Goal: Task Accomplishment & Management: Use online tool/utility

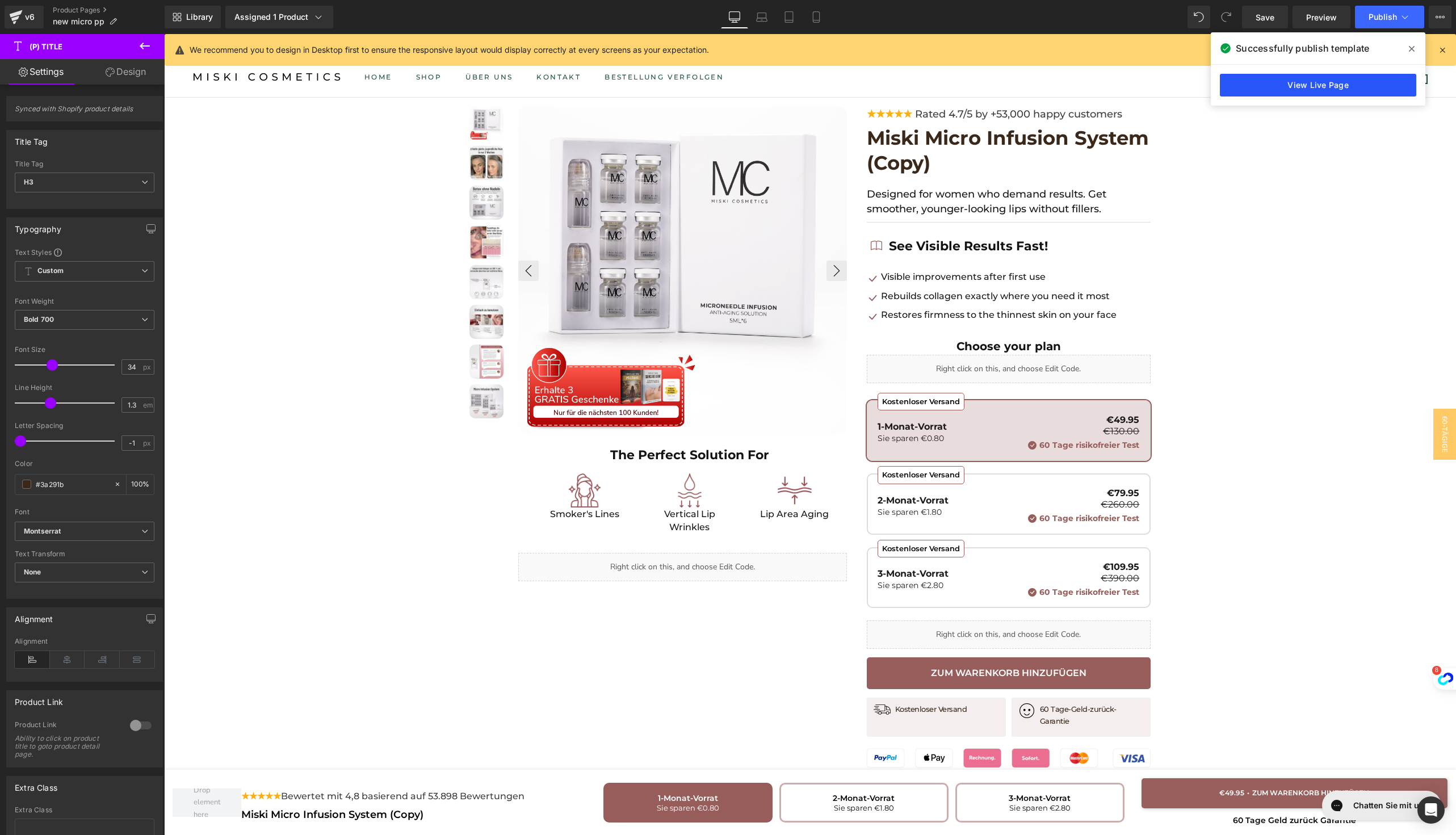
click at [0, 0] on link "View Live Page" at bounding box center [0, 0] width 0 height 0
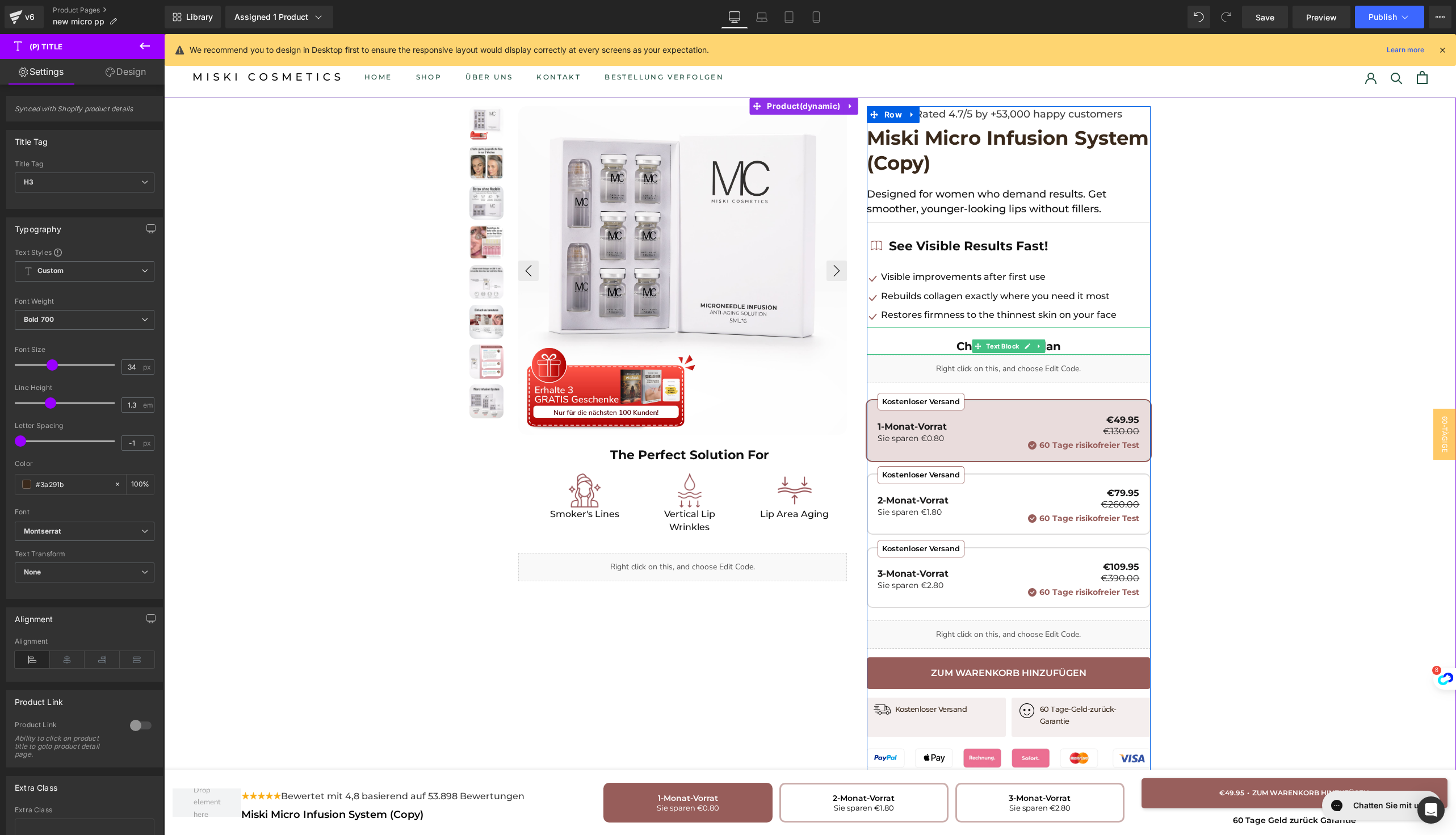
click at [956, 348] on strong "Choose your plan" at bounding box center [1008, 345] width 104 height 13
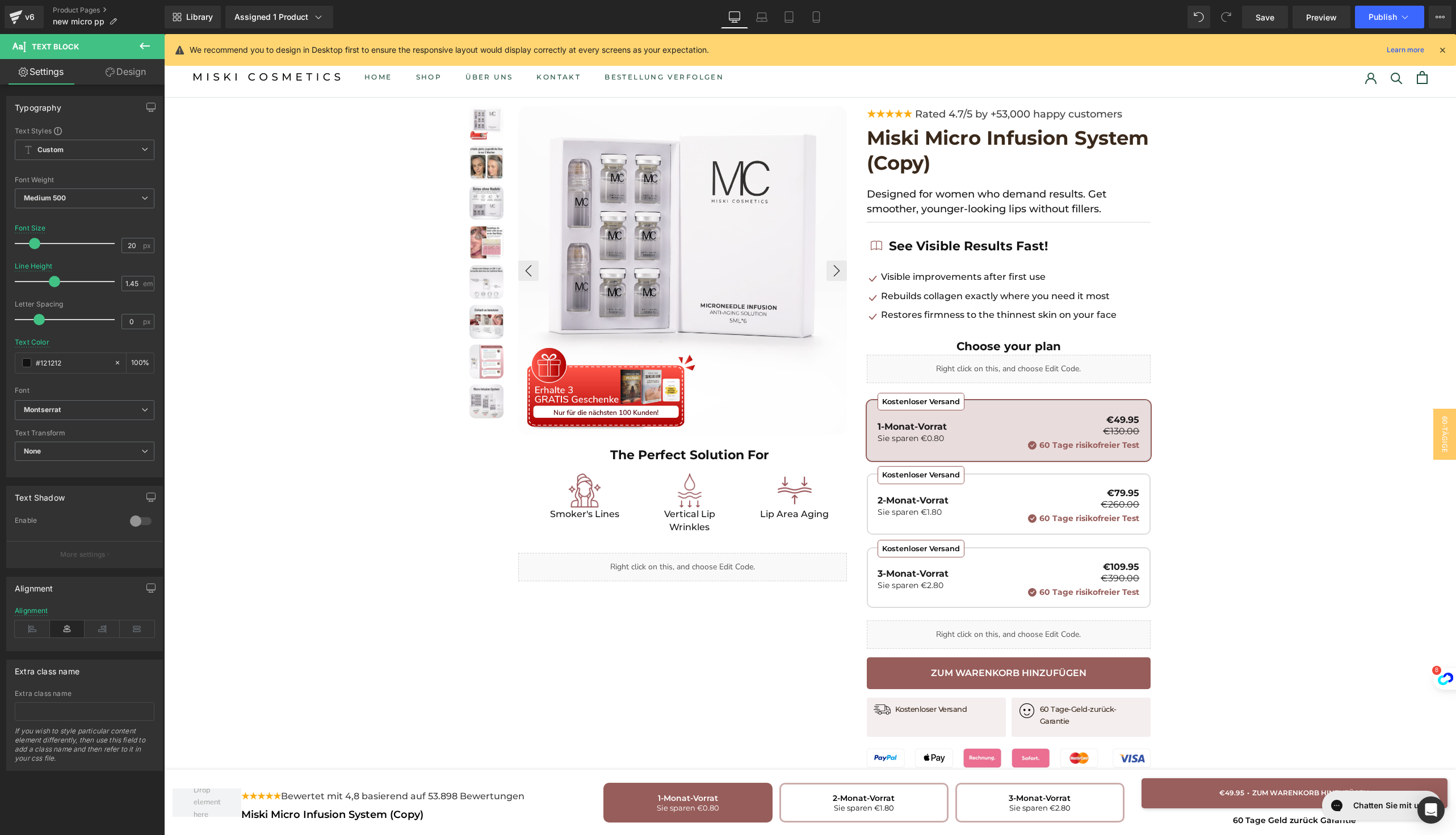
click at [134, 75] on link "Design" at bounding box center [126, 71] width 83 height 26
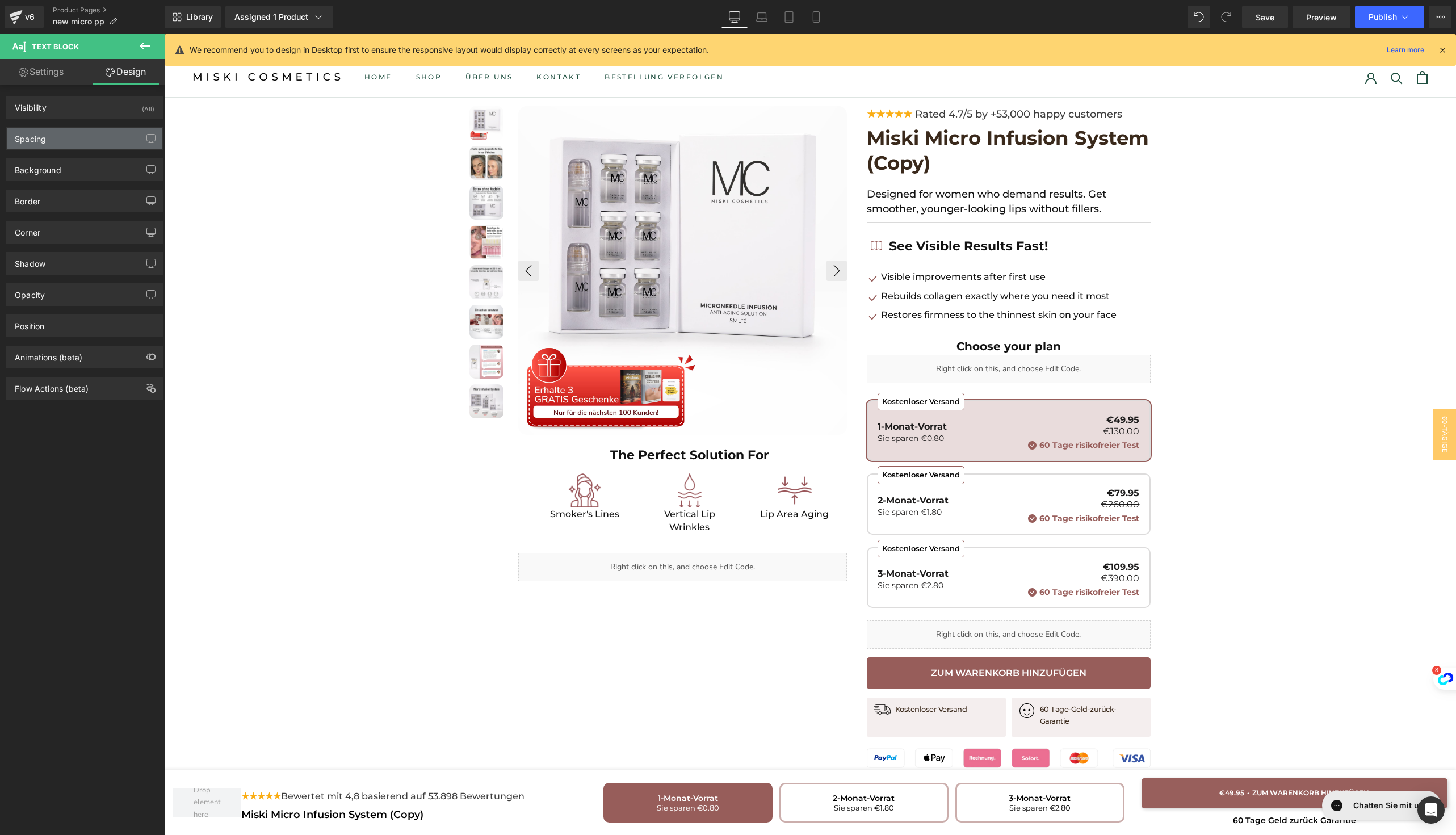
click at [86, 134] on div "Spacing" at bounding box center [85, 138] width 155 height 22
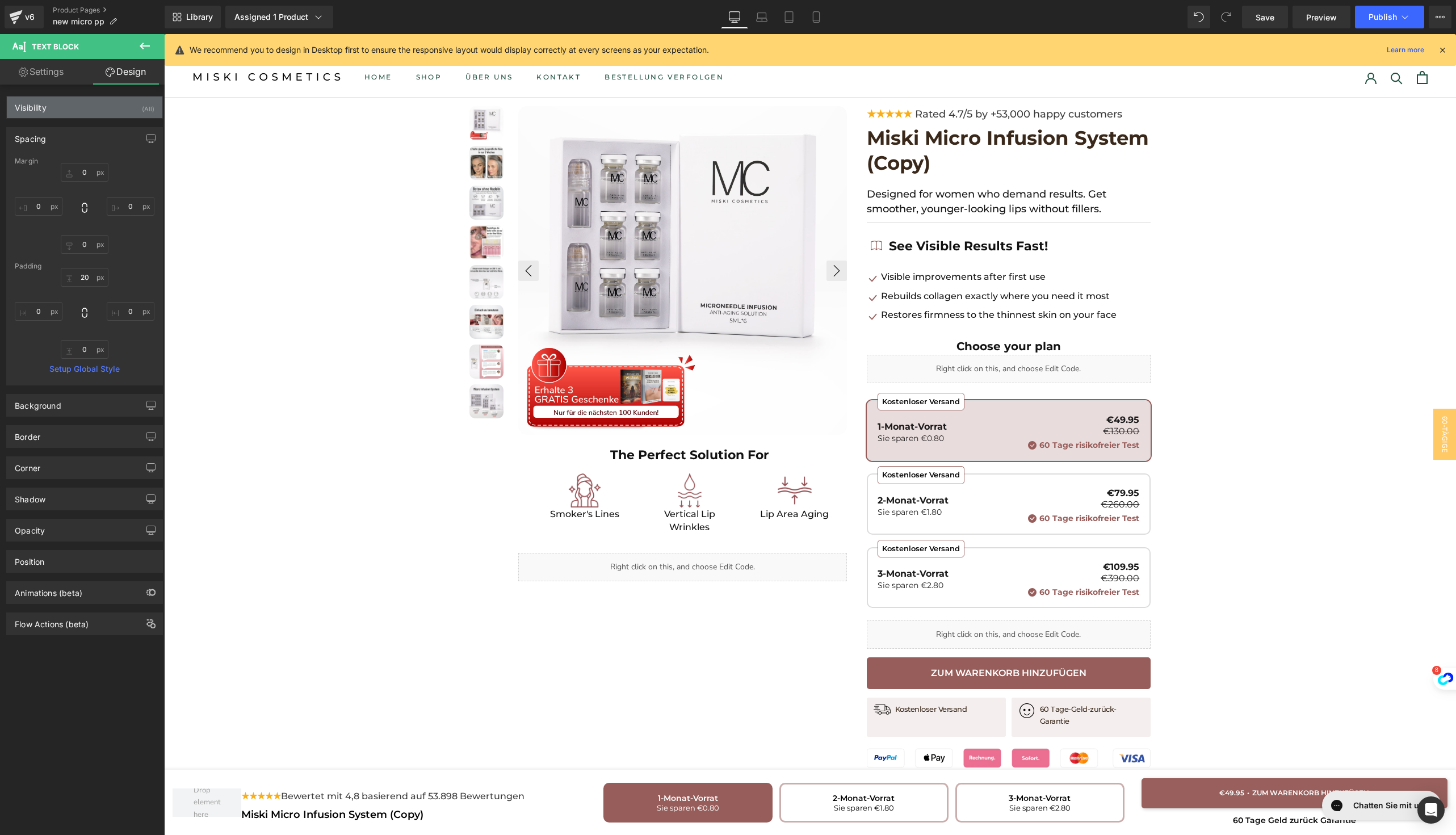
click at [80, 108] on div "Visibility (All)" at bounding box center [85, 107] width 155 height 22
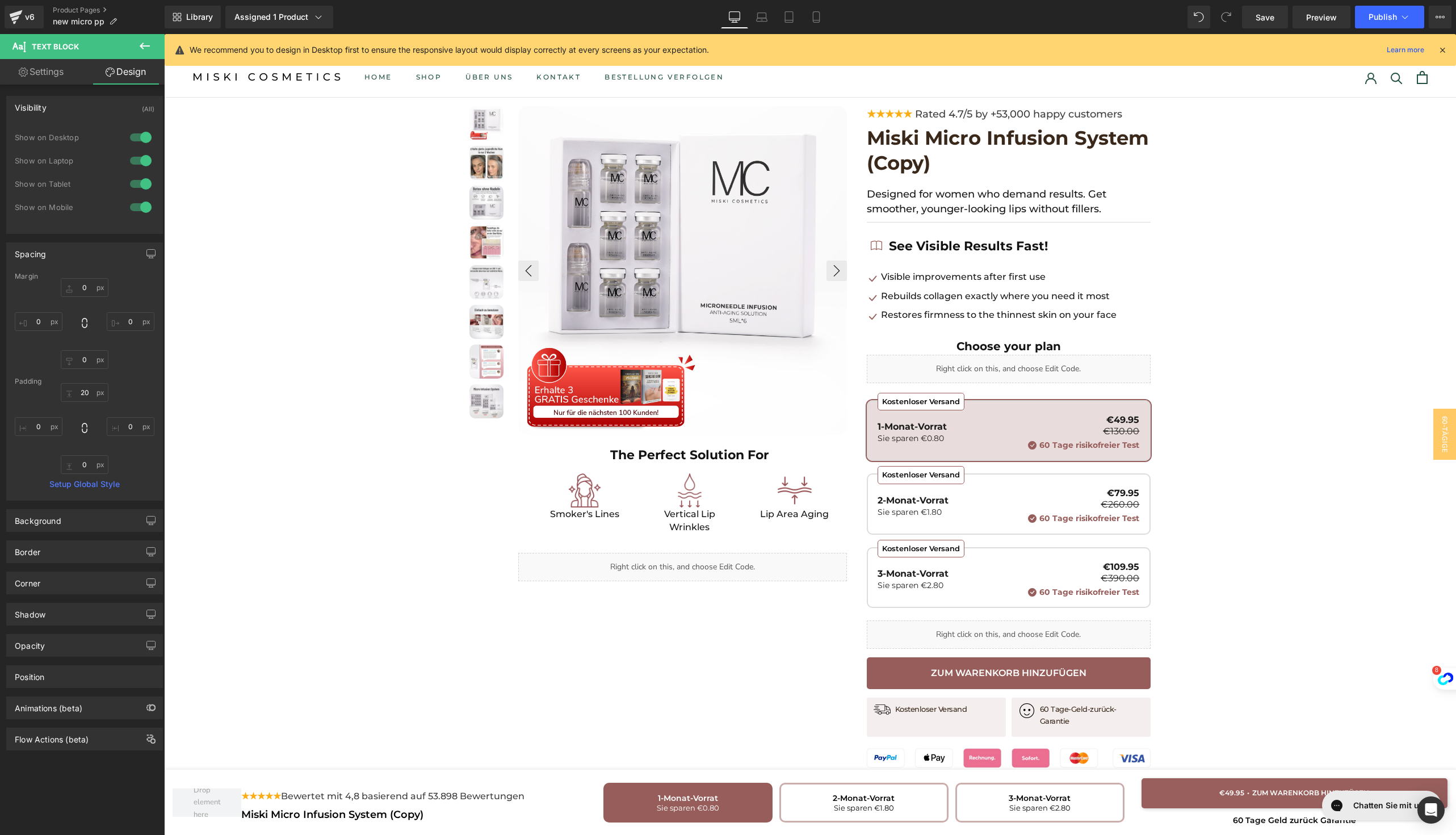
click at [66, 105] on div "Visibility (All)" at bounding box center [85, 107] width 155 height 22
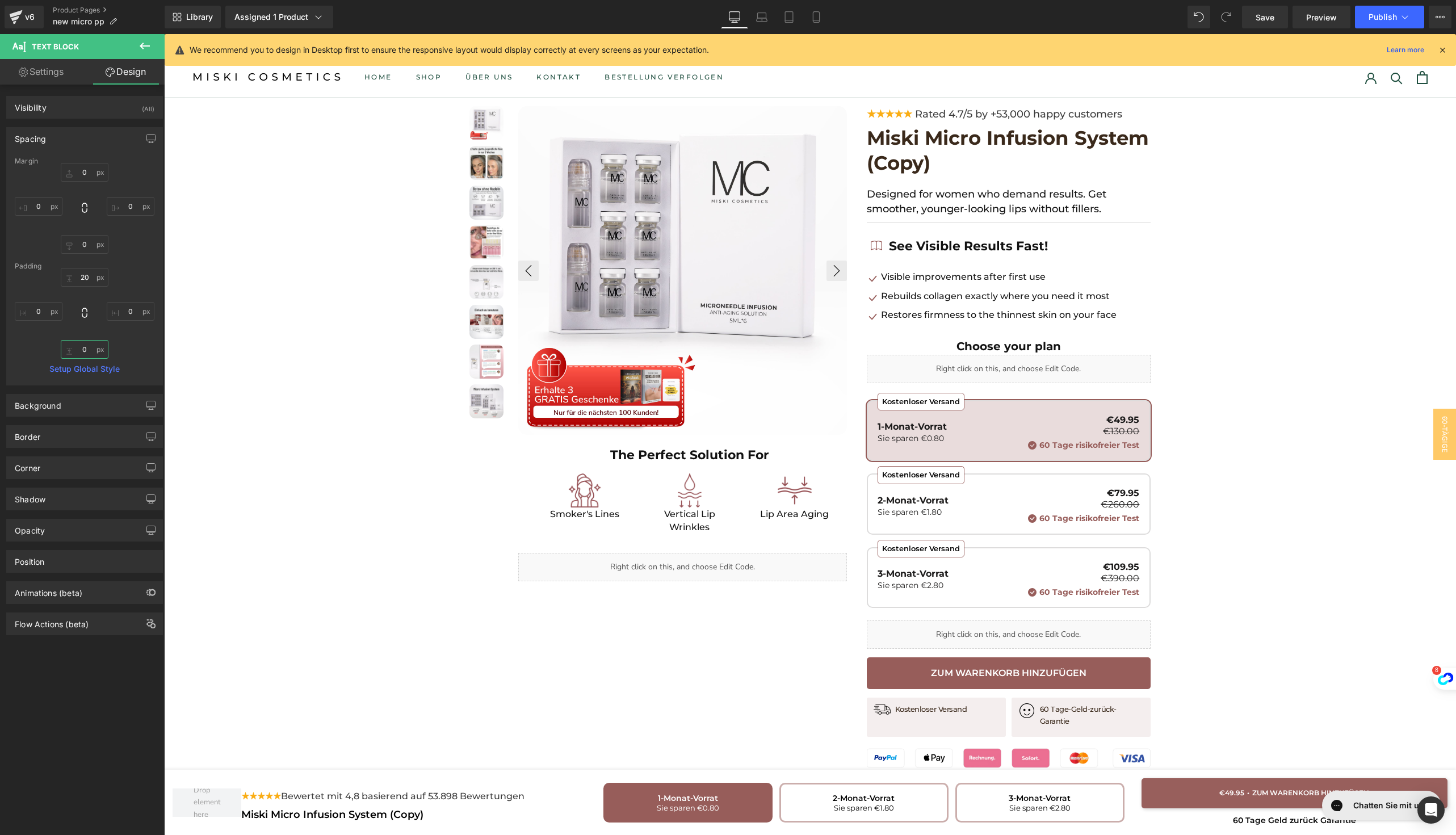
click at [85, 349] on input "0" at bounding box center [85, 349] width 48 height 19
type input "10"
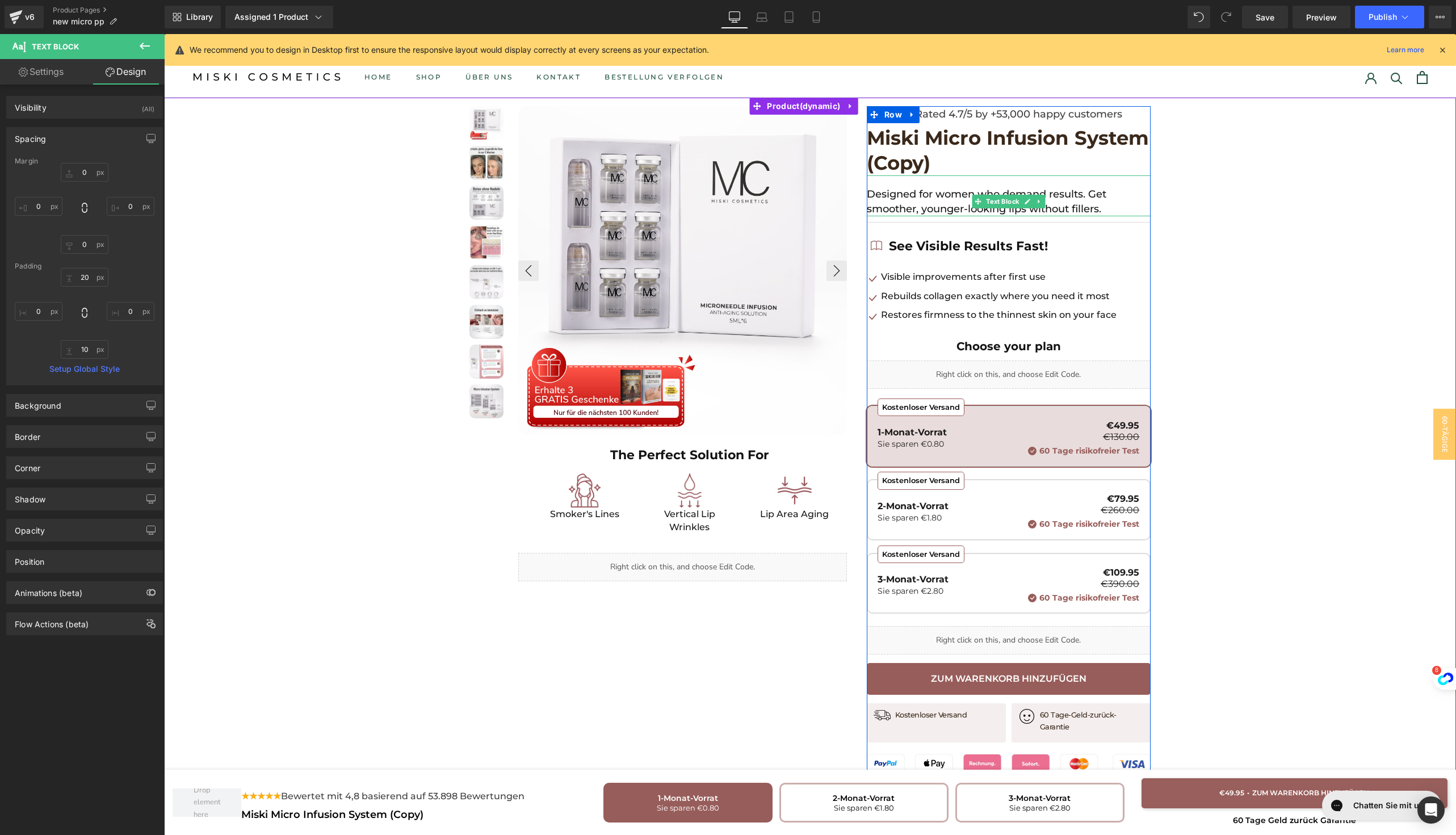
click at [938, 208] on p "Designed for women who demand results. Get smoother, younger-looking lips witho…" at bounding box center [1008, 201] width 284 height 29
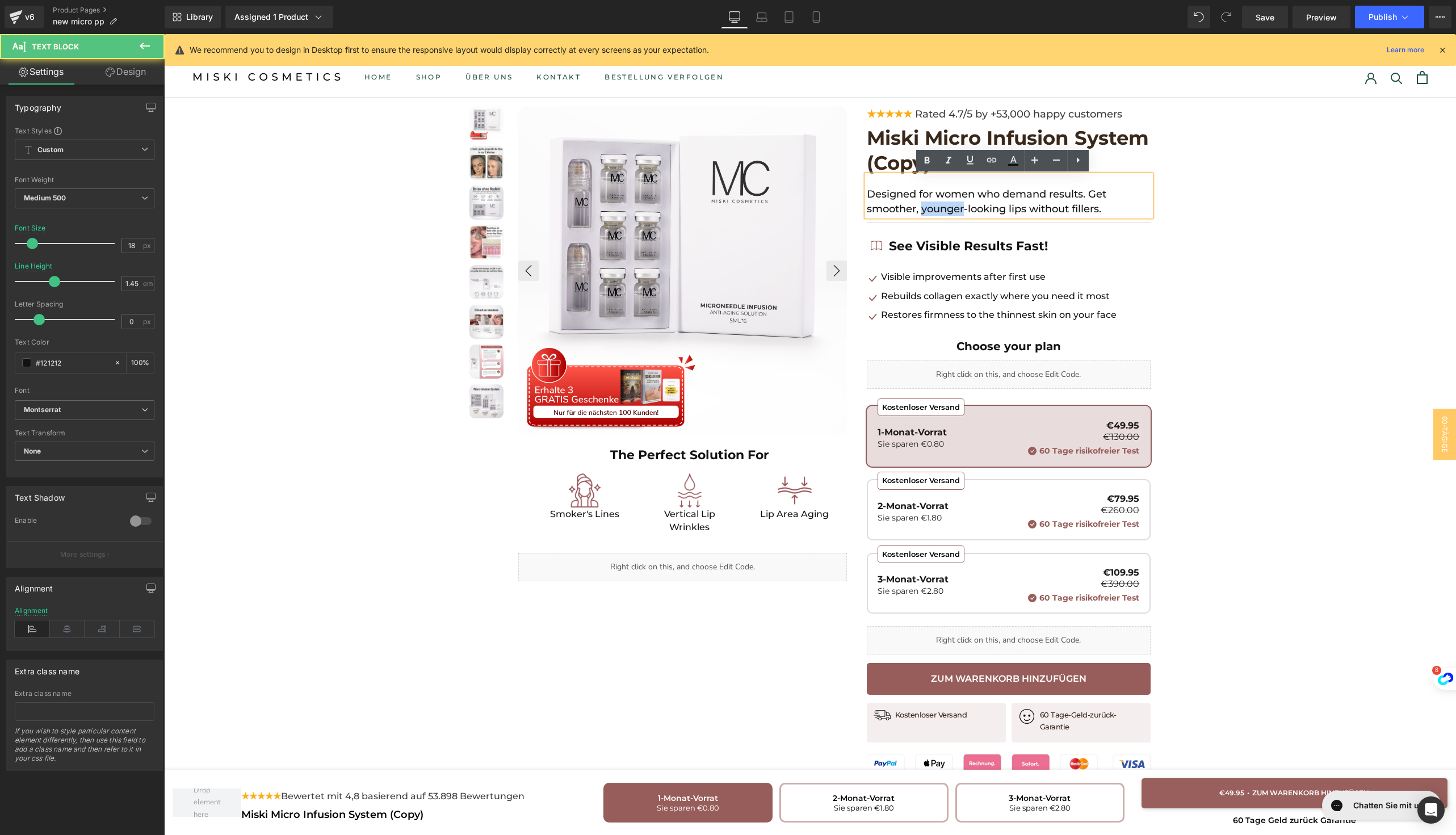
click at [938, 208] on p "Designed for women who demand results. Get smoother, younger-looking lips witho…" at bounding box center [1008, 201] width 284 height 29
copy p "Designed for women who demand results. Get smoother, younger-looking lips witho…"
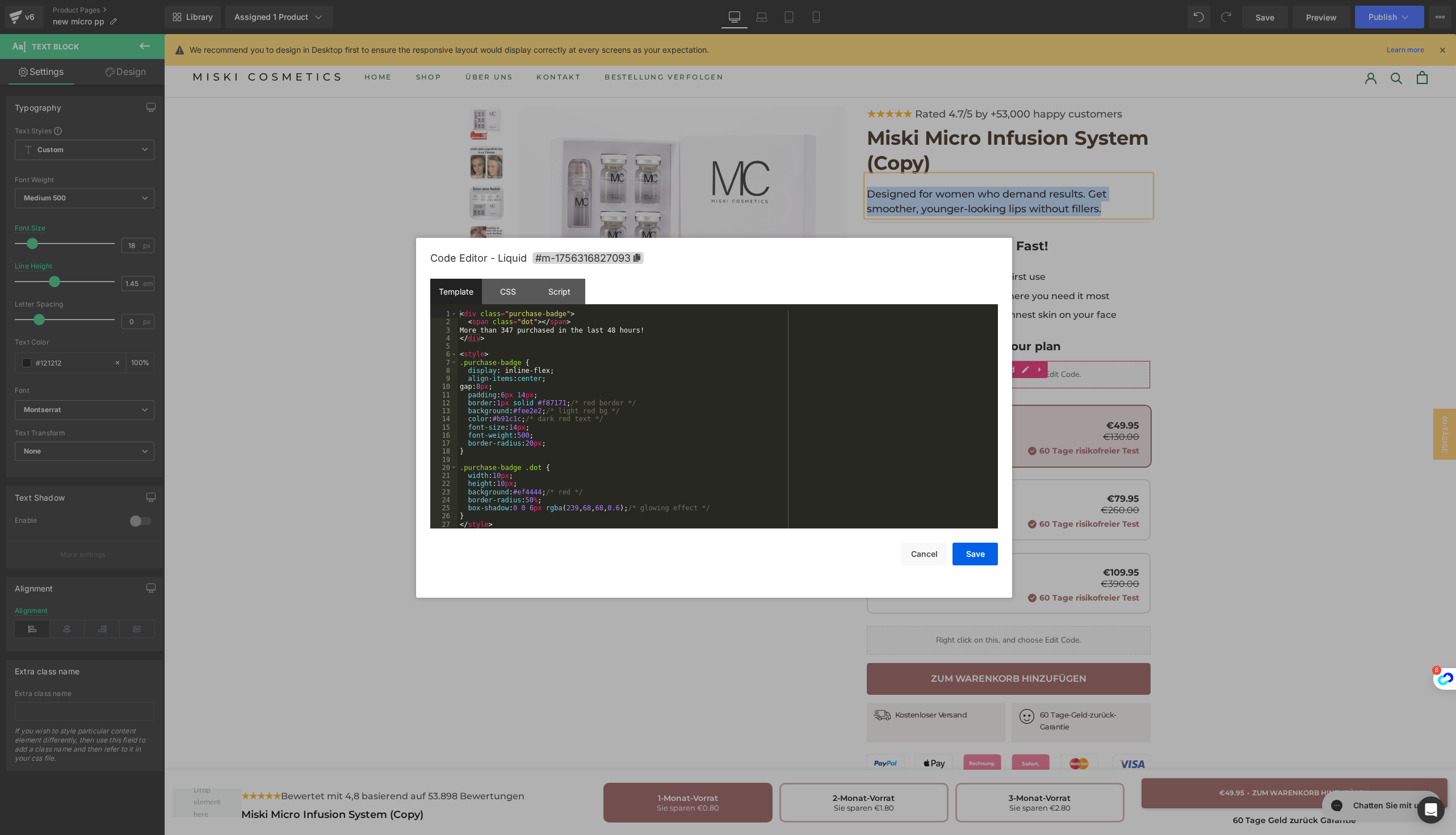
click at [1014, 370] on div "Liquid" at bounding box center [1008, 374] width 284 height 29
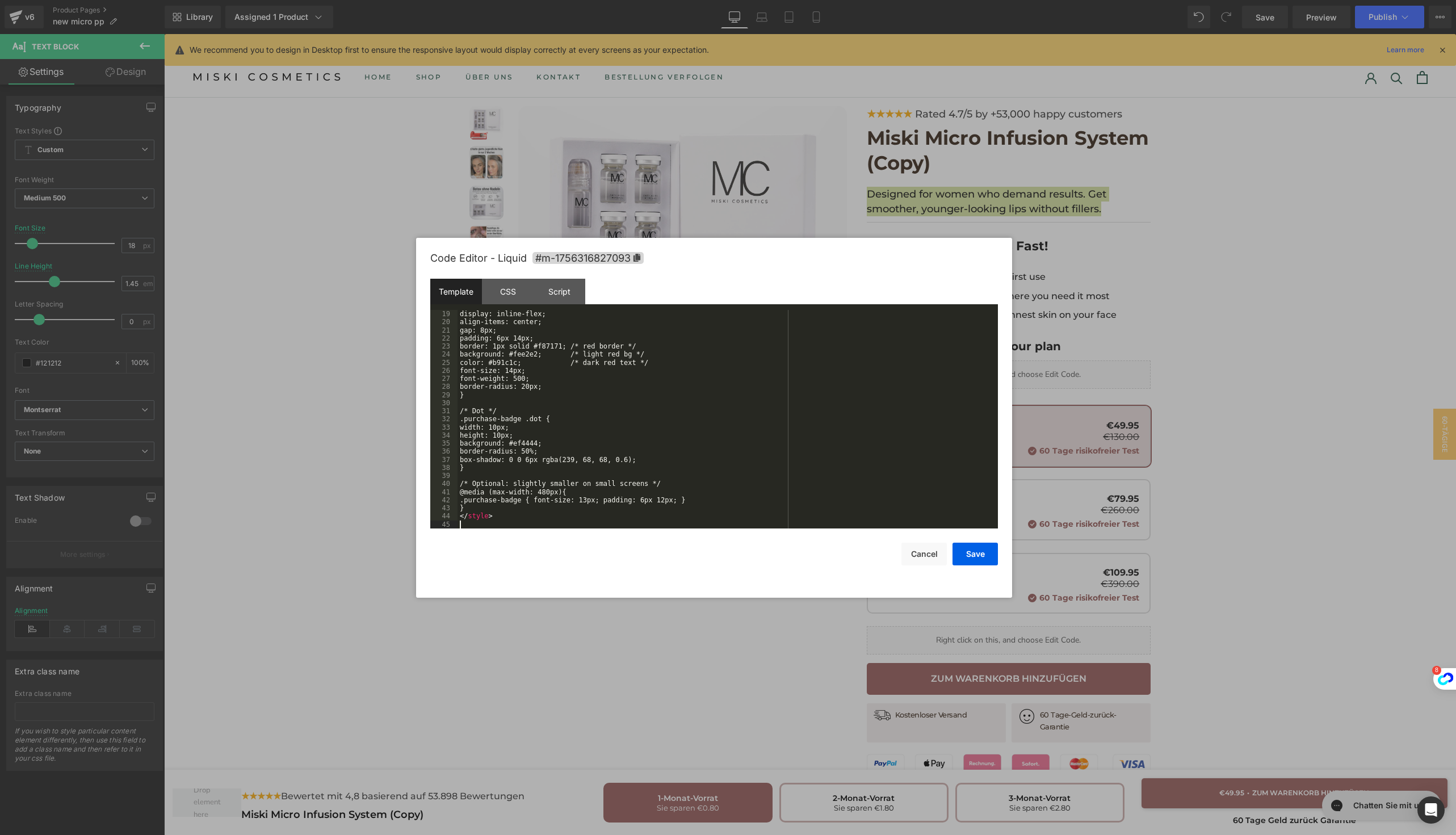
scroll to position [145, 0]
click at [979, 548] on button "Save" at bounding box center [975, 554] width 45 height 22
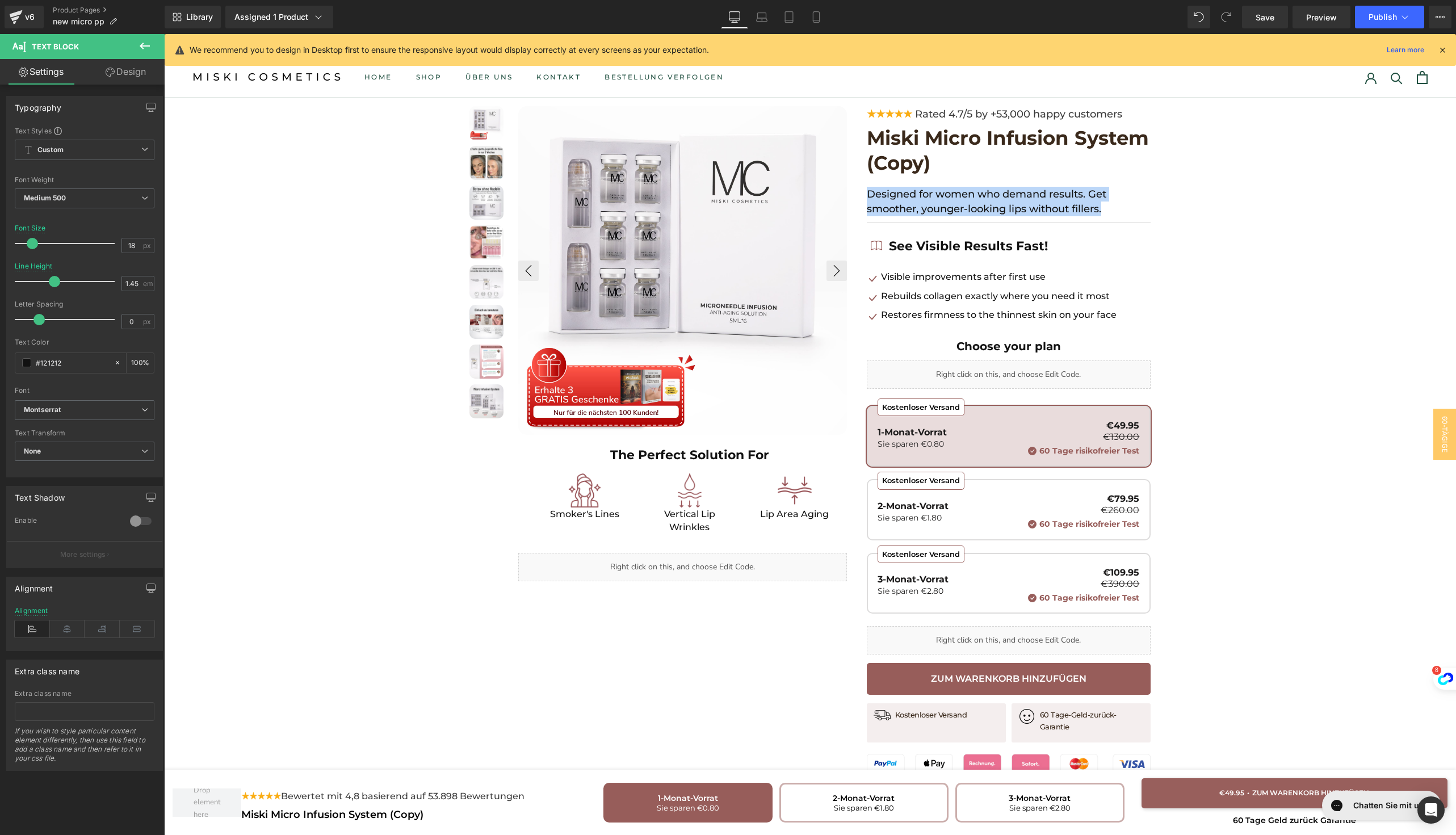
click at [949, 194] on p "Designed for women who demand results. Get smoother, younger-looking lips witho…" at bounding box center [1008, 201] width 284 height 29
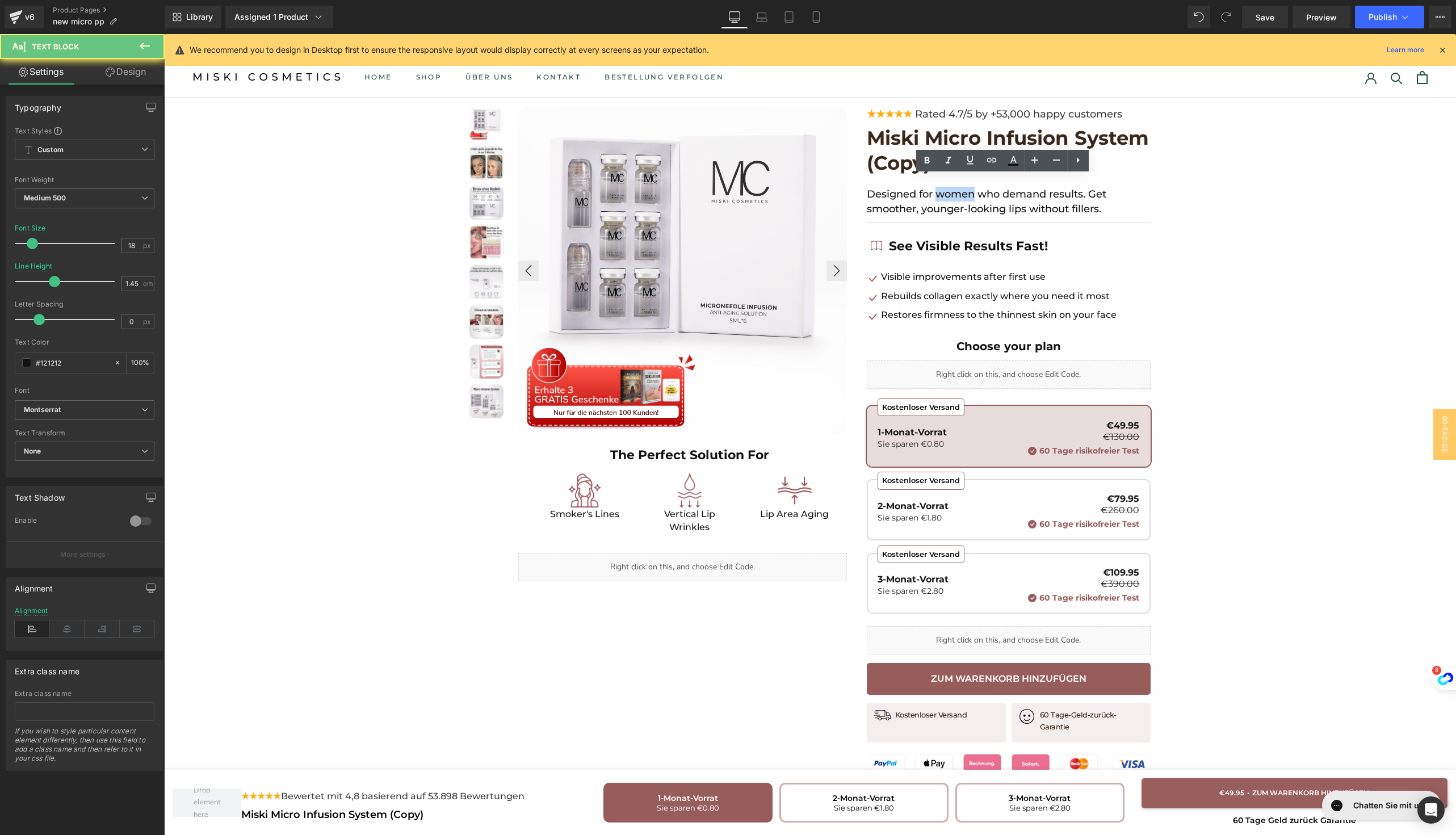
click at [949, 194] on p "Designed for women who demand results. Get smoother, younger-looking lips witho…" at bounding box center [1008, 201] width 284 height 29
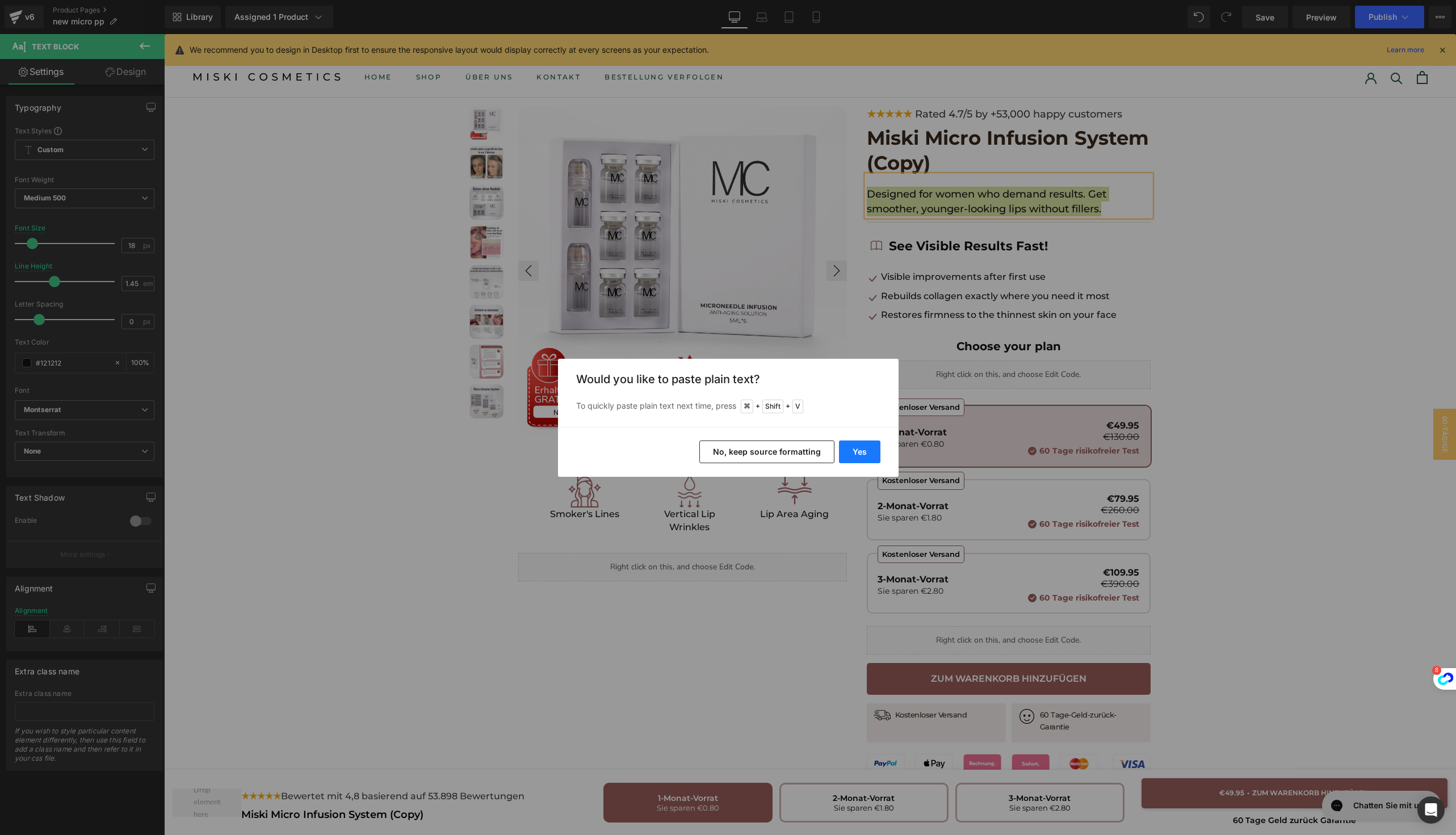
click at [864, 443] on button "Yes" at bounding box center [859, 452] width 41 height 22
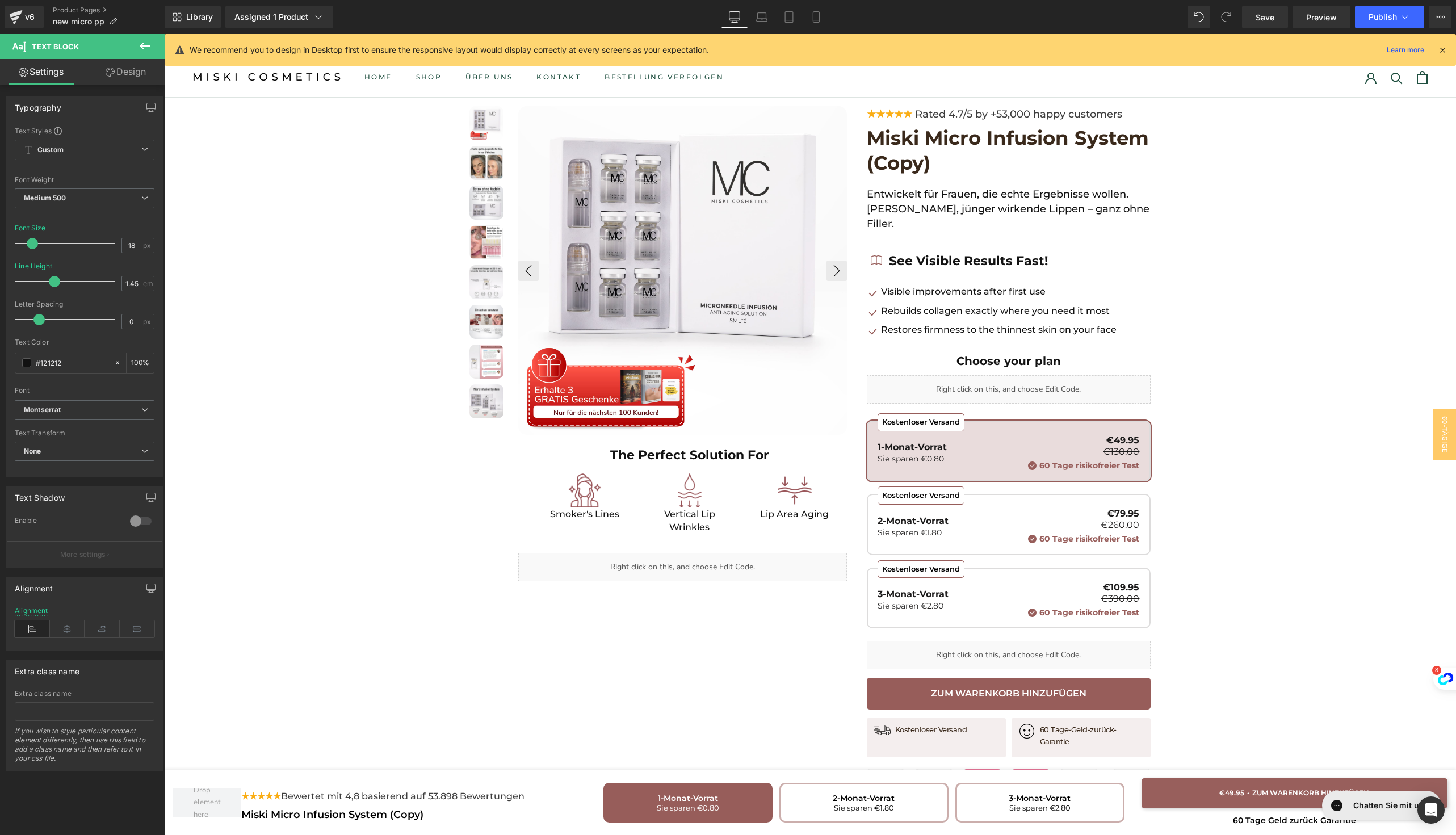
click at [643, 458] on strong "The Perfect Solution For" at bounding box center [689, 455] width 158 height 15
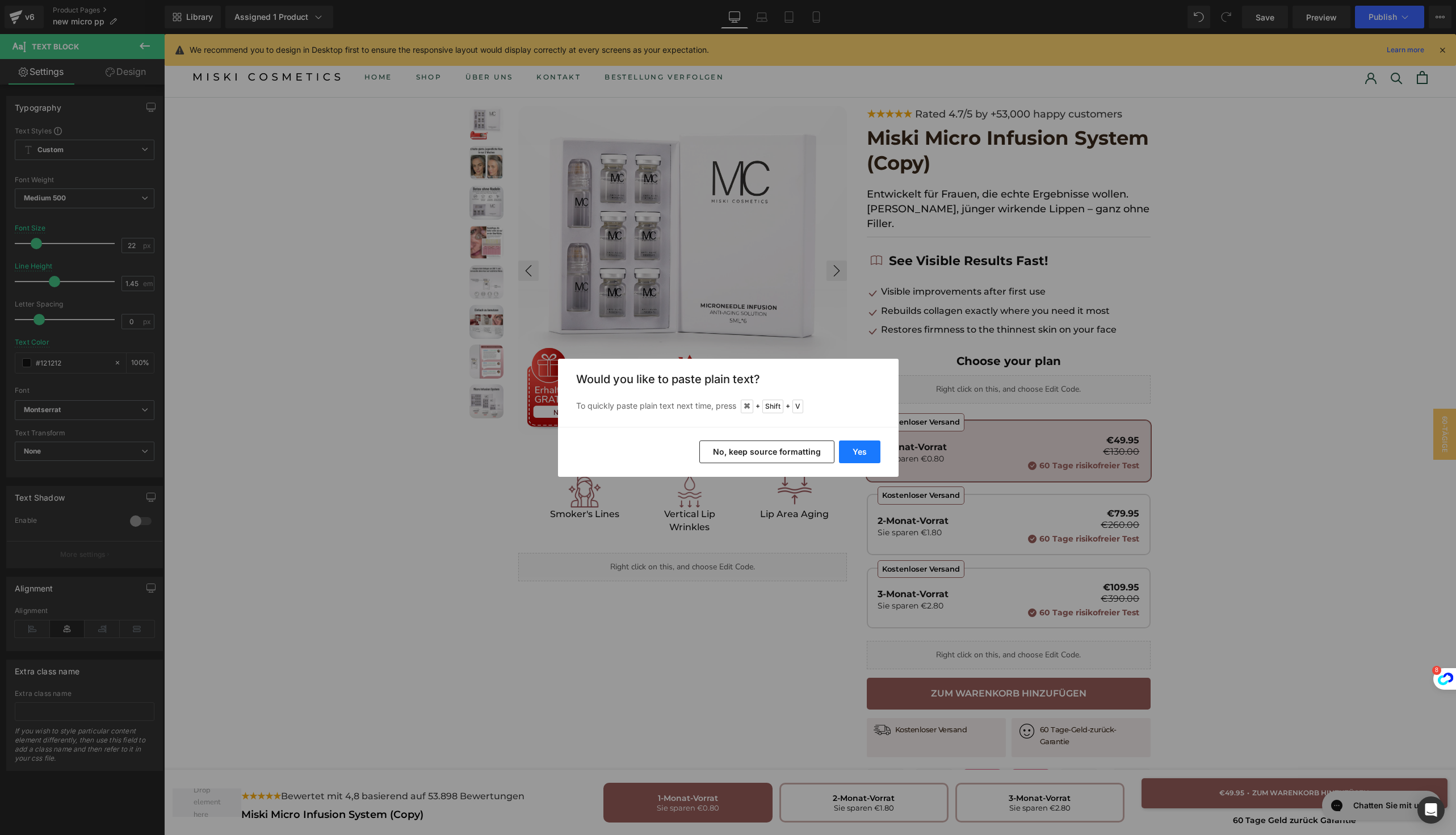
click at [846, 449] on button "Yes" at bounding box center [859, 452] width 41 height 22
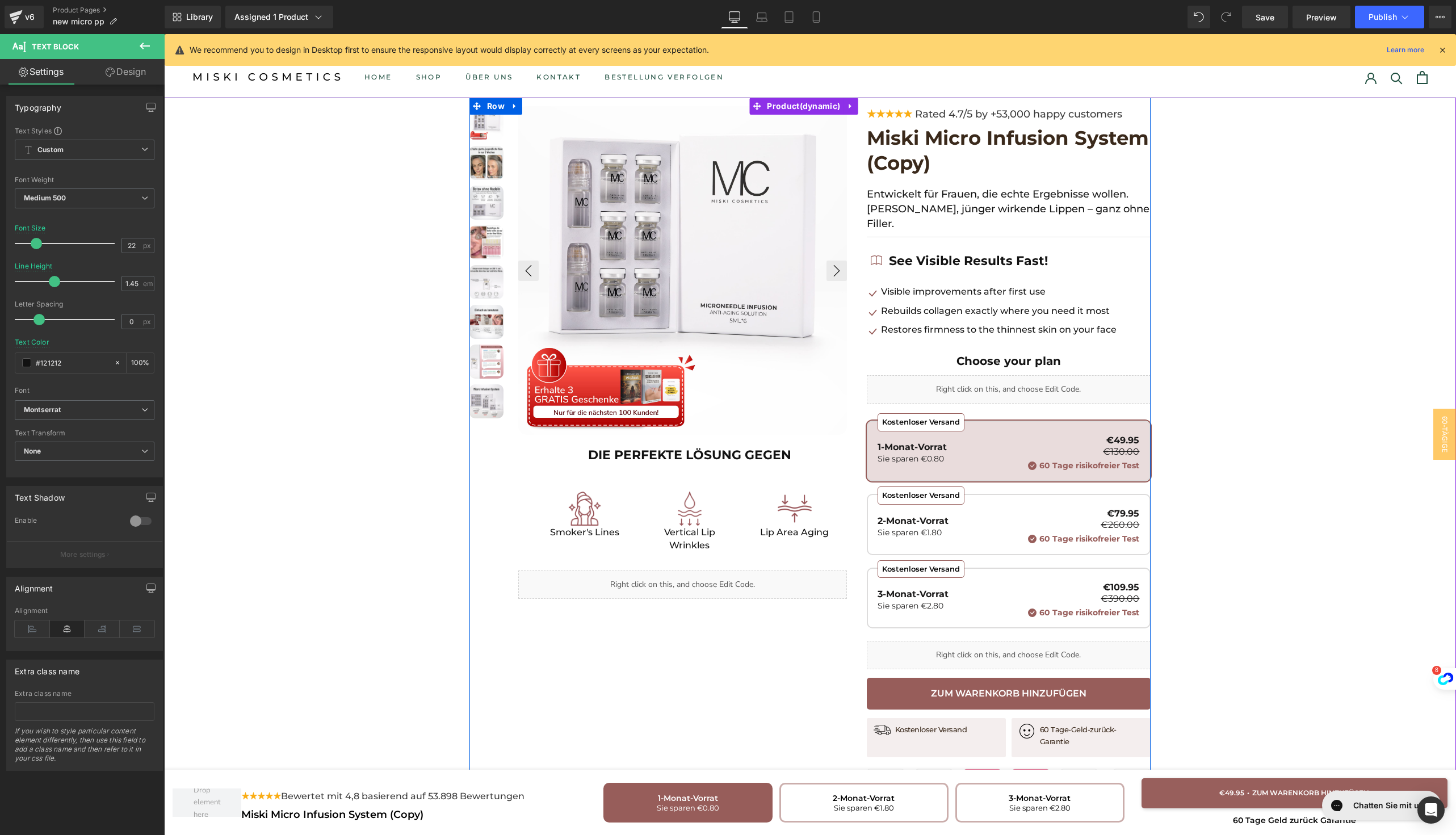
click at [666, 511] on span at bounding box center [671, 508] width 12 height 13
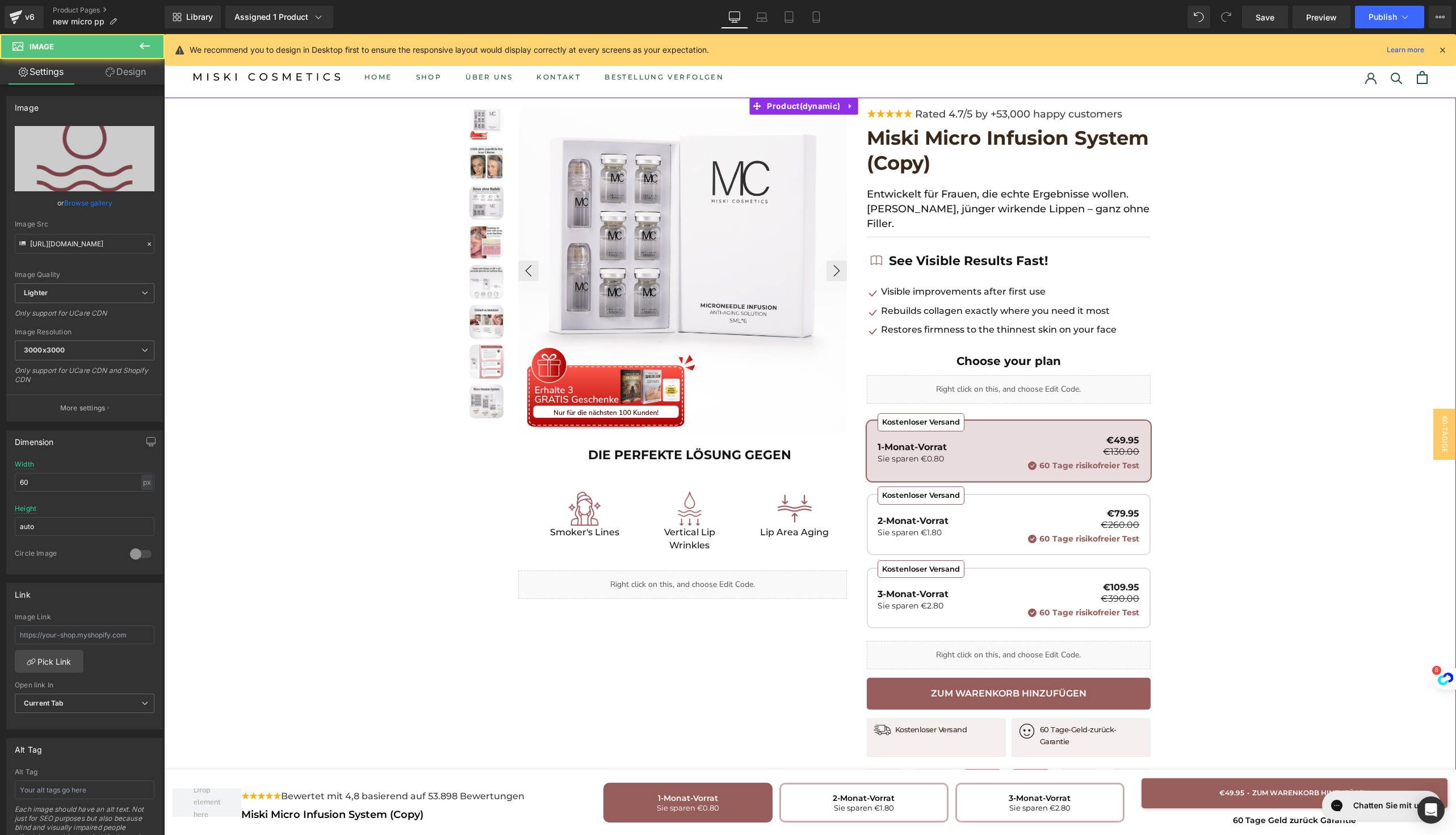
click at [659, 472] on p at bounding box center [690, 473] width 315 height 18
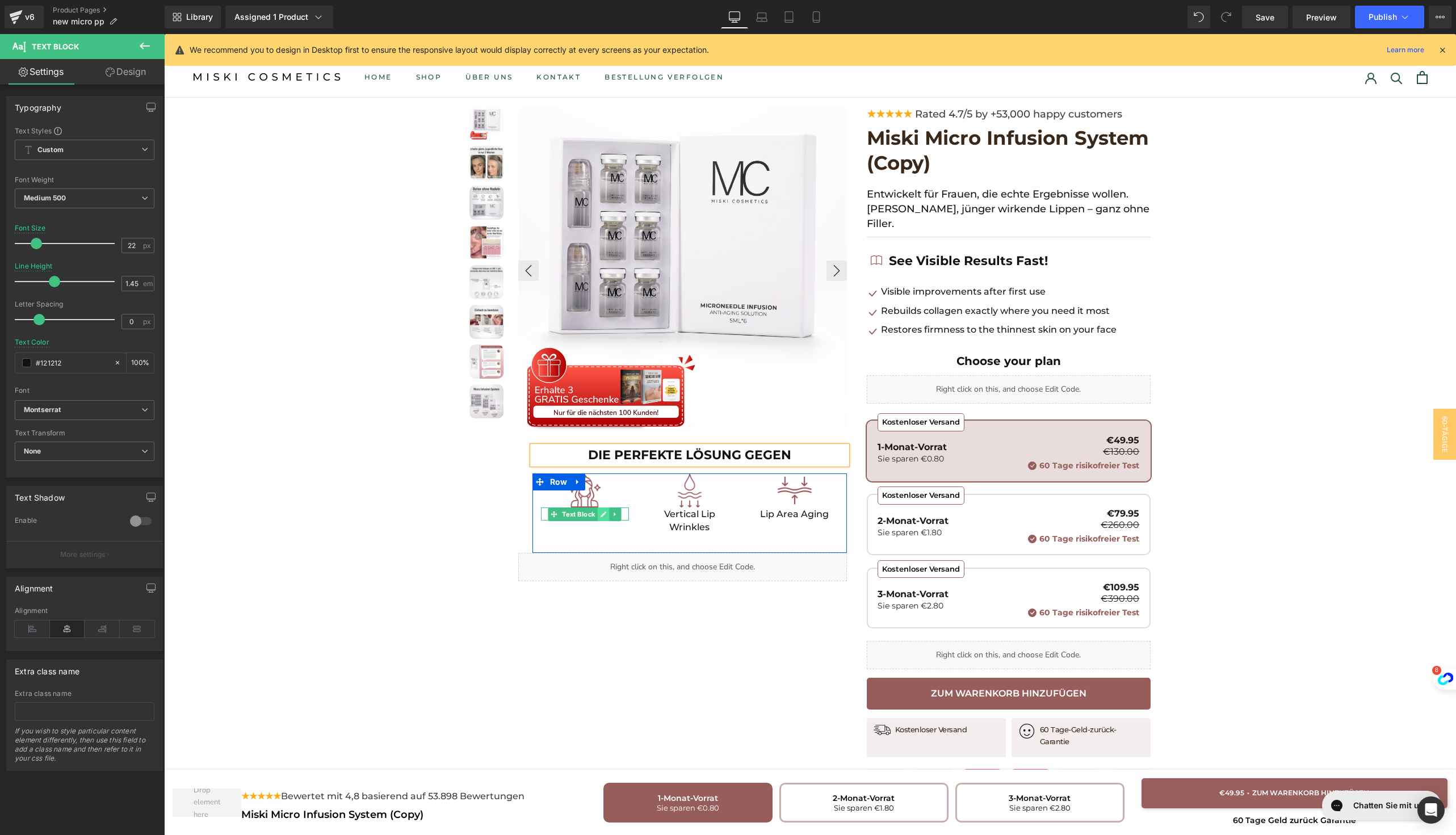
click at [601, 514] on icon at bounding box center [604, 514] width 6 height 7
click at [591, 514] on p "Smoker's Lines" at bounding box center [585, 514] width 88 height 13
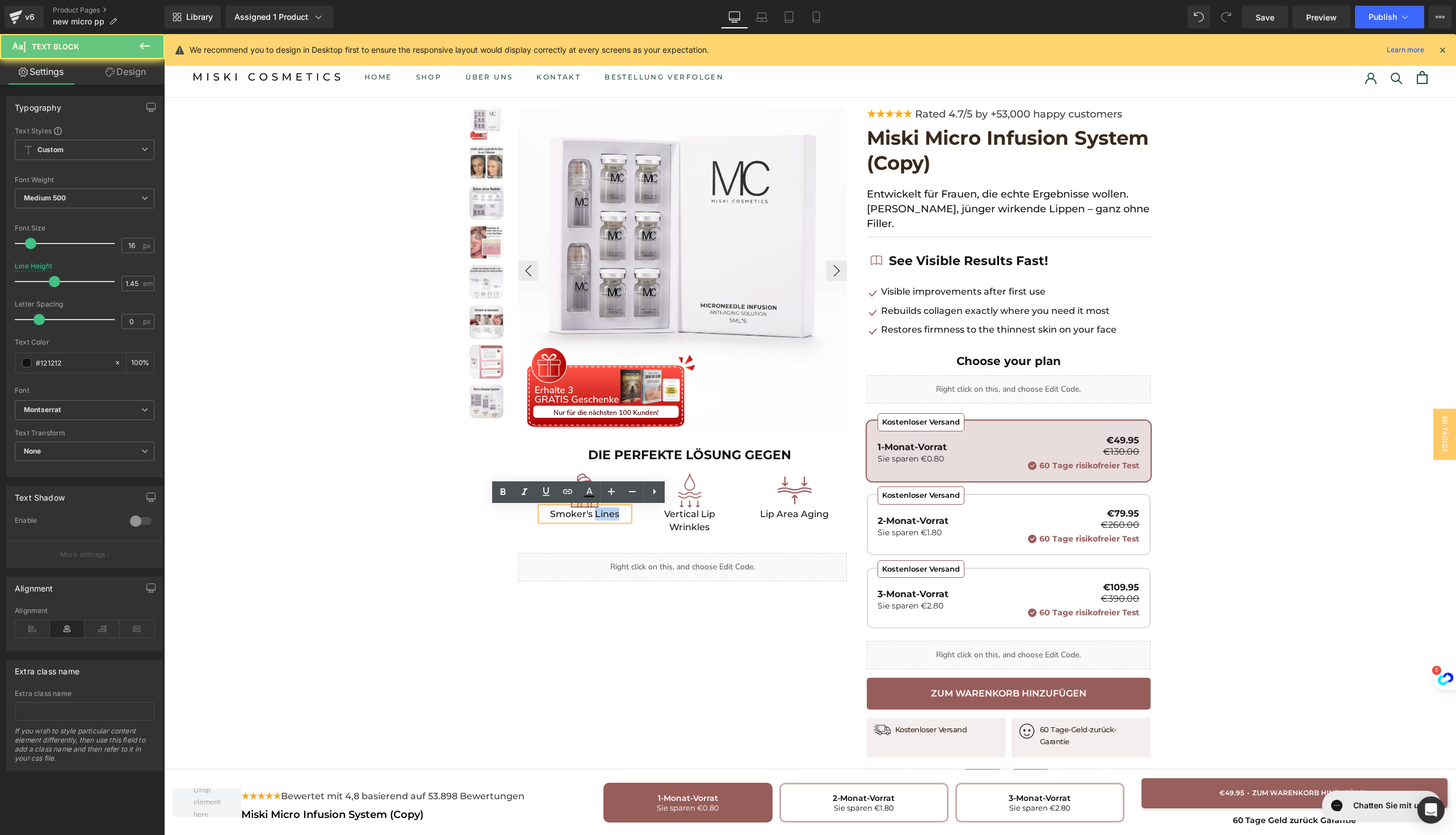
click at [591, 514] on p "Smoker's Lines" at bounding box center [585, 514] width 88 height 13
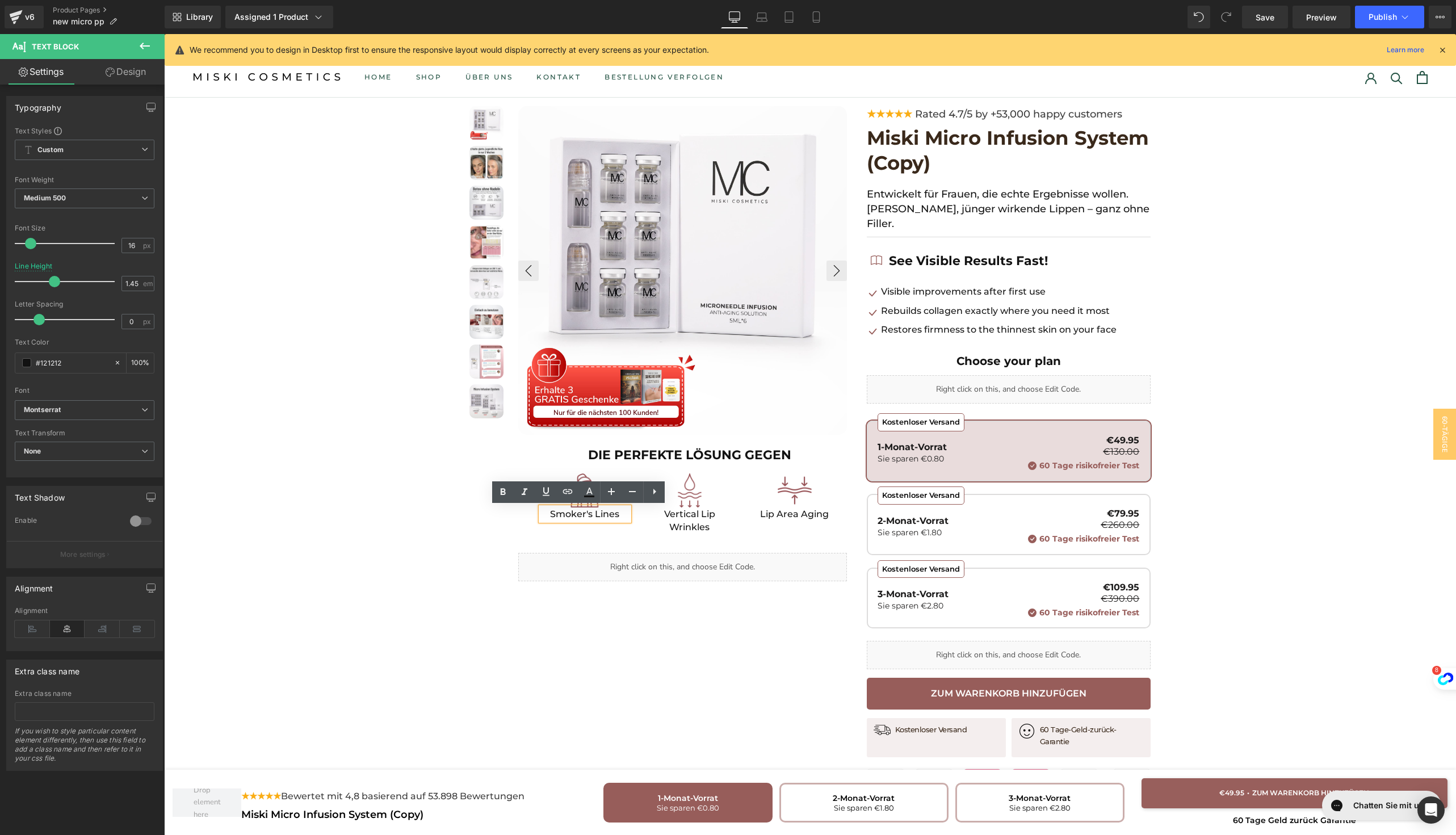
click at [591, 514] on p "Smoker's Lines" at bounding box center [585, 514] width 88 height 13
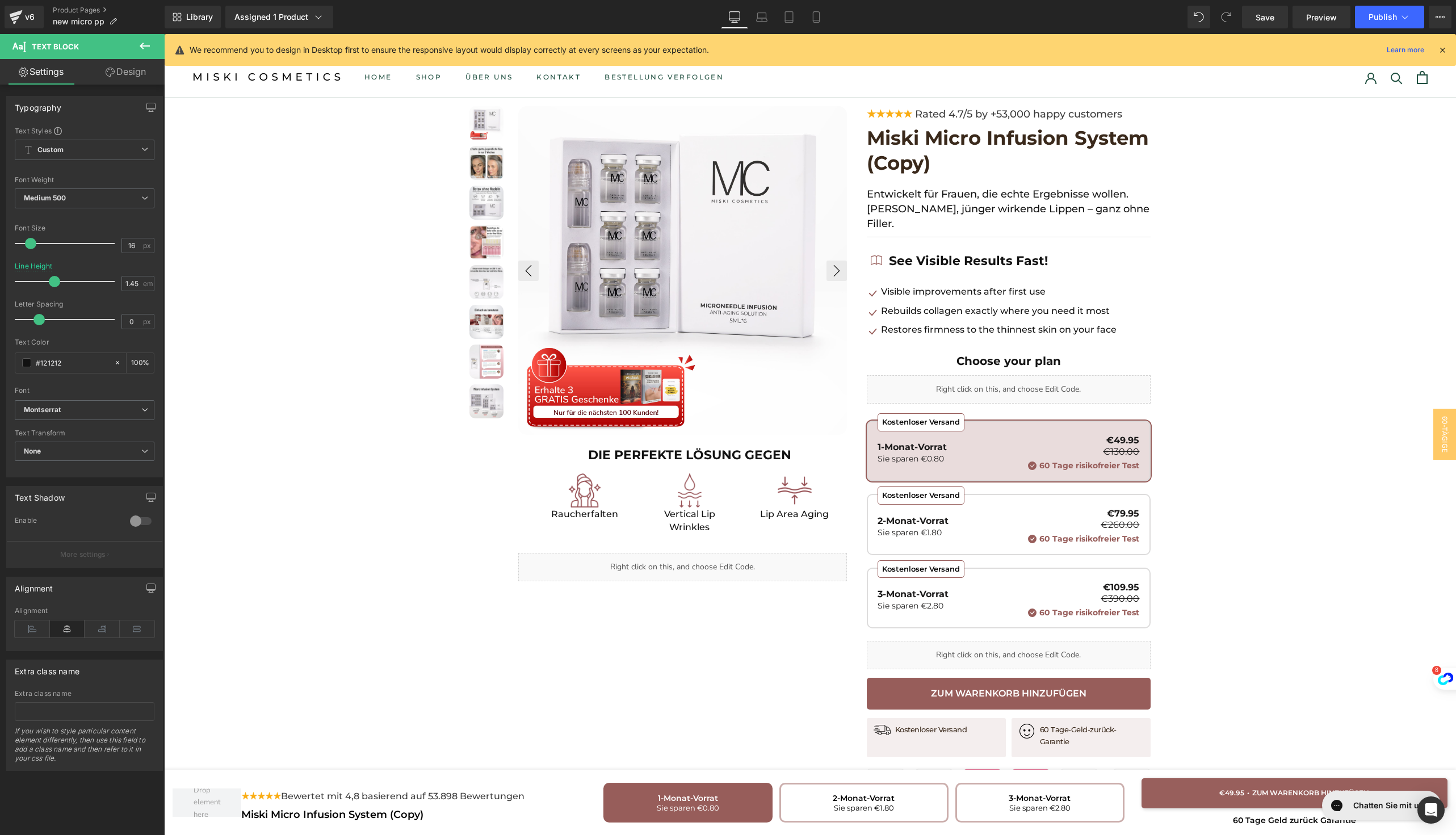
click at [686, 524] on span "Text Block" at bounding box center [683, 527] width 38 height 13
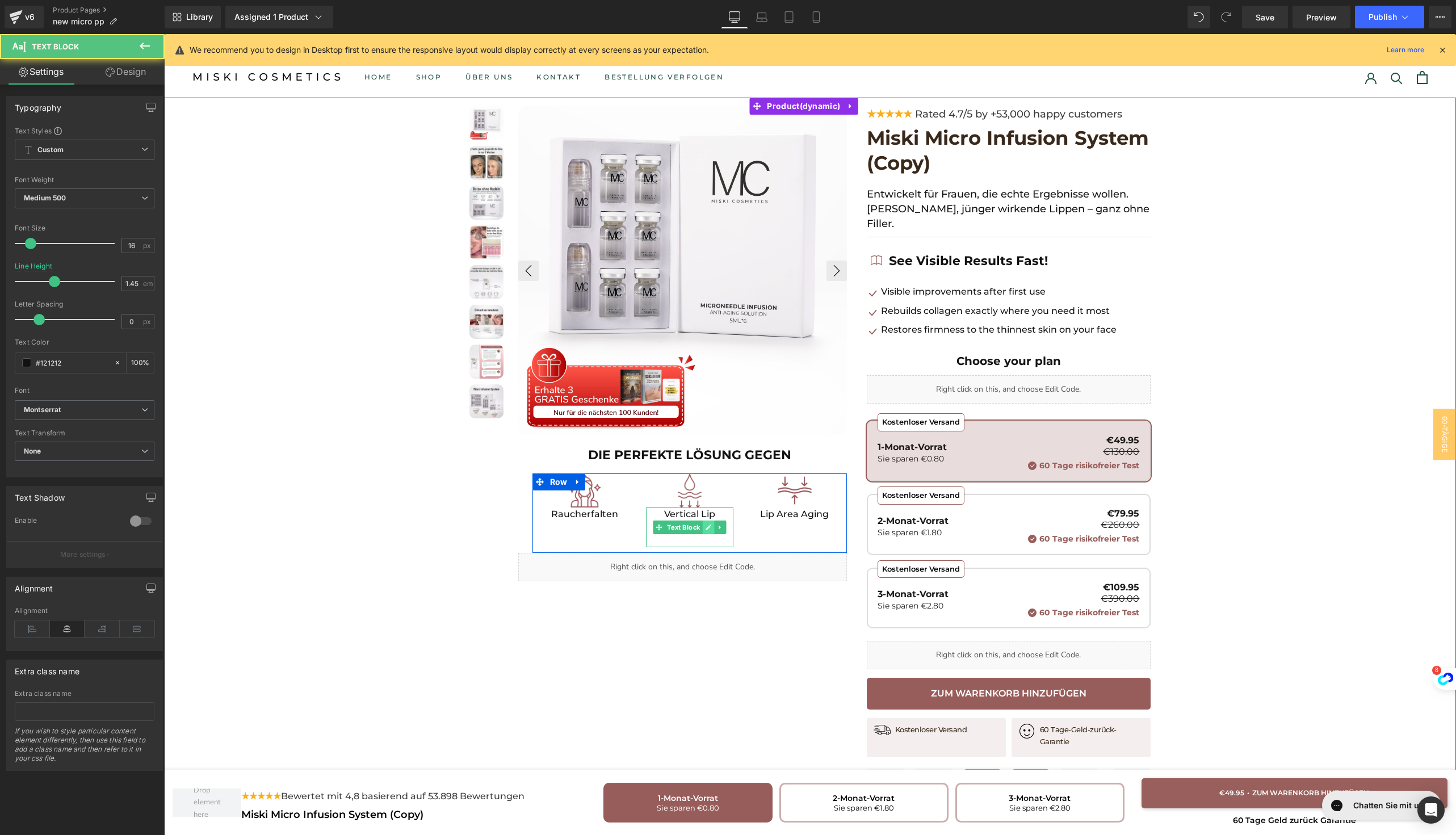
click at [703, 529] on link at bounding box center [708, 527] width 12 height 13
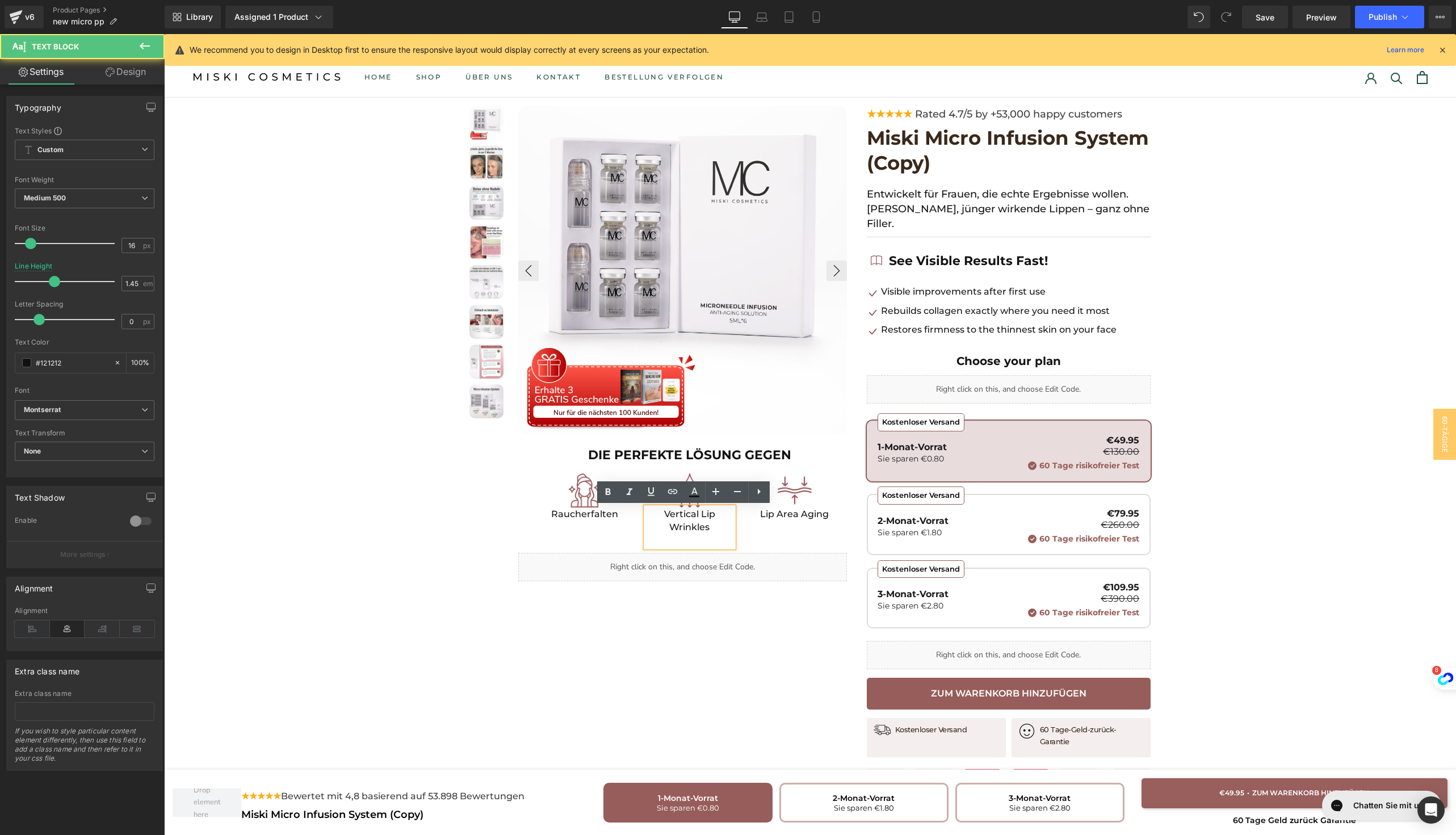
click at [689, 524] on p "Vertical Lip Wrinkles" at bounding box center [690, 520] width 88 height 26
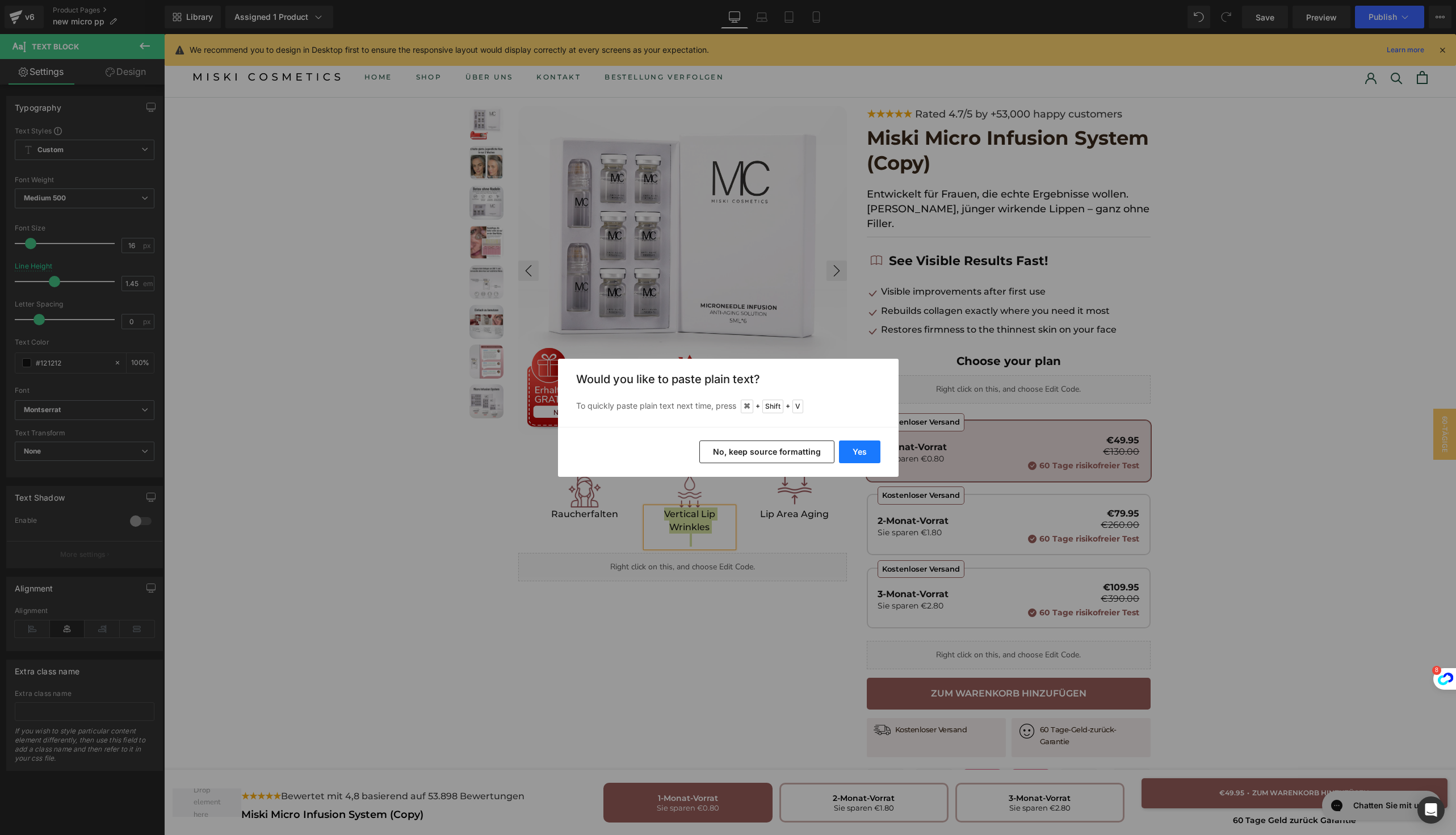
click at [0, 0] on button "Yes" at bounding box center [0, 0] width 0 height 0
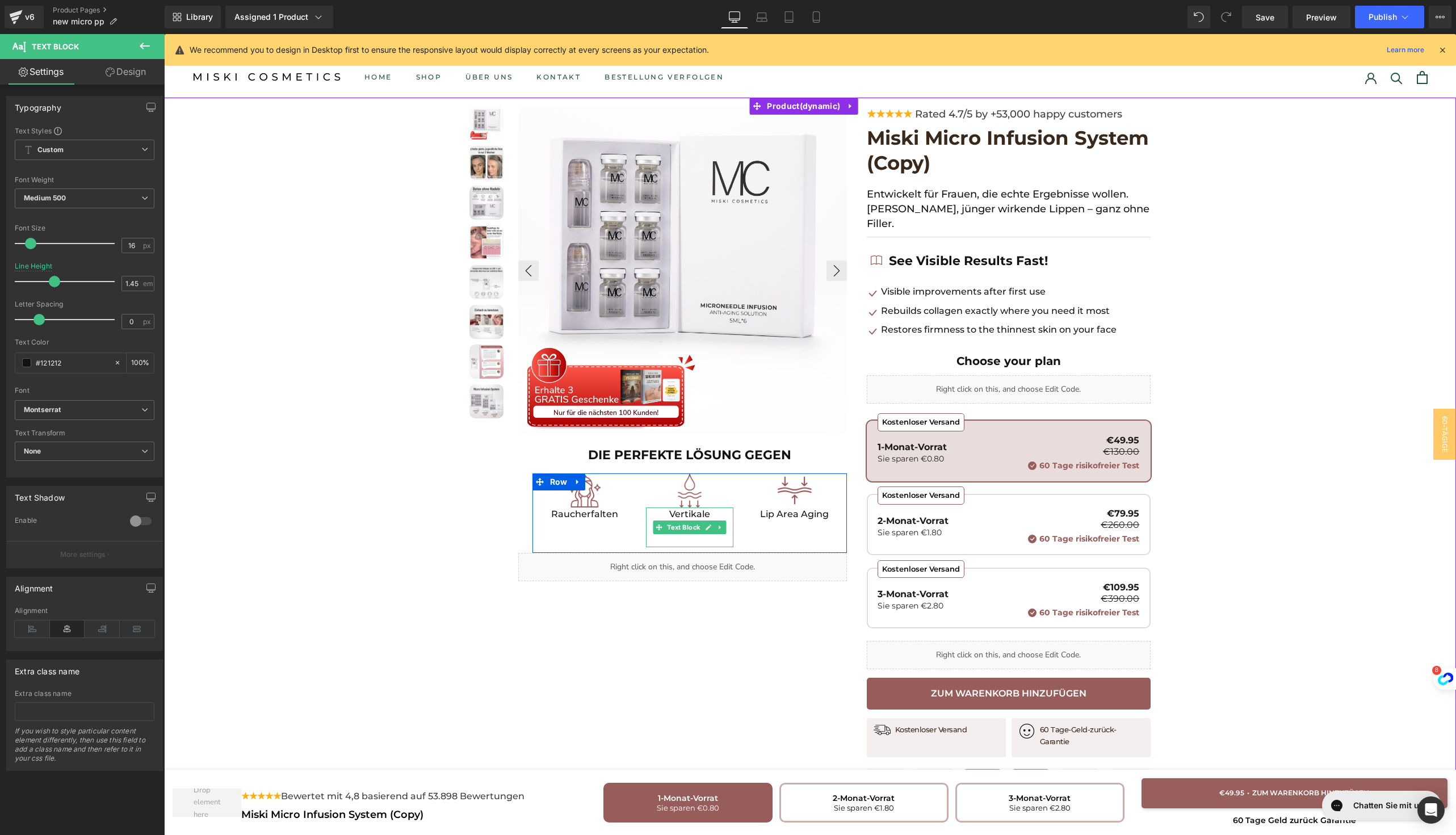
click at [673, 535] on p at bounding box center [690, 540] width 88 height 13
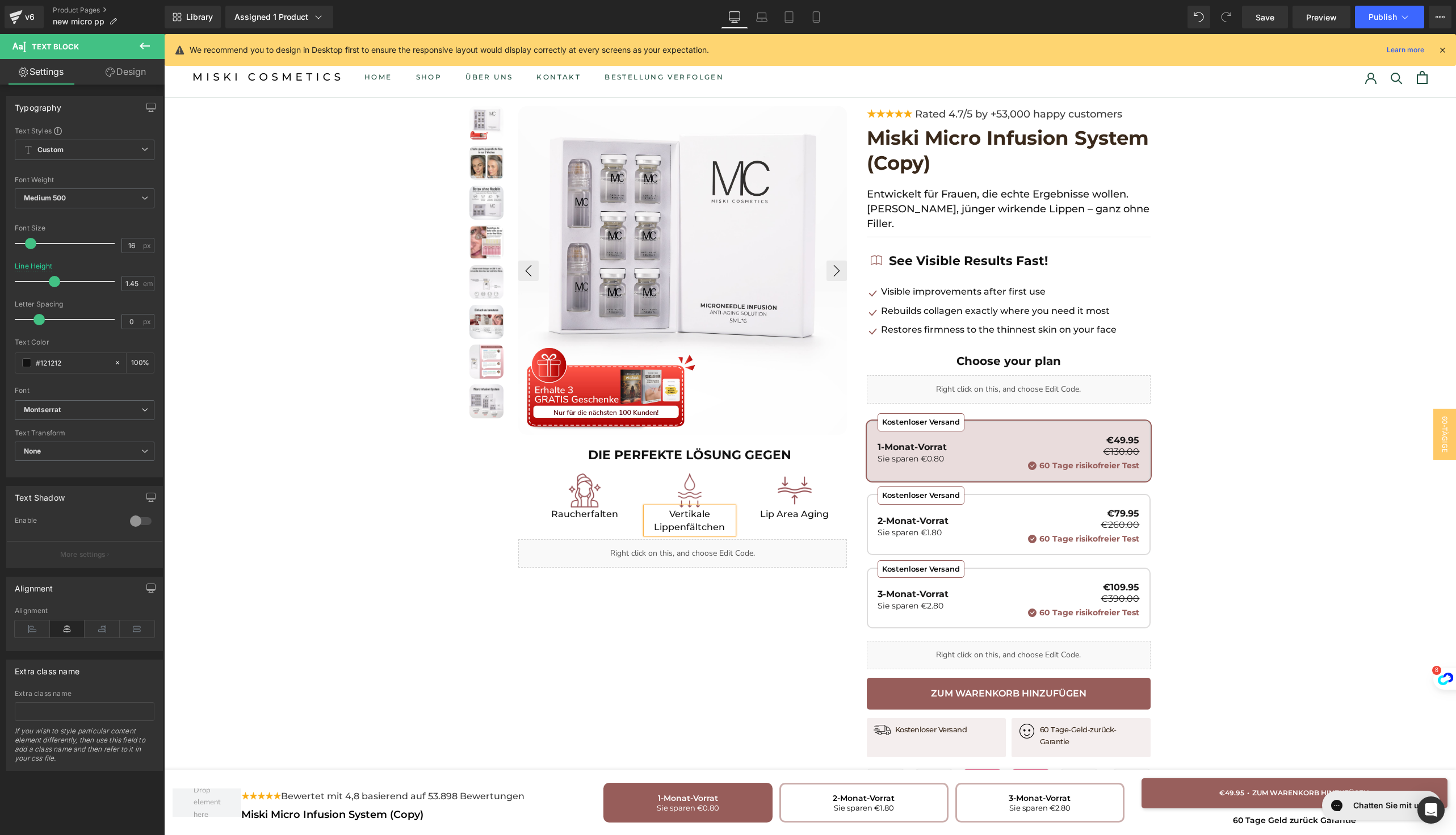
click at [164, 34] on div at bounding box center [164, 34] width 0 height 0
click at [809, 511] on p "Lip Area Aging" at bounding box center [794, 514] width 88 height 13
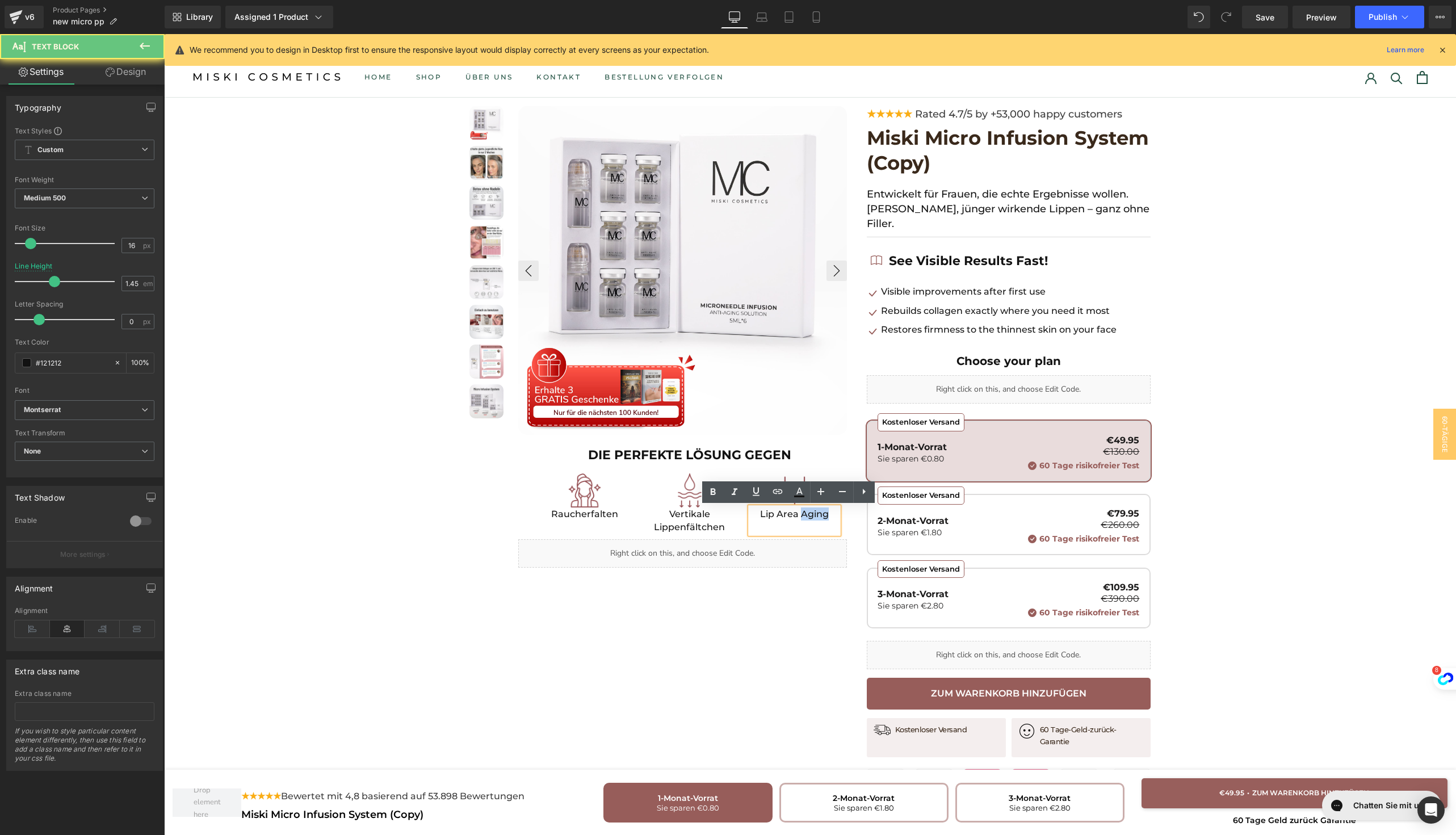
click at [809, 511] on p "Lip Area Aging" at bounding box center [794, 514] width 88 height 13
click at [781, 534] on p "Falten rund um mund" at bounding box center [794, 520] width 88 height 26
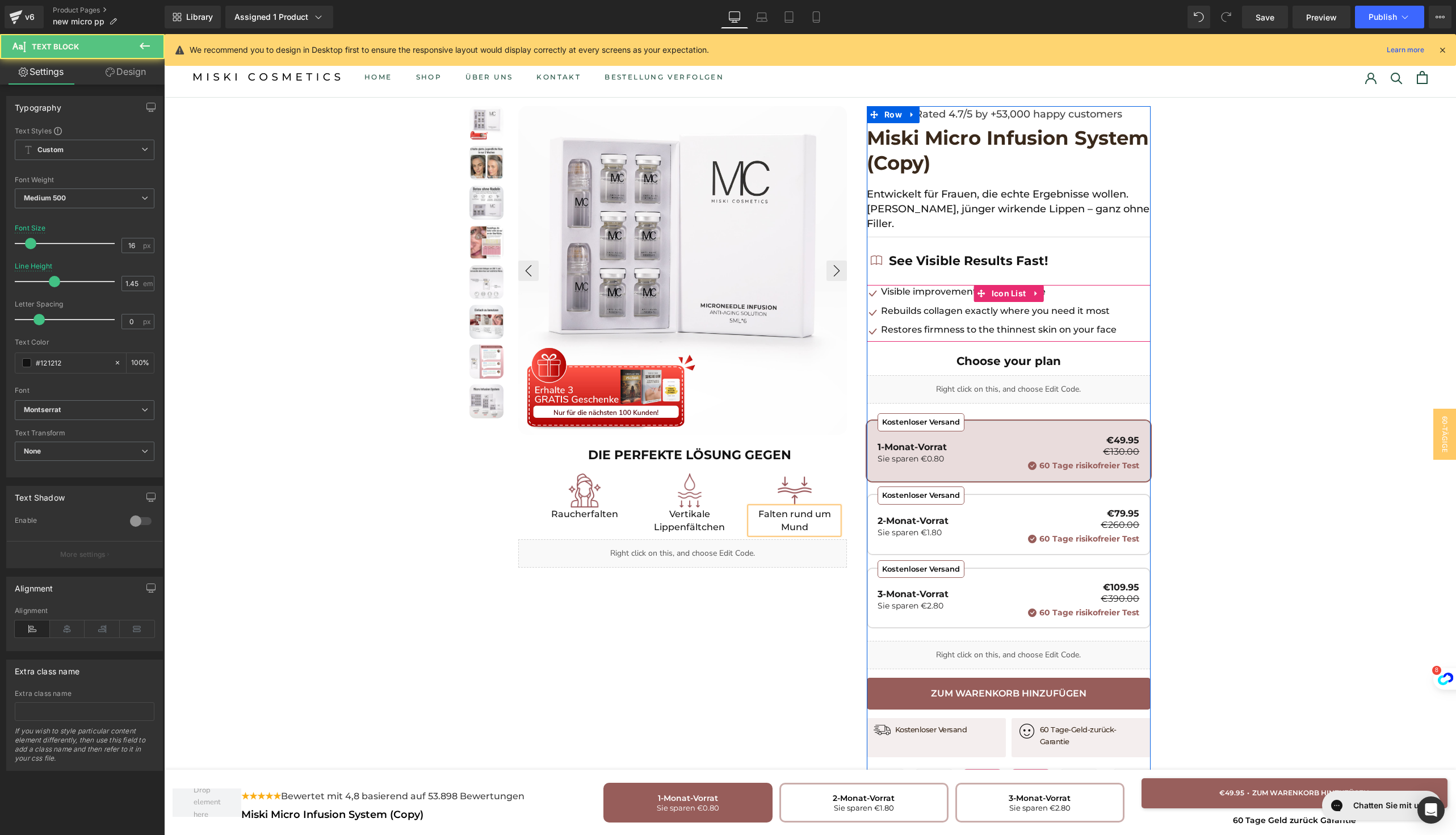
click at [927, 285] on p "Visible improvements after first use" at bounding box center [999, 291] width 236 height 13
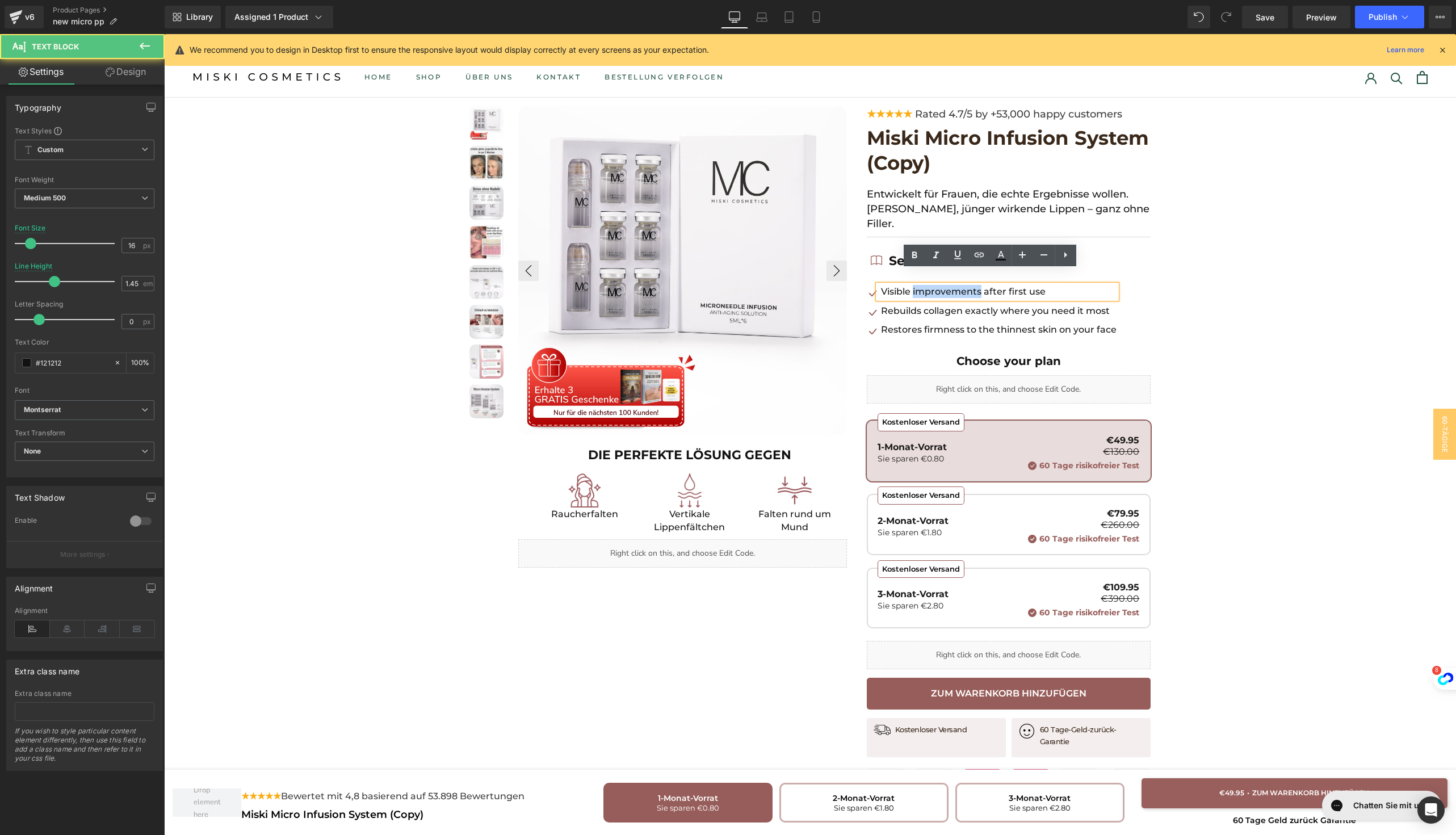
click at [927, 285] on p "Visible improvements after first use" at bounding box center [999, 291] width 236 height 13
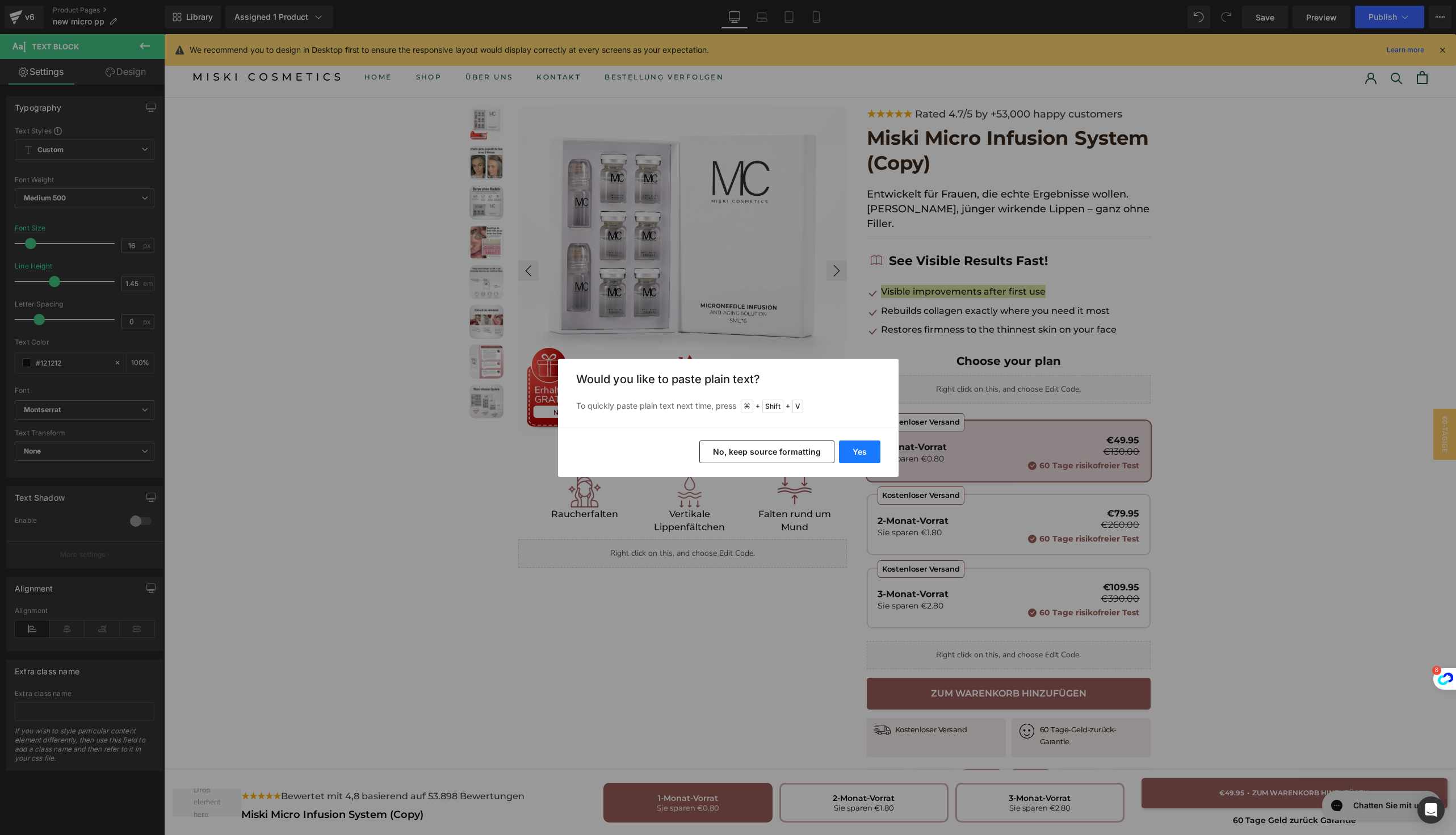
click at [858, 450] on button "Yes" at bounding box center [859, 452] width 41 height 22
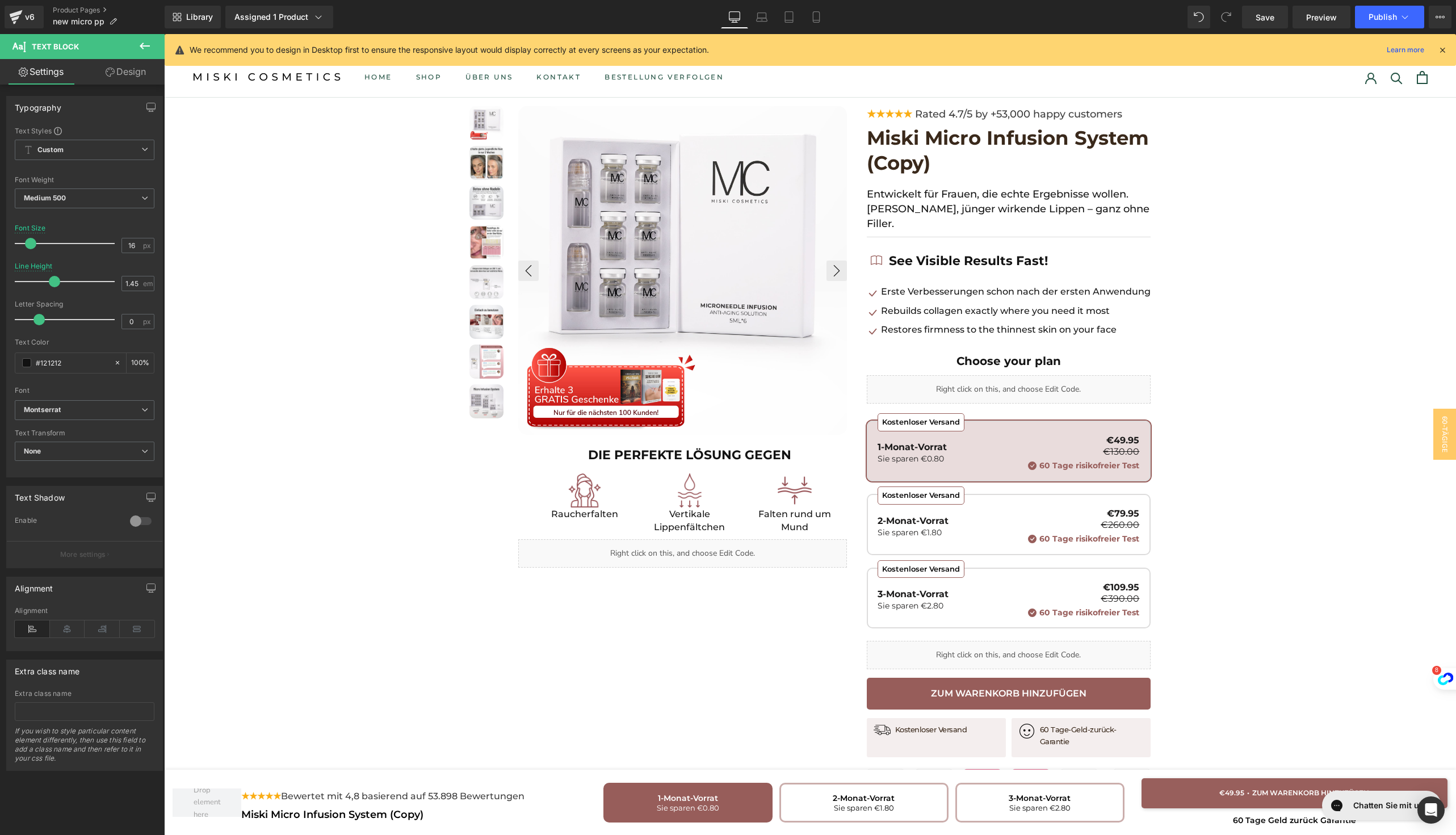
click at [936, 304] on div "Rebuilds collagen exactly where you need it most Text Block" at bounding box center [1014, 311] width 273 height 13
click at [936, 304] on p "Rebuilds collagen exactly where you need it most" at bounding box center [1015, 311] width 269 height 13
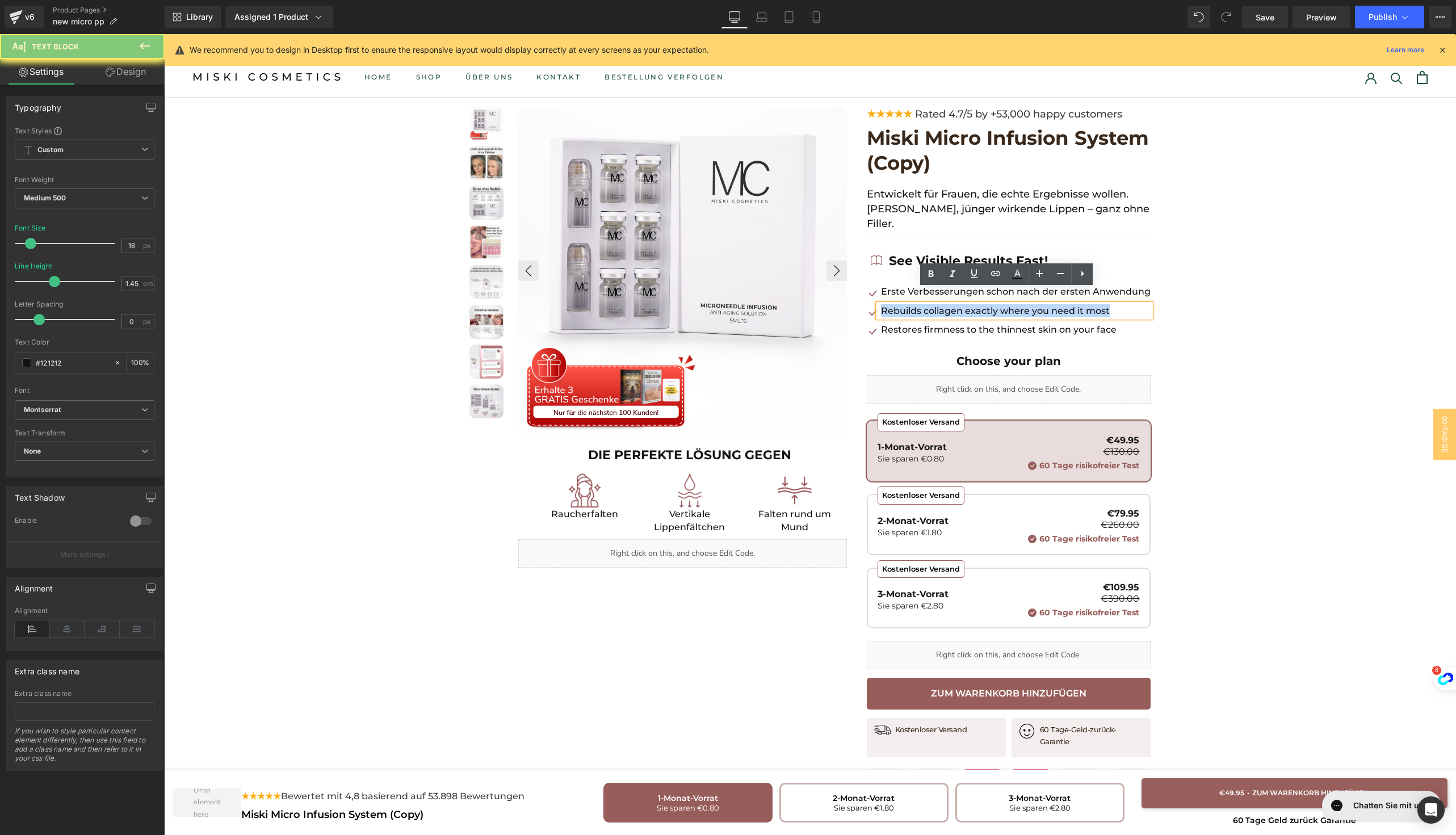
click at [936, 304] on p "Rebuilds collagen exactly where you need it most" at bounding box center [1015, 311] width 269 height 13
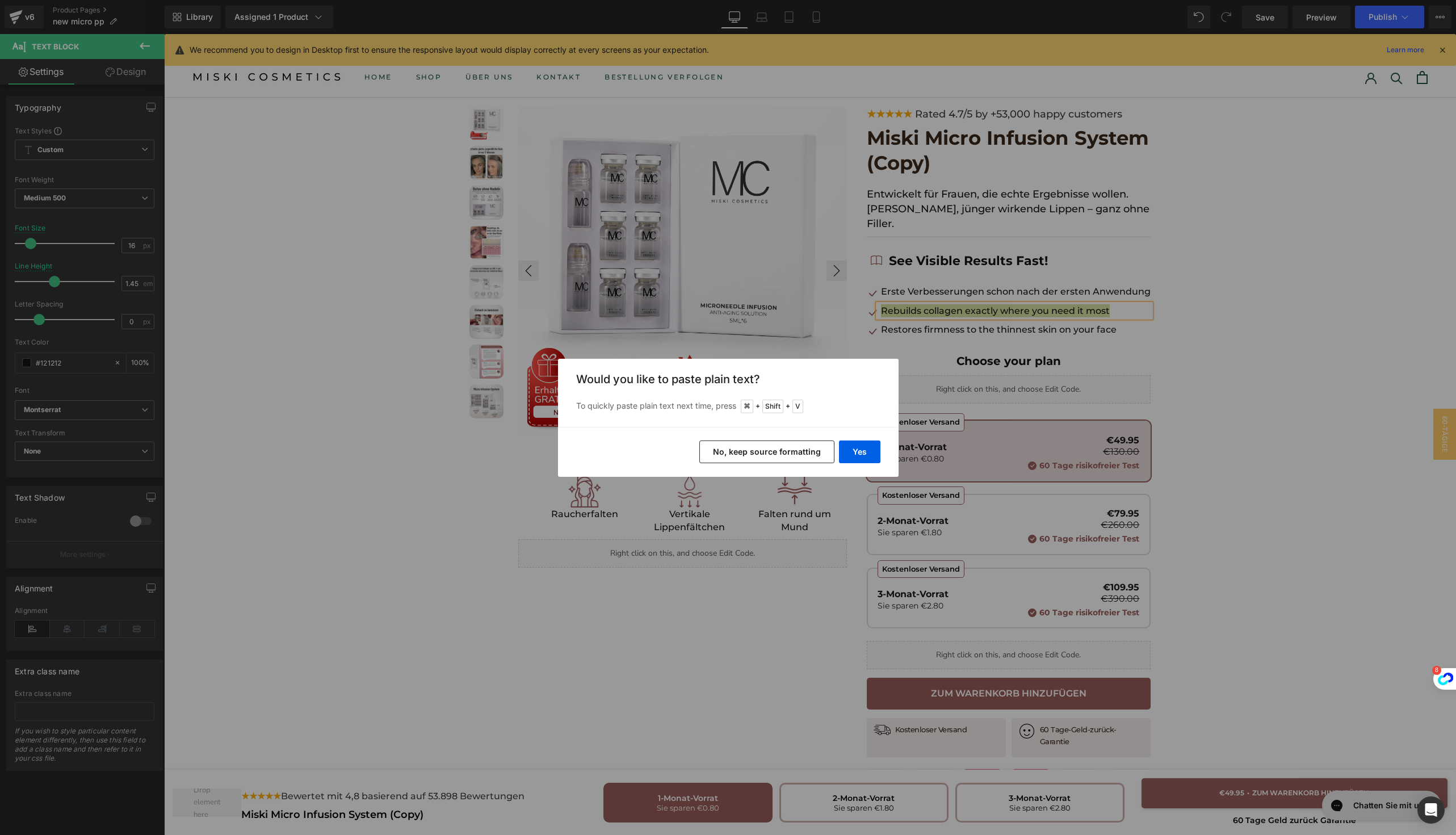
click at [853, 435] on div "Yes No, keep source formatting" at bounding box center [728, 451] width 341 height 50
click at [853, 454] on button "Yes" at bounding box center [859, 452] width 41 height 22
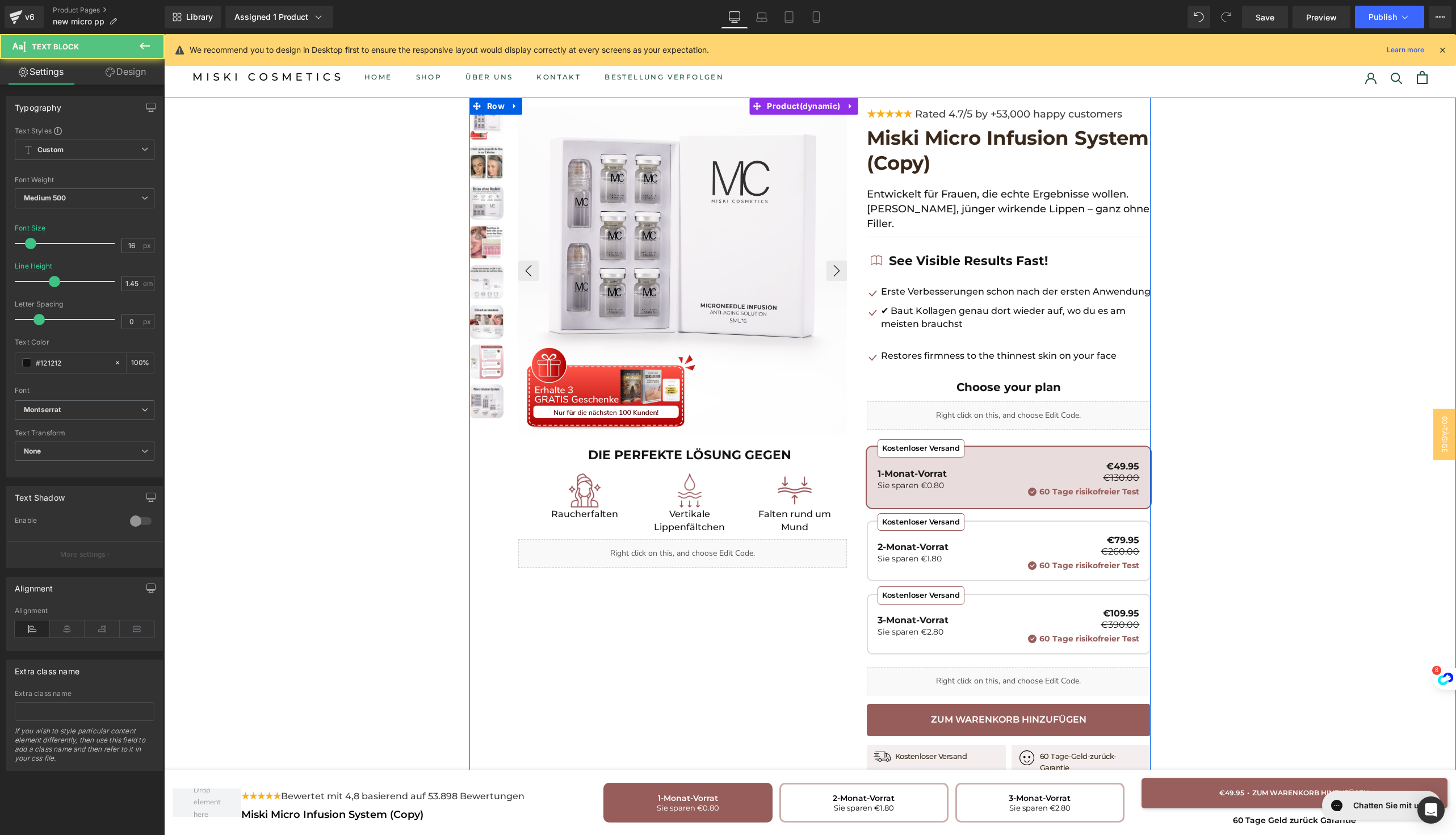
click at [881, 304] on p "✔ Baut Kollagen genau dort wieder auf, wo du es am meisten brauchst" at bounding box center [1015, 317] width 269 height 26
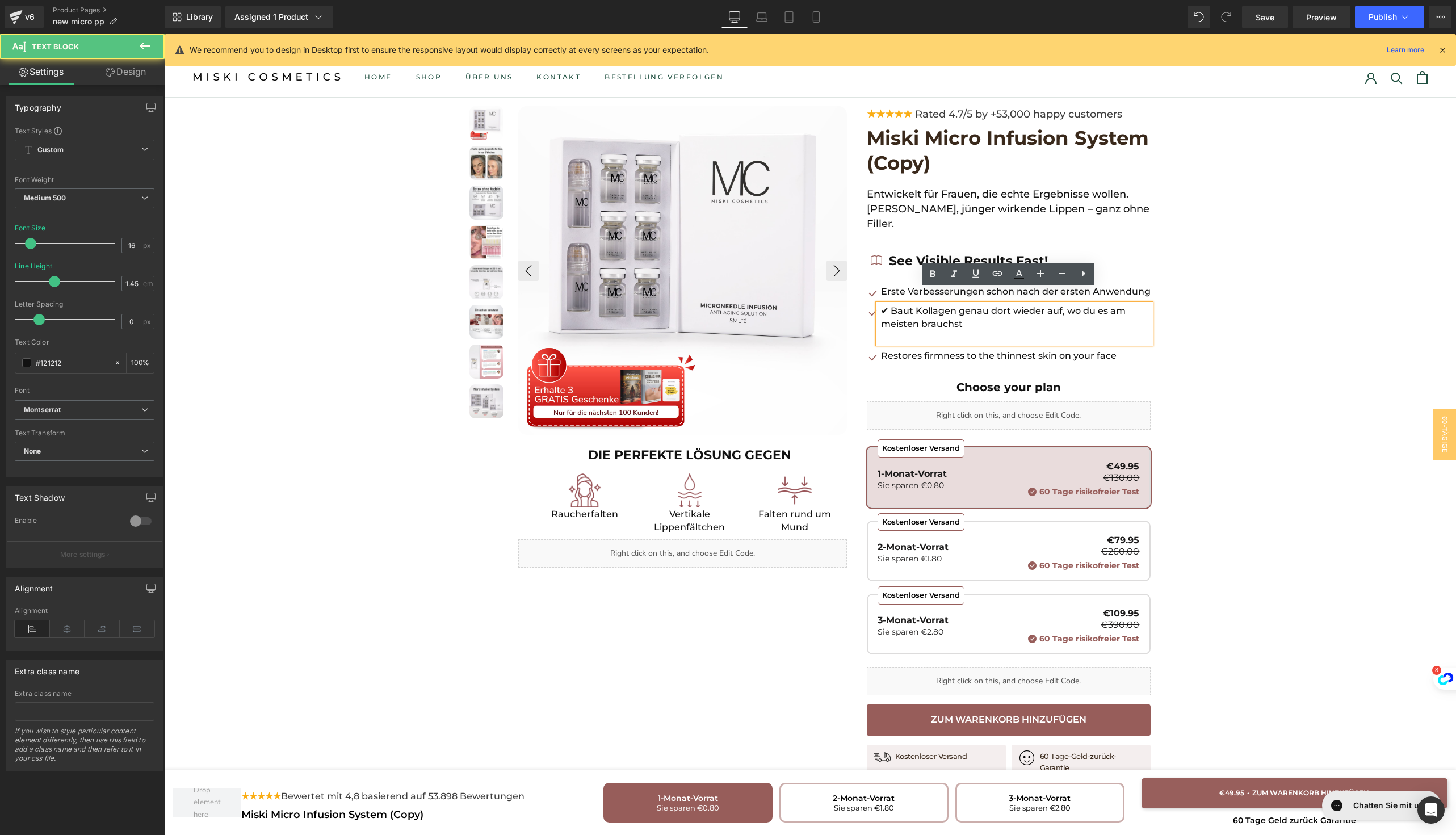
click at [884, 304] on p "✔ Baut Kollagen genau dort wieder auf, wo du es am meisten brauchst" at bounding box center [1015, 317] width 269 height 26
click at [892, 330] on p at bounding box center [1015, 336] width 269 height 13
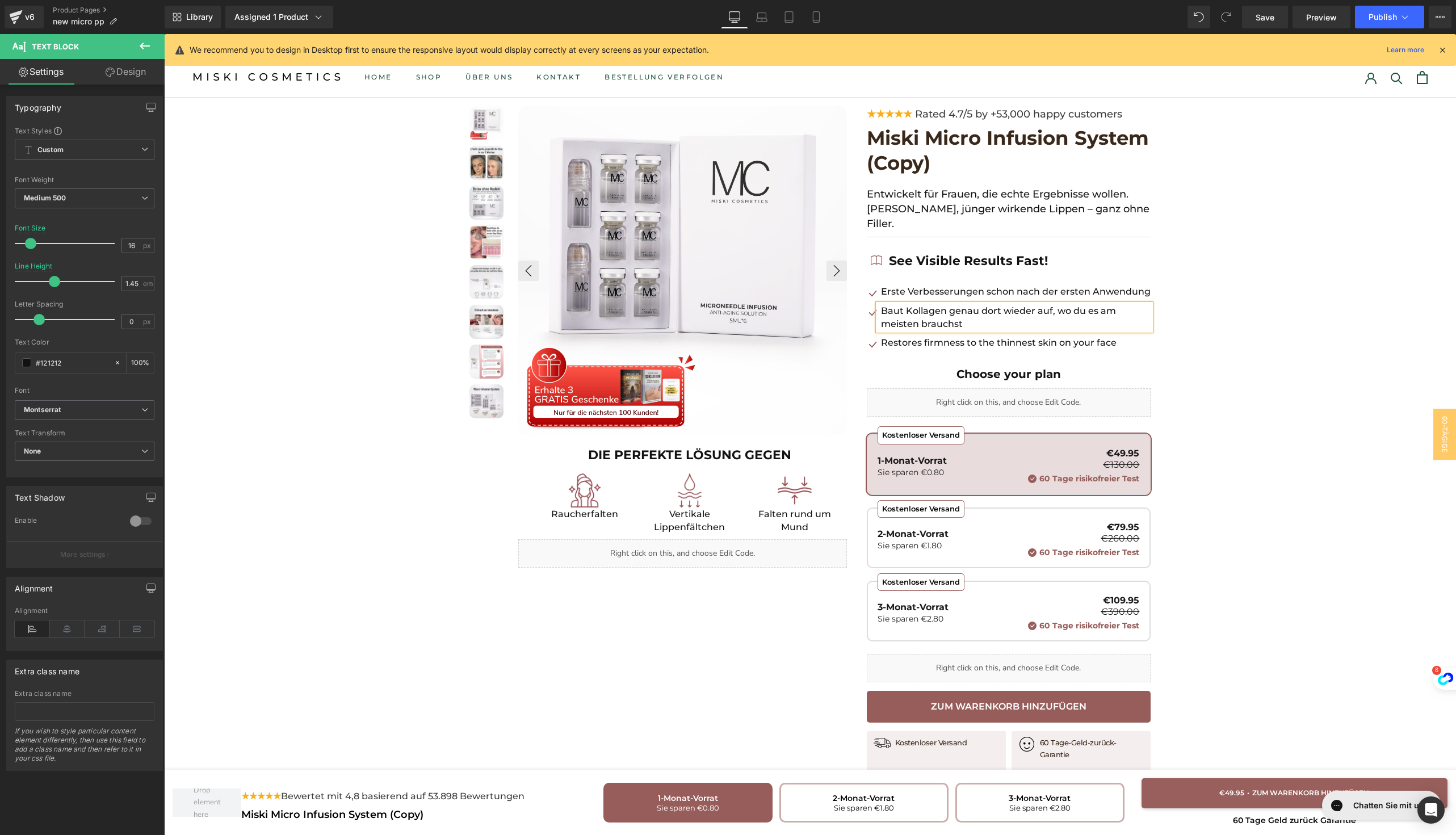
click at [897, 285] on p "Erste Verbesserungen schon nach der ersten Anwendung" at bounding box center [1015, 291] width 269 height 13
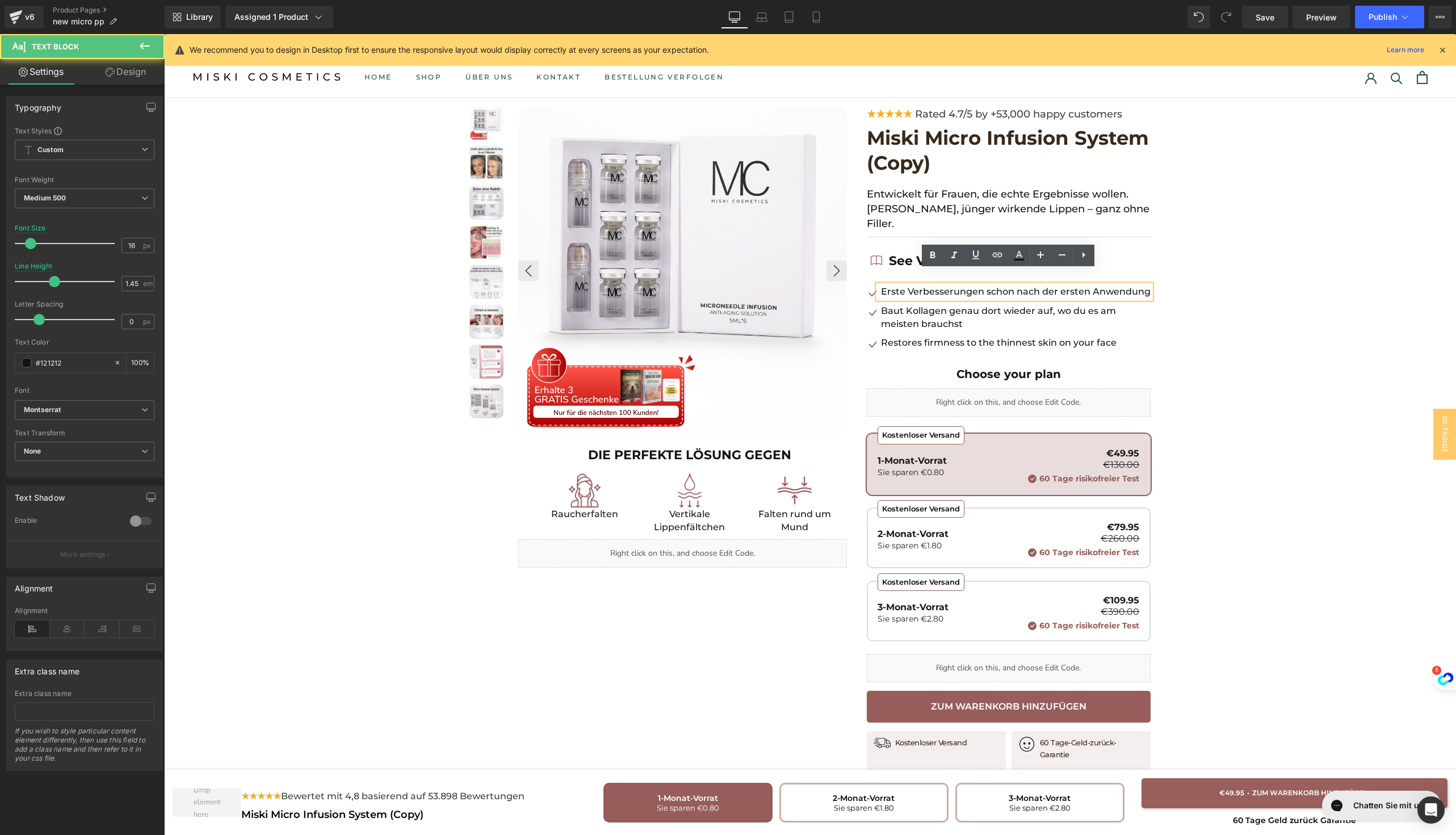
click at [1135, 285] on p "Erste Verbesserungen schon nach der ersten Anwendung" at bounding box center [1015, 291] width 269 height 13
click at [1141, 285] on p "Erste Verbesserungen schon nach der ersten Anwendung" at bounding box center [1015, 291] width 269 height 13
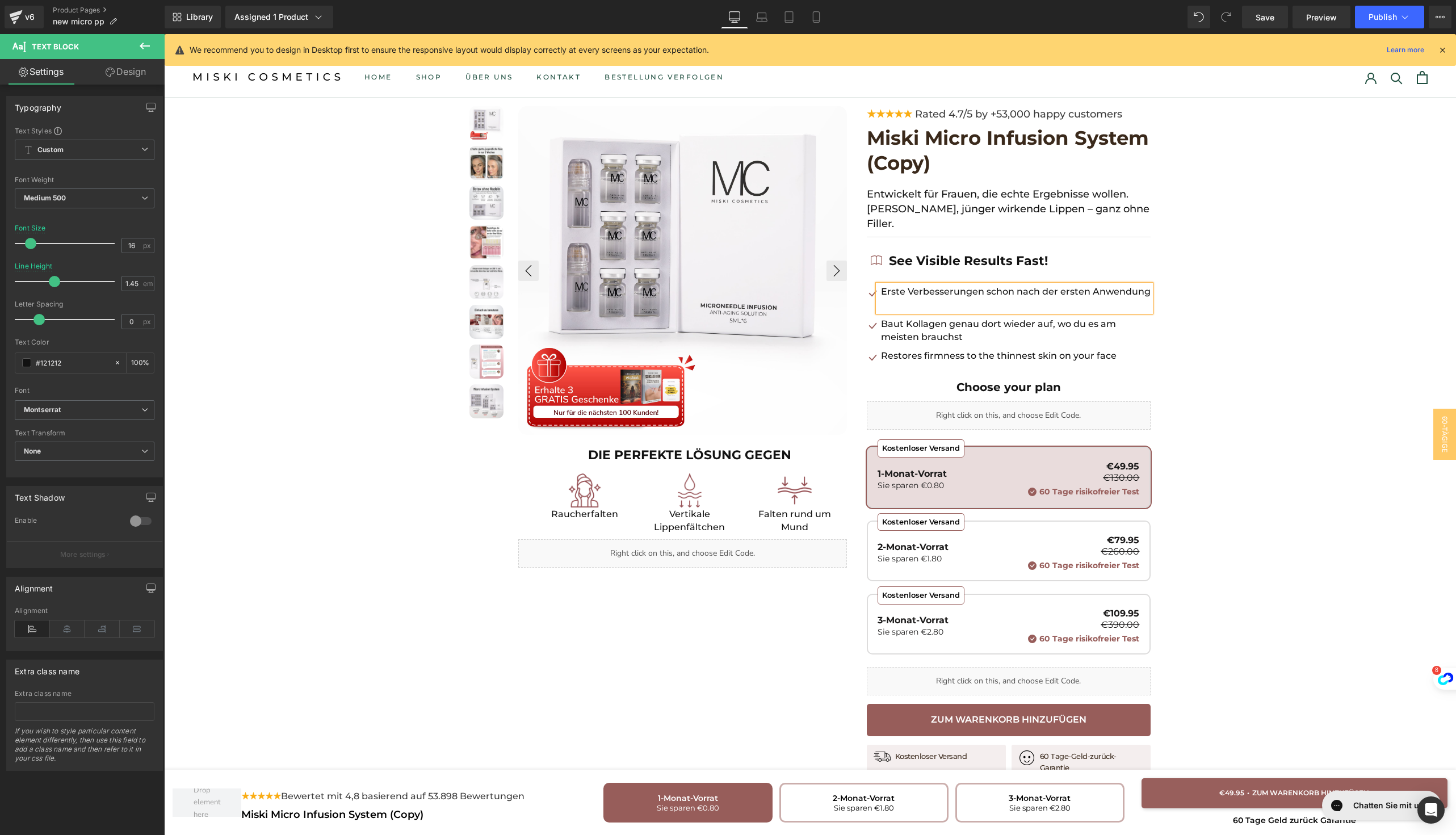
click at [904, 349] on p "Restores firmness to the thinnest skin on your face" at bounding box center [1015, 355] width 269 height 13
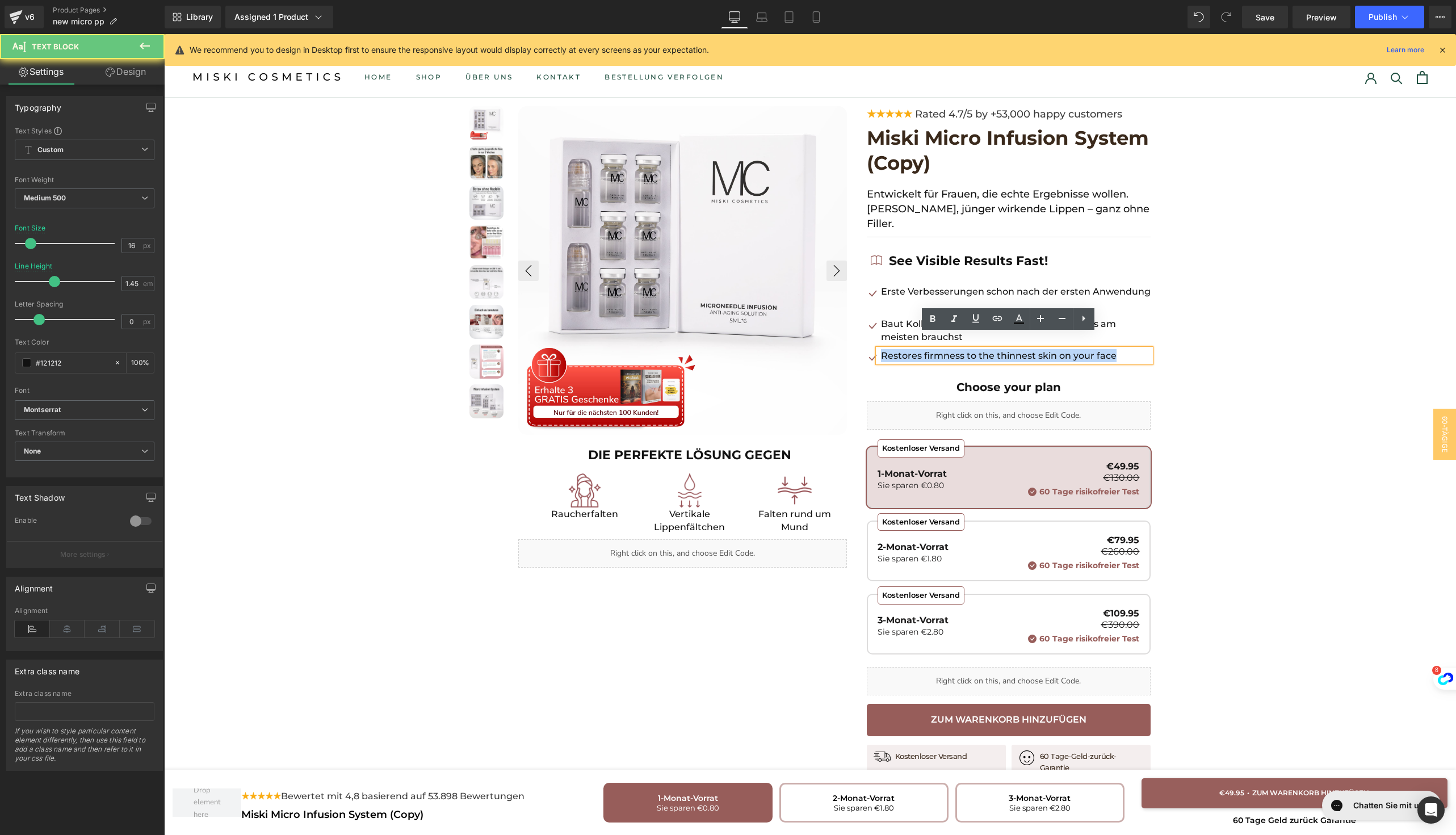
click at [904, 349] on p "Restores firmness to the thinnest skin on your face" at bounding box center [1015, 355] width 269 height 13
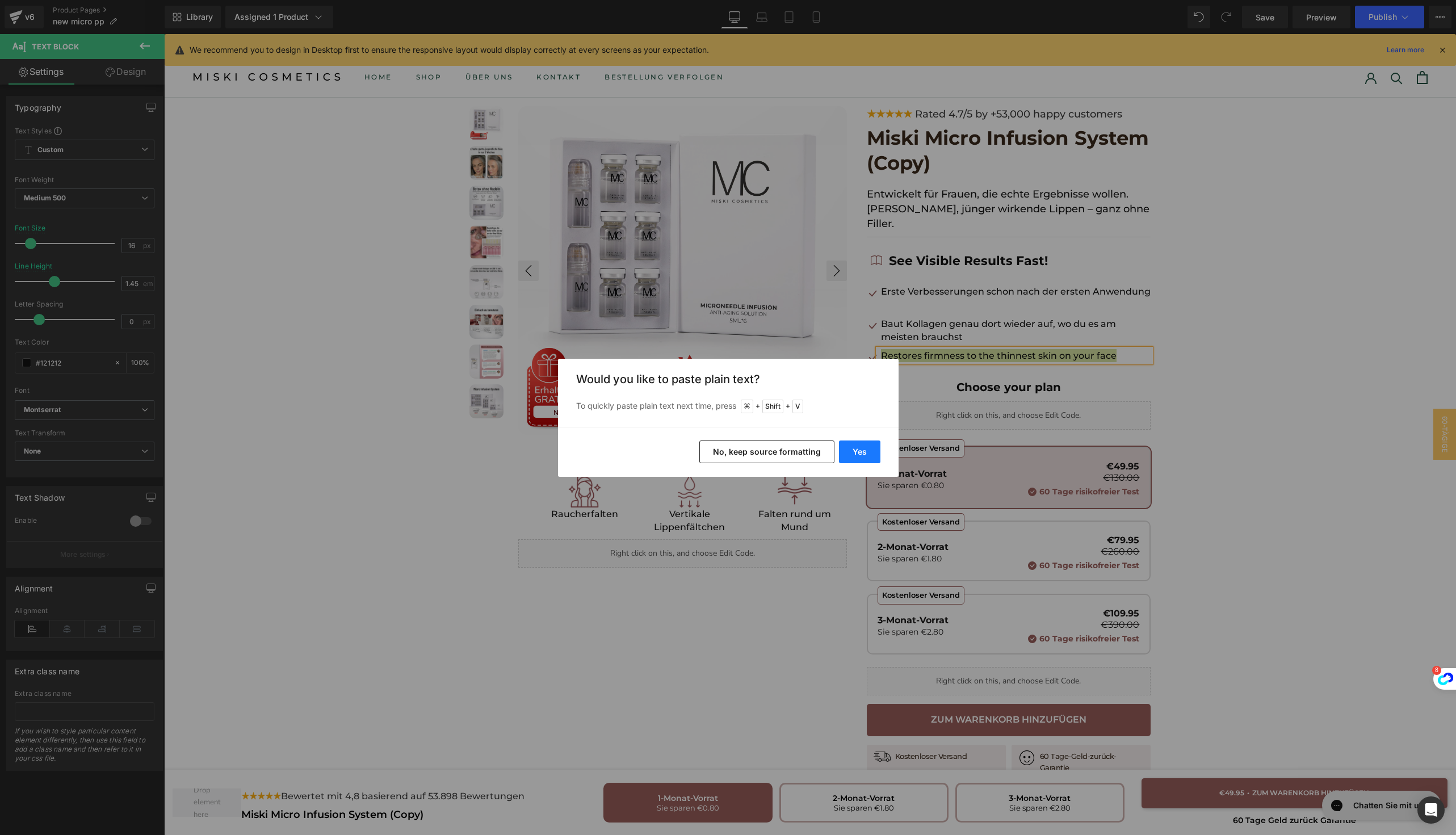
click at [863, 461] on button "Yes" at bounding box center [859, 452] width 41 height 22
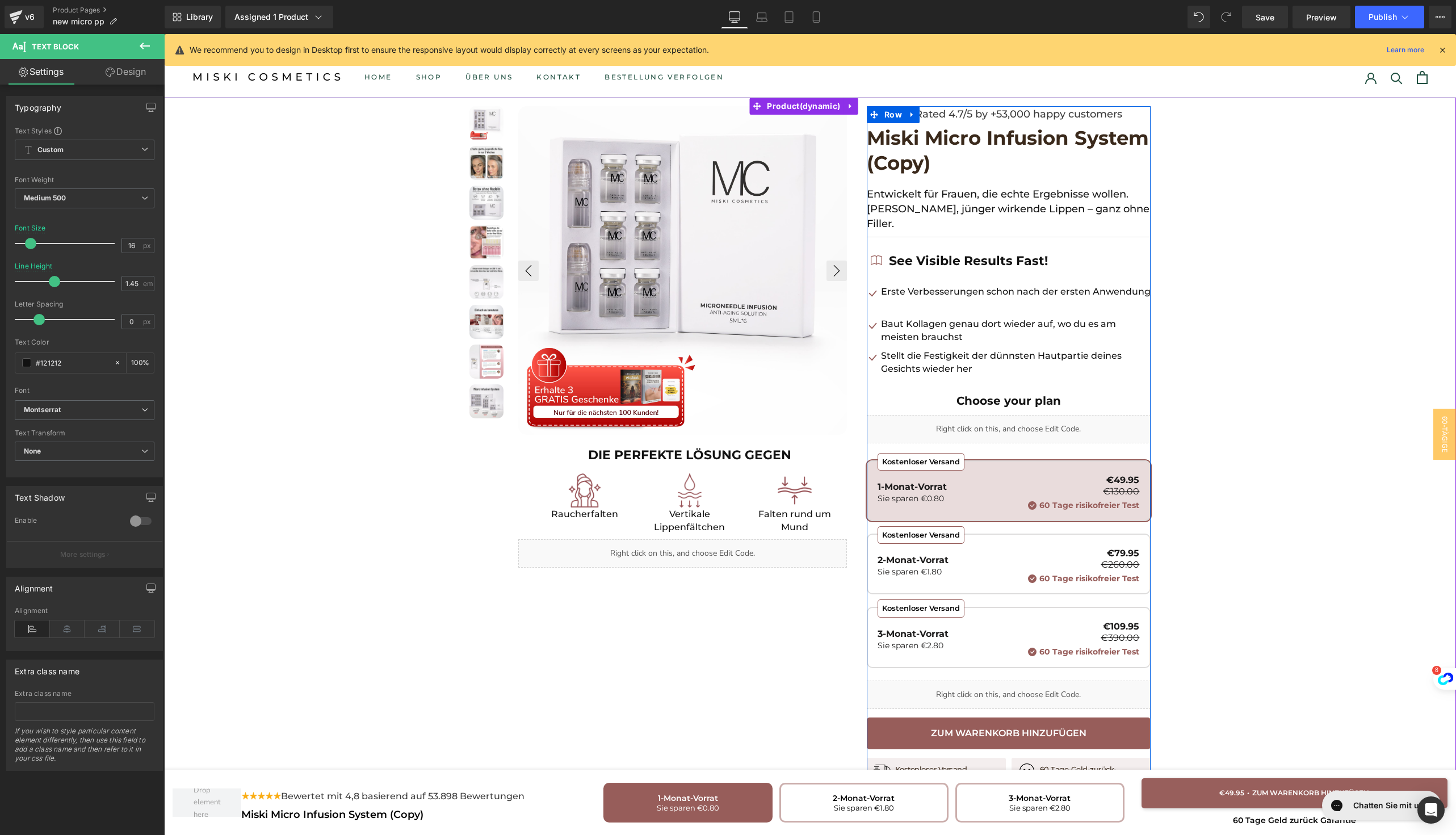
click at [164, 34] on div at bounding box center [164, 34] width 0 height 0
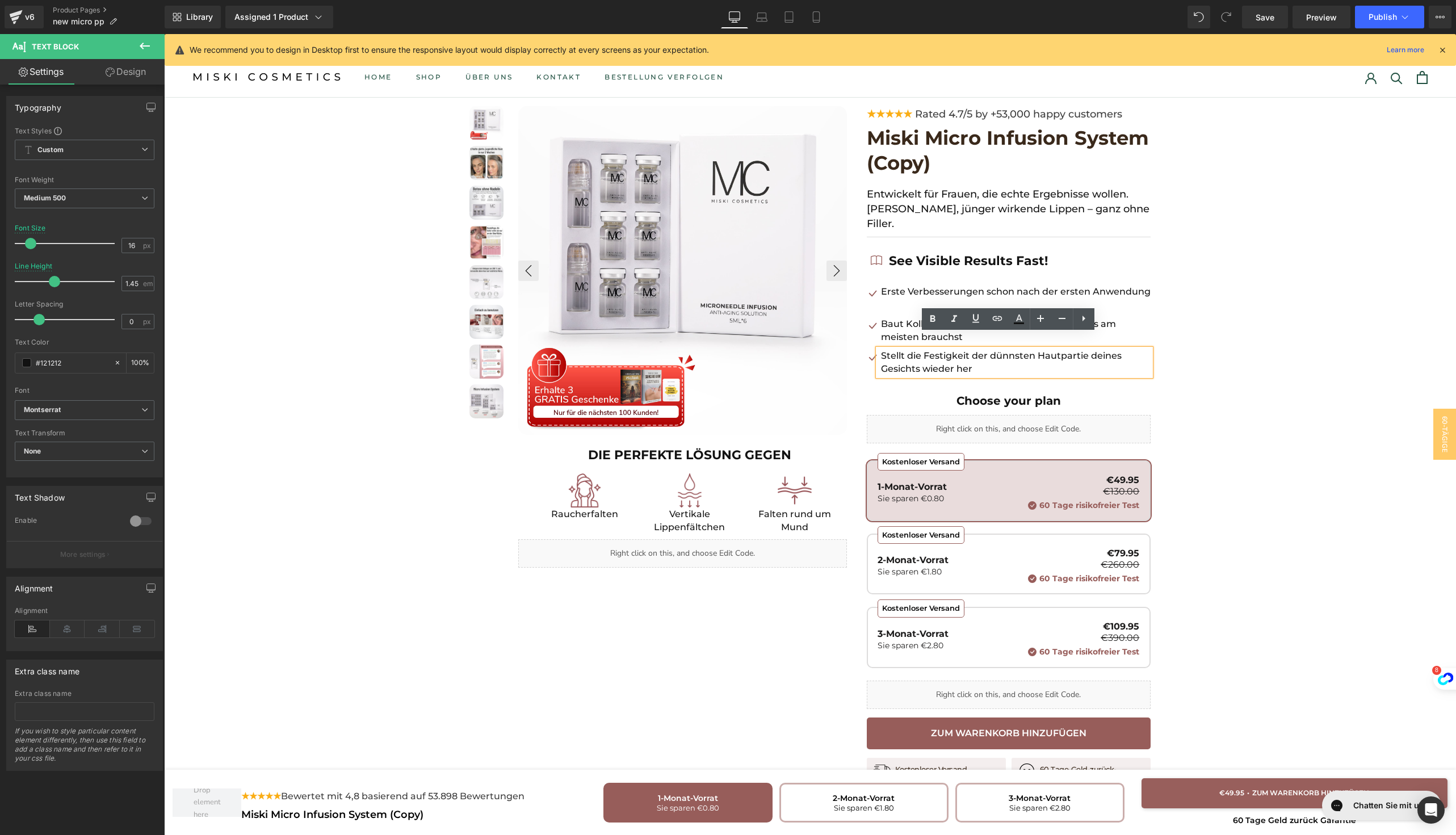
click at [974, 392] on div "Choose your plan Text Block" at bounding box center [1008, 398] width 284 height 34
click at [974, 394] on strong "Choose your plan" at bounding box center [1008, 400] width 104 height 13
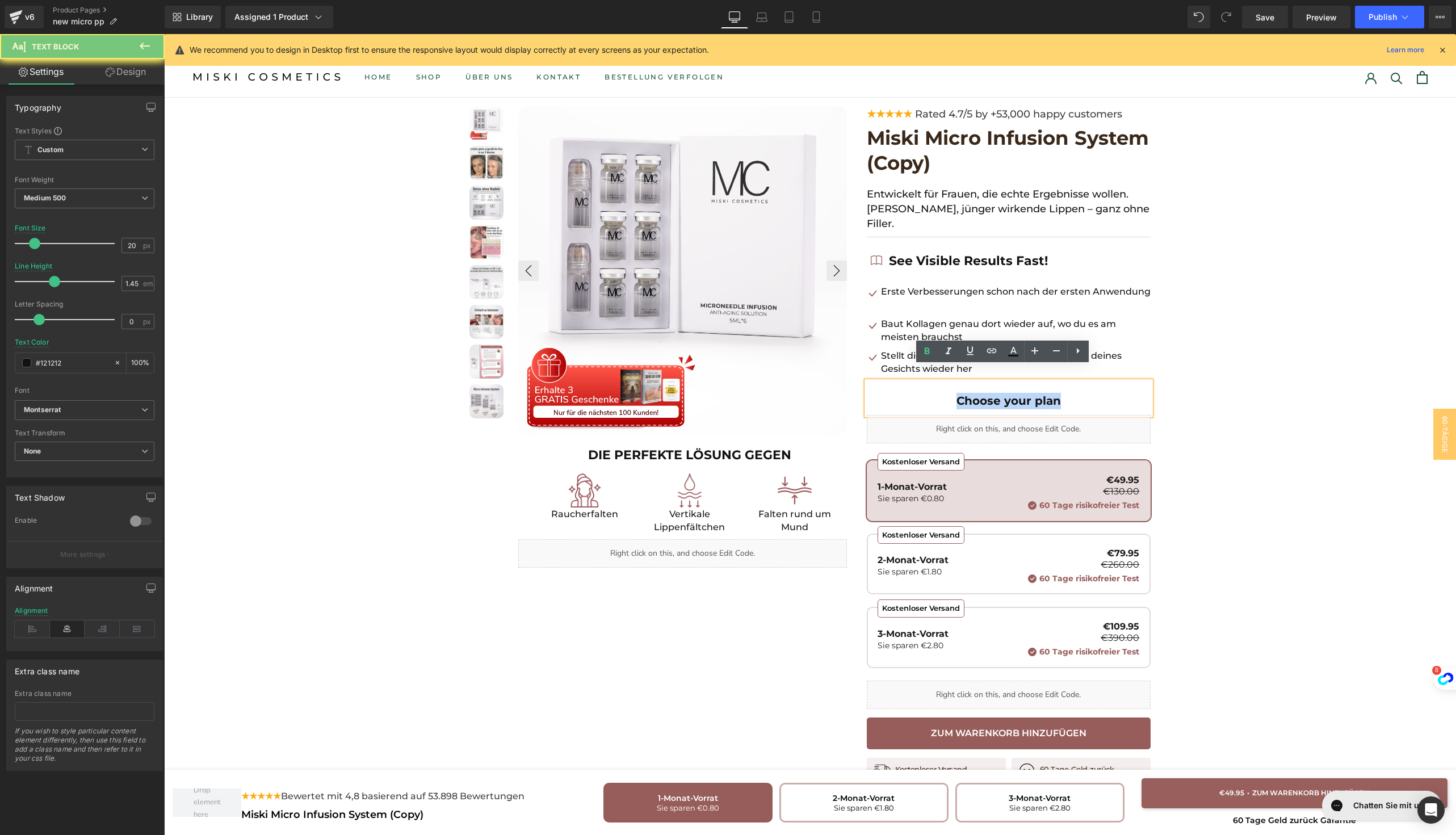
click at [974, 394] on strong "Choose your plan" at bounding box center [1008, 400] width 104 height 13
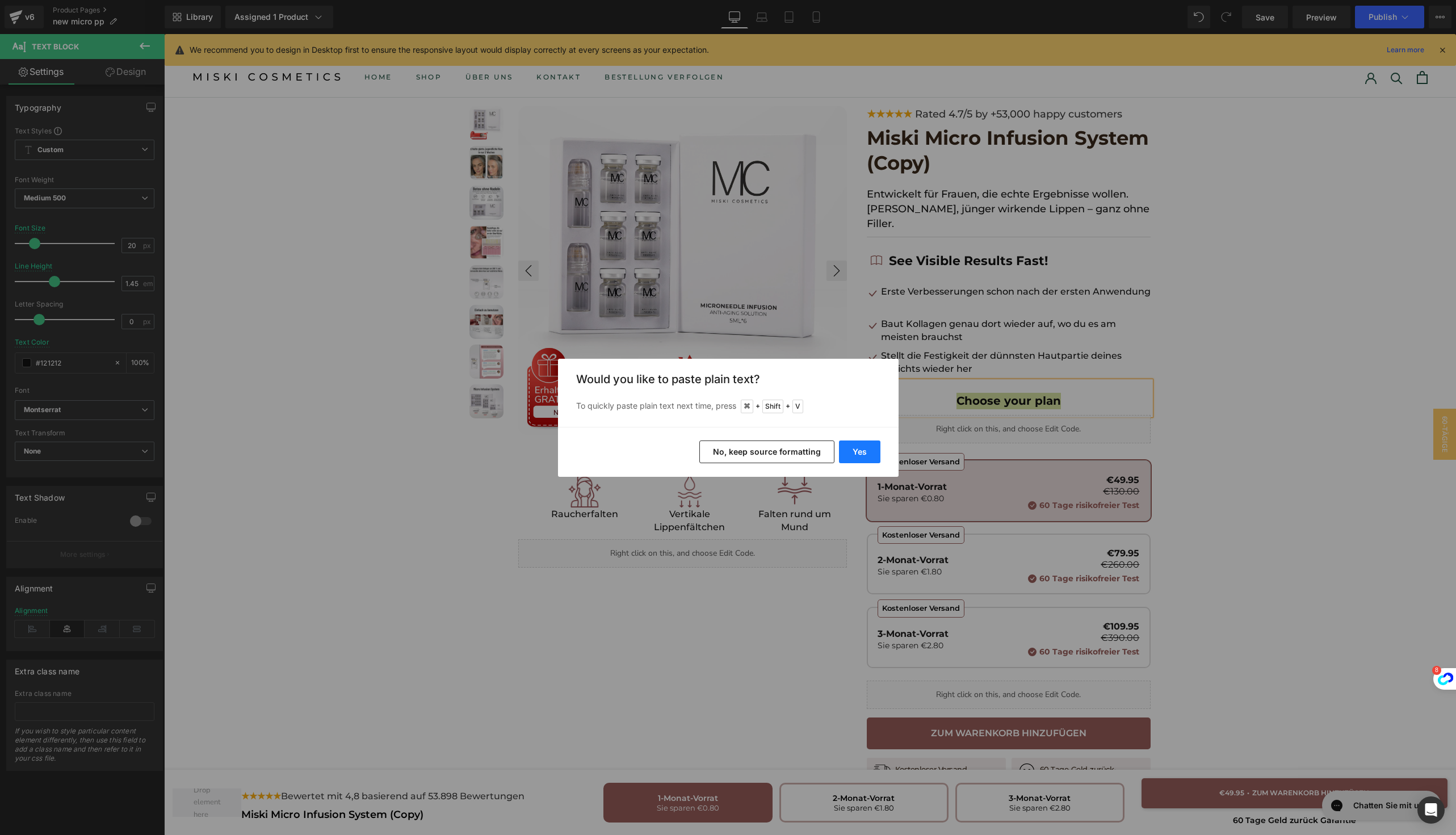
click at [855, 455] on button "Yes" at bounding box center [859, 452] width 41 height 22
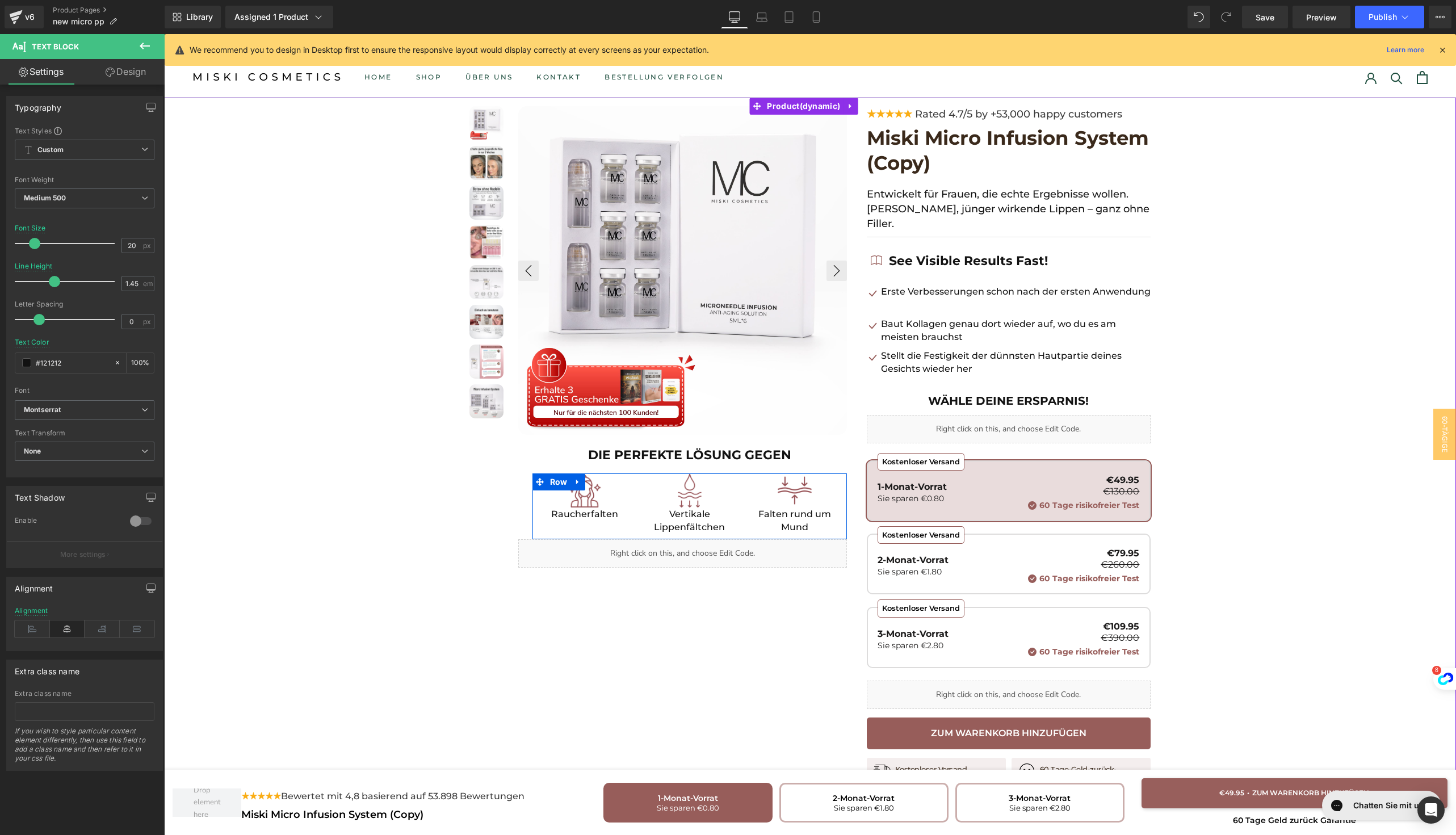
click at [776, 520] on span "Text Block" at bounding box center [788, 520] width 38 height 13
click at [776, 527] on span "Text Block" at bounding box center [788, 520] width 38 height 13
click at [776, 533] on div at bounding box center [794, 532] width 88 height 3
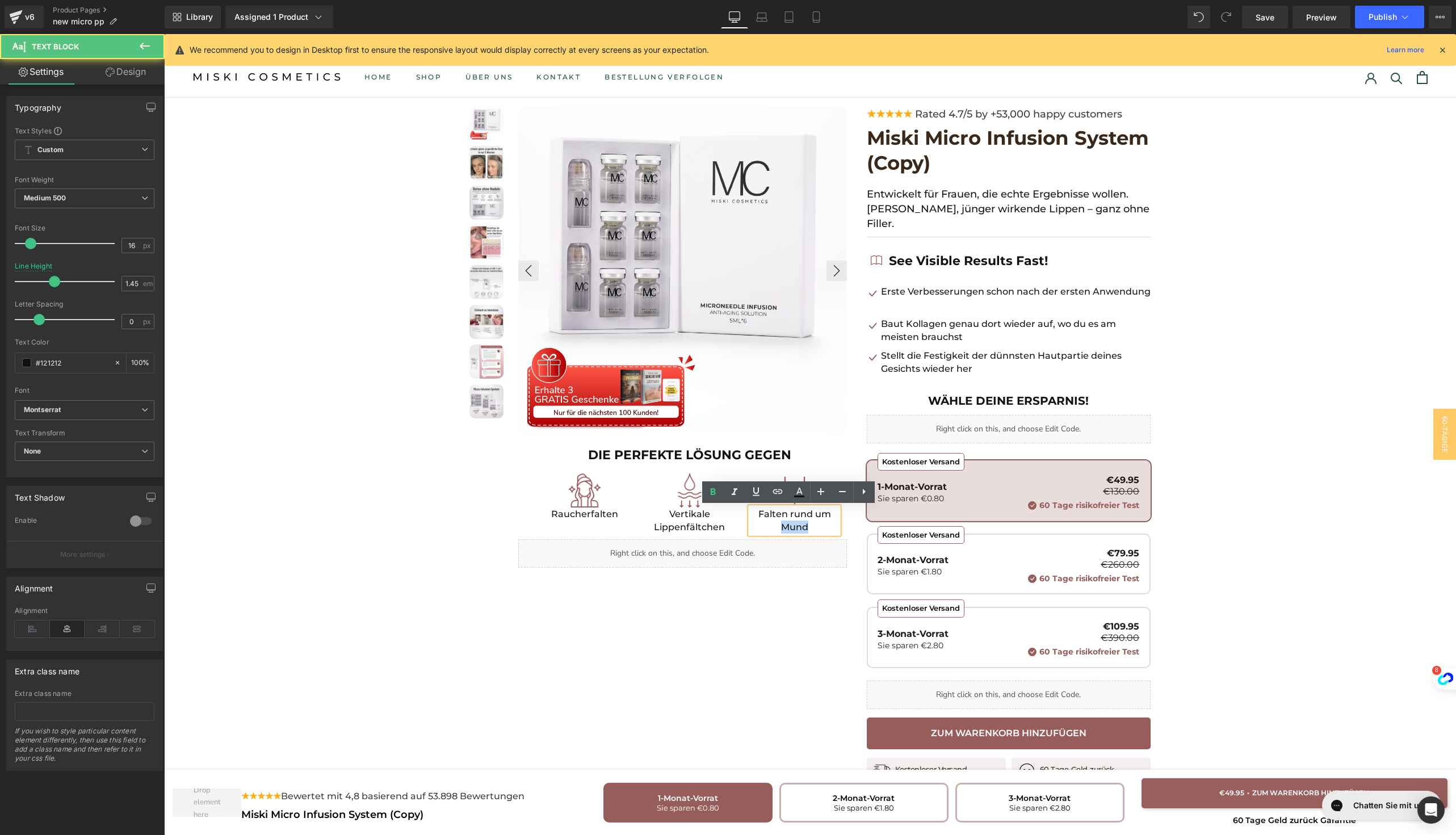
click at [776, 533] on p "Falten rund um Mund" at bounding box center [794, 520] width 88 height 26
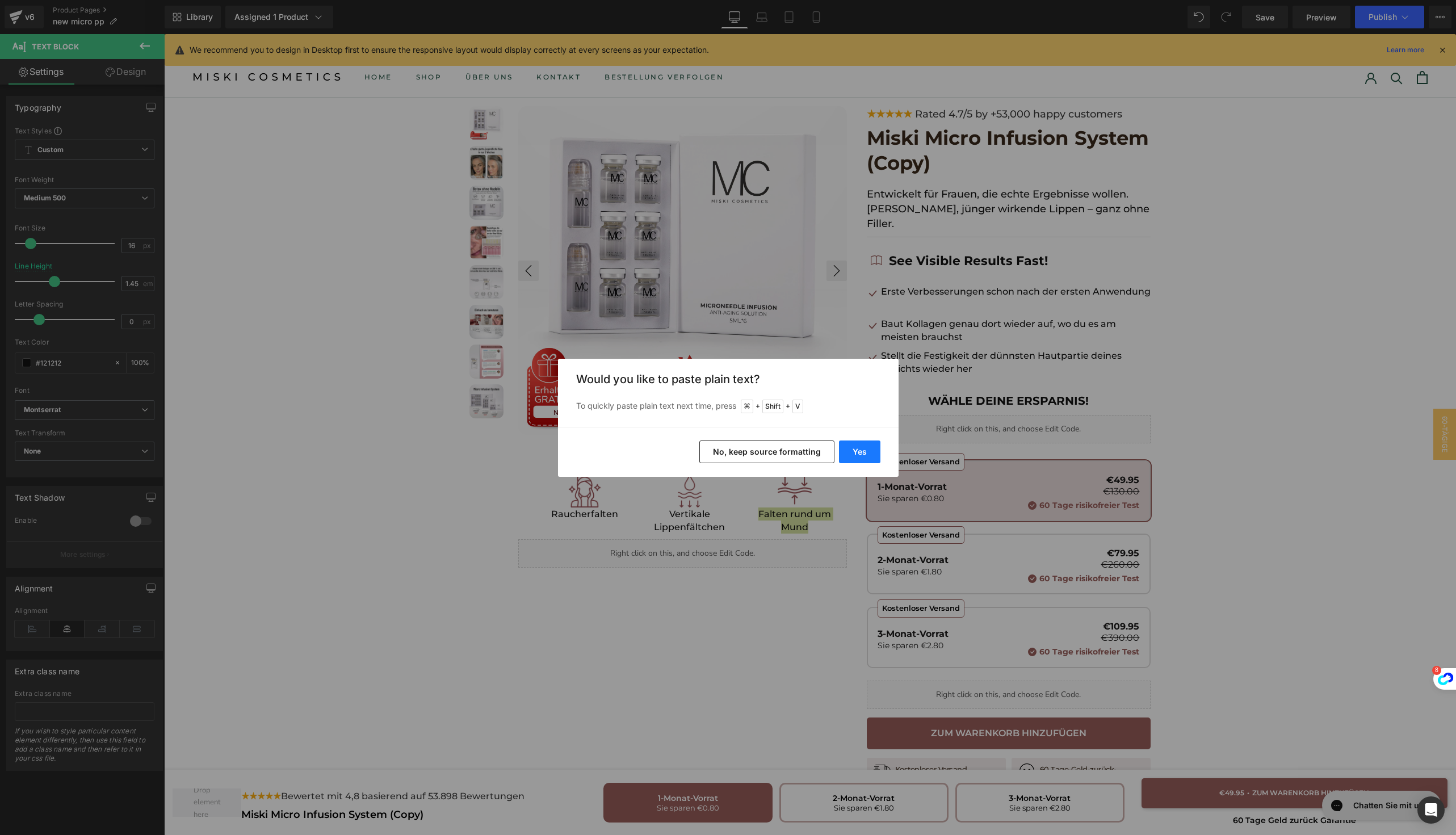
click at [855, 457] on button "Yes" at bounding box center [859, 452] width 41 height 22
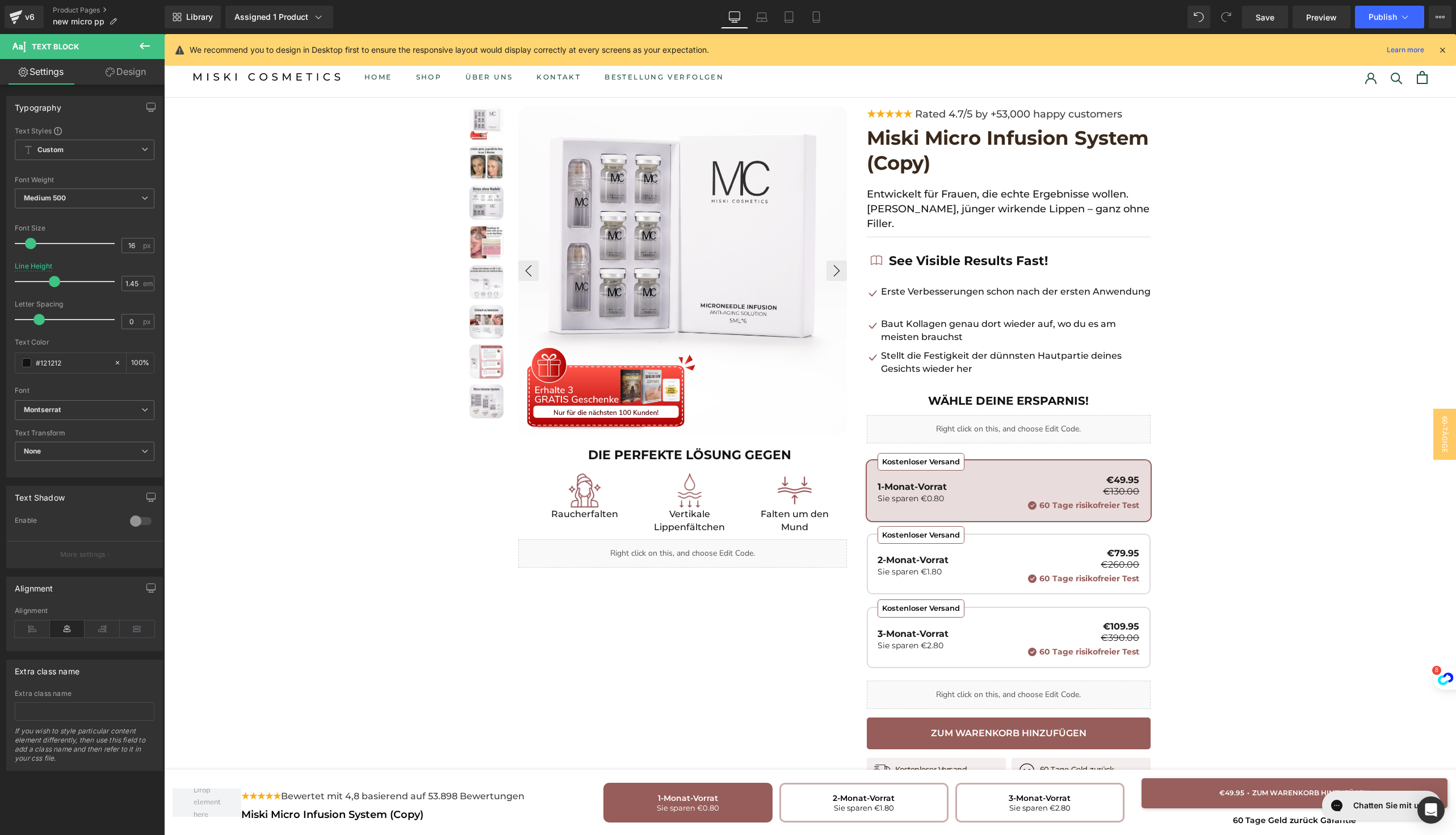
click at [928, 252] on div "See Visible Results Fast! Text Block" at bounding box center [966, 261] width 162 height 18
click at [928, 253] on b "See Visible Results Fast!" at bounding box center [968, 261] width 159 height 15
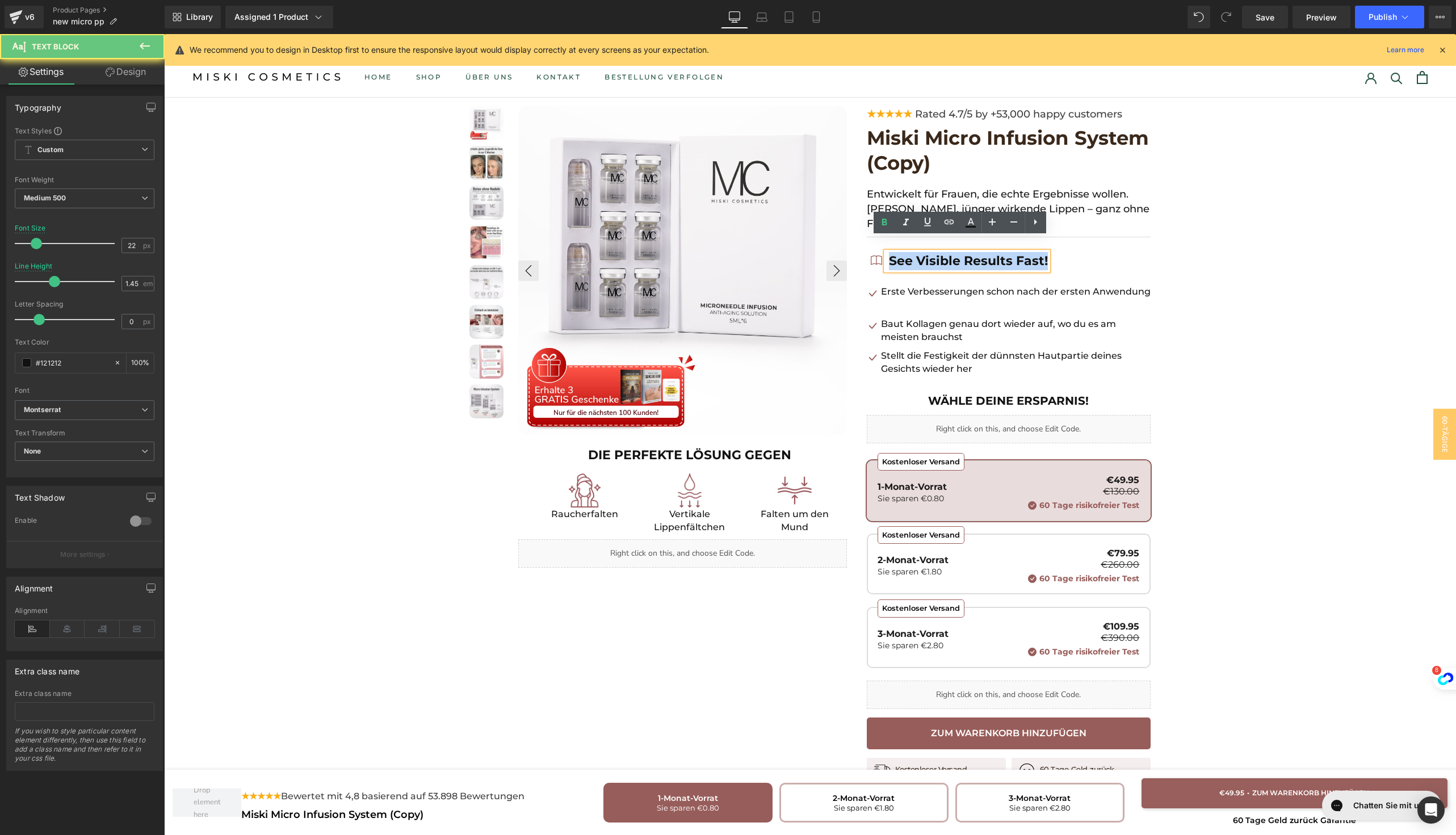
click at [928, 253] on b "See Visible Results Fast!" at bounding box center [968, 261] width 159 height 15
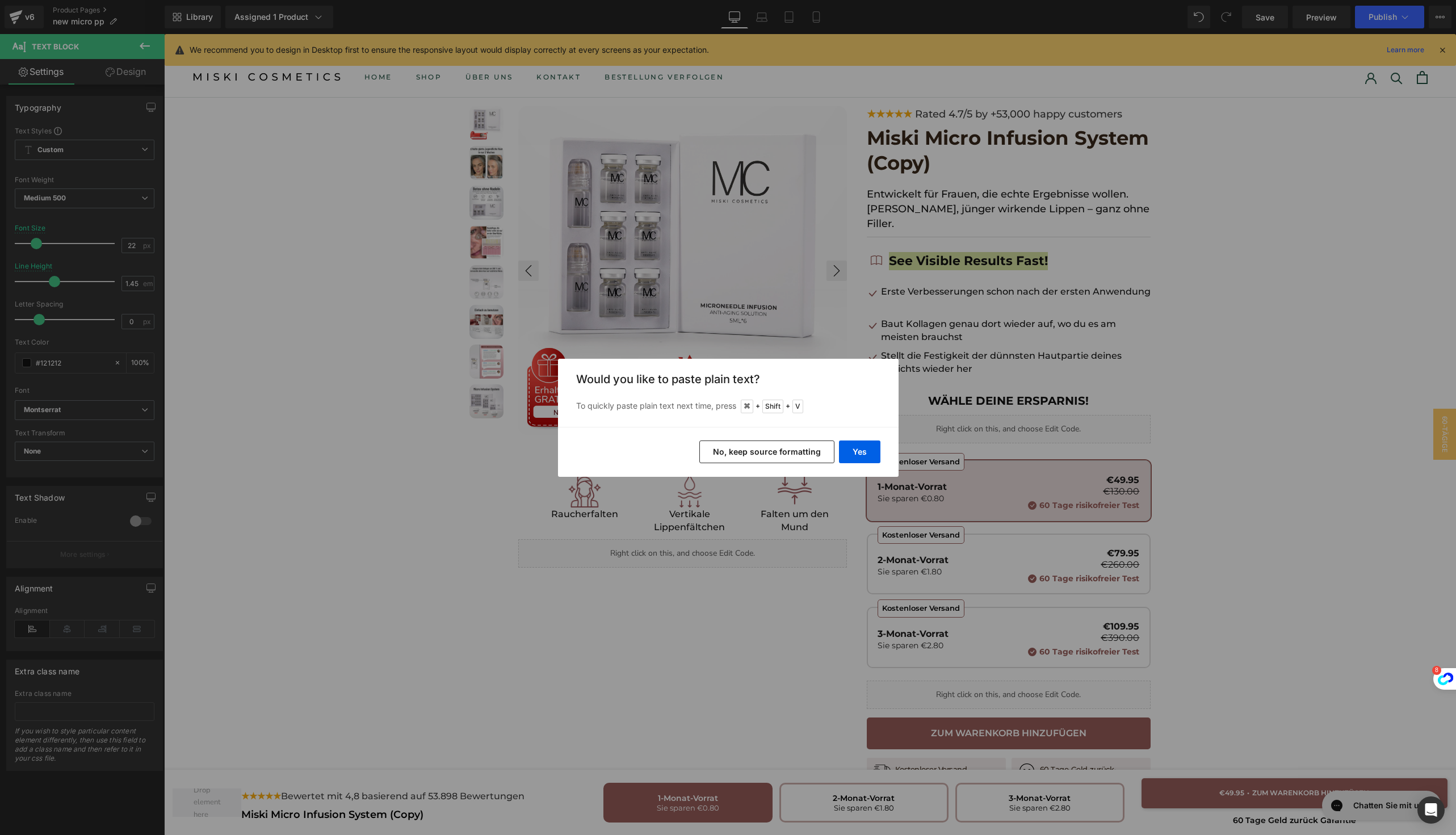
click at [880, 434] on div "Yes No, keep source formatting" at bounding box center [728, 451] width 341 height 50
click at [871, 437] on div "Yes No, keep source formatting" at bounding box center [728, 451] width 341 height 50
click at [861, 448] on button "Yes" at bounding box center [859, 452] width 41 height 22
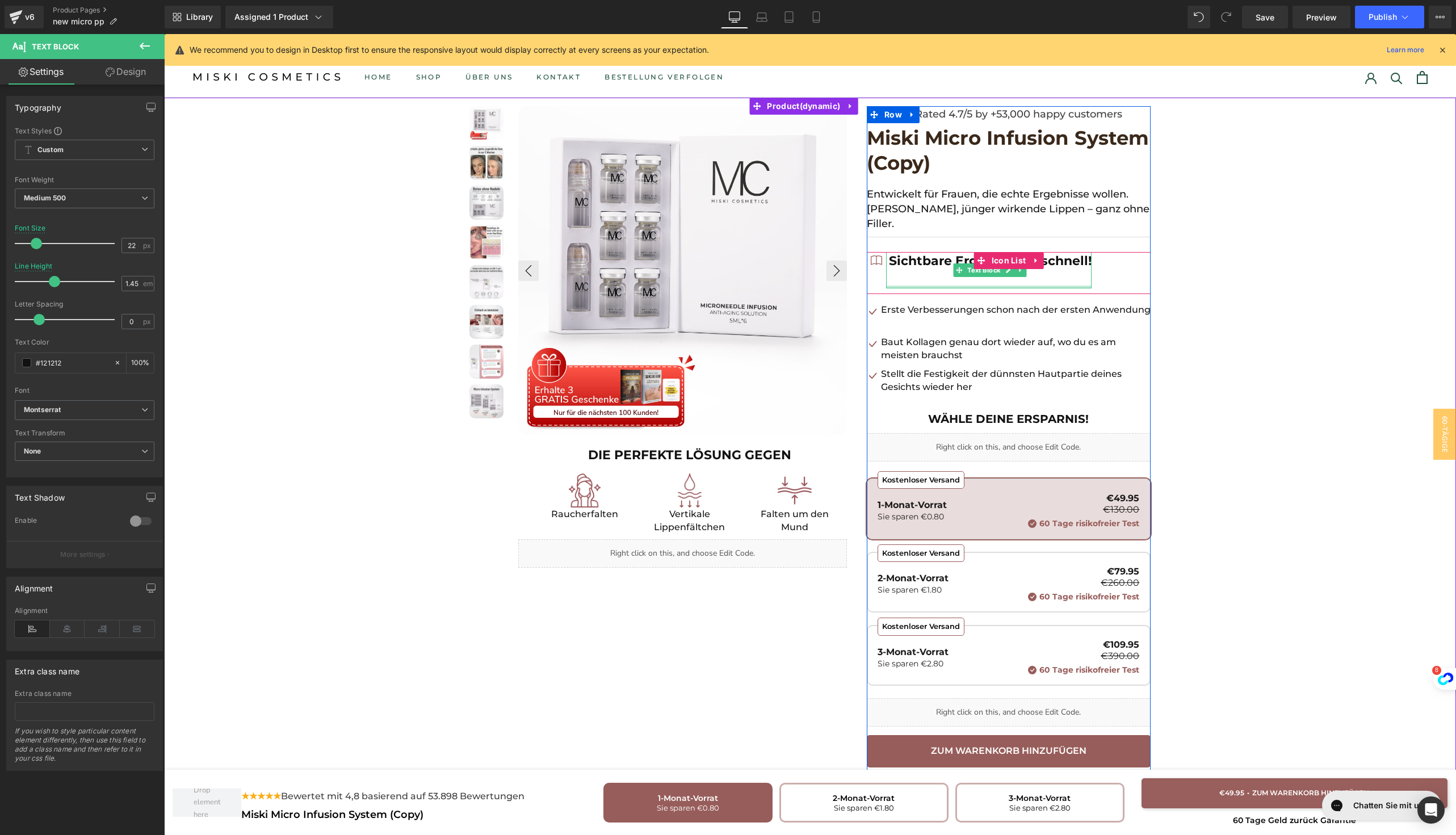
click at [911, 271] on div "Sichtbare Ergebnisse – schnell! Text Block" at bounding box center [989, 270] width 206 height 36
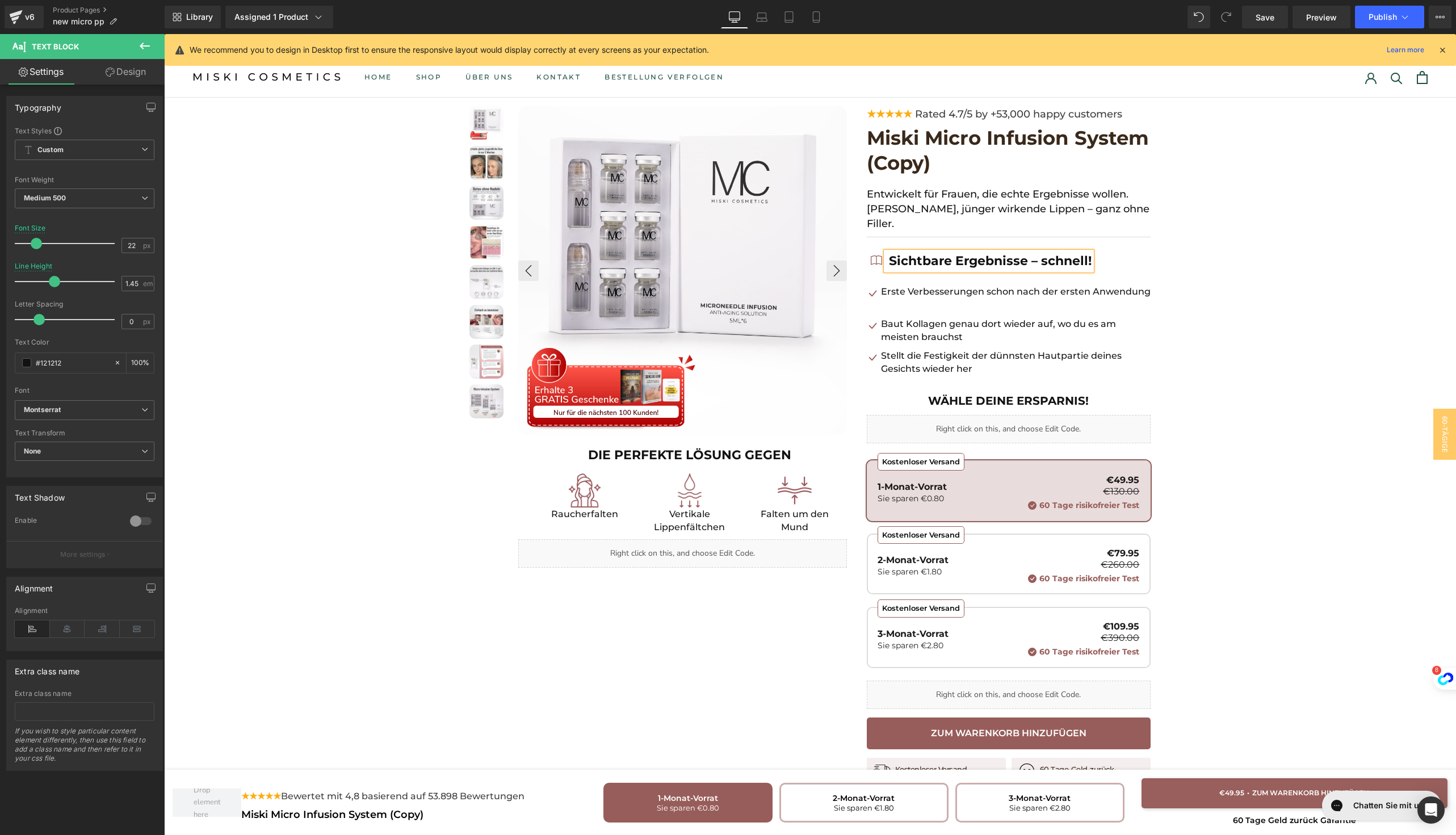
click at [1397, 312] on div at bounding box center [810, 571] width 1292 height 945
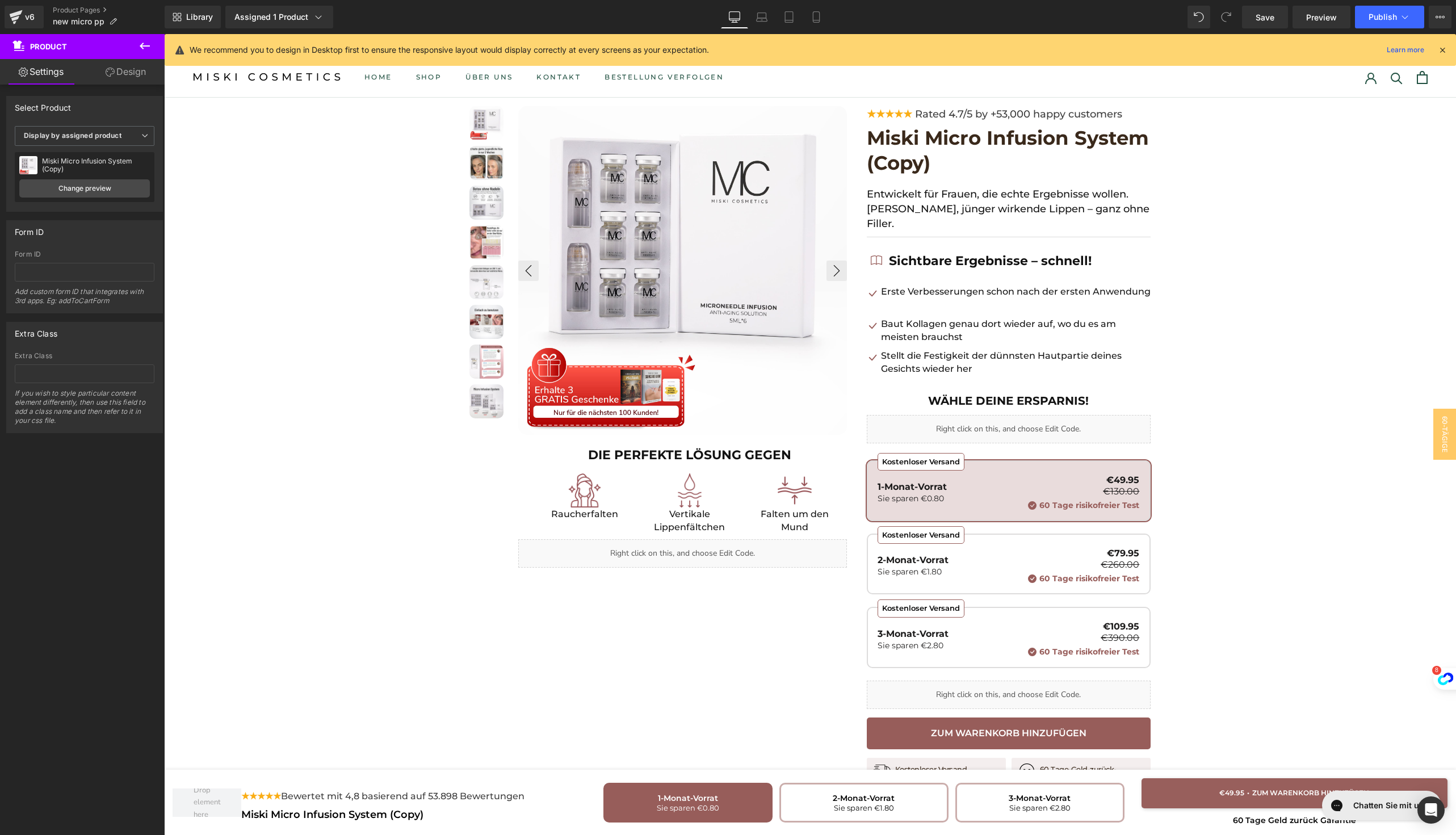
click at [936, 113] on font "Rated 4.7/5 by +53,000 happy customers" at bounding box center [1018, 114] width 207 height 13
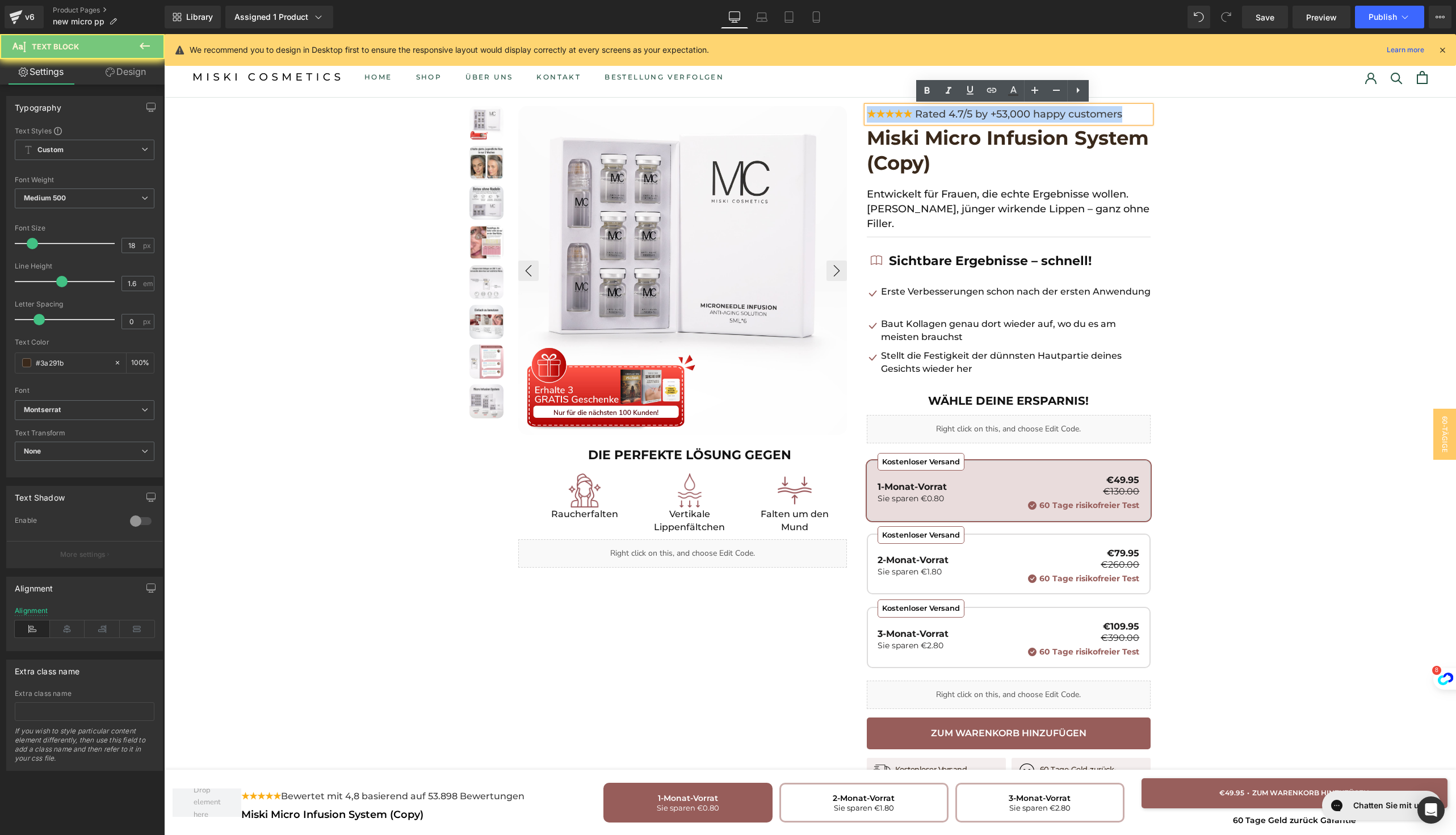
click at [936, 113] on font "Rated 4.7/5 by +53,000 happy customers" at bounding box center [1018, 114] width 207 height 13
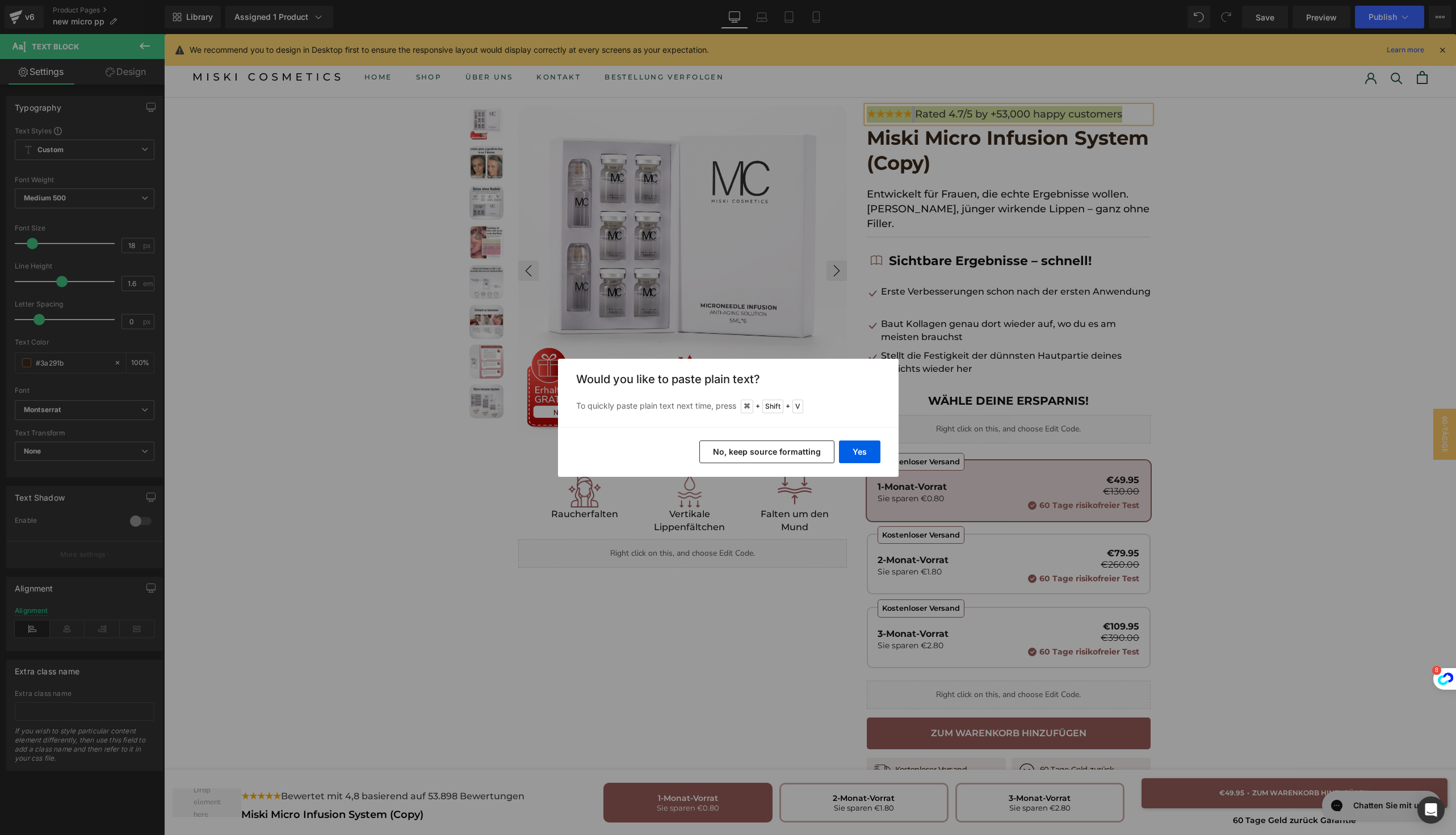
click at [951, 297] on div "Back to Library Insert Would you like to paste plain text? To quickly paste pla…" at bounding box center [728, 418] width 1456 height 835
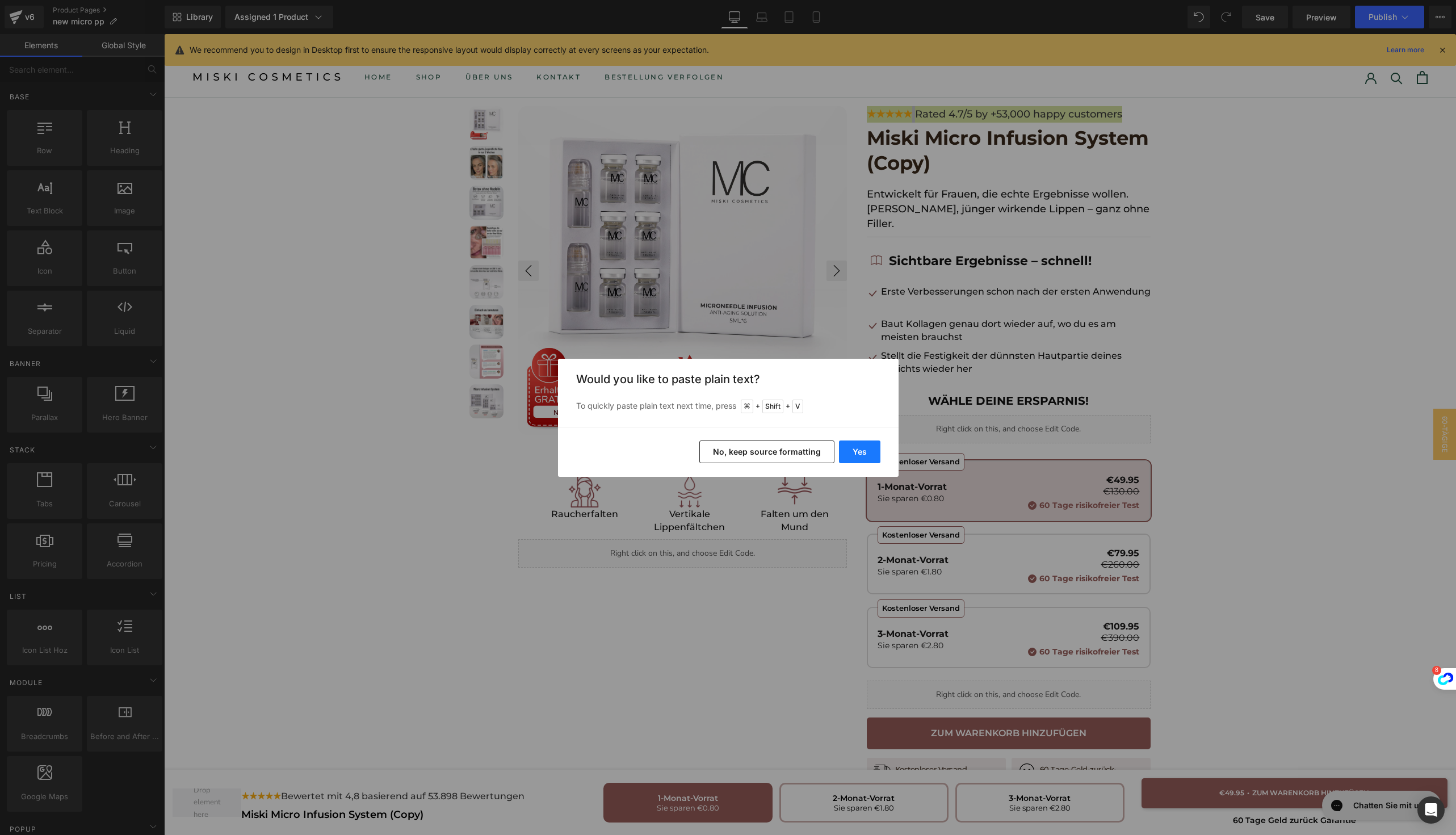
click at [866, 450] on button "Yes" at bounding box center [859, 452] width 41 height 22
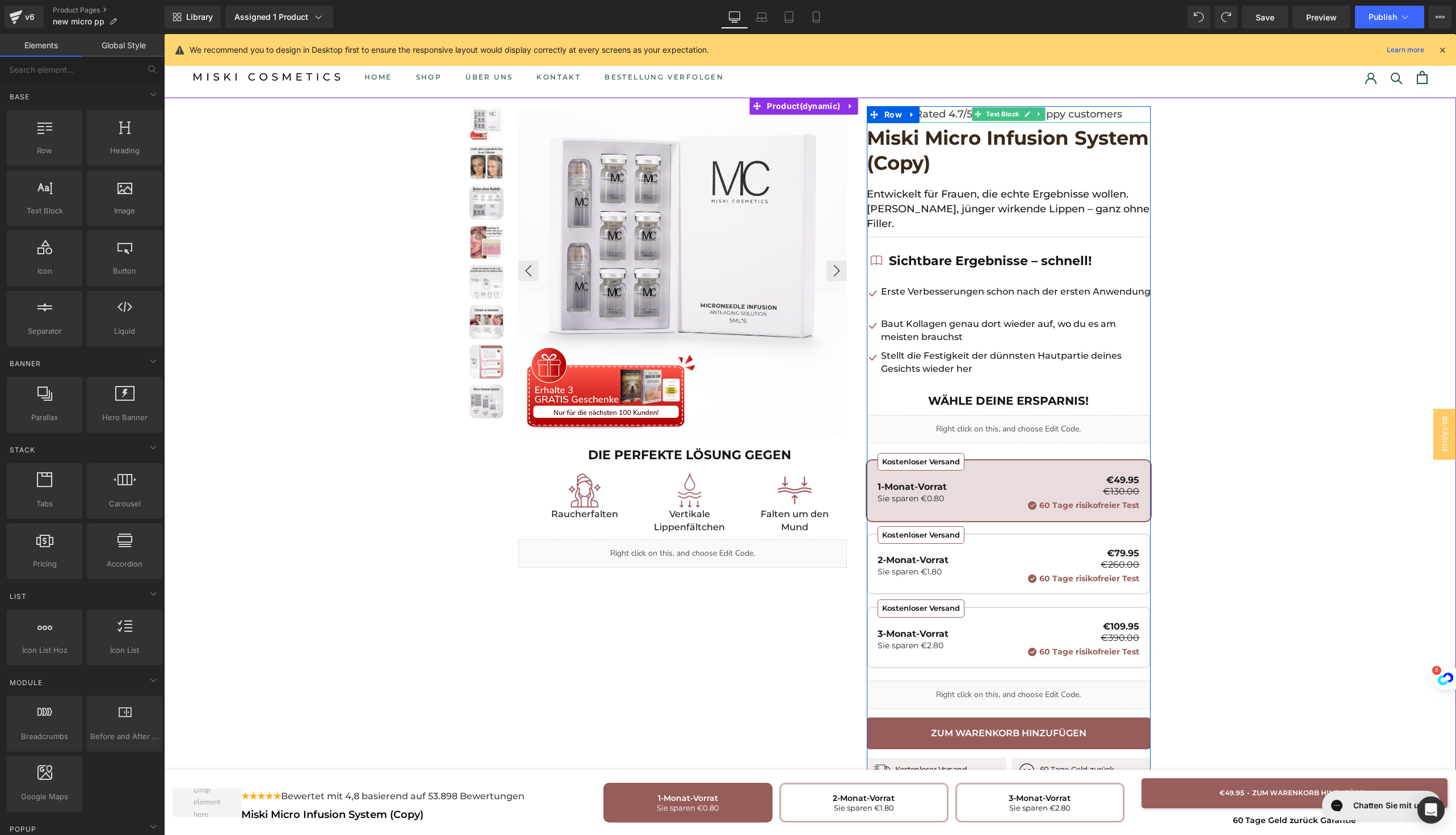
click at [944, 119] on font "Rated 4.7/5 by +53,000 happy customers" at bounding box center [1018, 114] width 207 height 13
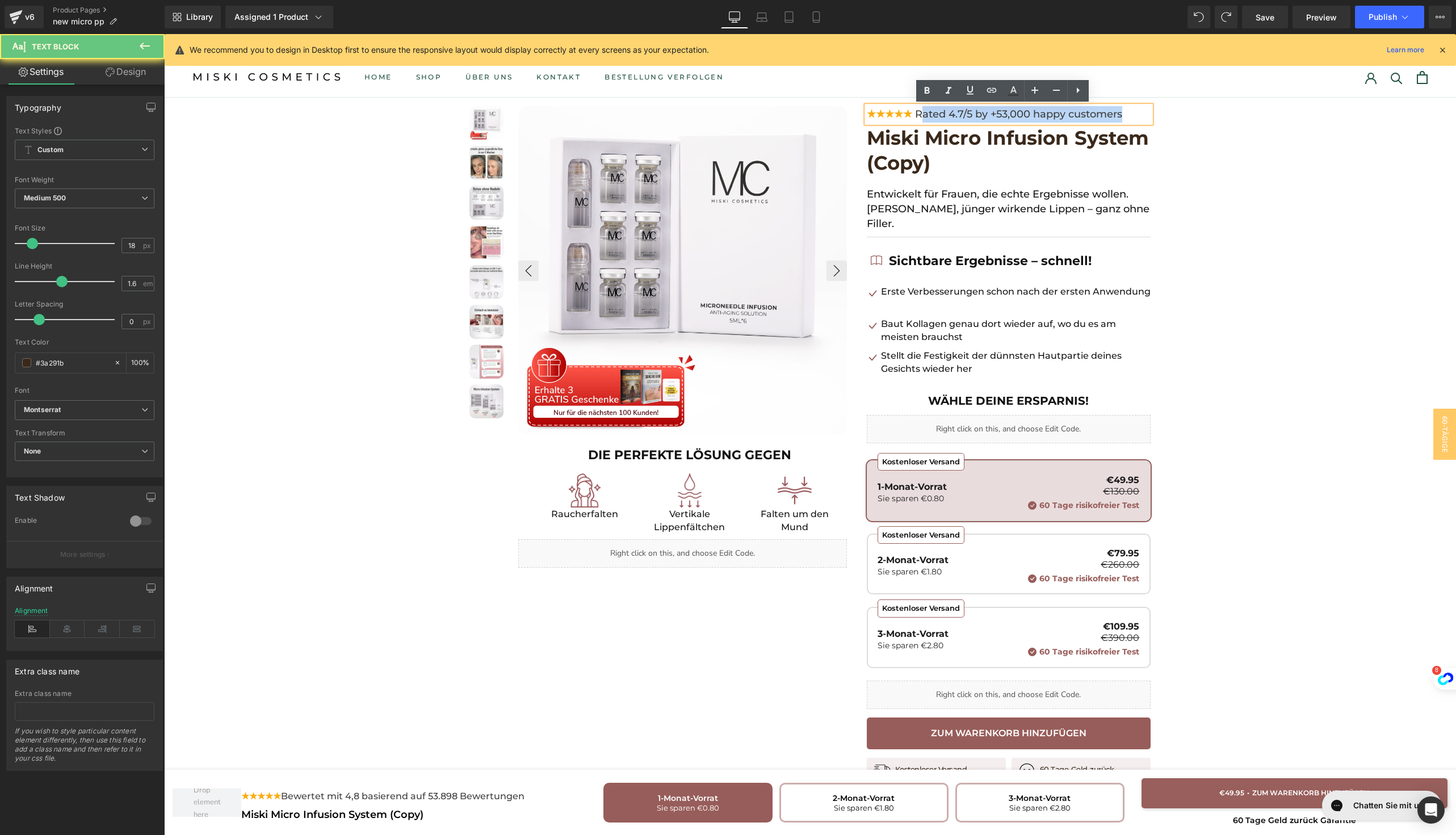
drag, startPoint x: 926, startPoint y: 116, endPoint x: 1190, endPoint y: 116, distance: 264.0
click at [1190, 116] on div at bounding box center [810, 571] width 1292 height 945
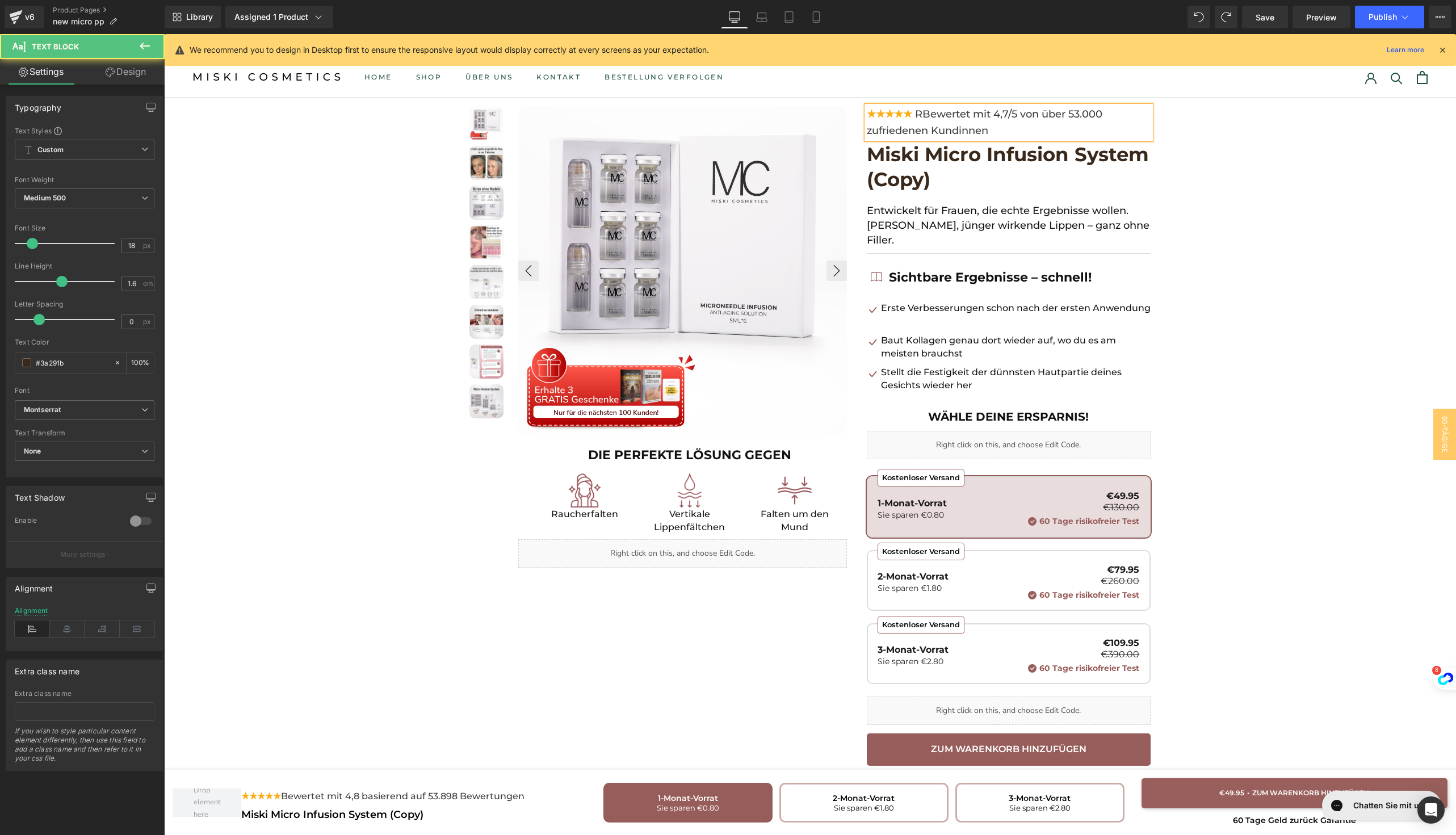
click at [924, 116] on font "RBewertet mit 4,7/5 von über 53.000 zufriedenen Kundinnen" at bounding box center [984, 122] width 236 height 29
click at [1227, 211] on div at bounding box center [810, 579] width 1292 height 962
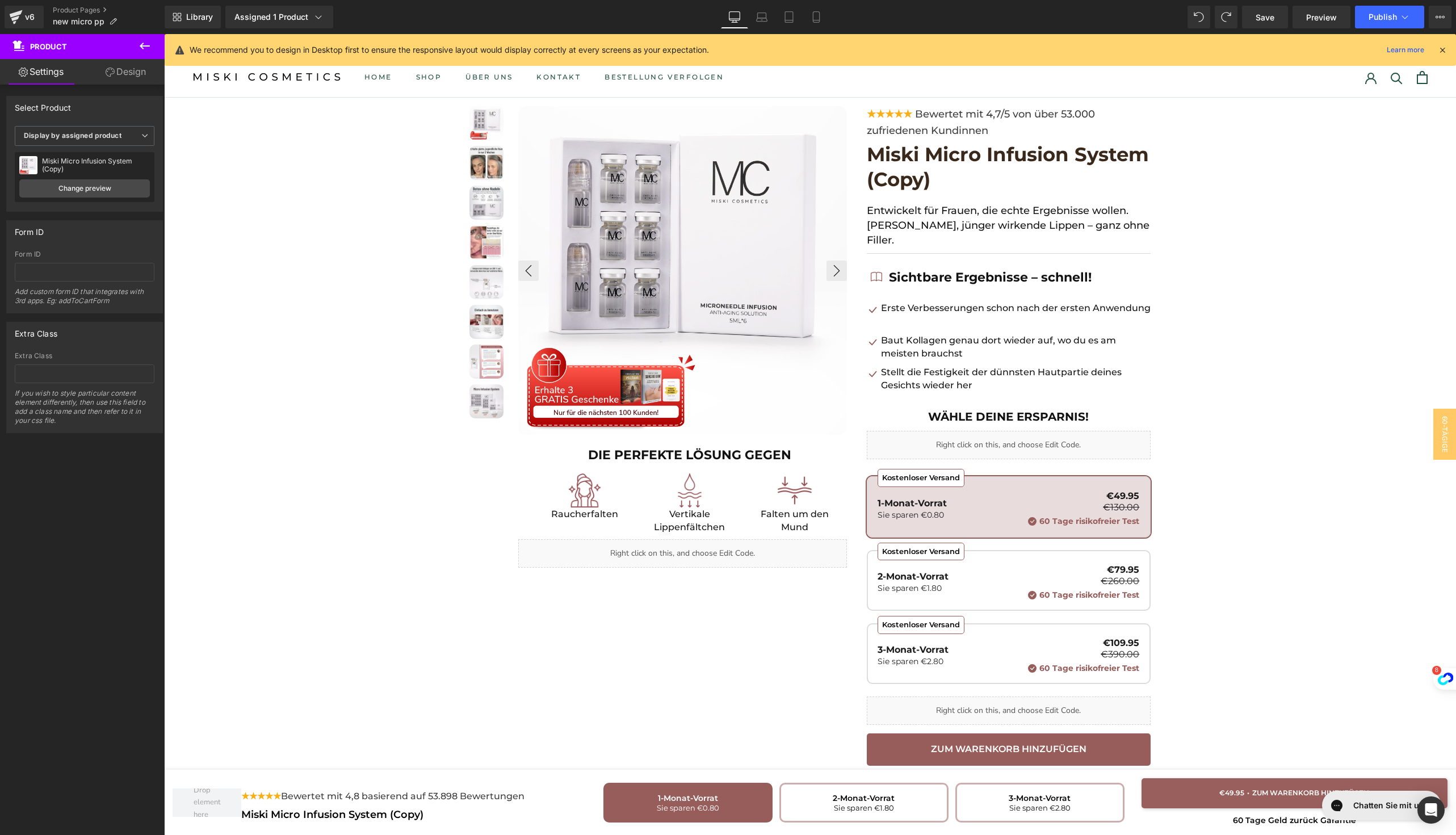
click at [1227, 211] on div at bounding box center [810, 579] width 1292 height 962
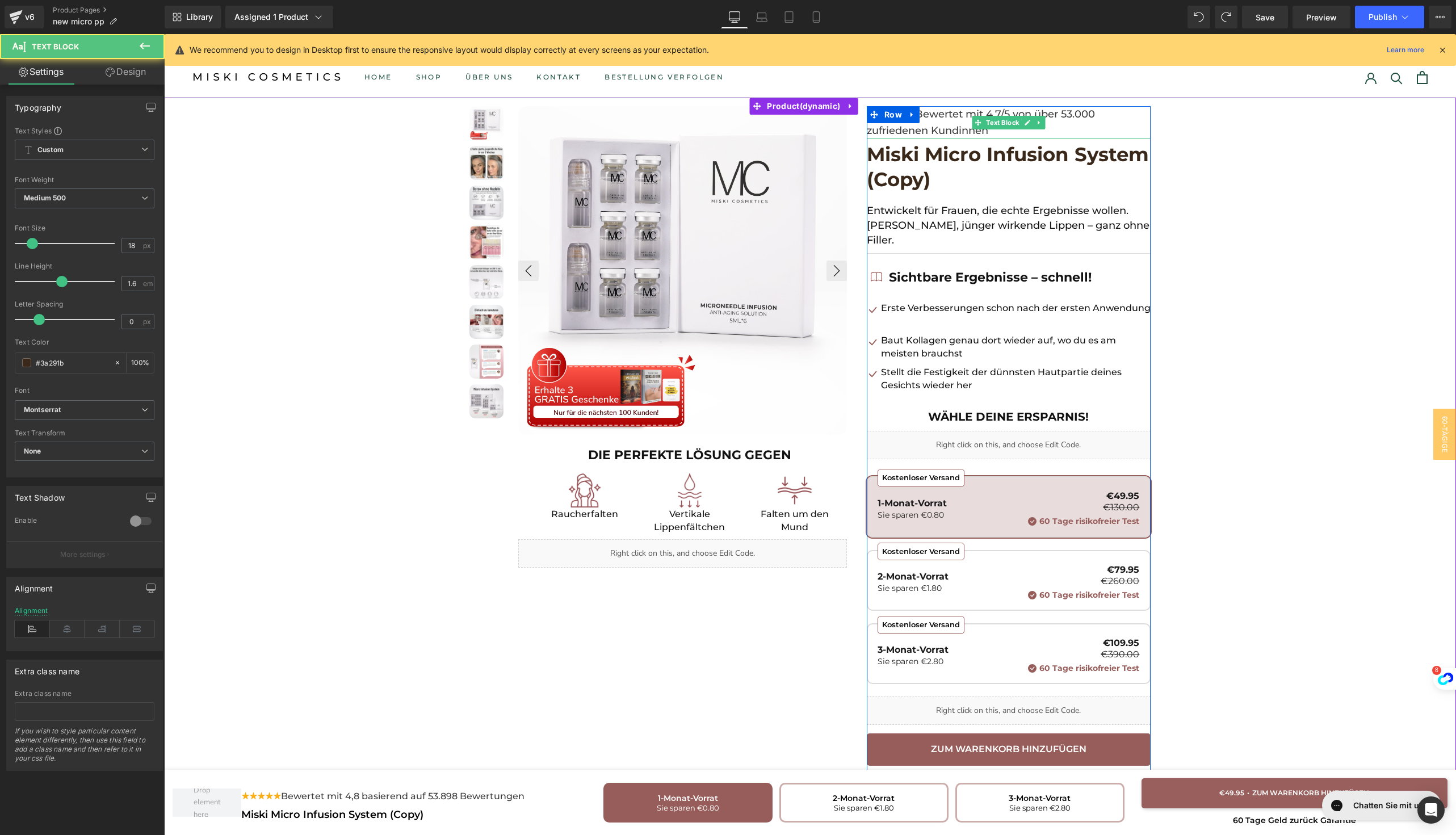
click at [957, 127] on font "Bewertet mit 4,7/5 von über 53.000 zufriedenen Kundinnen" at bounding box center [980, 122] width 228 height 29
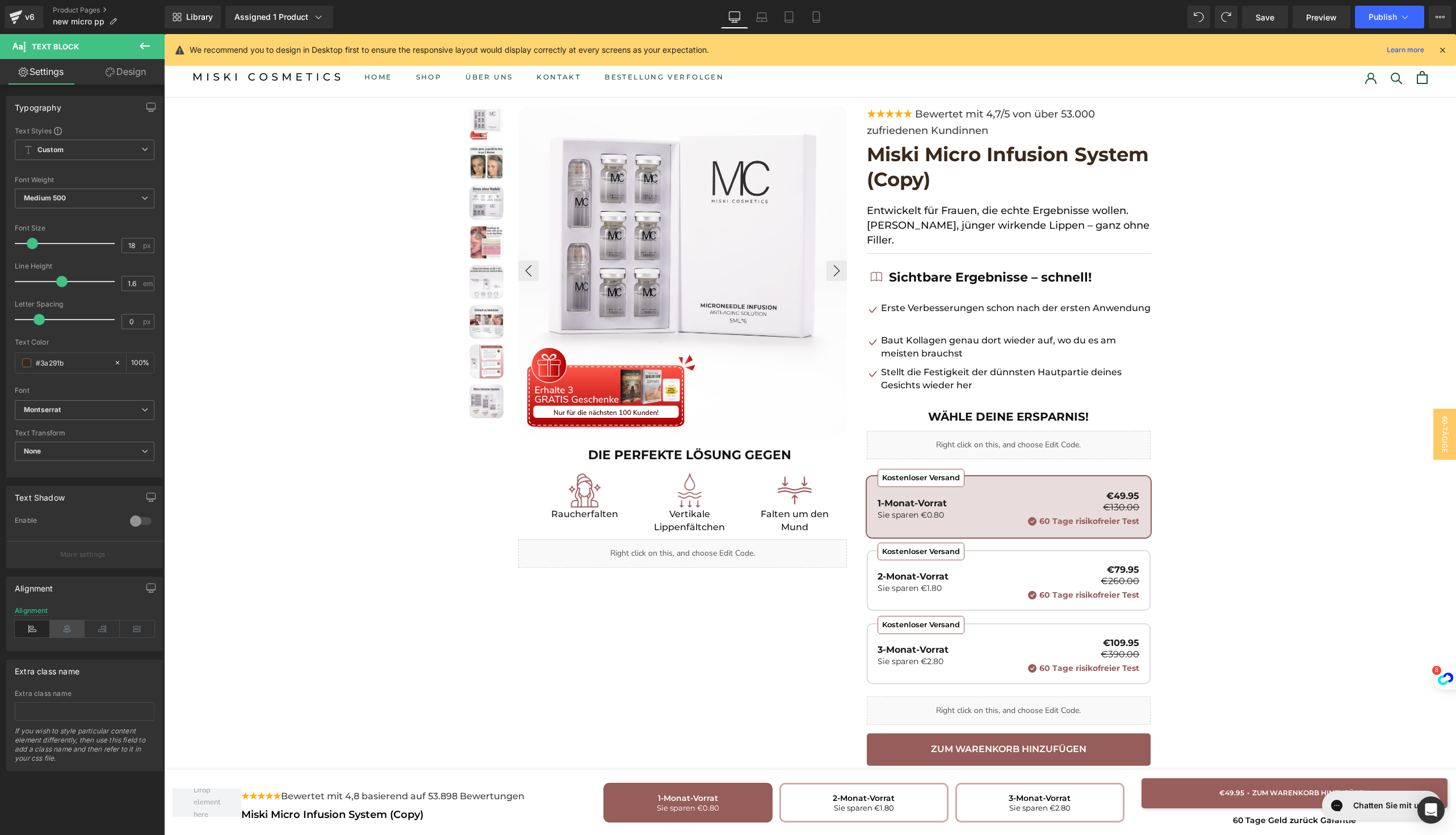
click at [61, 627] on icon at bounding box center [67, 629] width 35 height 17
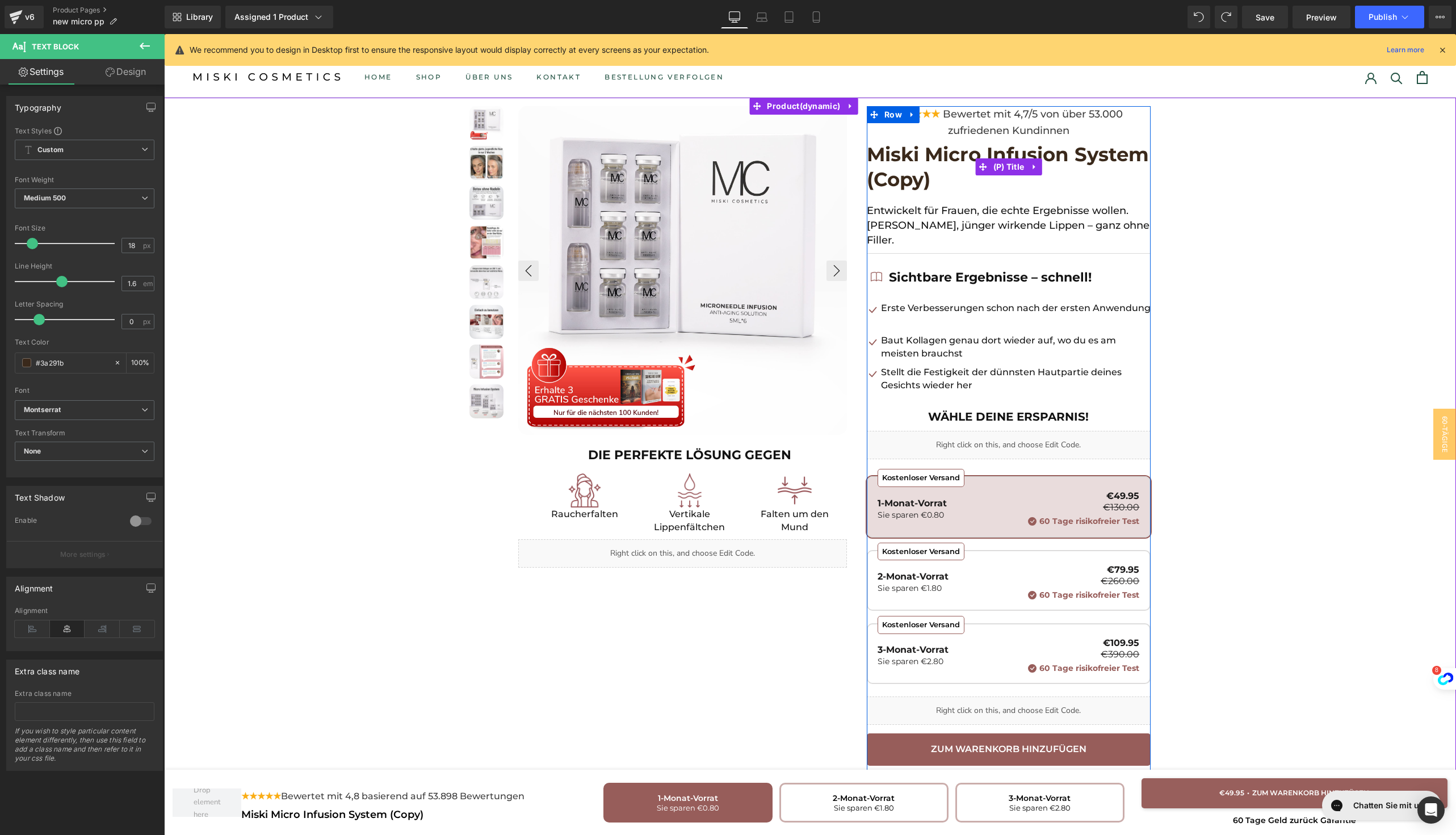
click at [900, 175] on span "Miski Micro Infusion System (Copy)" at bounding box center [1008, 166] width 284 height 50
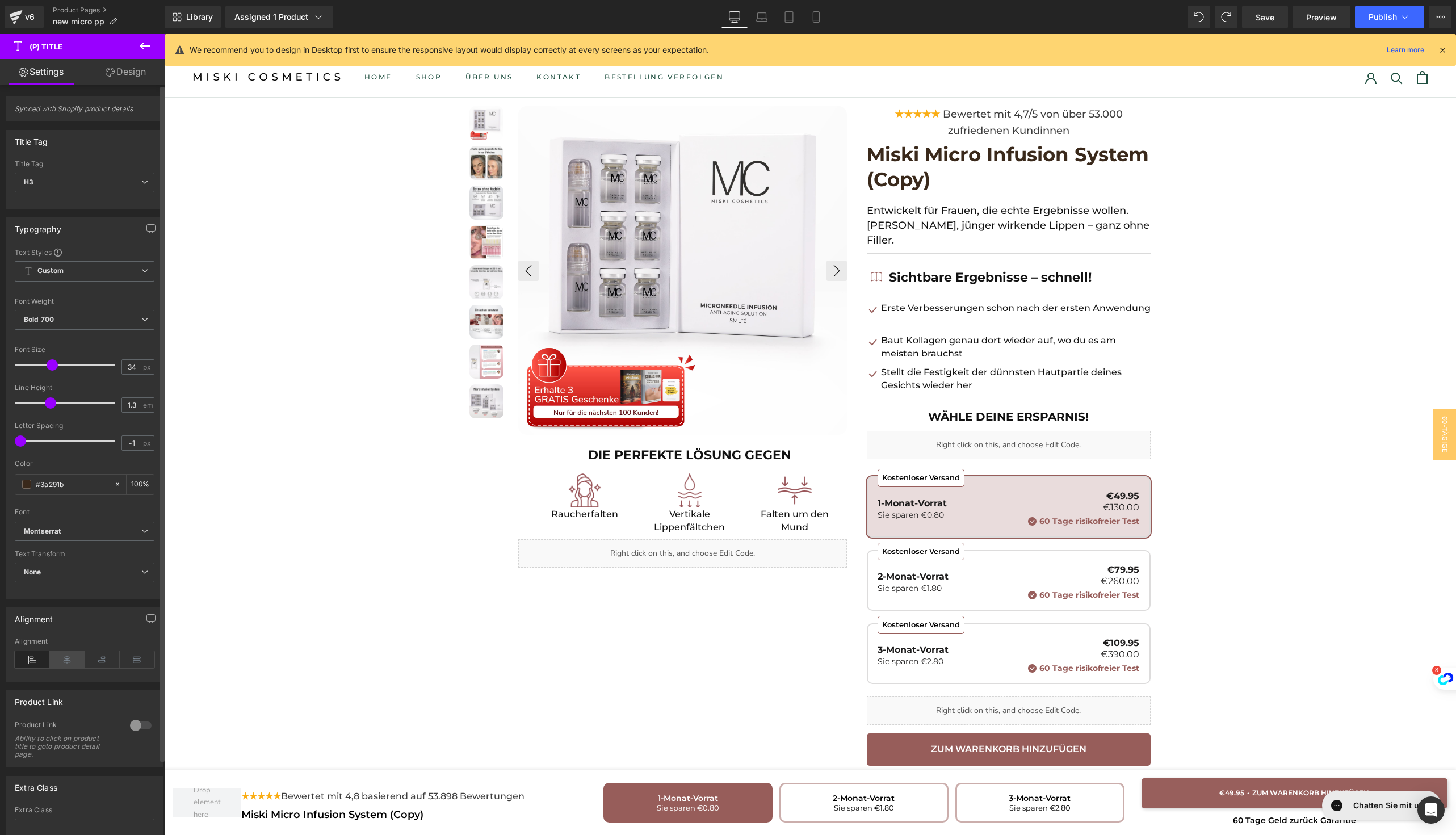
click at [61, 655] on icon at bounding box center [67, 659] width 35 height 17
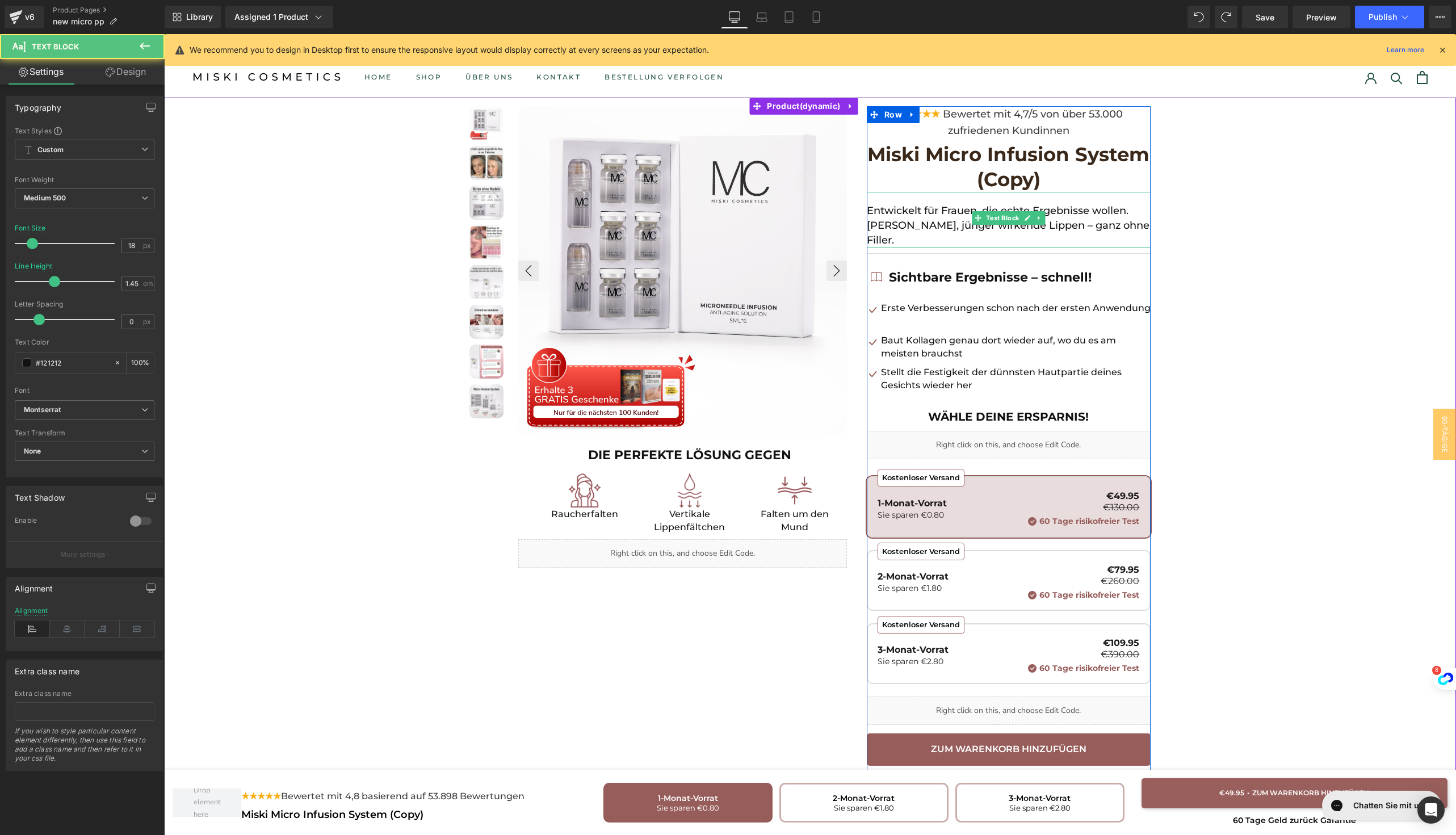
click at [908, 221] on p "[PERSON_NAME], jünger wirkende Lippen – ganz ohne Filler." at bounding box center [1008, 233] width 284 height 29
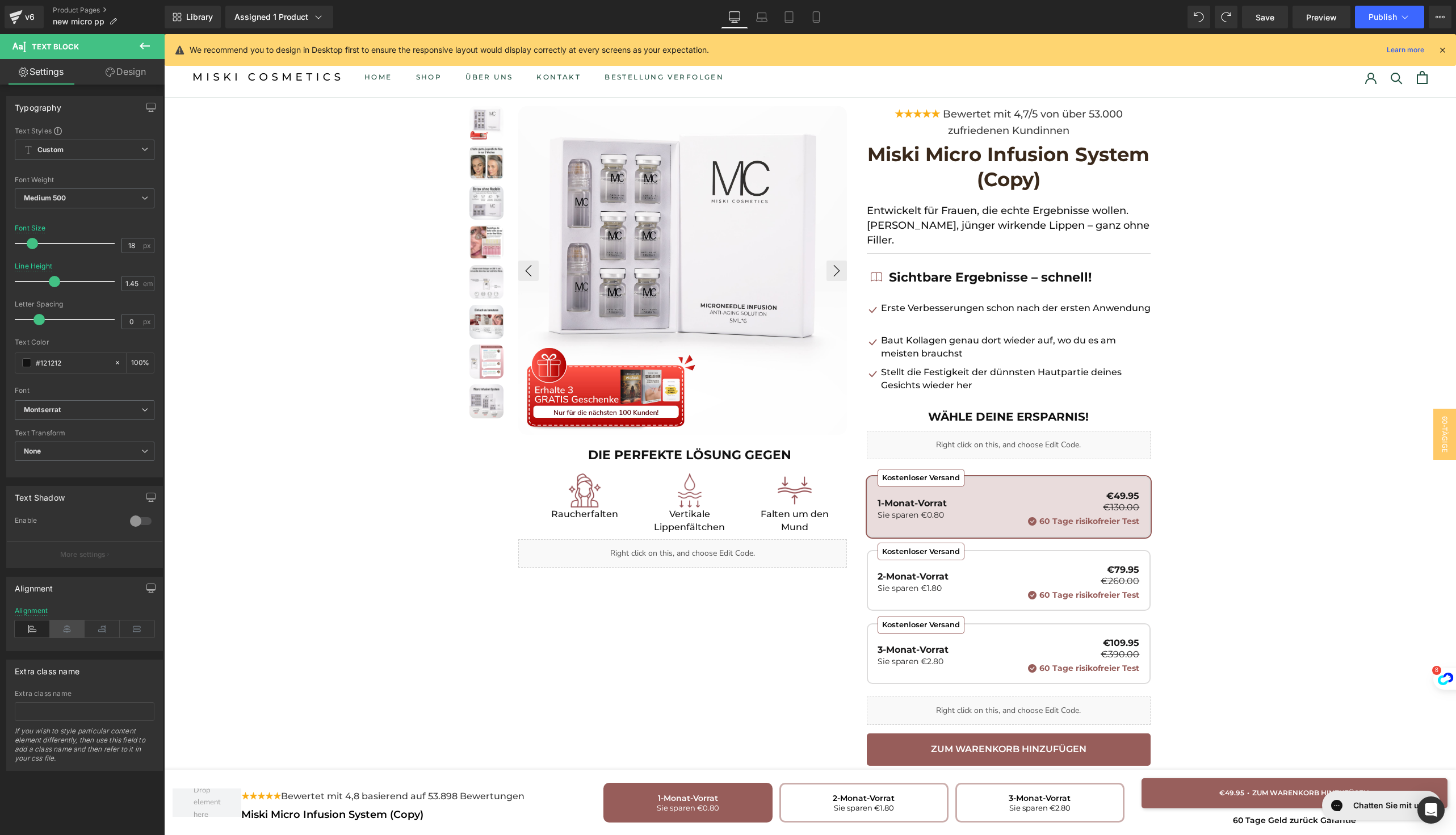
click at [66, 627] on icon at bounding box center [67, 629] width 35 height 17
click at [815, 13] on icon at bounding box center [816, 17] width 11 height 11
type input "19"
type input "1.35"
type input "100"
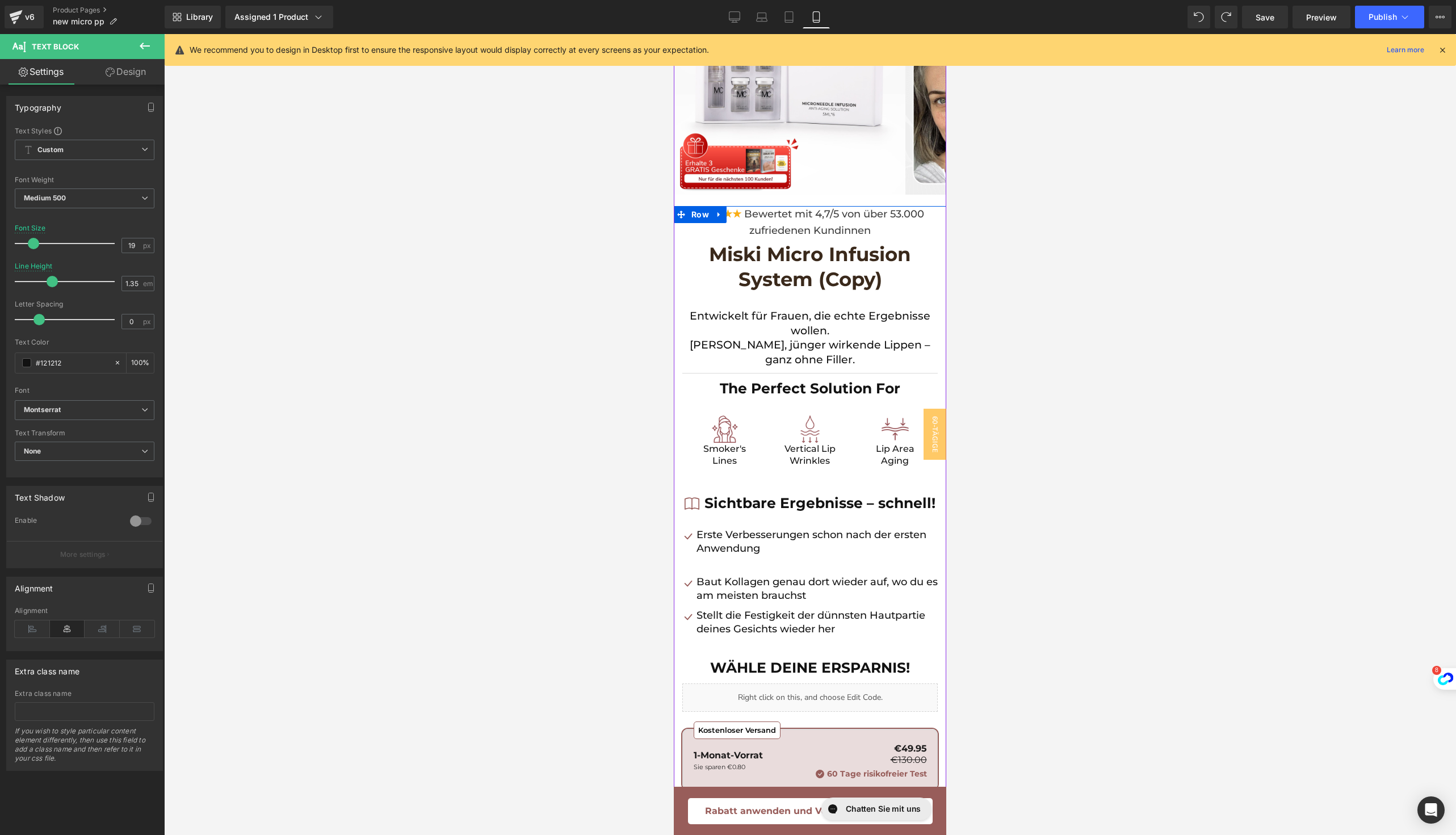
scroll to position [104, 0]
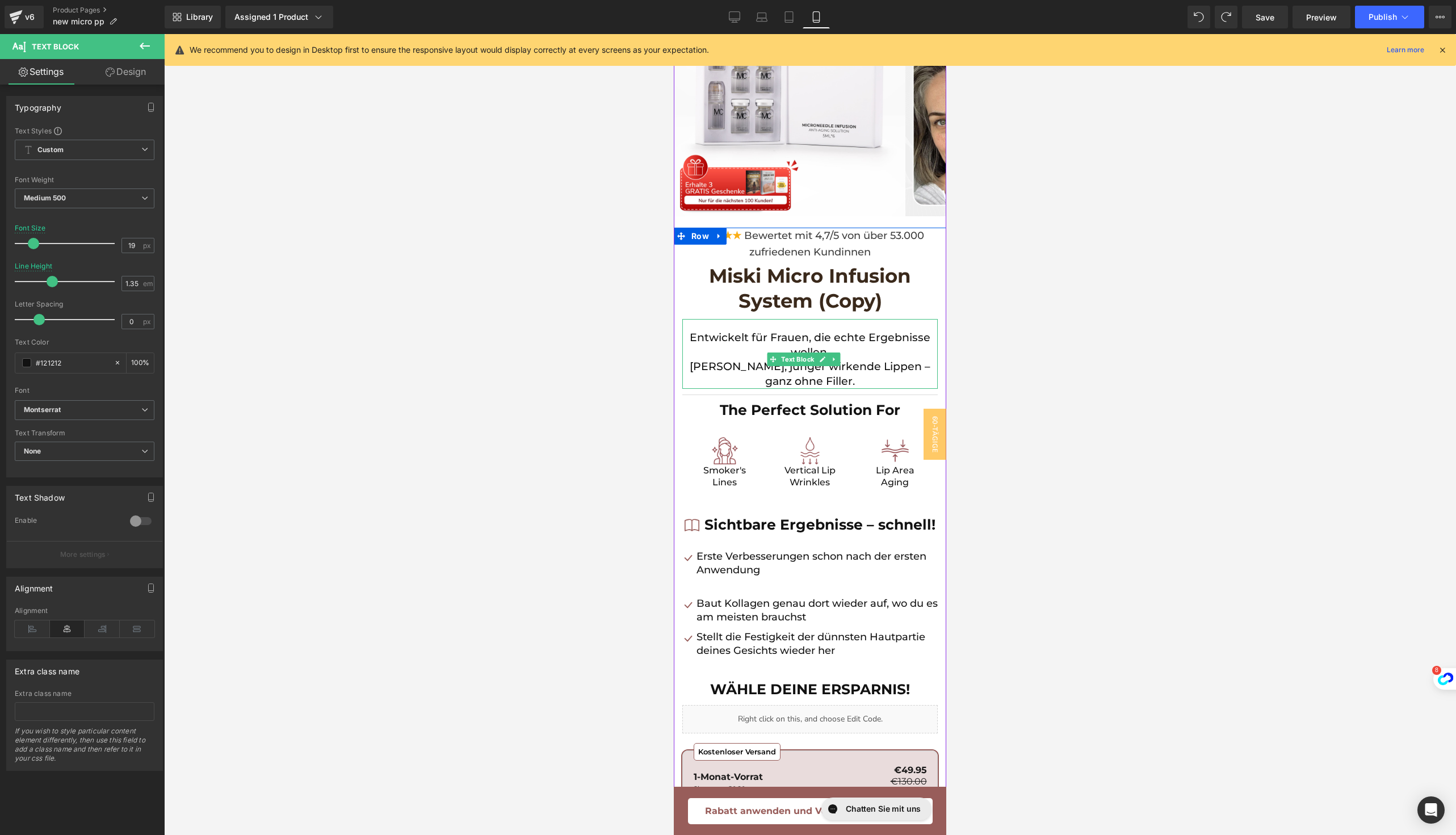
click at [697, 364] on p "[PERSON_NAME], jünger wirkende Lippen – ganz ohne Filler." at bounding box center [809, 373] width 255 height 29
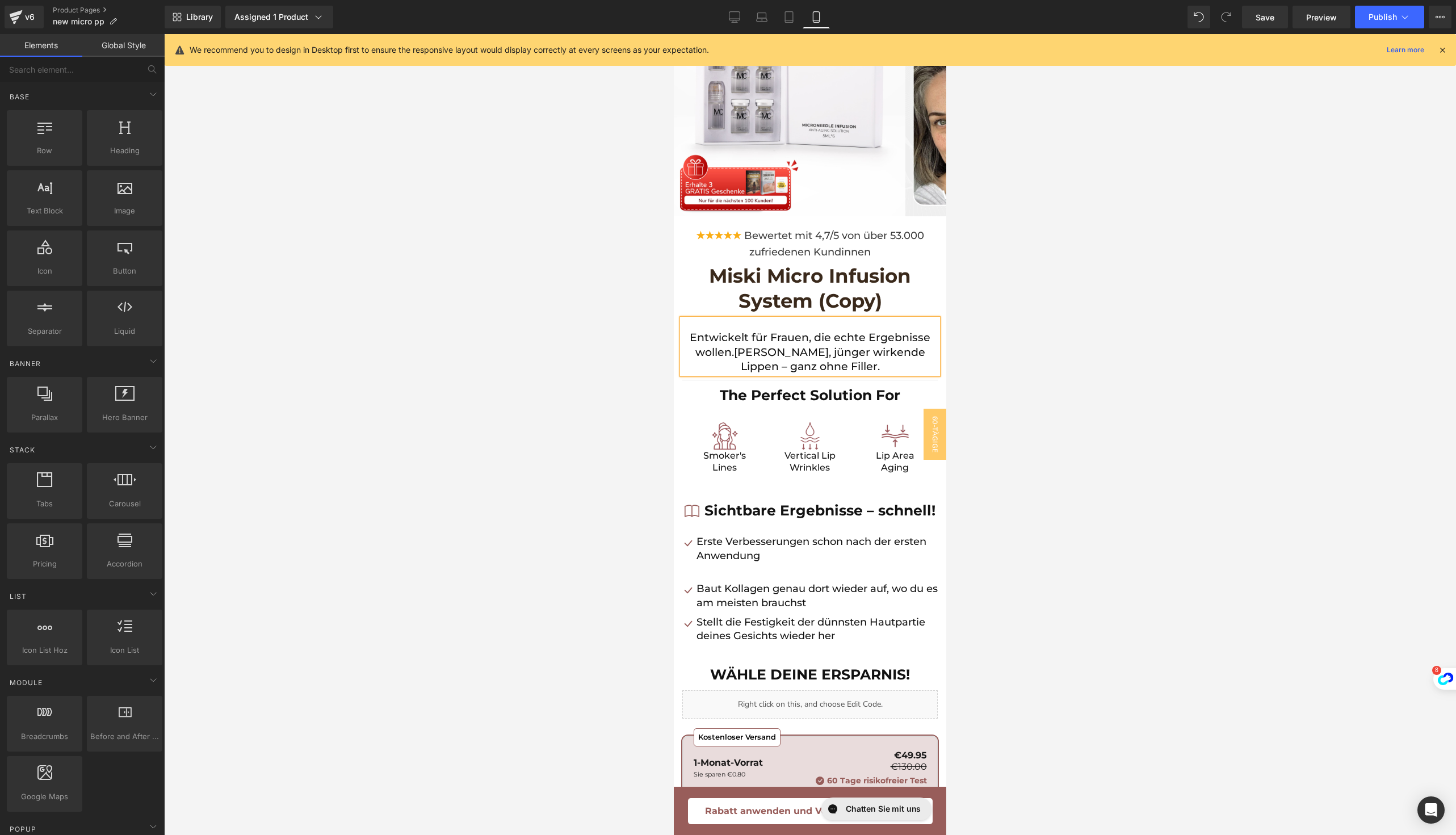
click at [1170, 280] on div at bounding box center [810, 434] width 1292 height 801
click at [740, 250] on div "★★★★★ Bewertet mit 4,7/5 von über 53.000 zufriedenen Kundinnen" at bounding box center [809, 243] width 255 height 33
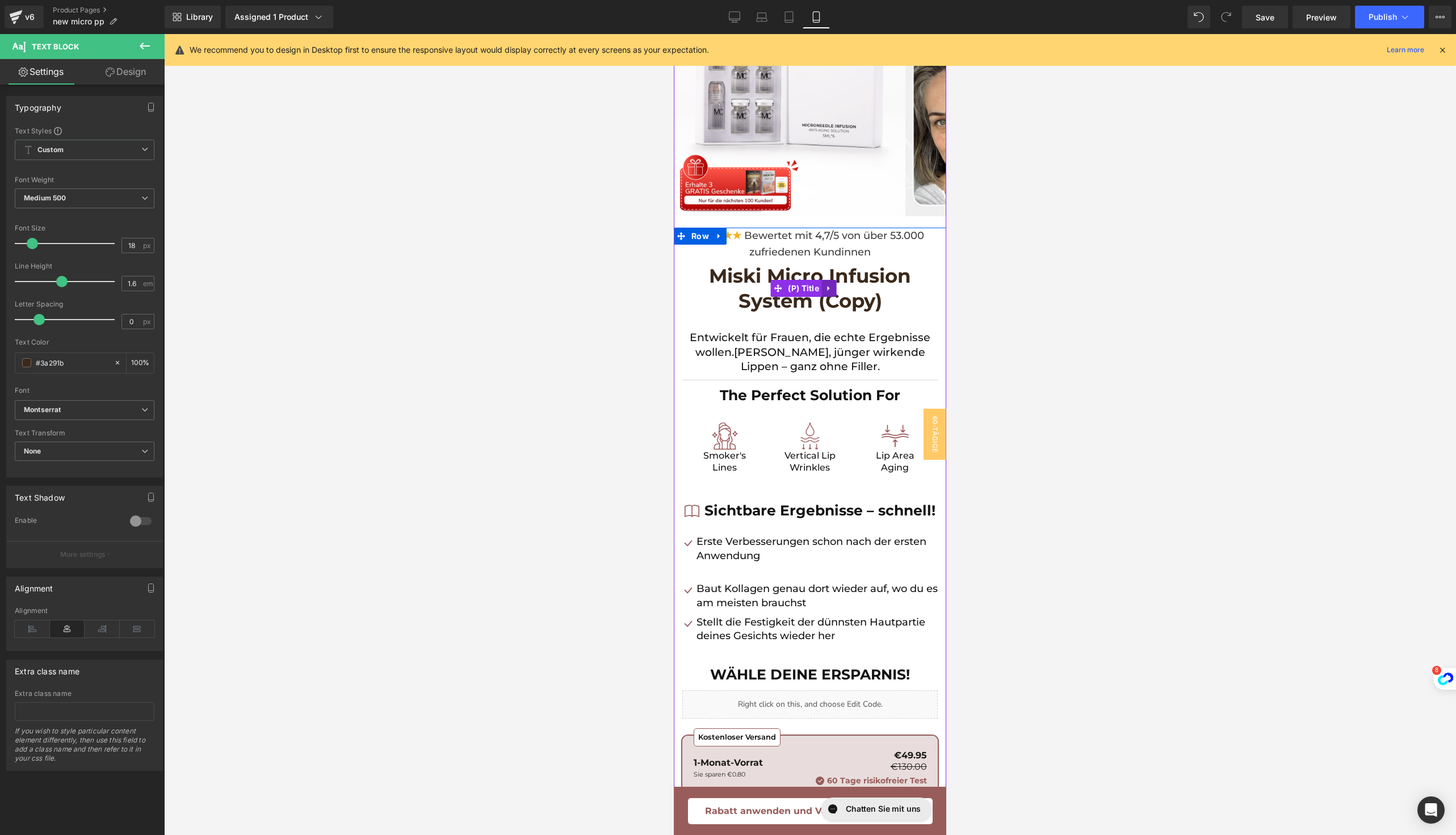
click at [829, 291] on icon at bounding box center [829, 288] width 8 height 8
click at [838, 292] on icon at bounding box center [836, 288] width 8 height 8
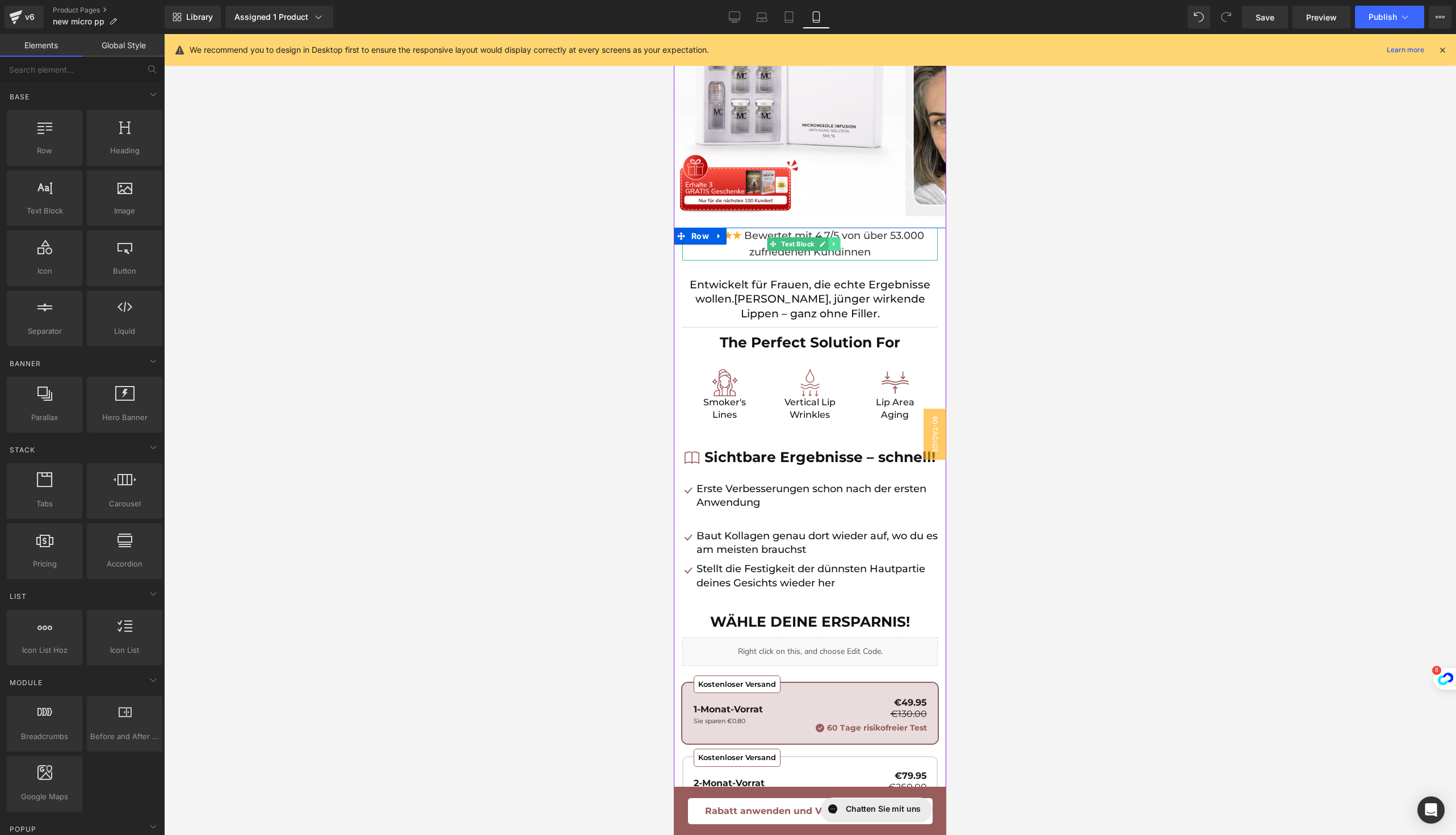
click at [838, 246] on link at bounding box center [834, 243] width 12 height 13
click at [829, 244] on icon at bounding box center [828, 243] width 6 height 6
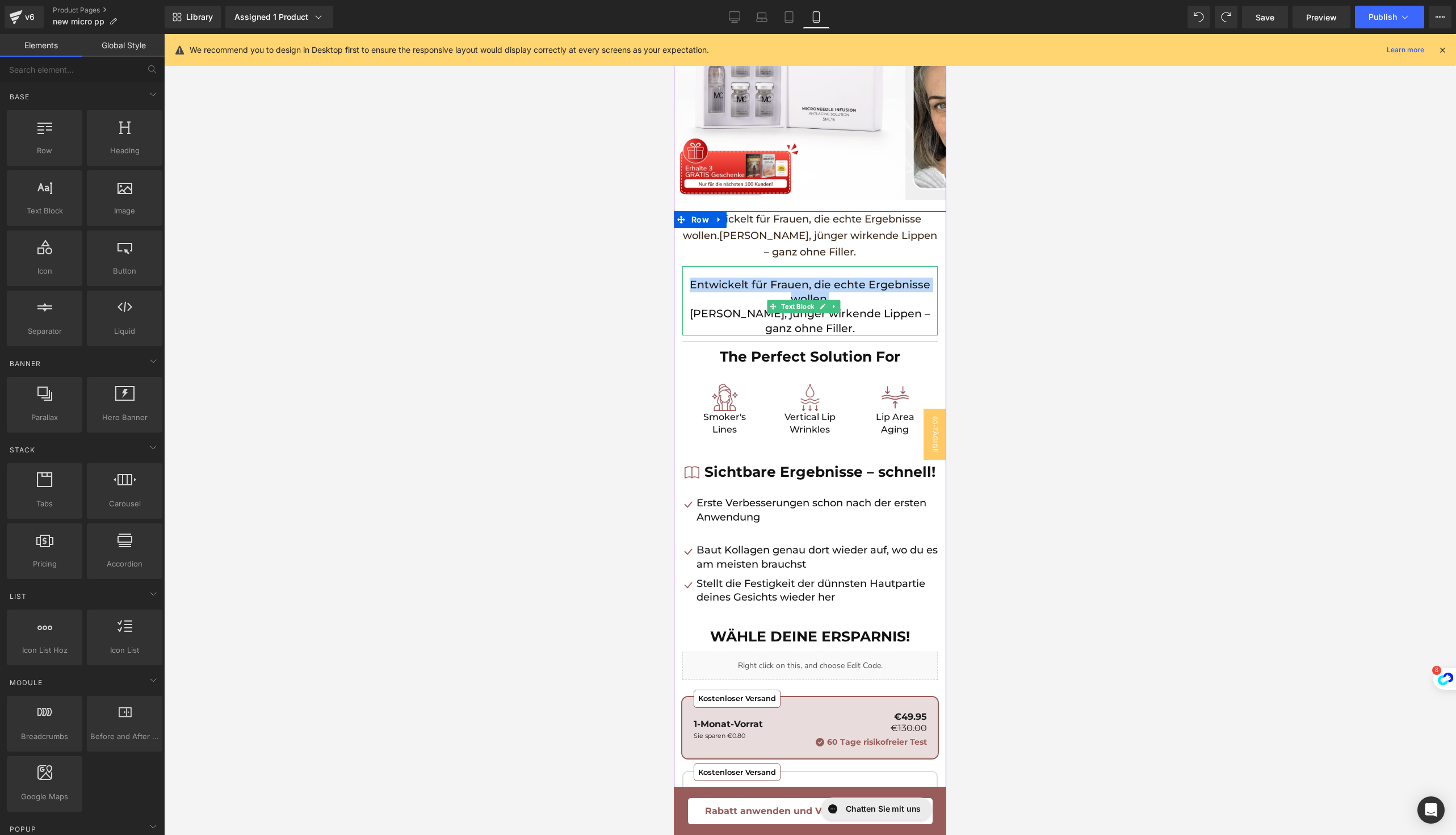
scroll to position [173, 0]
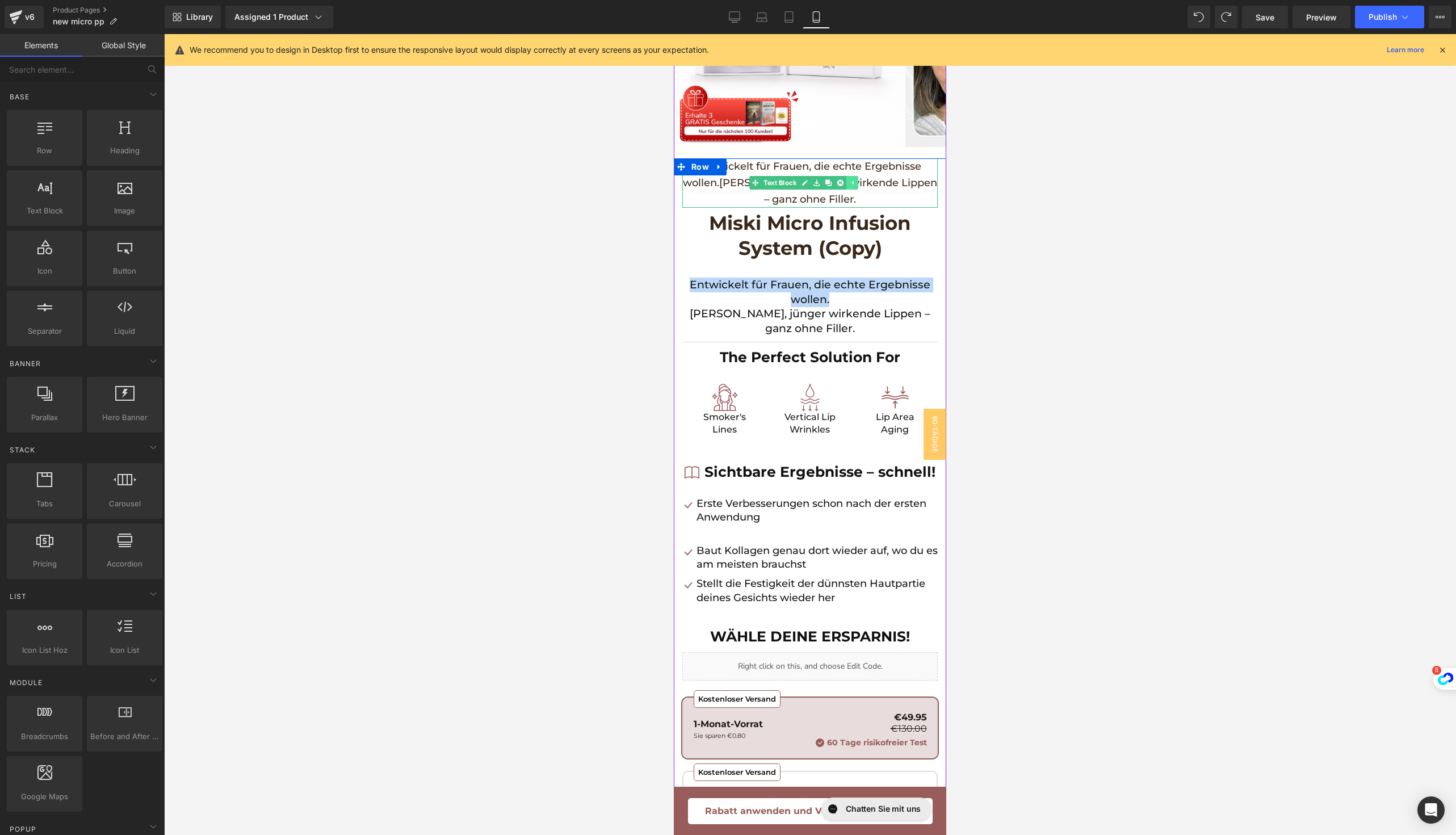
click at [855, 185] on link at bounding box center [852, 183] width 12 height 13
click at [836, 183] on icon at bounding box center [834, 183] width 6 height 7
click at [825, 183] on icon at bounding box center [828, 183] width 6 height 6
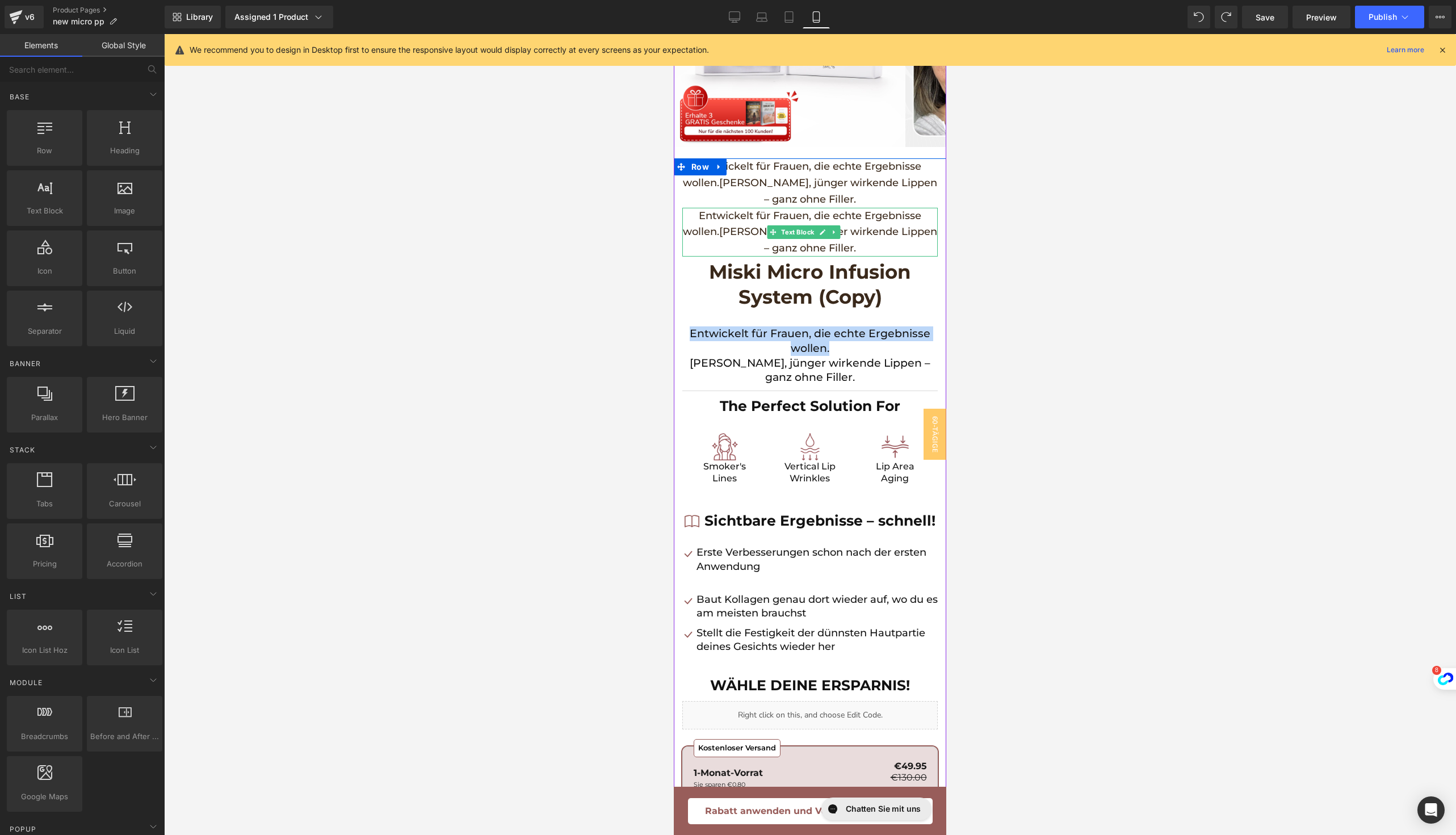
click at [750, 242] on p "Entwickelt für Frauen, die echte Ergebnisse wollen. [PERSON_NAME], jünger wirke…" at bounding box center [809, 232] width 255 height 49
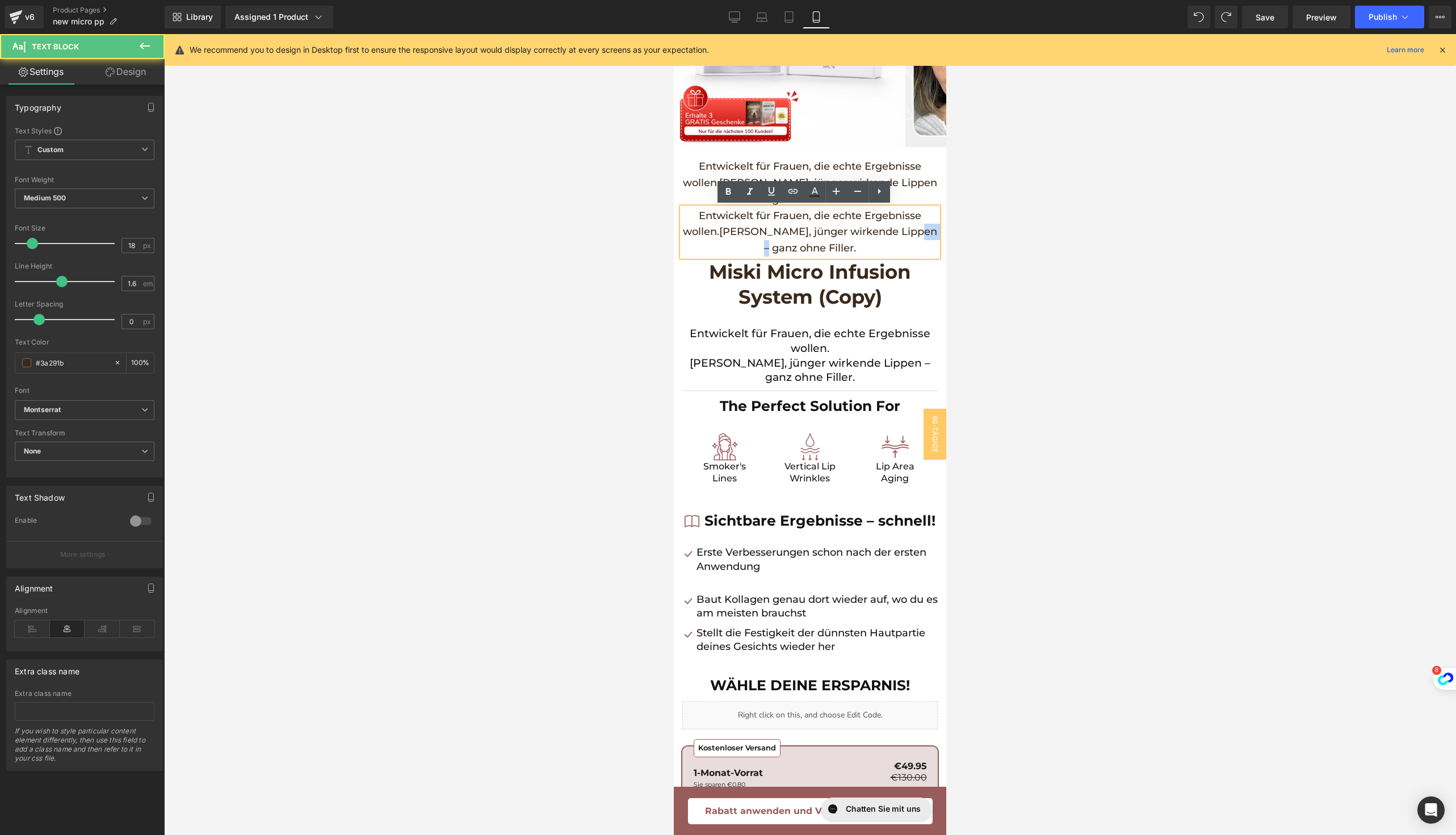
click at [750, 242] on p "Entwickelt für Frauen, die echte Ergebnisse wollen. [PERSON_NAME], jünger wirke…" at bounding box center [809, 232] width 255 height 49
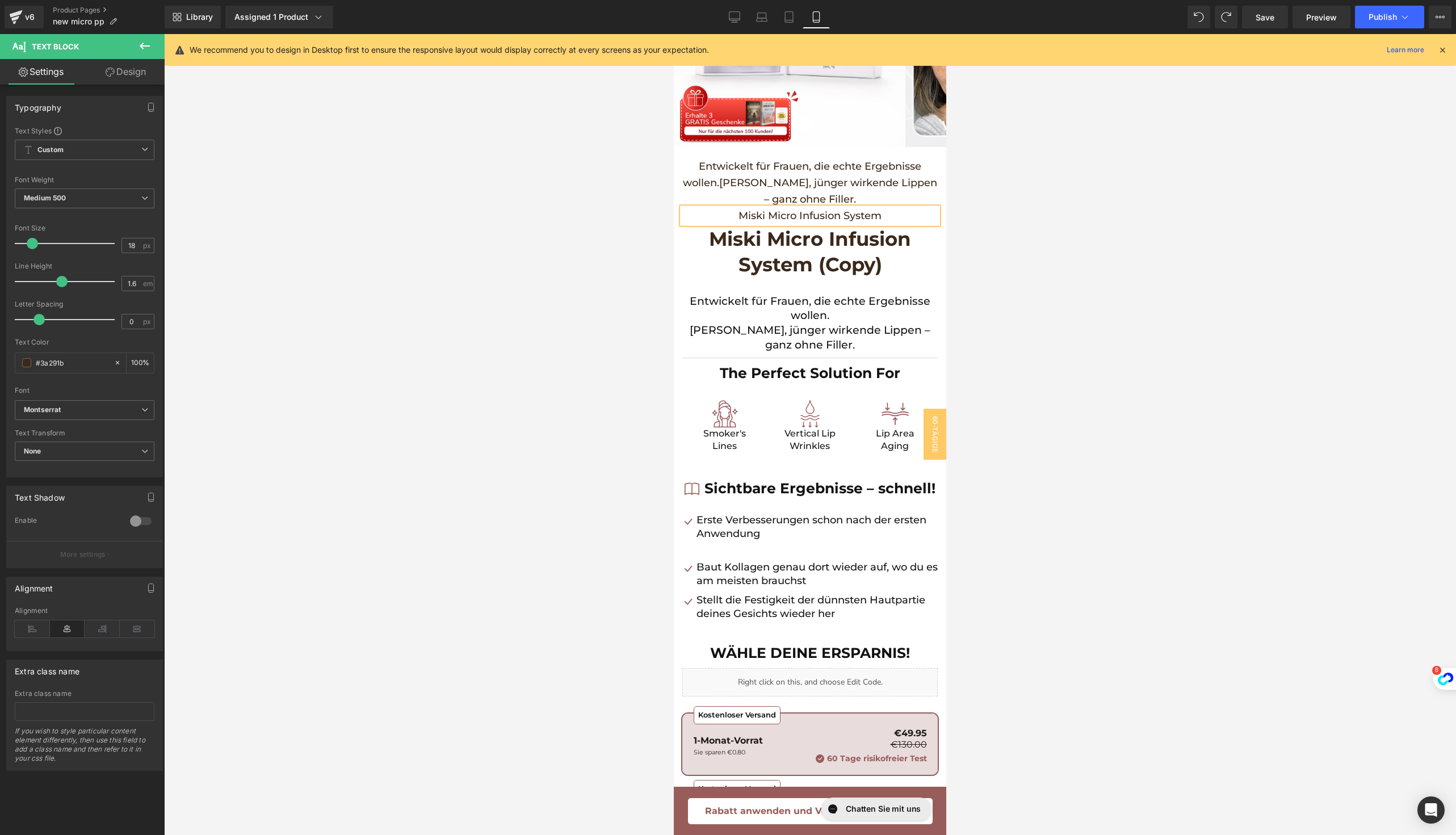
click at [735, 220] on p "Miski Micro Infusion System" at bounding box center [809, 216] width 255 height 17
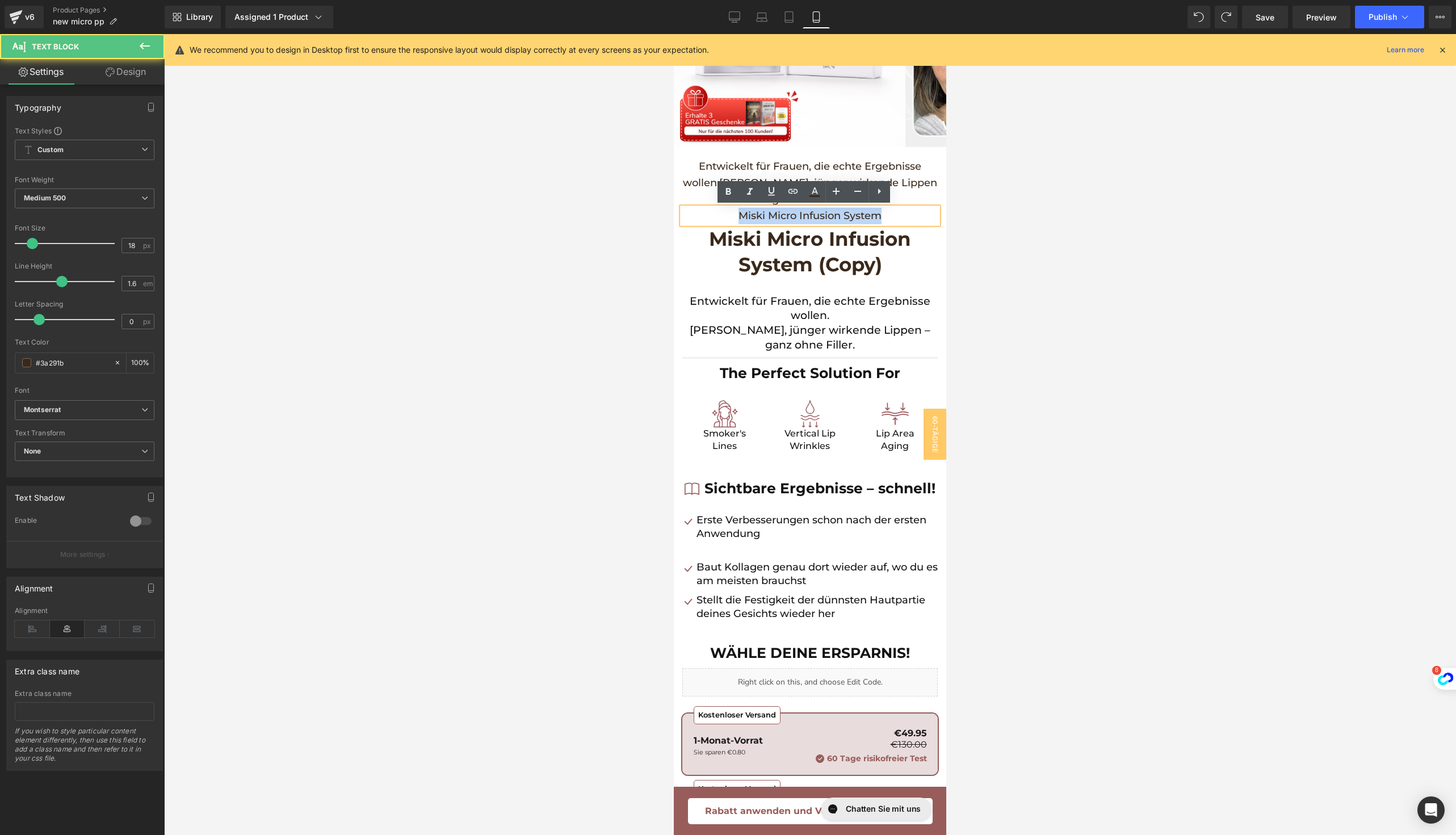
click at [735, 220] on p "Miski Micro Infusion System" at bounding box center [809, 216] width 255 height 17
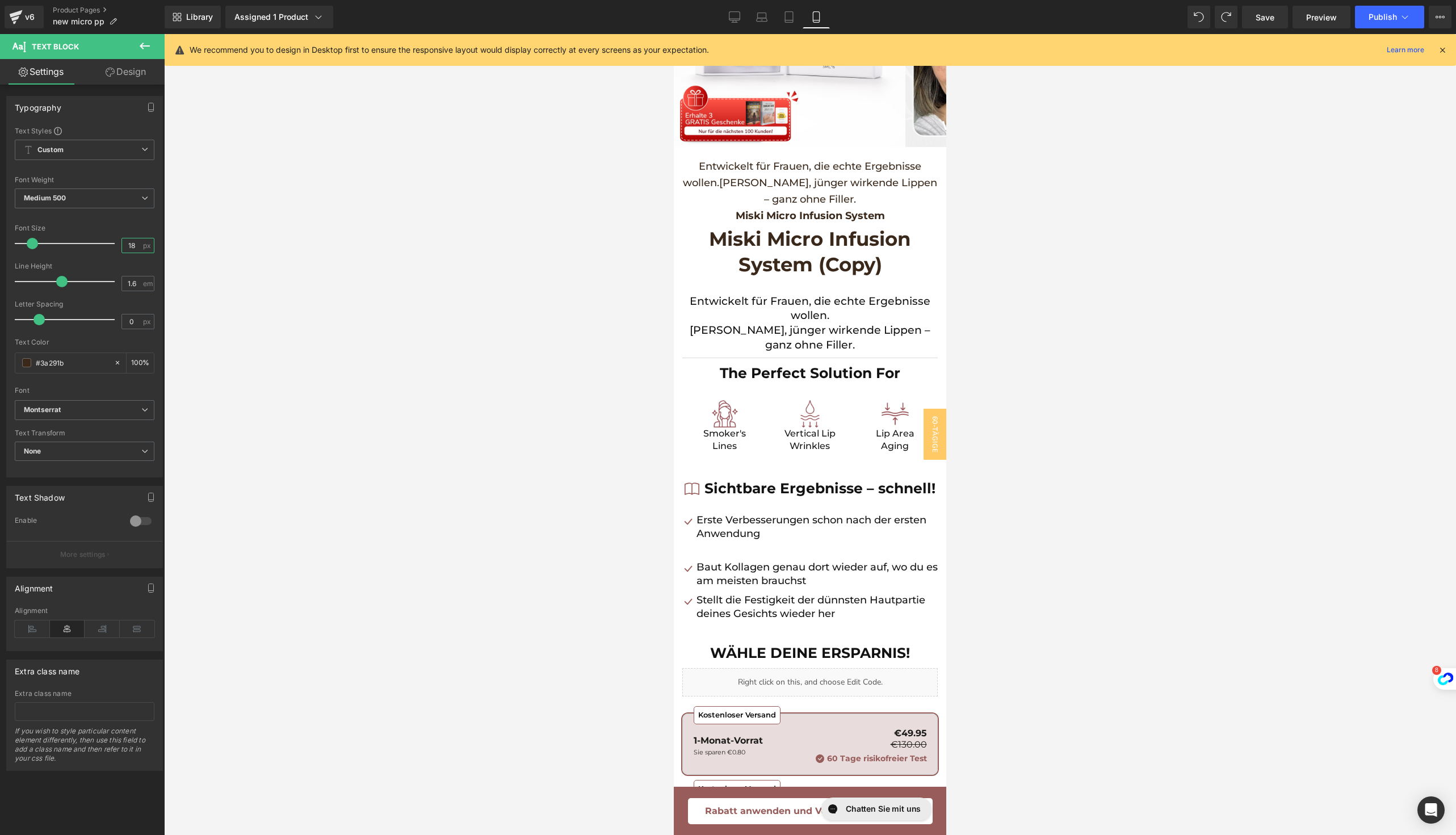
click at [128, 244] on input "18" at bounding box center [131, 245] width 20 height 14
type input "1"
type input "26"
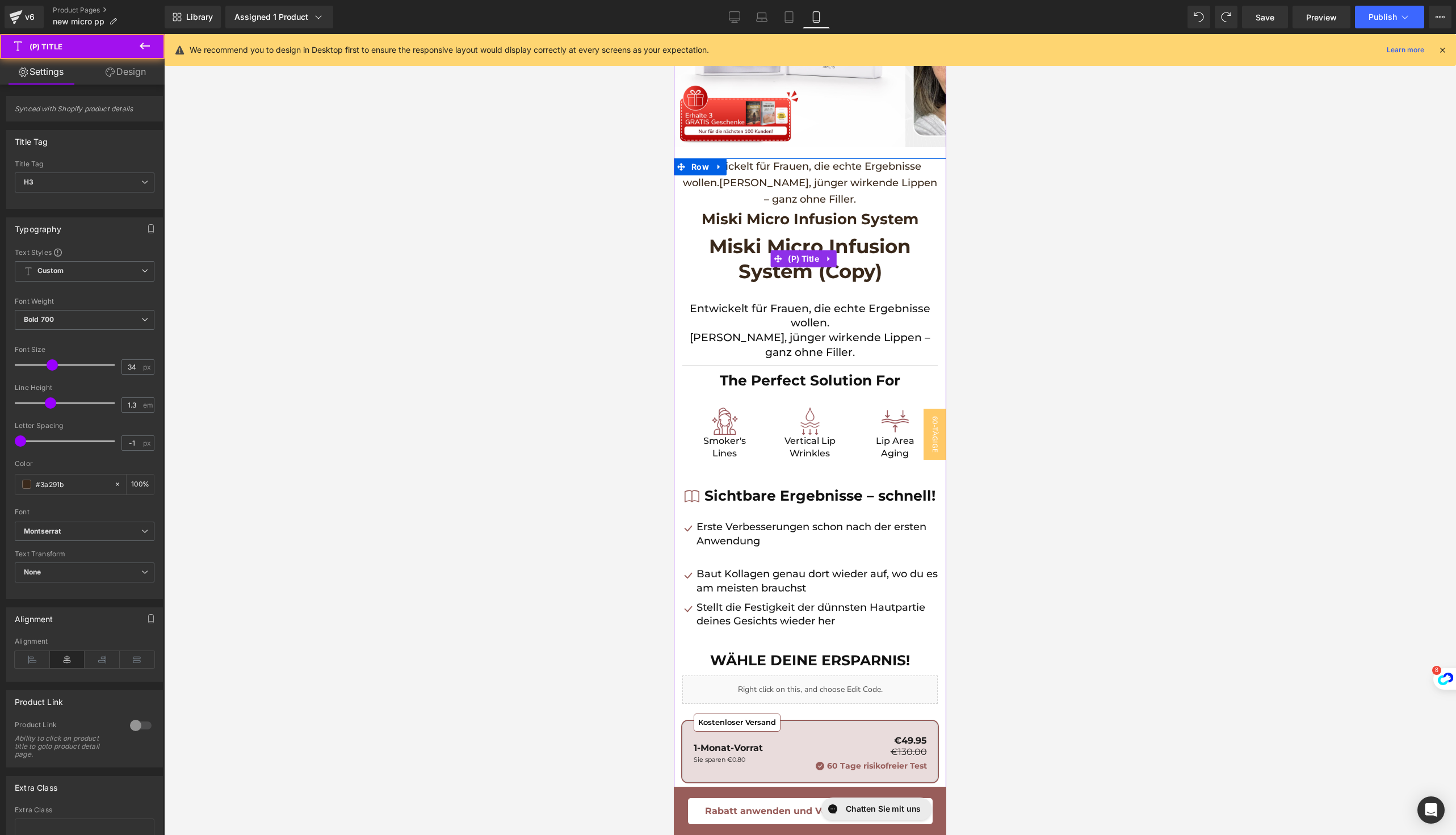
click at [750, 257] on span "Miski Micro Infusion System (Copy)" at bounding box center [809, 258] width 255 height 50
click at [751, 221] on strong "Miski Micro Infusion System" at bounding box center [810, 219] width 217 height 18
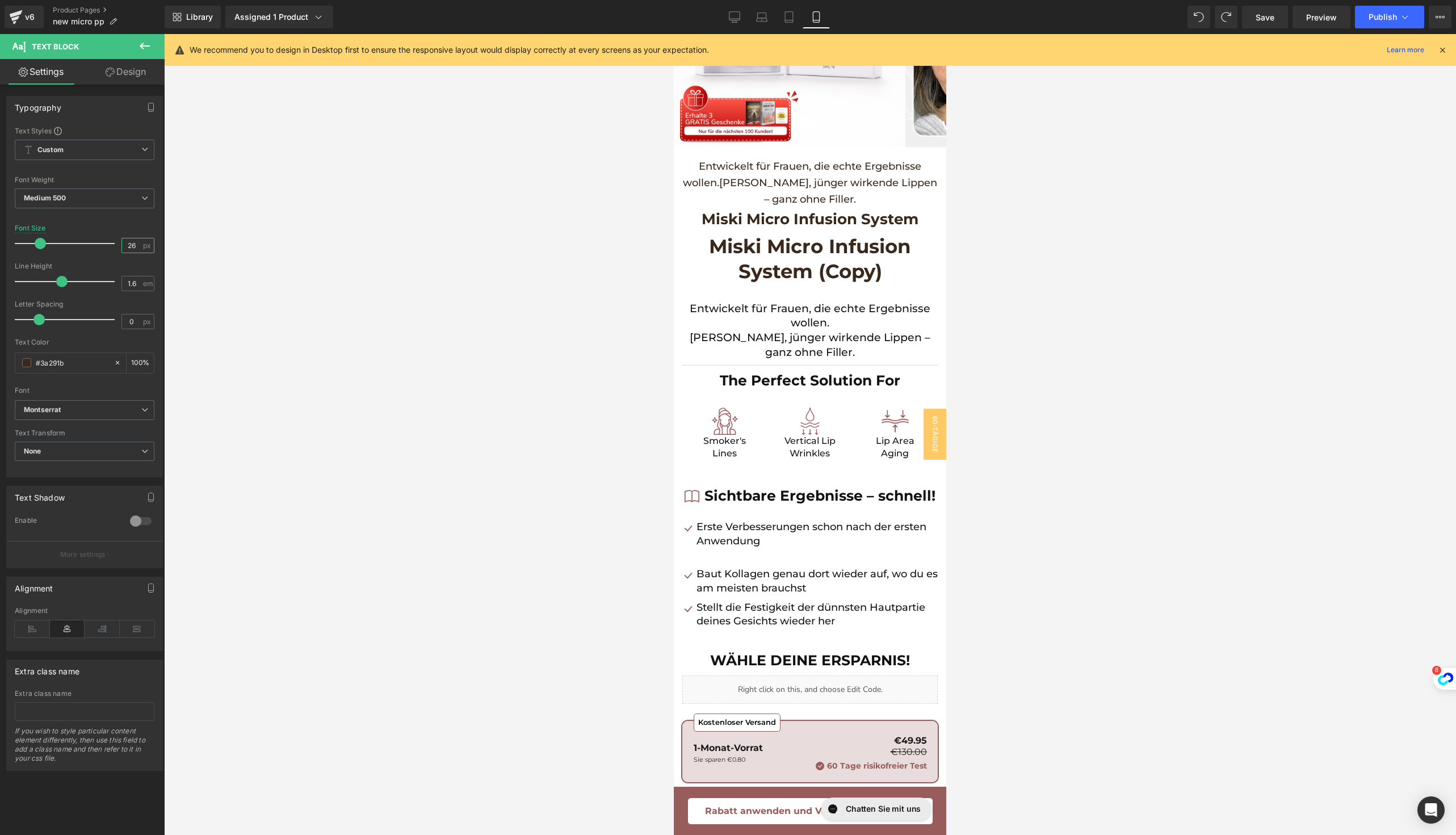
click at [128, 245] on input "26" at bounding box center [131, 245] width 20 height 14
type input "34"
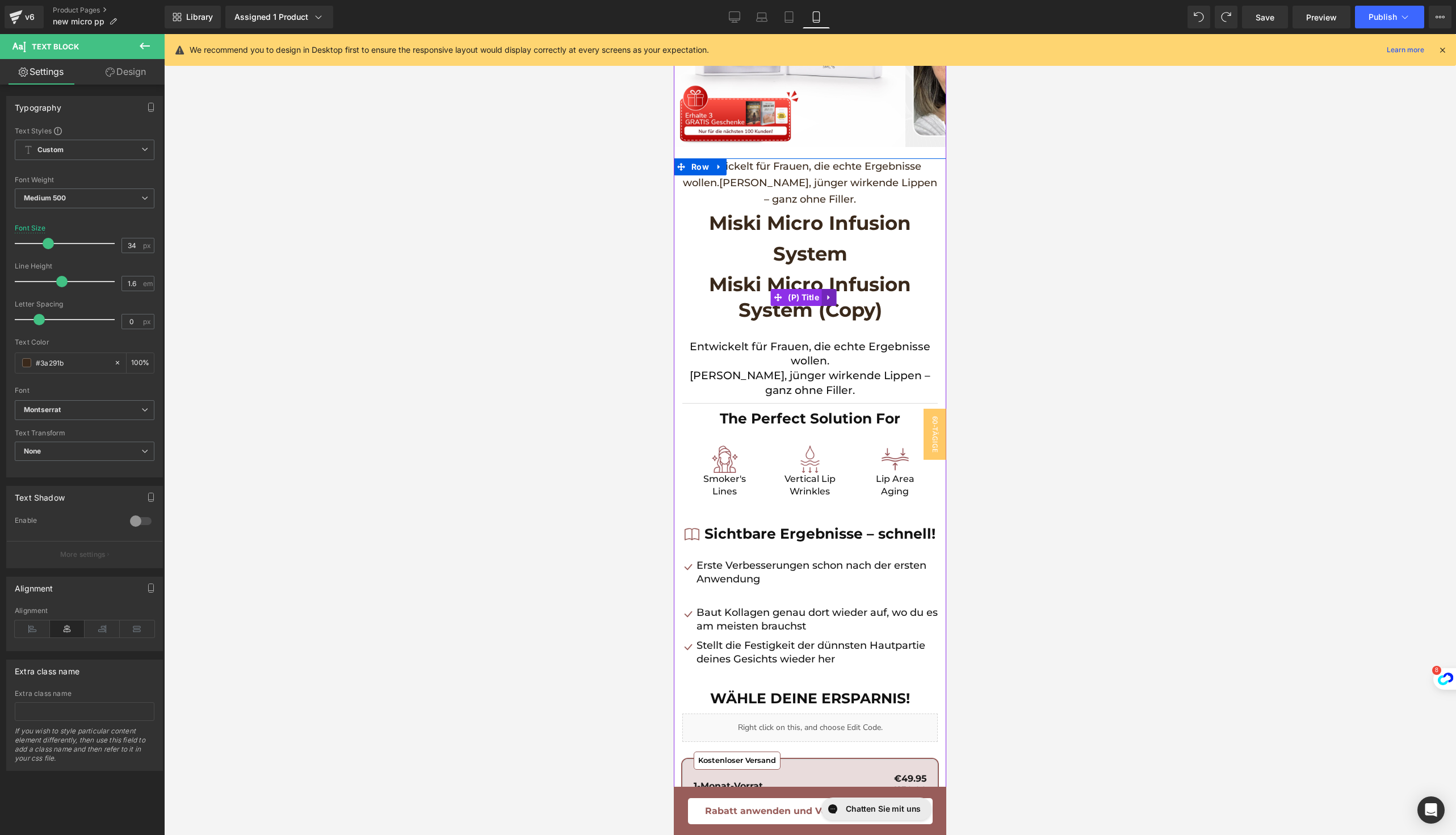
click at [832, 299] on icon at bounding box center [829, 297] width 8 height 8
click at [836, 296] on icon at bounding box center [836, 297] width 8 height 8
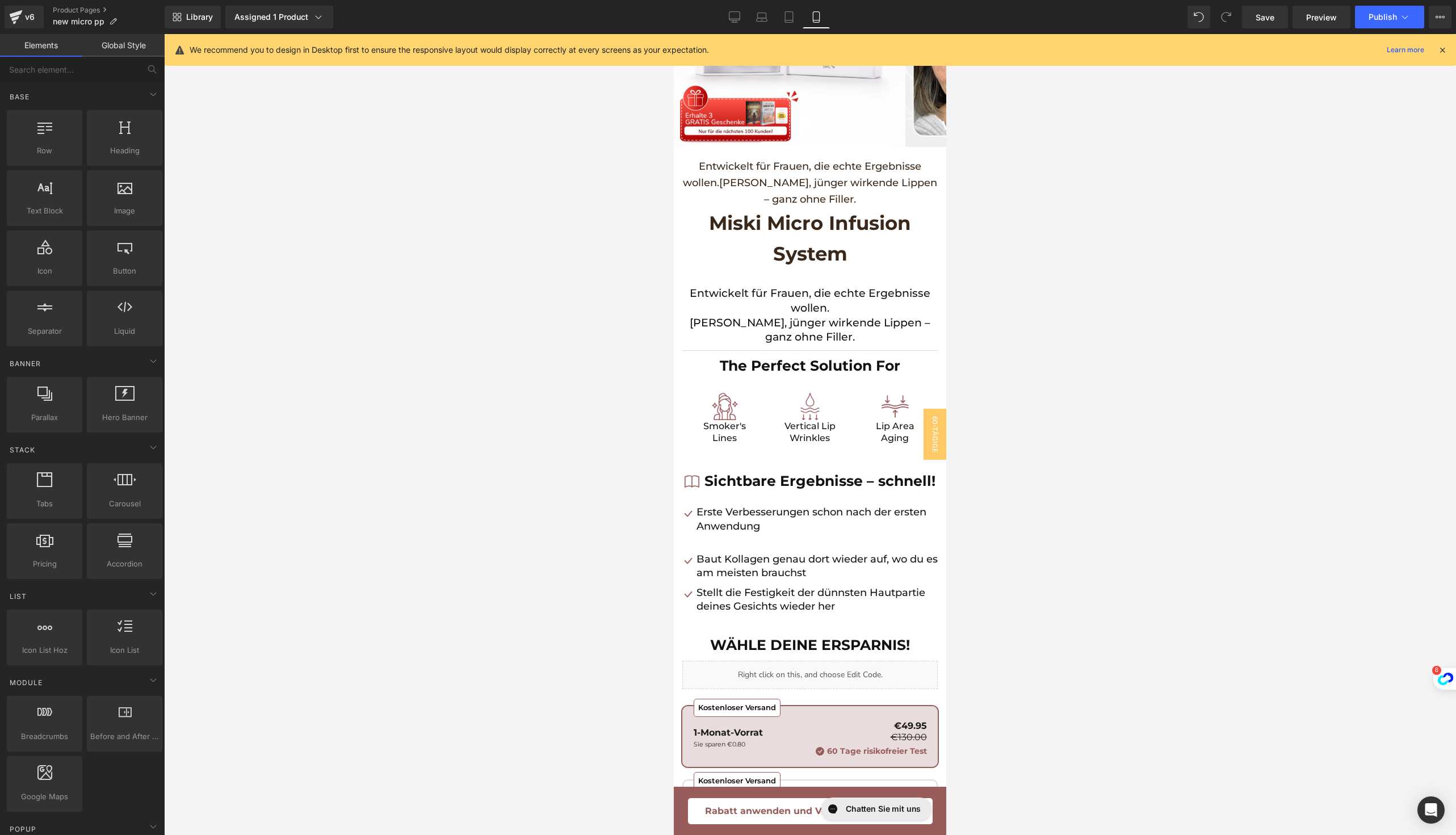
click at [1097, 245] on div at bounding box center [810, 434] width 1292 height 801
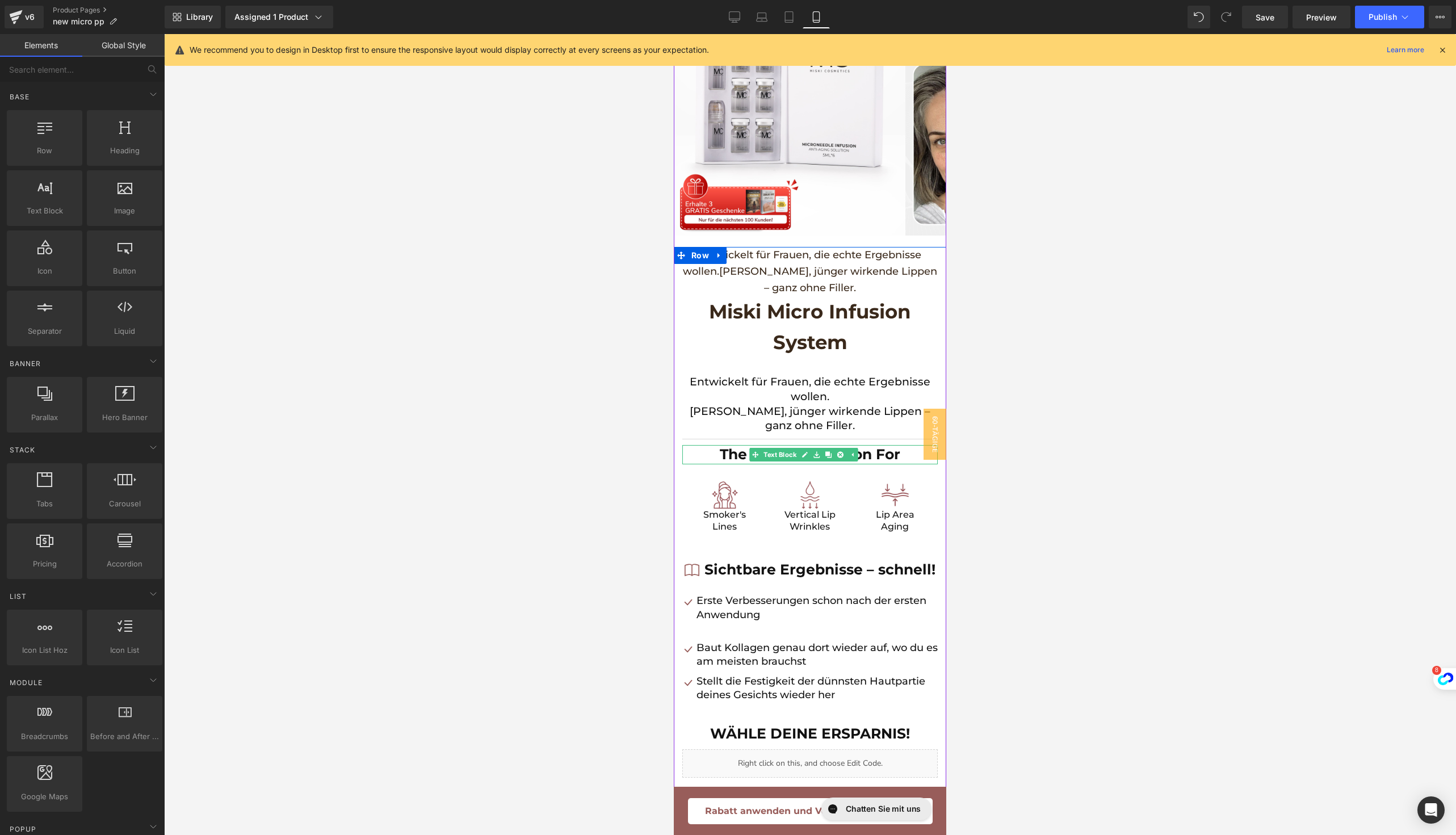
scroll to position [85, 0]
click at [842, 270] on icon at bounding box center [840, 272] width 6 height 6
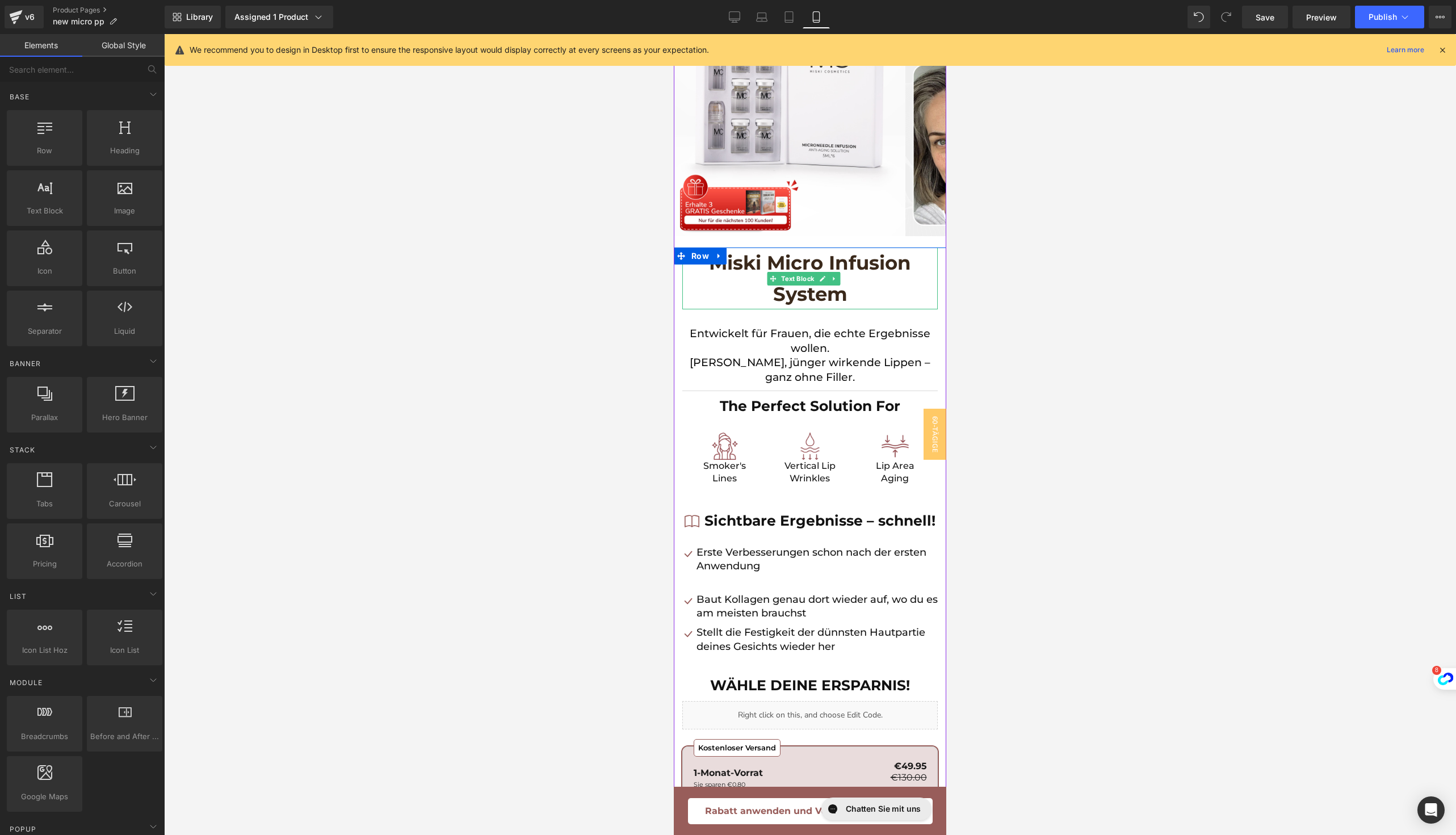
scroll to position [0, 0]
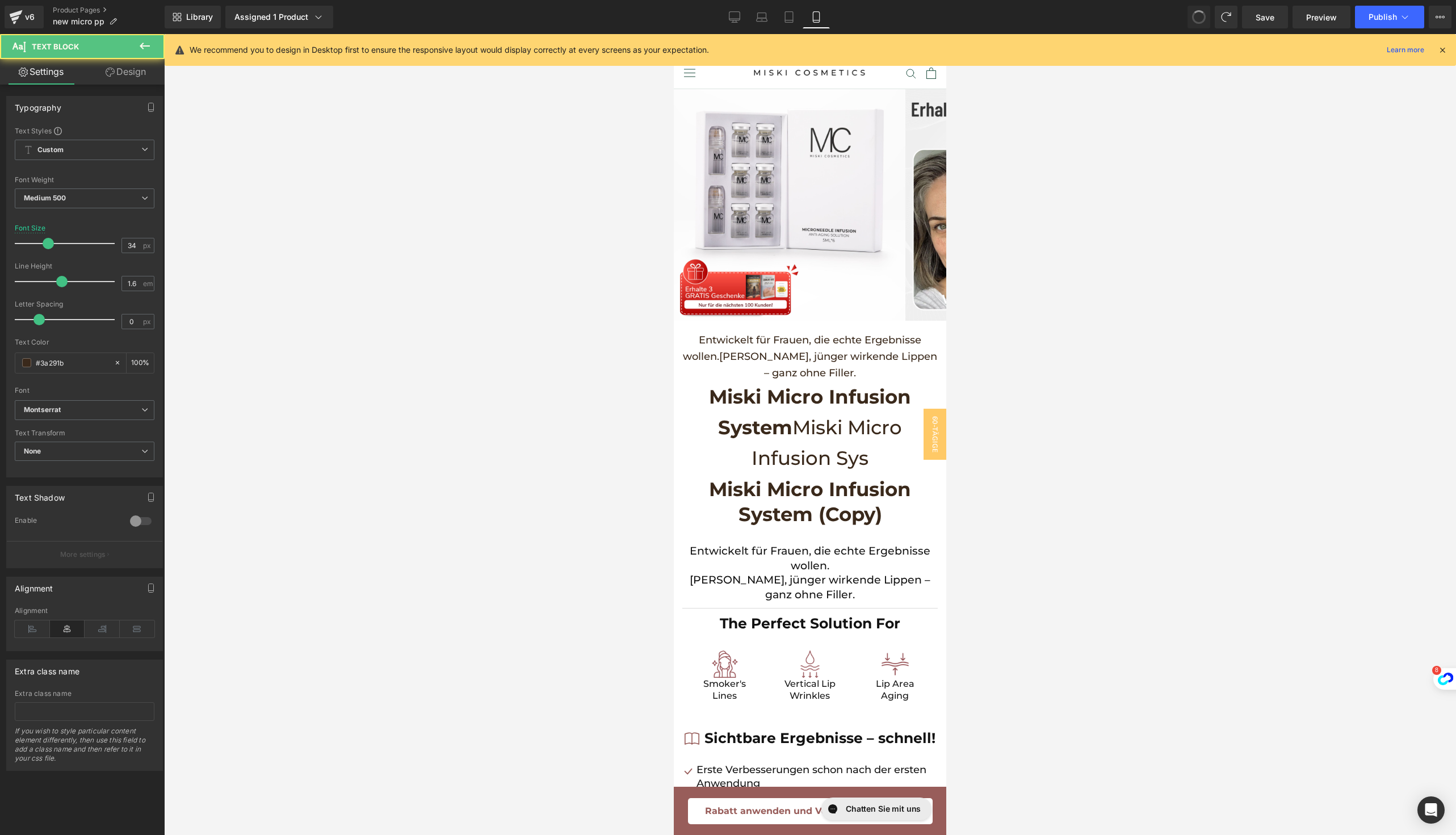
type input "26"
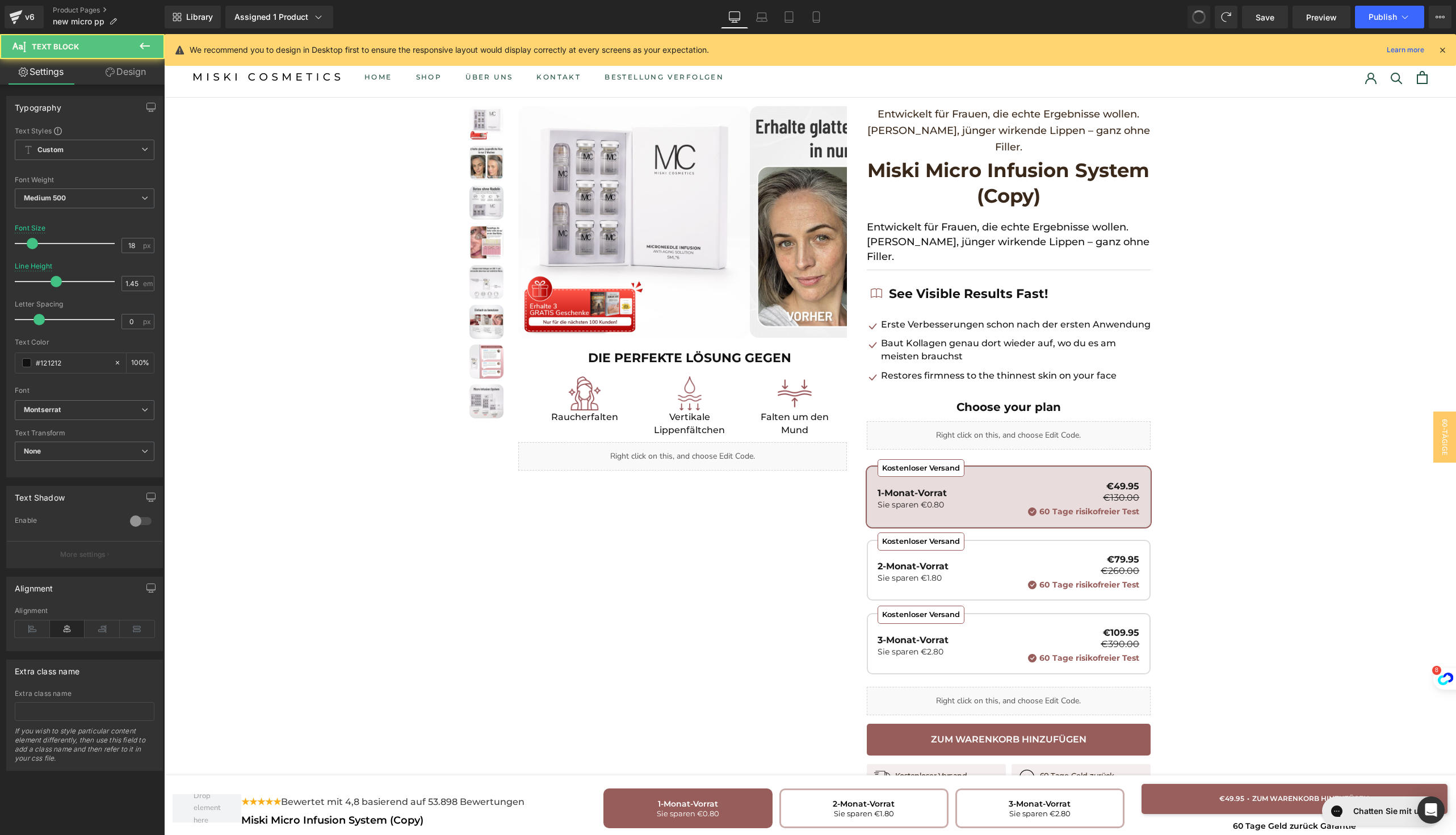
type input "100"
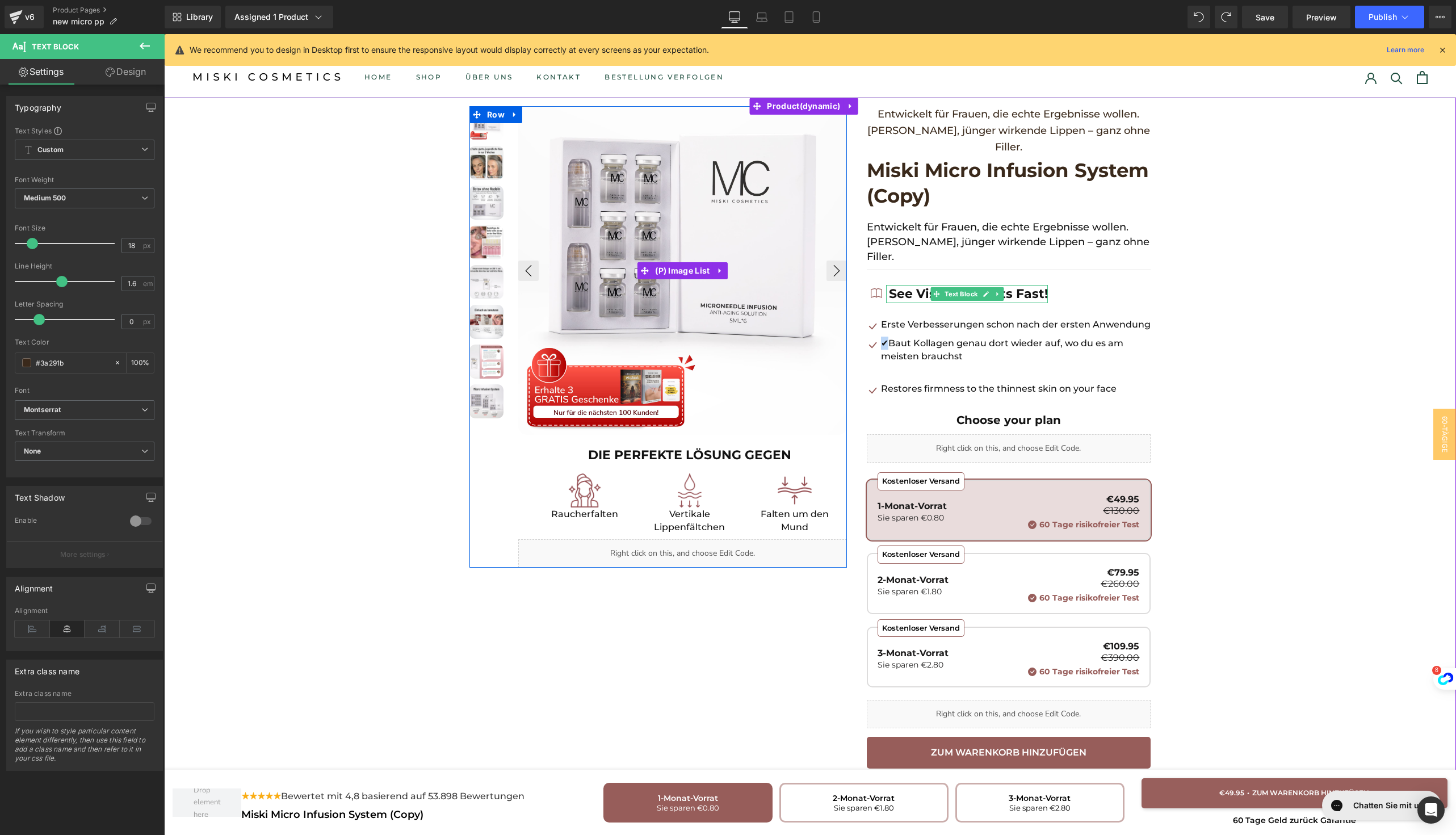
click at [1162, 213] on div at bounding box center [810, 580] width 1292 height 965
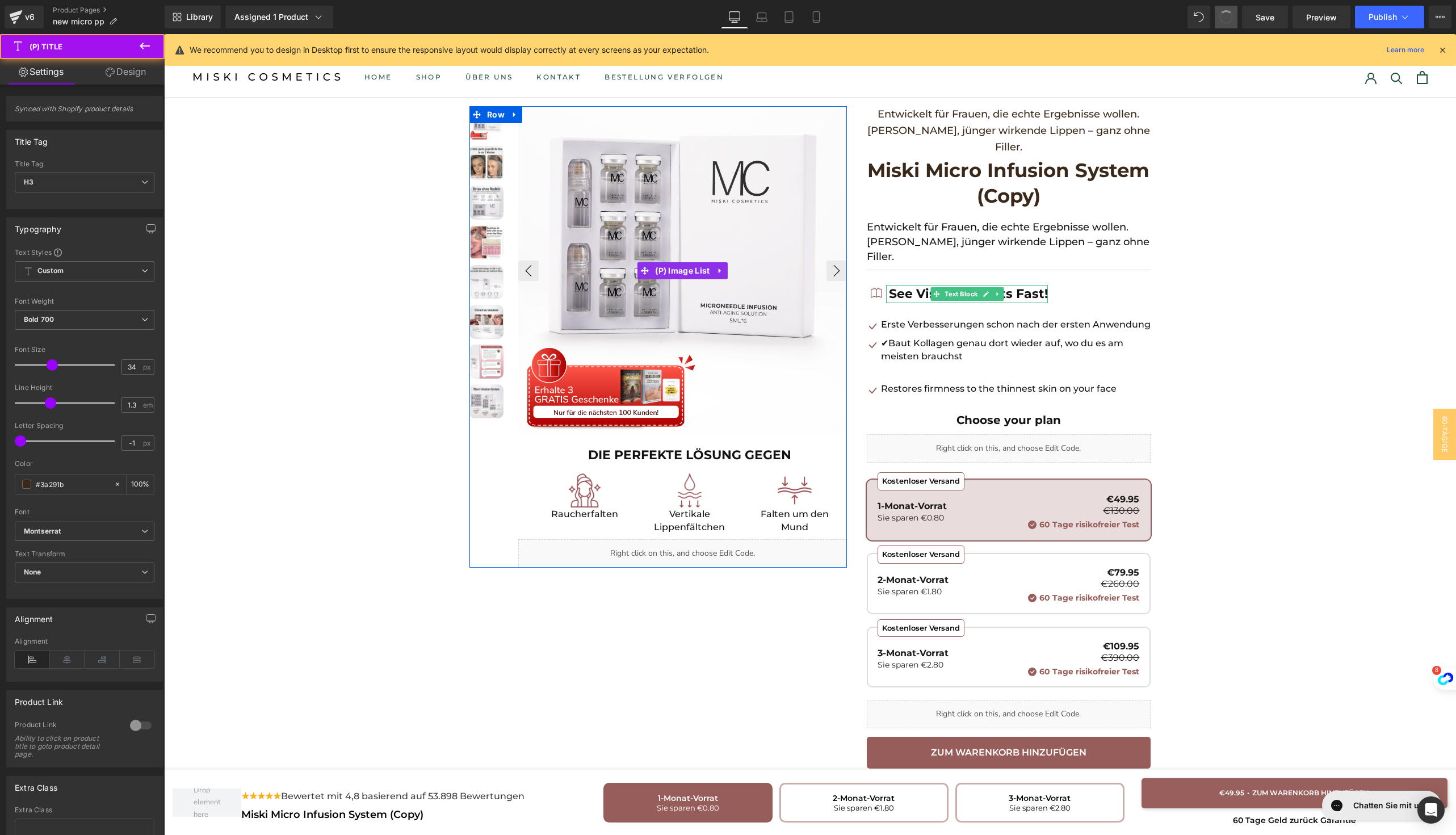
click at [1236, 11] on button at bounding box center [1226, 17] width 22 height 22
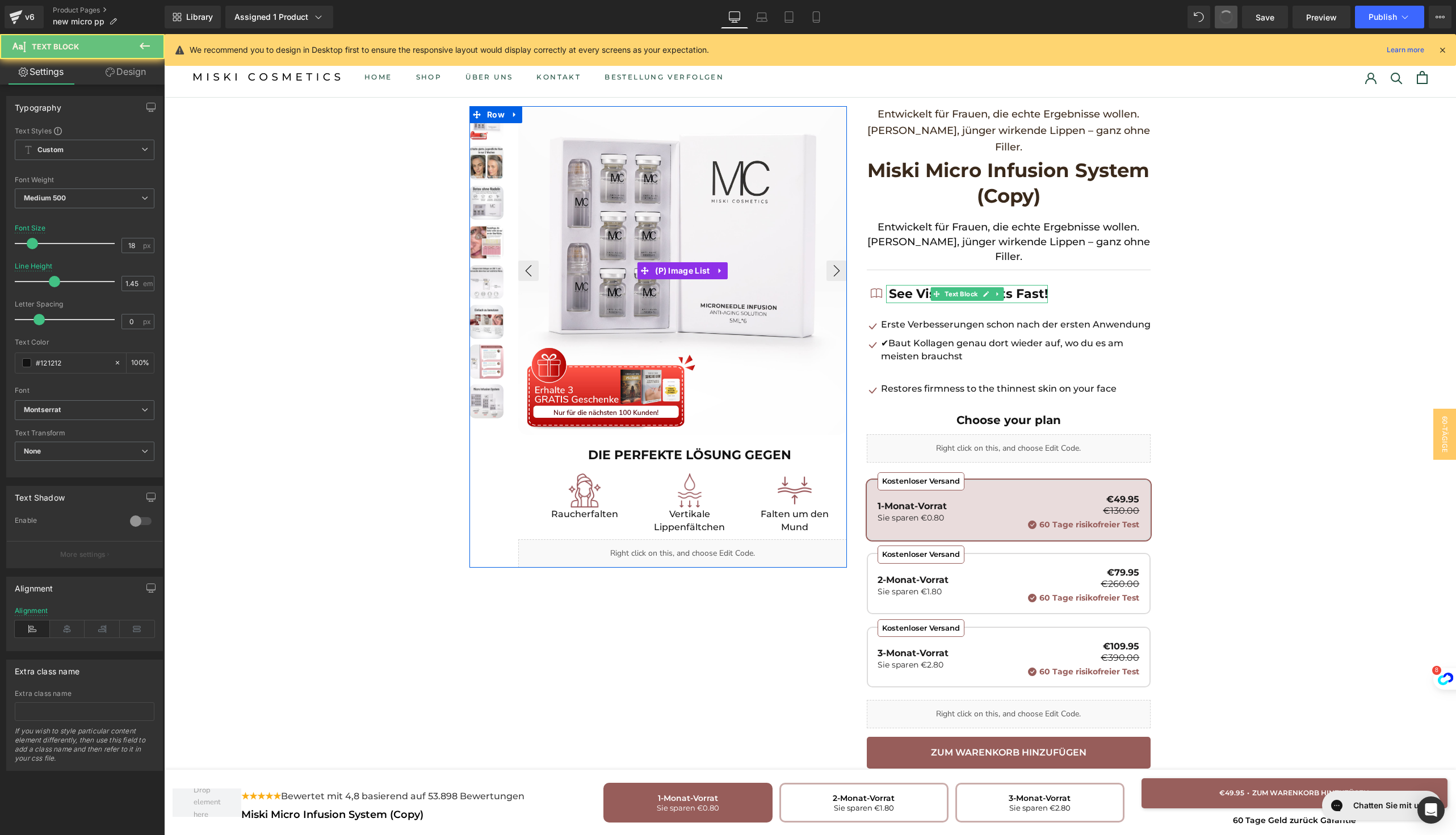
click at [1236, 11] on button at bounding box center [1226, 17] width 22 height 22
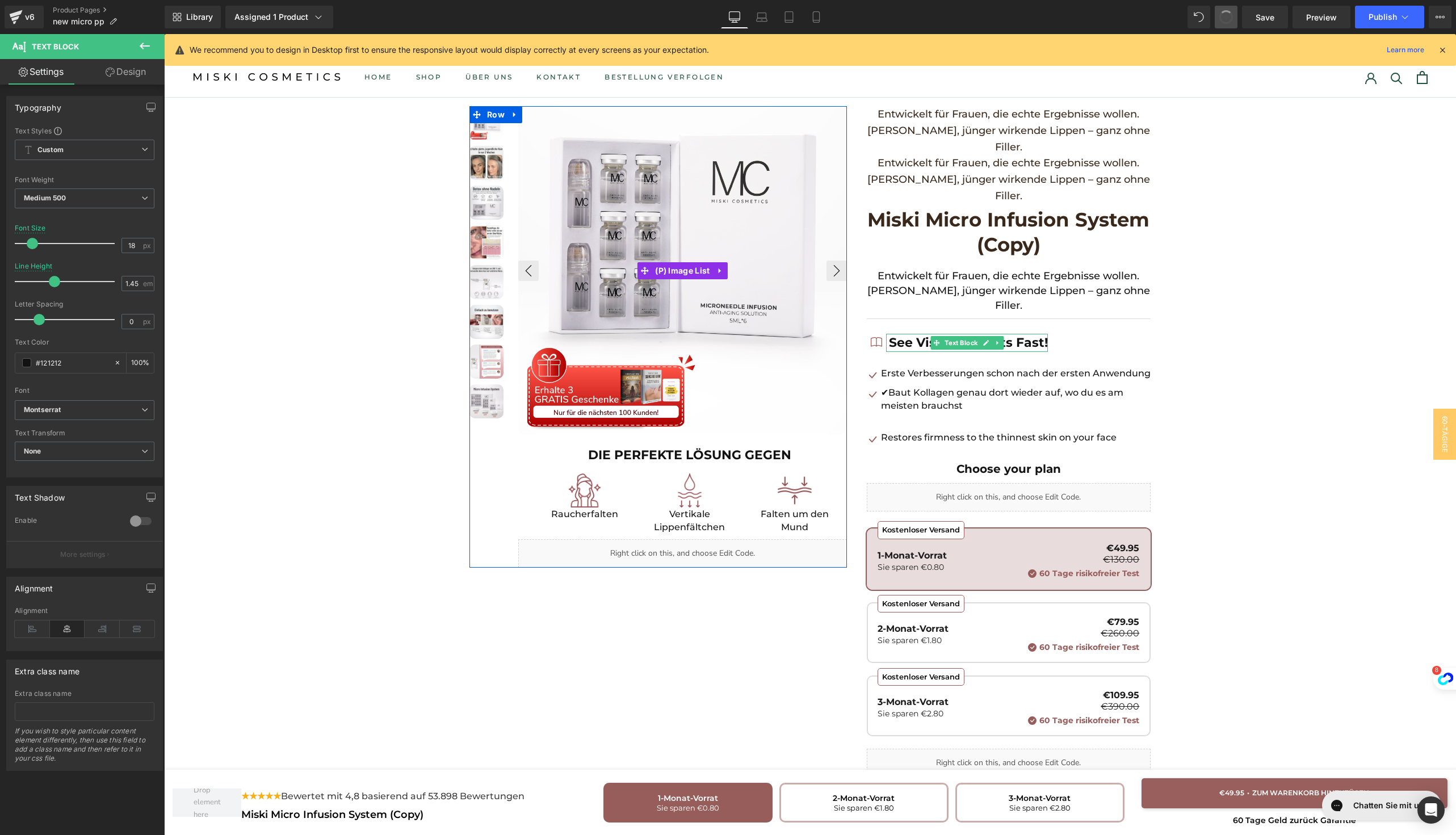
click at [1236, 11] on button at bounding box center [1226, 17] width 22 height 22
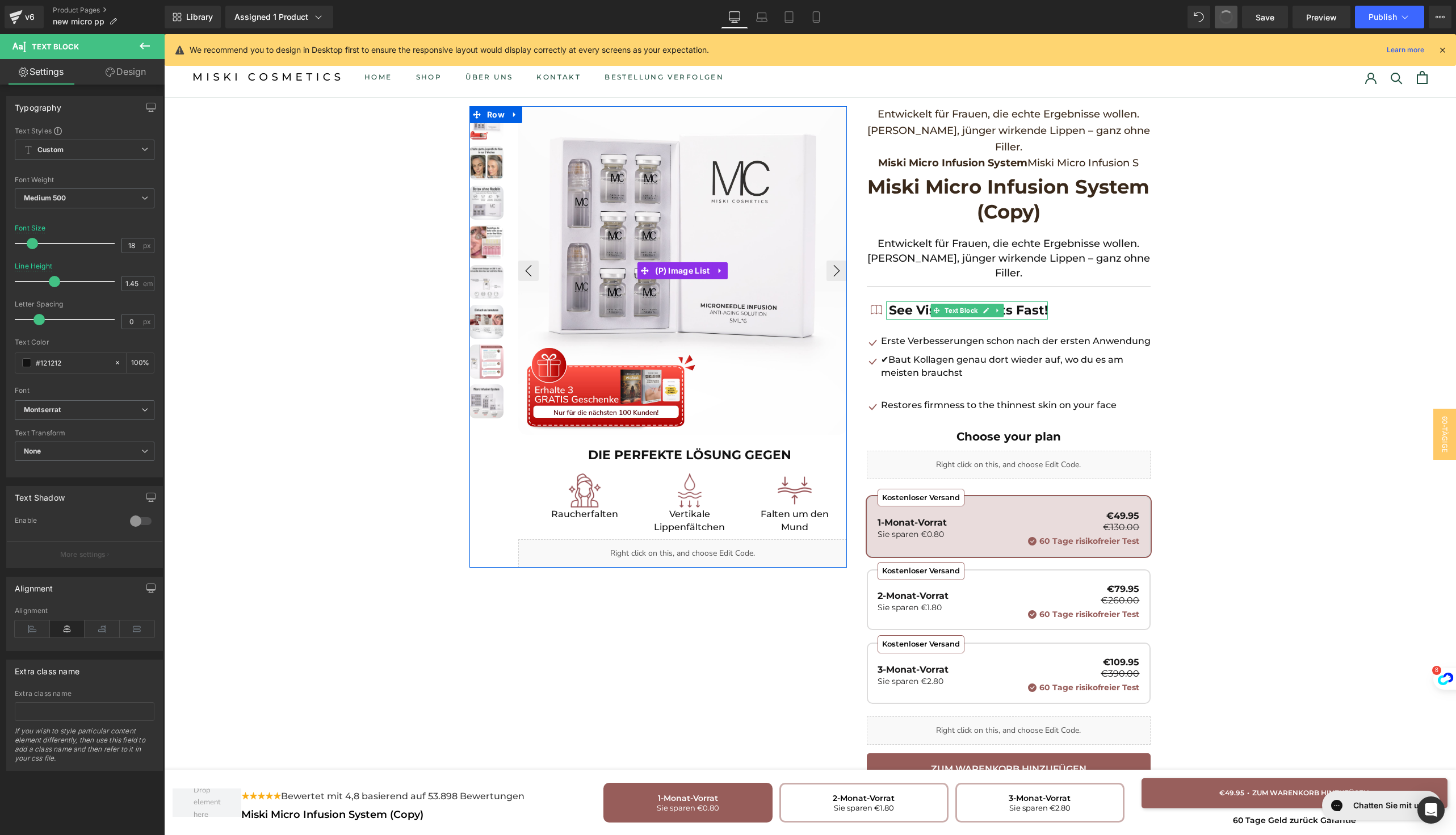
click at [1236, 11] on button at bounding box center [1226, 17] width 22 height 22
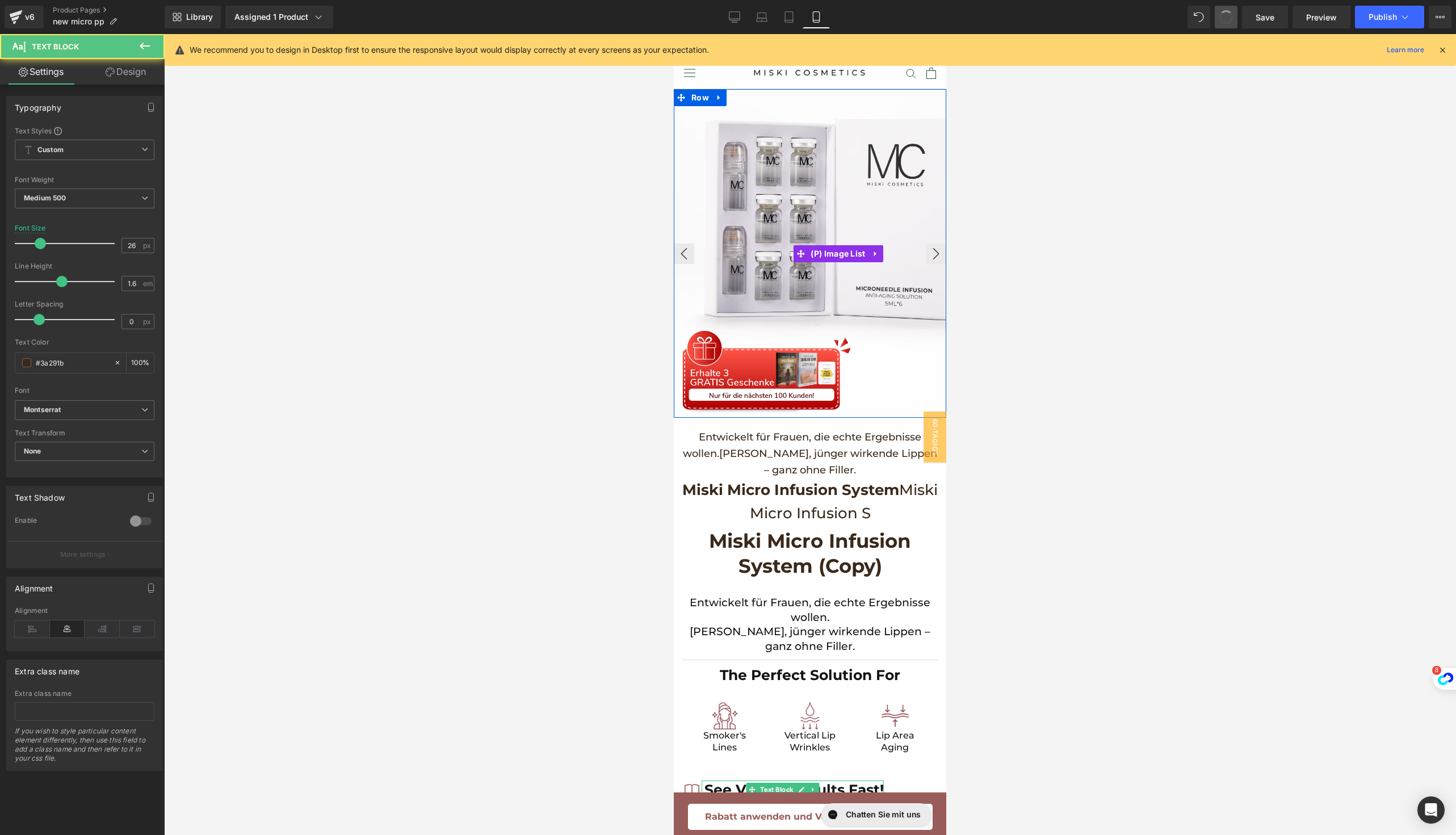
type input "34"
type input "100"
click at [1236, 11] on button at bounding box center [1226, 17] width 22 height 22
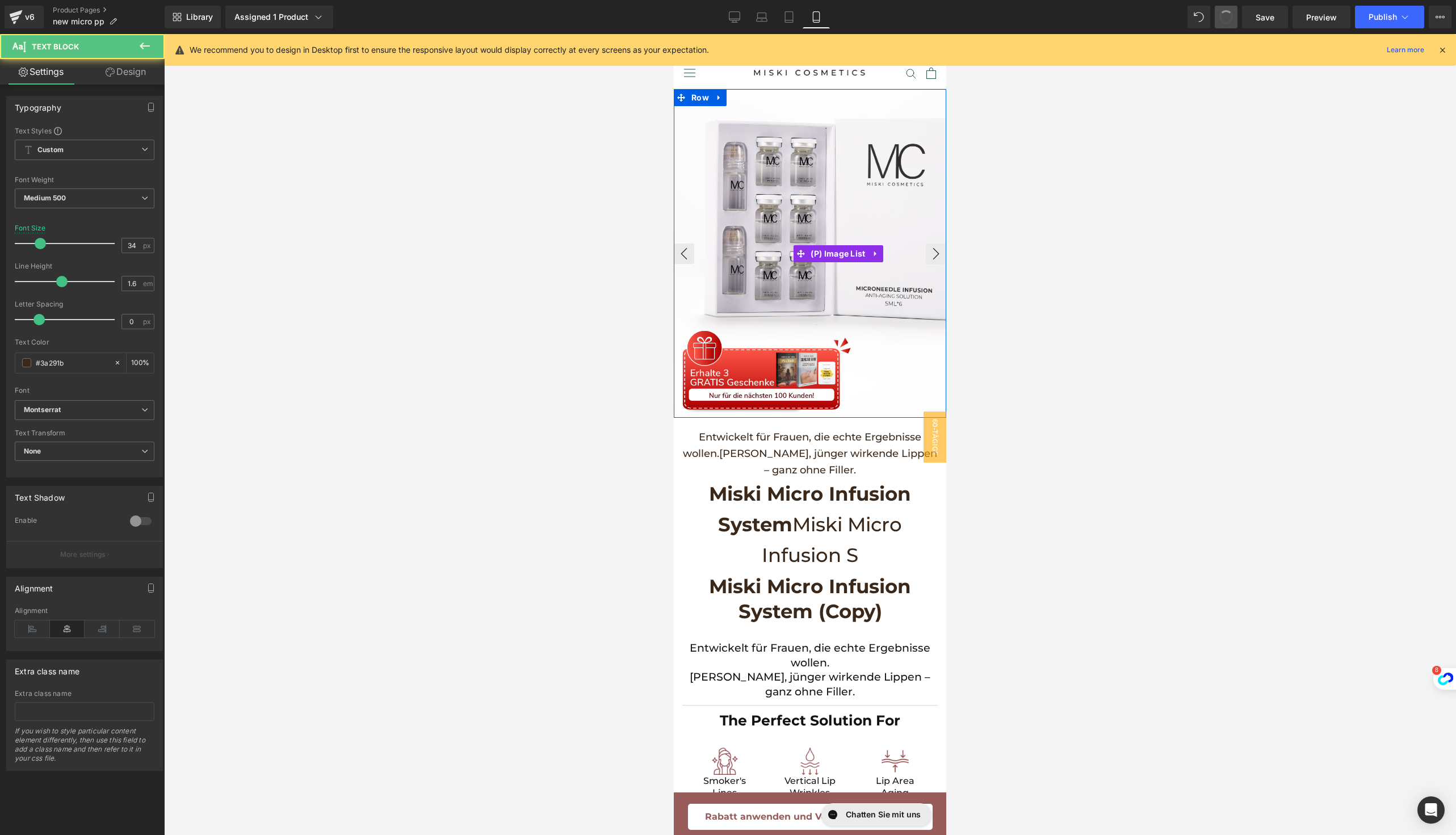
scroll to position [323, 0]
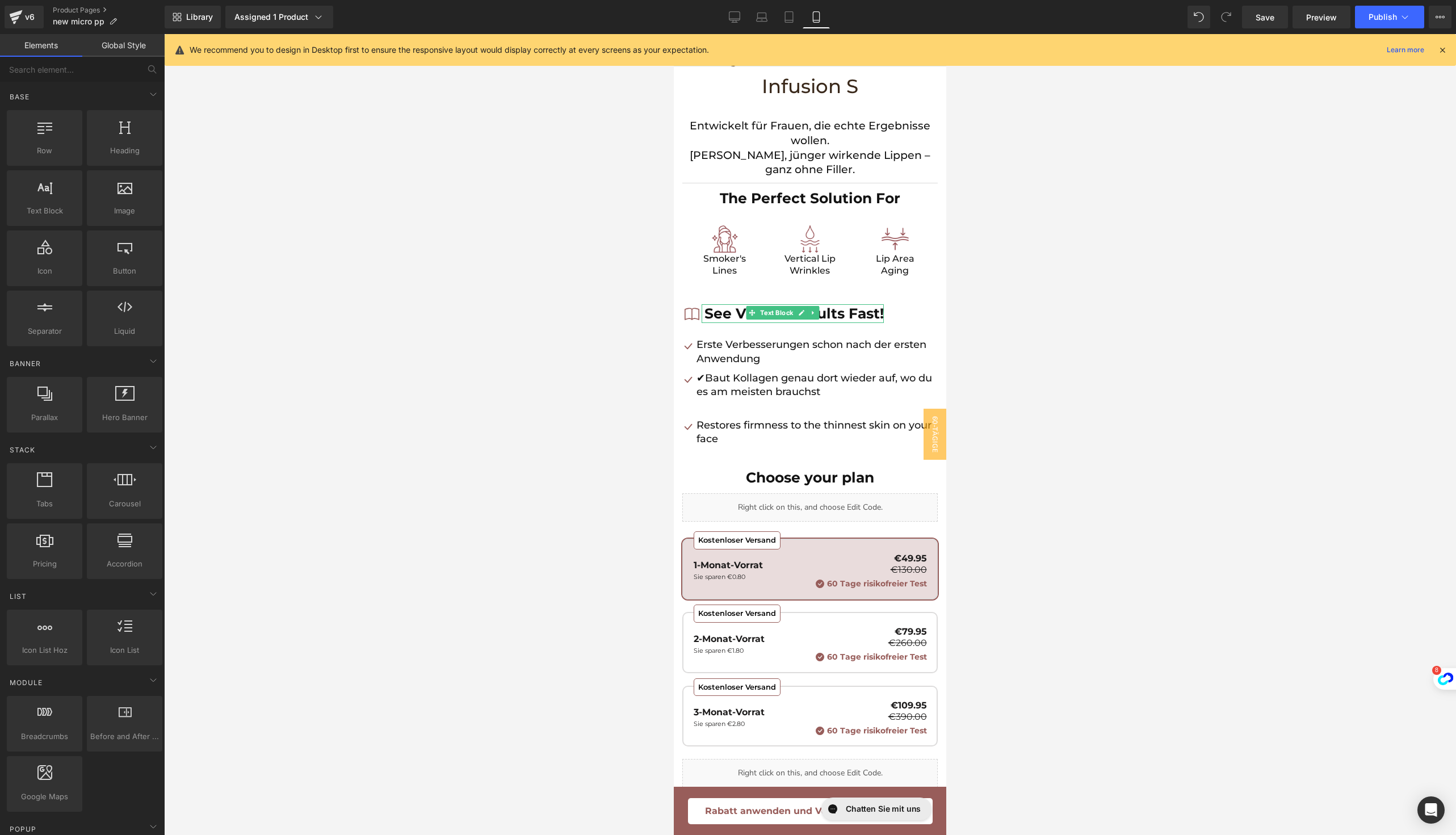
click at [1236, 11] on span at bounding box center [1226, 17] width 22 height 22
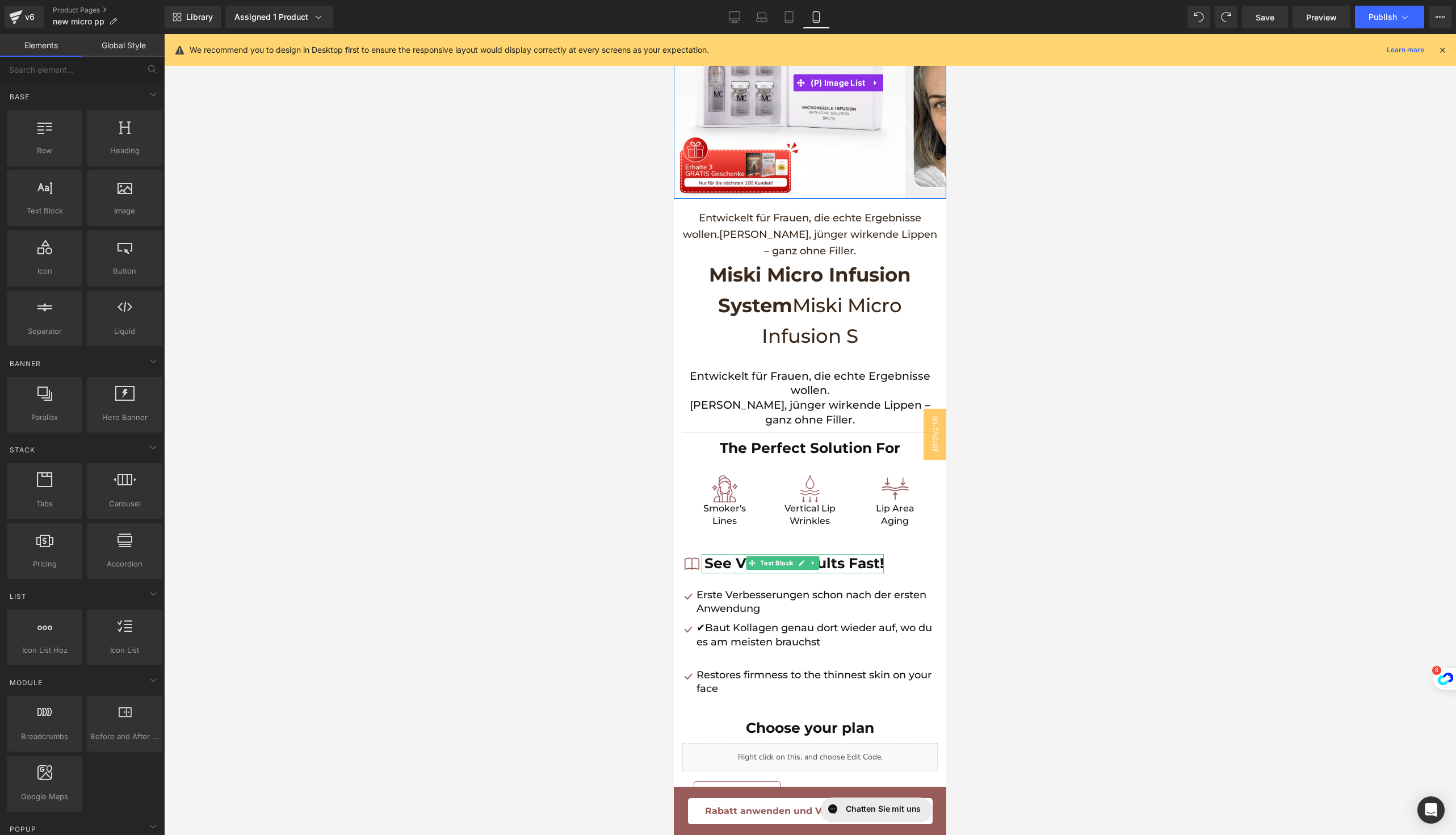
scroll to position [127, 0]
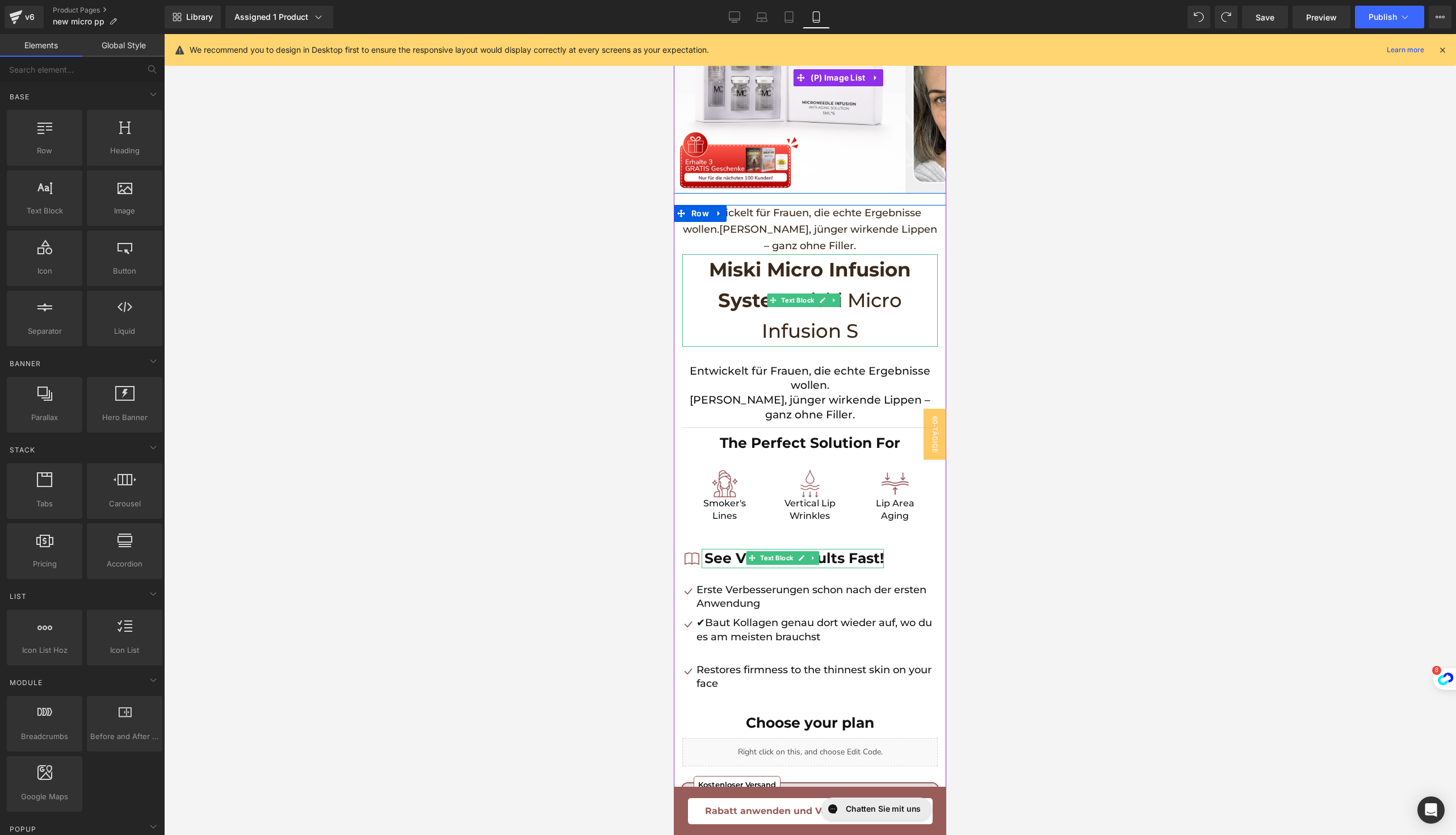
click at [861, 333] on p "Miski Micro Infusion System Miski Micro Infusion S" at bounding box center [809, 301] width 255 height 92
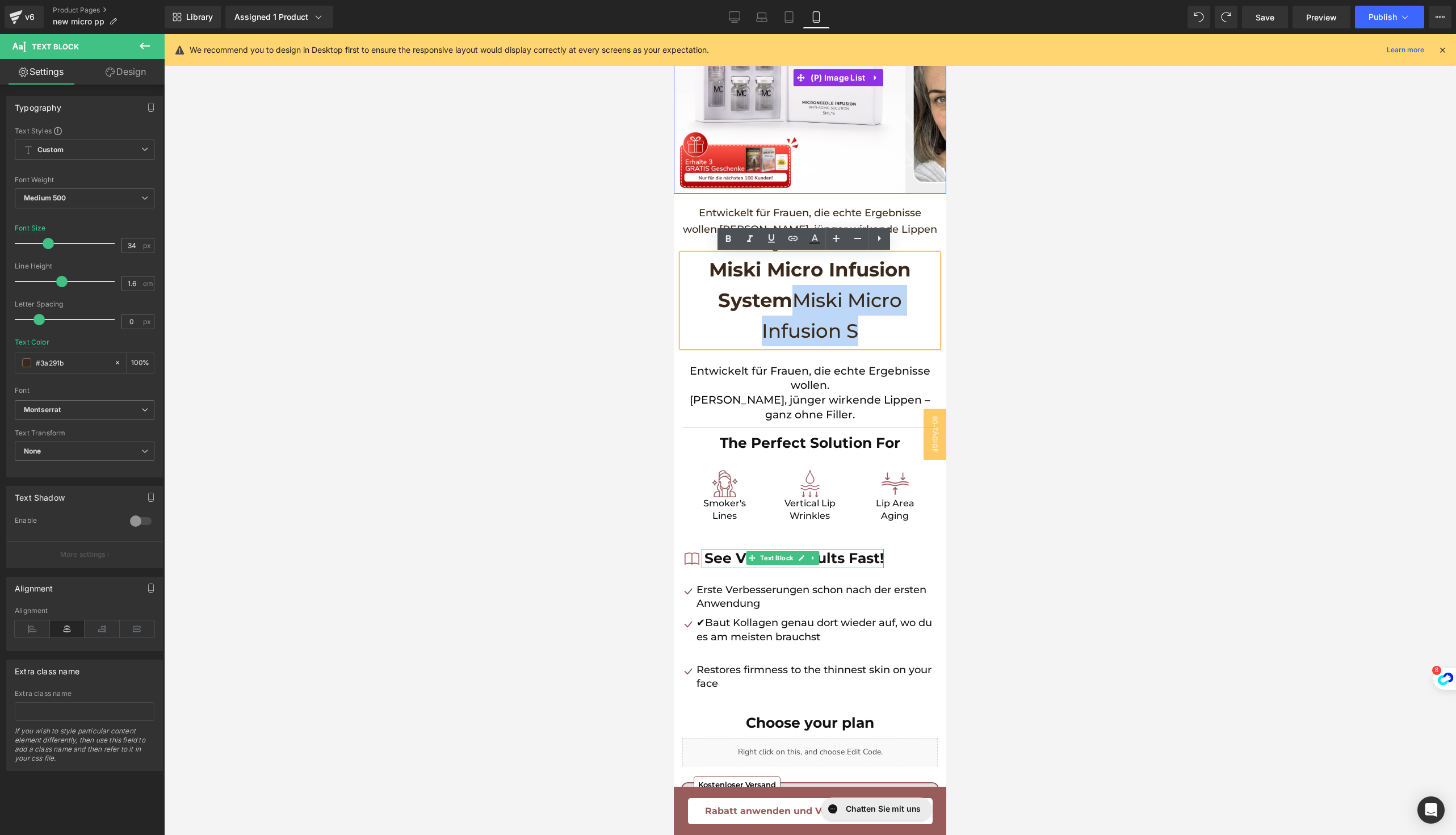
drag, startPoint x: 852, startPoint y: 334, endPoint x: 783, endPoint y: 302, distance: 76.1
click at [783, 302] on p "Miski Micro Infusion System Miski Micro Infusion S" at bounding box center [809, 301] width 255 height 92
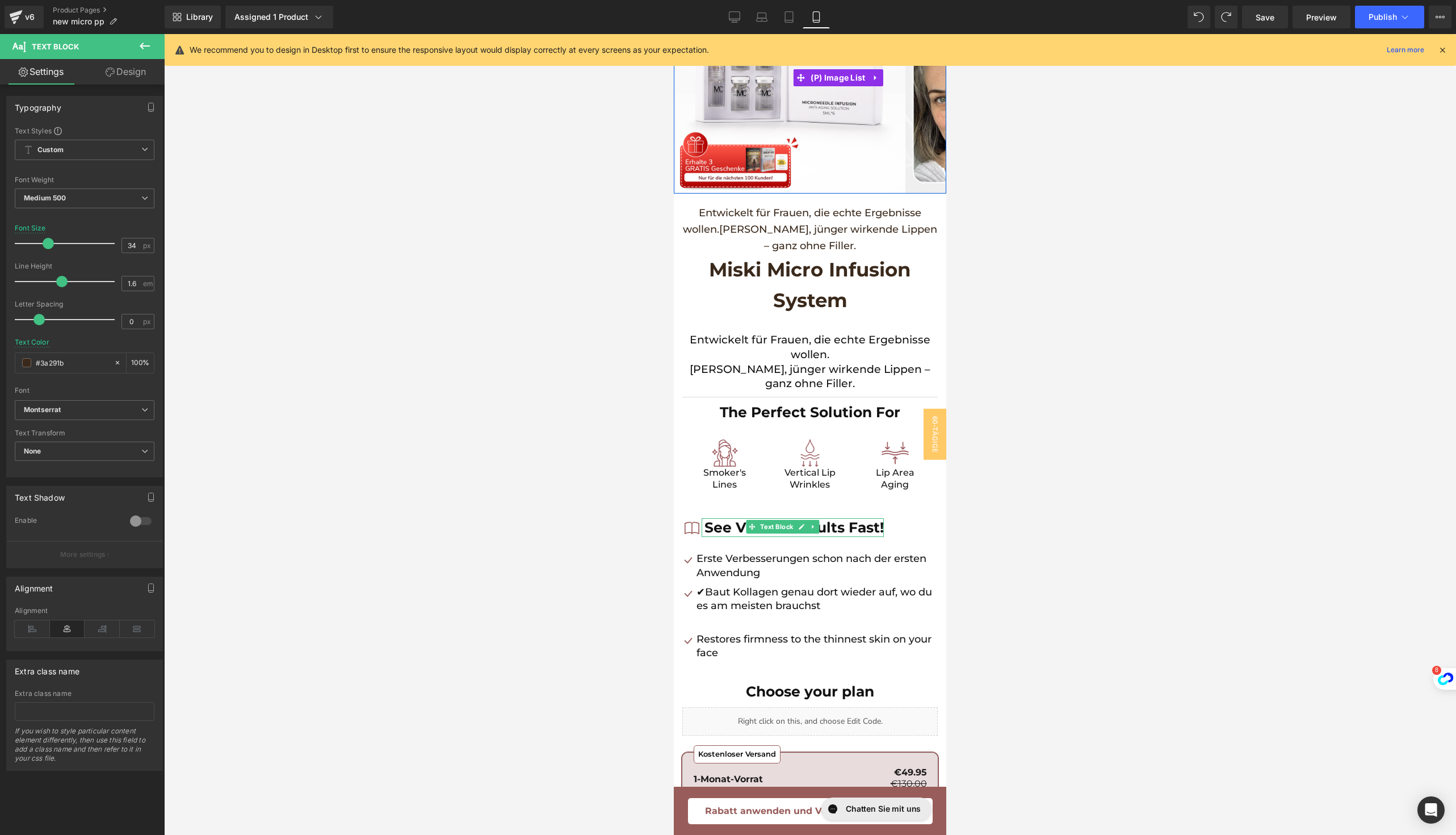
click at [1087, 342] on div at bounding box center [810, 434] width 1292 height 801
click at [704, 575] on div "Erste Verbesserungen schon nach der ersten Anwendung Text Block" at bounding box center [815, 566] width 244 height 28
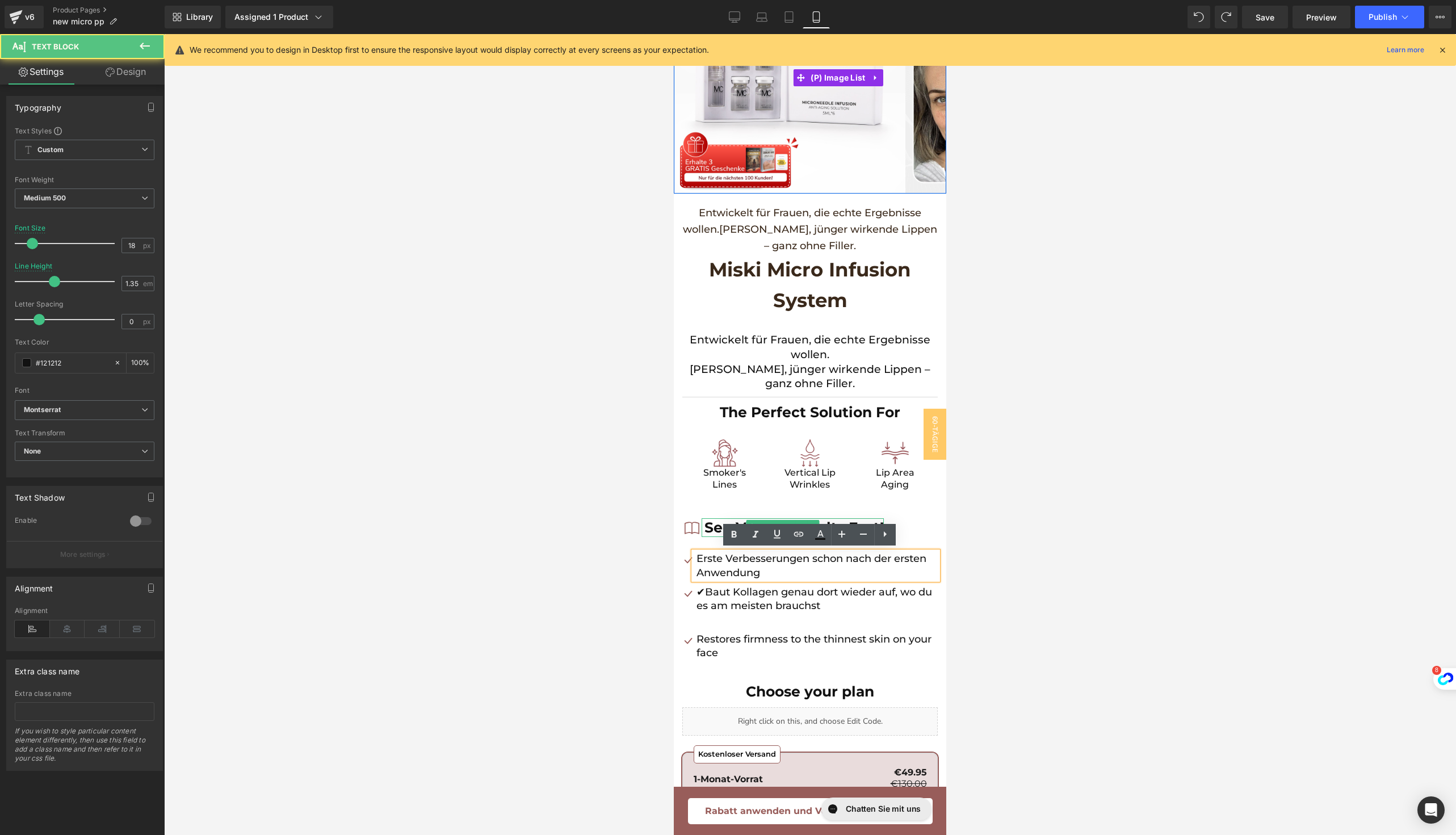
click at [673, 34] on div at bounding box center [673, 34] width 0 height 0
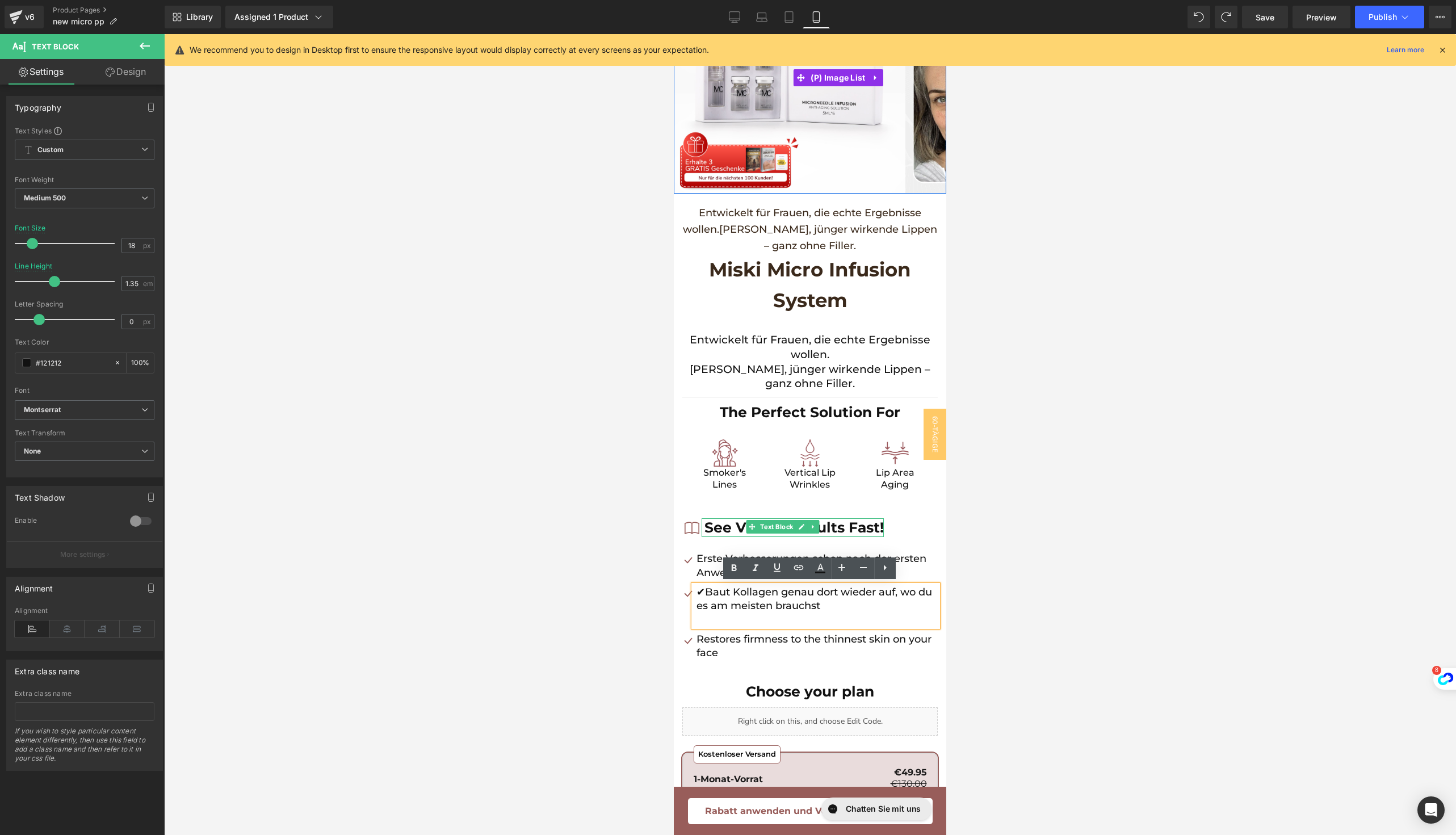
click at [706, 589] on p "✔Baut Kollagen genau dort wieder auf, wo du es am meisten brauchst" at bounding box center [817, 599] width 241 height 28
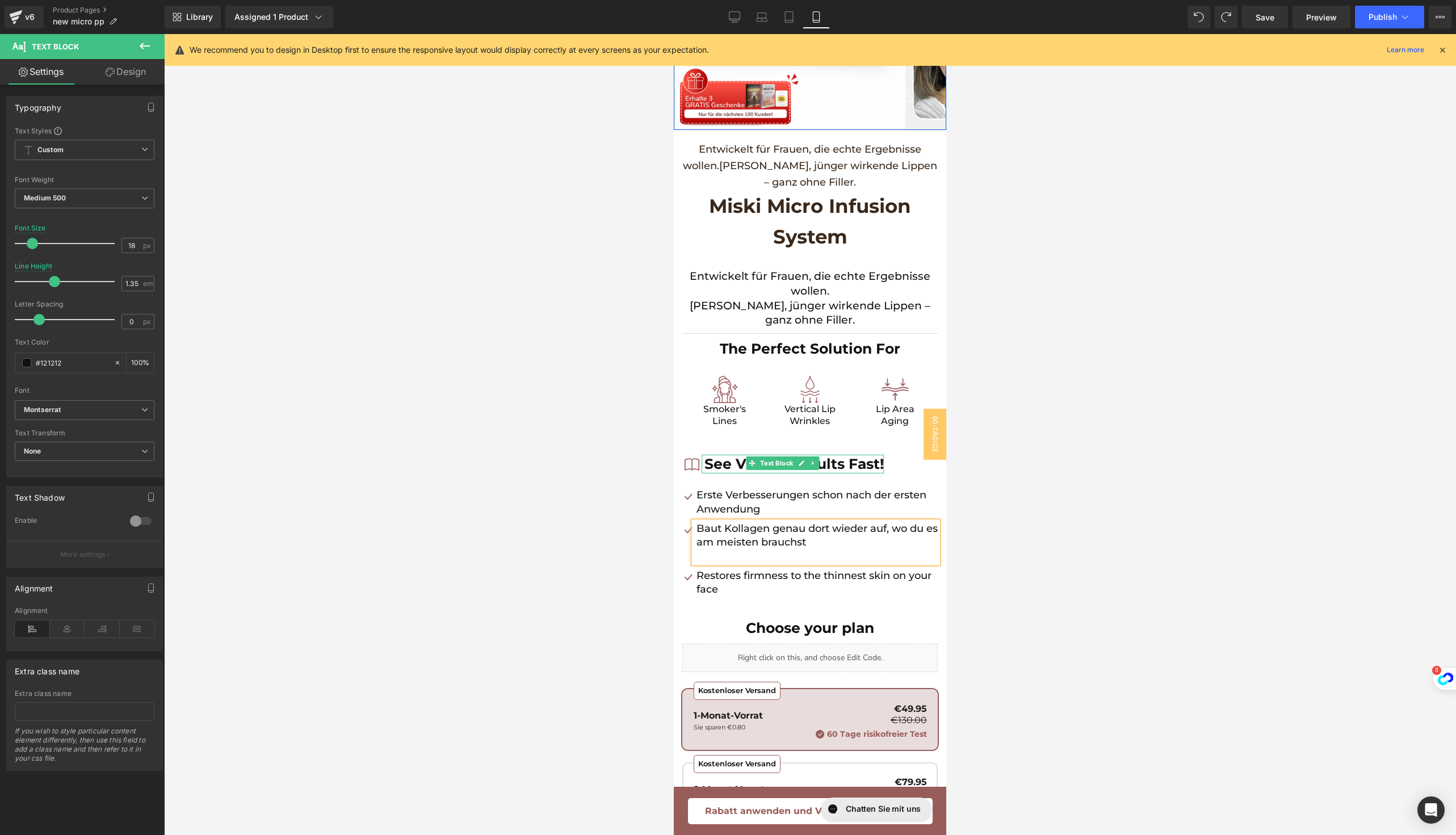
click at [842, 656] on div "Liquid" at bounding box center [809, 657] width 255 height 29
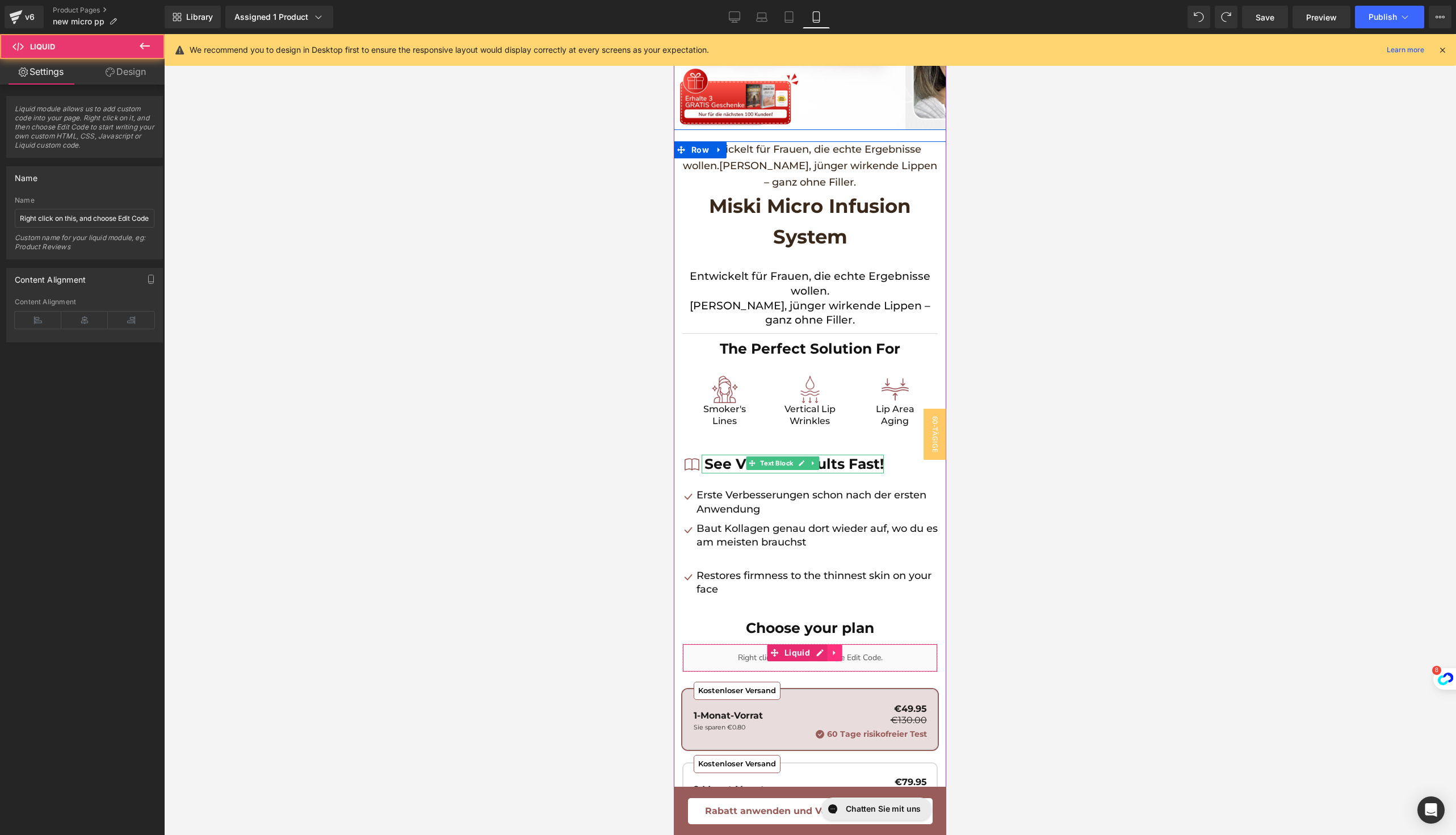
click at [831, 654] on icon at bounding box center [834, 653] width 8 height 8
click at [811, 652] on icon at bounding box center [812, 652] width 8 height 8
click at [824, 650] on icon at bounding box center [827, 652] width 8 height 8
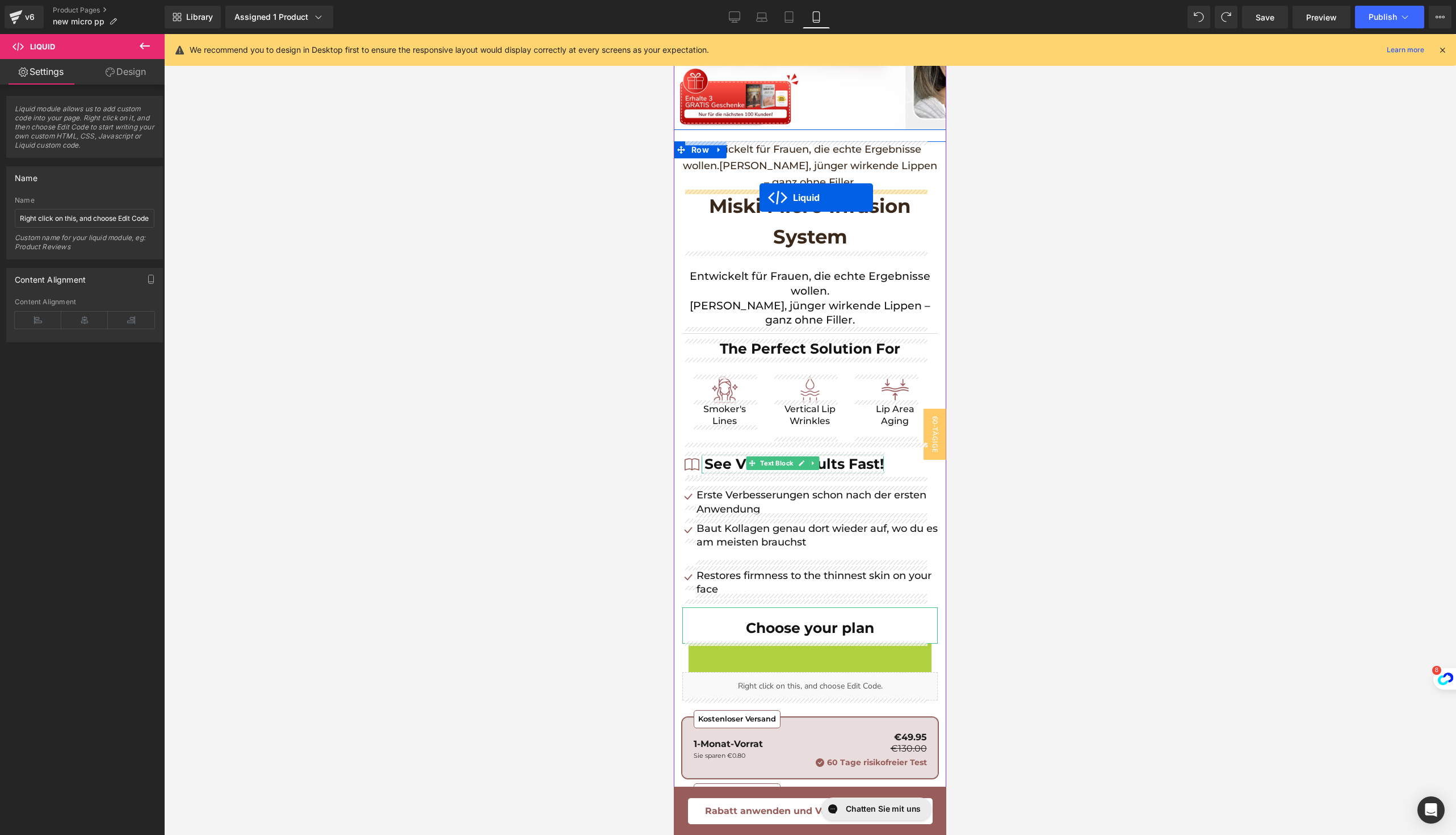
drag, startPoint x: 751, startPoint y: 650, endPoint x: 759, endPoint y: 197, distance: 453.1
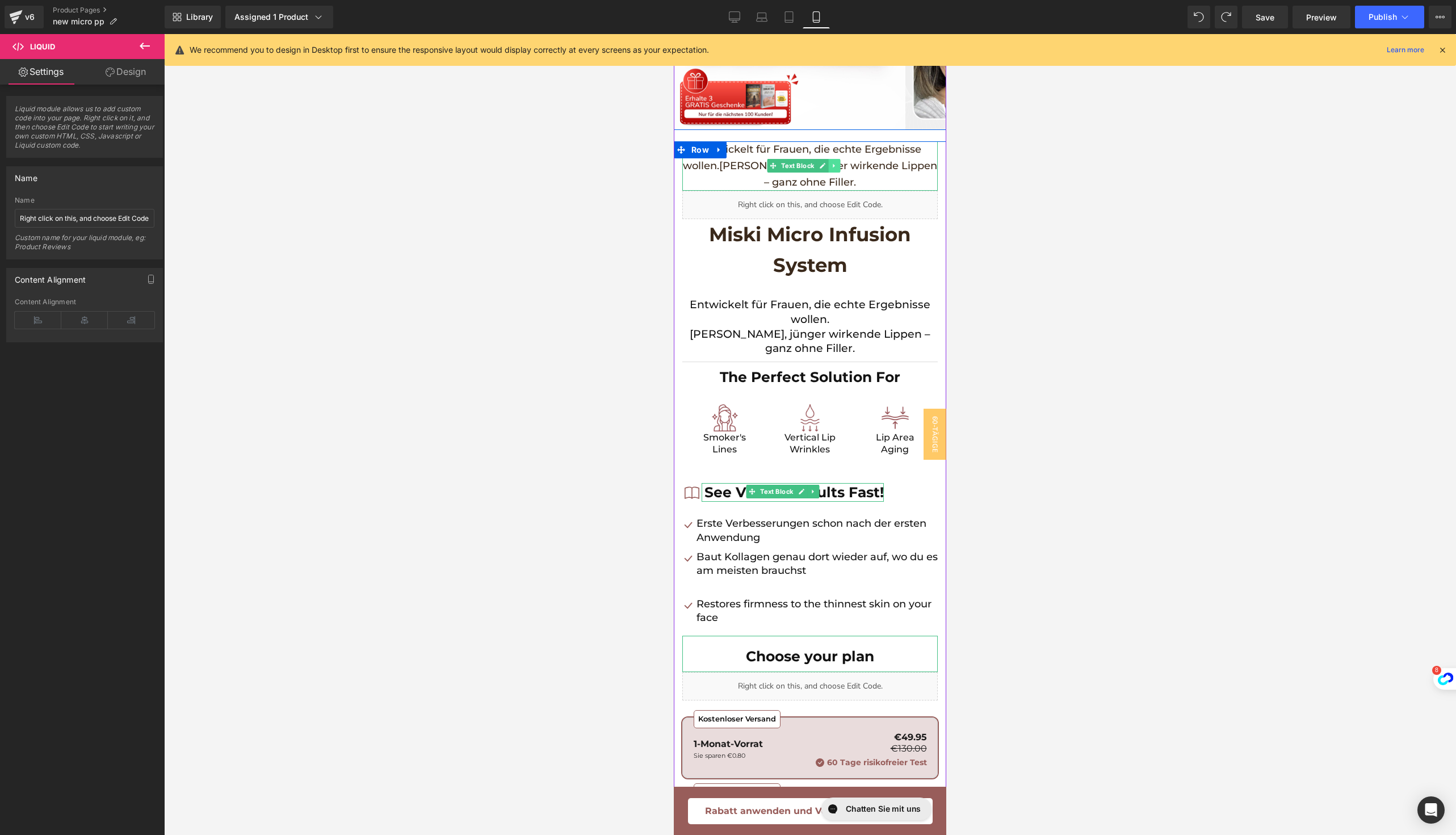
click at [832, 161] on link at bounding box center [834, 165] width 12 height 13
click at [837, 166] on icon at bounding box center [840, 166] width 6 height 6
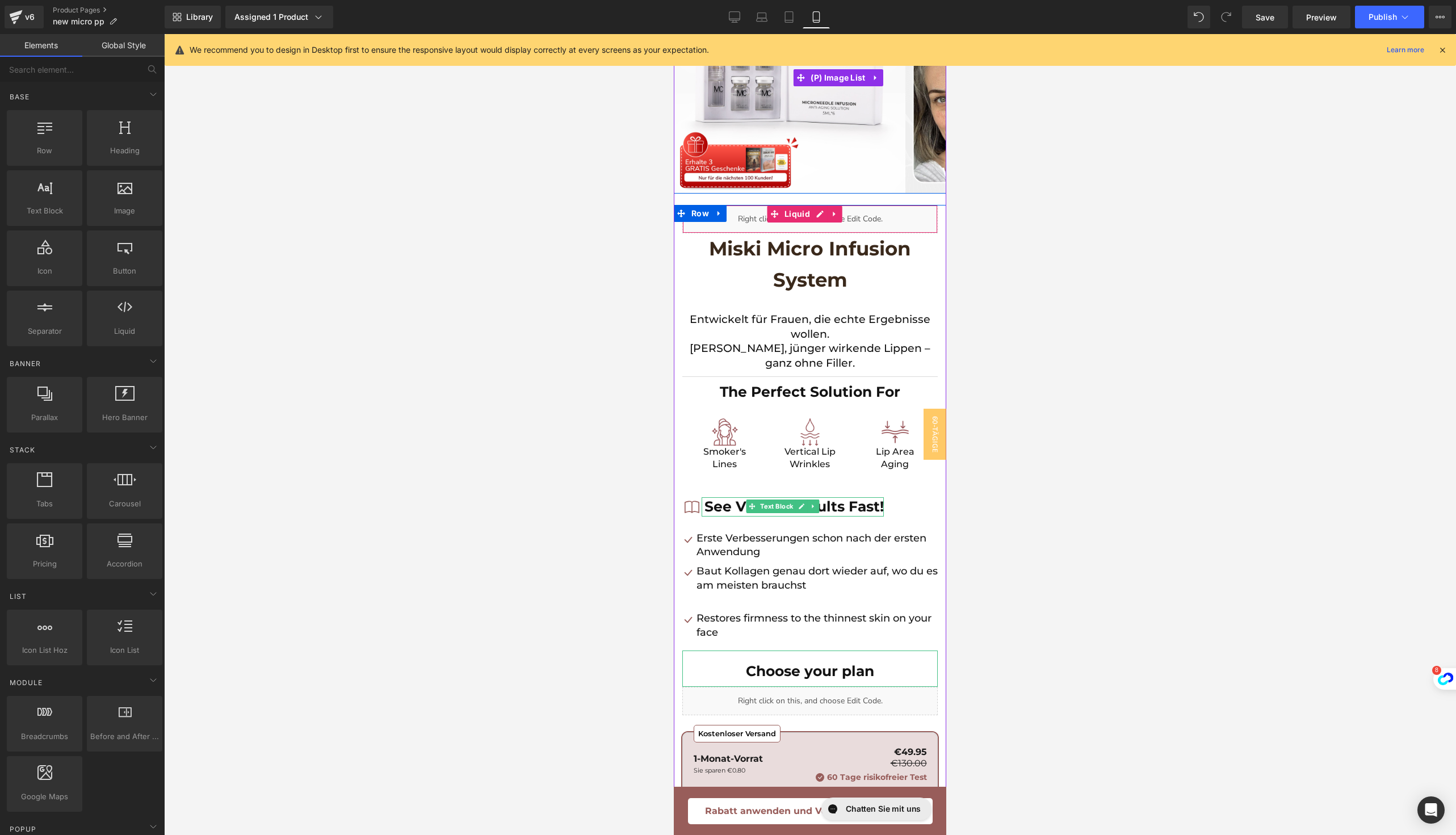
scroll to position [120, 0]
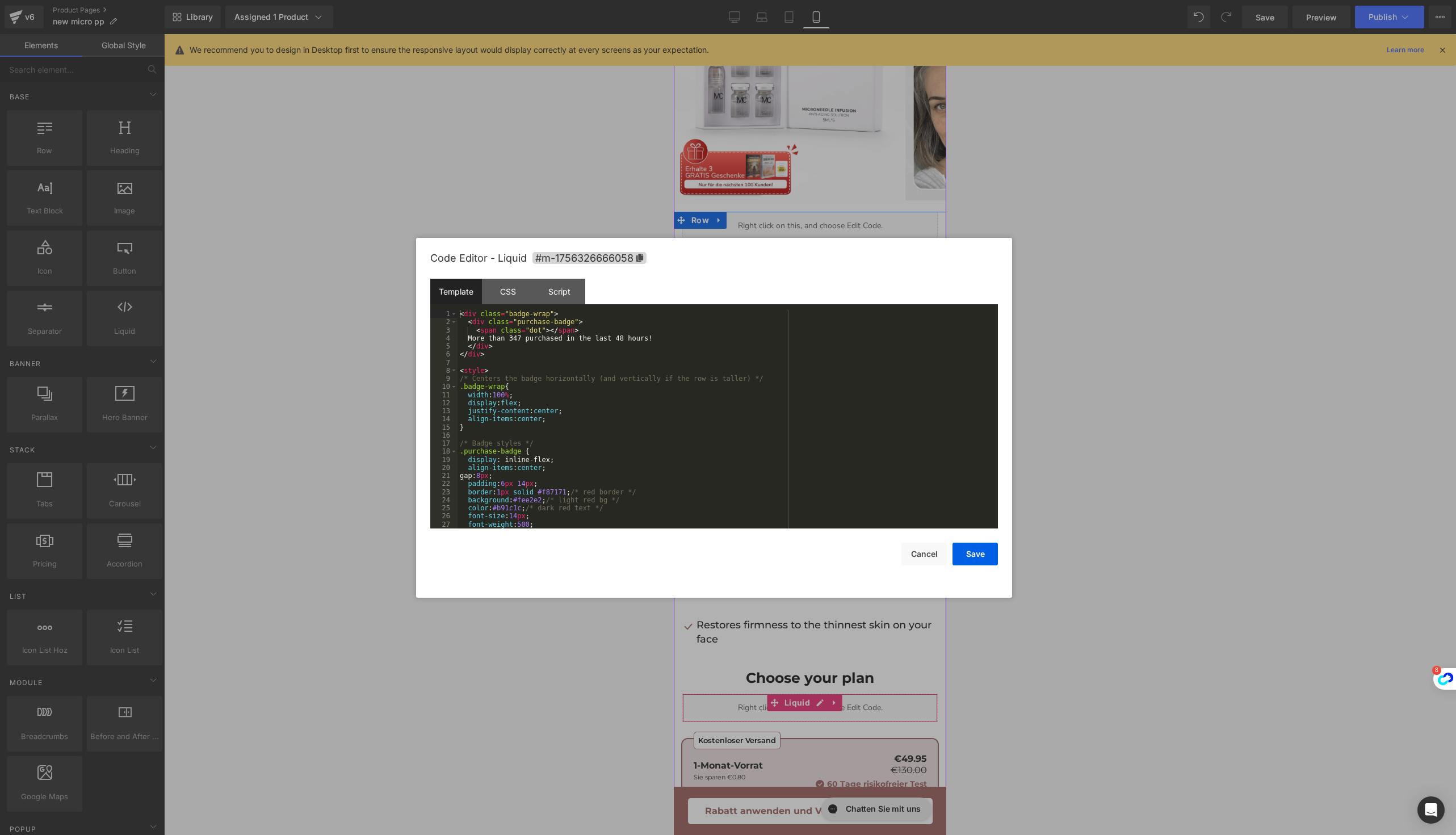
click at [815, 697] on div "Liquid" at bounding box center [809, 708] width 255 height 29
drag, startPoint x: 473, startPoint y: 337, endPoint x: 719, endPoint y: 336, distance: 246.0
click at [720, 336] on div "< div class = "badge-wrap" > < div class = "purchase-badge" > < span class = "d…" at bounding box center [725, 427] width 536 height 234
click at [971, 552] on button "Save" at bounding box center [975, 554] width 45 height 22
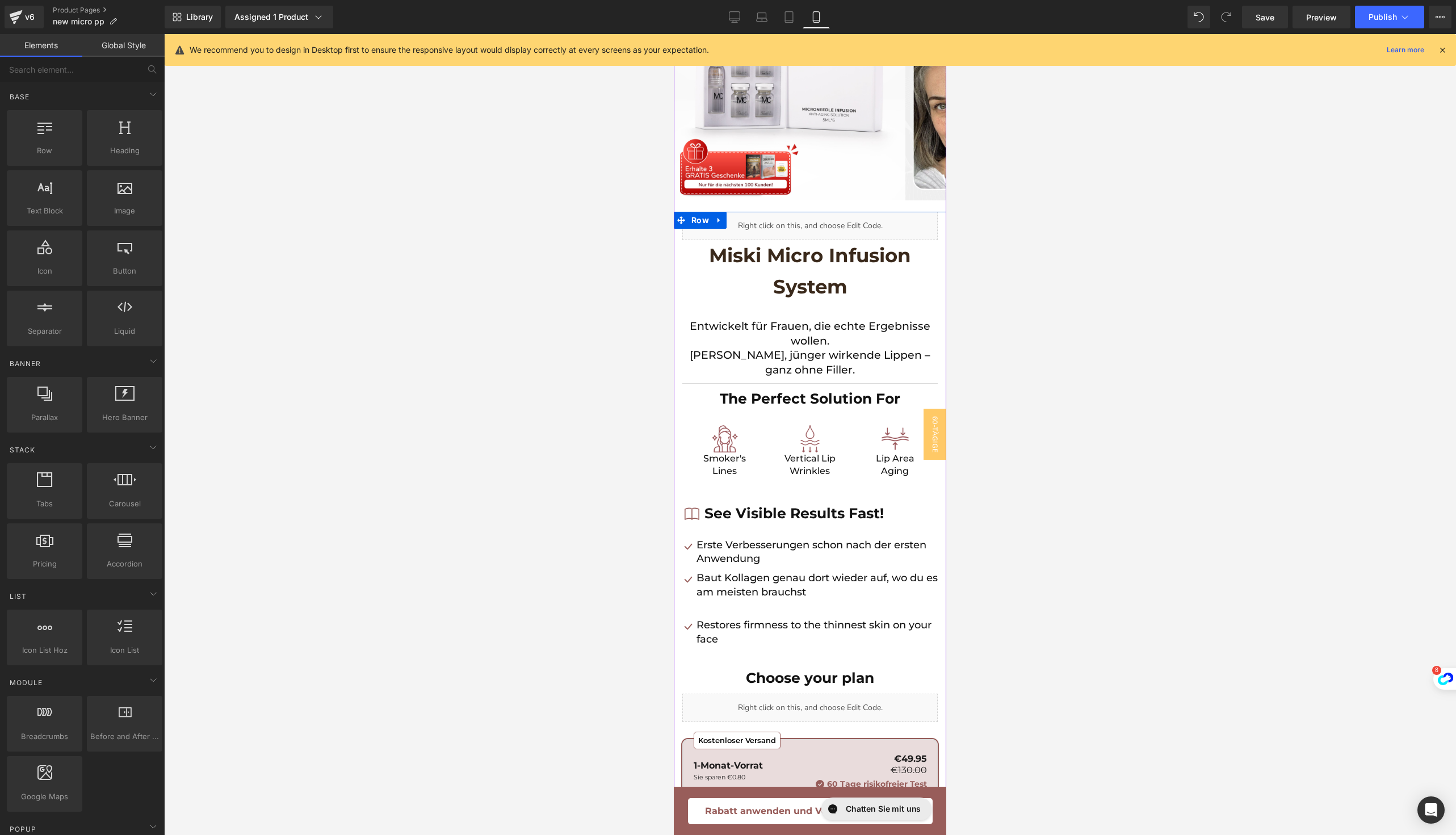
scroll to position [31, 0]
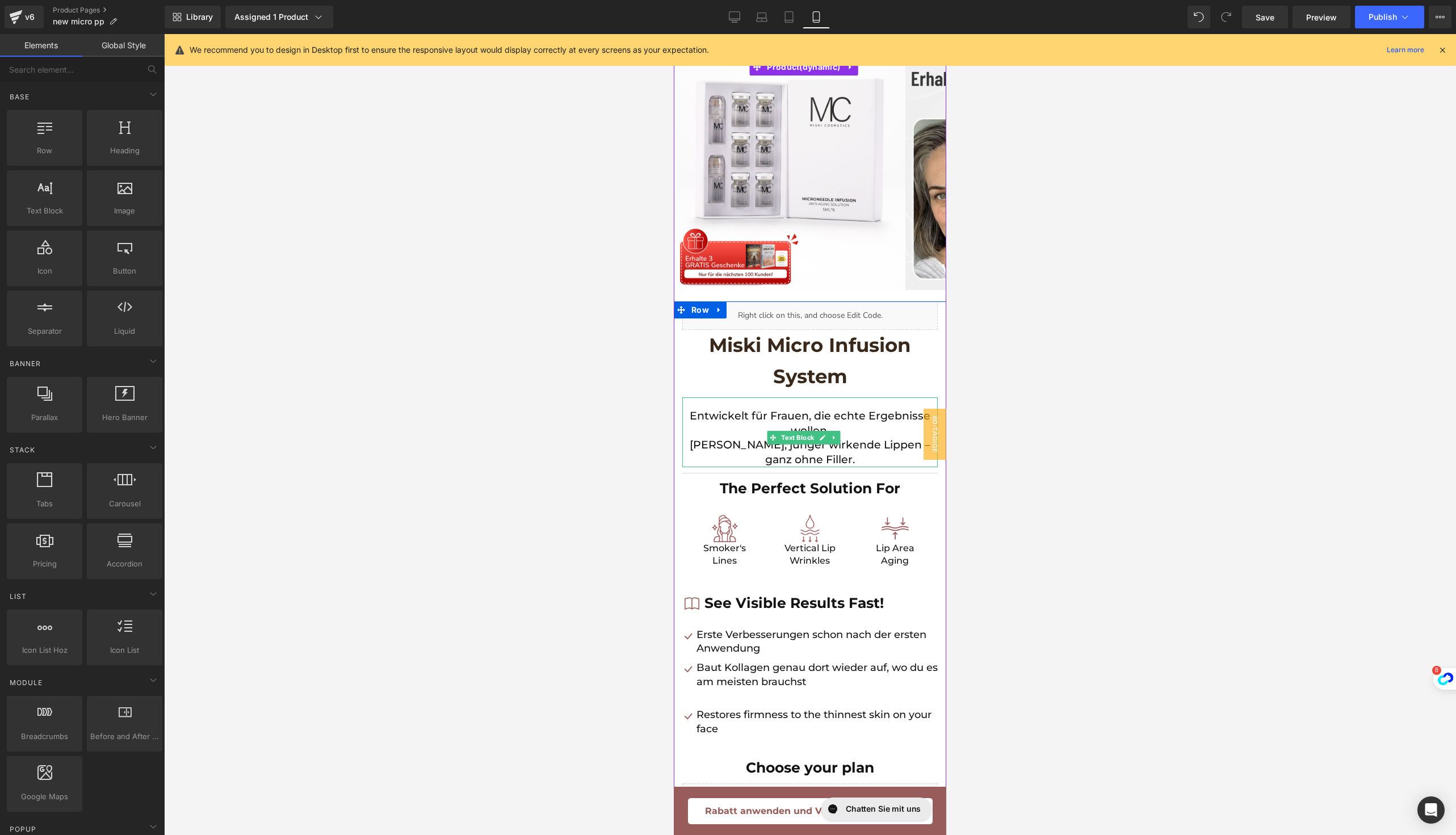
click at [696, 446] on p "[PERSON_NAME], jünger wirkende Lippen – ganz ohne Filler." at bounding box center [809, 452] width 255 height 29
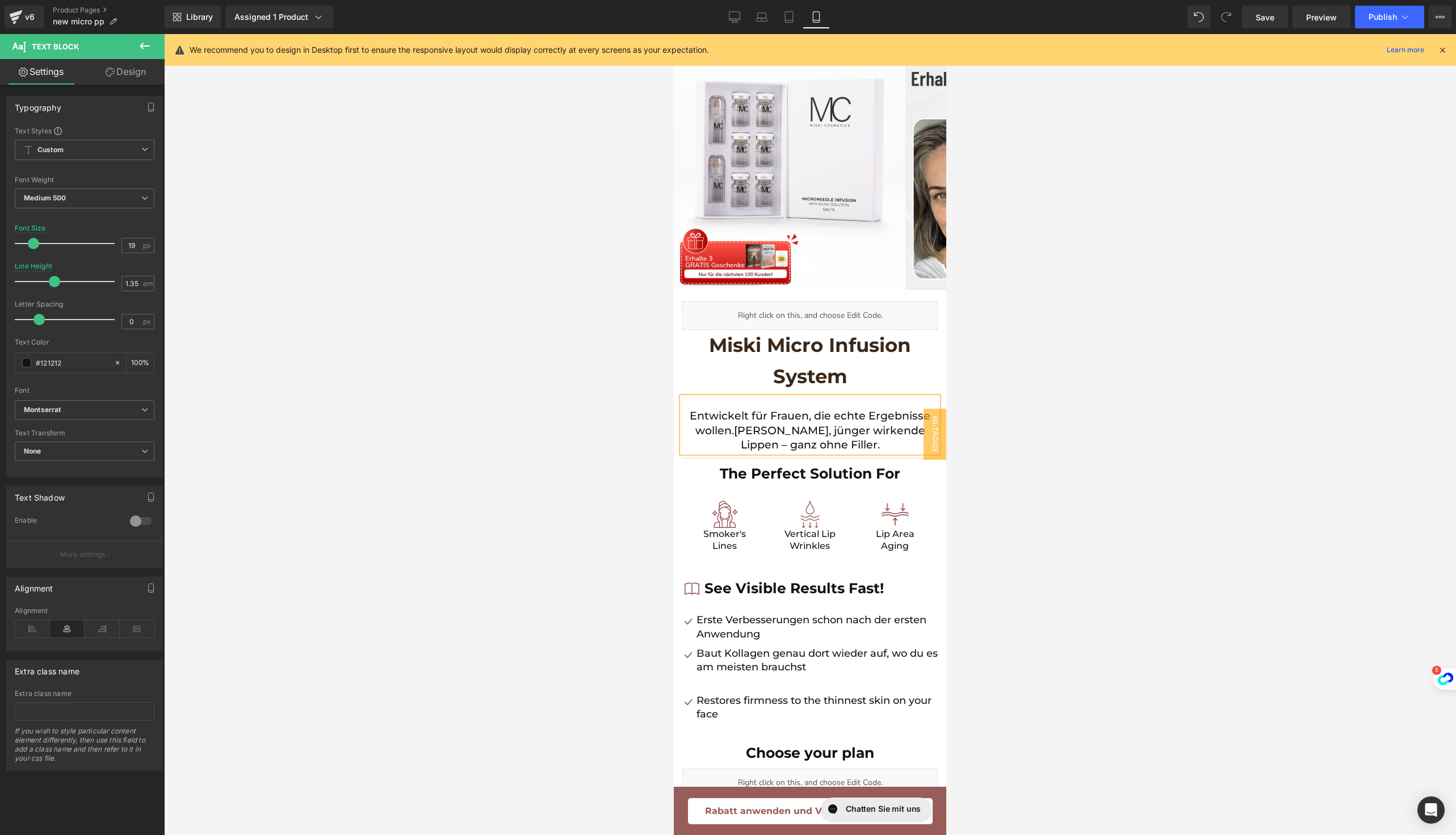
click at [762, 472] on div "The Perfect Solution For Text Block" at bounding box center [809, 474] width 255 height 20
click at [762, 472] on strong "The Perfect Solution For" at bounding box center [810, 473] width 180 height 17
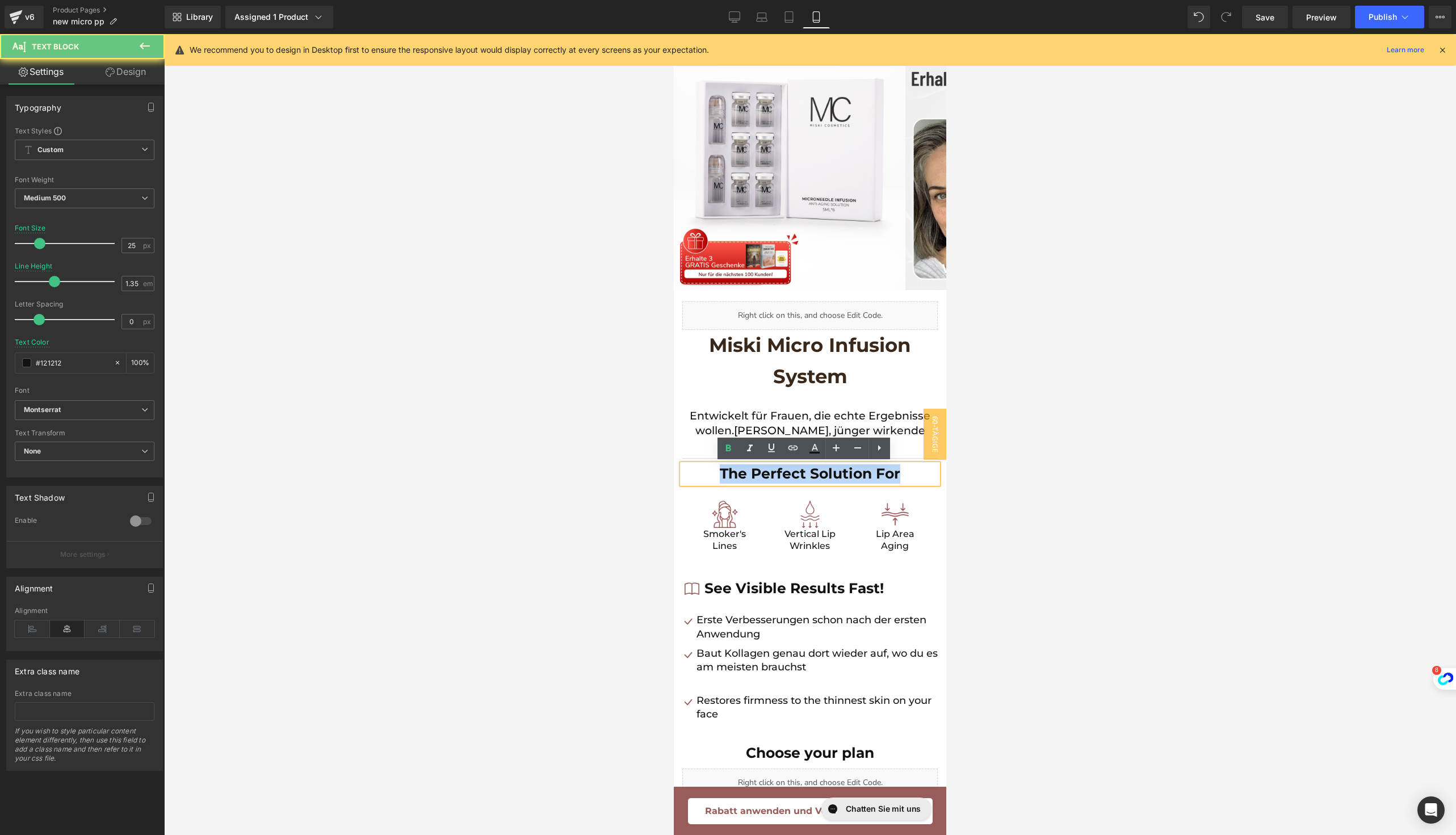
click at [762, 472] on strong "The Perfect Solution For" at bounding box center [810, 473] width 180 height 17
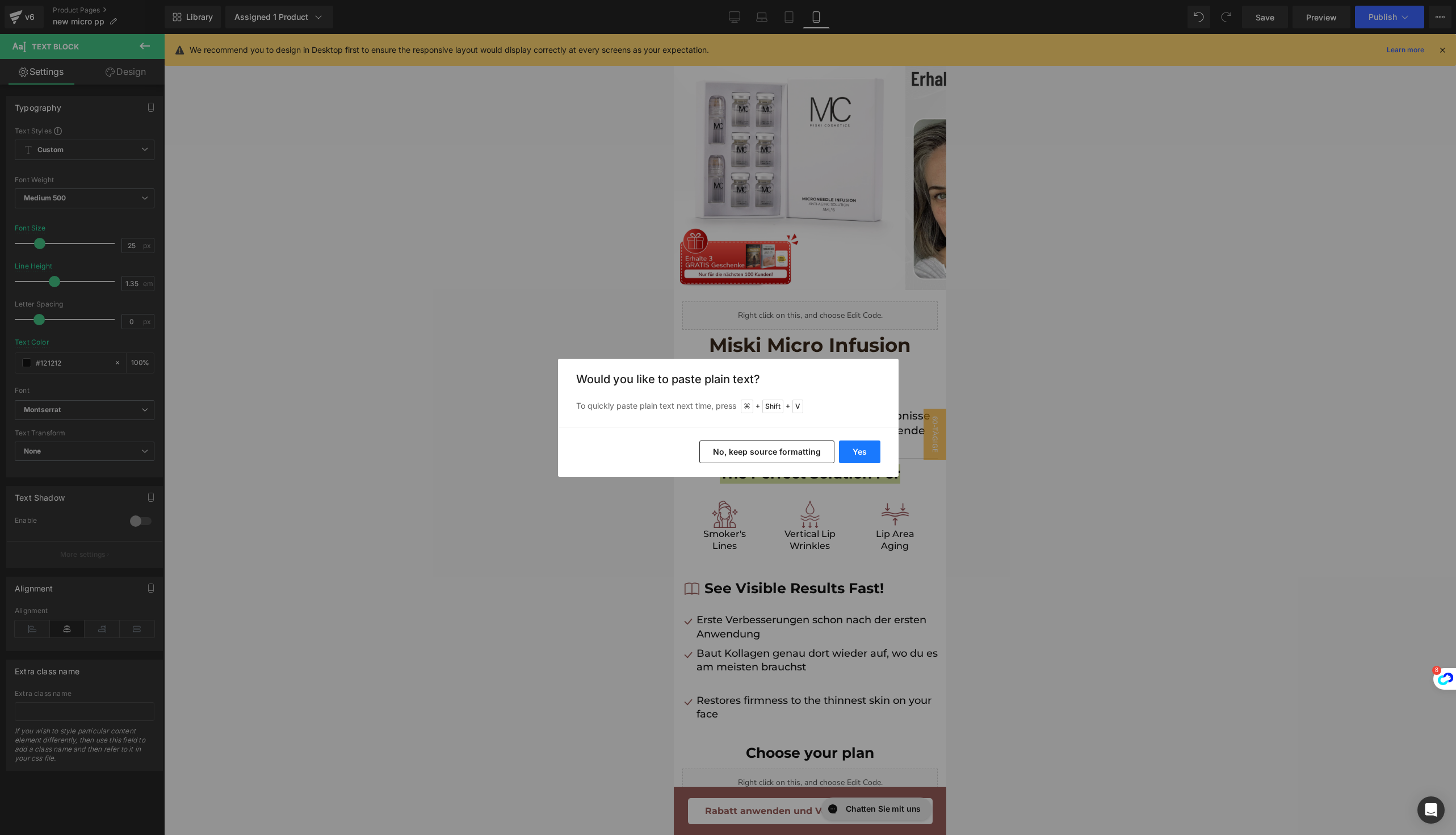
click at [859, 457] on button "Yes" at bounding box center [859, 452] width 41 height 22
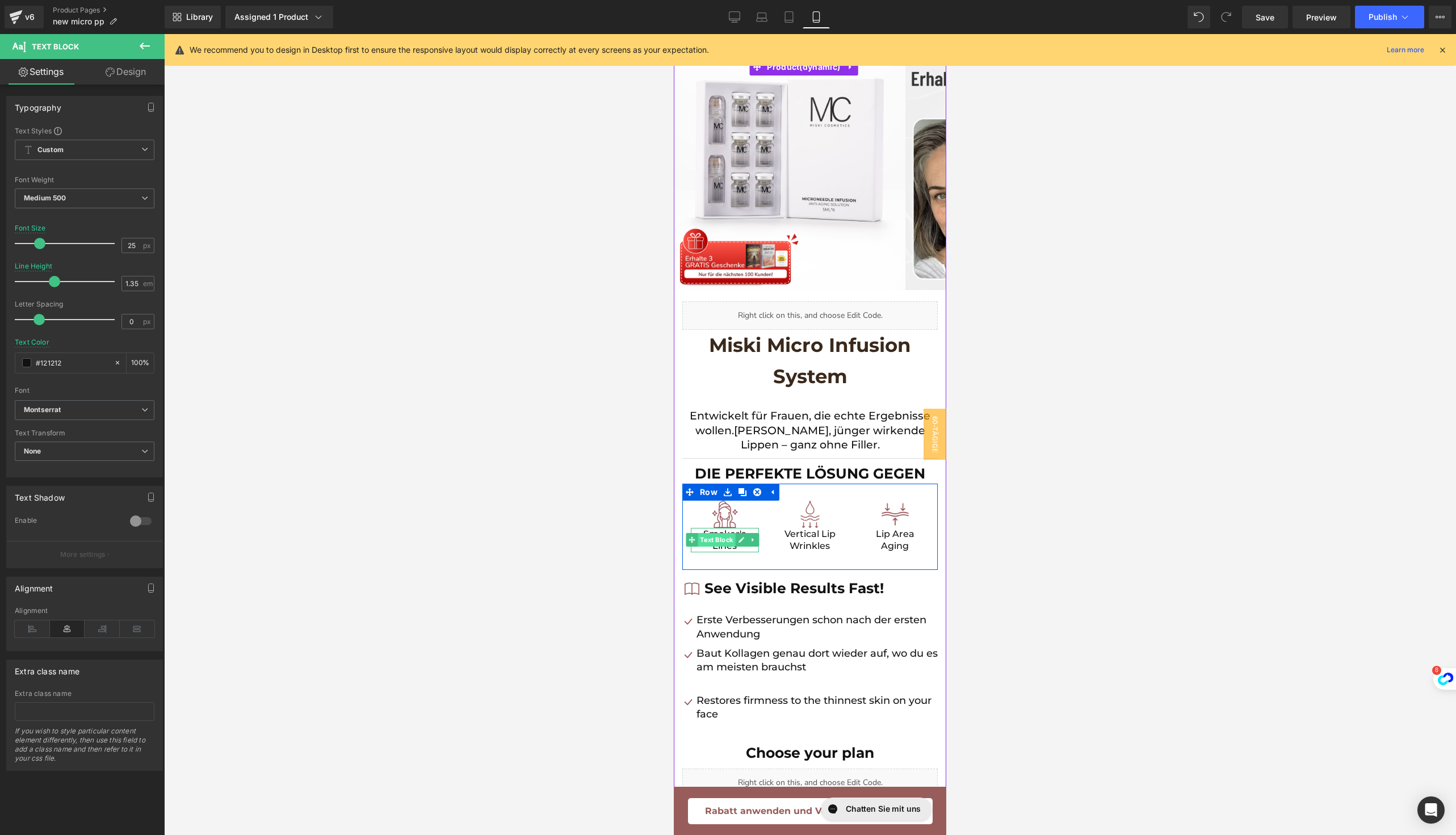
click at [720, 542] on span "Text Block" at bounding box center [717, 539] width 38 height 13
click at [720, 545] on p "Smoker's Lines" at bounding box center [725, 540] width 68 height 24
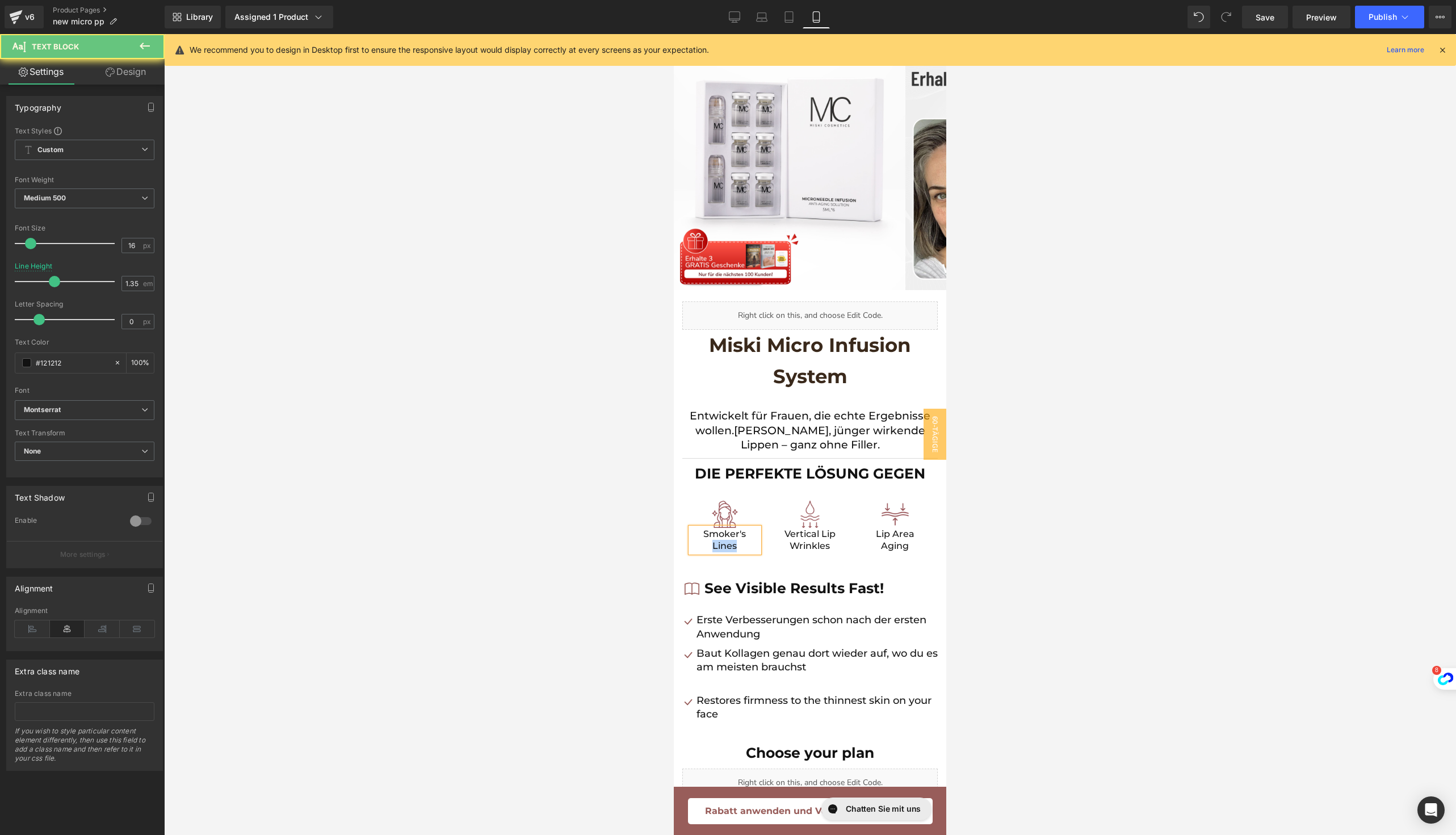
click at [720, 545] on p "Smoker's Lines" at bounding box center [725, 540] width 68 height 24
paste div
click at [731, 529] on p "Raucherfalten" at bounding box center [725, 534] width 68 height 13
click at [797, 548] on div "Vertical Lip Wrinkles Text Block" at bounding box center [809, 546] width 68 height 37
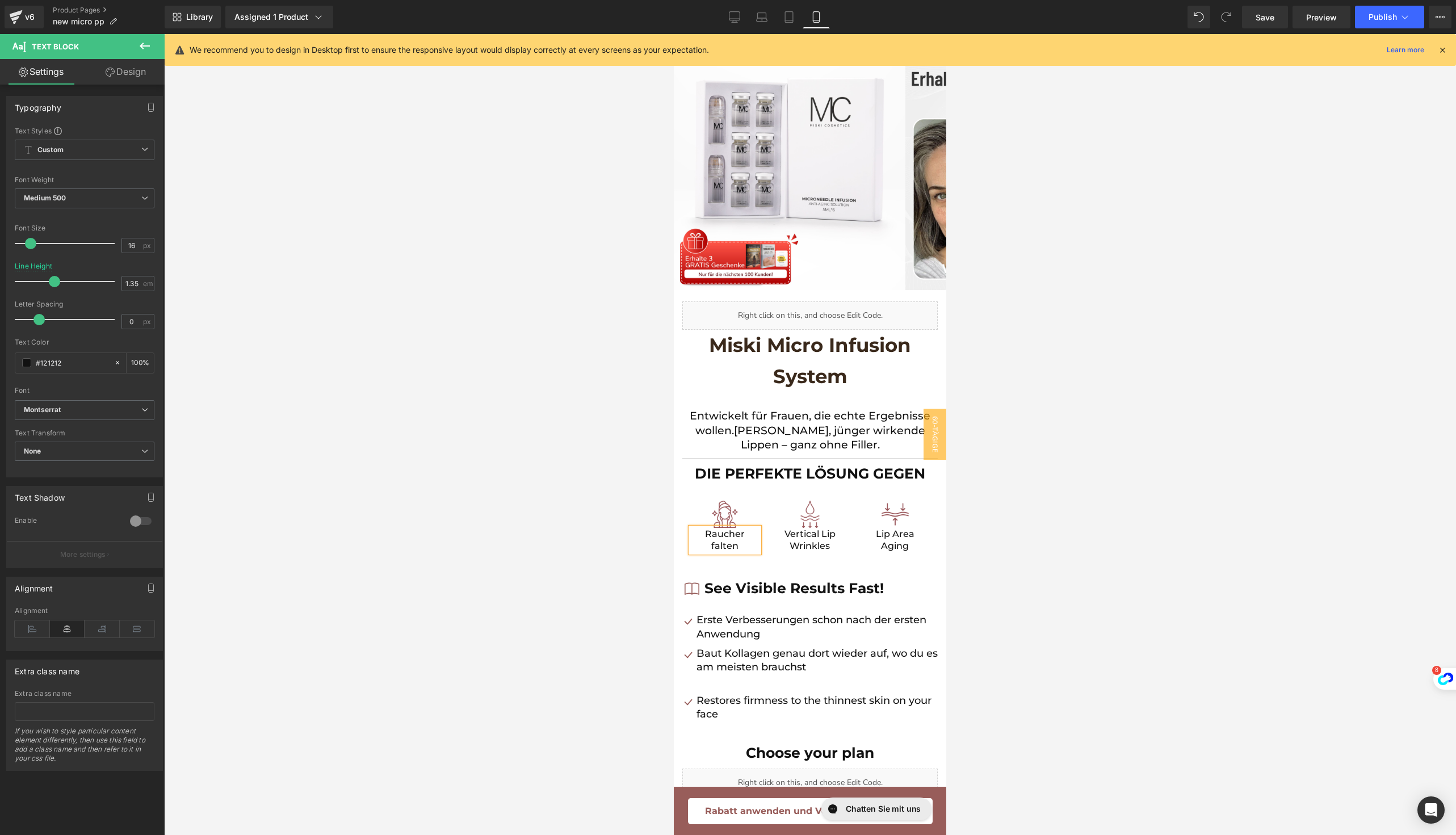
click at [797, 548] on p "Vertical Lip Wrinkles" at bounding box center [809, 540] width 68 height 24
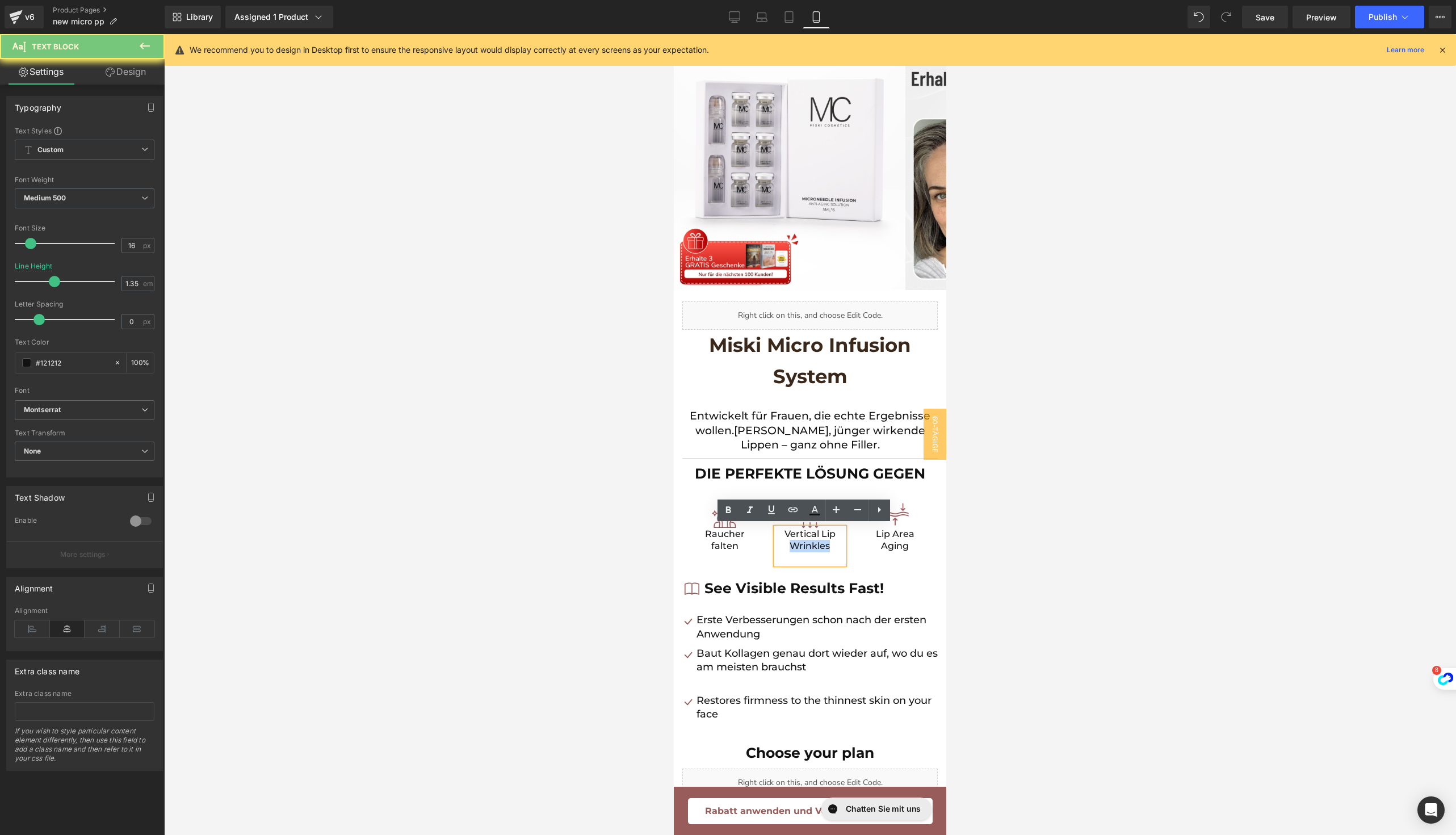
click at [797, 545] on p "Vertical Lip Wrinkles" at bounding box center [809, 540] width 68 height 24
paste div
click at [805, 545] on p "Vertikale Lippenfältchen" at bounding box center [809, 546] width 68 height 37
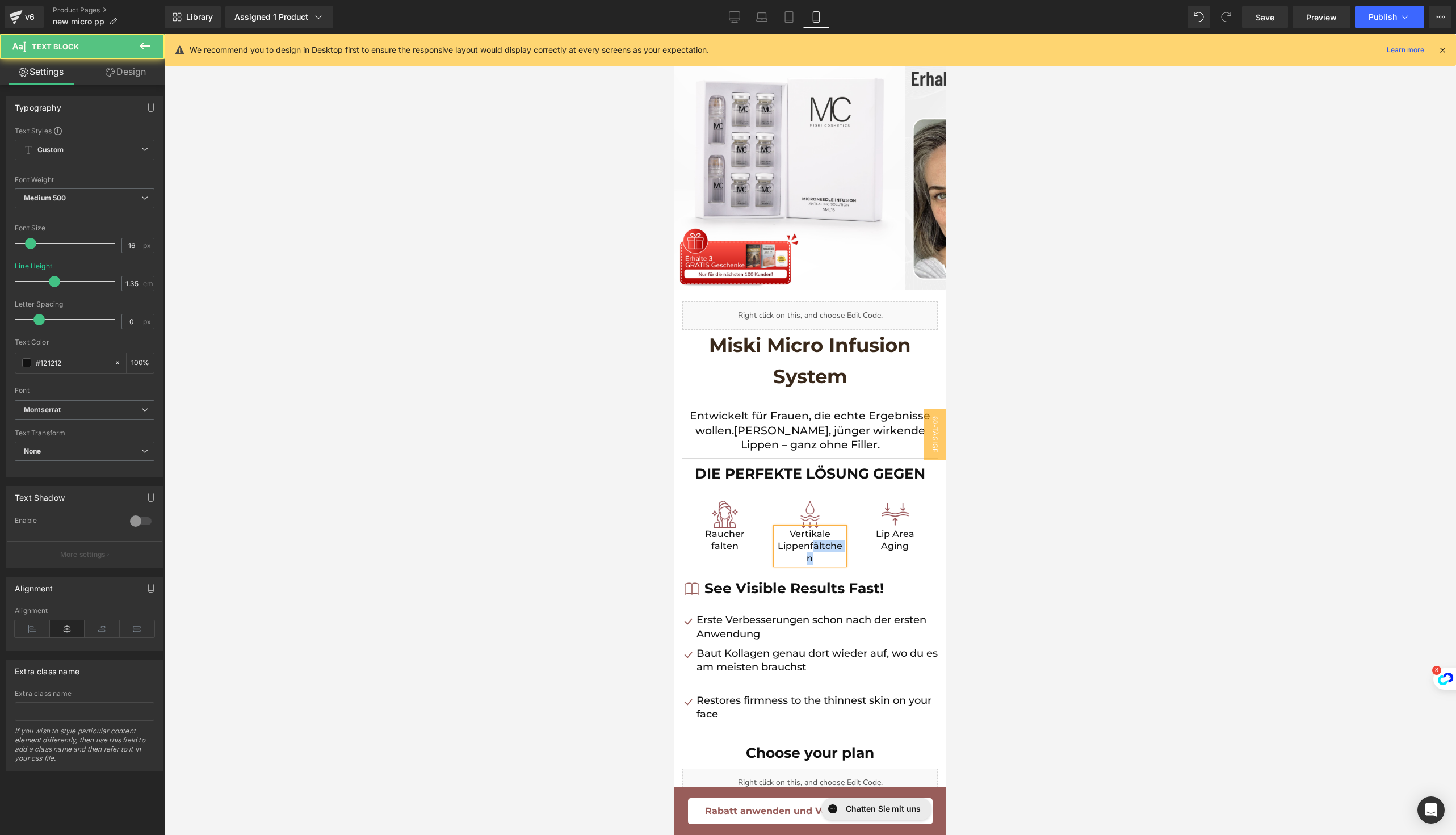
drag, startPoint x: 808, startPoint y: 547, endPoint x: 825, endPoint y: 559, distance: 20.8
click at [825, 559] on p "Vertikale Lippenfältchen" at bounding box center [809, 546] width 68 height 37
click at [887, 541] on div "Lip Area Aging Text Block" at bounding box center [894, 546] width 68 height 37
click at [887, 541] on p "Lip Area Aging" at bounding box center [894, 540] width 68 height 24
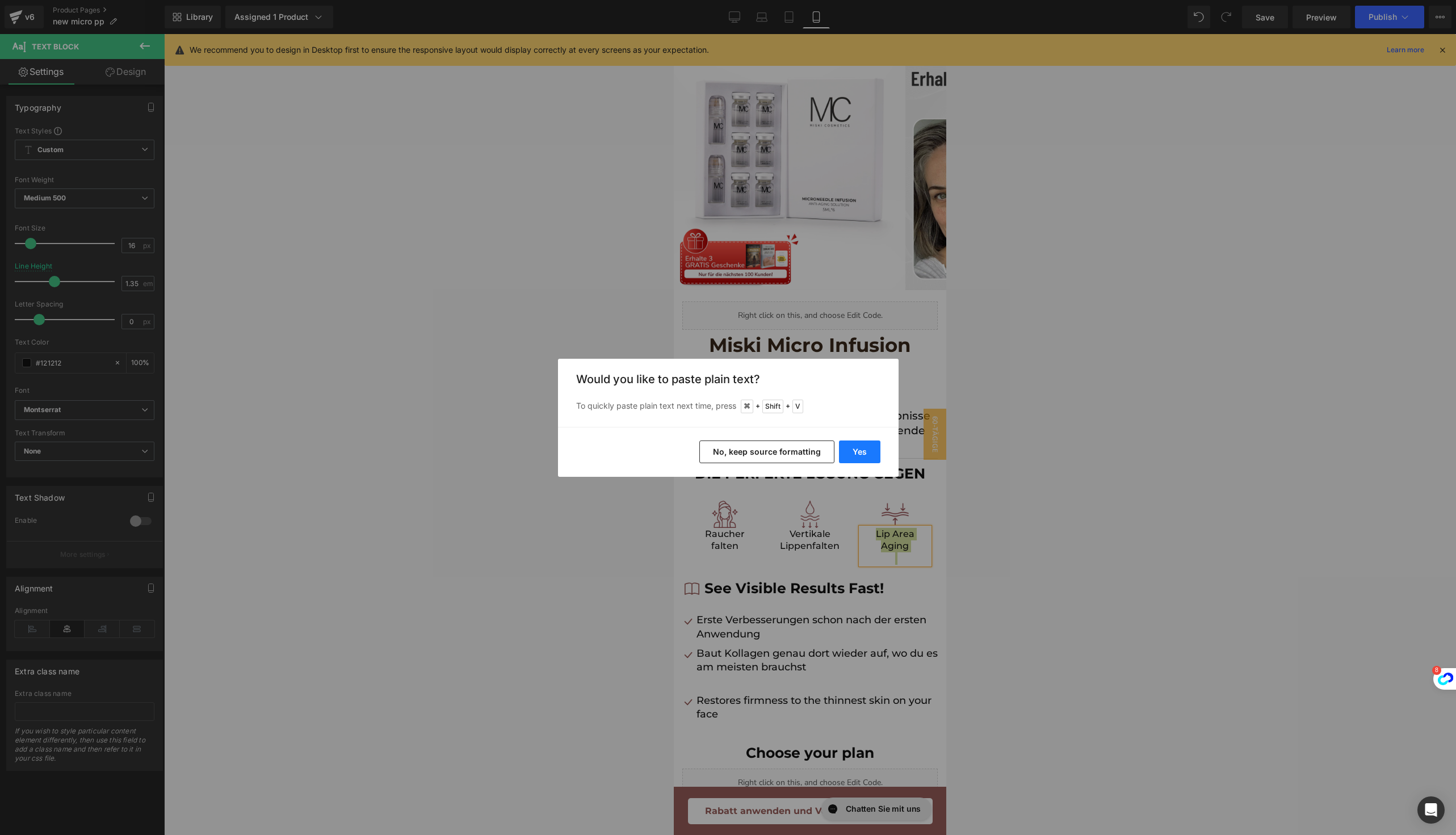
click at [865, 452] on button "Yes" at bounding box center [859, 452] width 41 height 22
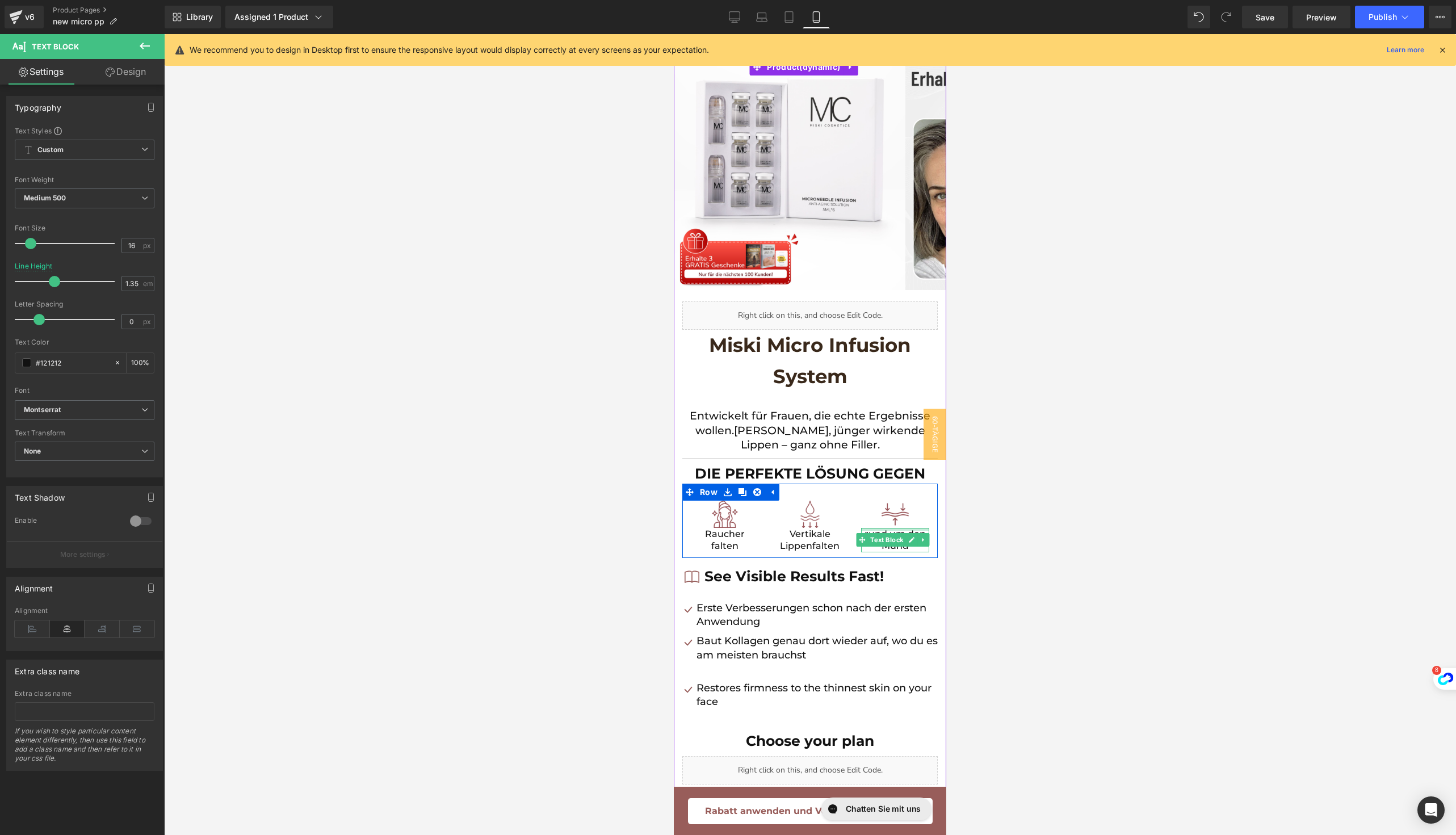
click at [861, 528] on div at bounding box center [894, 529] width 68 height 3
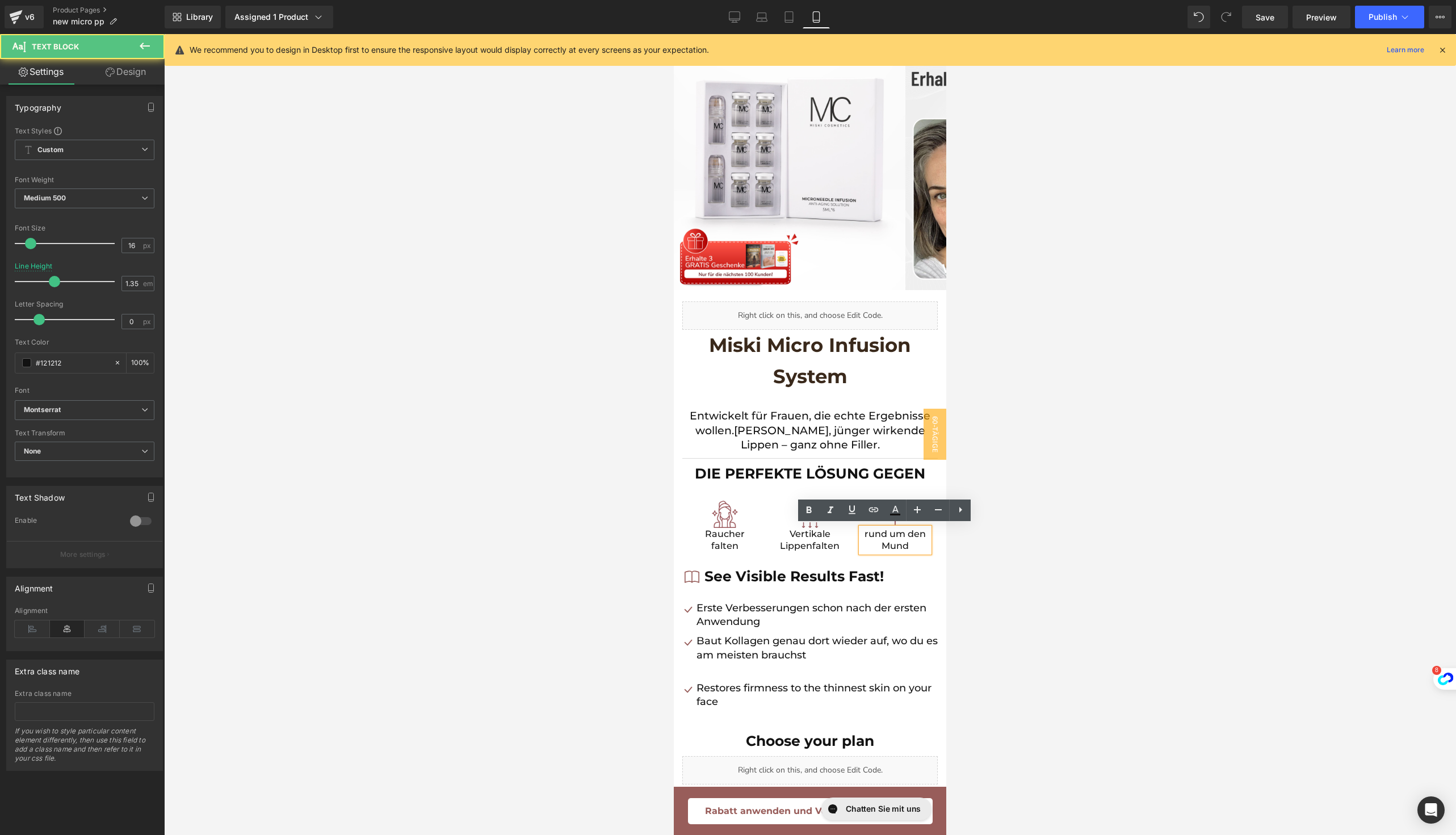
click at [861, 531] on p "rund um den Mund" at bounding box center [894, 540] width 68 height 24
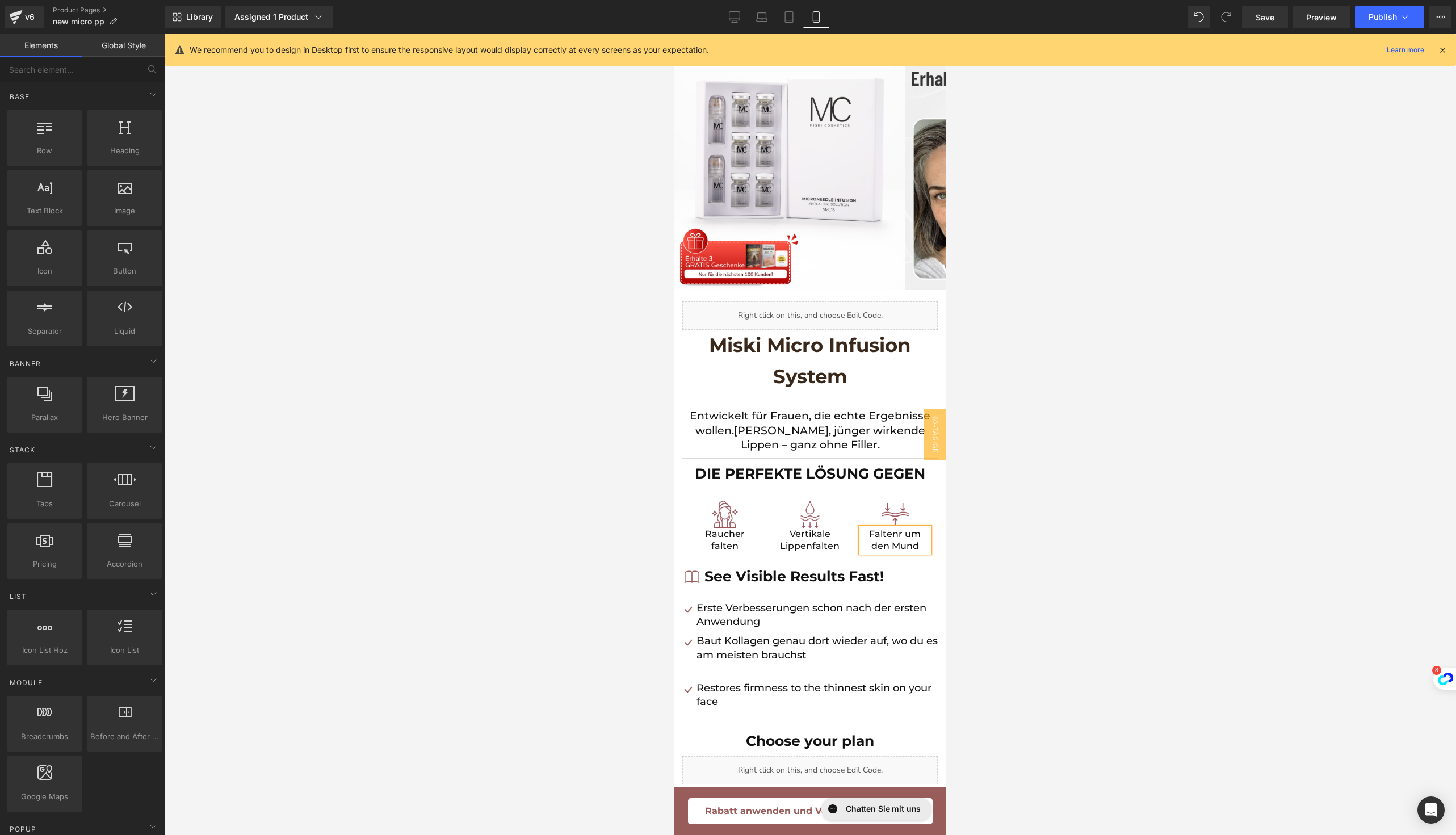
click at [1014, 505] on div at bounding box center [810, 434] width 1292 height 801
click at [721, 578] on b "See Visible Results Fast!" at bounding box center [794, 576] width 179 height 17
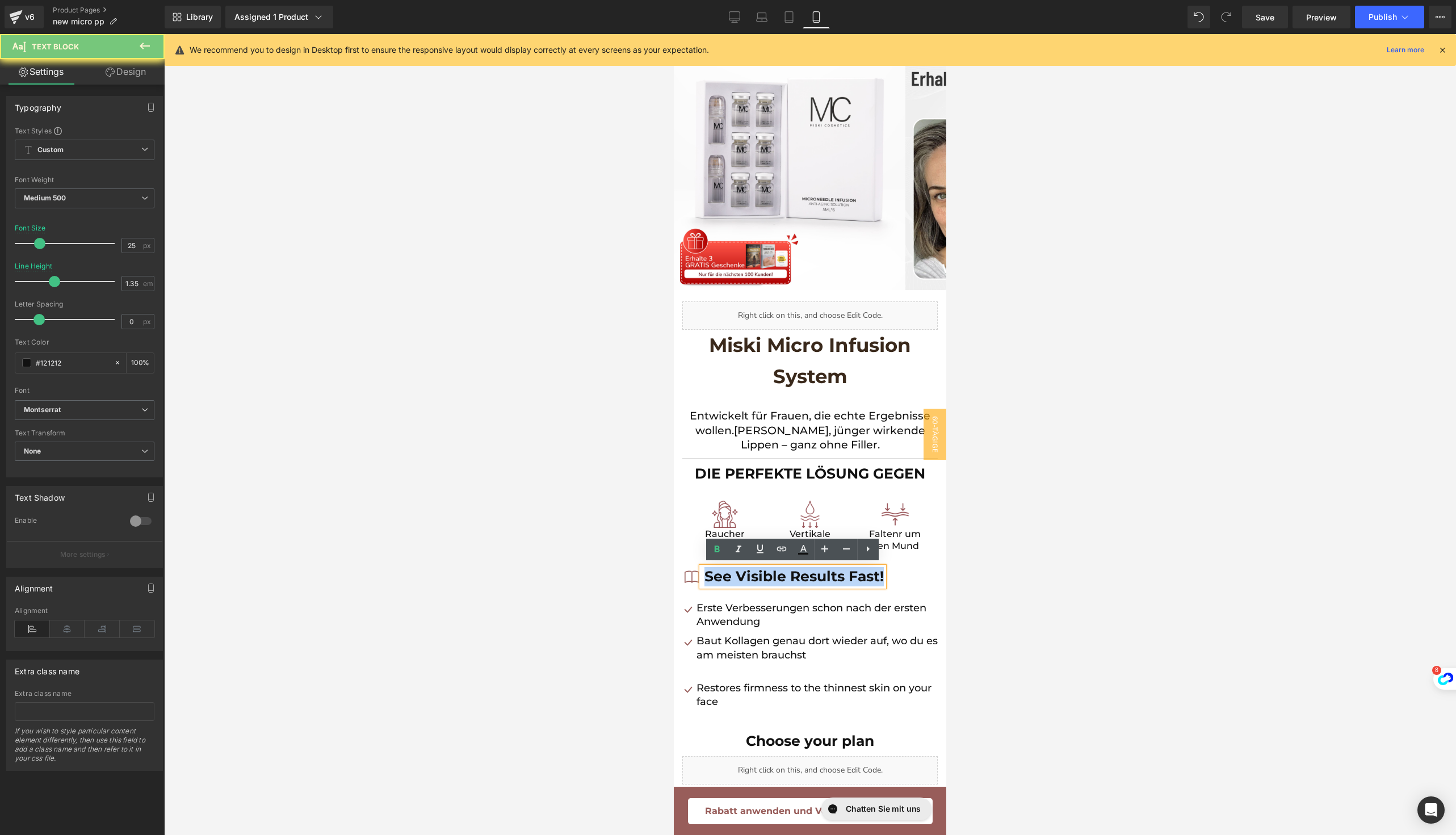
click at [721, 578] on b "See Visible Results Fast!" at bounding box center [794, 576] width 179 height 17
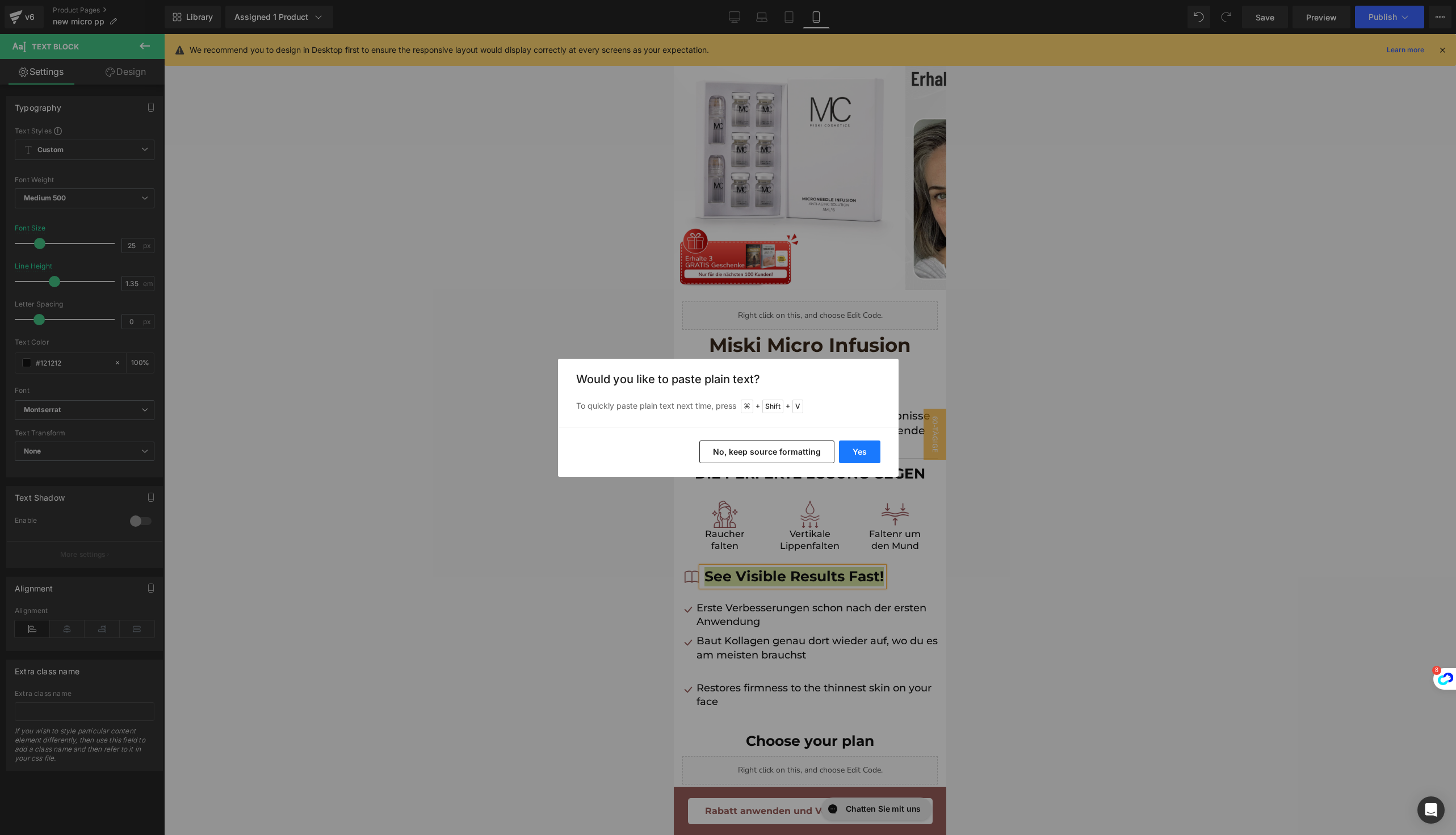
click at [871, 441] on button "Yes" at bounding box center [859, 452] width 41 height 22
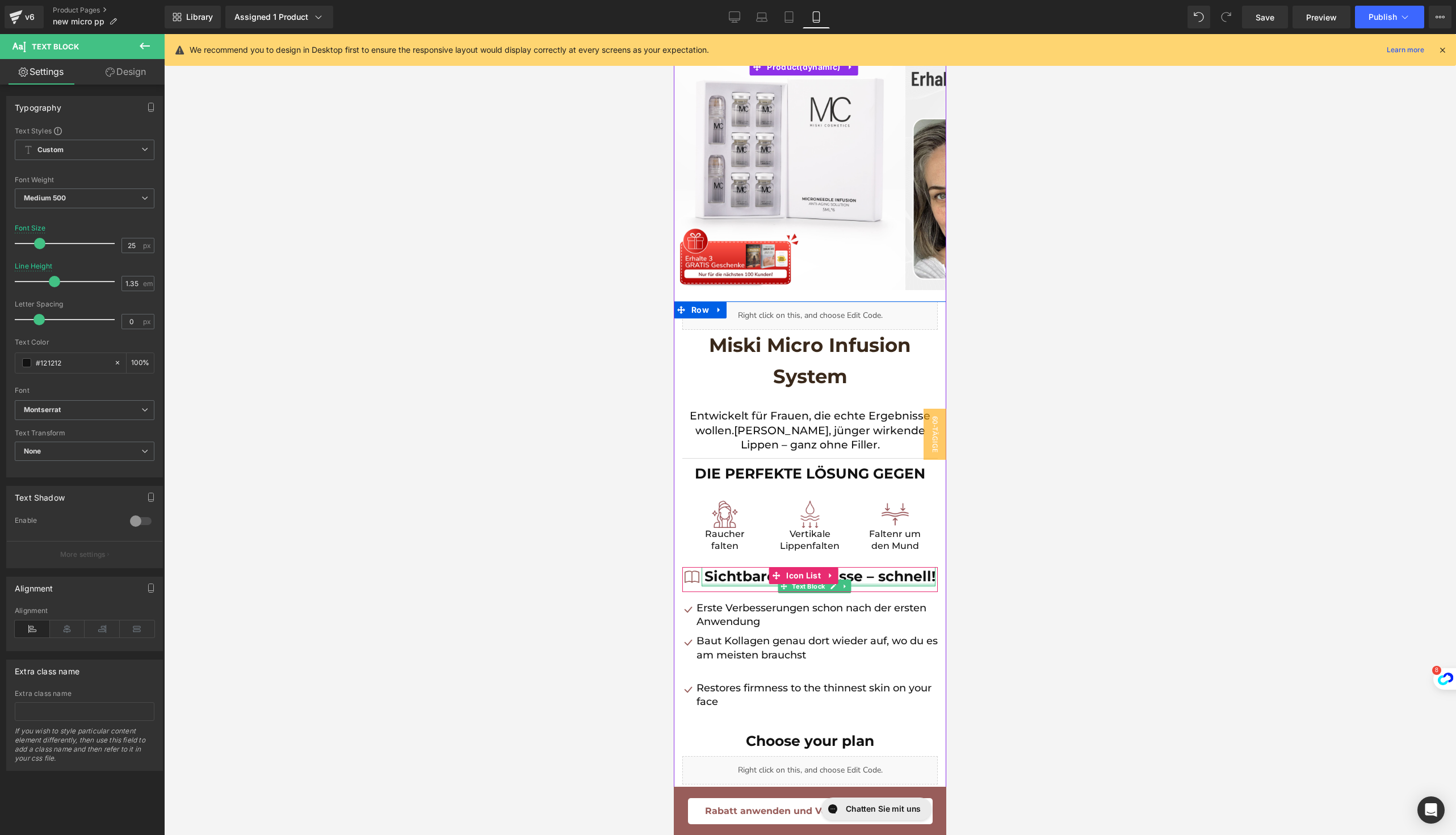
click at [771, 586] on div "Sichtbare Ergebnisse – schnell! Text Block" at bounding box center [818, 577] width 234 height 20
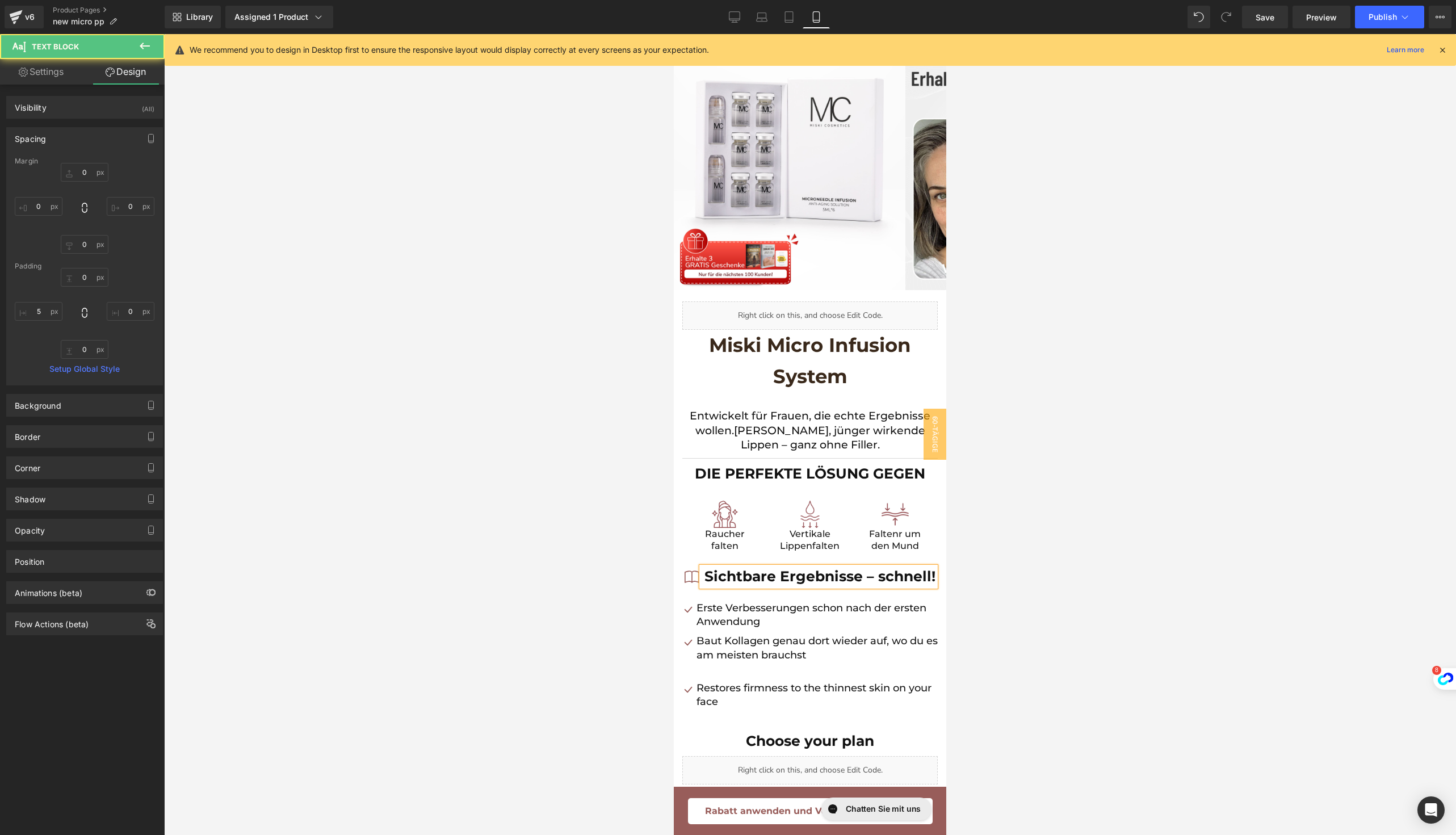
click at [1031, 553] on div at bounding box center [810, 434] width 1292 height 801
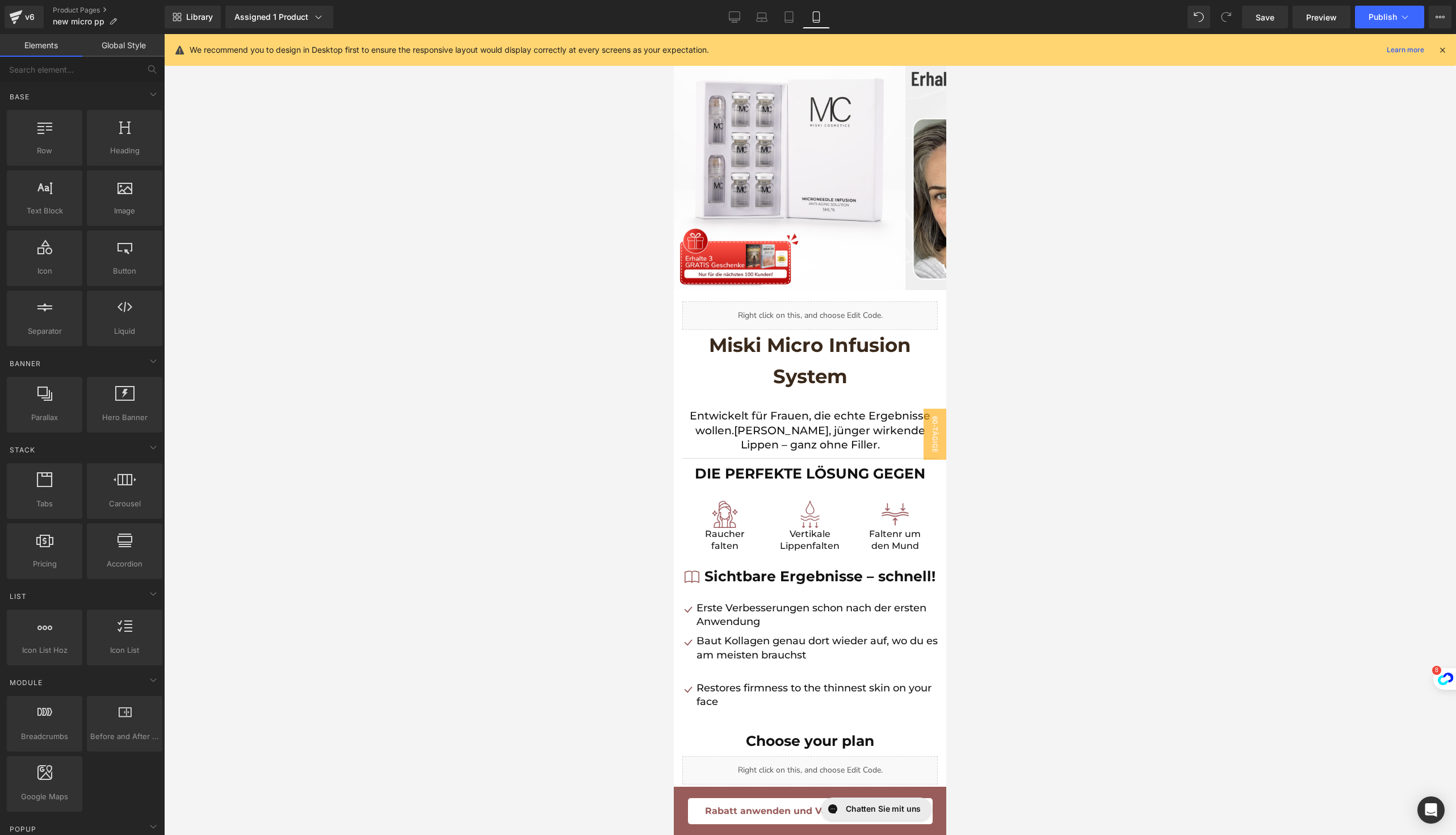
click at [1066, 613] on div at bounding box center [810, 434] width 1292 height 801
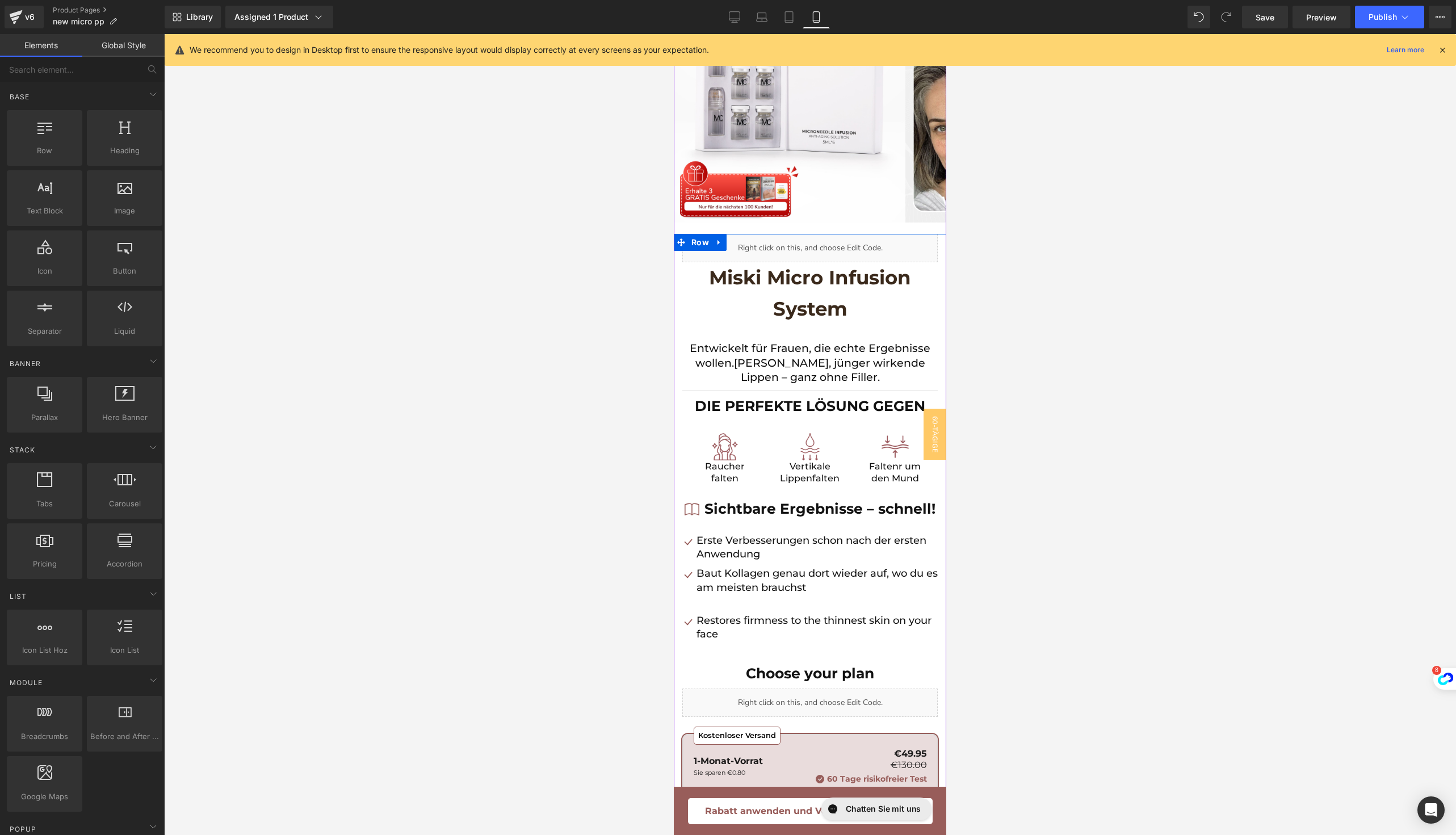
scroll to position [209, 0]
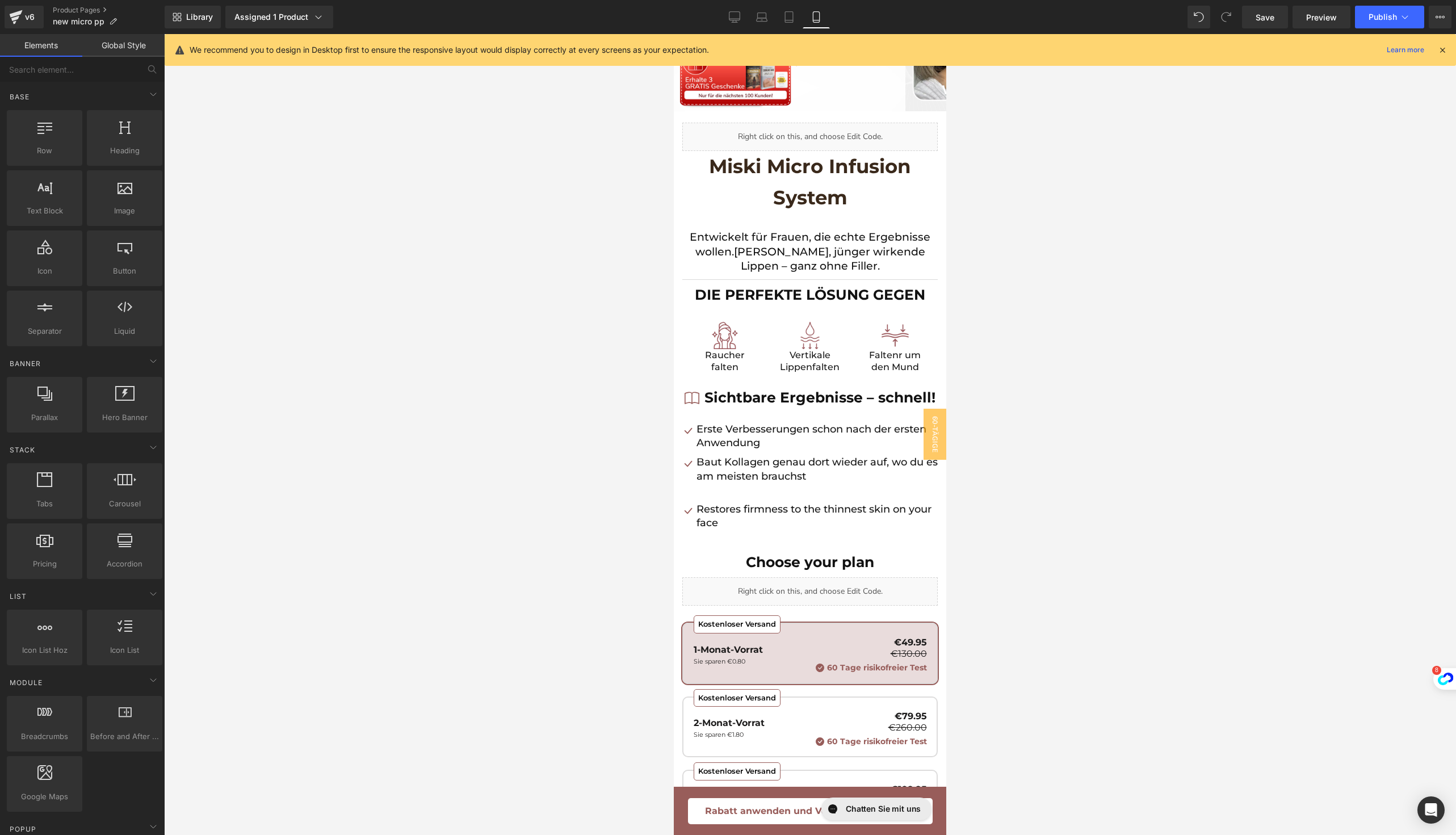
click at [762, 571] on strong "Choose your plan" at bounding box center [809, 562] width 128 height 17
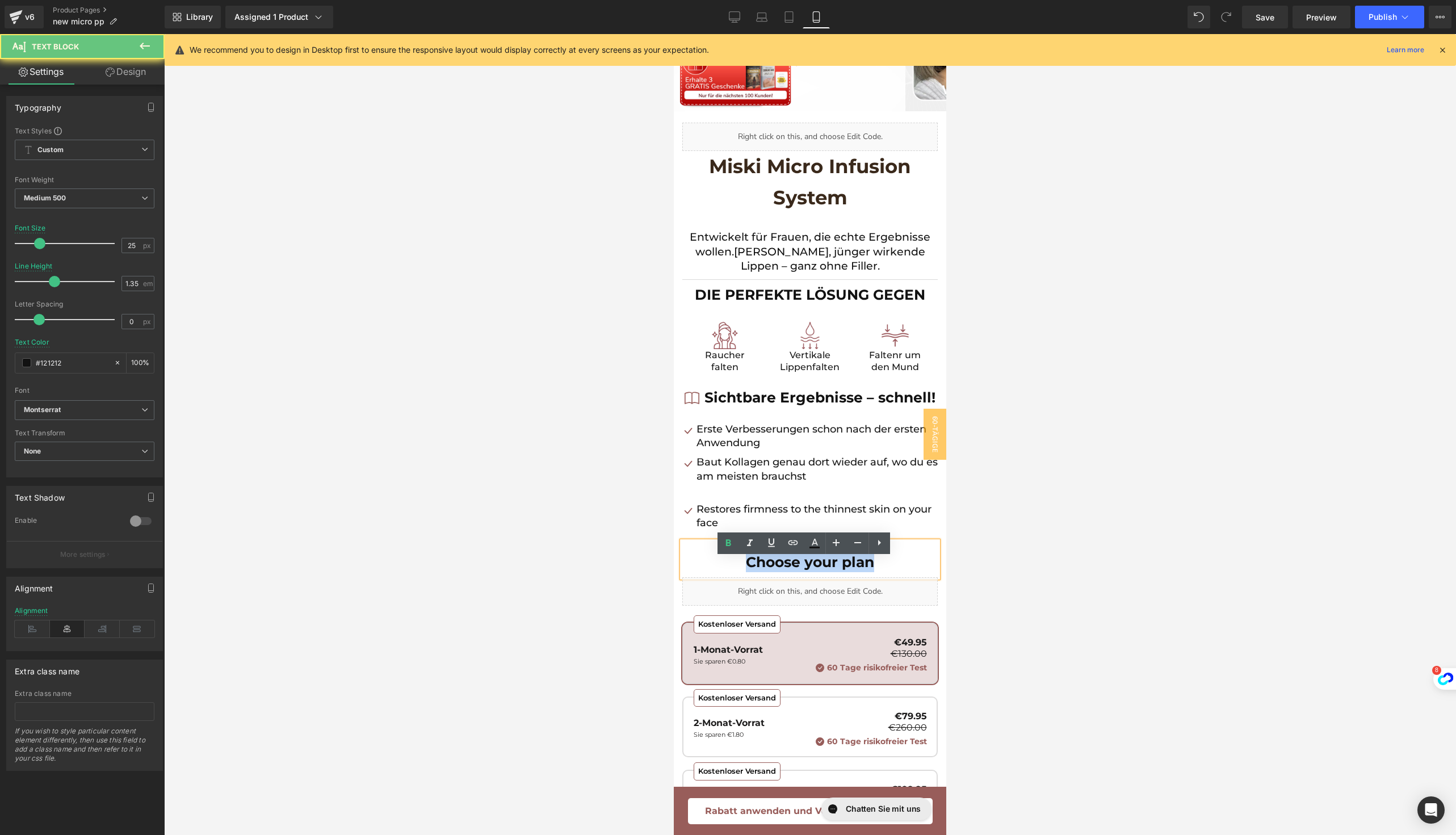
click at [762, 571] on strong "Choose your plan" at bounding box center [809, 562] width 128 height 17
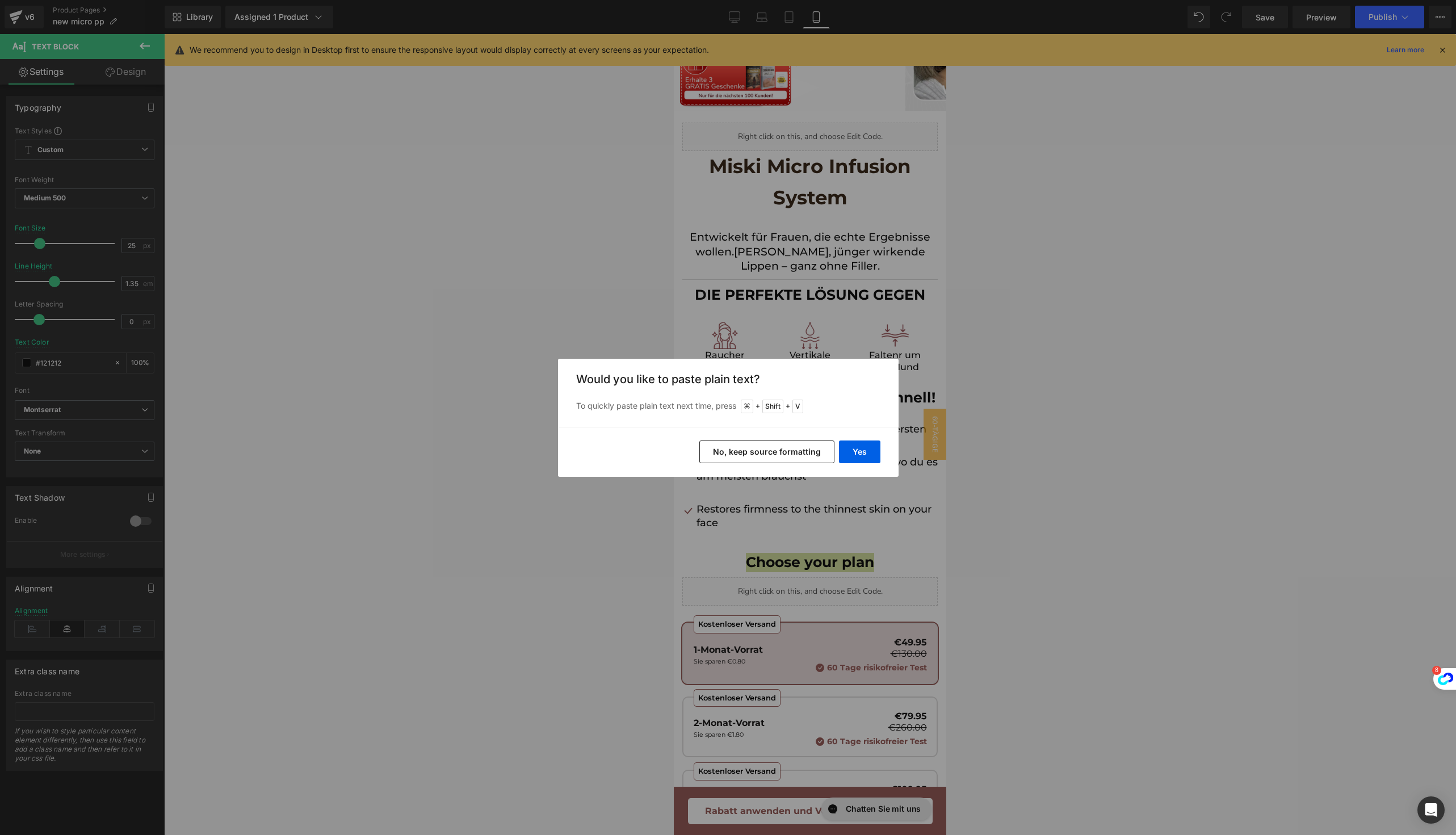
click at [852, 438] on div "Yes No, keep source formatting" at bounding box center [728, 451] width 341 height 50
click at [852, 448] on button "Yes" at bounding box center [859, 452] width 41 height 22
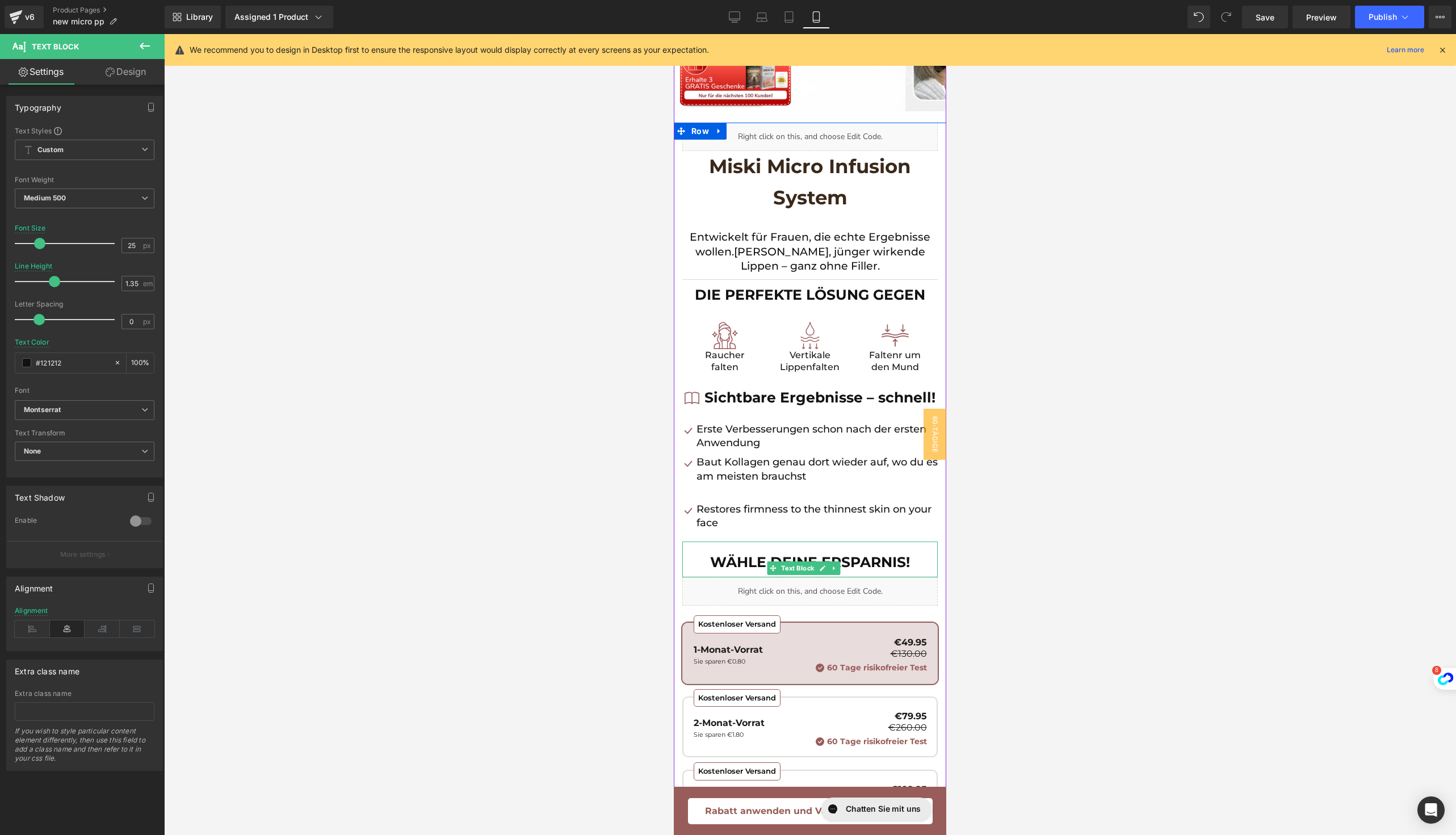
click at [745, 568] on div "WÄHLE DEINE ERSPARNIS!" at bounding box center [809, 559] width 255 height 36
click at [990, 338] on div at bounding box center [810, 434] width 1292 height 801
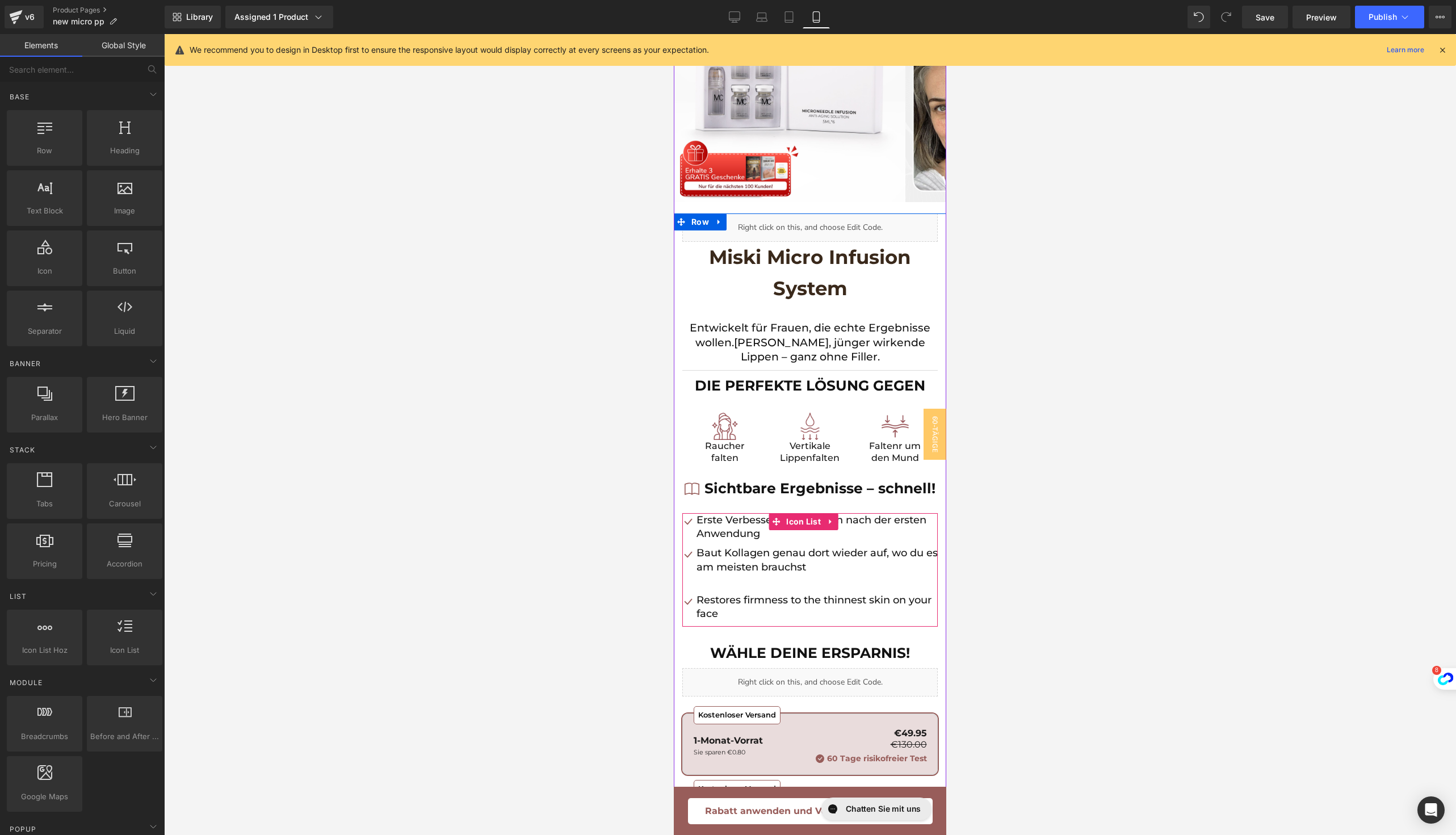
scroll to position [0, 0]
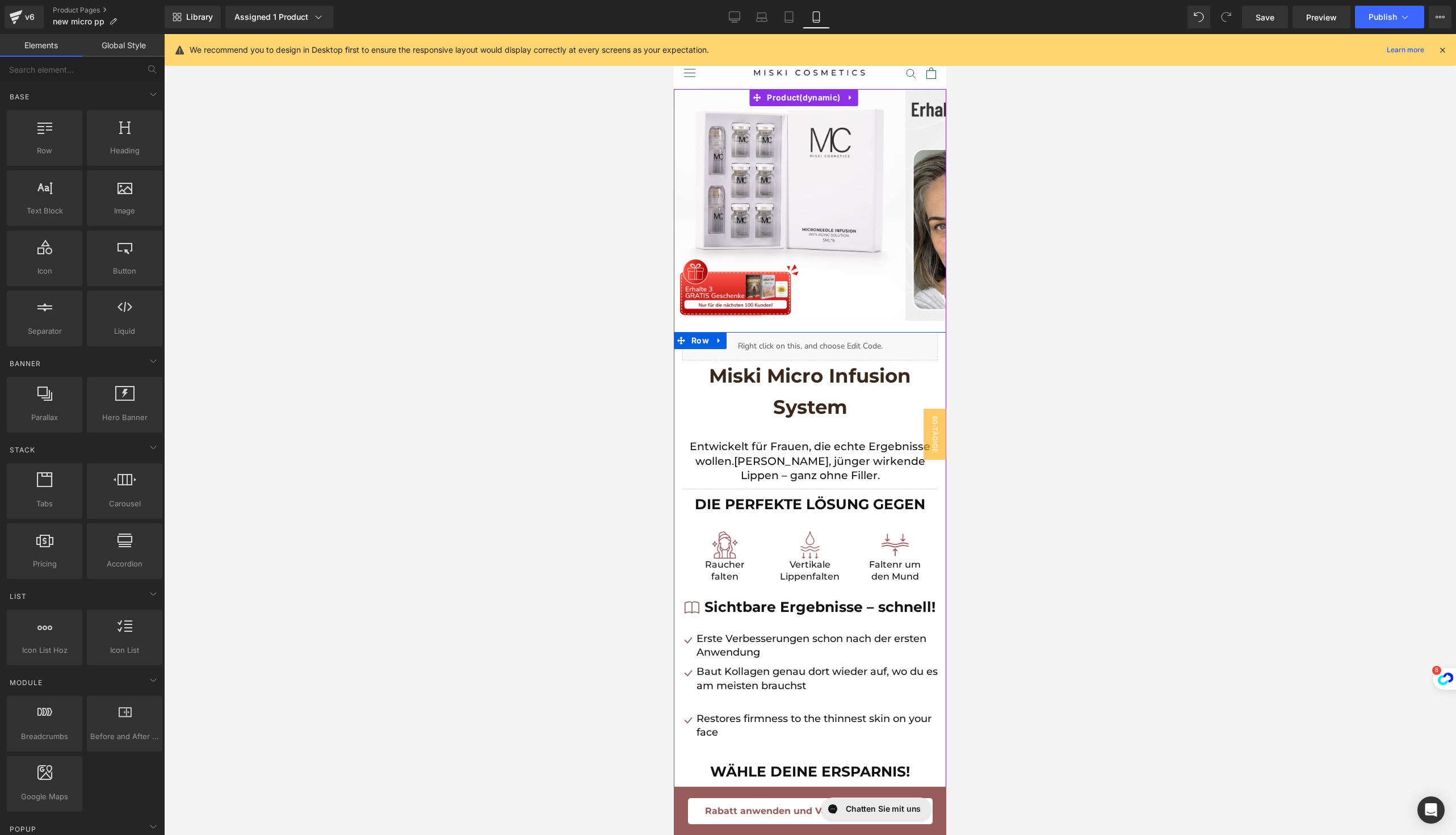
click at [799, 428] on div "Entwickelt für Frauen, die echte Ergebnisse wollen. [PERSON_NAME], jünger wirke…" at bounding box center [809, 455] width 255 height 55
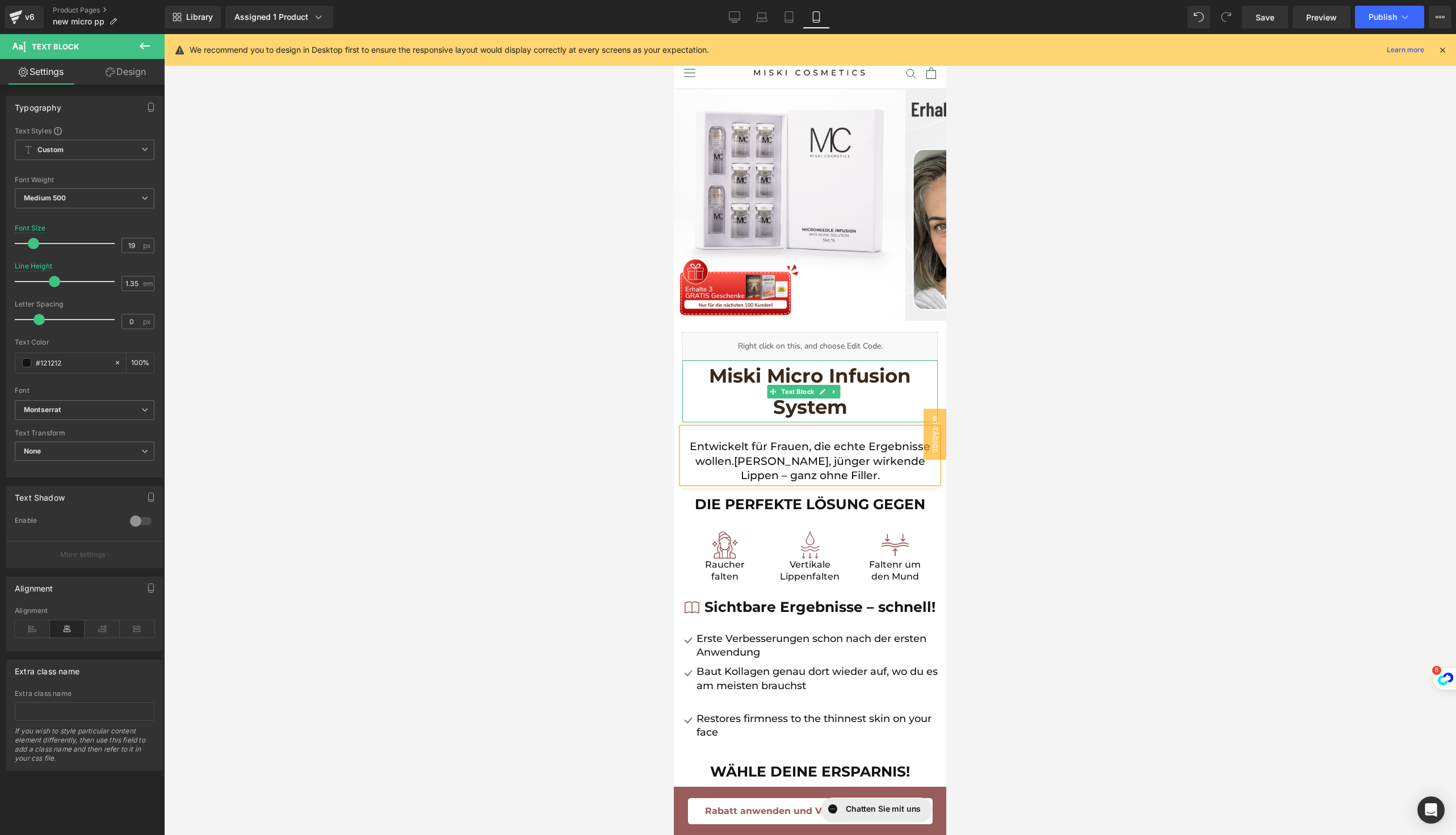
click at [711, 410] on p "Miski Micro Infusion System" at bounding box center [809, 391] width 255 height 62
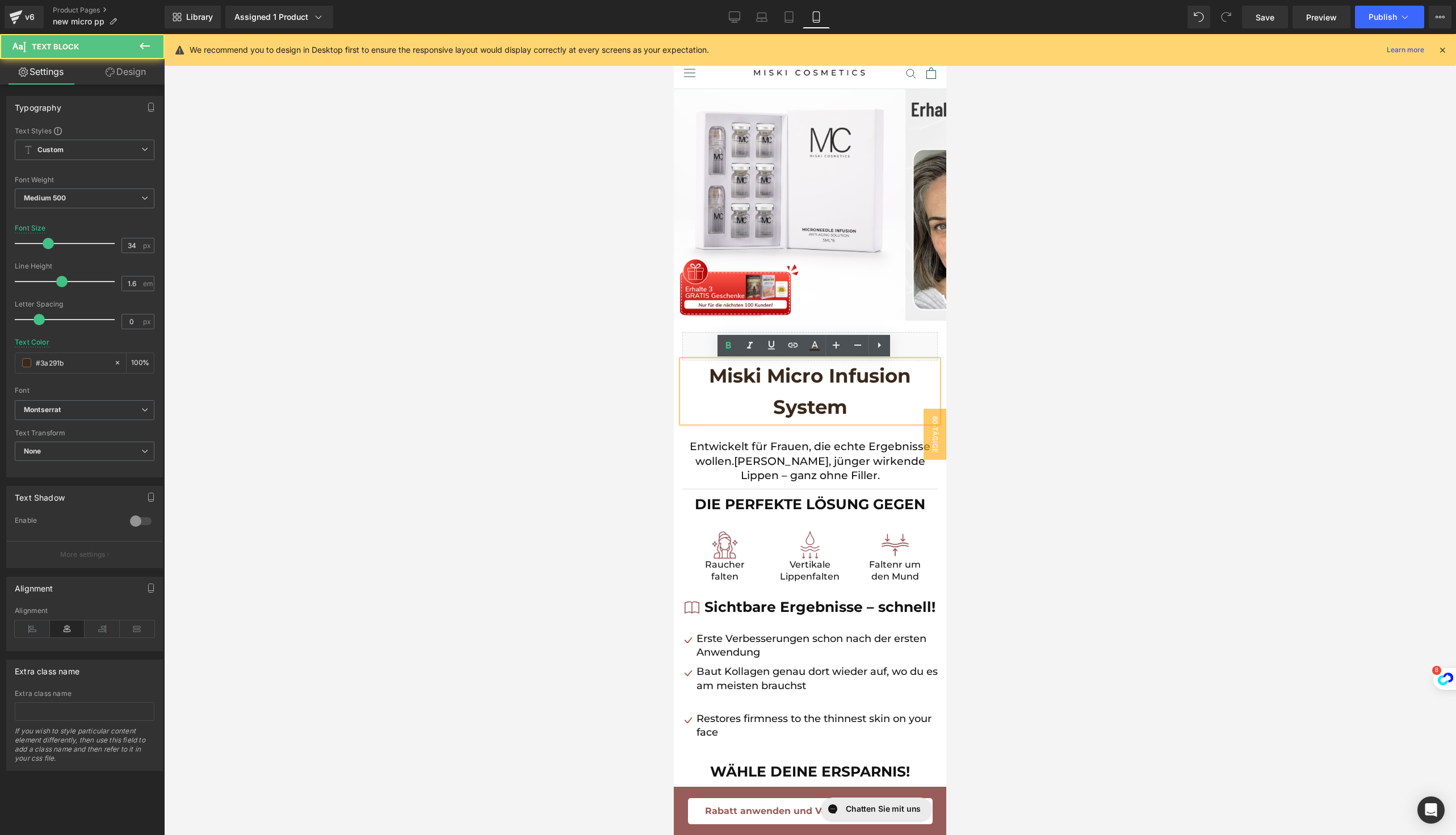
click at [701, 444] on p "Entwickelt für Frauen, die echte Ergebnisse wollen. [PERSON_NAME], jünger wirke…" at bounding box center [809, 461] width 255 height 43
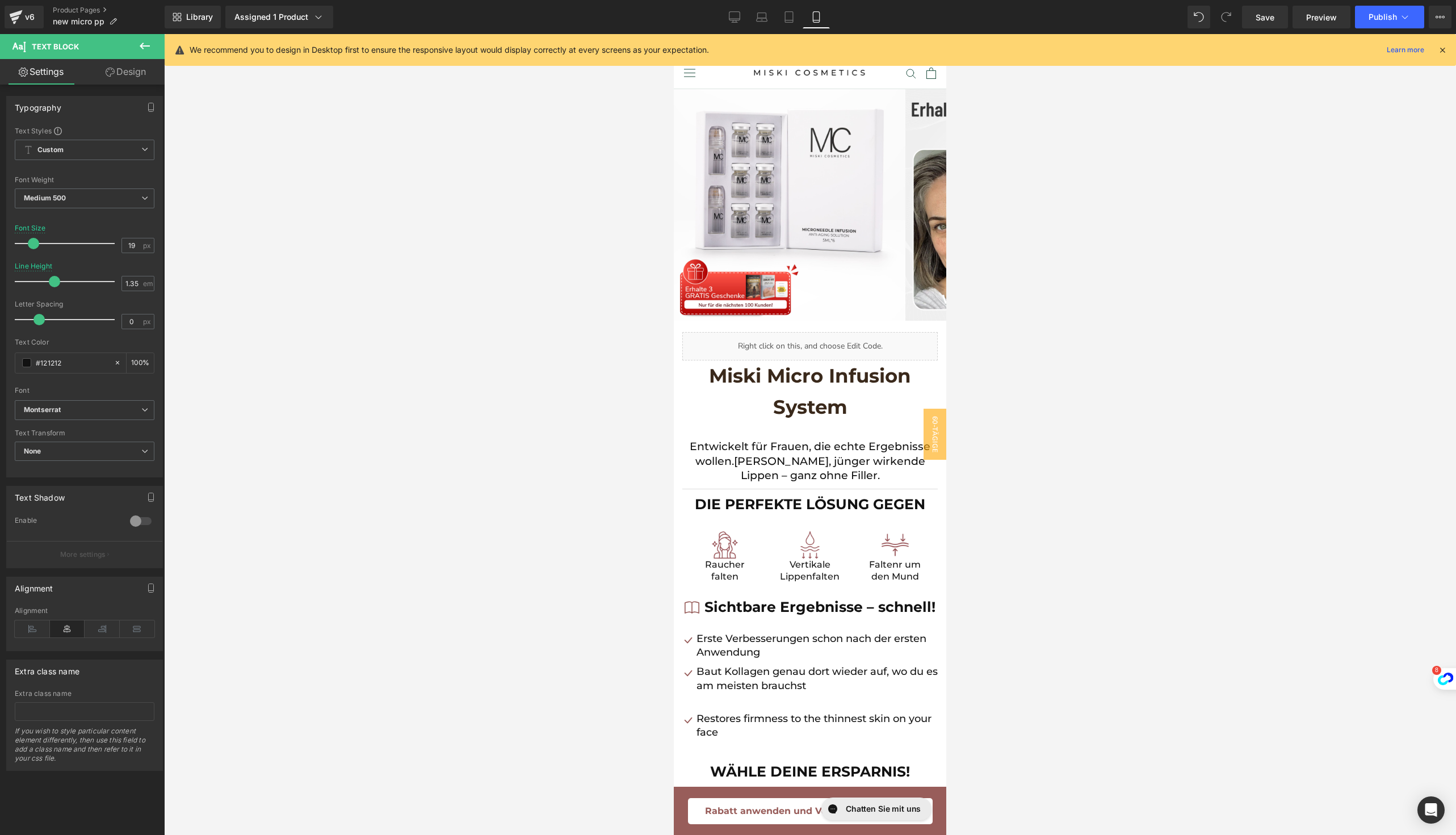
click at [135, 80] on link "Design" at bounding box center [126, 71] width 83 height 26
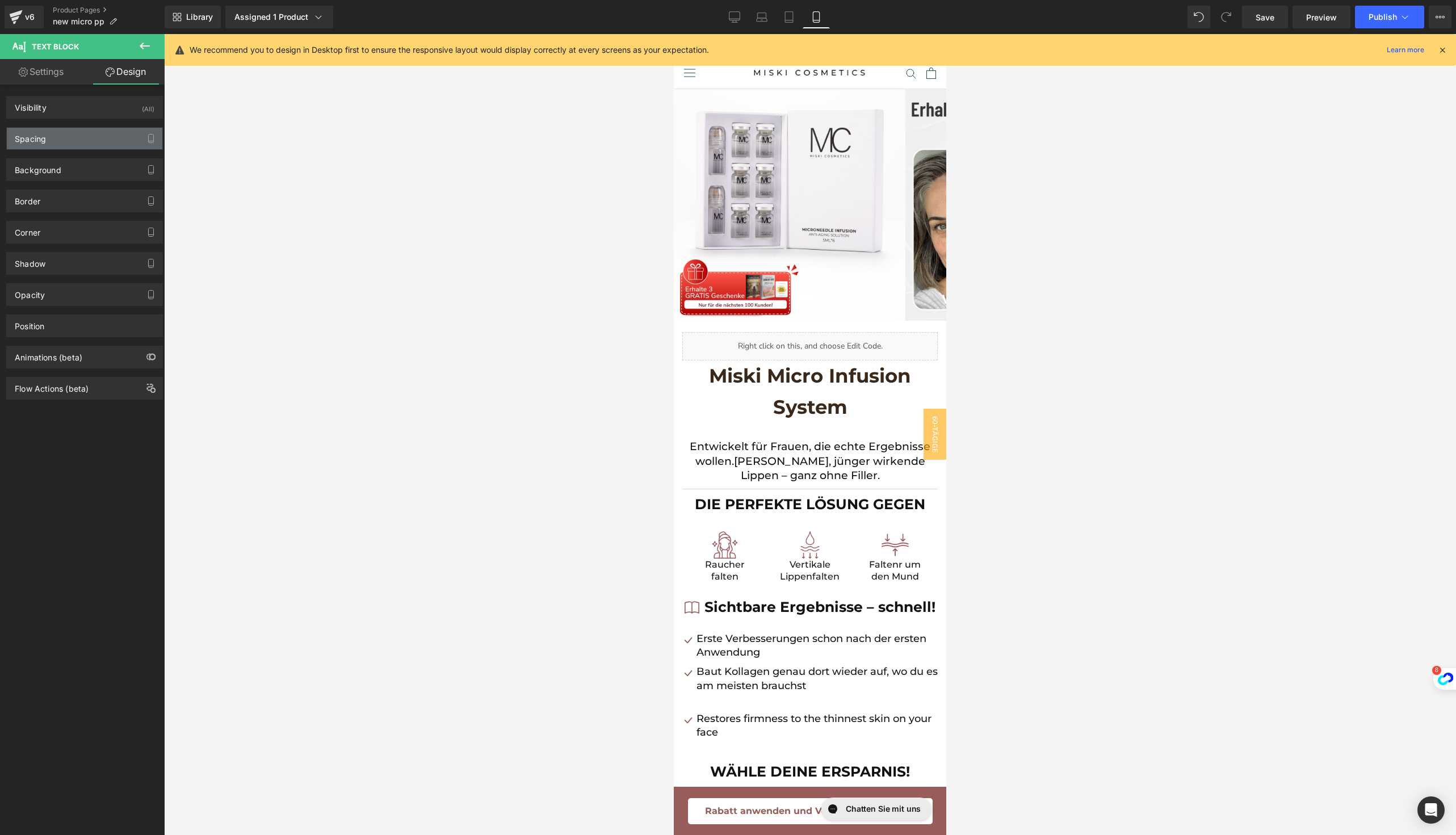
click at [102, 137] on div "Spacing" at bounding box center [85, 138] width 155 height 22
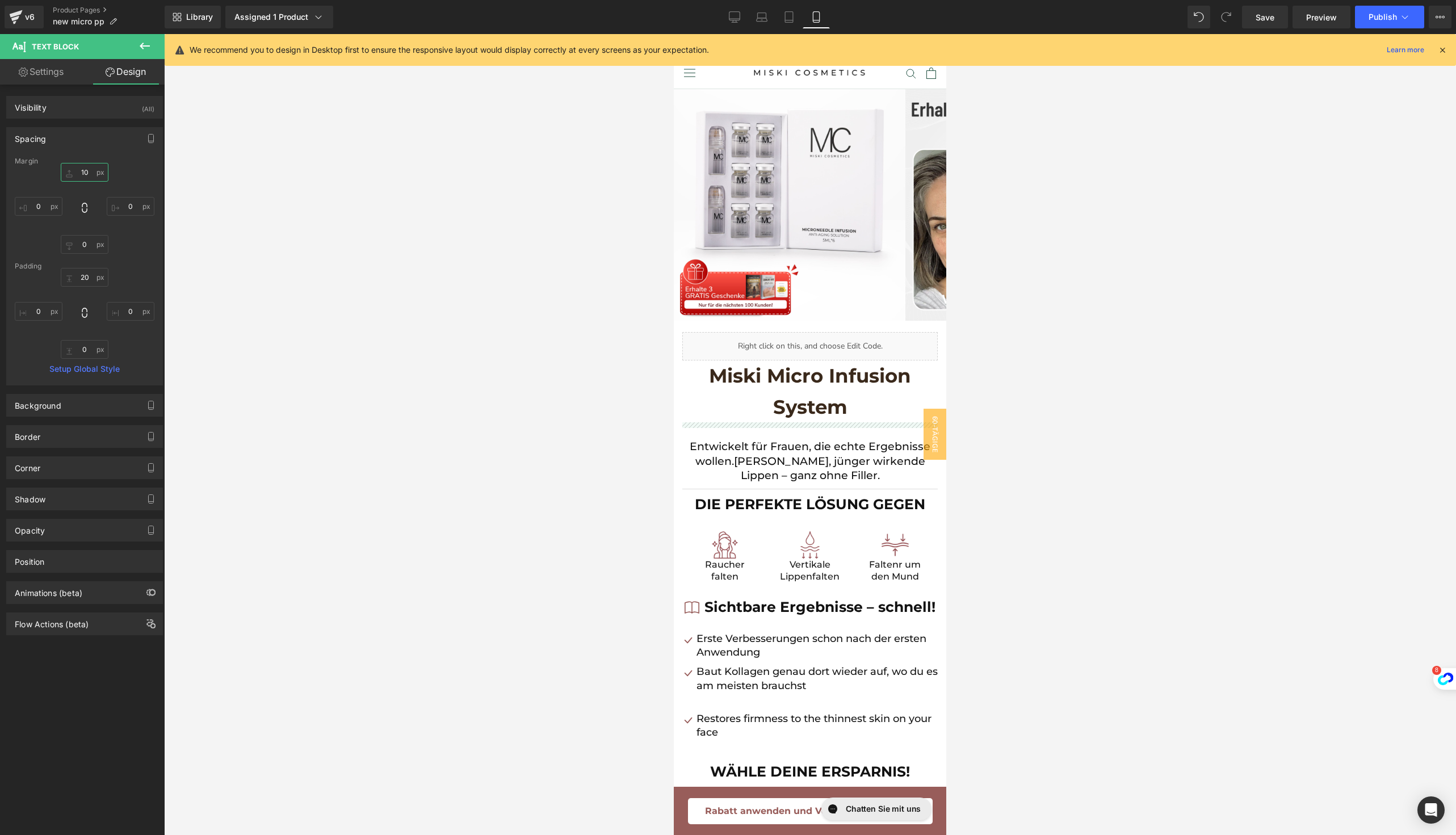
click at [86, 176] on input "10" at bounding box center [85, 172] width 48 height 19
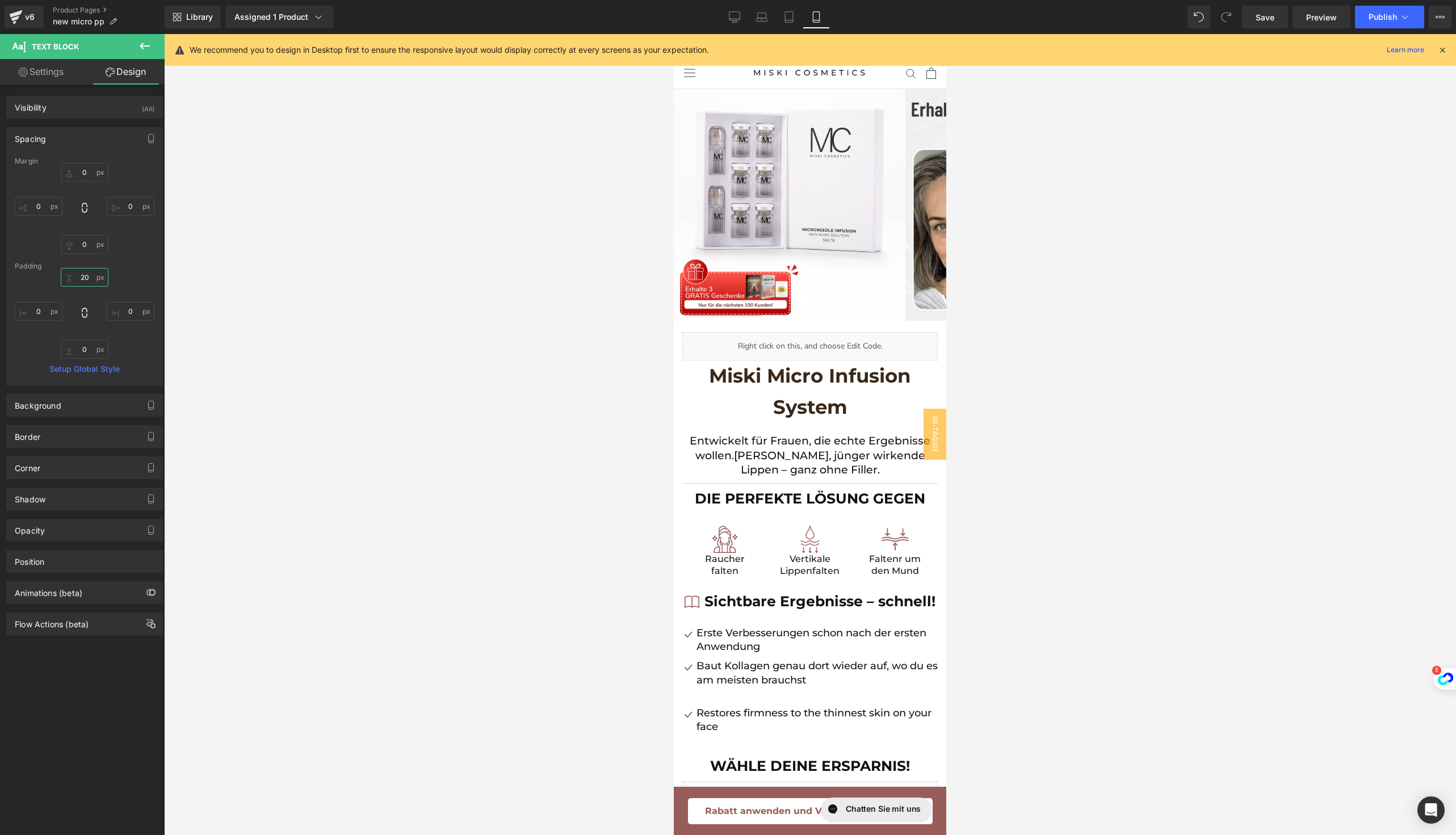
click at [74, 276] on input "20" at bounding box center [85, 277] width 48 height 19
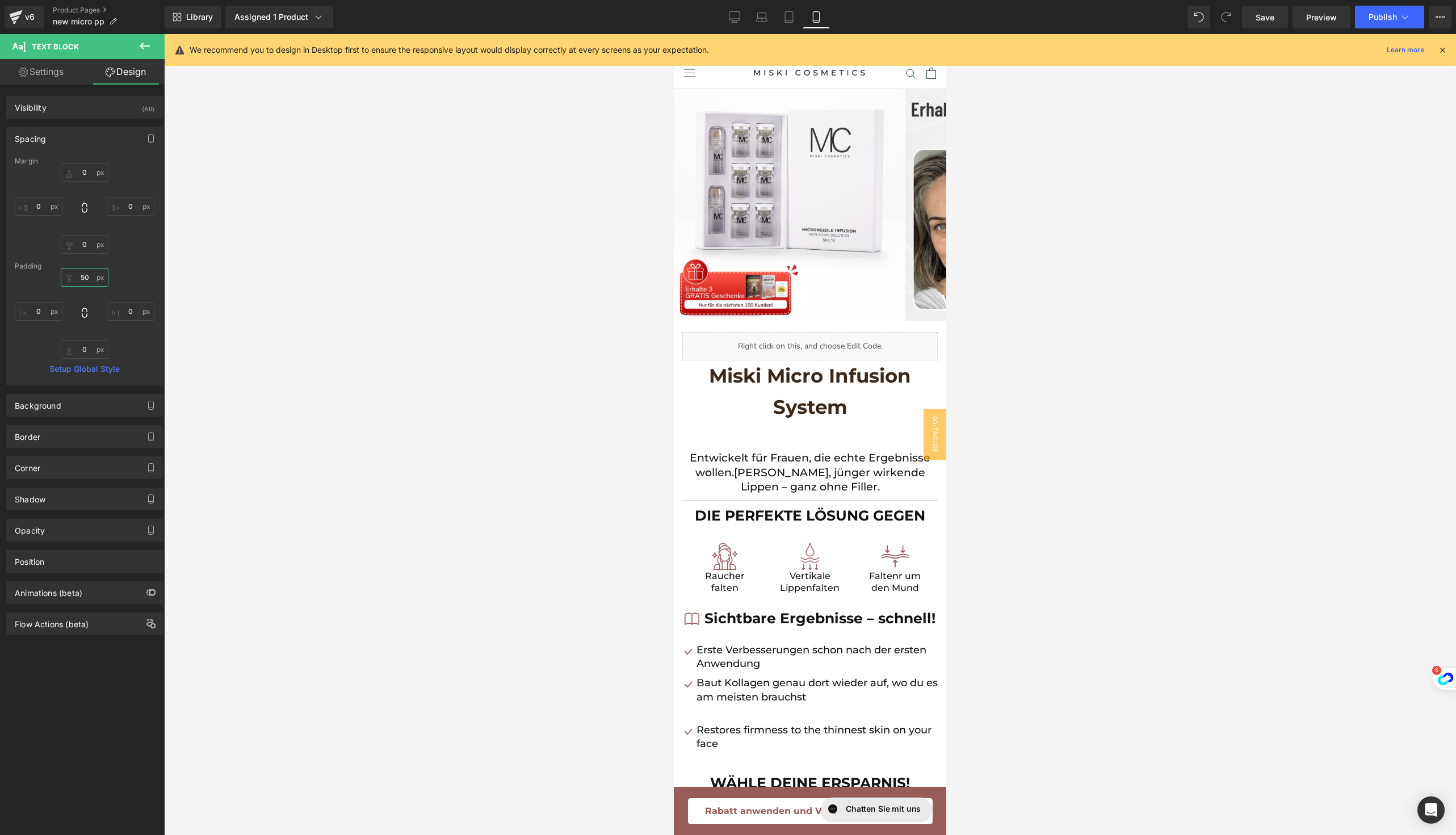
type input "5"
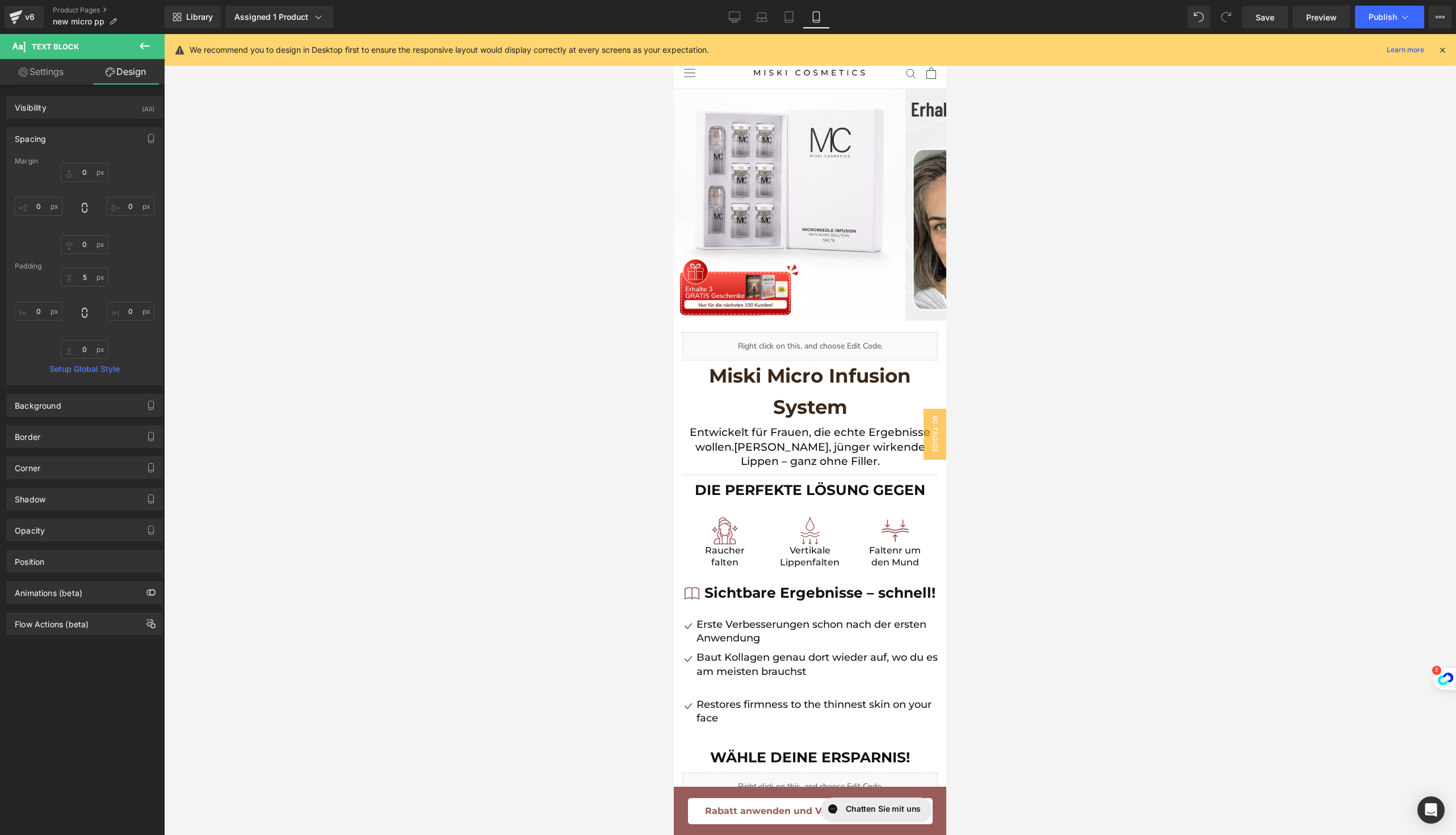
click at [1081, 432] on div at bounding box center [810, 434] width 1292 height 801
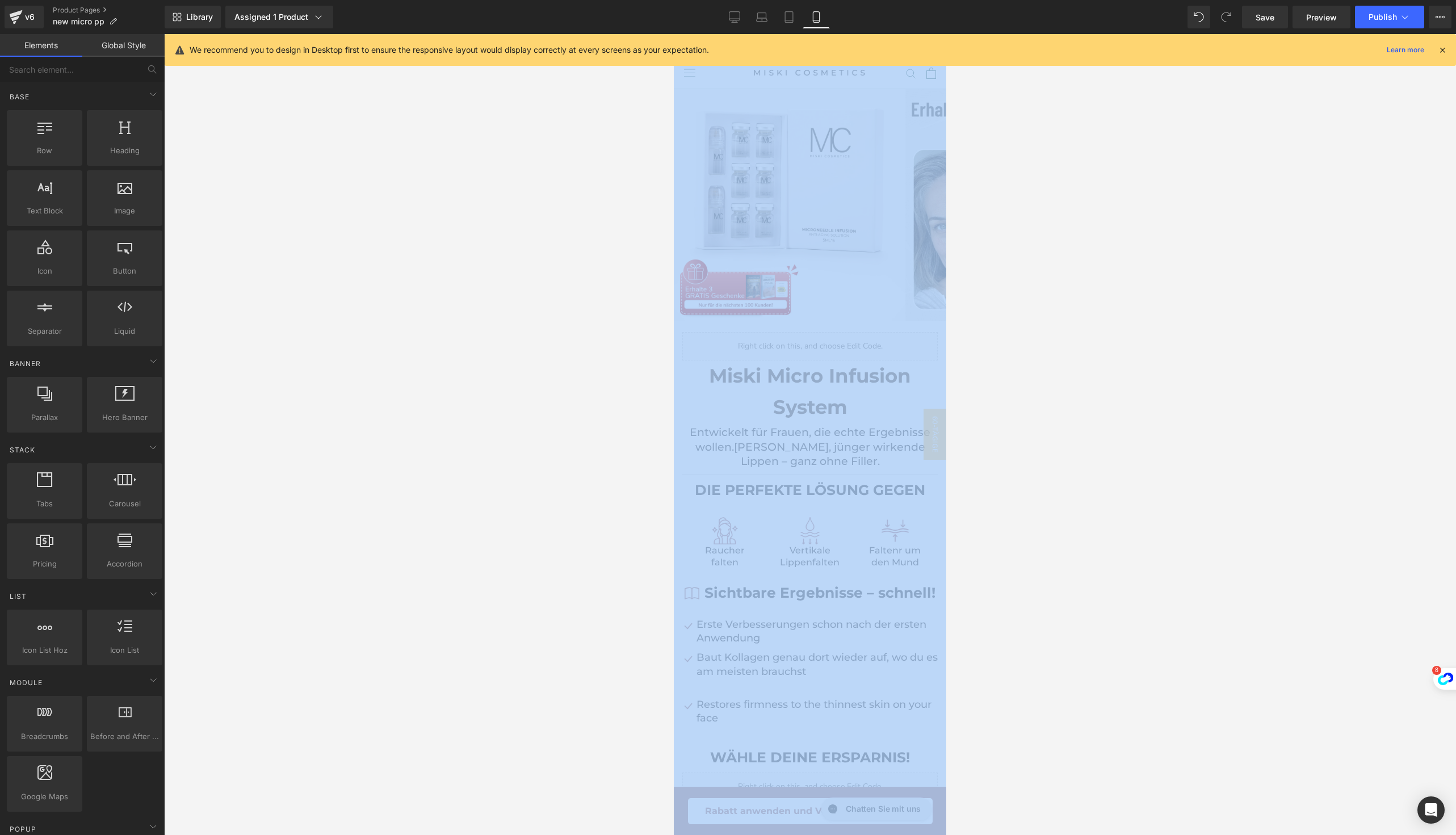
click at [1081, 432] on div at bounding box center [810, 434] width 1292 height 801
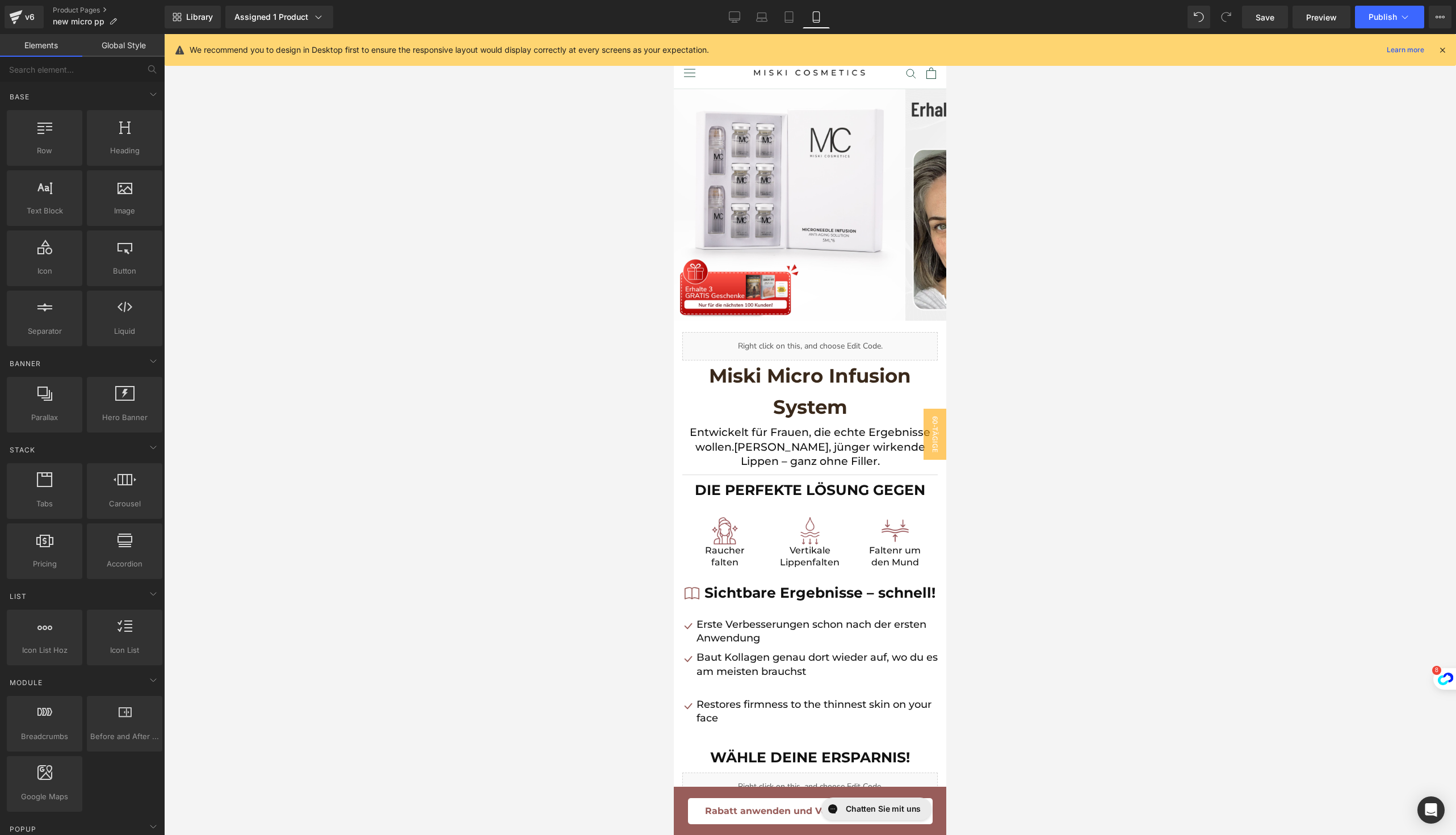
click at [980, 450] on div at bounding box center [810, 434] width 1292 height 801
click at [784, 342] on span "Liquid" at bounding box center [797, 341] width 31 height 17
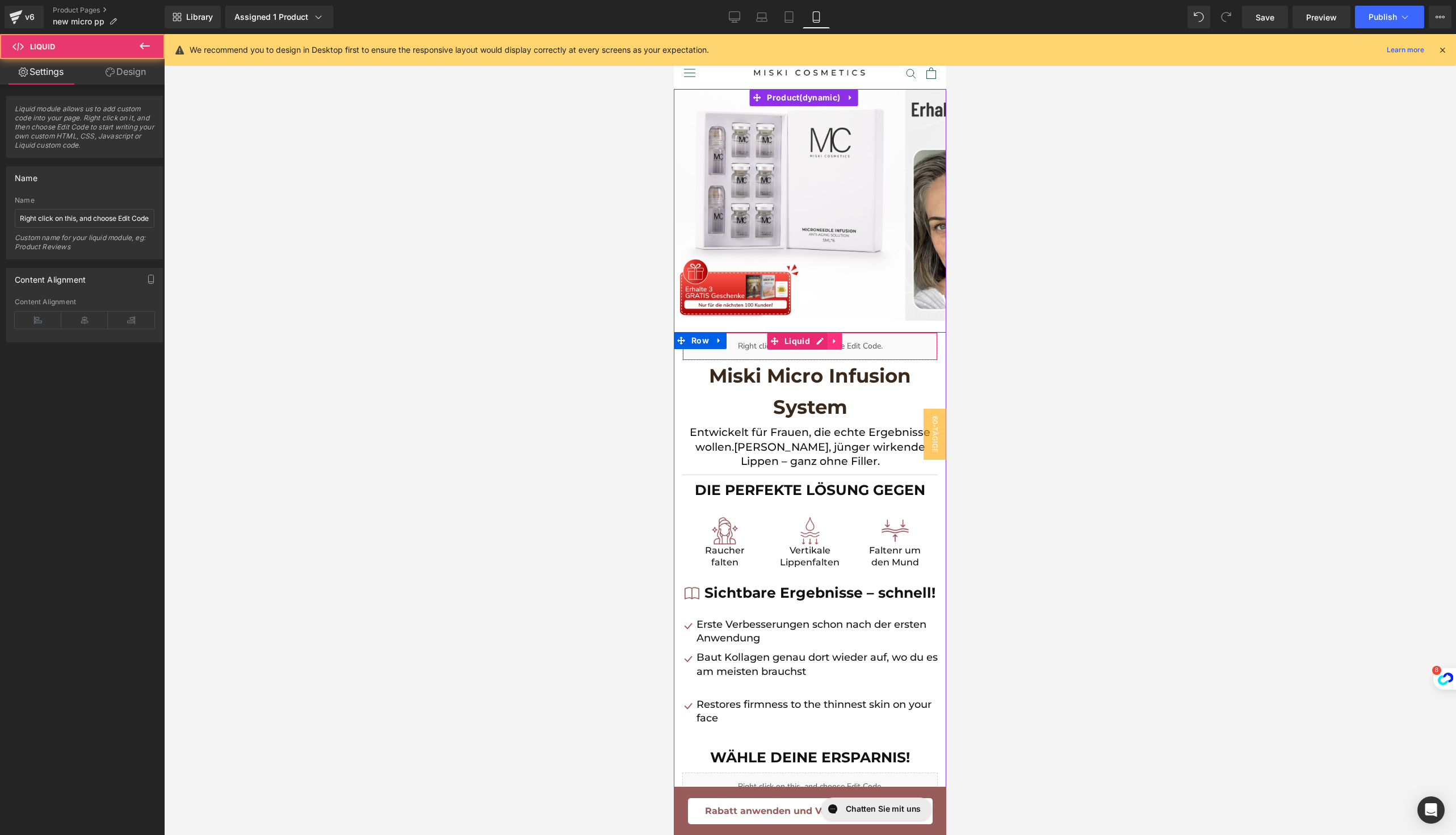
click at [827, 342] on link at bounding box center [834, 341] width 15 height 17
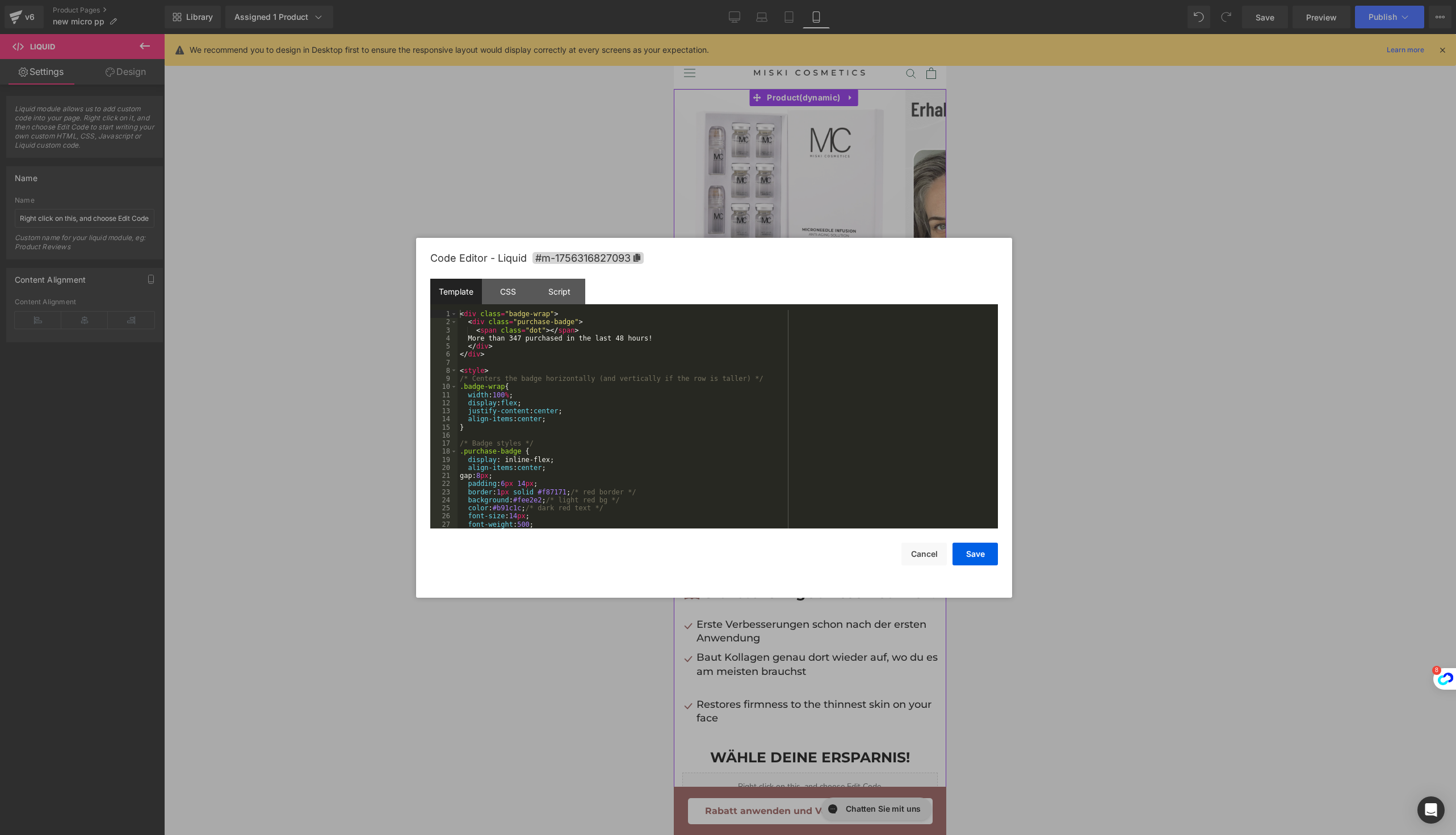
click at [799, 343] on div "Liquid" at bounding box center [809, 346] width 255 height 29
click at [662, 390] on div "< div class = "badge-wrap" > < div class = "purchase-badge" > < span class = "d…" at bounding box center [725, 427] width 536 height 234
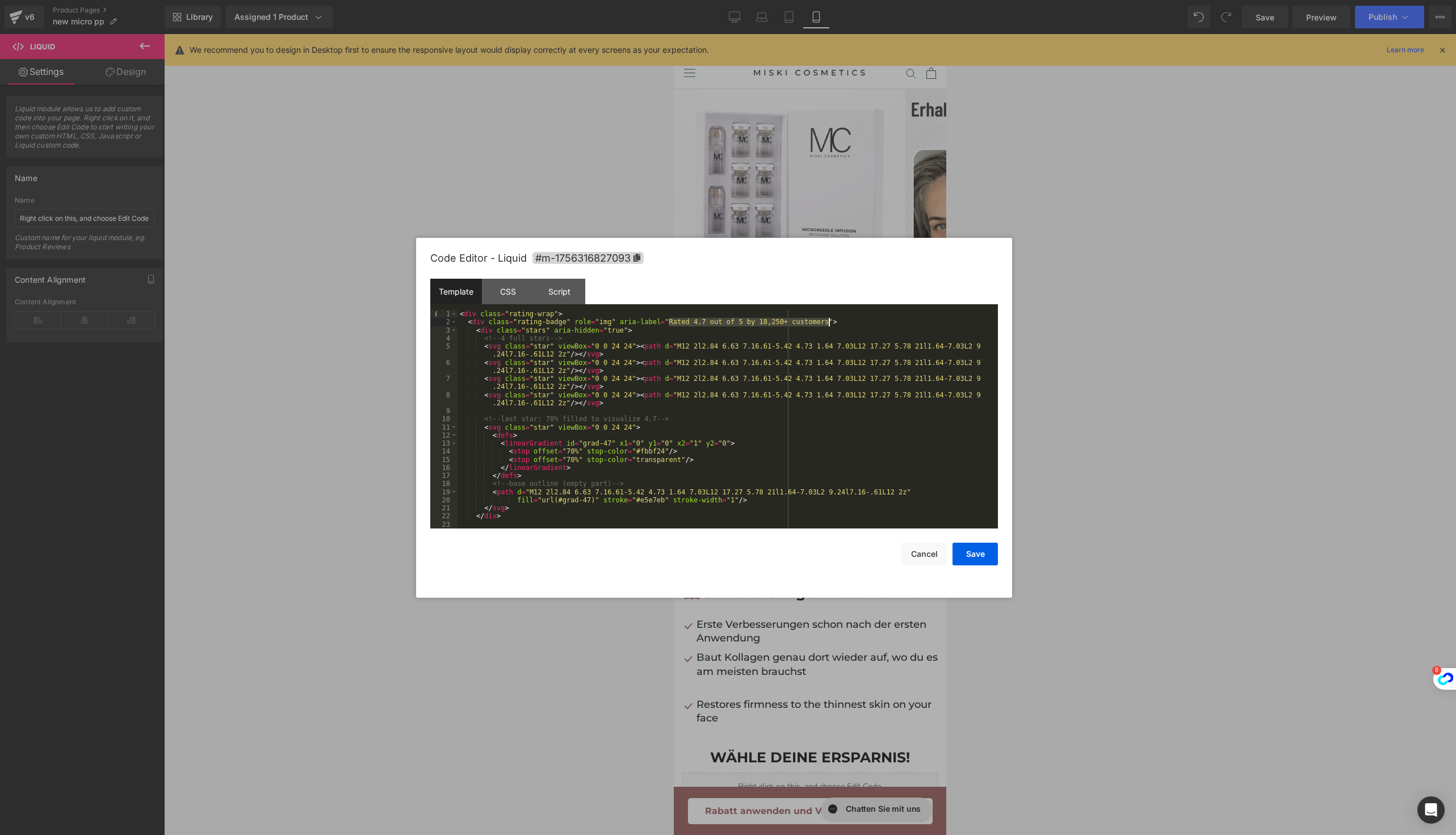
drag, startPoint x: 667, startPoint y: 324, endPoint x: 829, endPoint y: 323, distance: 162.0
click at [829, 323] on div "< div class = "rating-wrap" > < div class = "rating-badge" role = "img" aria-la…" at bounding box center [725, 427] width 536 height 234
click at [962, 553] on button "Save" at bounding box center [975, 554] width 45 height 22
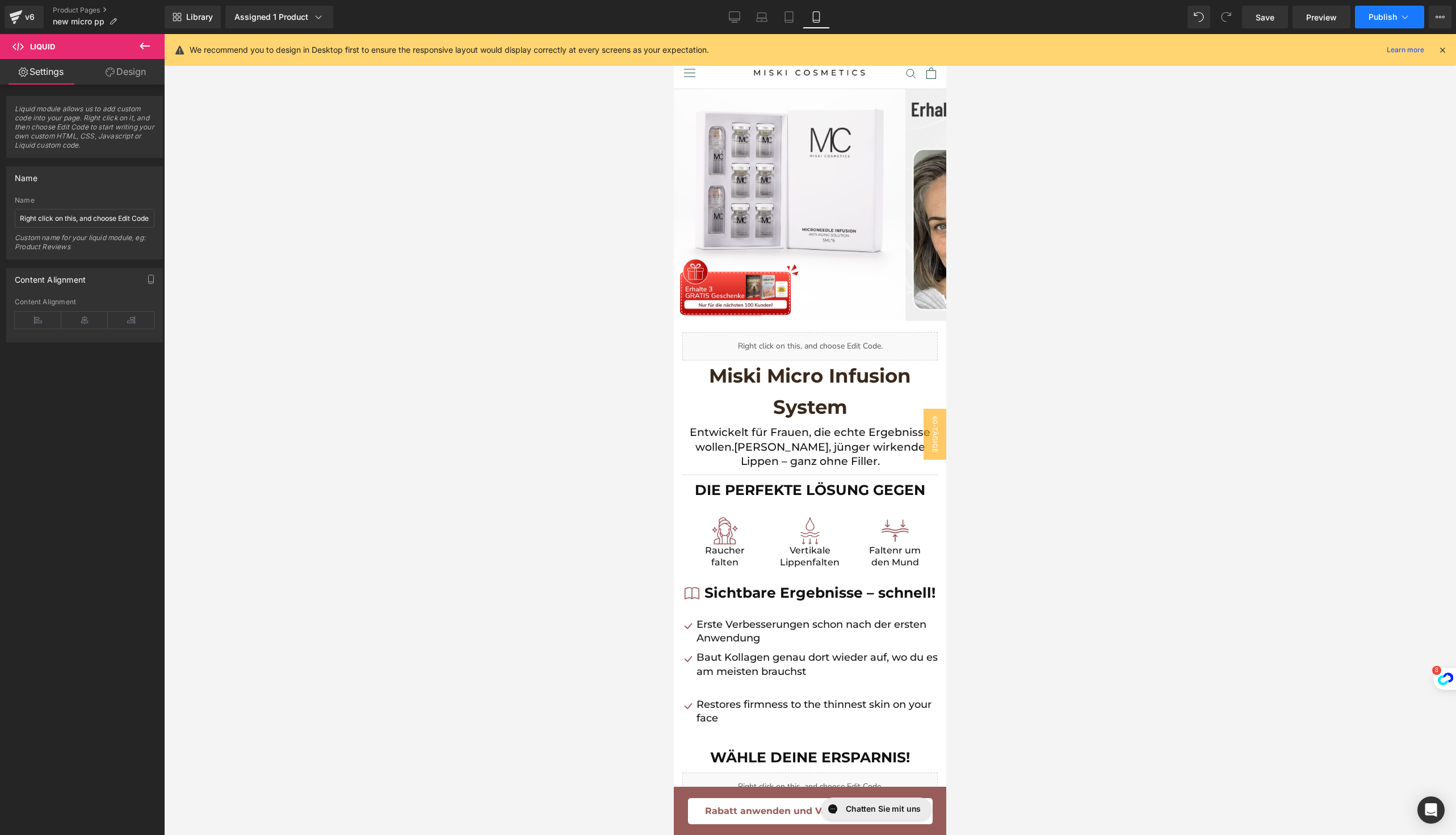
click at [1371, 9] on button "Publish" at bounding box center [1389, 17] width 69 height 22
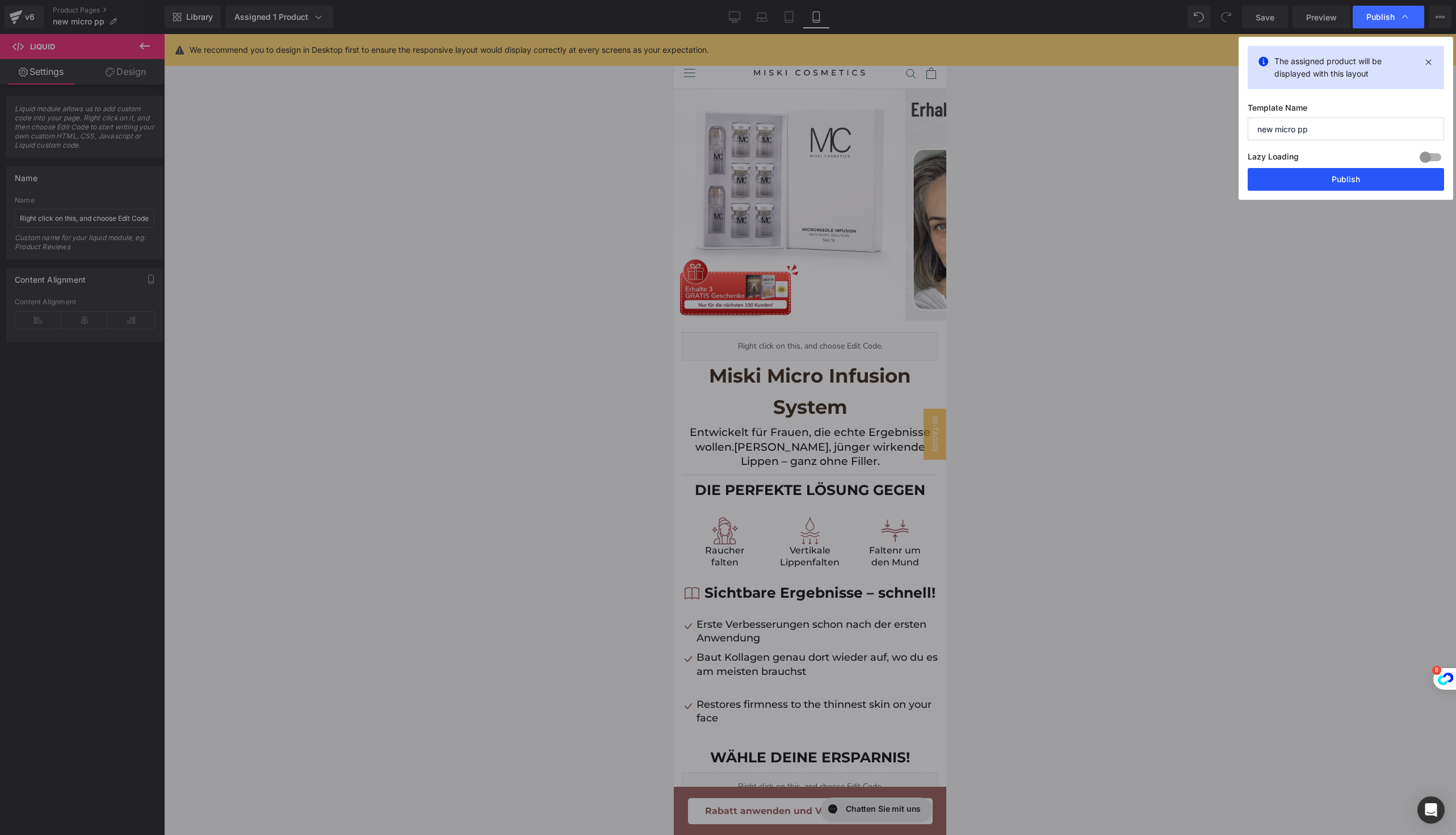
drag, startPoint x: 1269, startPoint y: 185, endPoint x: 27, endPoint y: 326, distance: 1250.0
click at [1269, 185] on button "Publish" at bounding box center [1346, 179] width 197 height 22
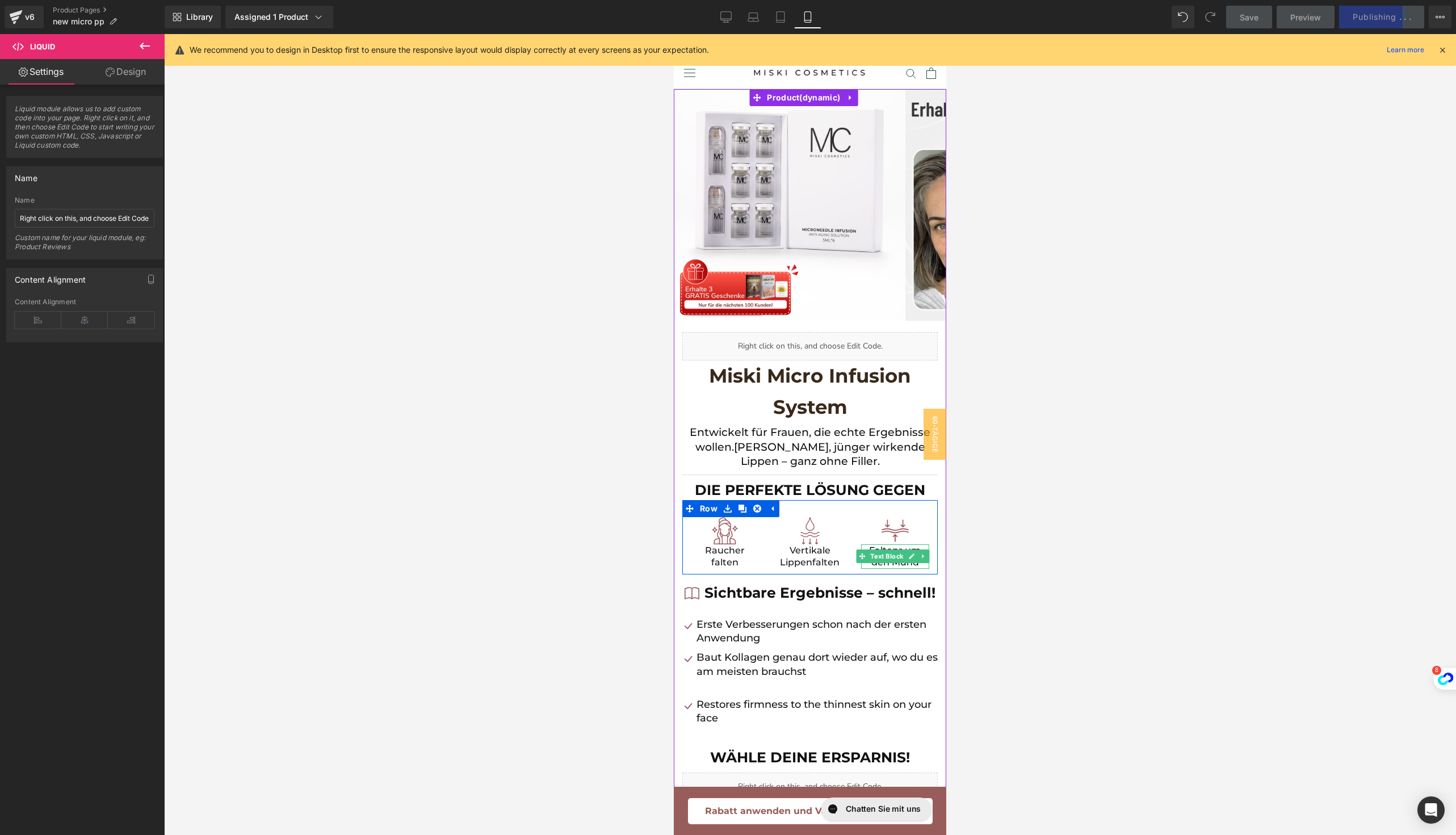
click at [889, 546] on p "Faltenr um den Mund" at bounding box center [894, 556] width 68 height 24
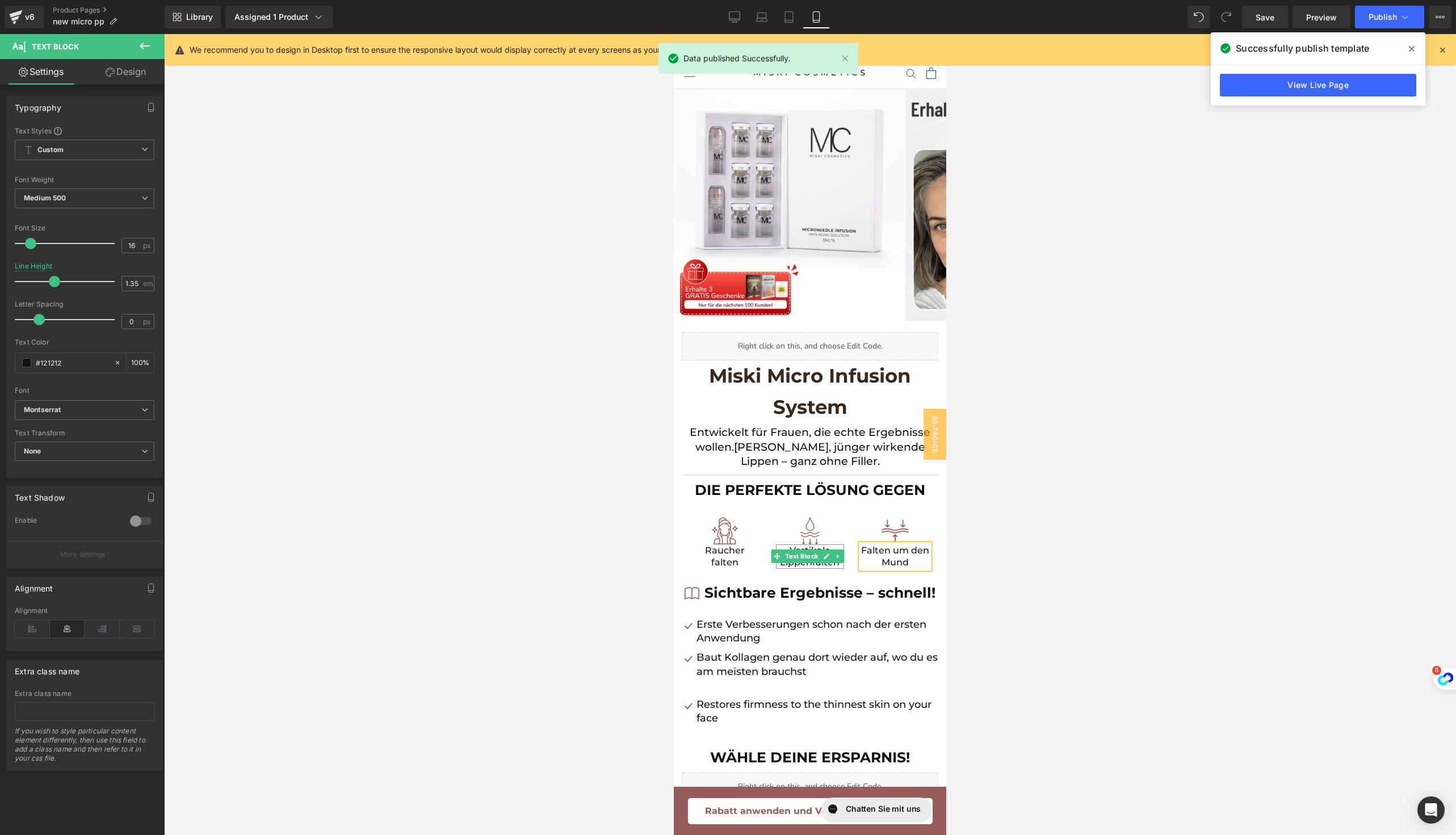
click at [822, 563] on p "Vertikale Lippenfalten" at bounding box center [809, 556] width 68 height 24
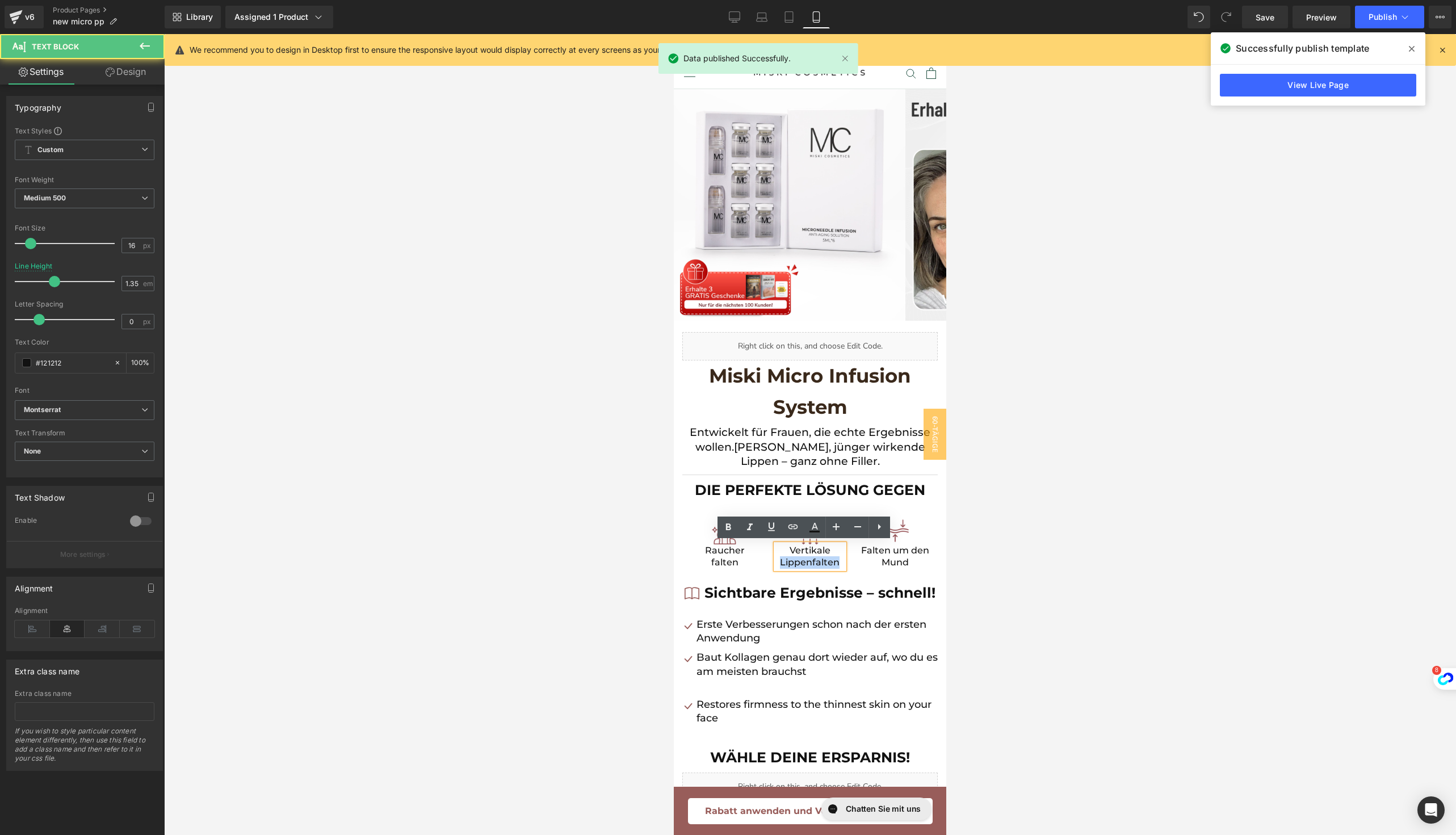
click at [822, 563] on p "Vertikale Lippenfalten" at bounding box center [809, 556] width 68 height 24
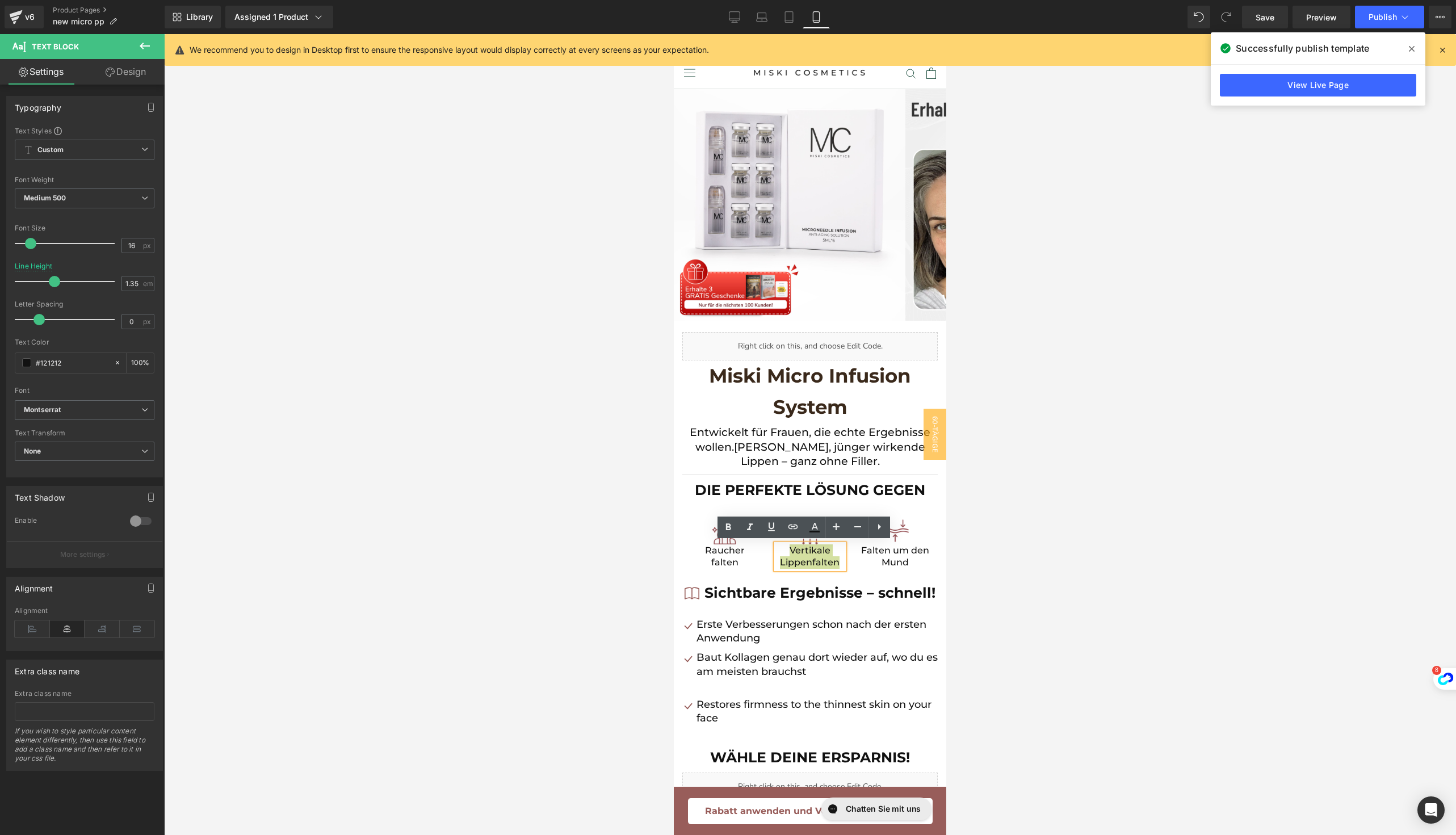
click at [1115, 469] on div at bounding box center [810, 434] width 1292 height 801
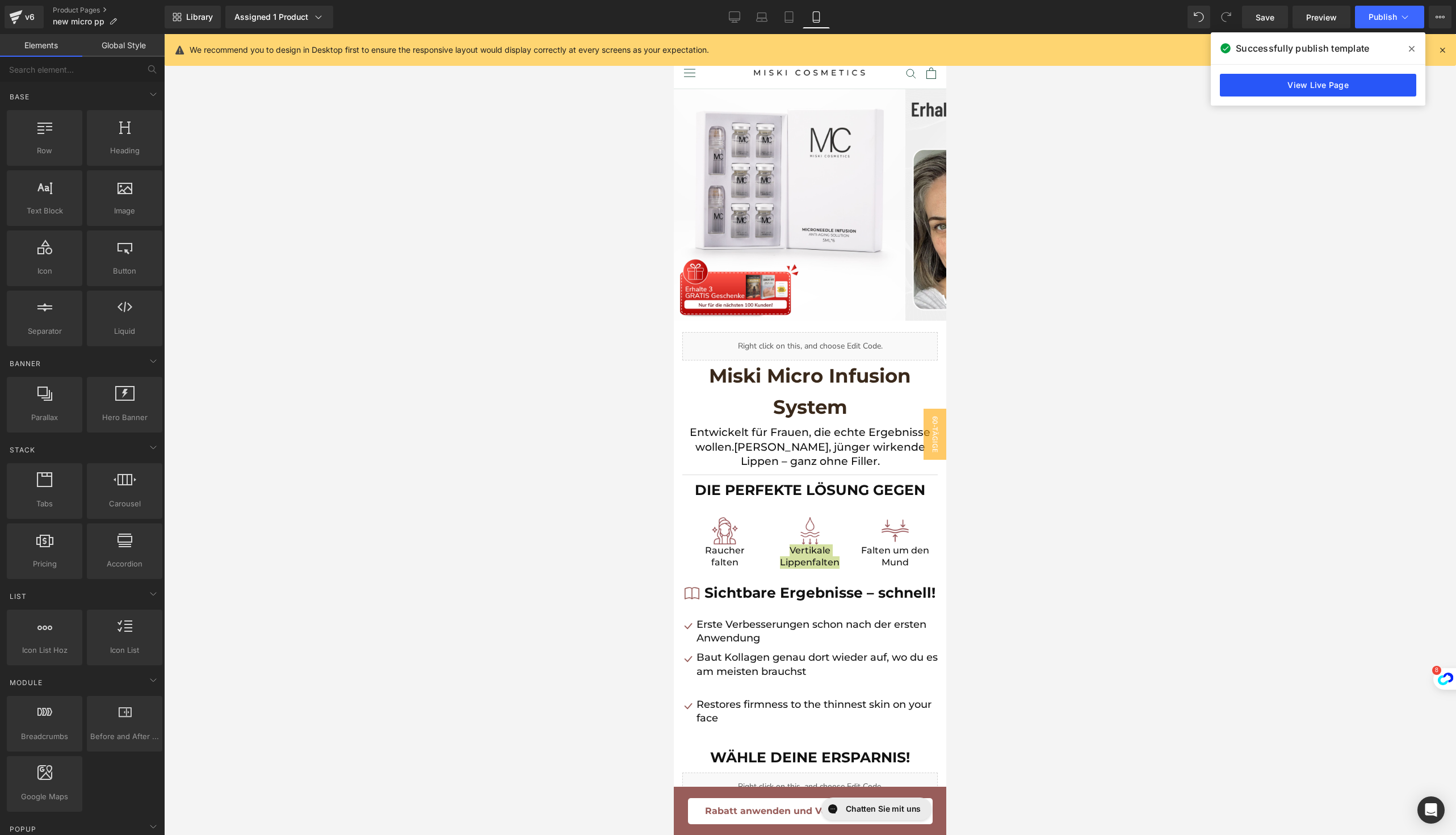
click at [1299, 89] on link "View Live Page" at bounding box center [1318, 85] width 197 height 22
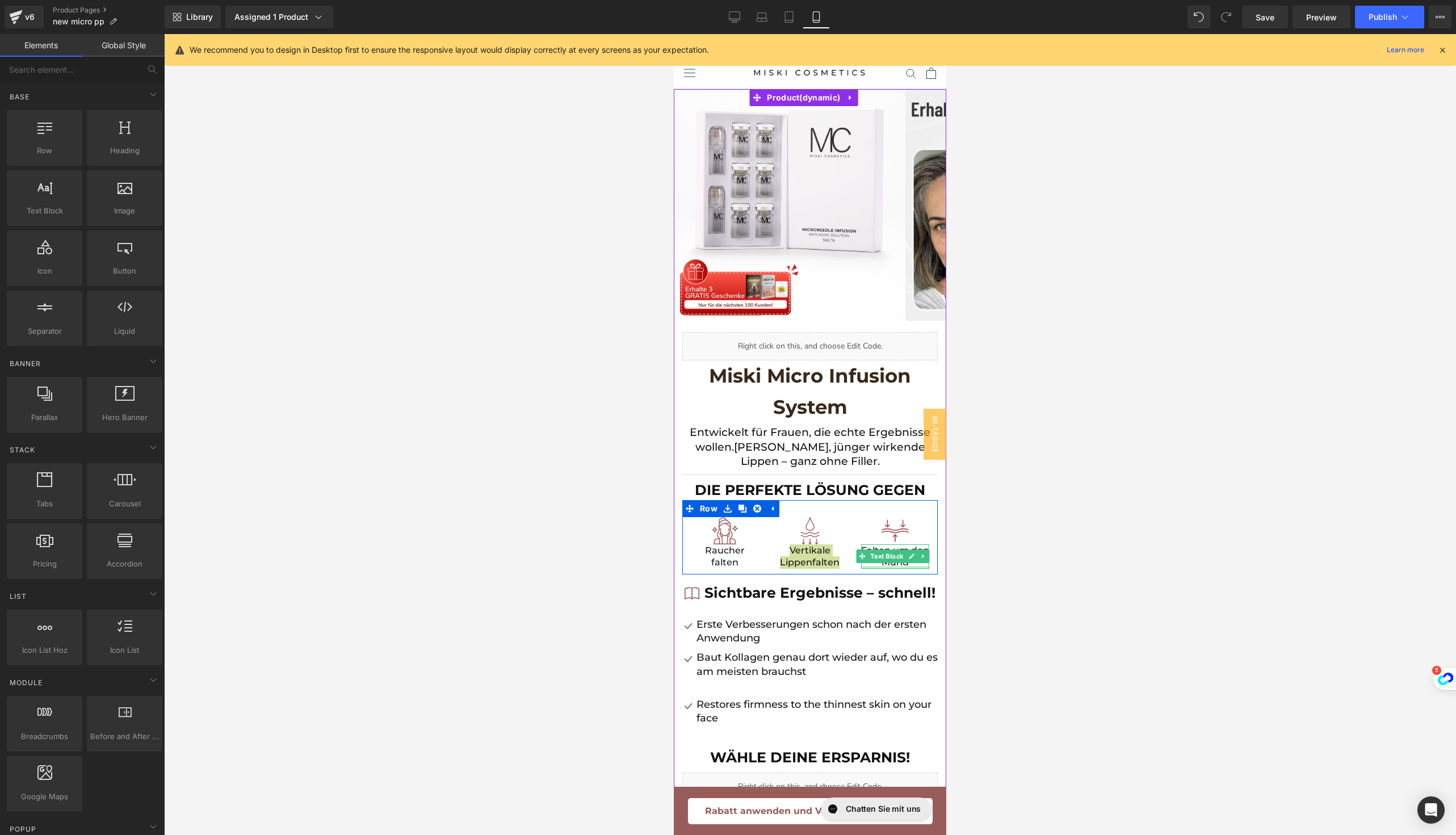
click at [861, 566] on div at bounding box center [894, 567] width 68 height 3
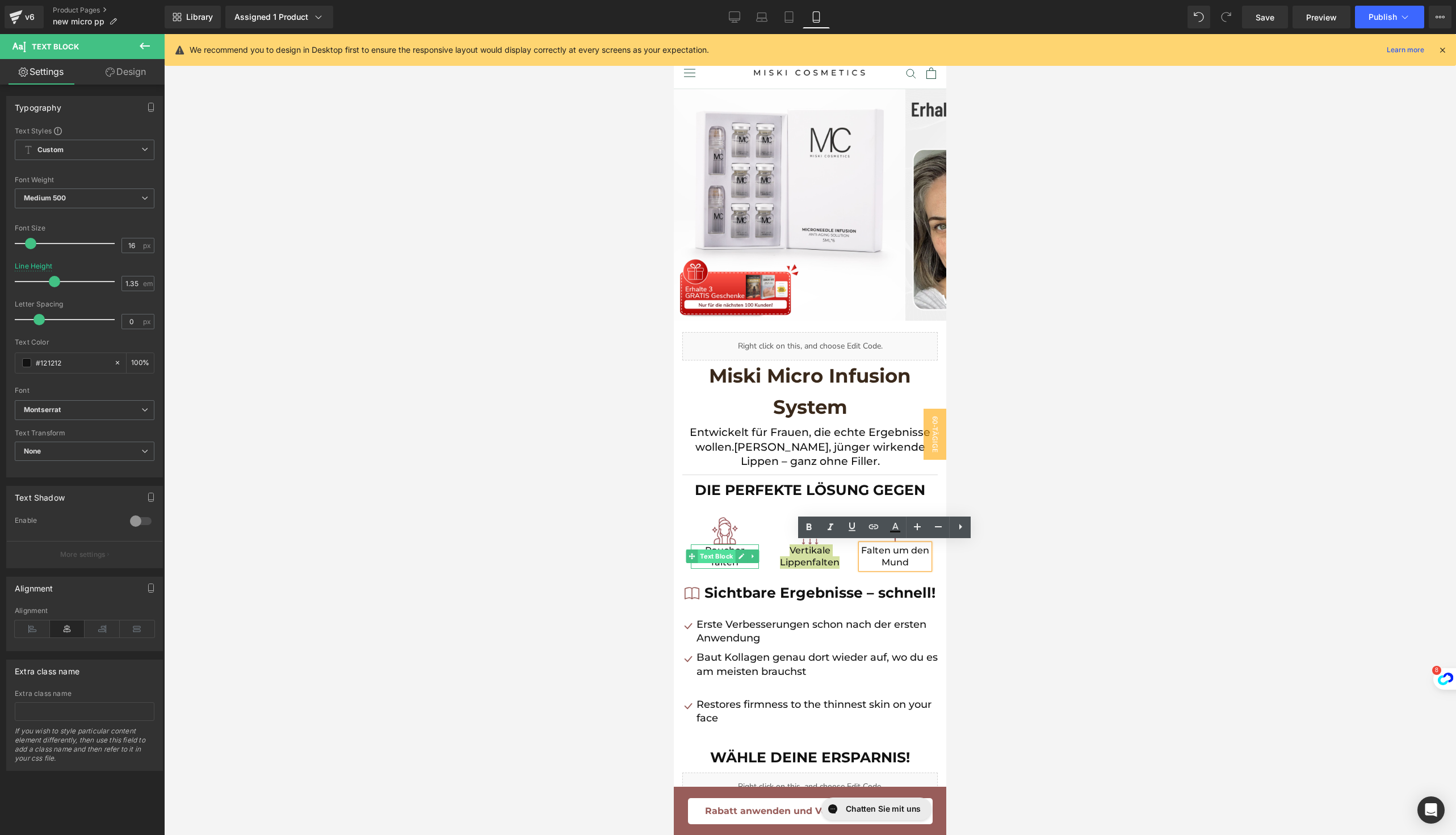
click at [708, 550] on span "Text Block" at bounding box center [717, 556] width 38 height 13
click at [711, 547] on p "Raucher" at bounding box center [725, 550] width 68 height 13
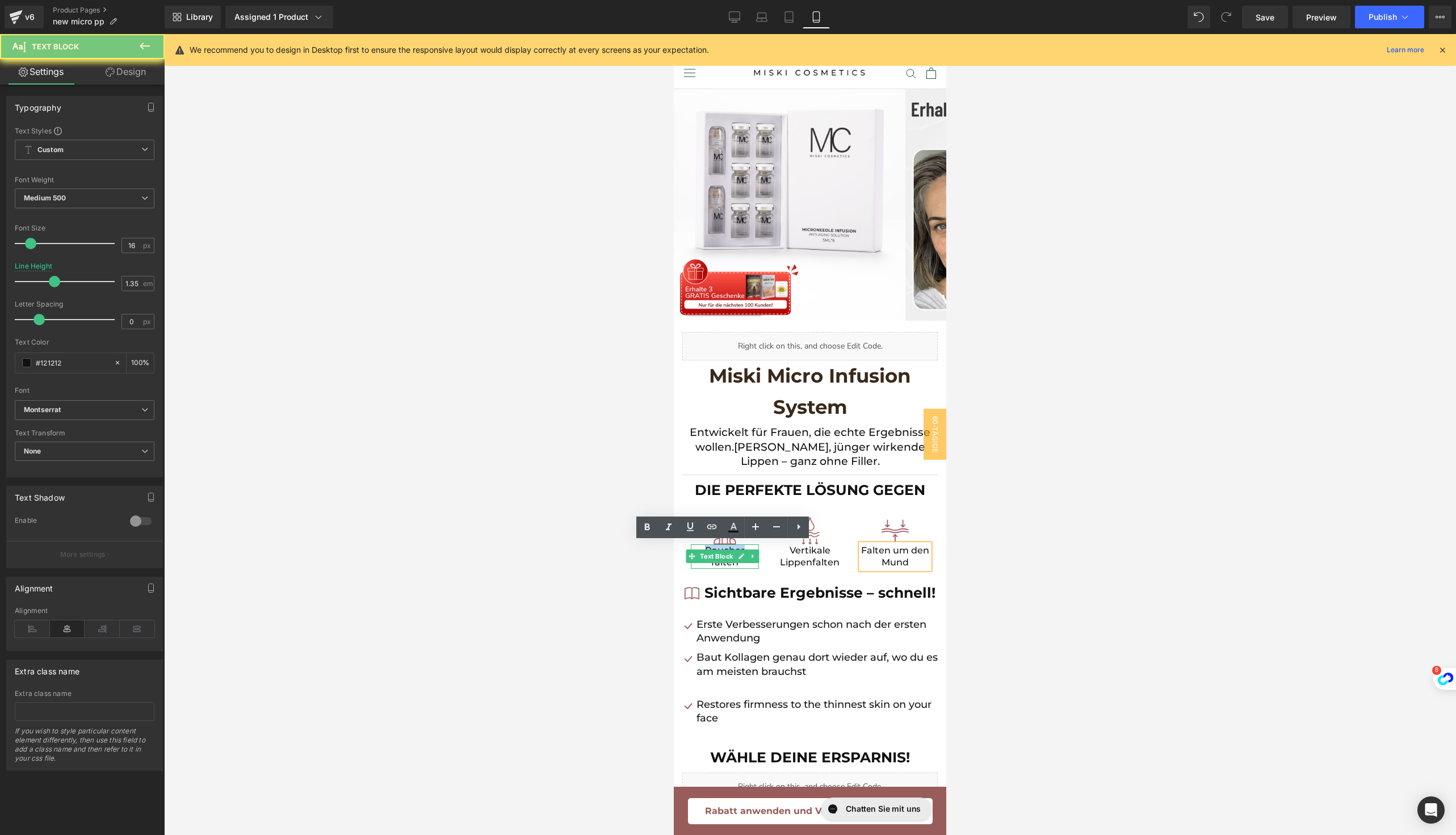
click at [711, 547] on p "Raucher" at bounding box center [725, 550] width 68 height 13
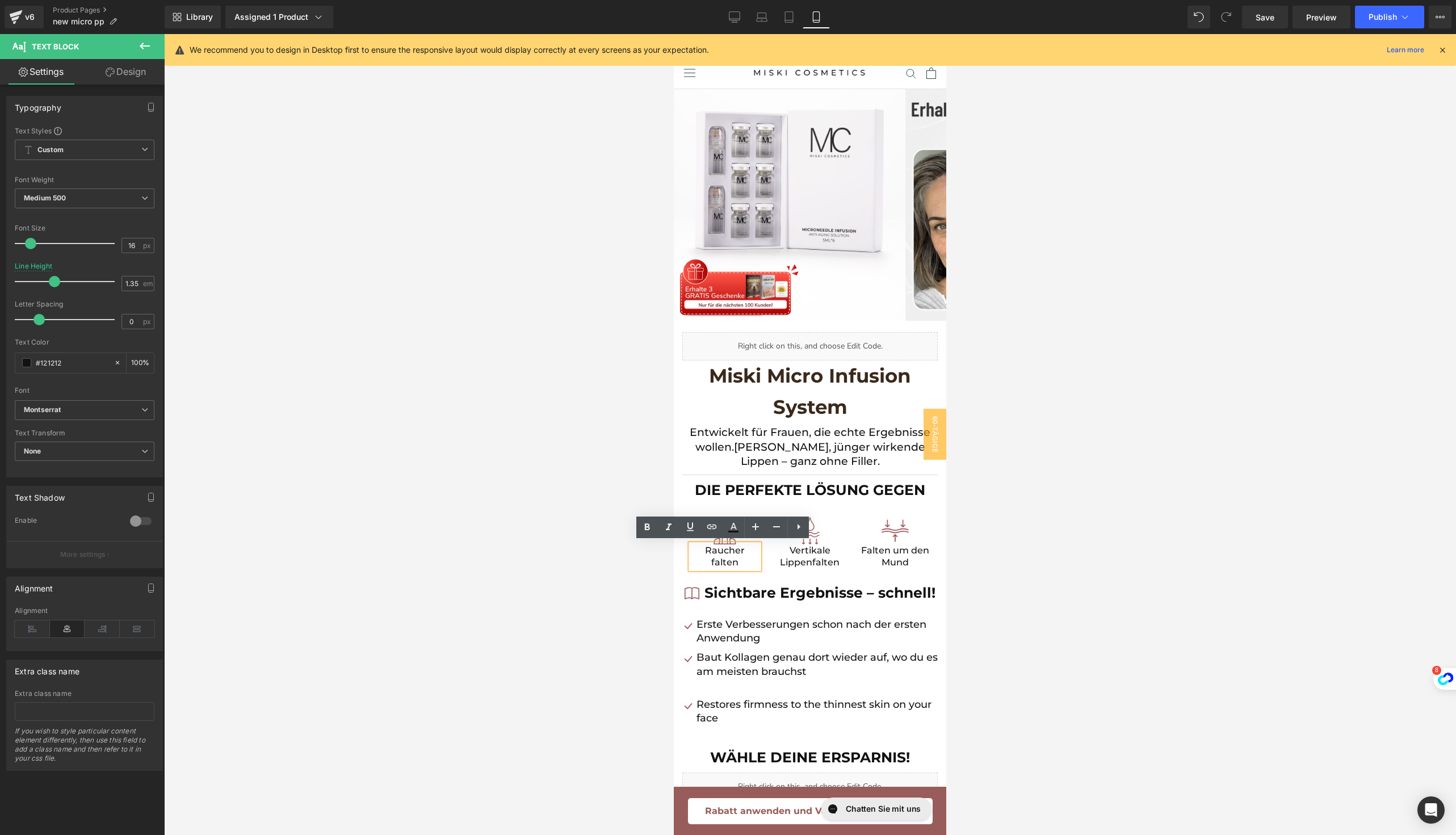
drag, startPoint x: 736, startPoint y: 559, endPoint x: 690, endPoint y: 546, distance: 47.8
click at [691, 546] on div "Raucher falten" at bounding box center [725, 556] width 68 height 24
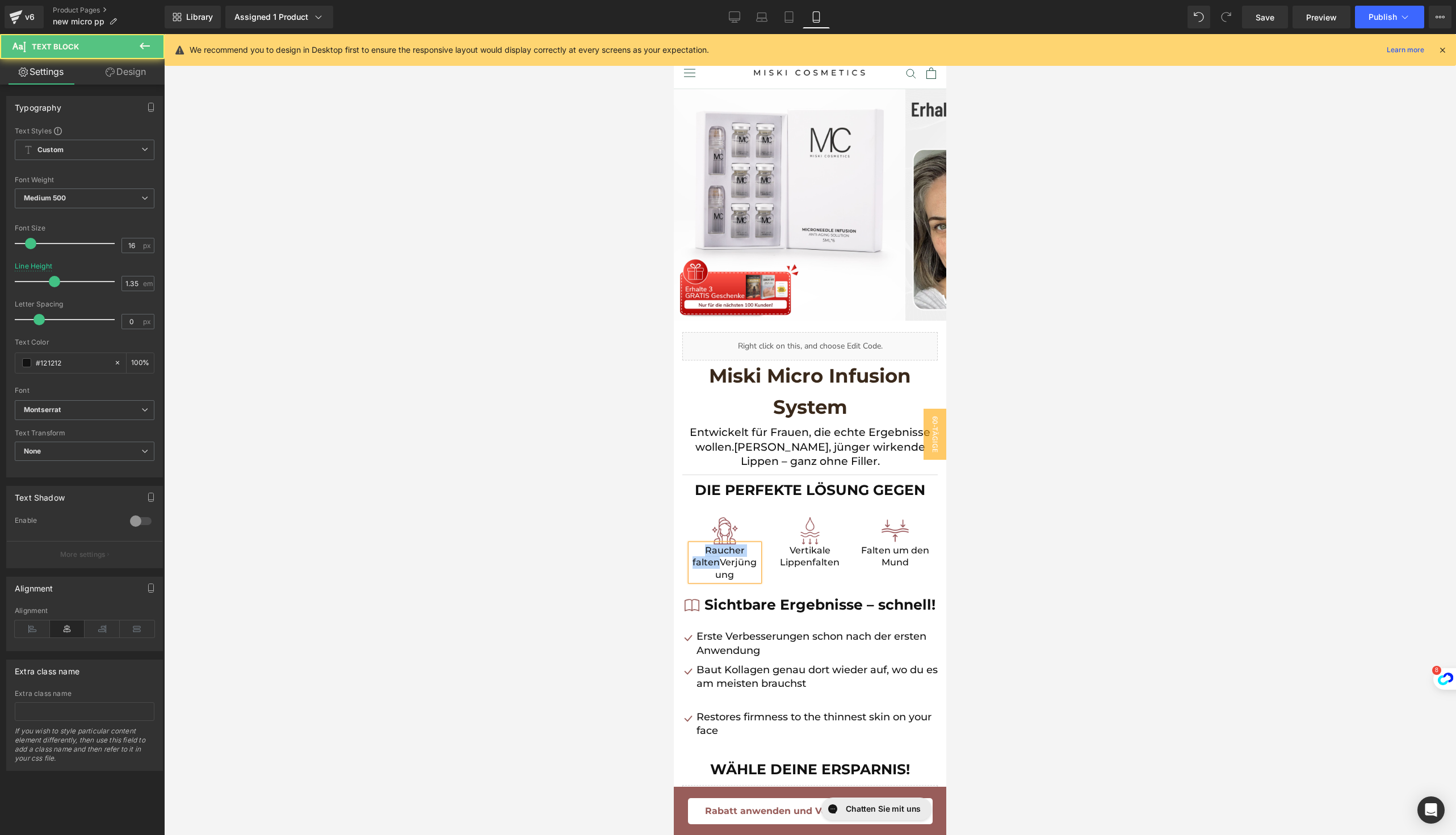
drag, startPoint x: 718, startPoint y: 562, endPoint x: 697, endPoint y: 547, distance: 25.8
click at [697, 547] on div "Raucher faltenVerjüngung" at bounding box center [725, 562] width 68 height 37
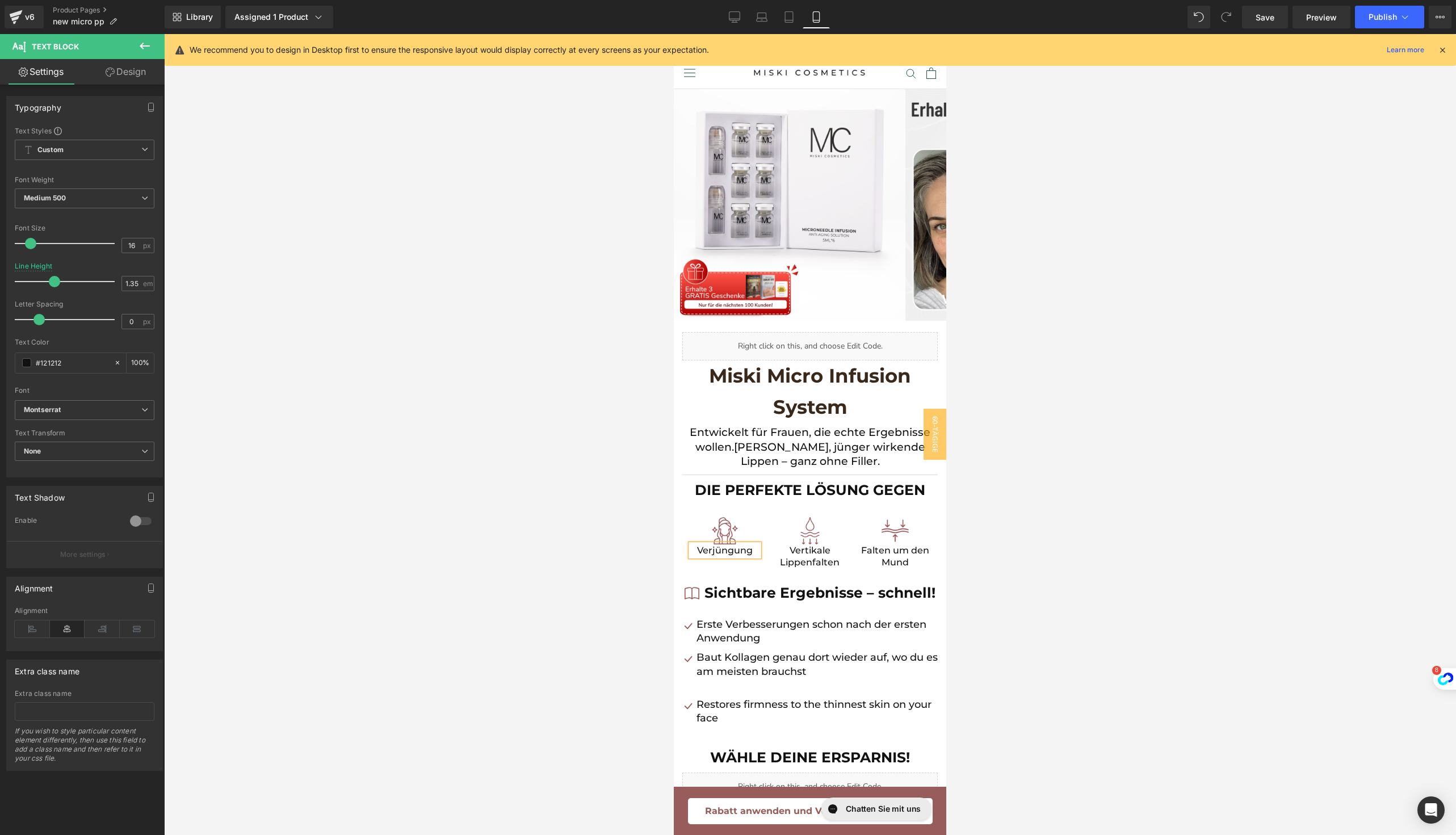
click at [811, 554] on div "Vertikale Lippenfalten Text Block" at bounding box center [809, 556] width 68 height 24
click at [811, 554] on p "Vertikale Lippenfalten" at bounding box center [809, 556] width 68 height 24
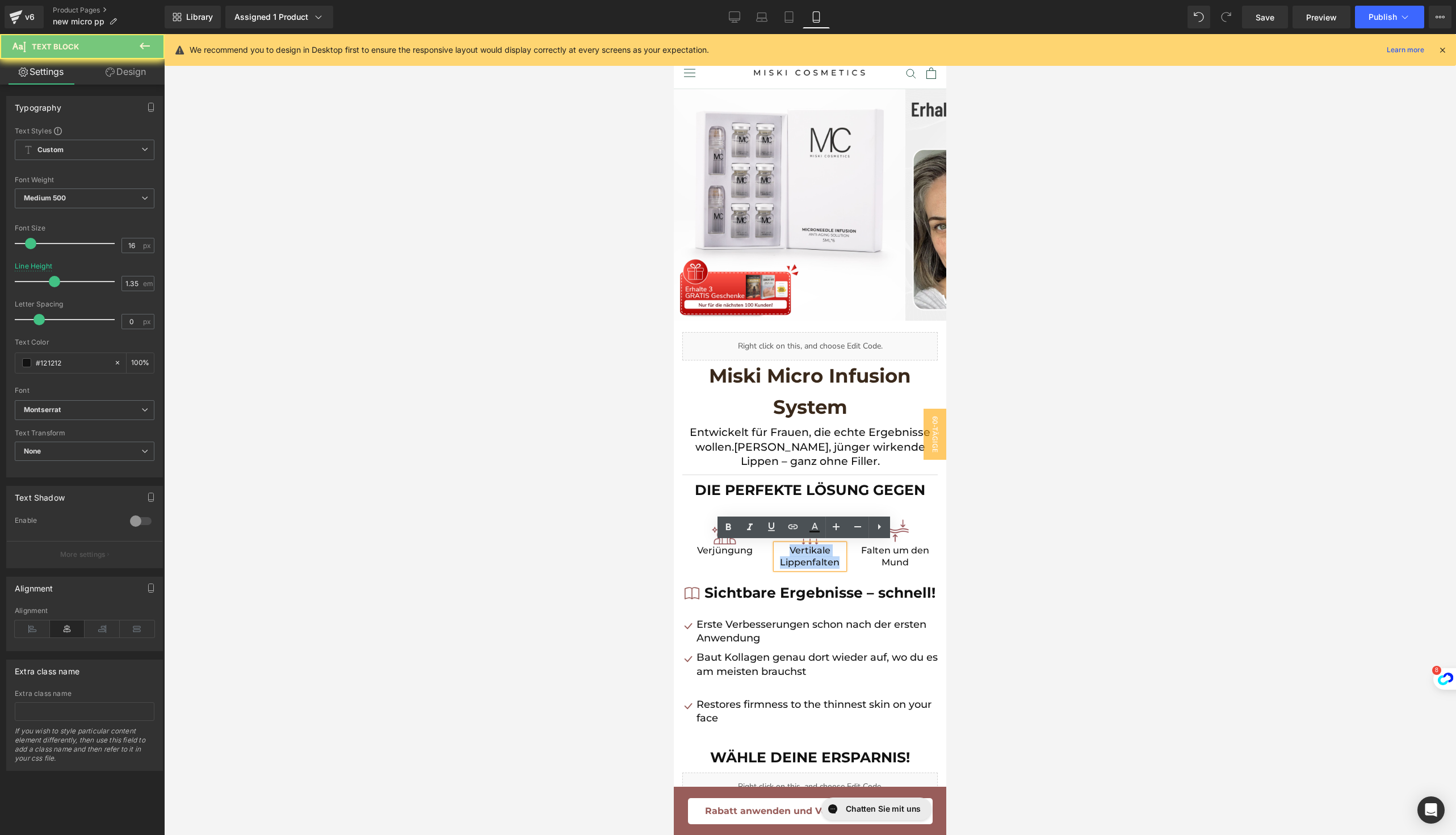
click at [811, 554] on p "Vertikale Lippenfalten" at bounding box center [809, 556] width 68 height 24
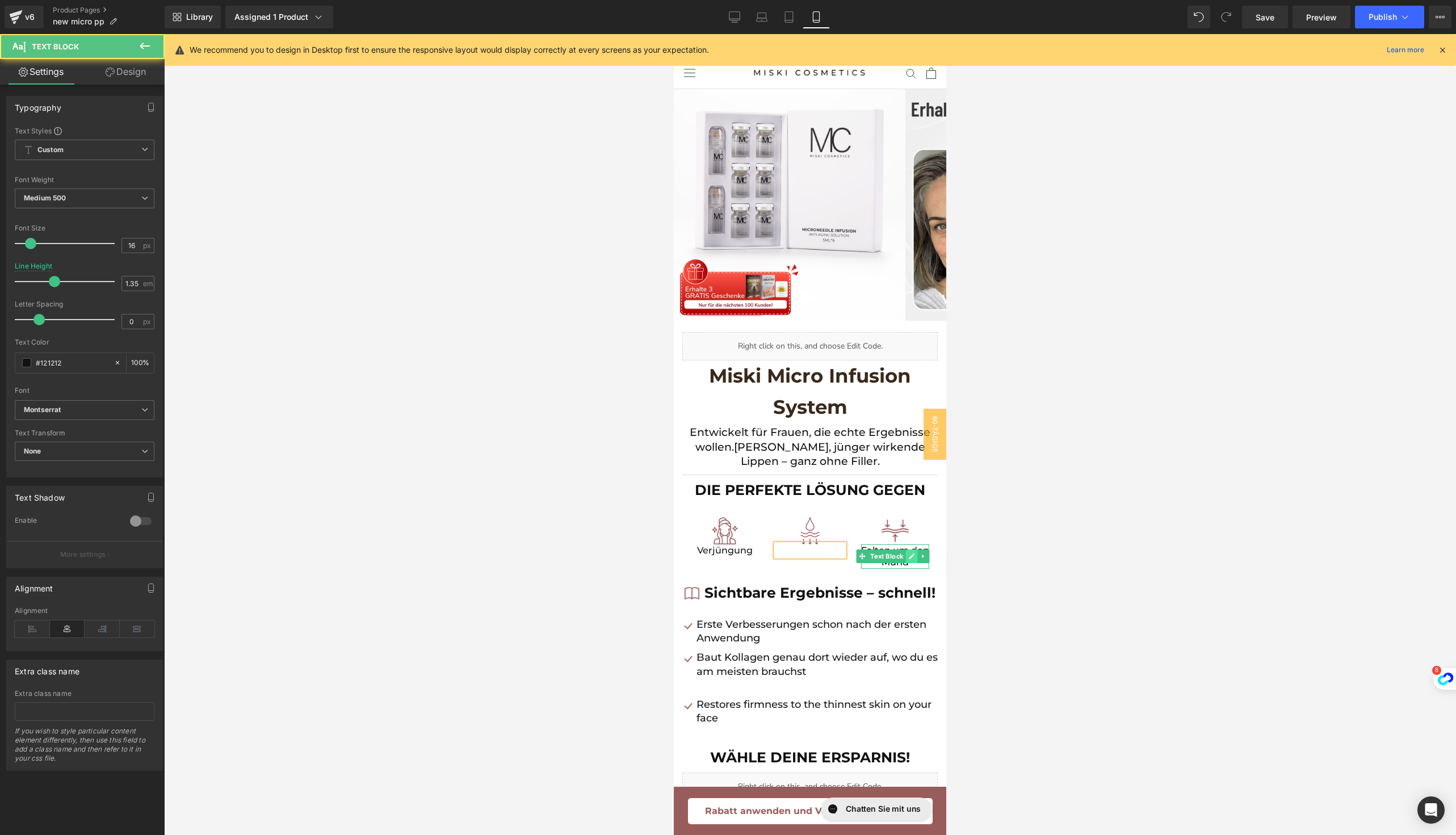
drag, startPoint x: 908, startPoint y: 560, endPoint x: 899, endPoint y: 554, distance: 10.8
click at [899, 554] on div "Falten um den Mund Text Block" at bounding box center [894, 556] width 68 height 24
drag, startPoint x: 891, startPoint y: 550, endPoint x: 908, endPoint y: 560, distance: 19.7
click at [908, 560] on p "Falten um den Mund" at bounding box center [894, 556] width 68 height 24
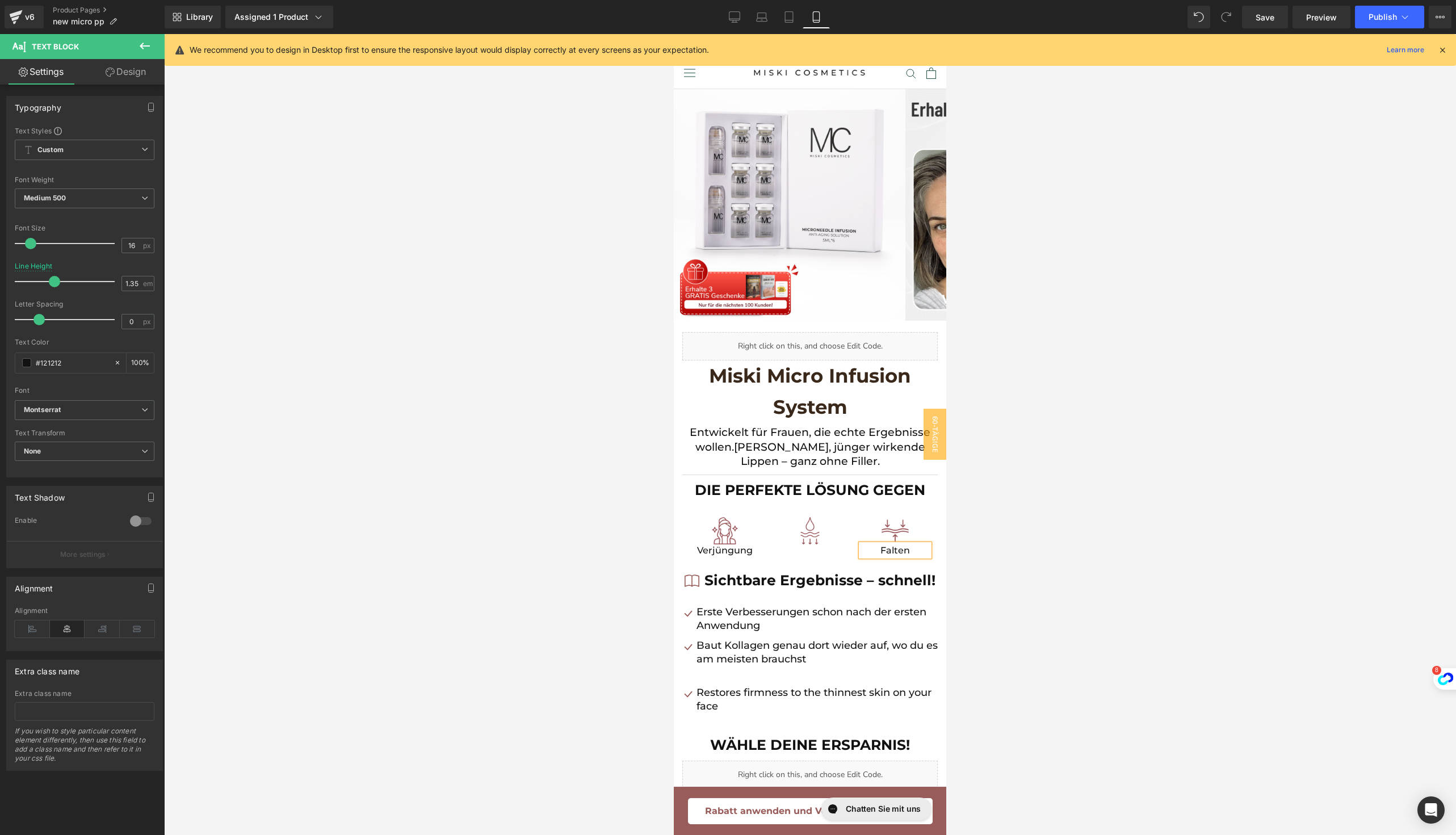
click at [872, 552] on p "Falten" at bounding box center [894, 550] width 68 height 13
click at [1055, 586] on div at bounding box center [810, 434] width 1292 height 801
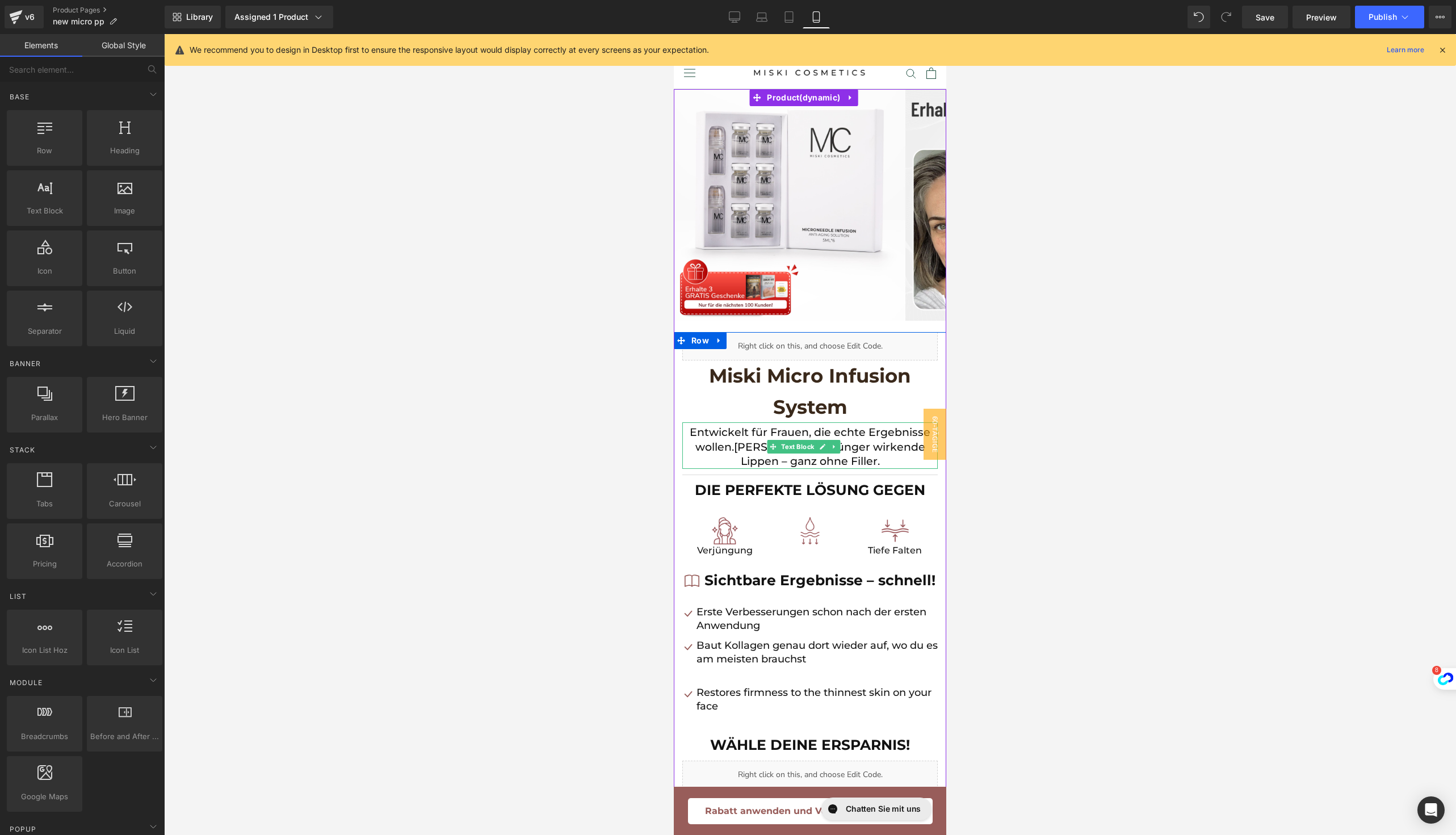
click at [876, 444] on span "[PERSON_NAME], jünger wirkende Lippen – ganz ohne Filler." at bounding box center [829, 455] width 191 height 28
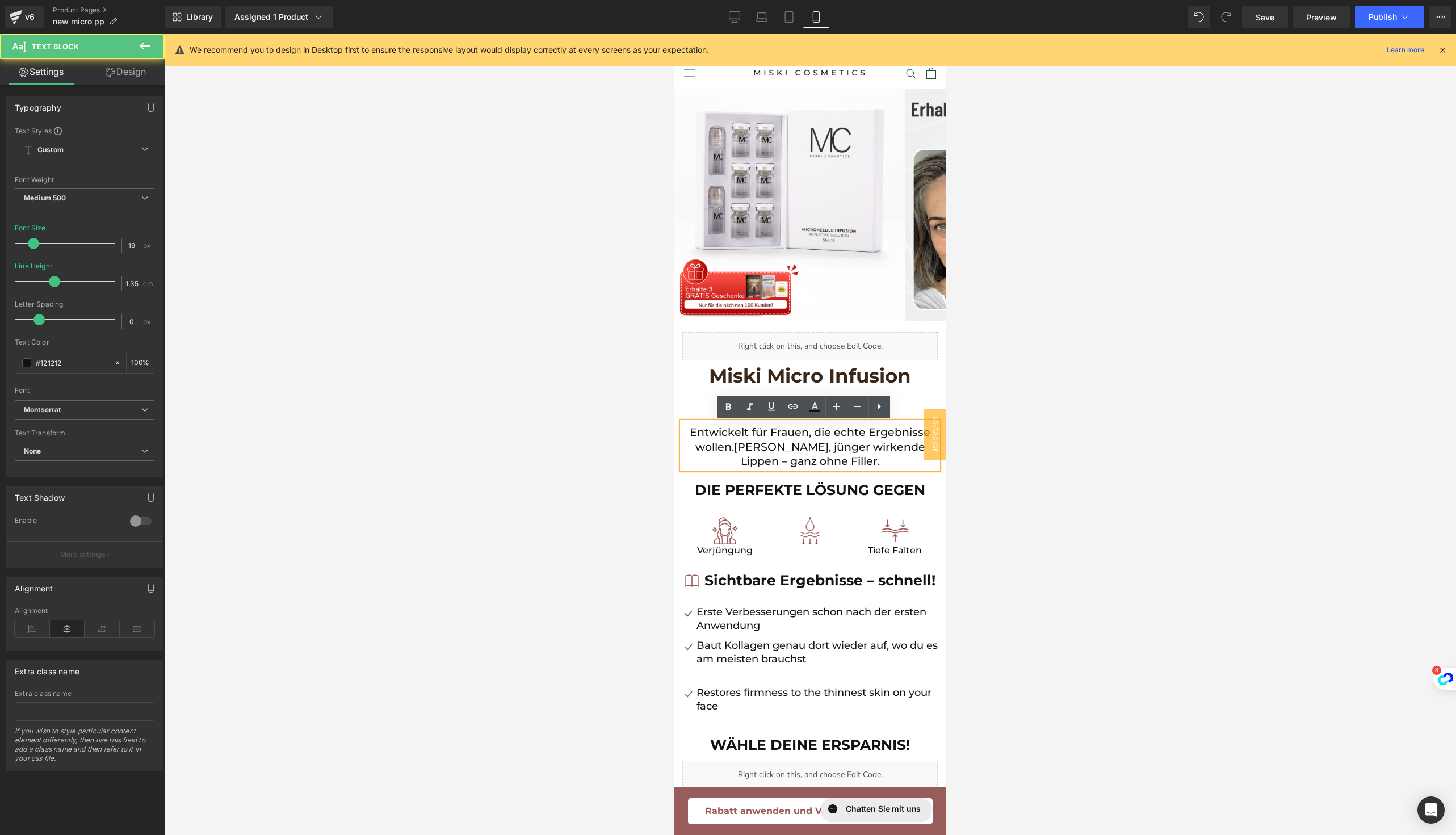
click at [876, 444] on span "[PERSON_NAME], jünger wirkende Lippen – ganz ohne Filler." at bounding box center [829, 455] width 191 height 28
click at [835, 462] on span "[PERSON_NAME], jünger wirkende Haut – ganz ohne Filler." at bounding box center [829, 455] width 191 height 28
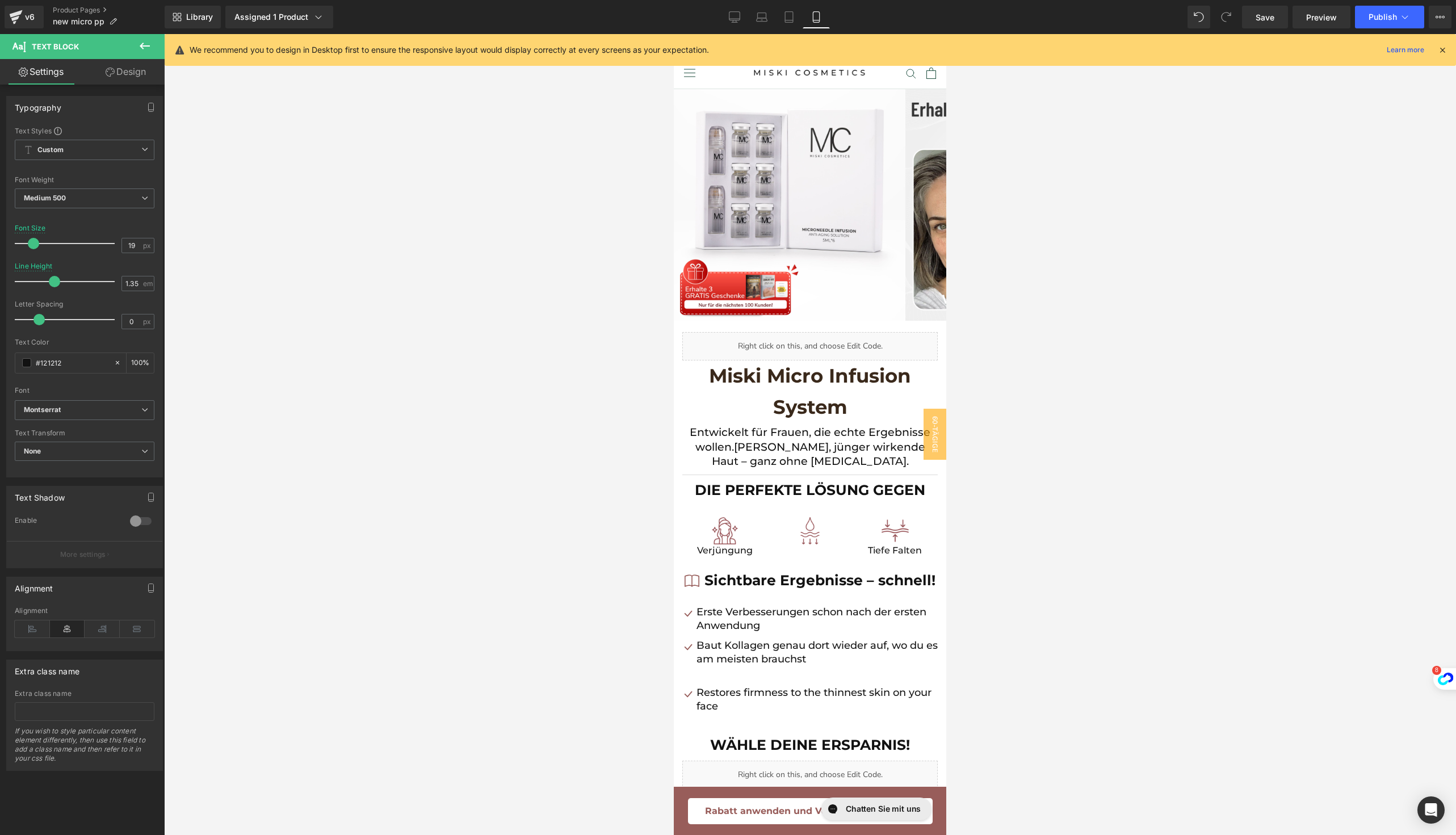
click at [1036, 428] on div at bounding box center [810, 434] width 1292 height 801
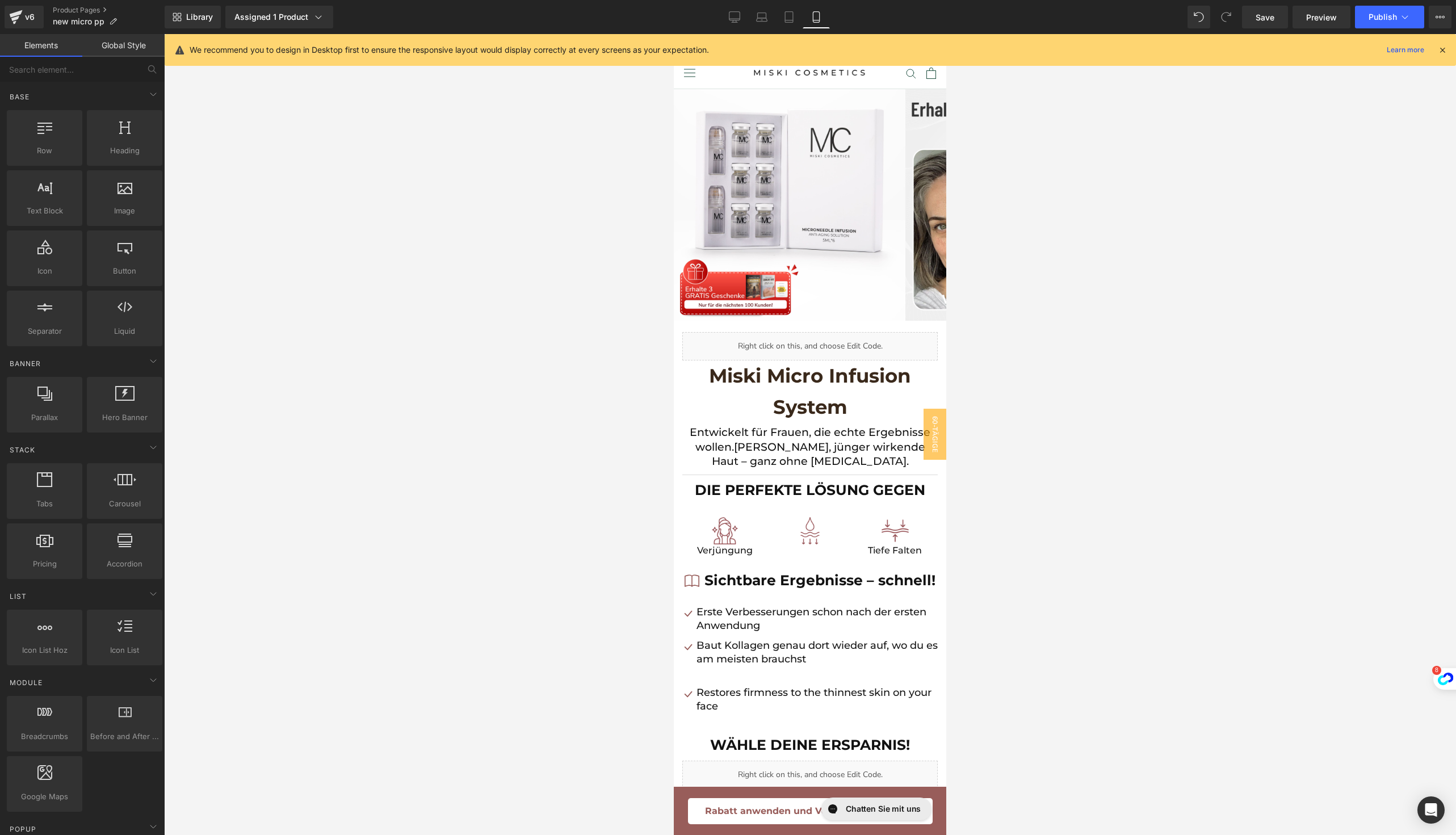
click at [1028, 210] on div at bounding box center [810, 434] width 1292 height 801
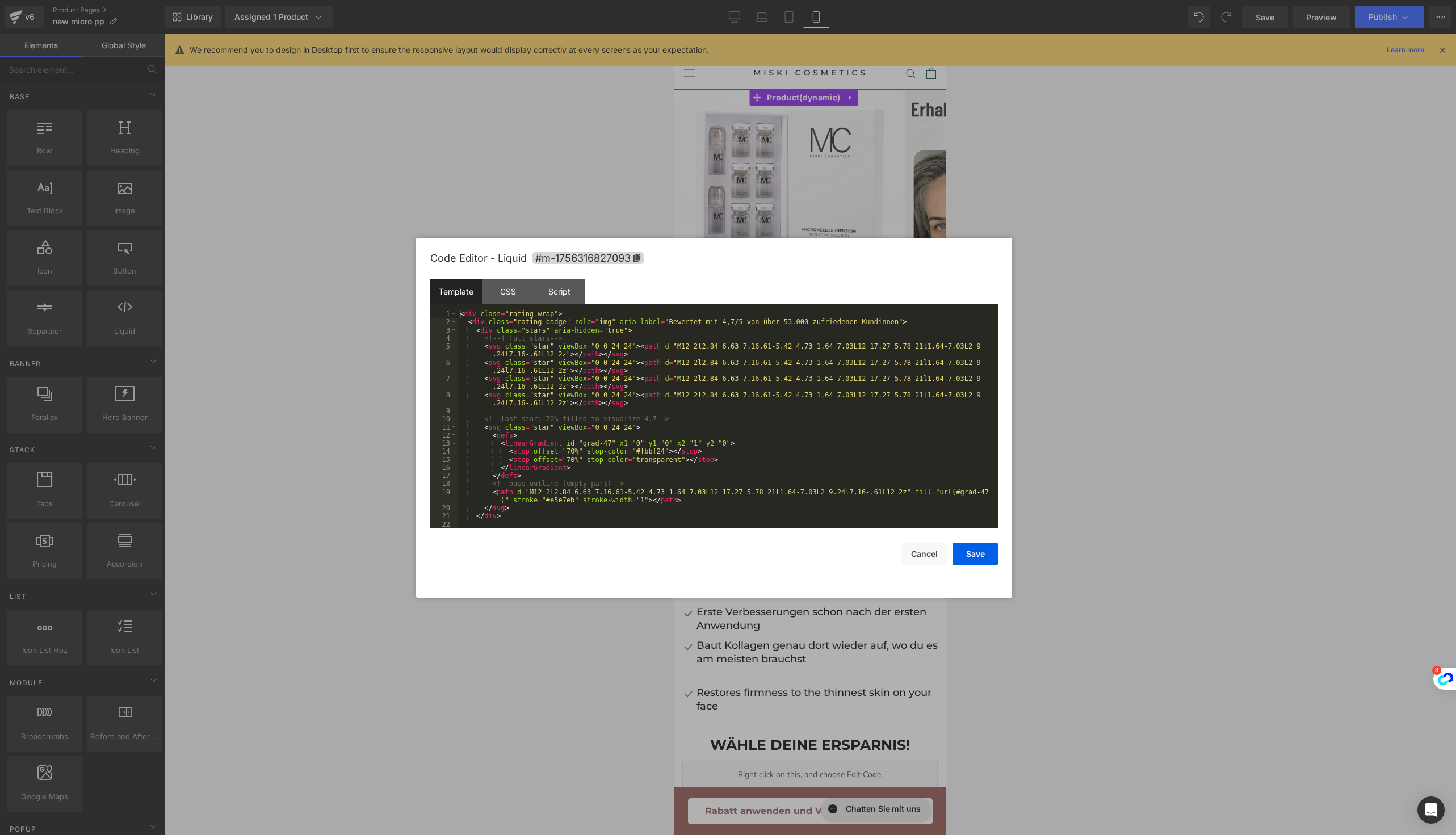
click at [815, 345] on div "Liquid" at bounding box center [809, 346] width 255 height 29
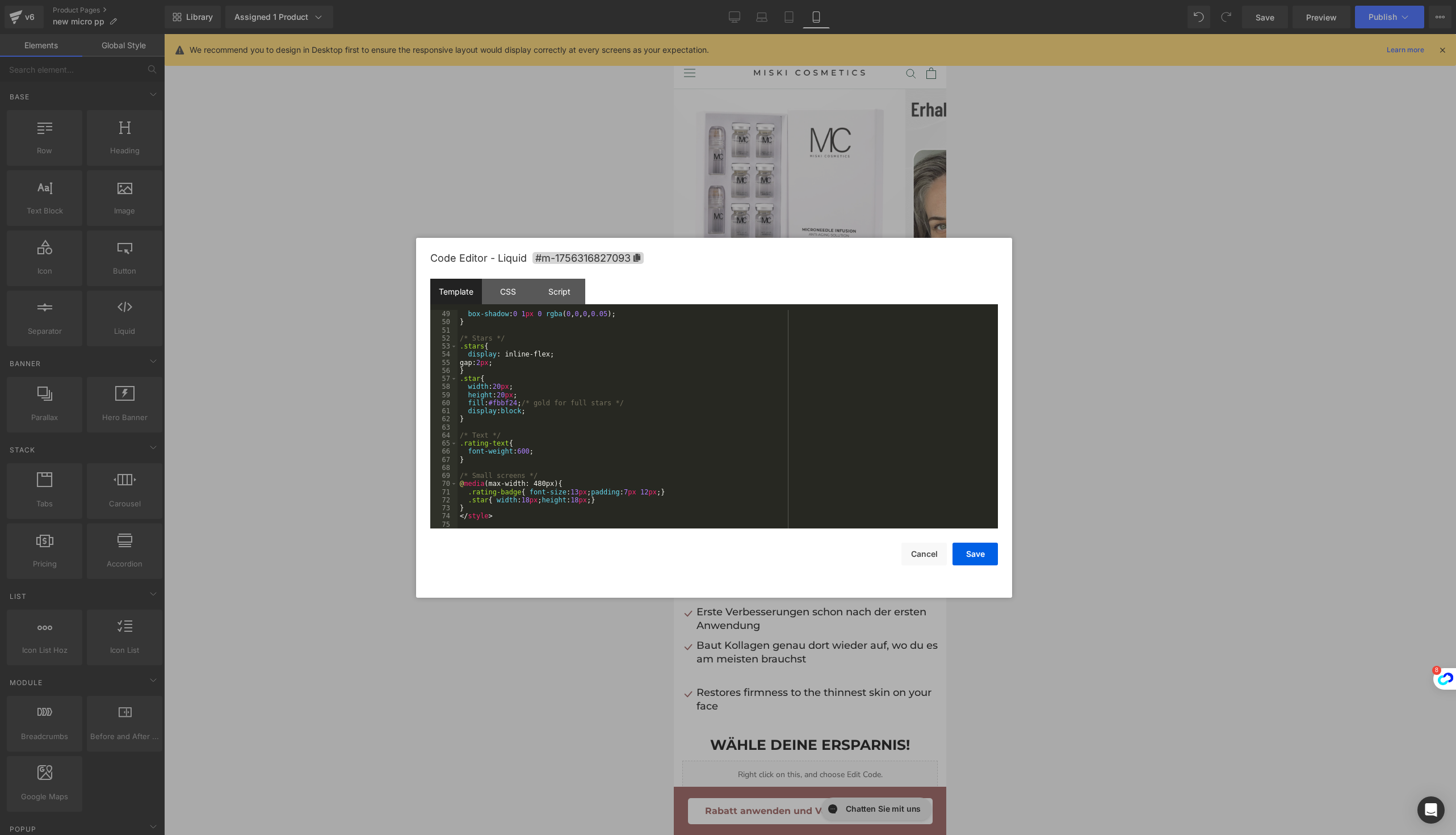
scroll to position [429, 0]
click at [971, 547] on button "Save" at bounding box center [975, 554] width 45 height 22
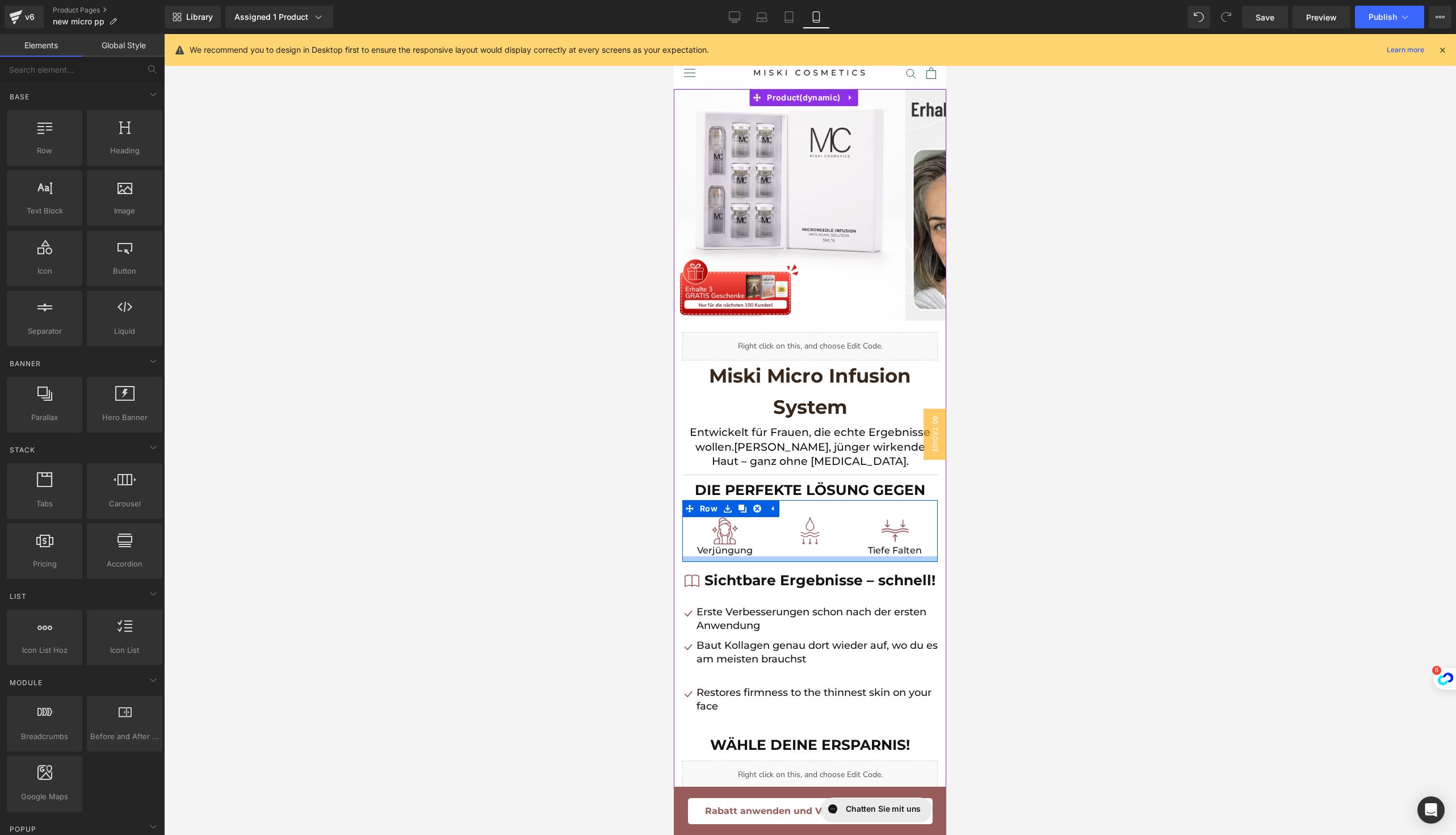
click at [785, 556] on div at bounding box center [809, 559] width 255 height 6
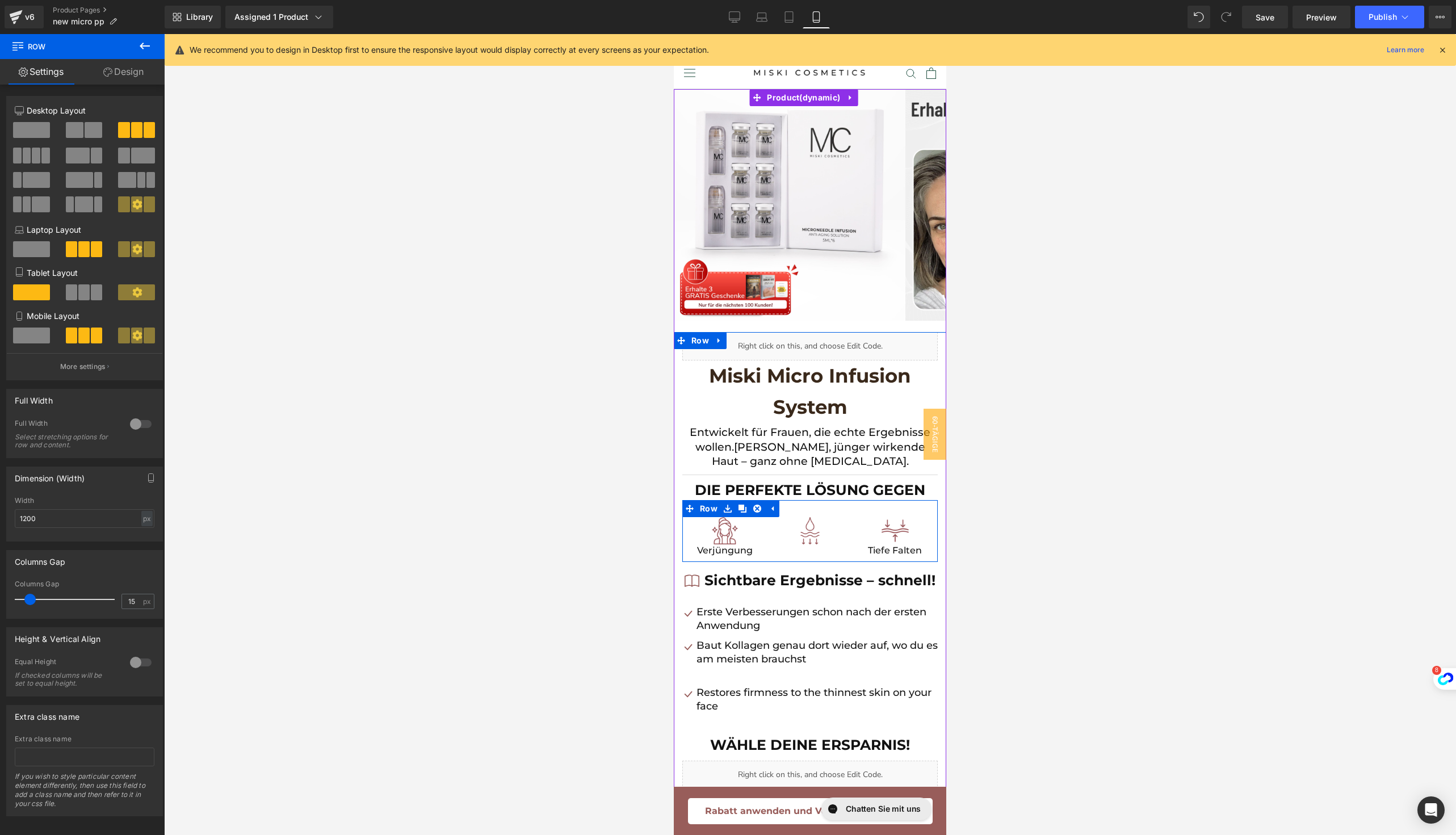
click at [759, 550] on div "Image Verjüngung Text Block" at bounding box center [725, 536] width 85 height 40
click at [794, 550] on span "Text Block" at bounding box center [802, 550] width 38 height 13
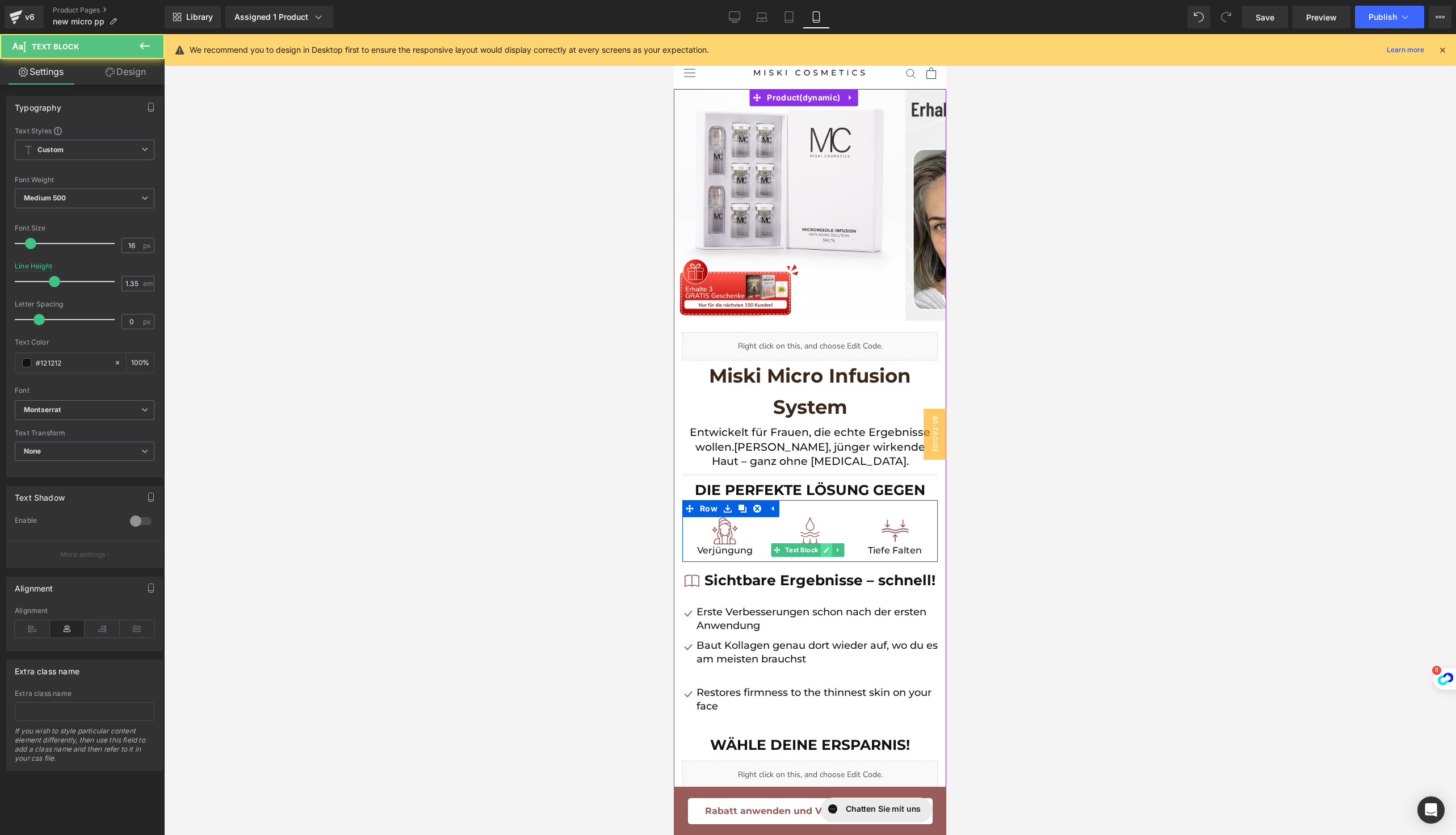
click at [824, 550] on icon at bounding box center [827, 550] width 6 height 7
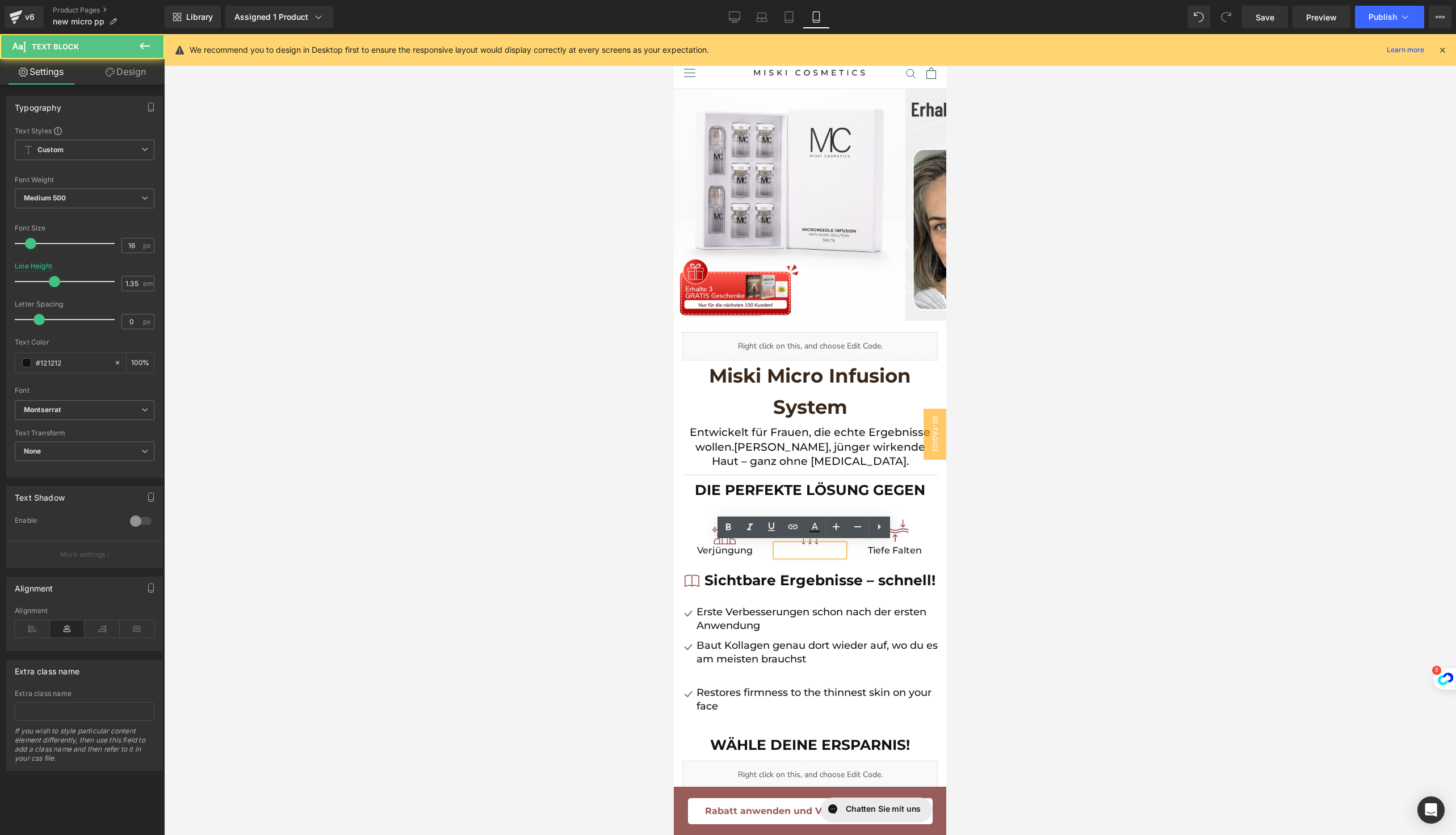
click at [822, 550] on p at bounding box center [809, 550] width 68 height 13
click at [780, 519] on div "Image" at bounding box center [809, 530] width 68 height 27
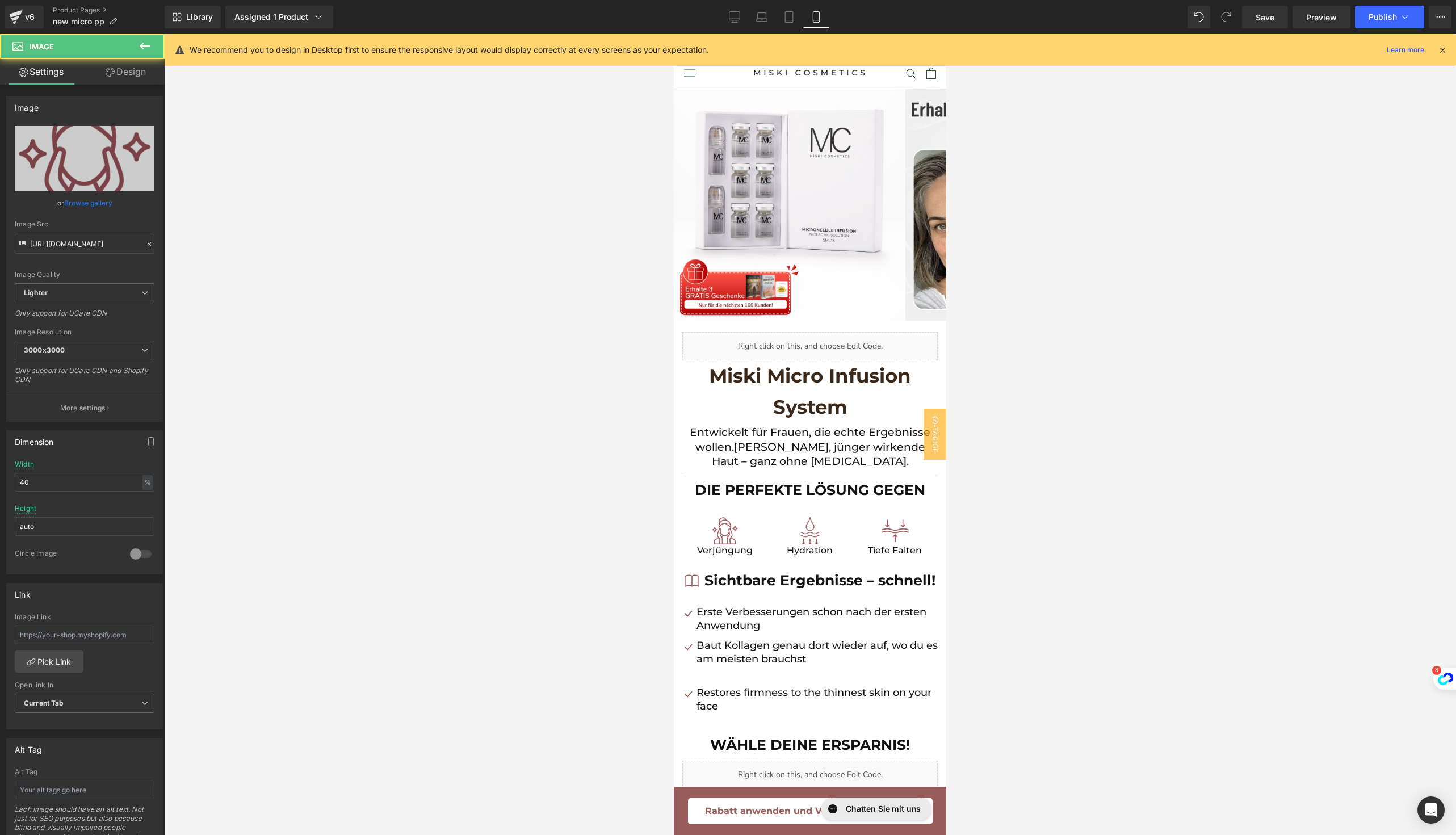
click at [696, 520] on div at bounding box center [725, 530] width 68 height 27
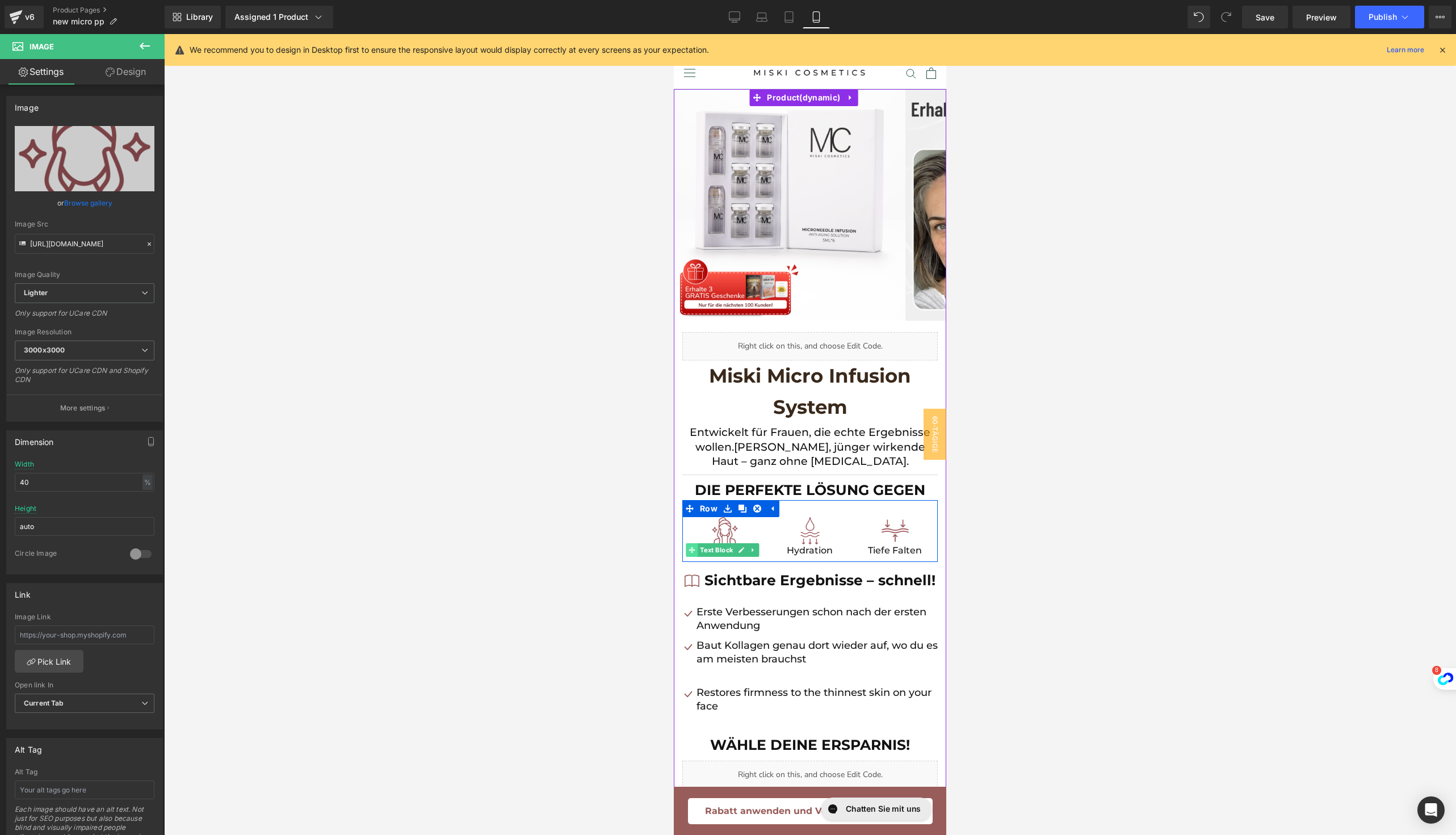
click at [689, 547] on icon at bounding box center [692, 550] width 6 height 7
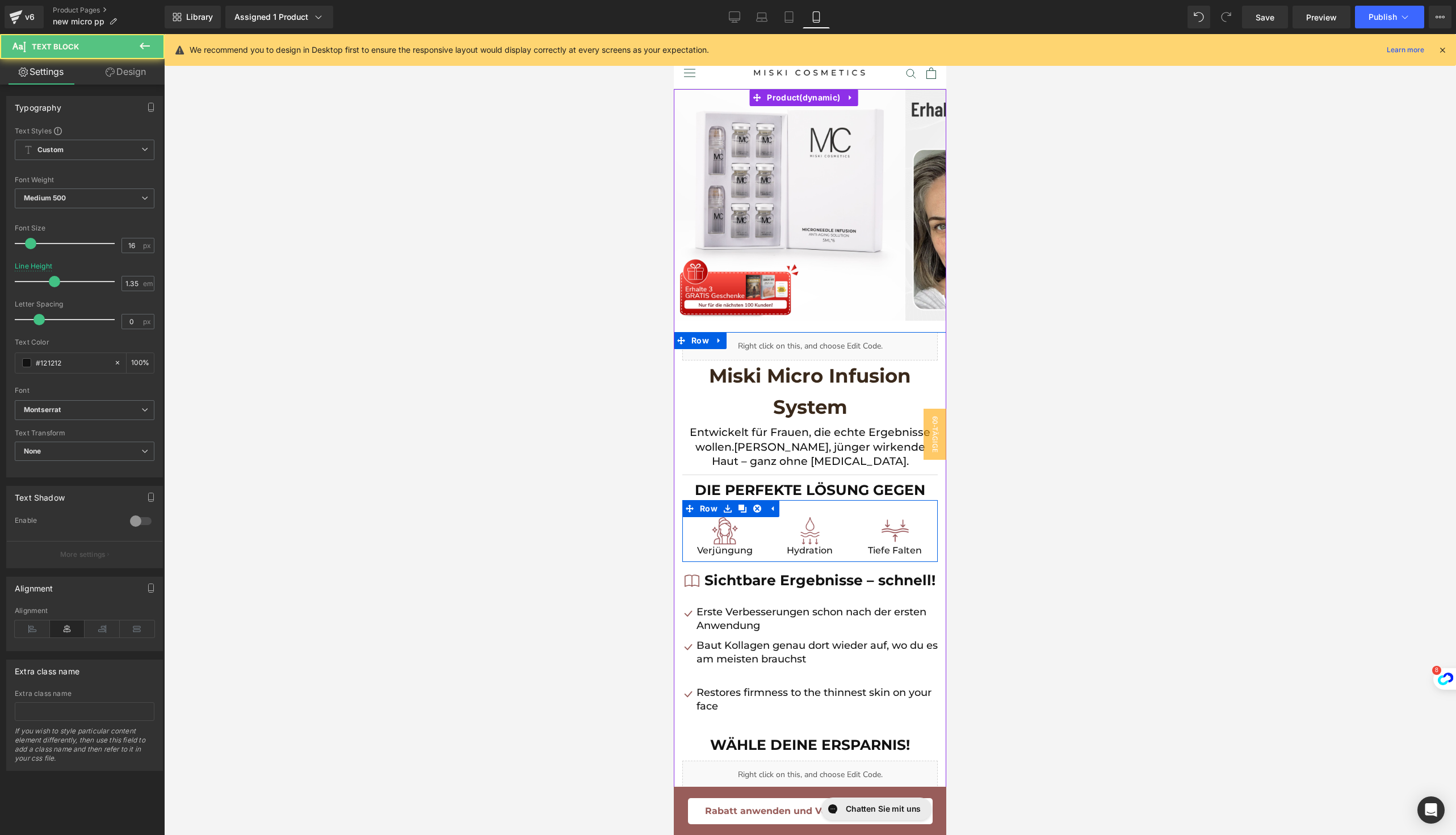
click at [685, 540] on div "Image Verjüngung Text Block" at bounding box center [725, 536] width 85 height 40
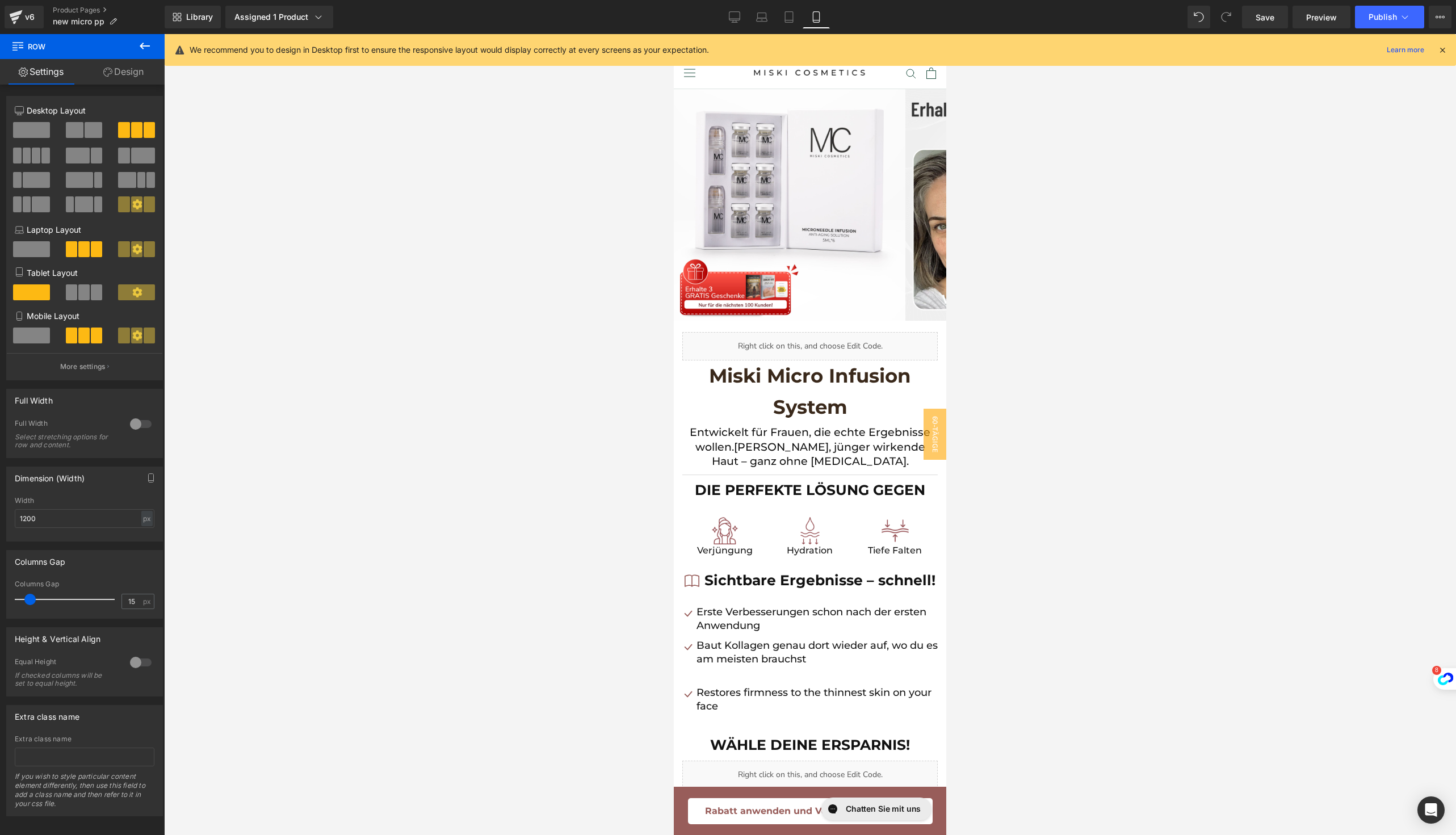
click at [790, 550] on span "Text Block" at bounding box center [802, 550] width 38 height 13
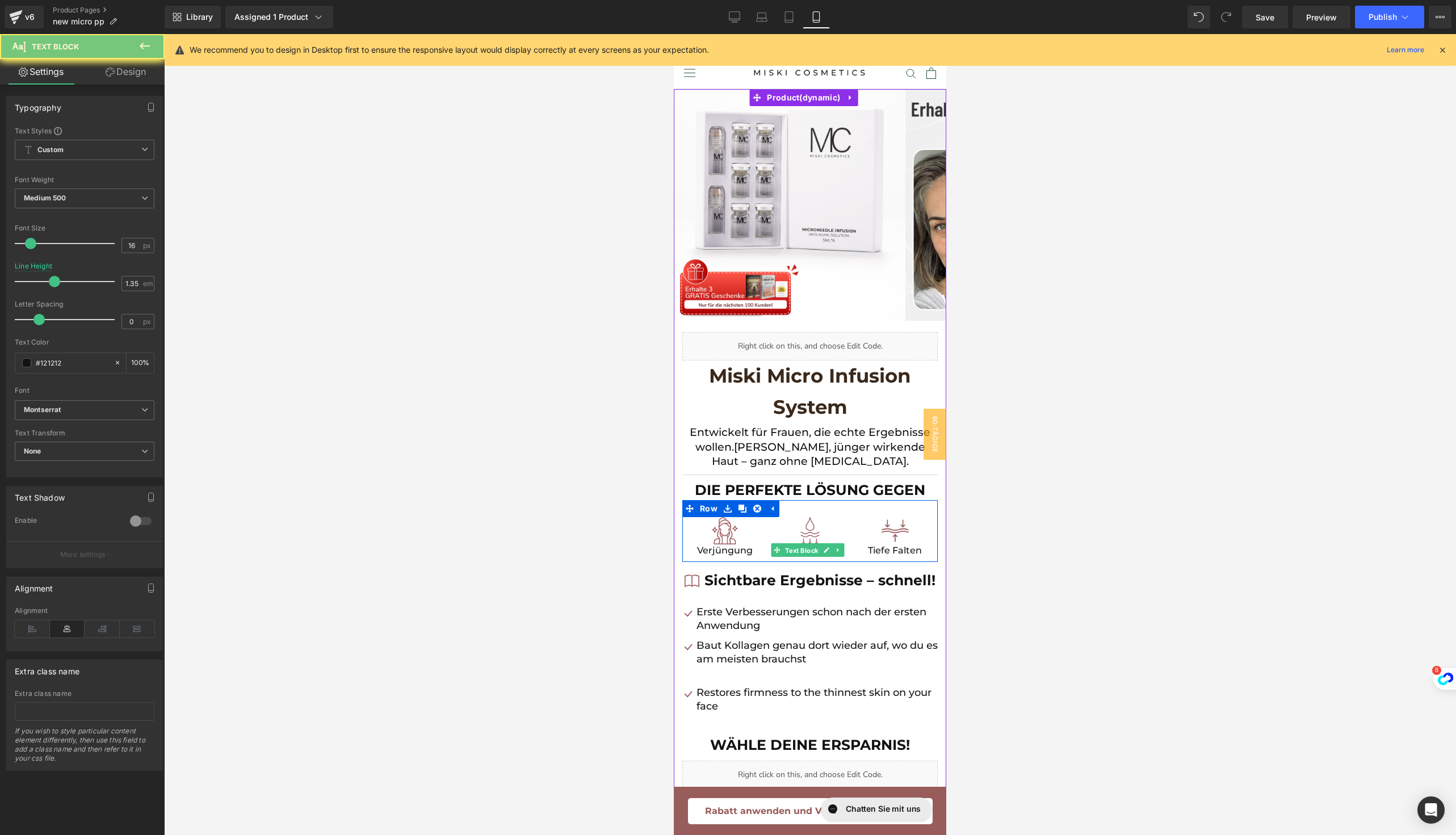
click at [790, 550] on span "Text Block" at bounding box center [802, 550] width 38 height 13
click at [824, 548] on icon at bounding box center [827, 550] width 6 height 6
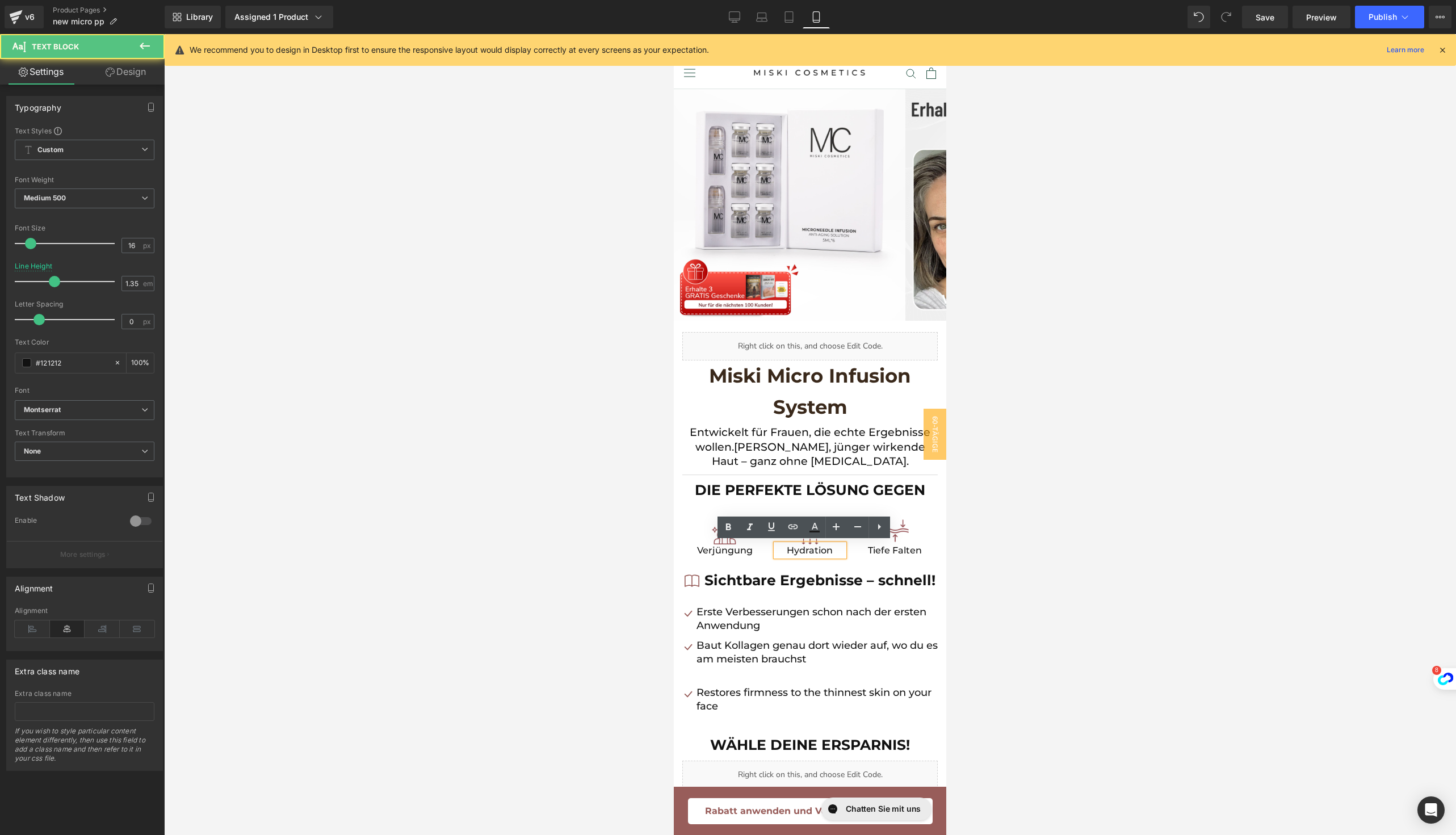
click at [811, 552] on p "Hydration" at bounding box center [809, 550] width 68 height 13
click at [906, 552] on link at bounding box center [911, 550] width 12 height 13
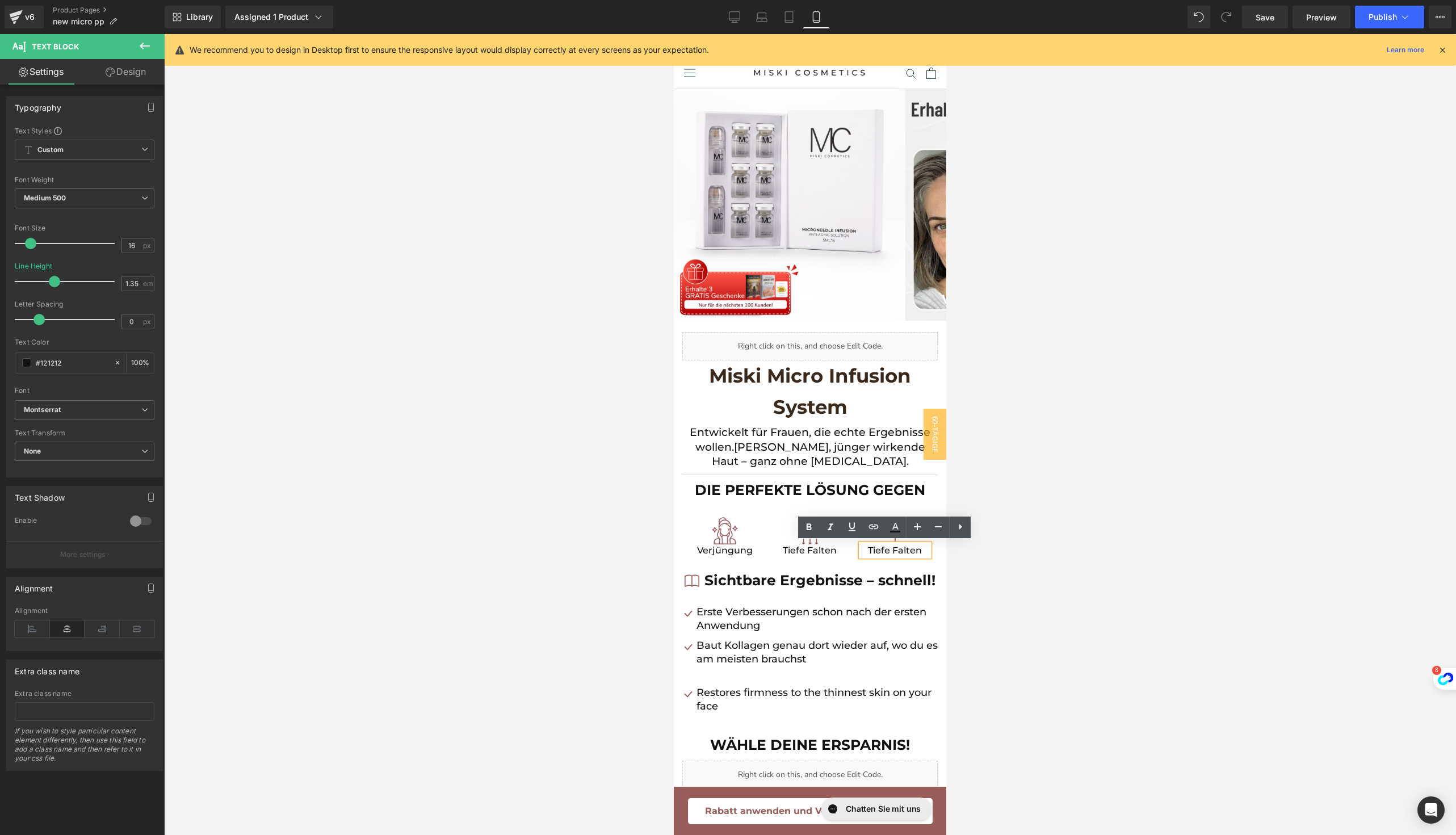
click at [899, 552] on p "Tiefe Falten" at bounding box center [894, 550] width 68 height 13
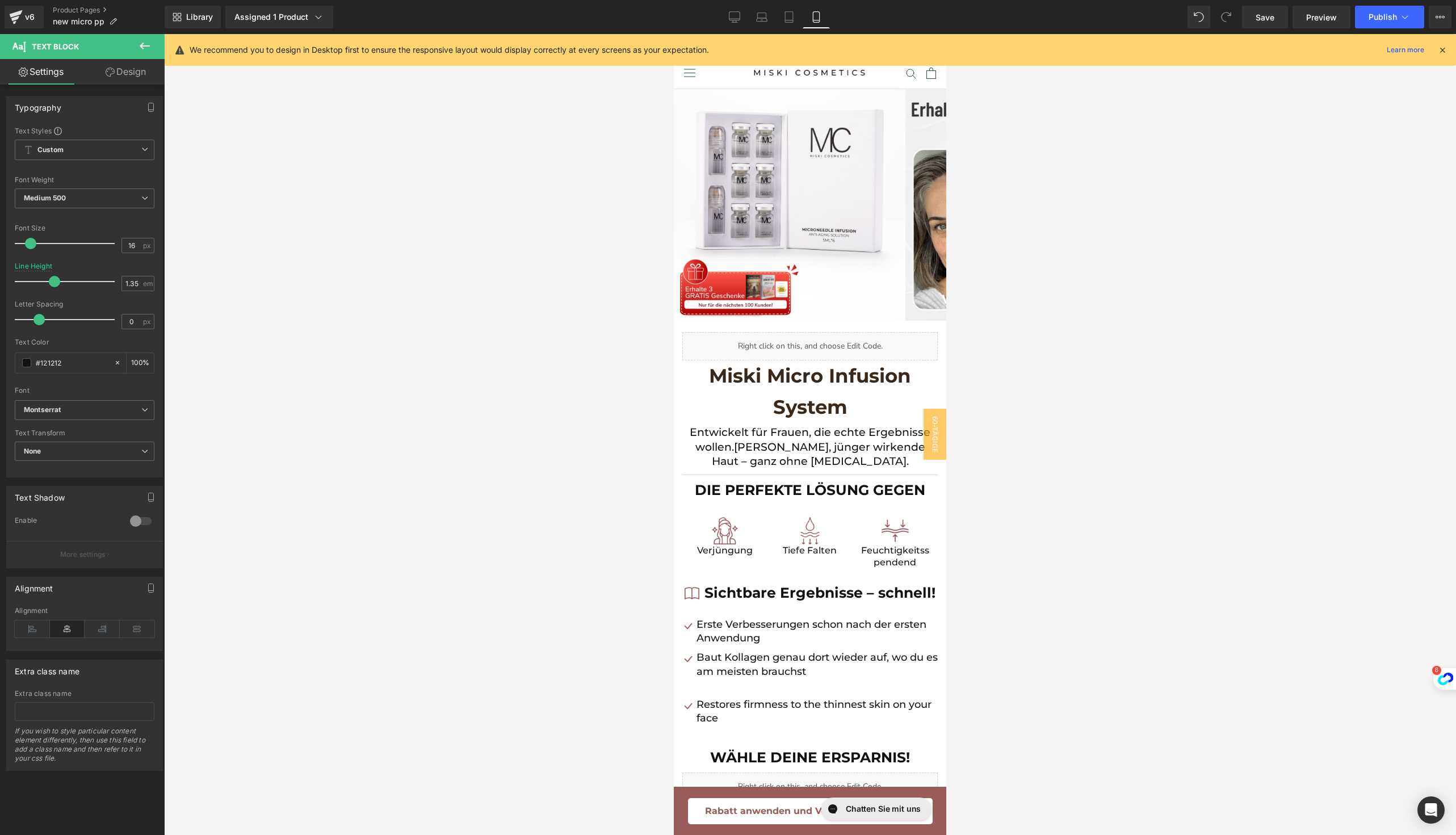
click at [956, 566] on div at bounding box center [810, 434] width 1292 height 801
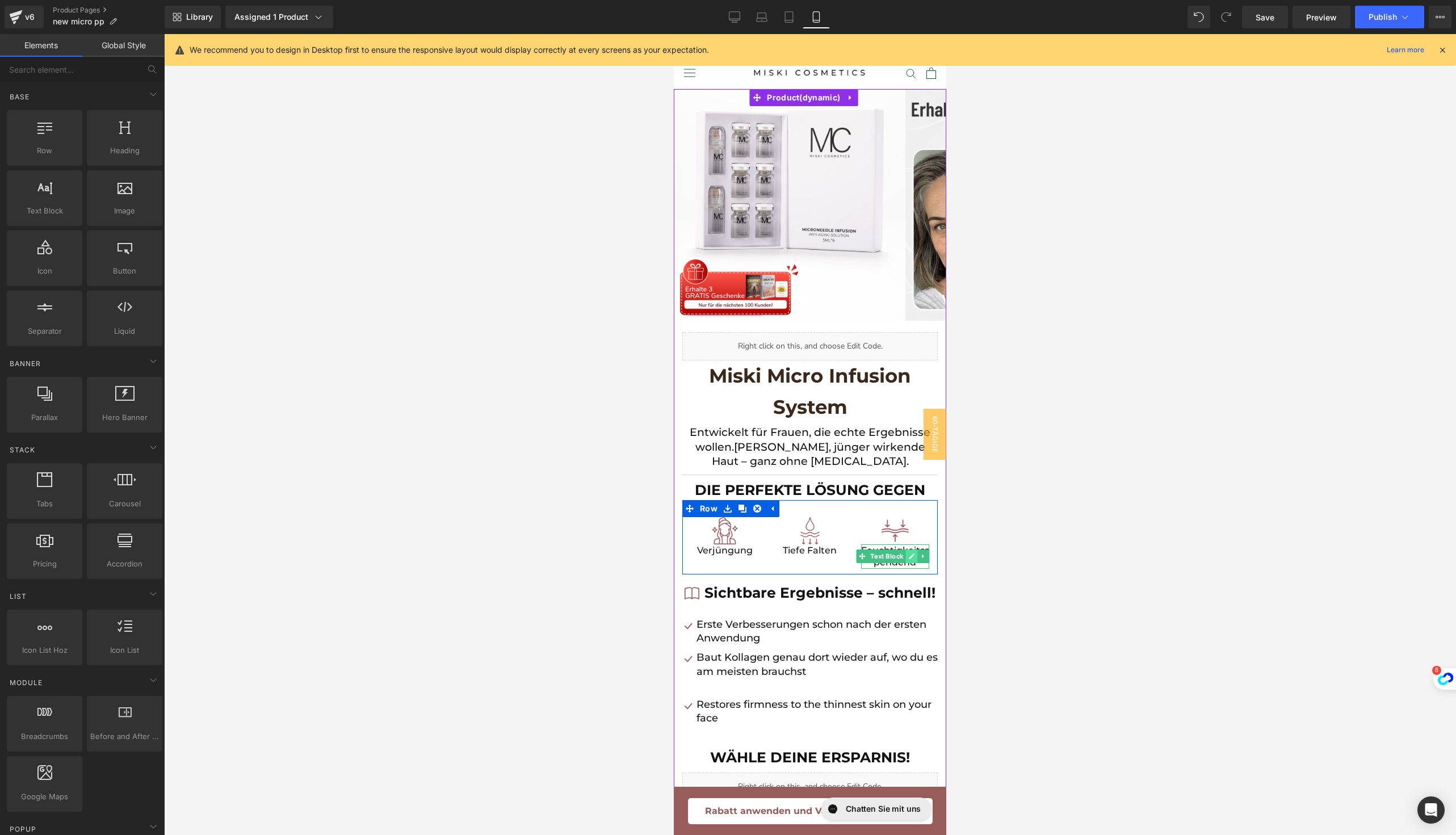
click at [906, 550] on link at bounding box center [911, 556] width 12 height 13
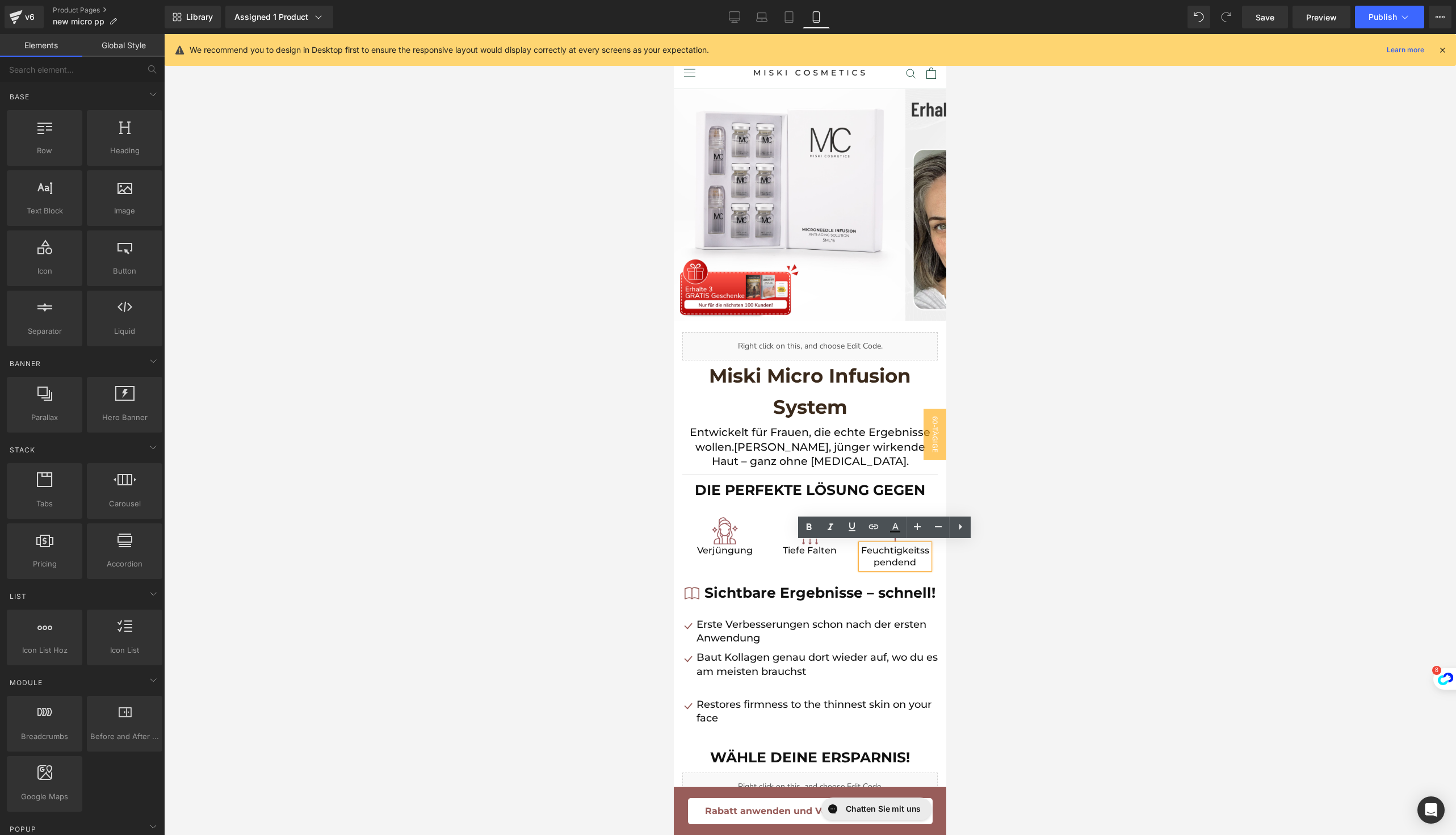
click at [914, 550] on p "Feuchtigkeitsspendend" at bounding box center [894, 556] width 68 height 24
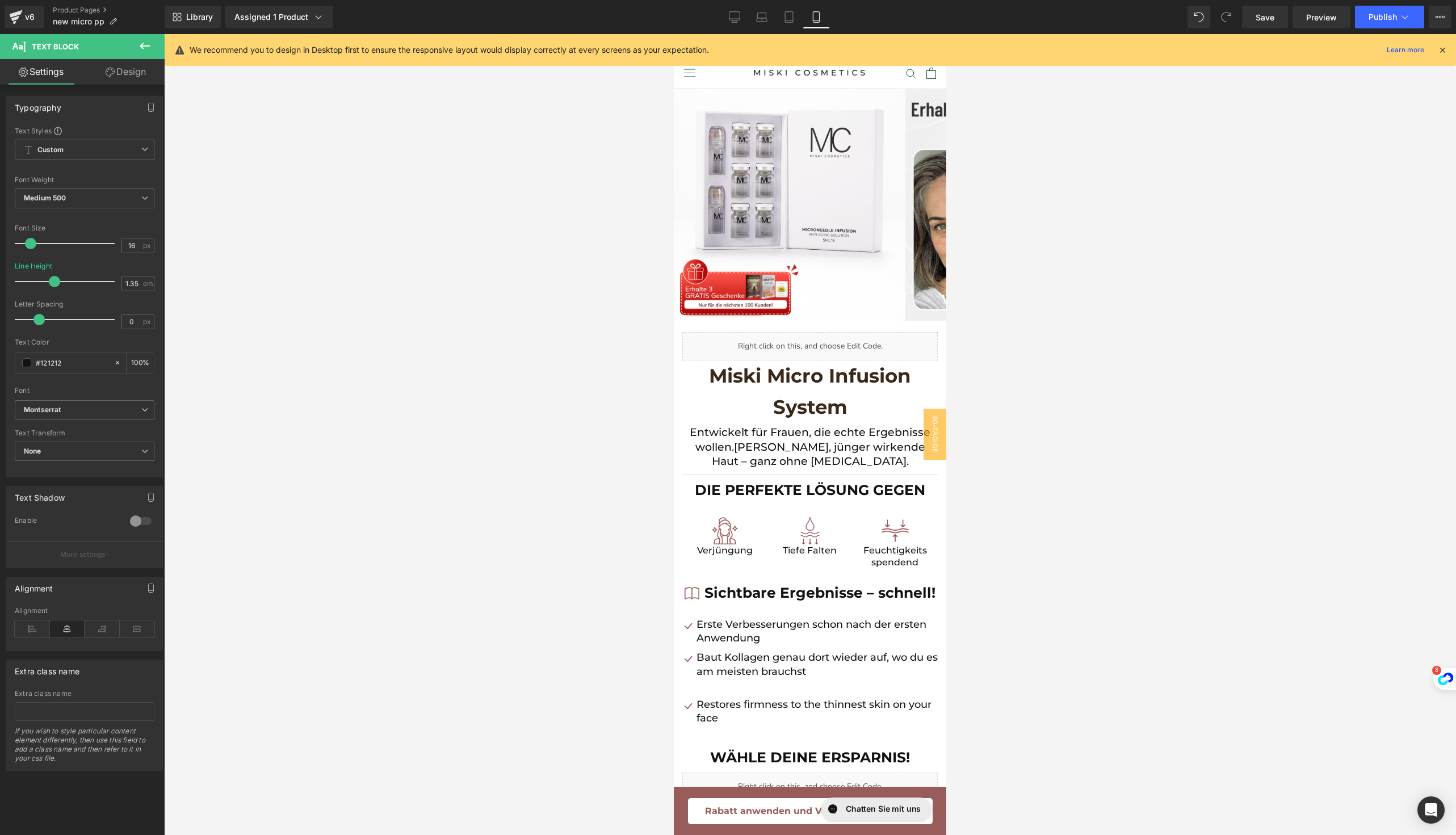
click at [997, 589] on div at bounding box center [810, 434] width 1292 height 801
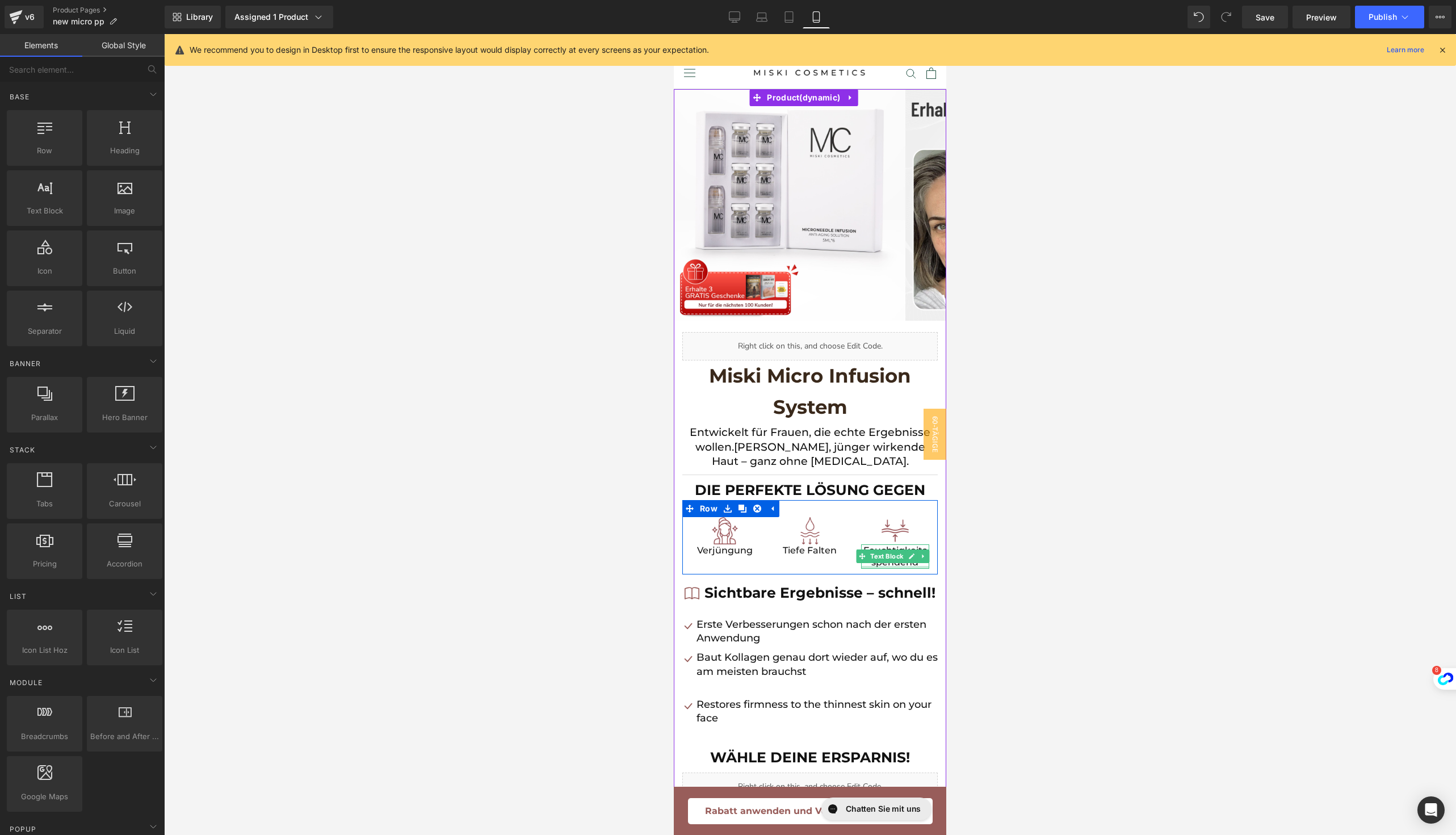
click at [911, 566] on div at bounding box center [894, 567] width 68 height 3
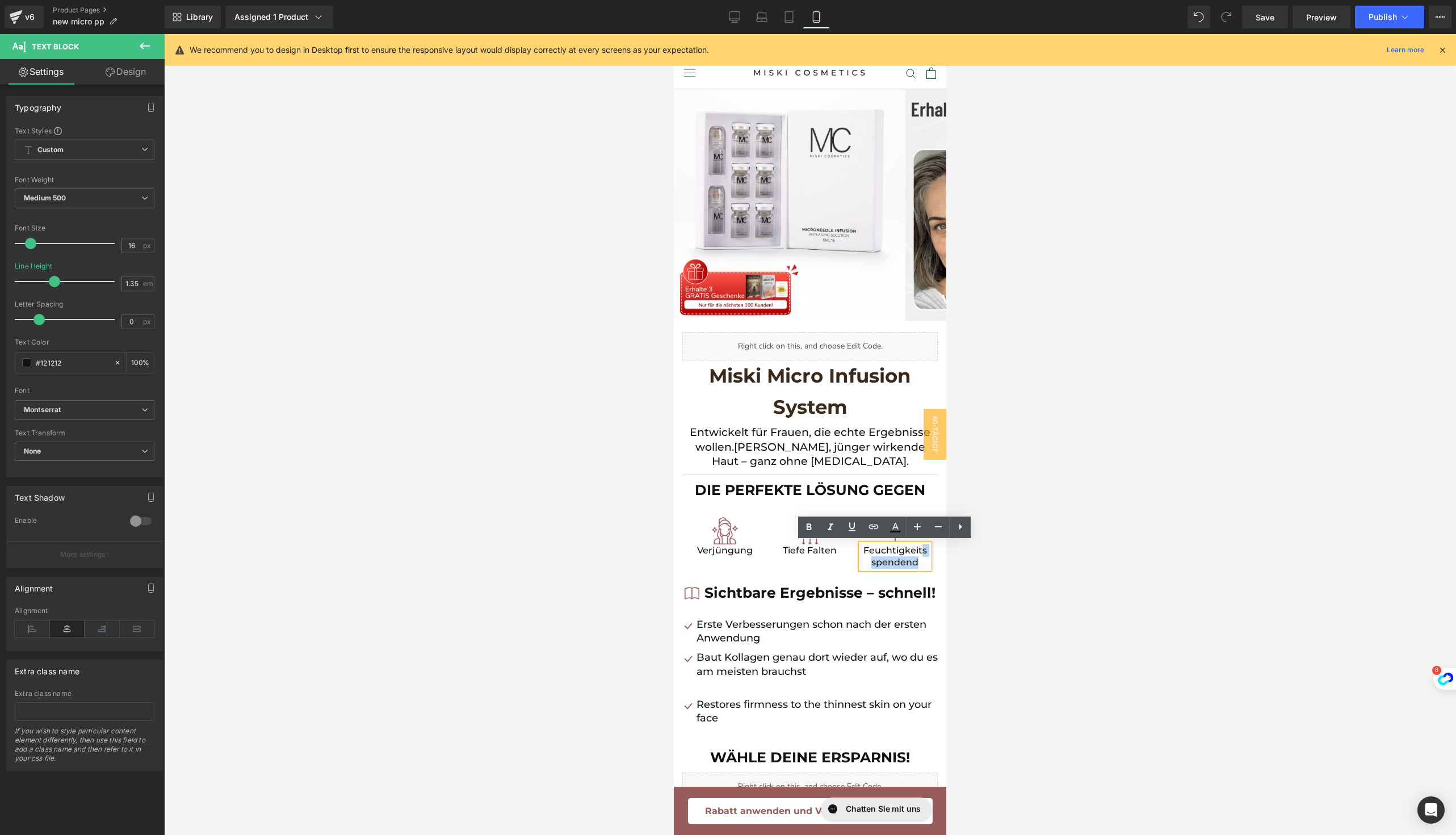
drag, startPoint x: 909, startPoint y: 562, endPoint x: 911, endPoint y: 554, distance: 8.2
click at [911, 554] on p "Feuchtigkeits spendend" at bounding box center [894, 556] width 68 height 24
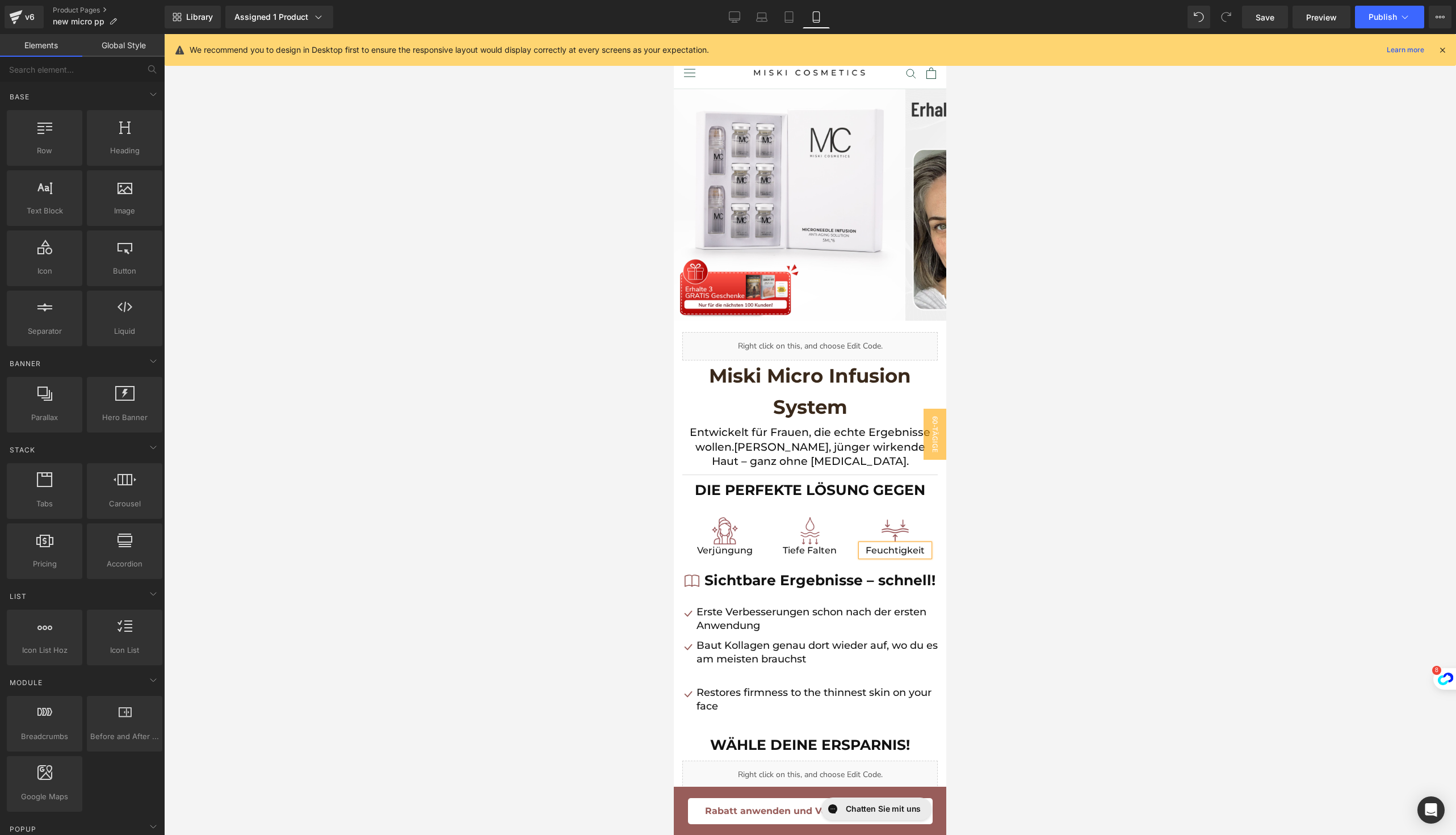
click at [1021, 562] on div at bounding box center [810, 434] width 1292 height 801
click at [908, 550] on icon at bounding box center [911, 550] width 6 height 7
click at [891, 550] on p "Feuchtigkeit" at bounding box center [894, 550] width 68 height 13
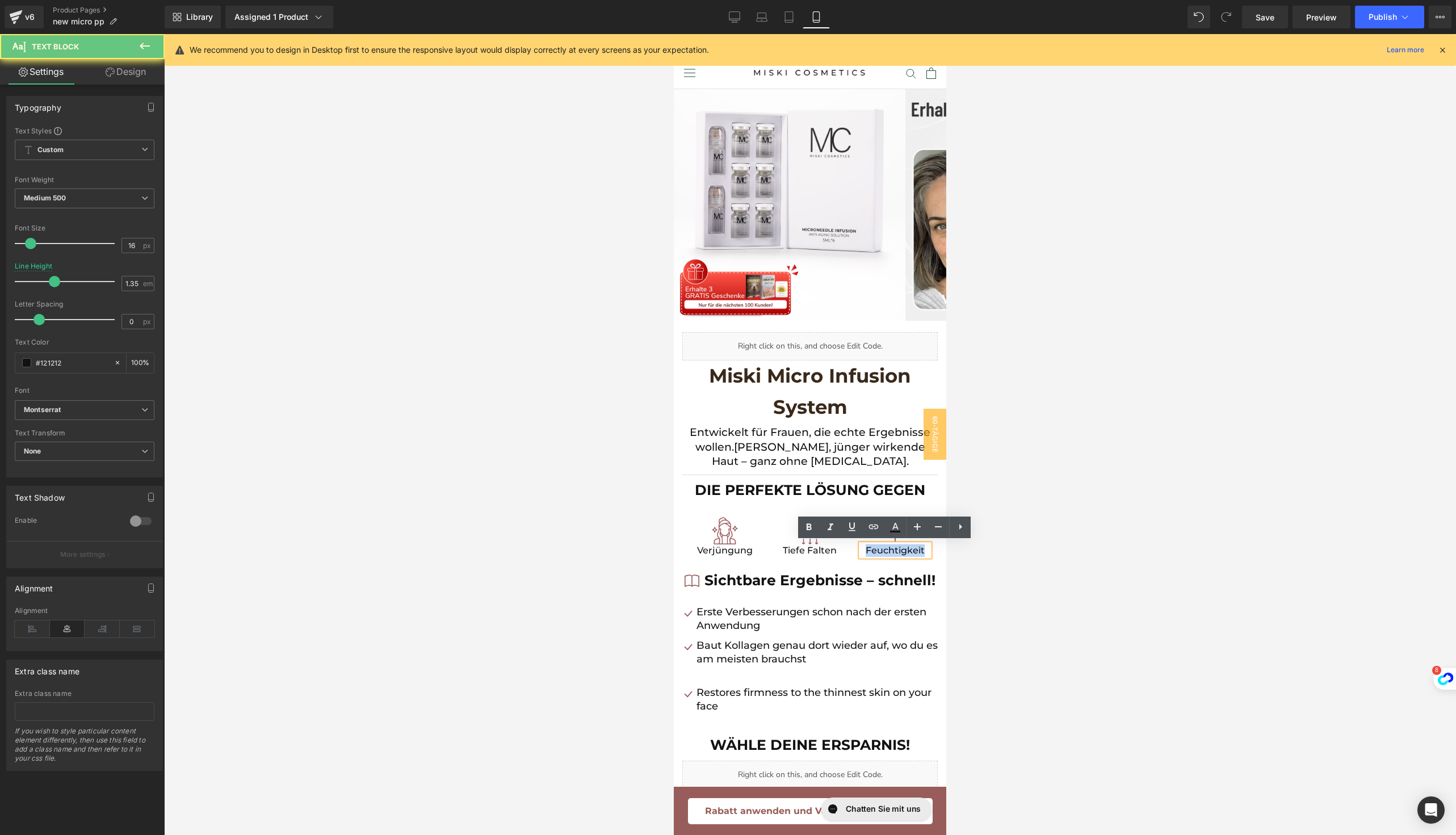
click at [891, 550] on p "Feuchtigkeit" at bounding box center [894, 550] width 68 height 13
click at [1001, 559] on div at bounding box center [810, 434] width 1292 height 801
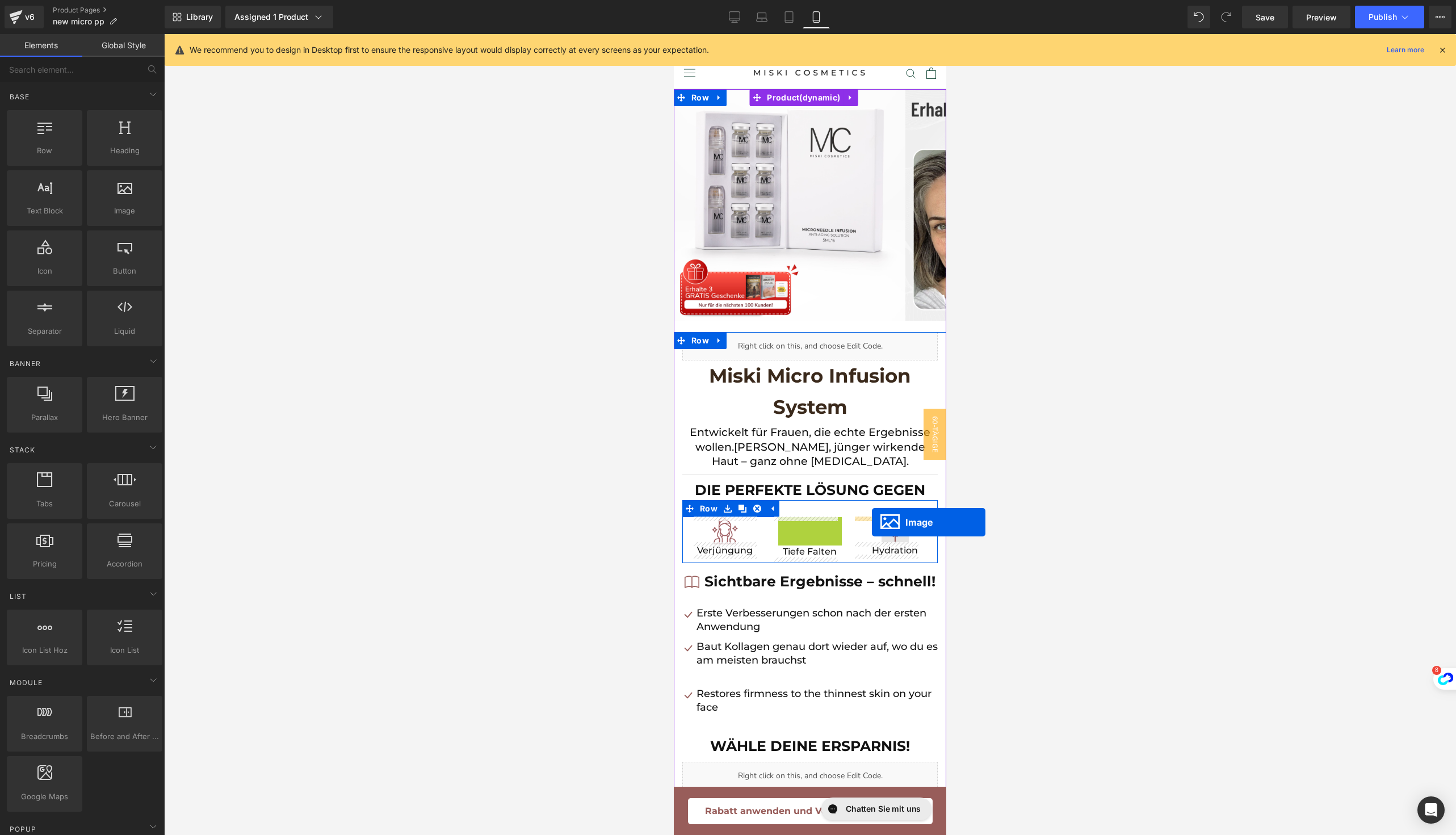
drag, startPoint x: 782, startPoint y: 528, endPoint x: 872, endPoint y: 522, distance: 90.2
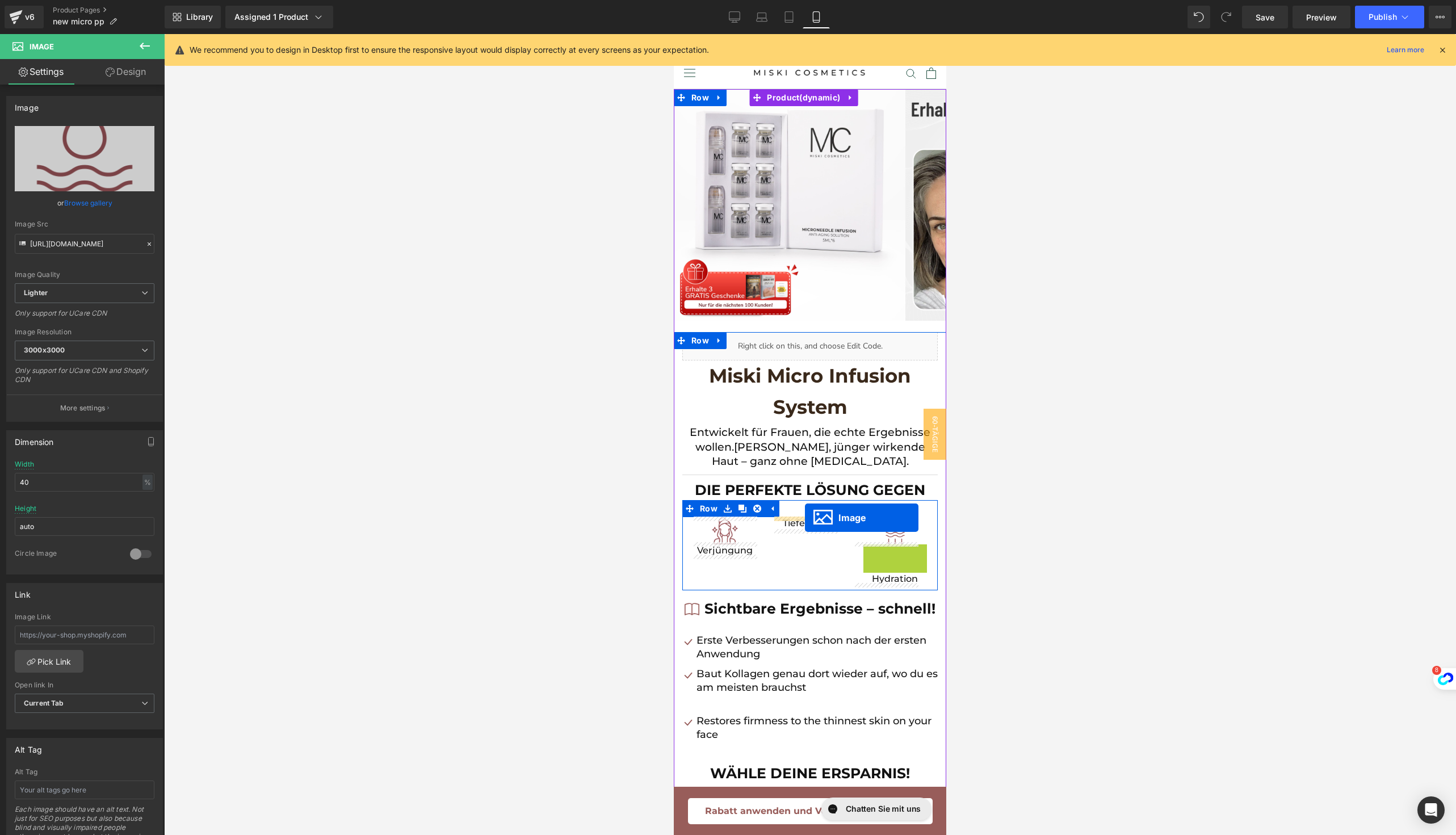
drag, startPoint x: 865, startPoint y: 552, endPoint x: 805, endPoint y: 518, distance: 69.0
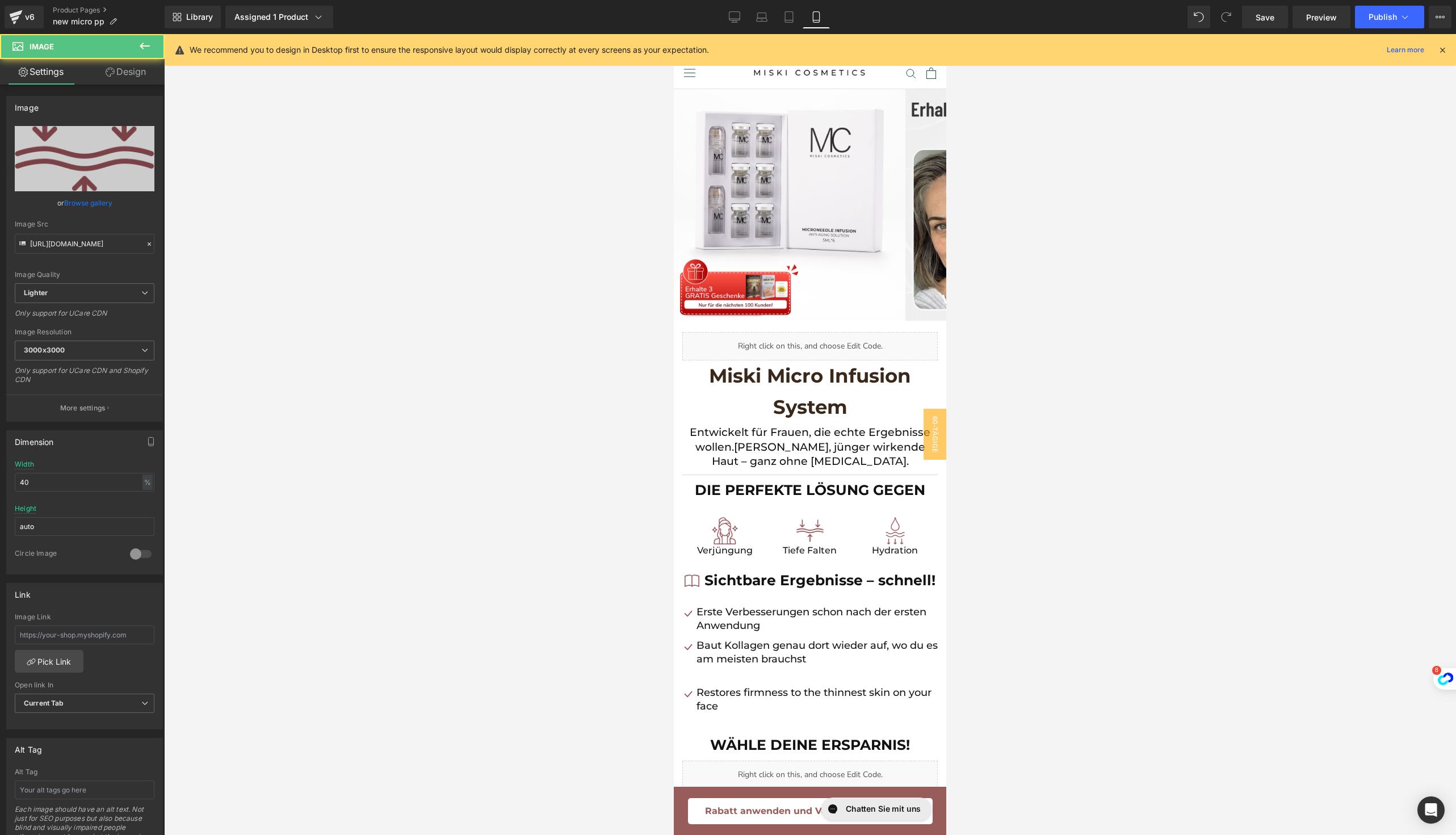
click at [1025, 552] on div at bounding box center [810, 434] width 1292 height 801
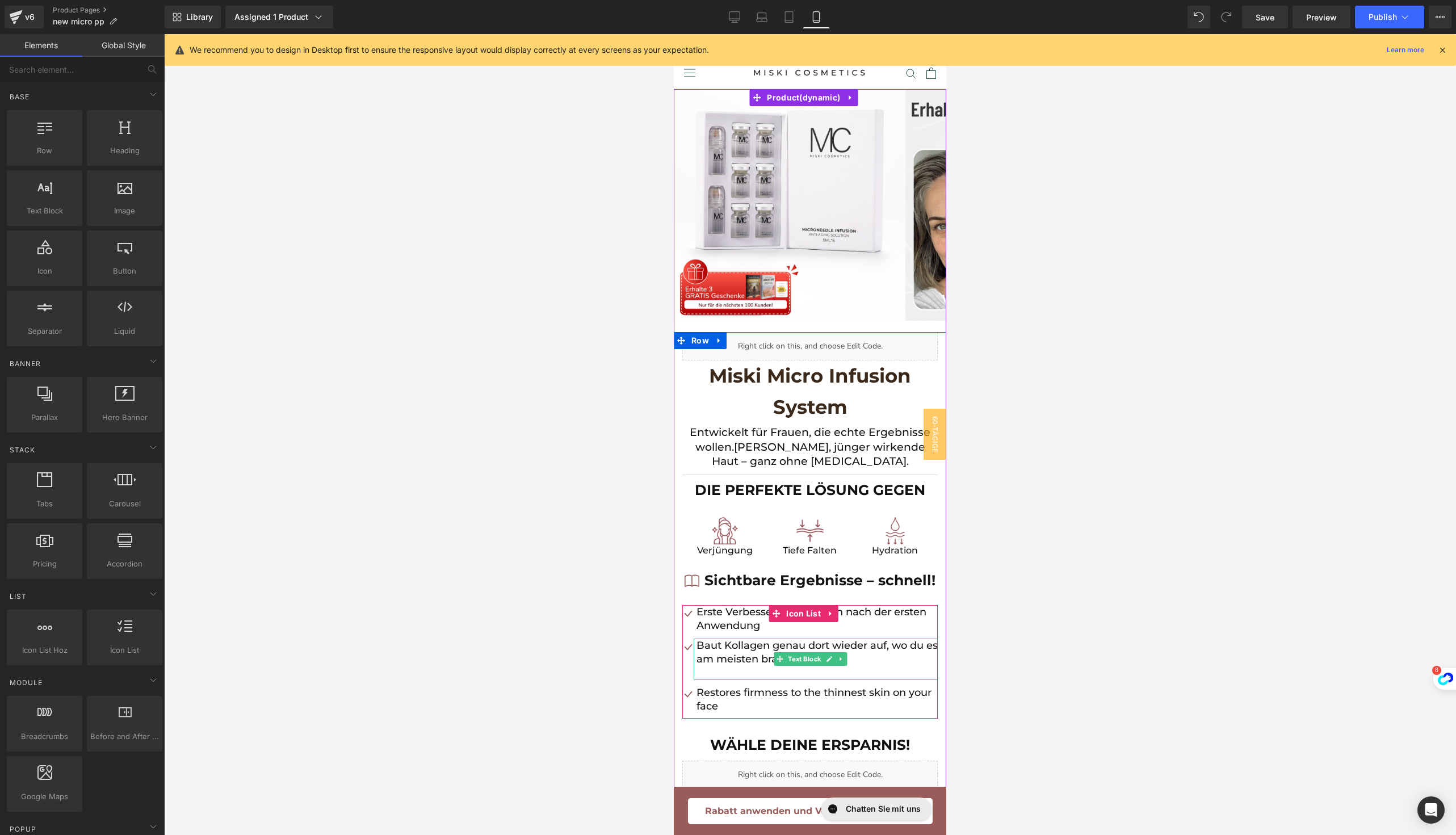
click at [724, 679] on p at bounding box center [817, 672] width 241 height 13
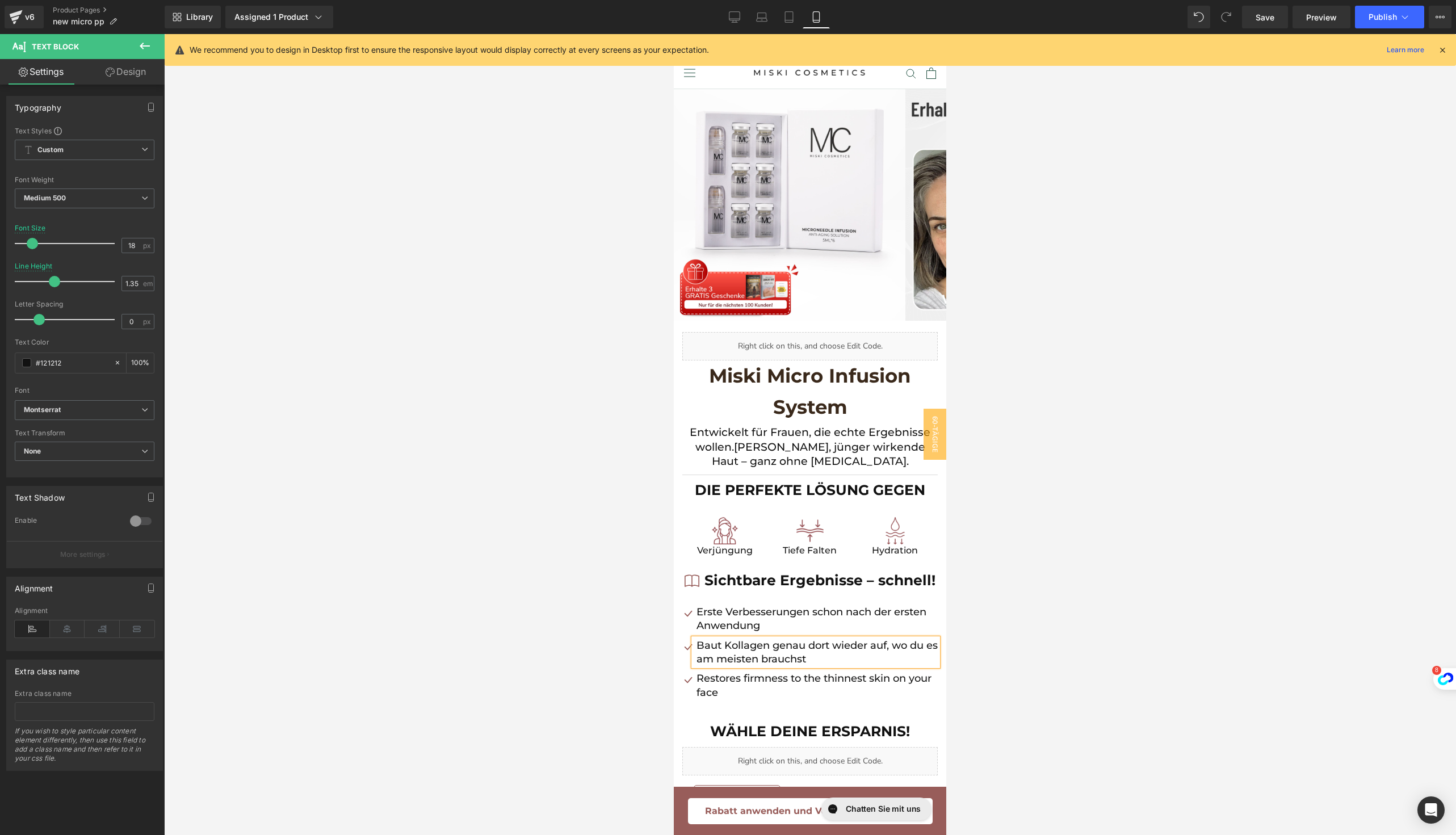
click at [734, 699] on p "Restores firmness to the thinnest skin on your face" at bounding box center [817, 685] width 241 height 28
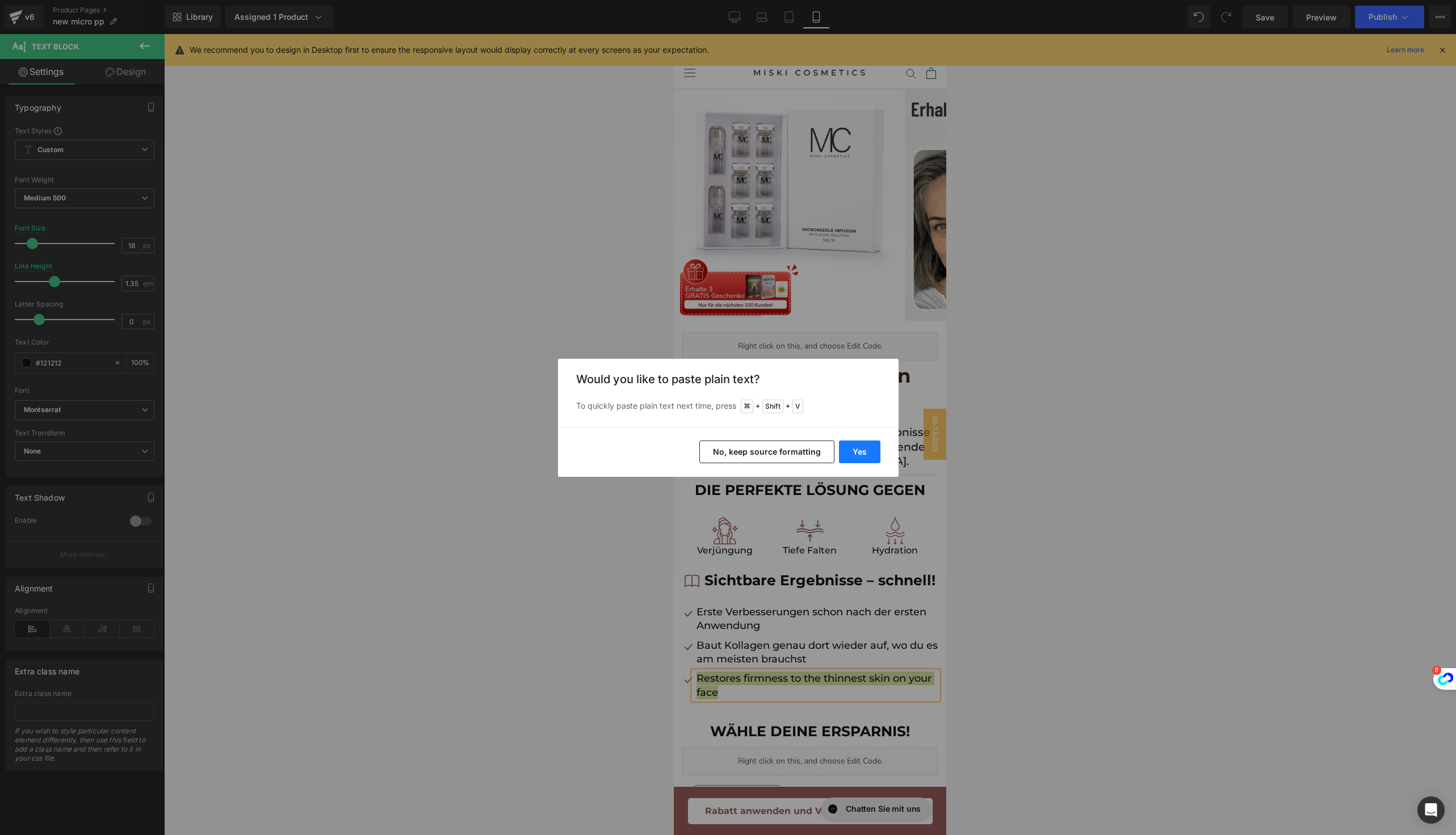
click at [871, 452] on button "Yes" at bounding box center [859, 452] width 41 height 22
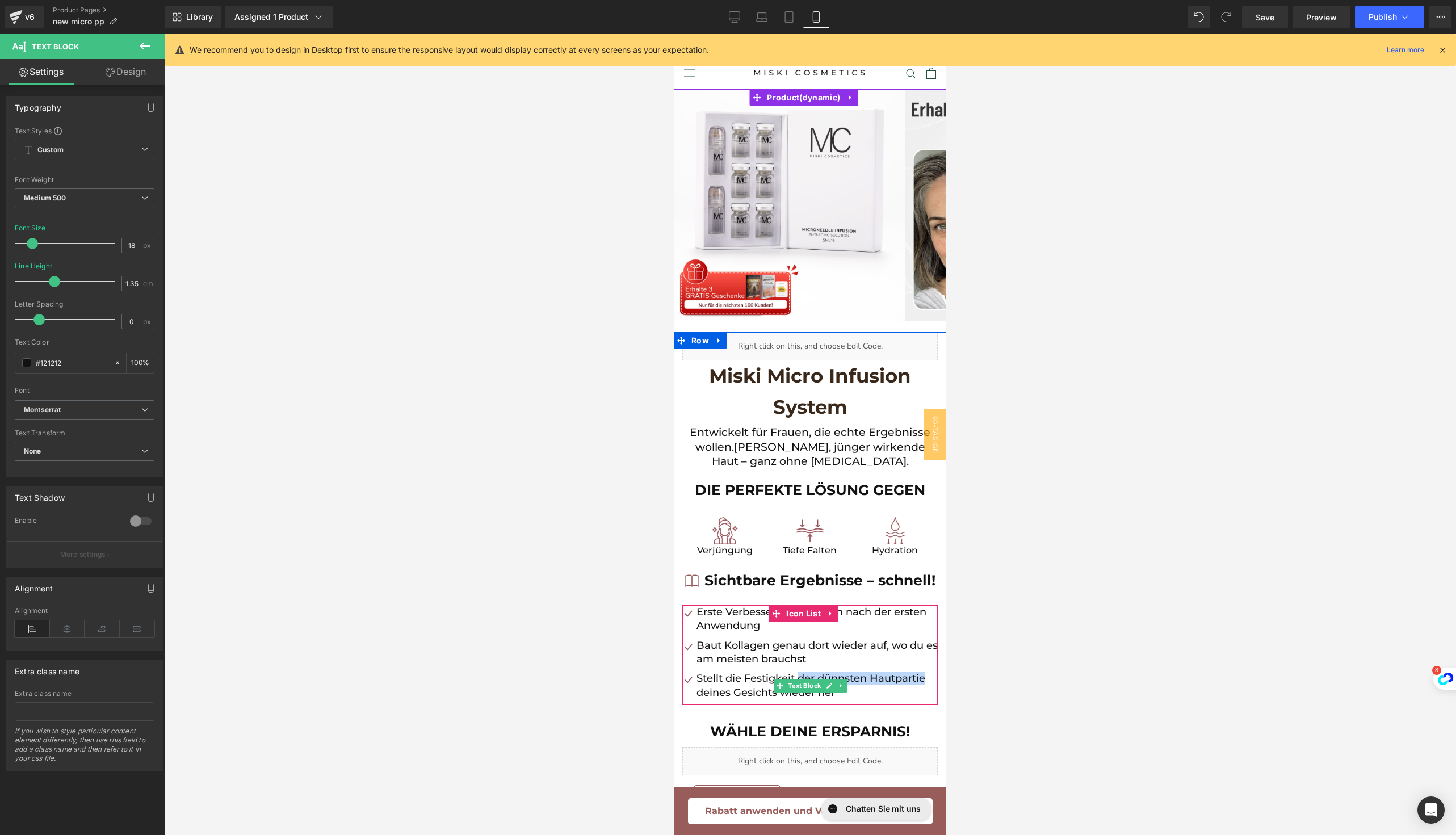
drag, startPoint x: 753, startPoint y: 709, endPoint x: 798, endPoint y: 694, distance: 47.4
click at [798, 694] on p "Stellt die Festigkeit der dünnsten Hautpartie deines Gesichts wieder her" at bounding box center [817, 685] width 241 height 28
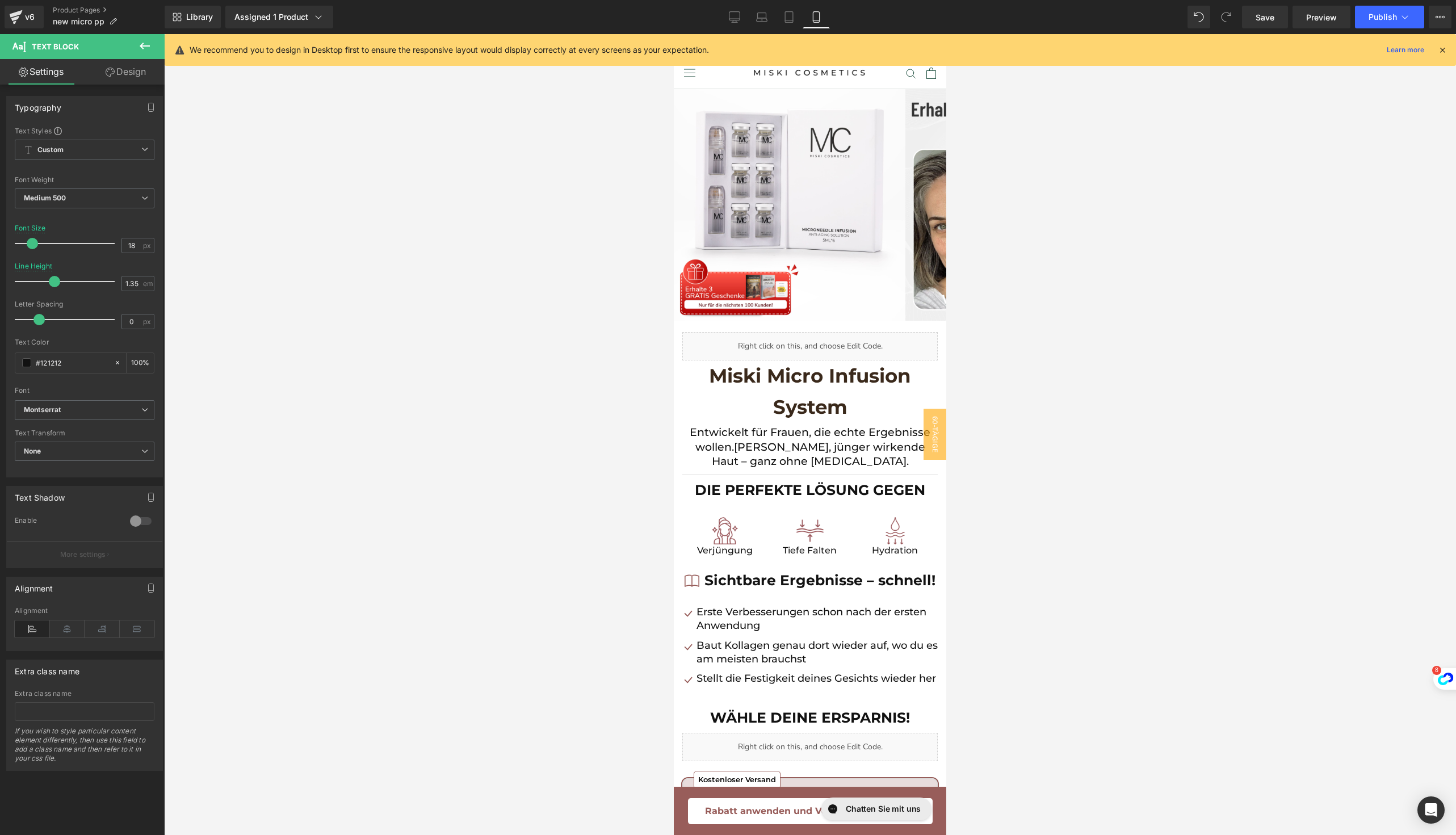
click at [1065, 553] on div at bounding box center [810, 434] width 1292 height 801
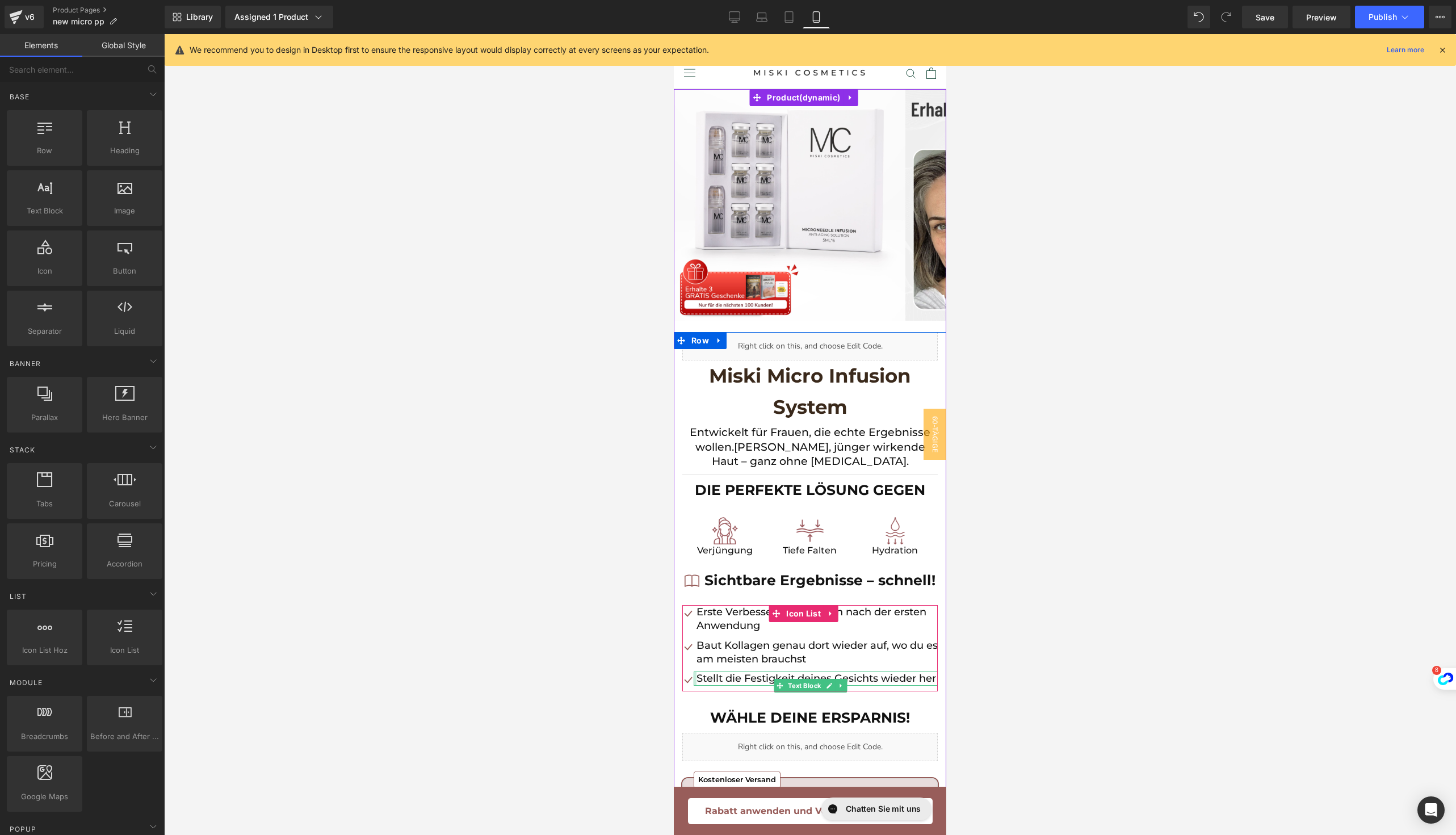
click at [695, 685] on div at bounding box center [695, 678] width 3 height 13
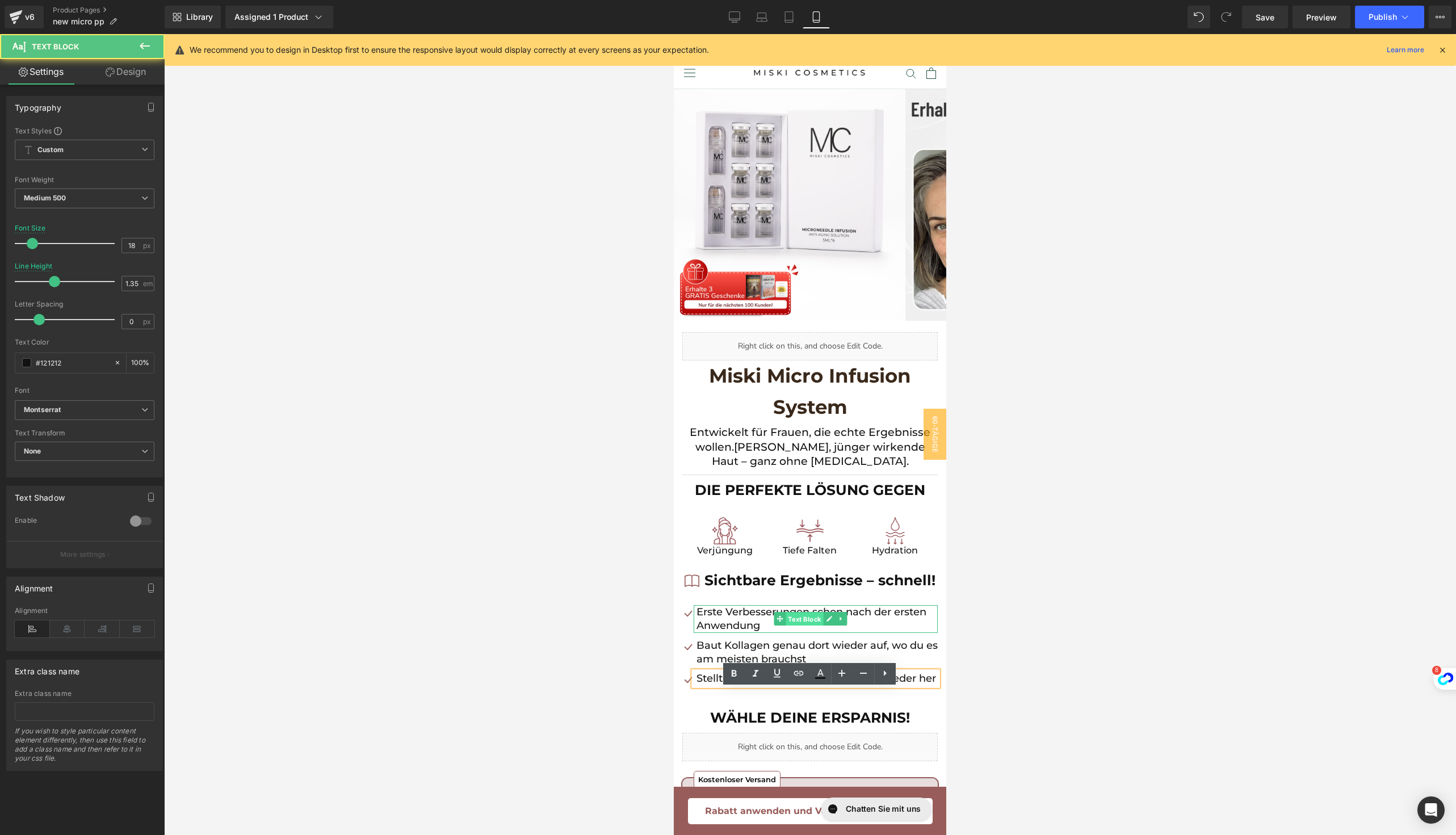
click at [793, 626] on span "Text Block" at bounding box center [805, 619] width 38 height 13
click at [1046, 618] on div at bounding box center [810, 434] width 1292 height 801
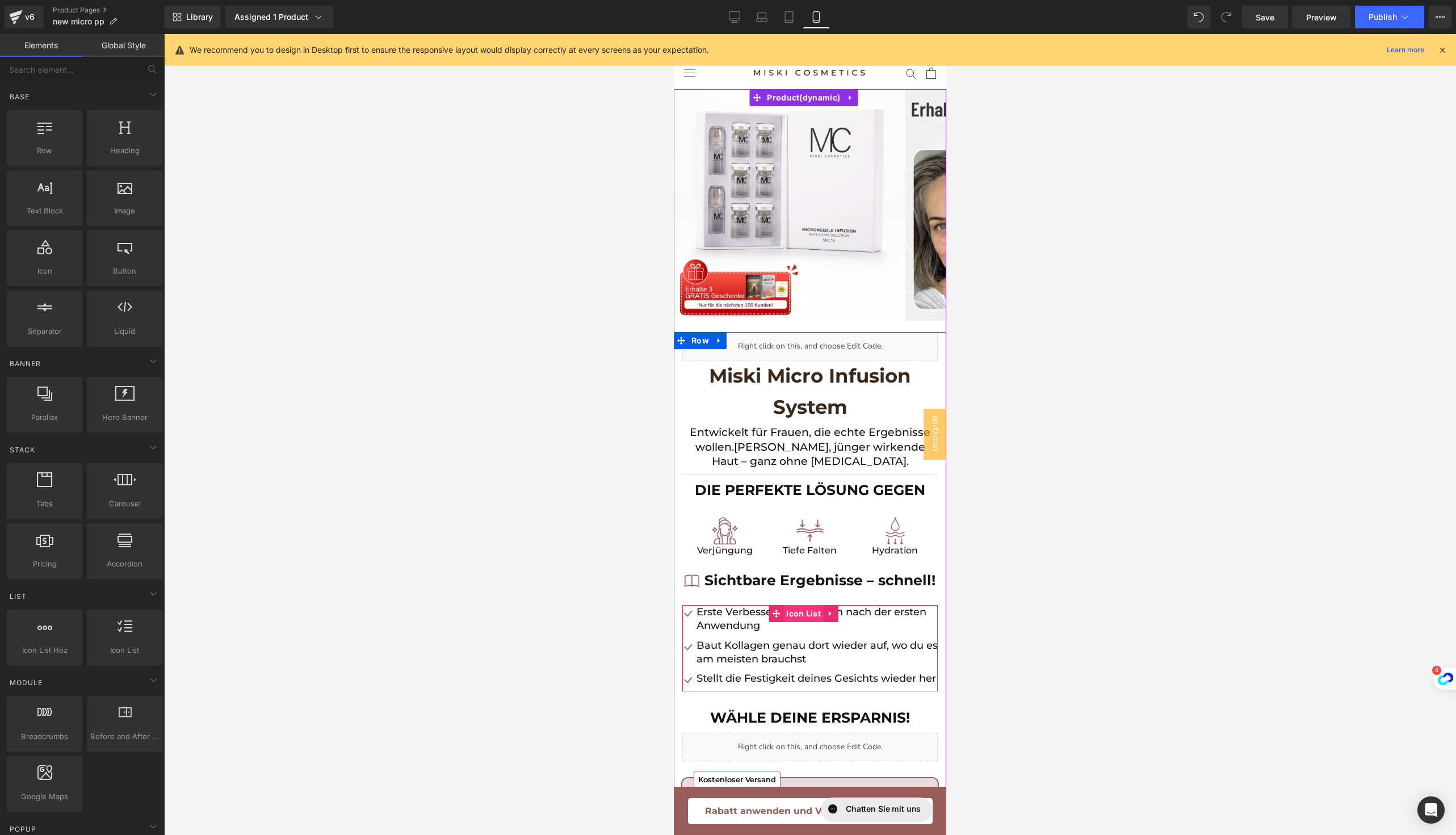
click at [791, 622] on span "Icon List" at bounding box center [804, 613] width 41 height 17
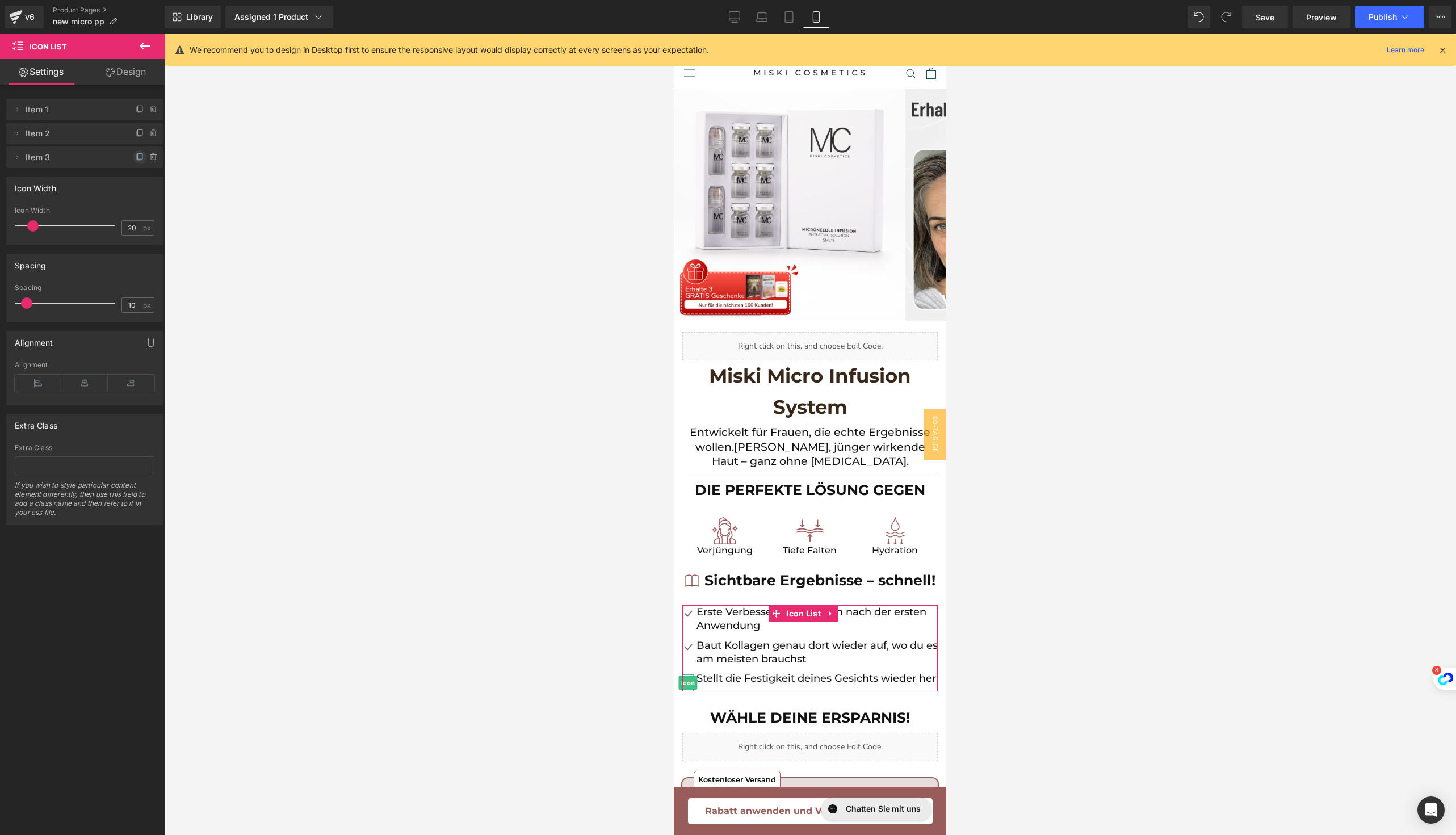
click at [134, 151] on span at bounding box center [140, 157] width 13 height 13
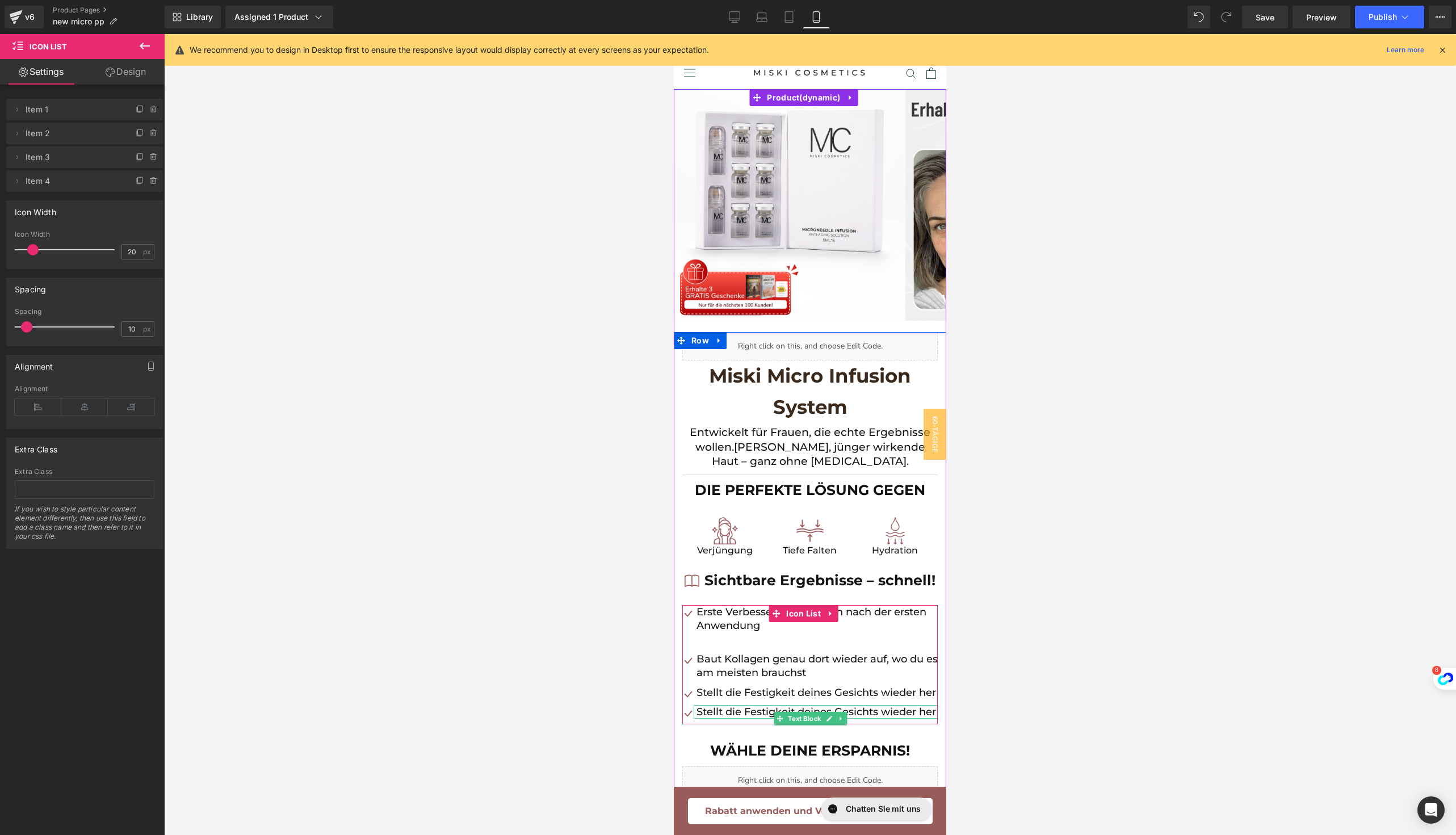
click at [717, 718] on p "Stellt die Festigkeit deines Gesichts wieder her" at bounding box center [817, 711] width 241 height 13
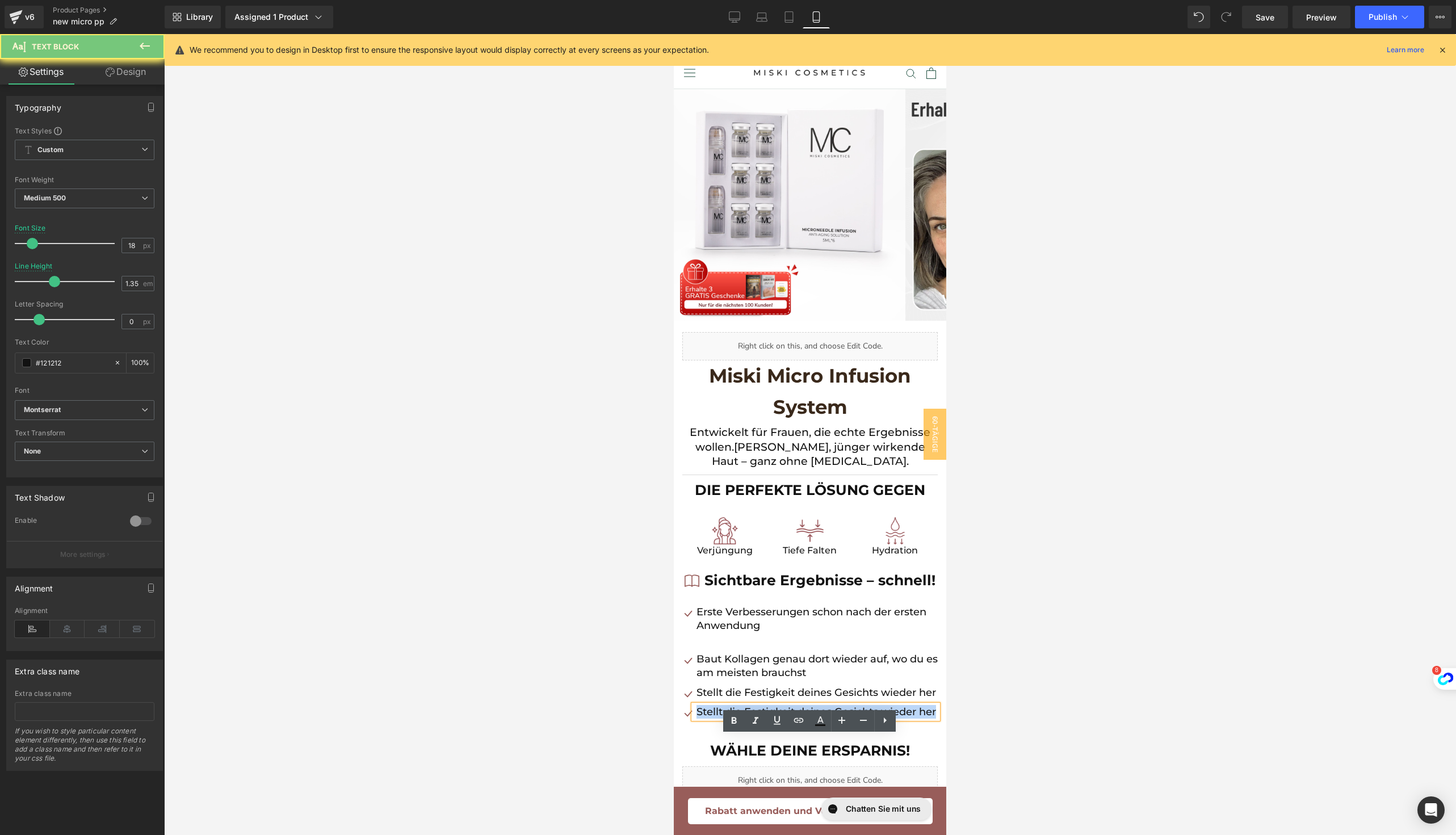
click at [717, 718] on p "Stellt die Festigkeit deines Gesichts wieder her" at bounding box center [817, 711] width 241 height 13
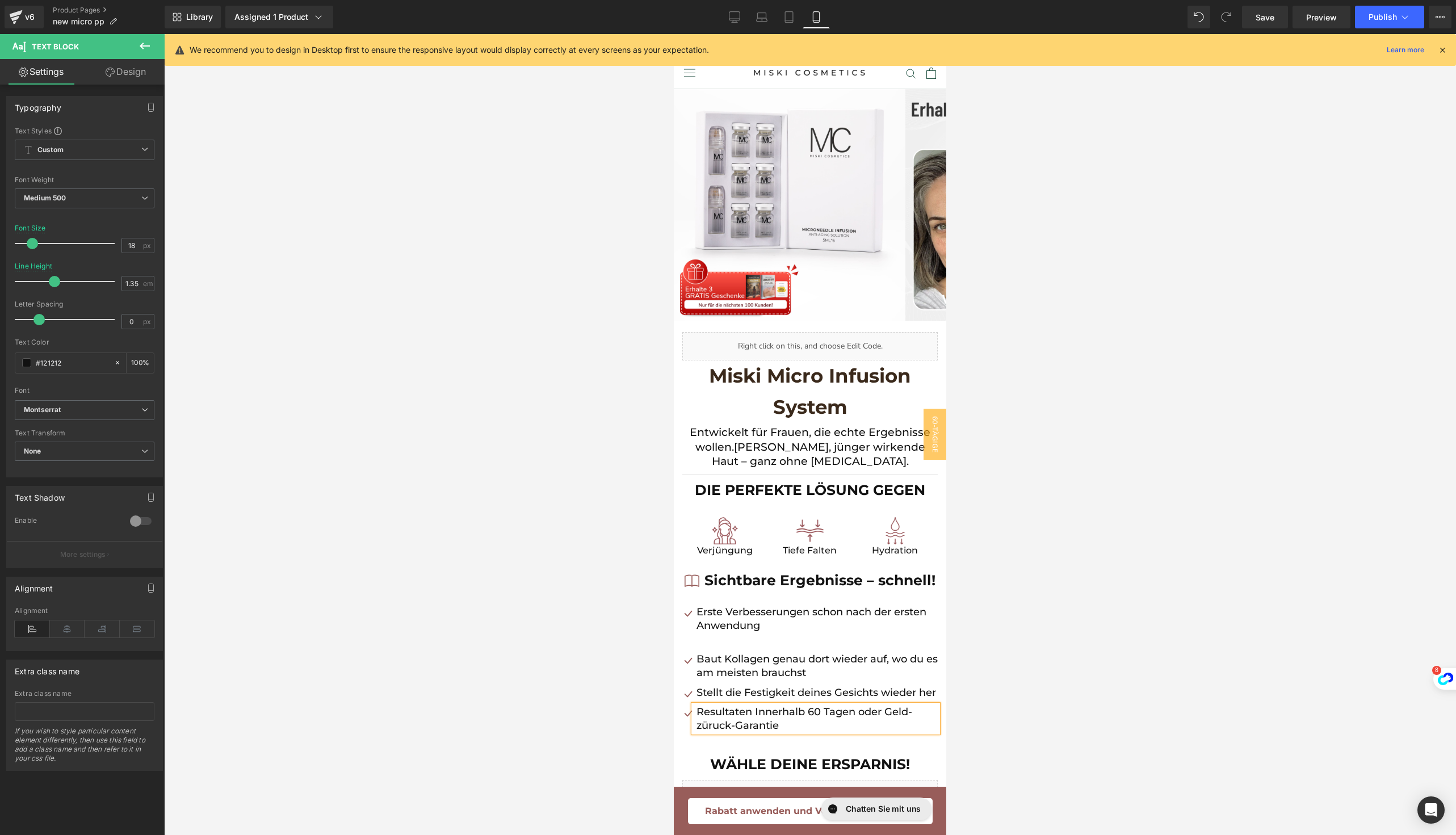
click at [1062, 597] on div at bounding box center [810, 434] width 1292 height 801
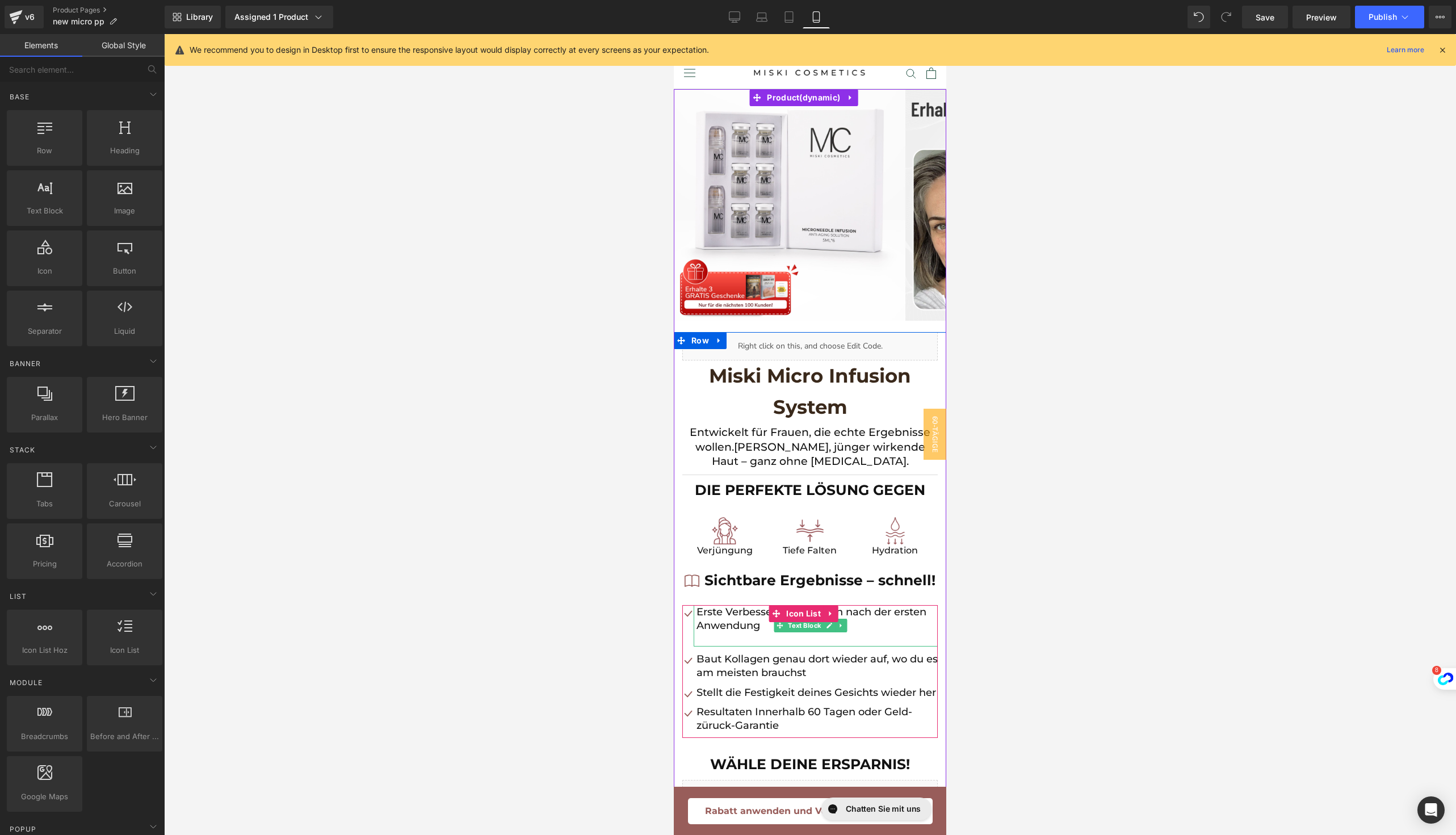
scroll to position [167, 0]
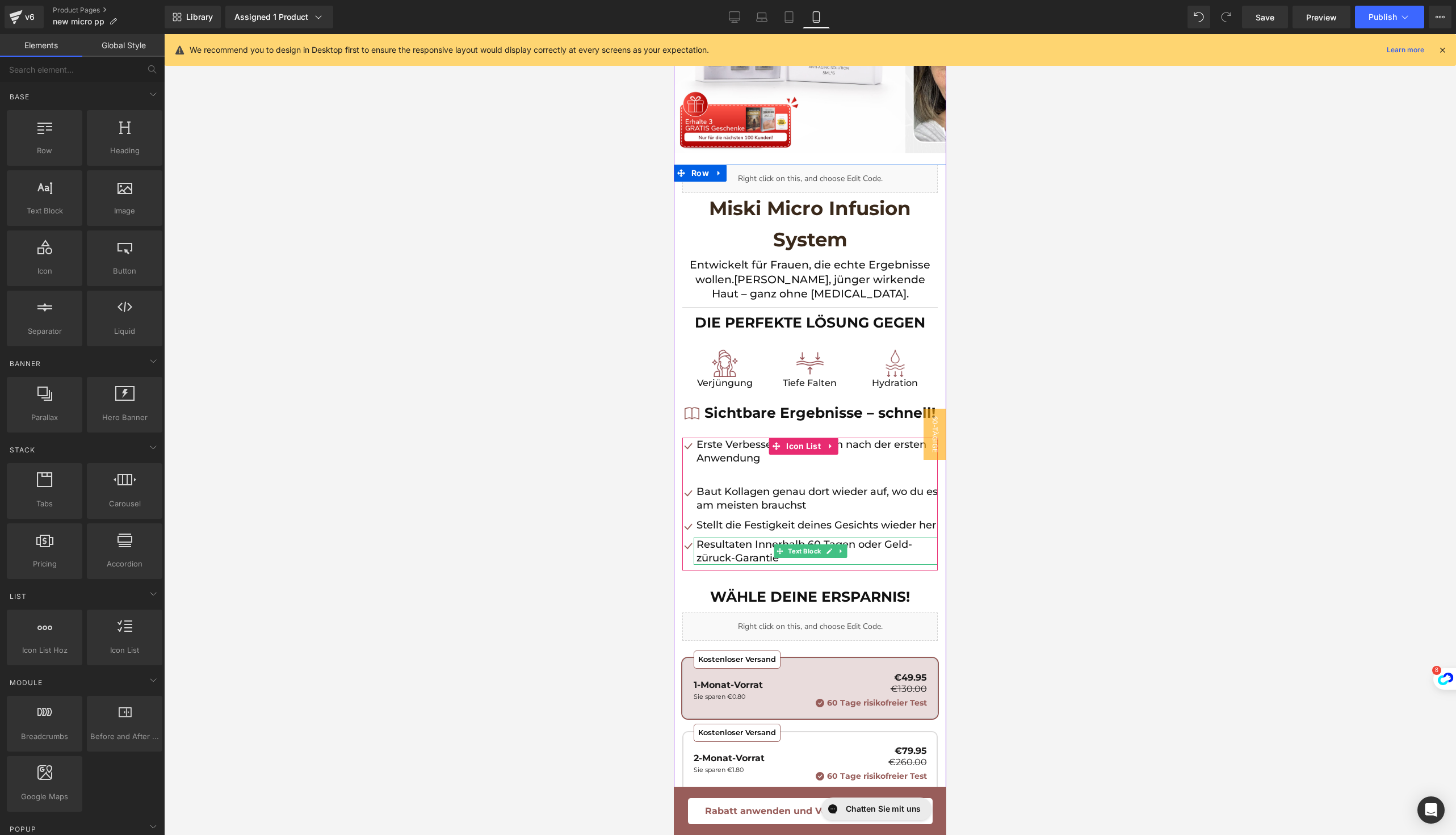
click at [706, 565] on p "Resultaten Innerhalb 60 Tagen oder Geld-züruck-Garantie" at bounding box center [817, 552] width 241 height 28
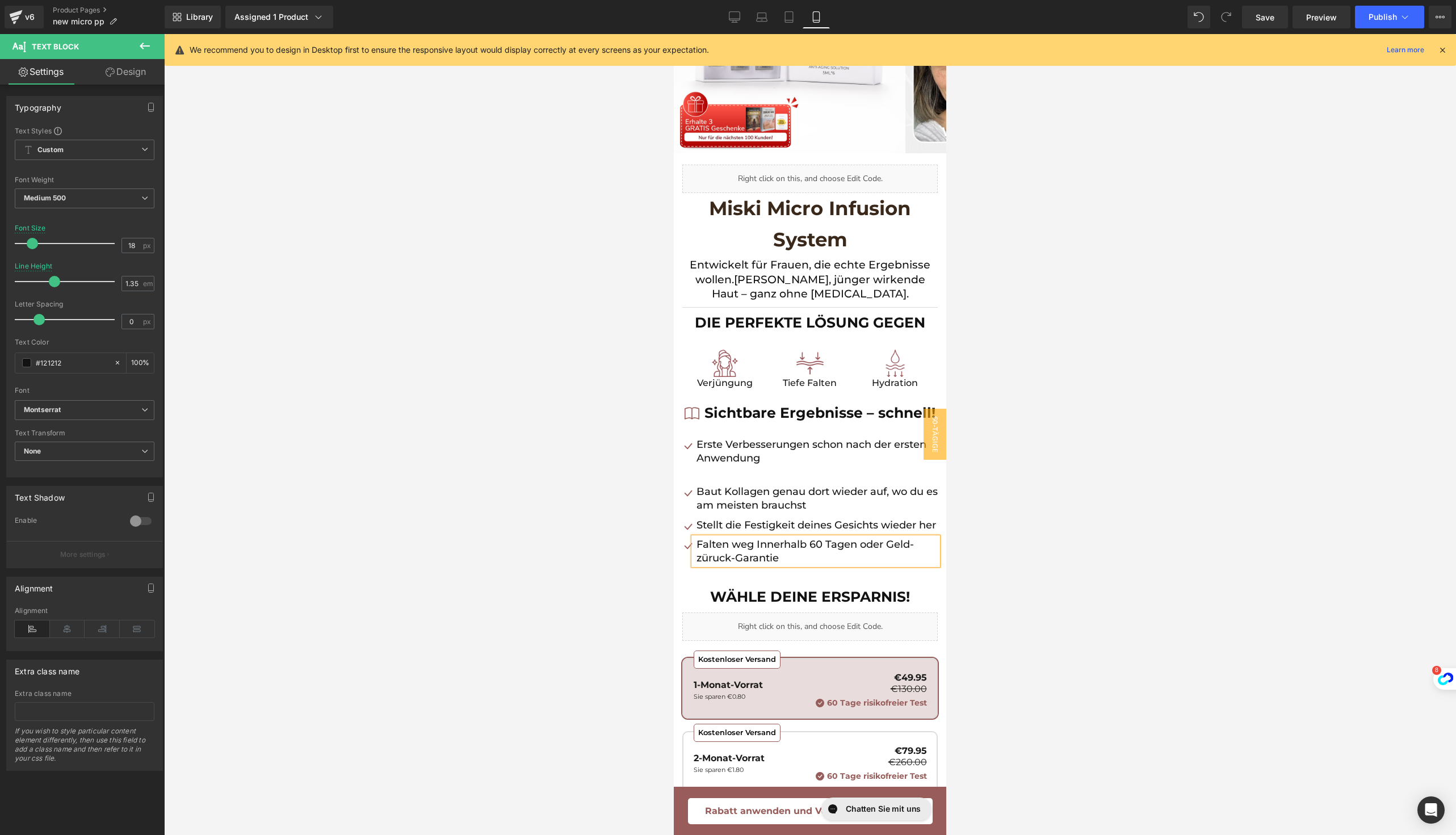
click at [769, 565] on p "Falten weg Innerhalb 60 Tagen oder Geld-züruck-Garantie" at bounding box center [817, 552] width 241 height 28
drag, startPoint x: 843, startPoint y: 588, endPoint x: 909, endPoint y: 575, distance: 67.3
click at [909, 565] on p "Falten weg in 60 Tagen oder Geld-züruck-Garantie" at bounding box center [817, 552] width 241 height 28
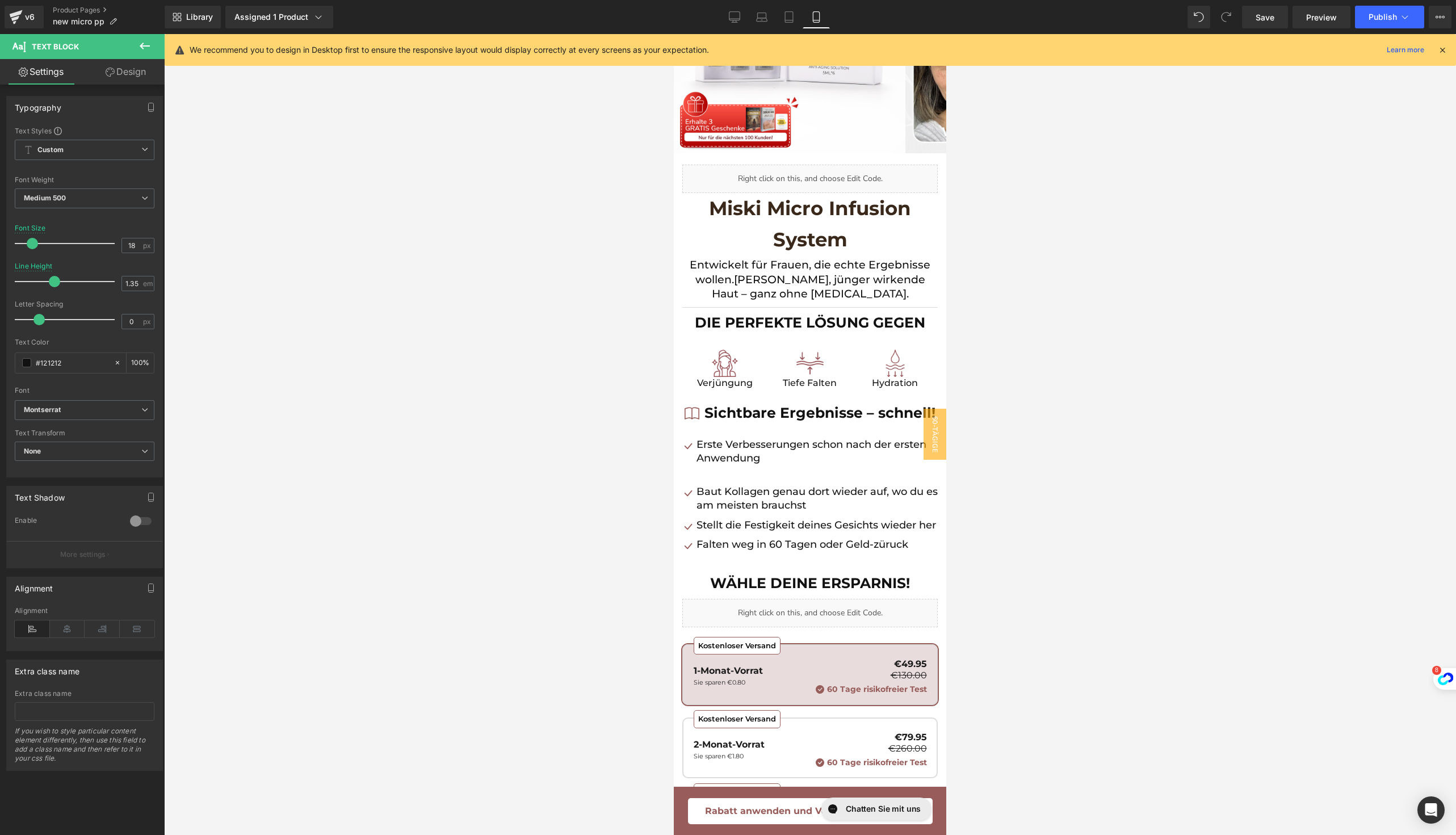
click at [1051, 602] on div at bounding box center [810, 434] width 1292 height 801
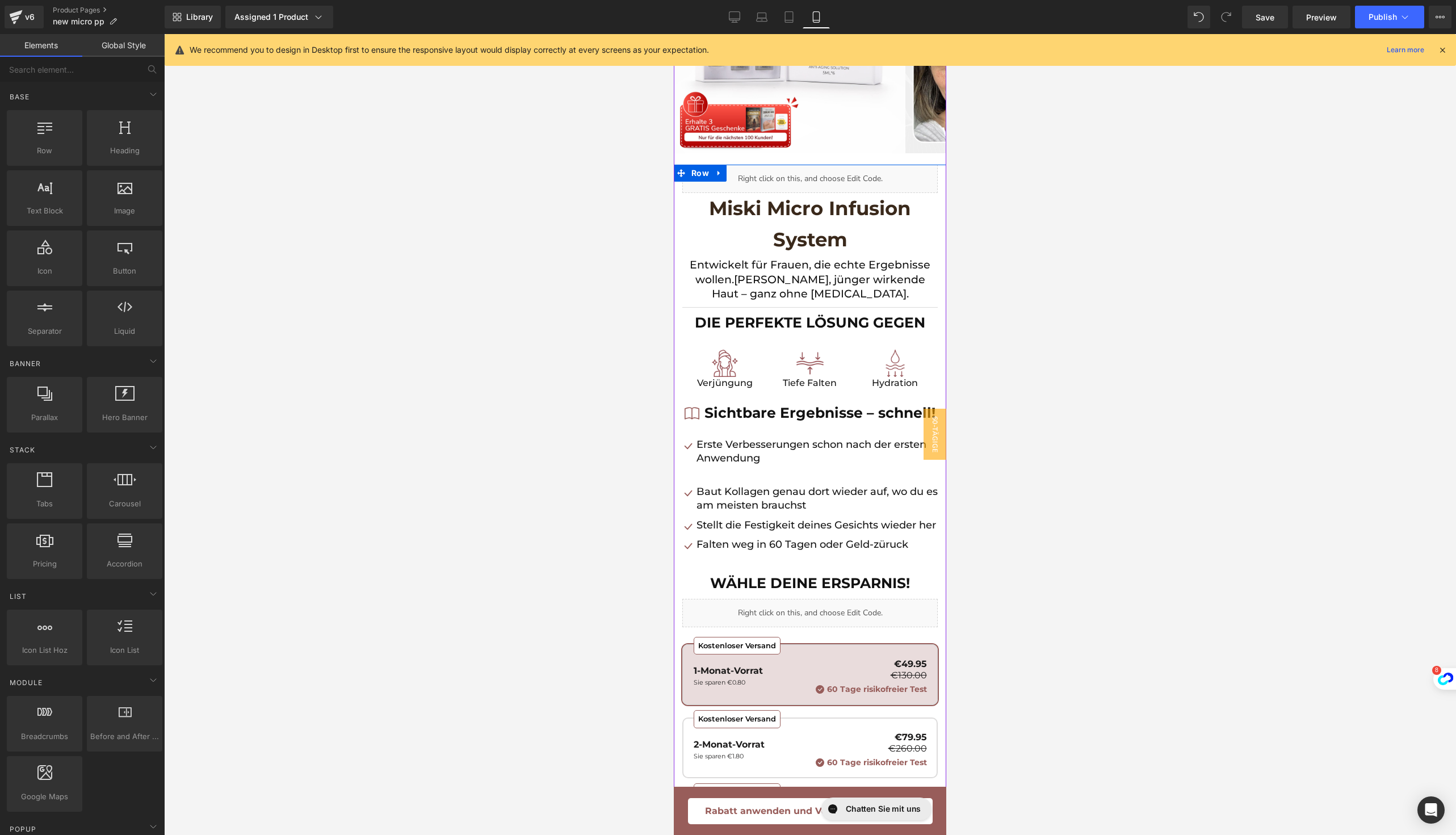
click at [887, 551] on p "Falten weg in 60 Tagen oder Geld-züruck" at bounding box center [817, 544] width 241 height 13
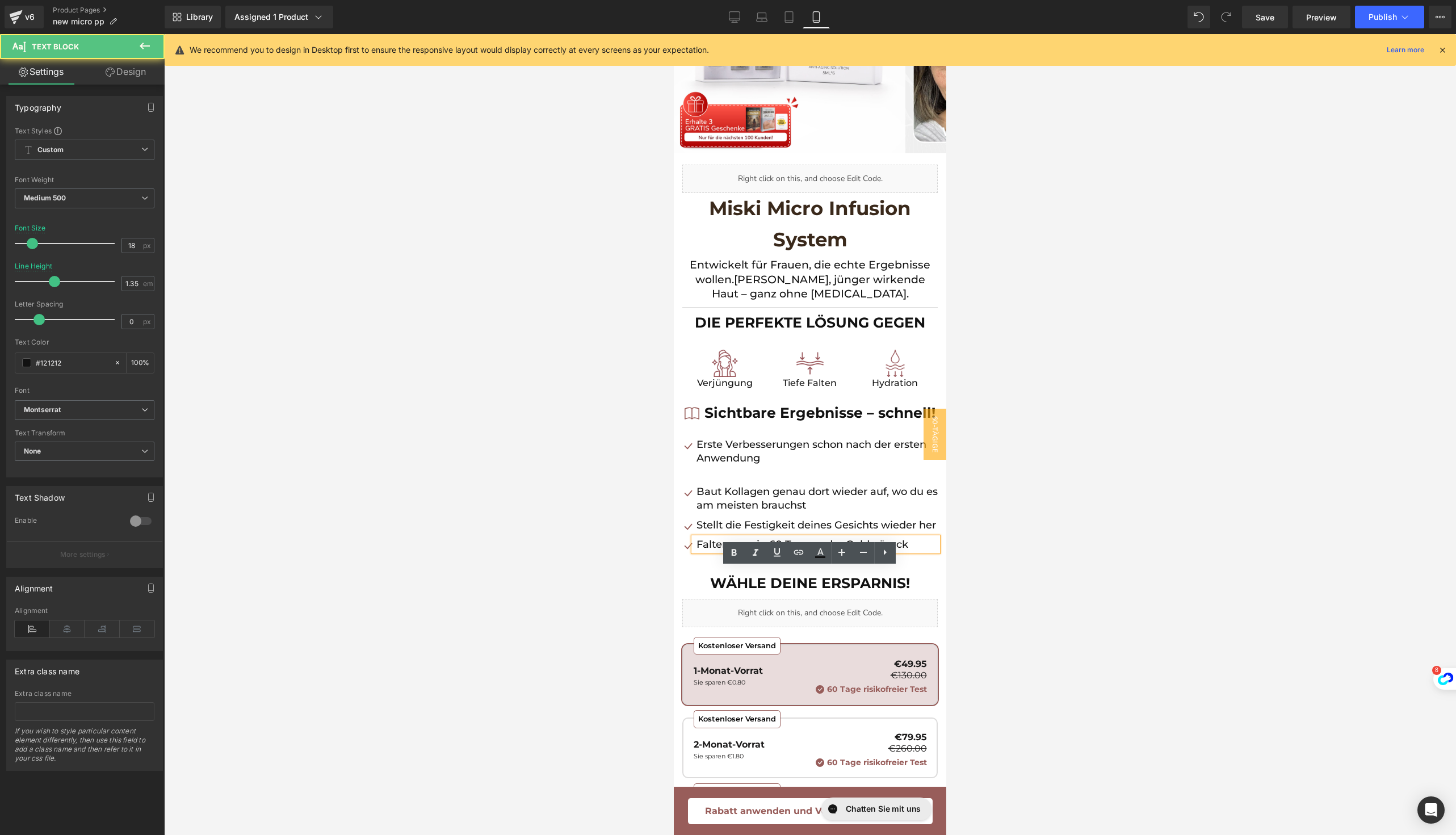
click at [880, 551] on p "Falten weg in 60 Tagen oder Geld-züruck" at bounding box center [817, 544] width 241 height 13
click at [915, 551] on p "Falten weg in 60 Tagen oder Geld-Züruck" at bounding box center [817, 544] width 241 height 13
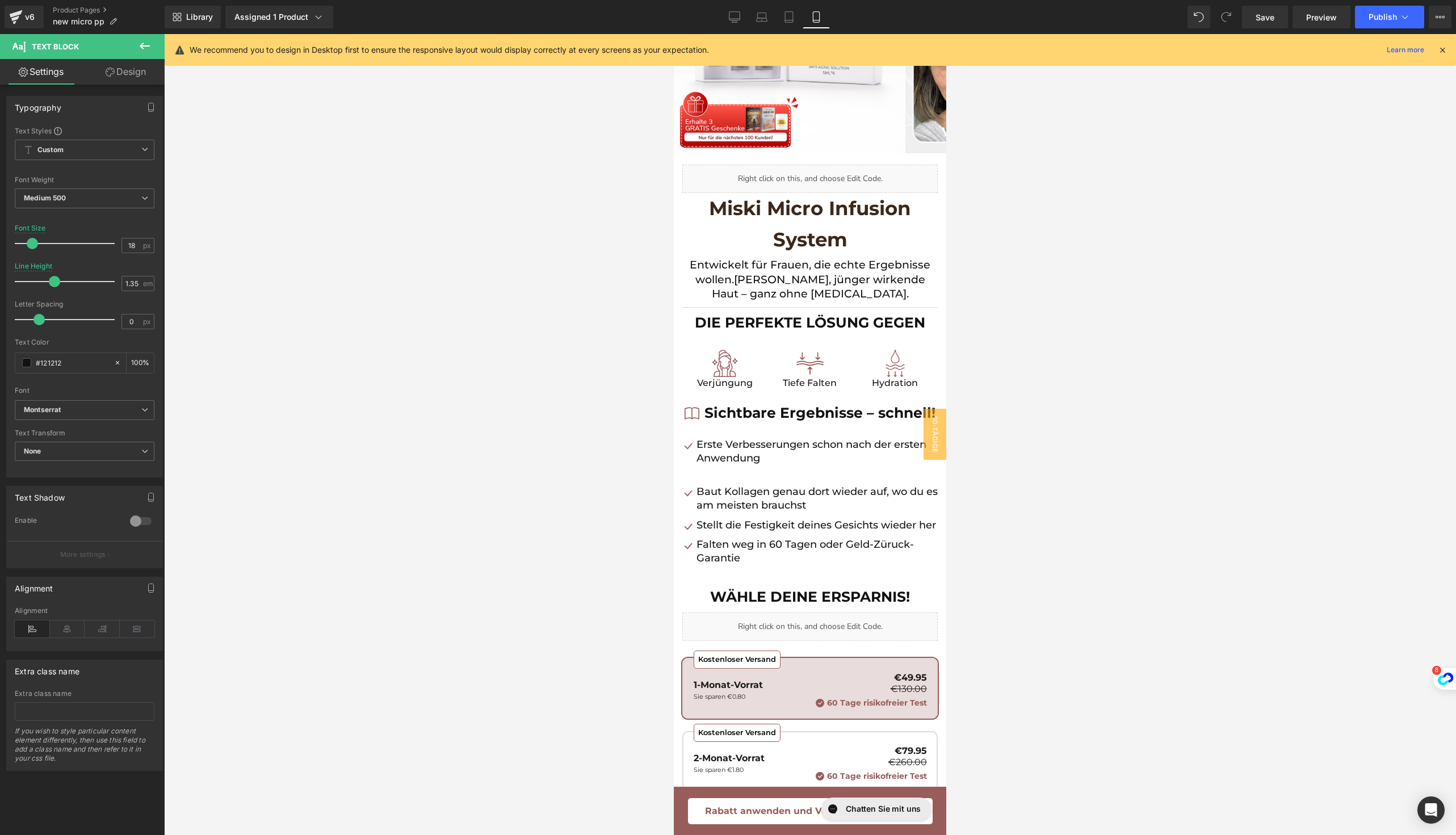
click at [1156, 507] on div at bounding box center [810, 434] width 1292 height 801
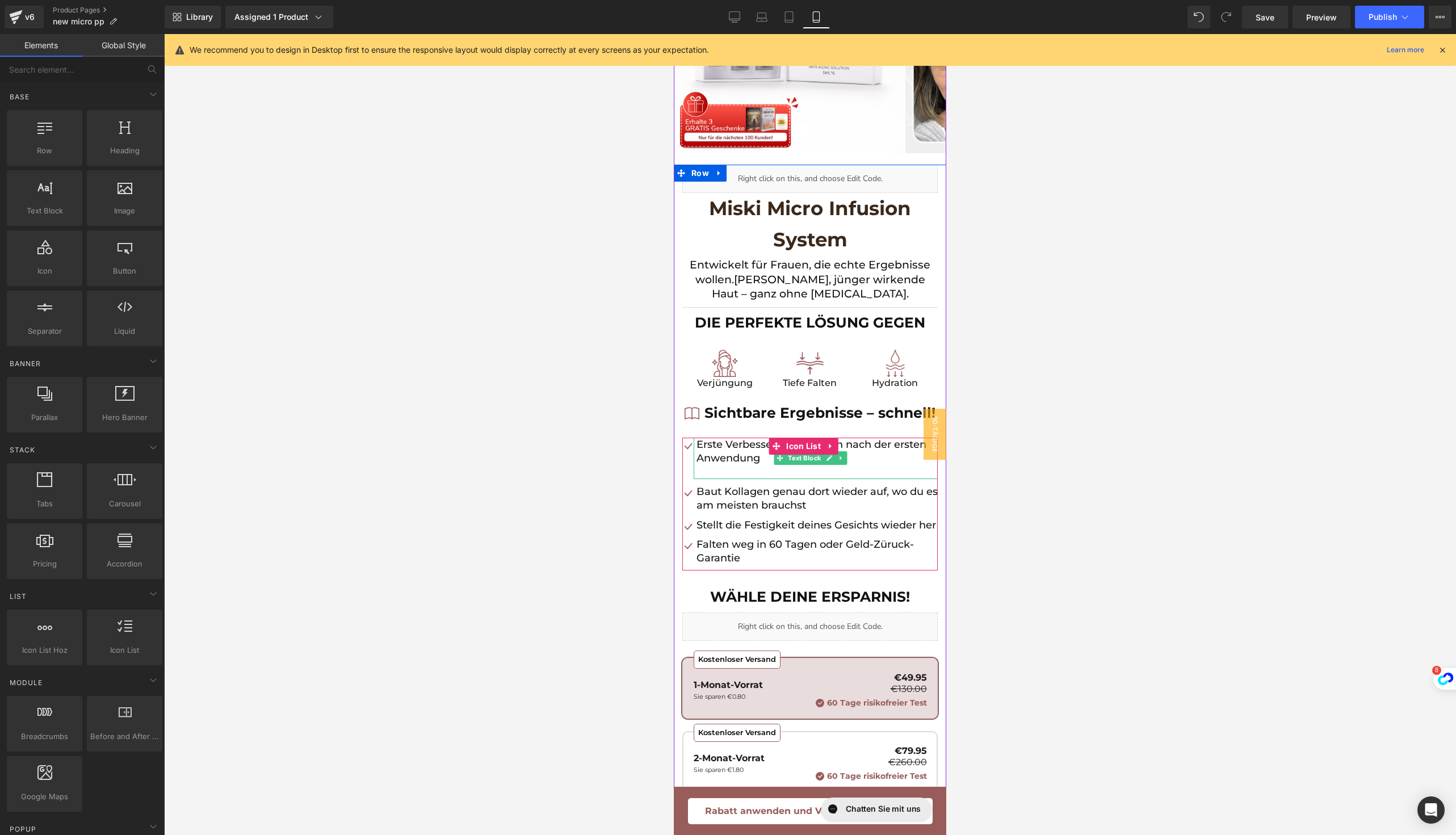
click at [718, 479] on p at bounding box center [817, 471] width 241 height 13
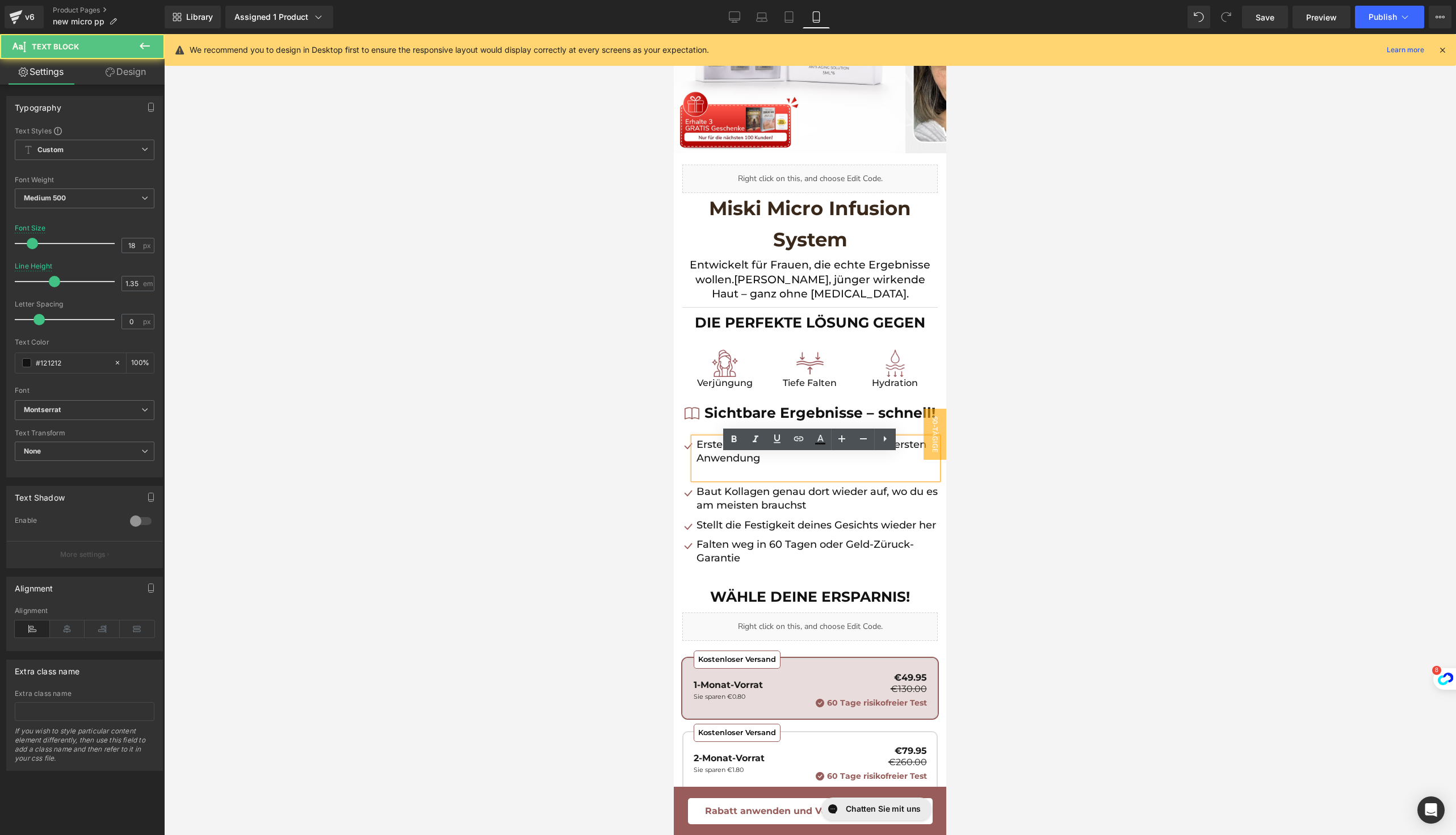
click at [706, 479] on p at bounding box center [817, 471] width 241 height 13
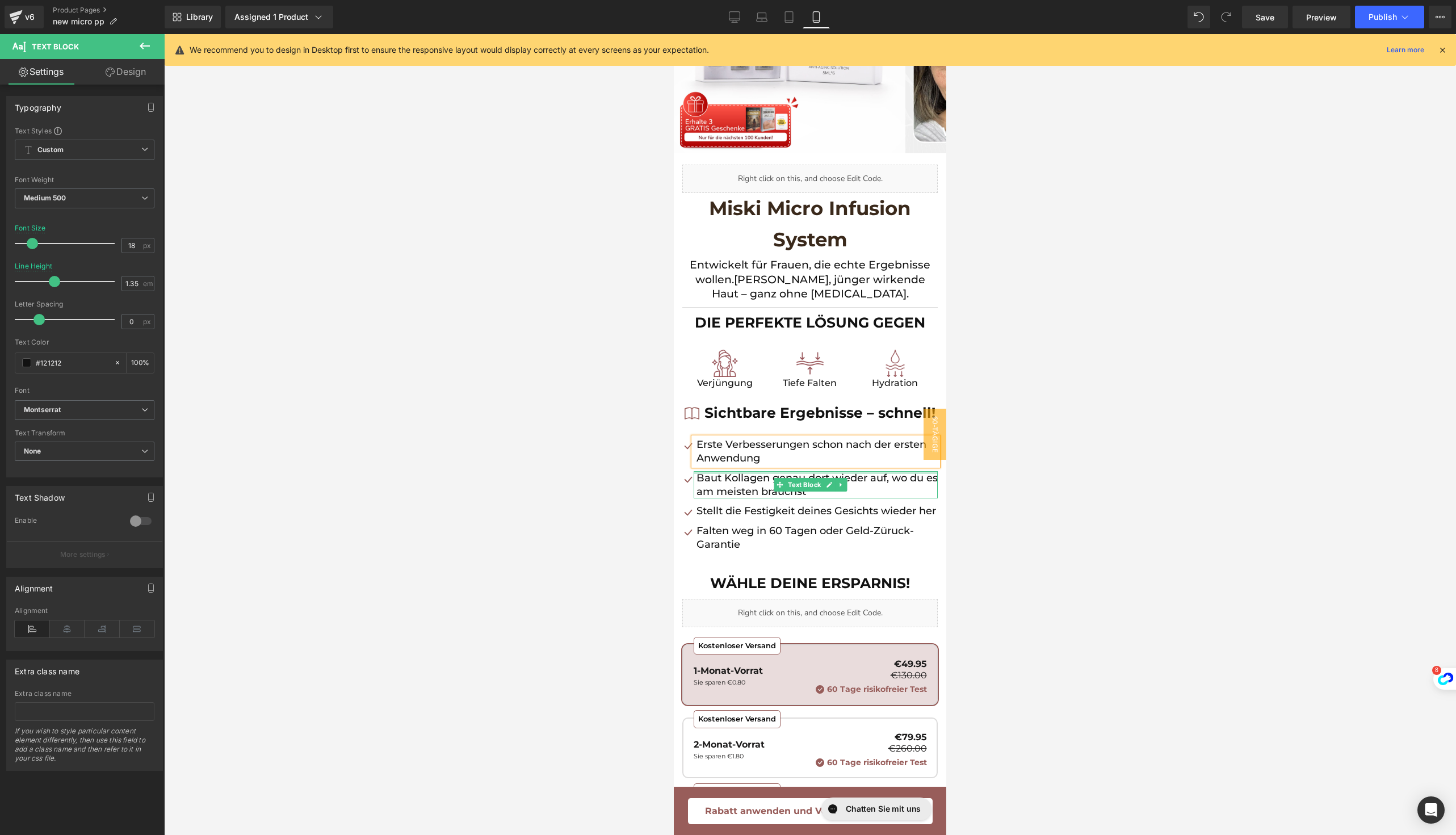
click at [1089, 490] on div at bounding box center [810, 434] width 1292 height 801
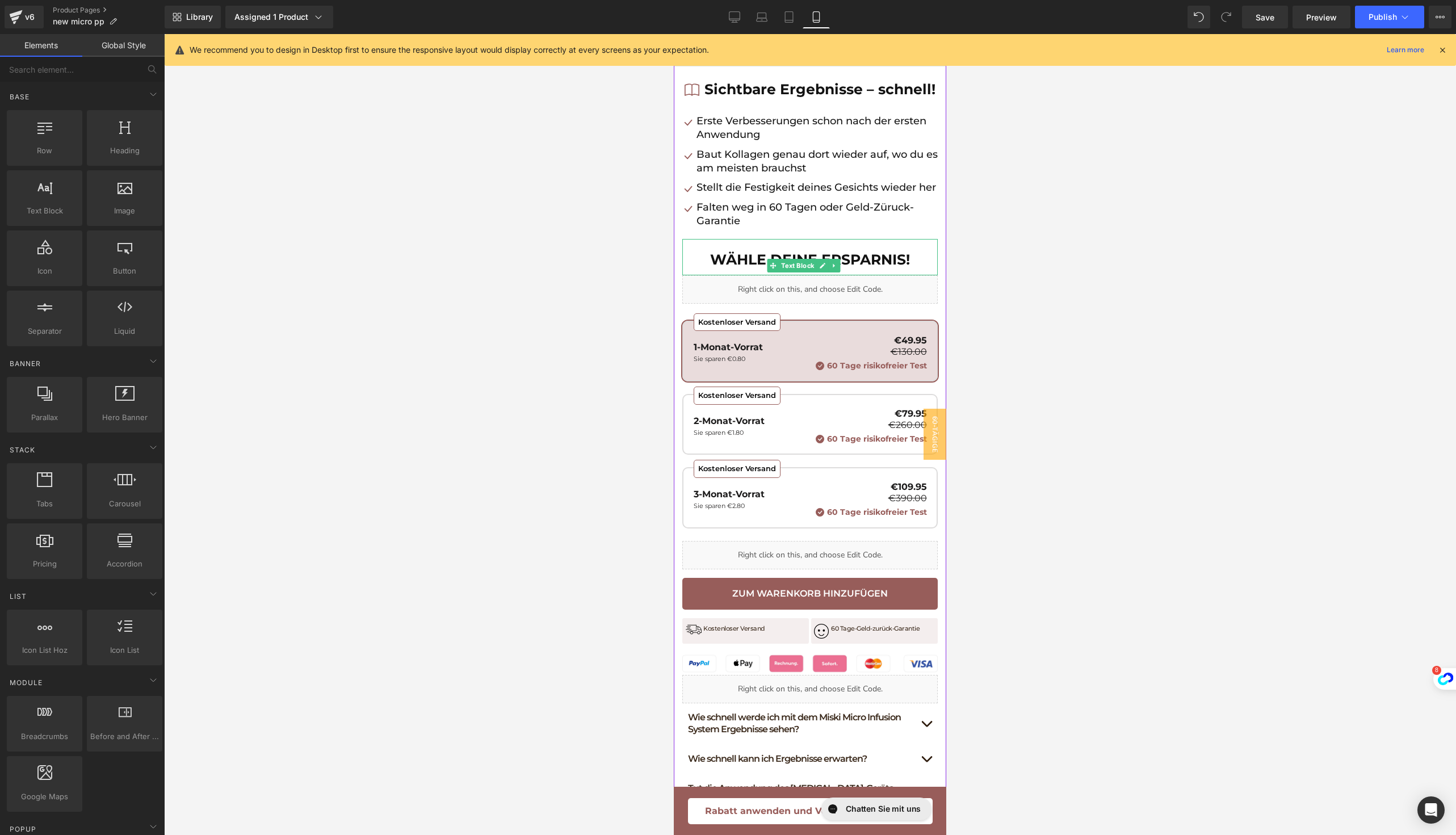
scroll to position [722, 0]
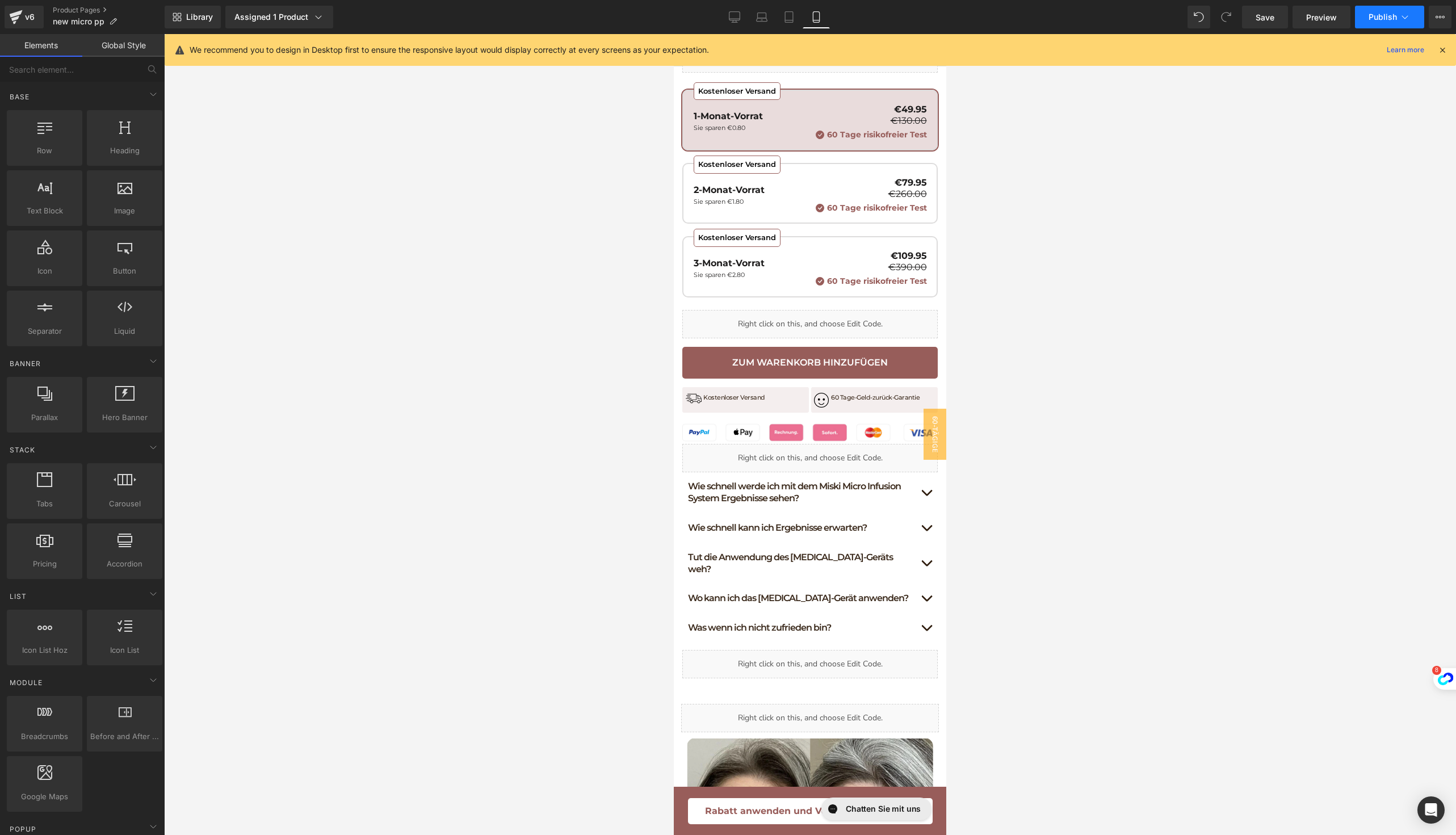
click at [1367, 10] on button "Publish" at bounding box center [1389, 17] width 69 height 22
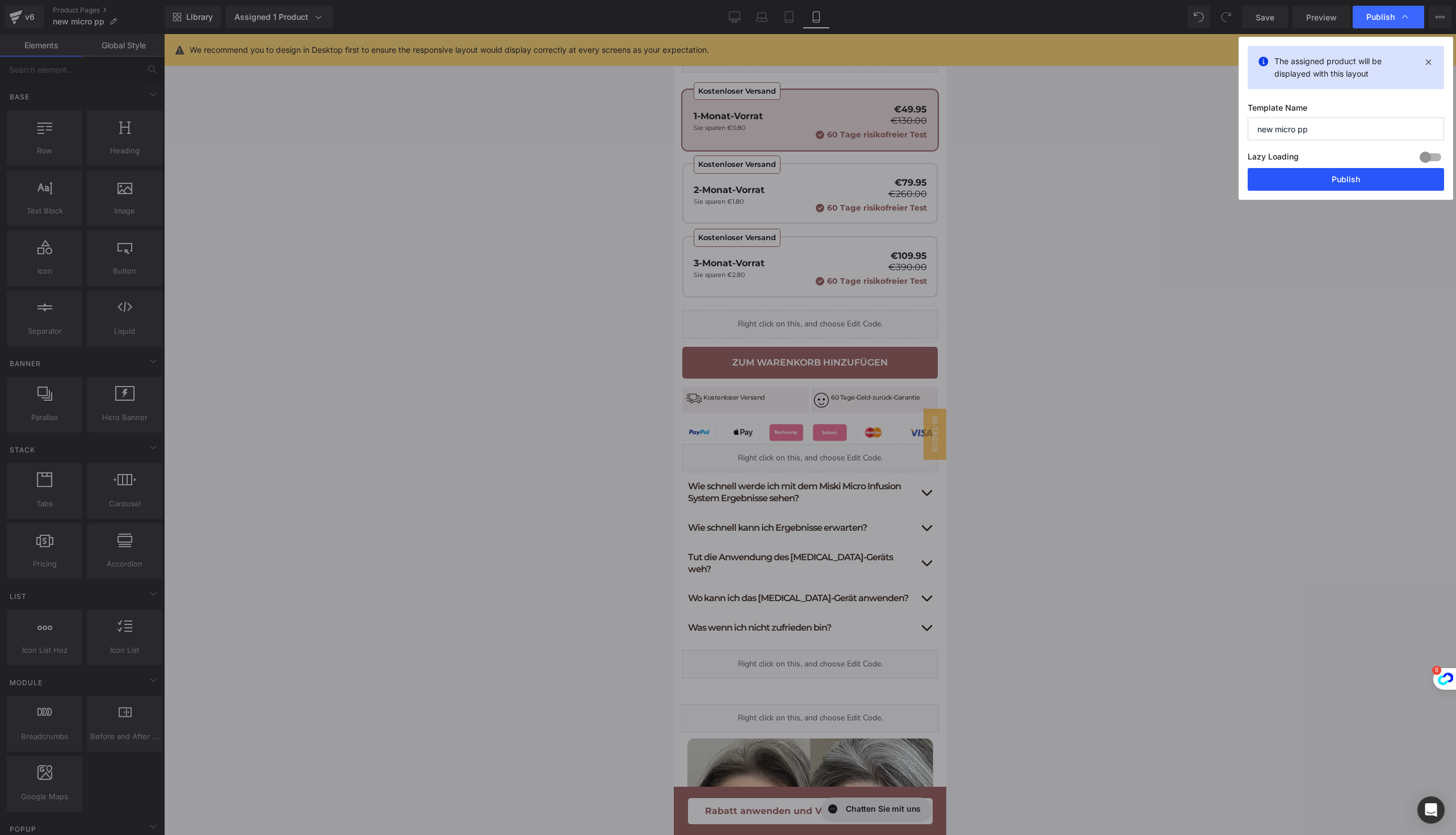
click at [1296, 180] on button "Publish" at bounding box center [1346, 179] width 197 height 22
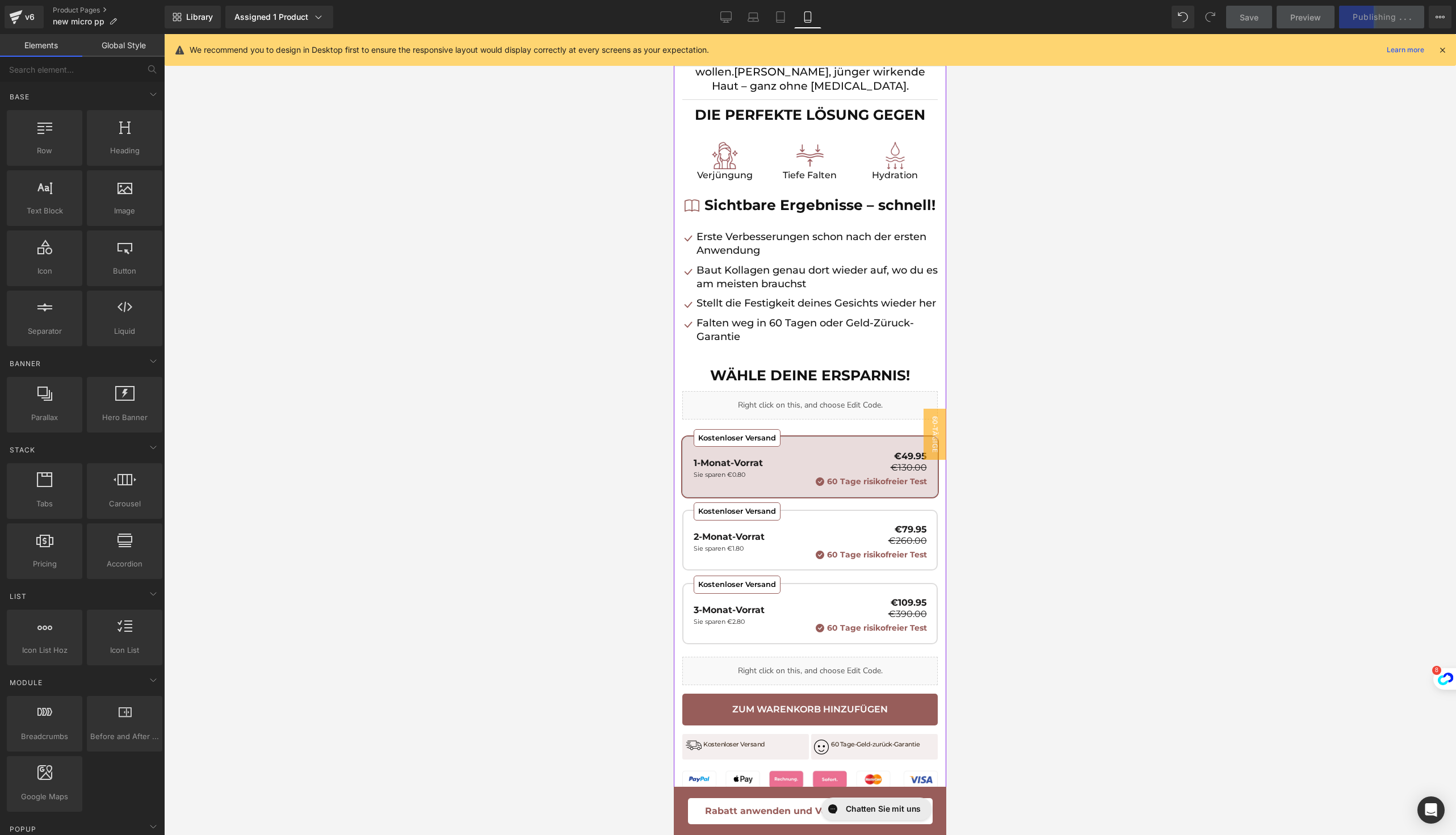
scroll to position [99, 0]
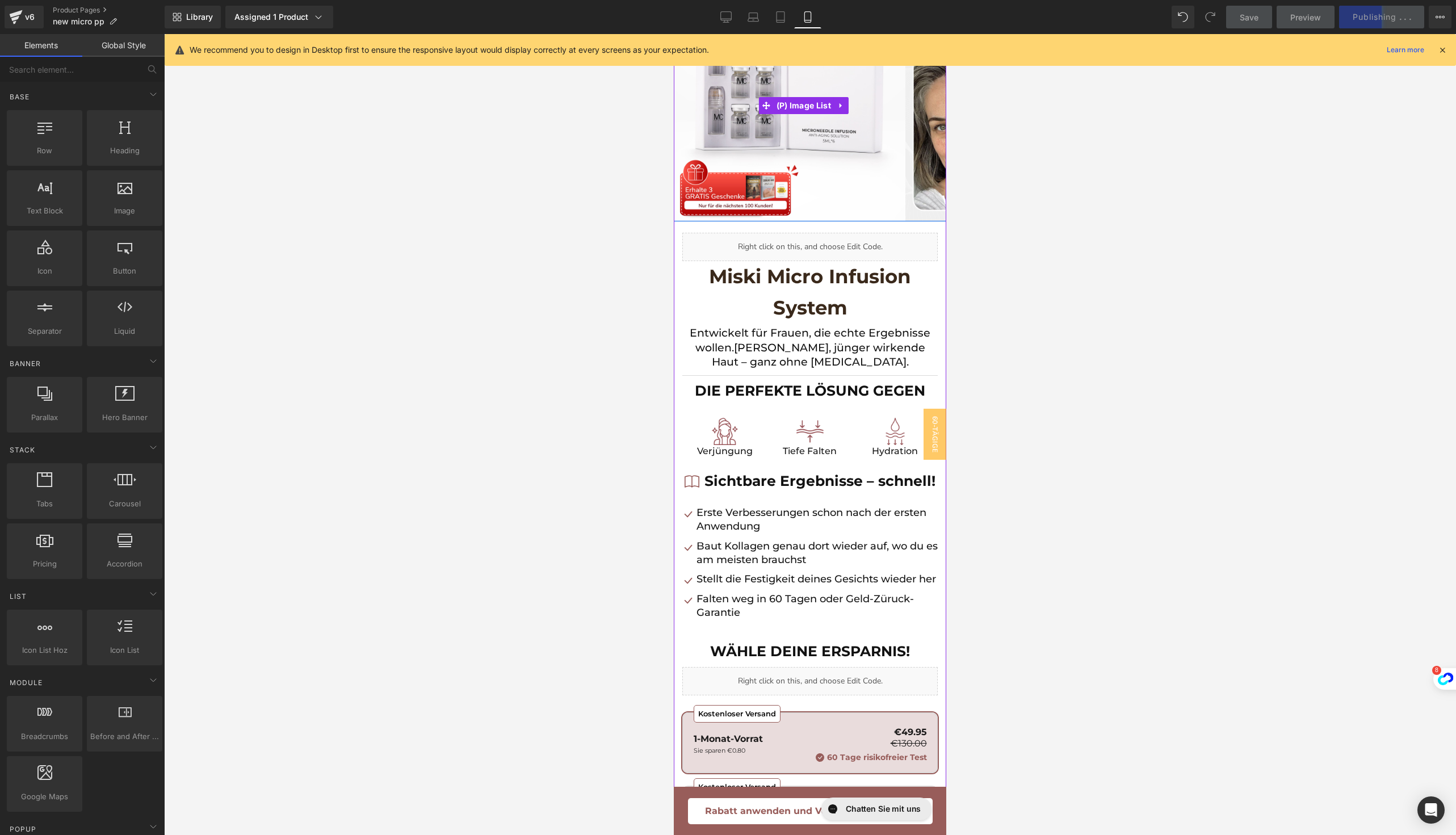
click at [911, 164] on img at bounding box center [1020, 105] width 231 height 231
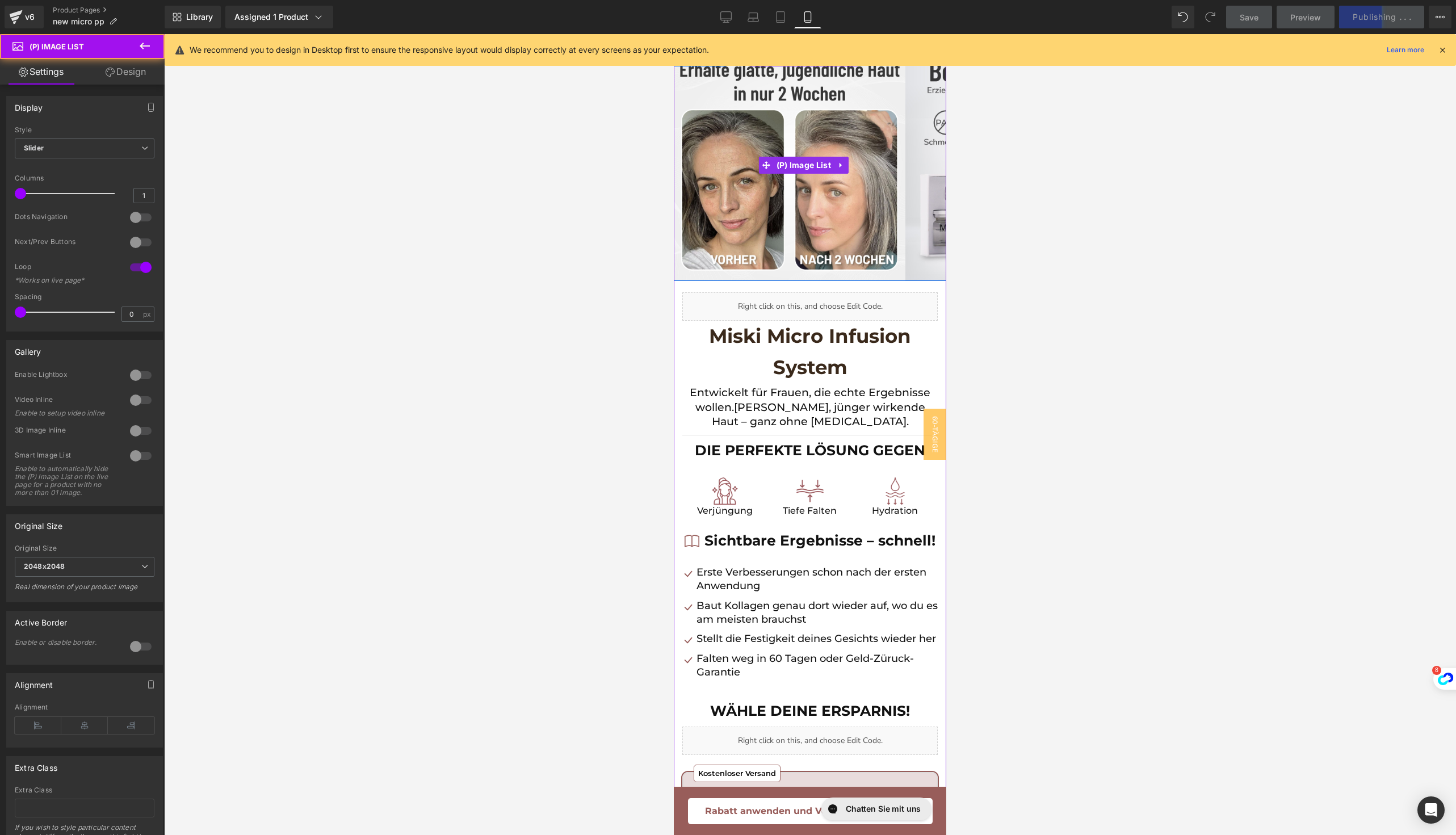
scroll to position [0, 0]
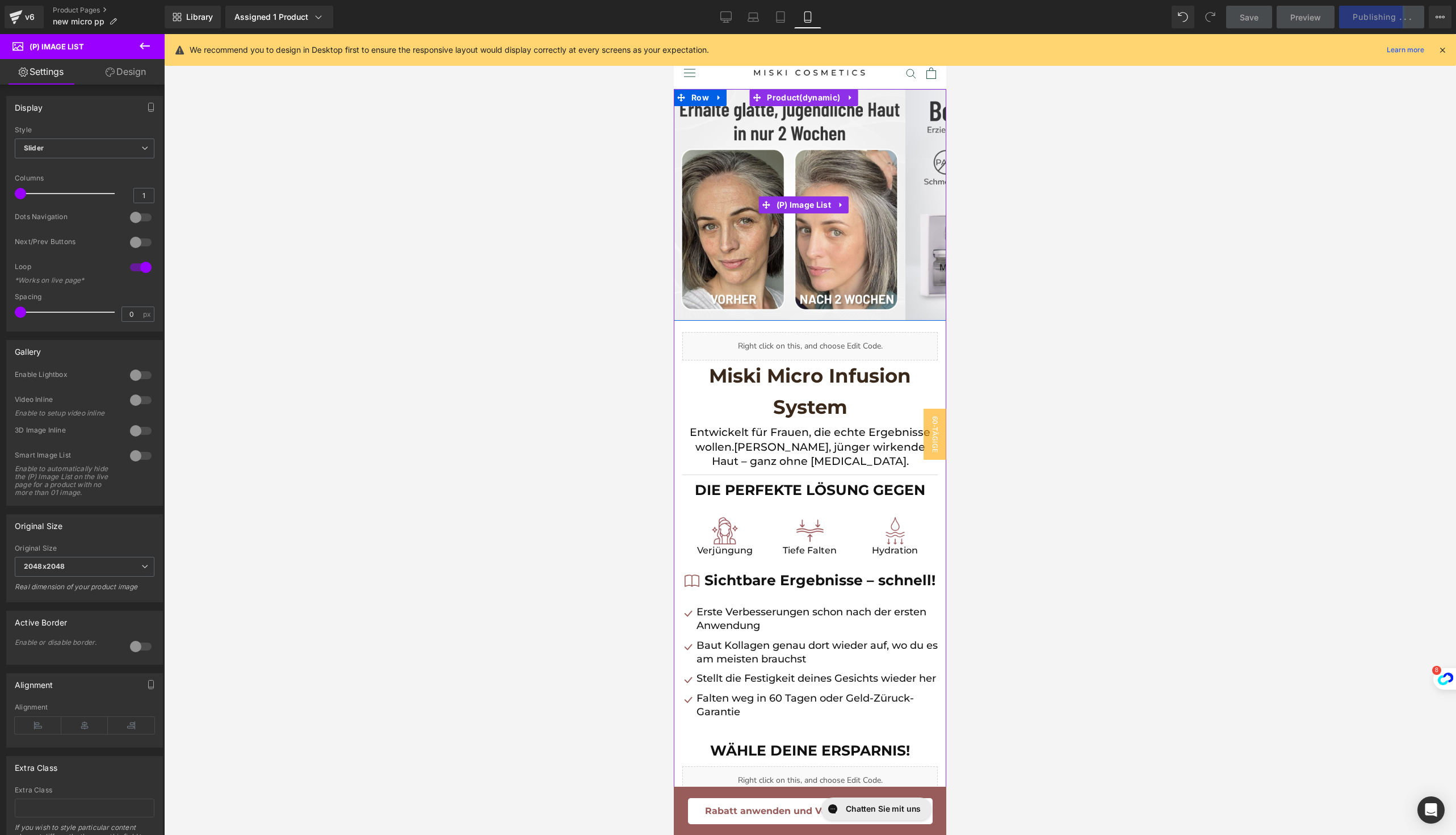
click at [911, 190] on img at bounding box center [1020, 204] width 231 height 231
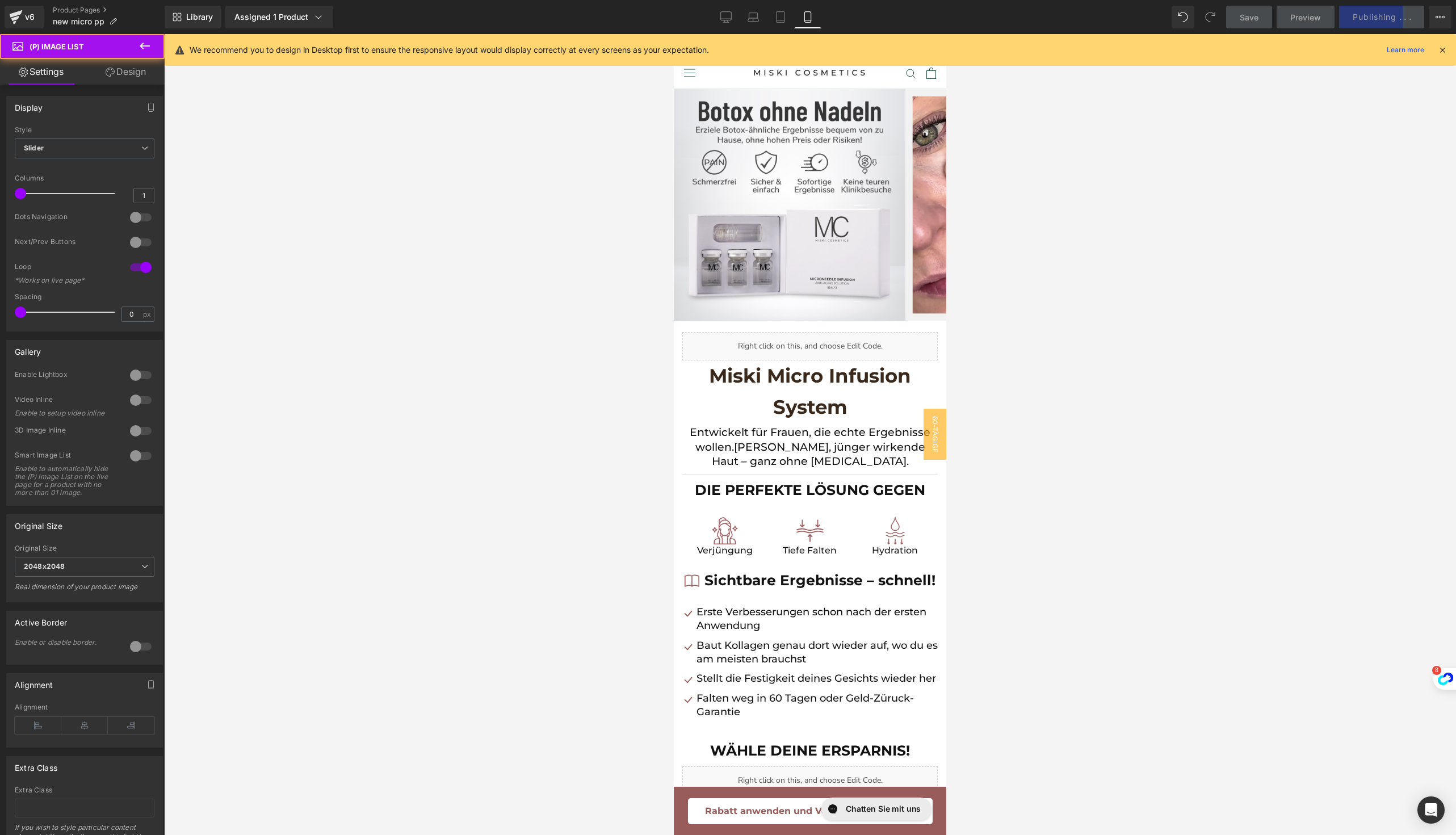
click at [928, 228] on img at bounding box center [1020, 204] width 231 height 231
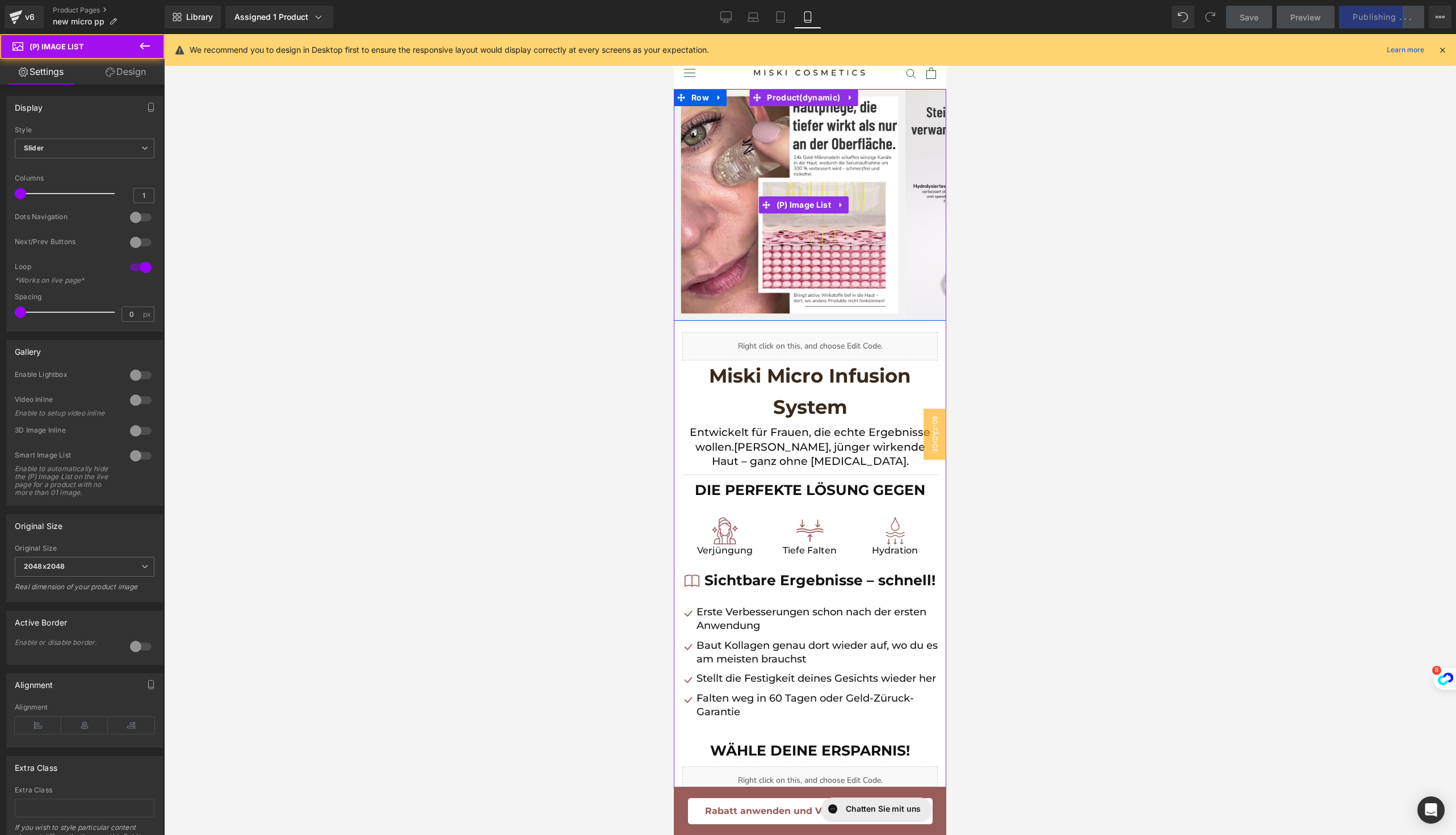
click at [925, 228] on img at bounding box center [1020, 204] width 231 height 231
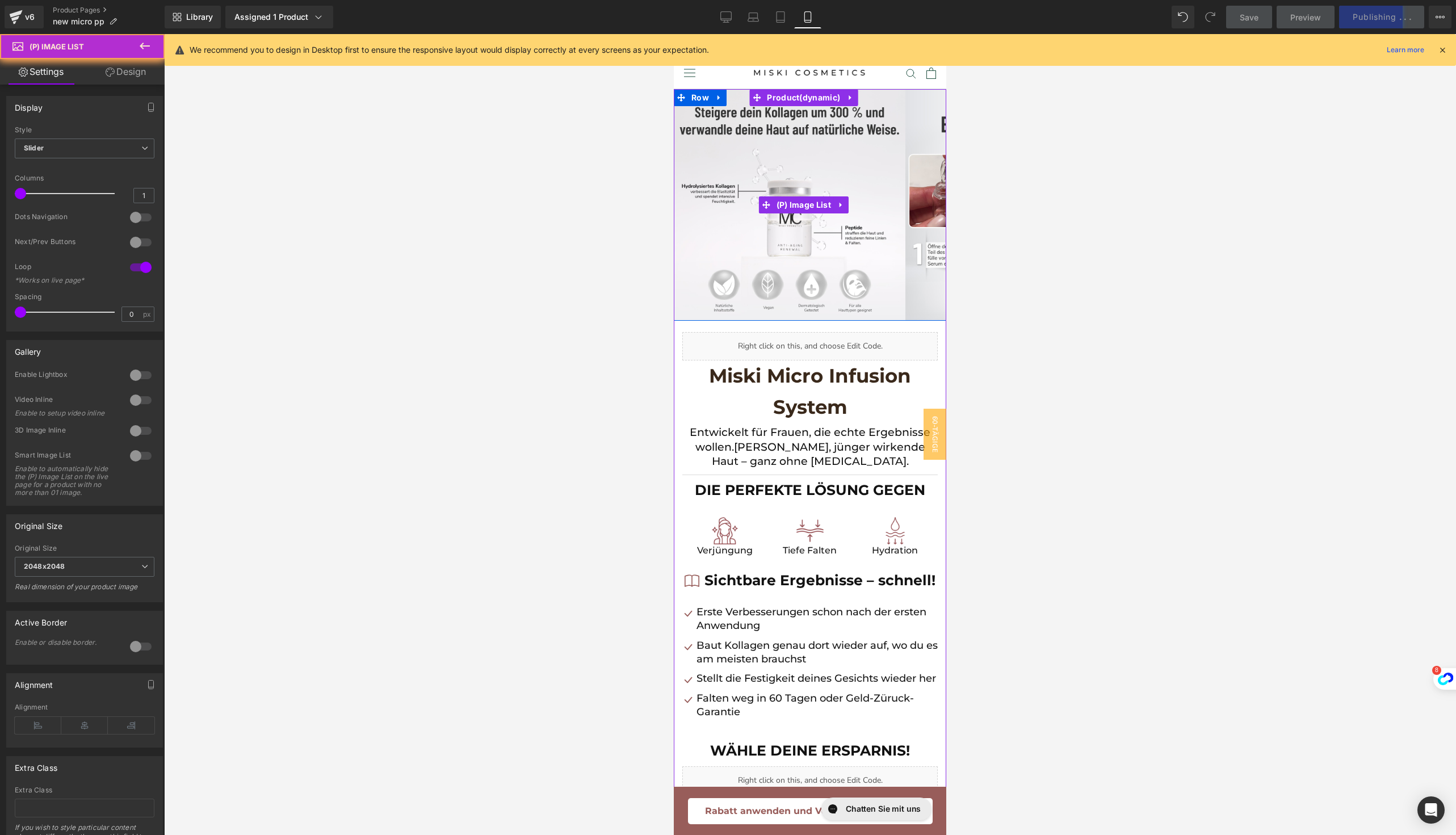
click at [925, 228] on img at bounding box center [1020, 204] width 231 height 231
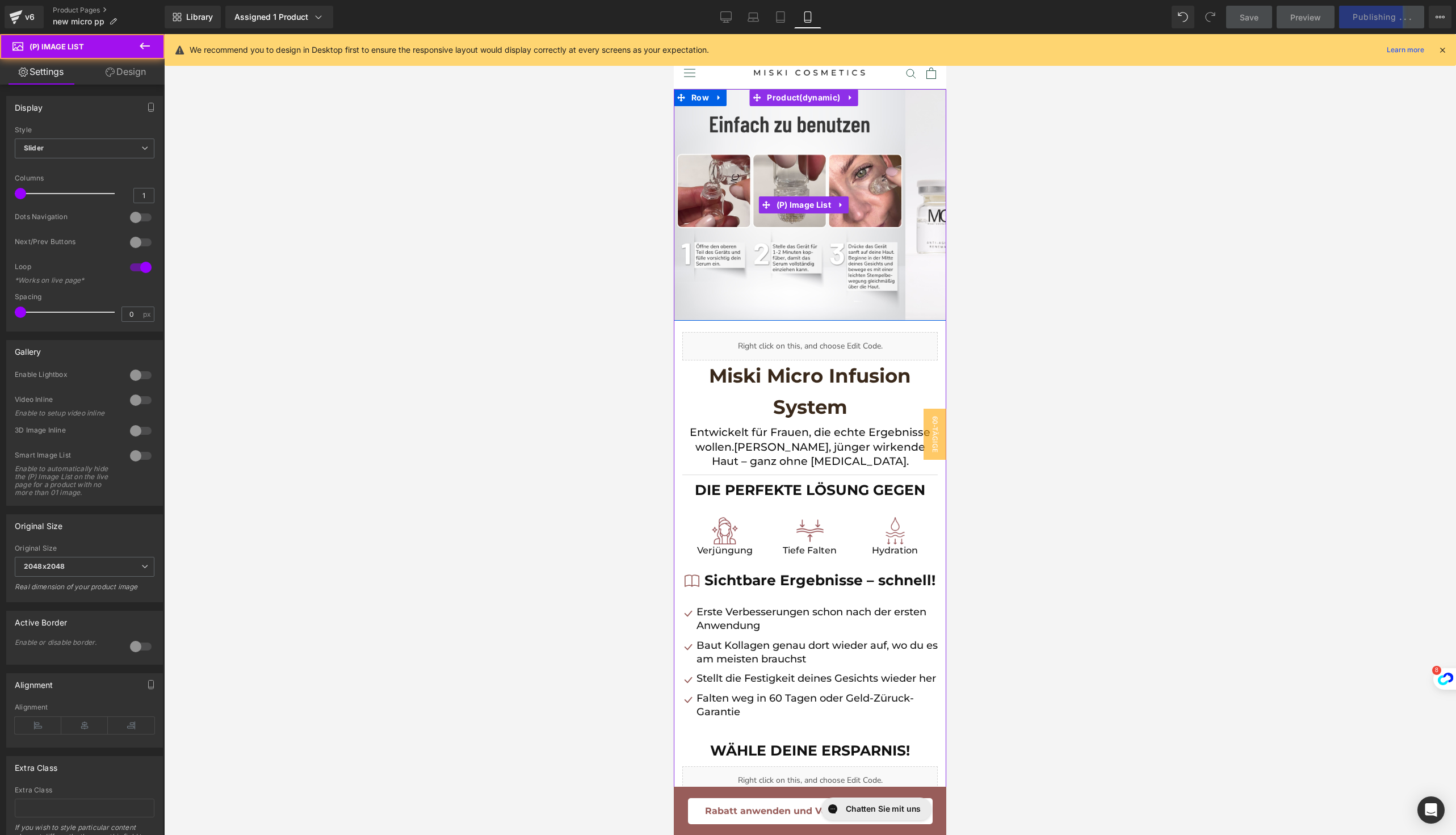
click at [925, 228] on img at bounding box center [1020, 204] width 231 height 231
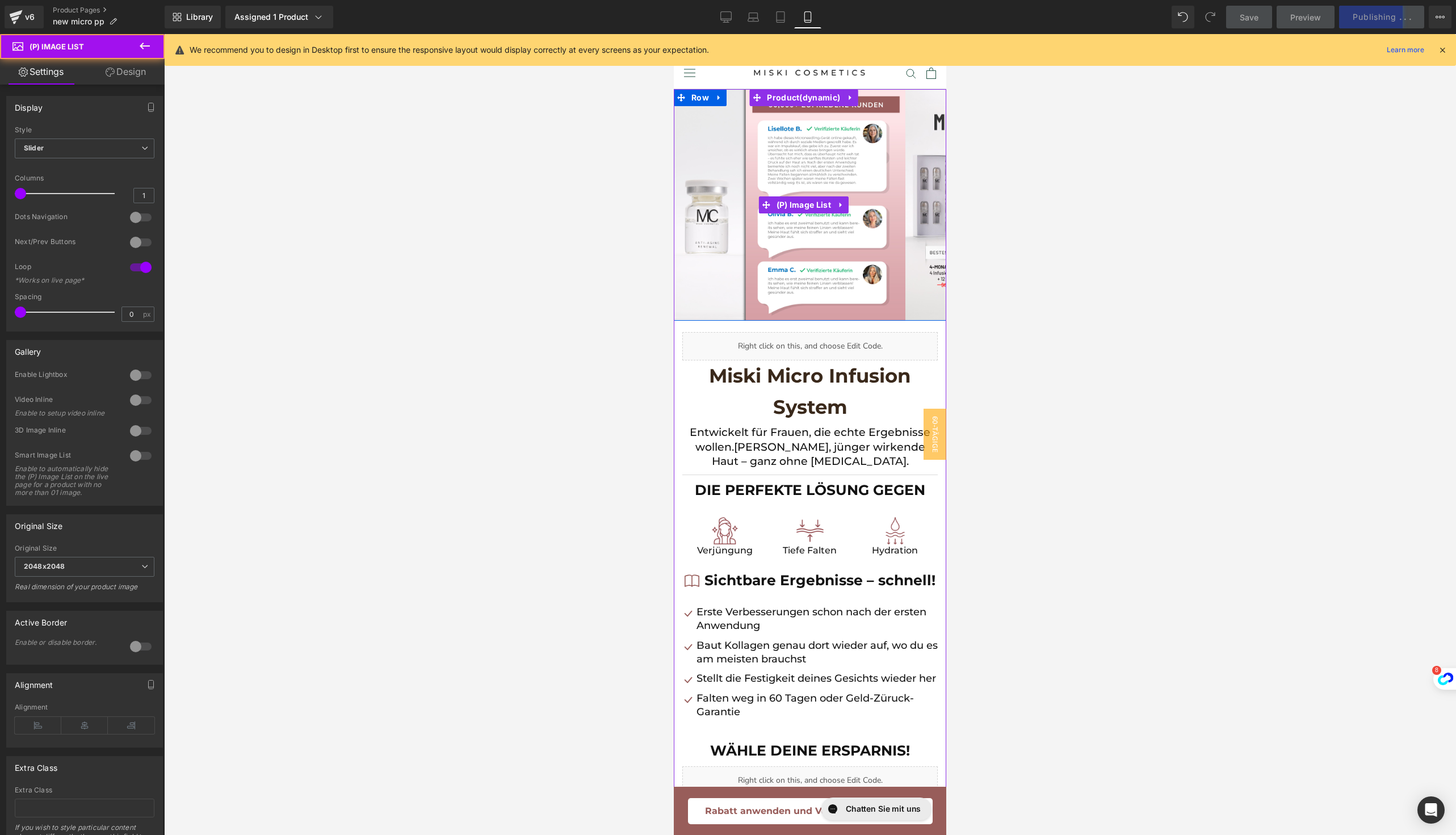
click at [925, 228] on img at bounding box center [1020, 204] width 231 height 231
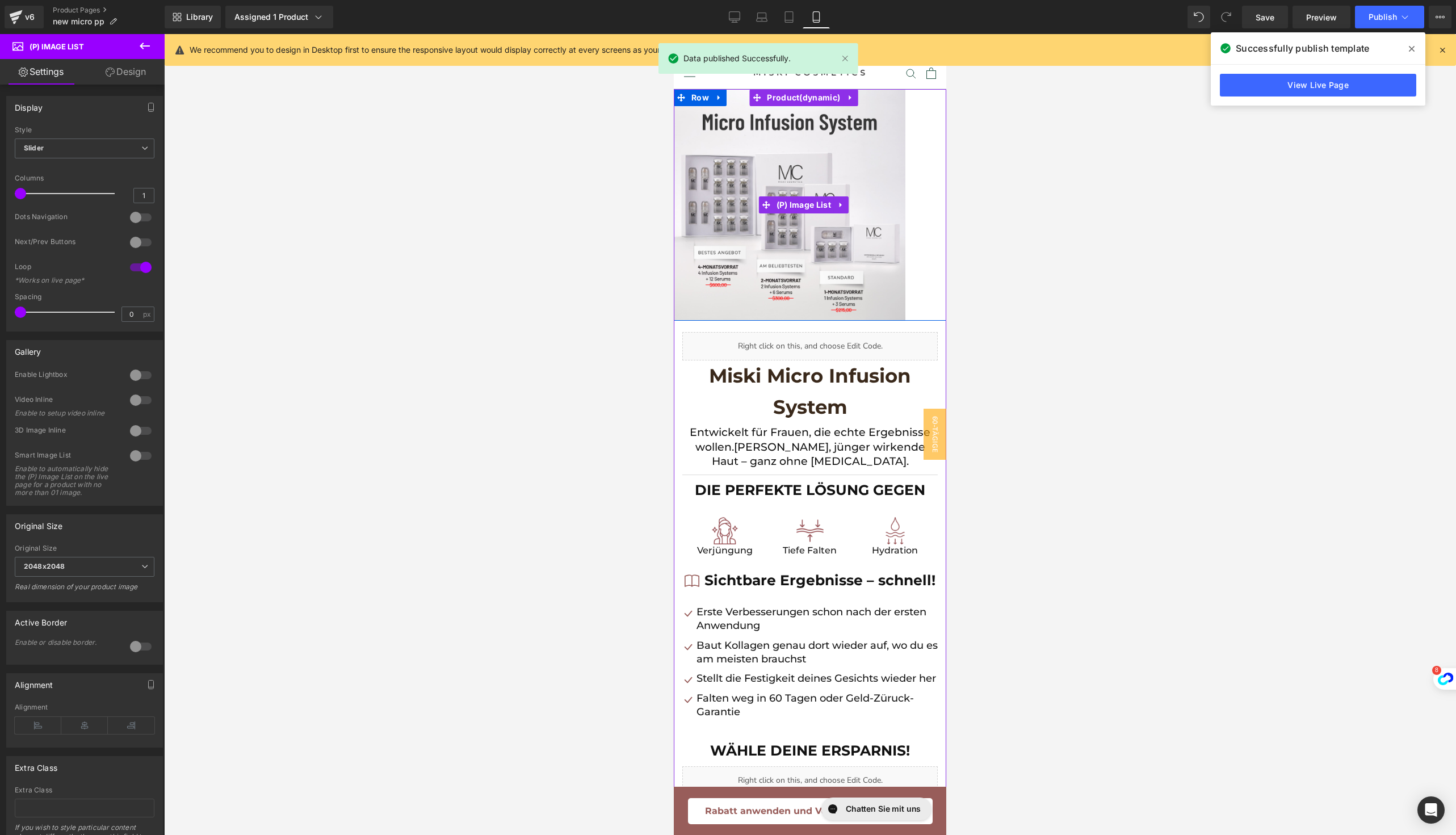
drag, startPoint x: 890, startPoint y: 242, endPoint x: 921, endPoint y: 243, distance: 31.0
click at [1288, 86] on link "View Live Page" at bounding box center [1318, 85] width 197 height 22
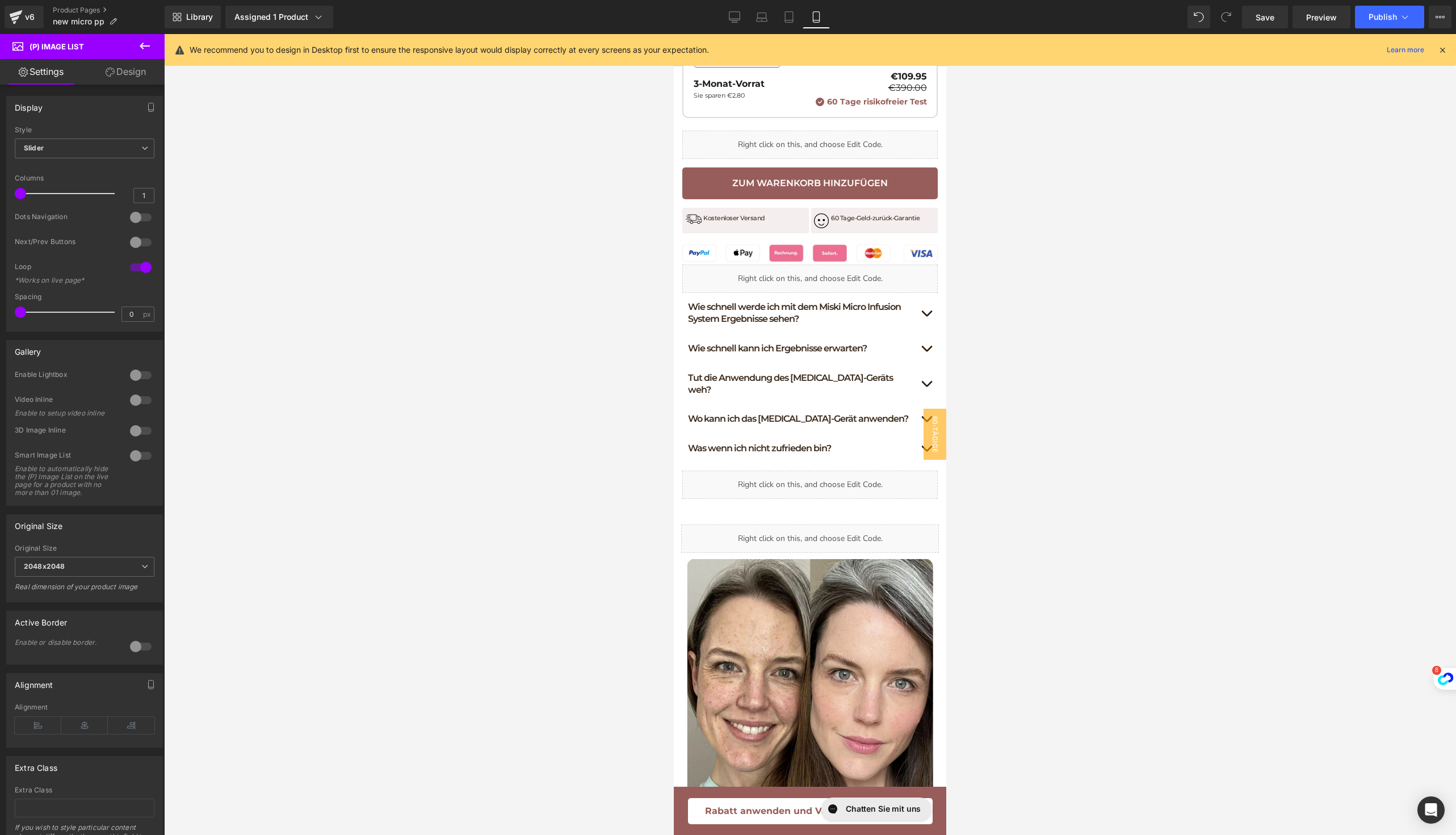
scroll to position [889, 0]
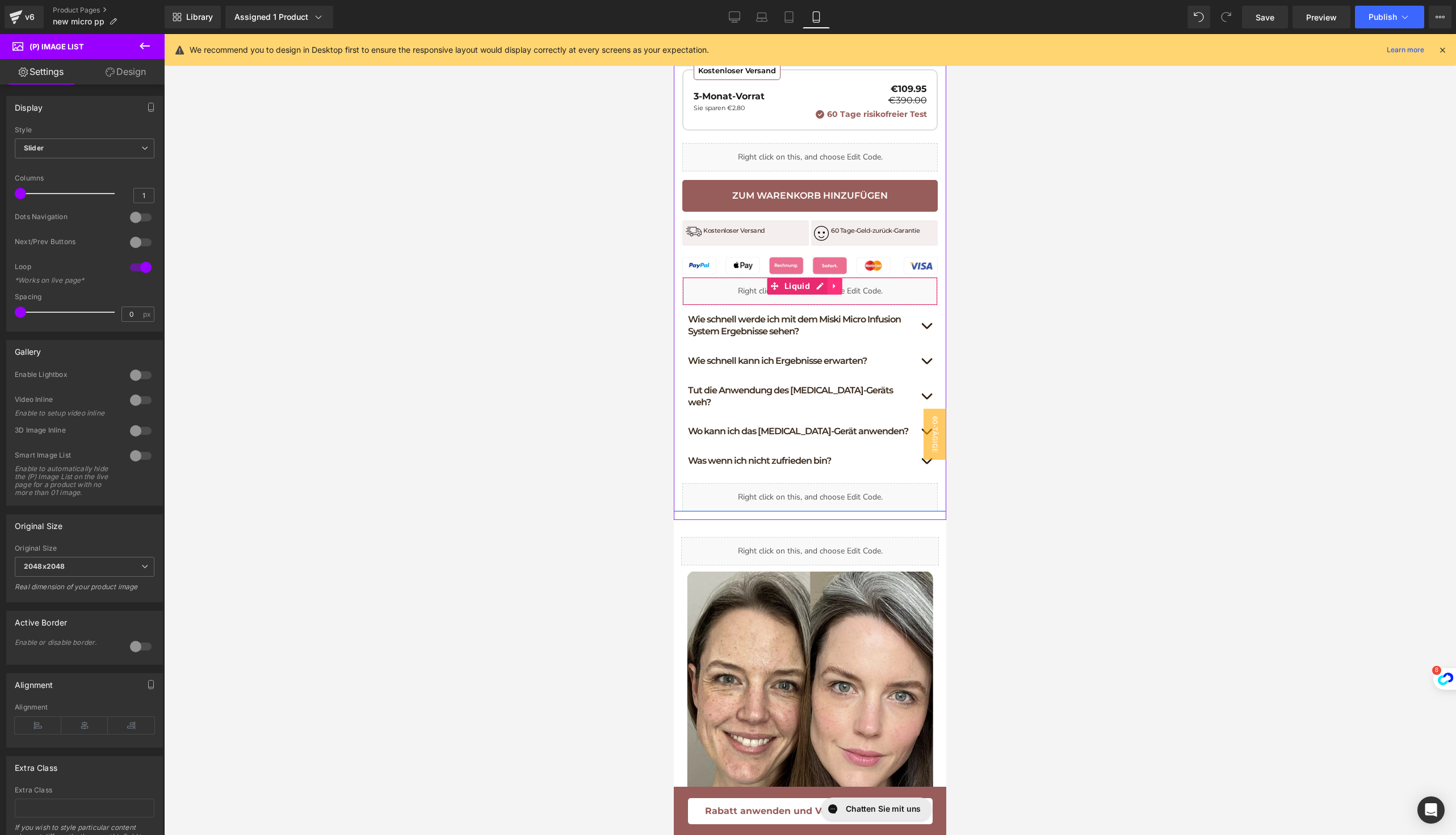
click at [829, 294] on link at bounding box center [834, 286] width 15 height 17
click at [838, 290] on icon at bounding box center [842, 285] width 8 height 8
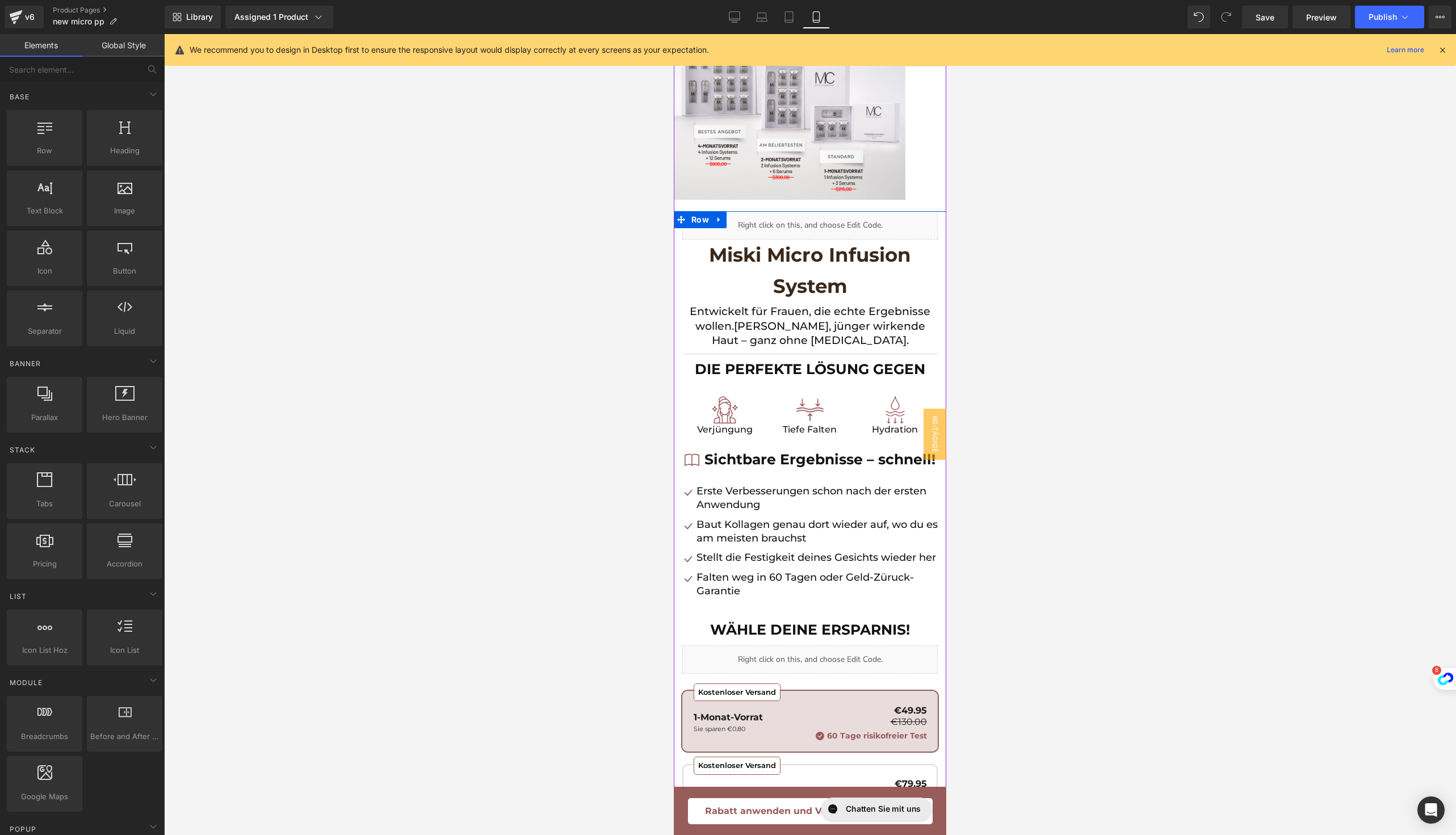
scroll to position [0, 0]
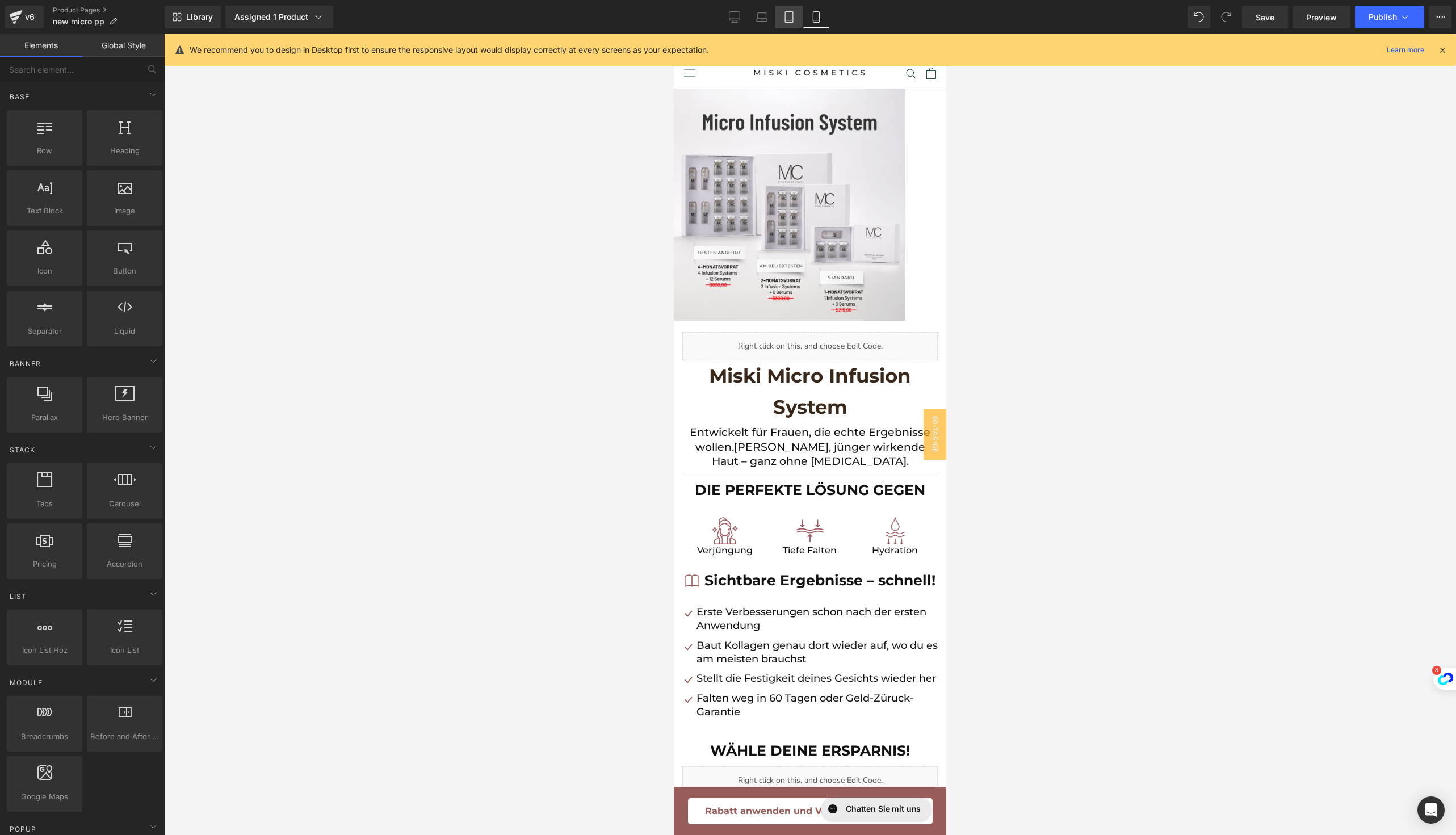
click at [789, 25] on link "Tablet" at bounding box center [789, 17] width 27 height 22
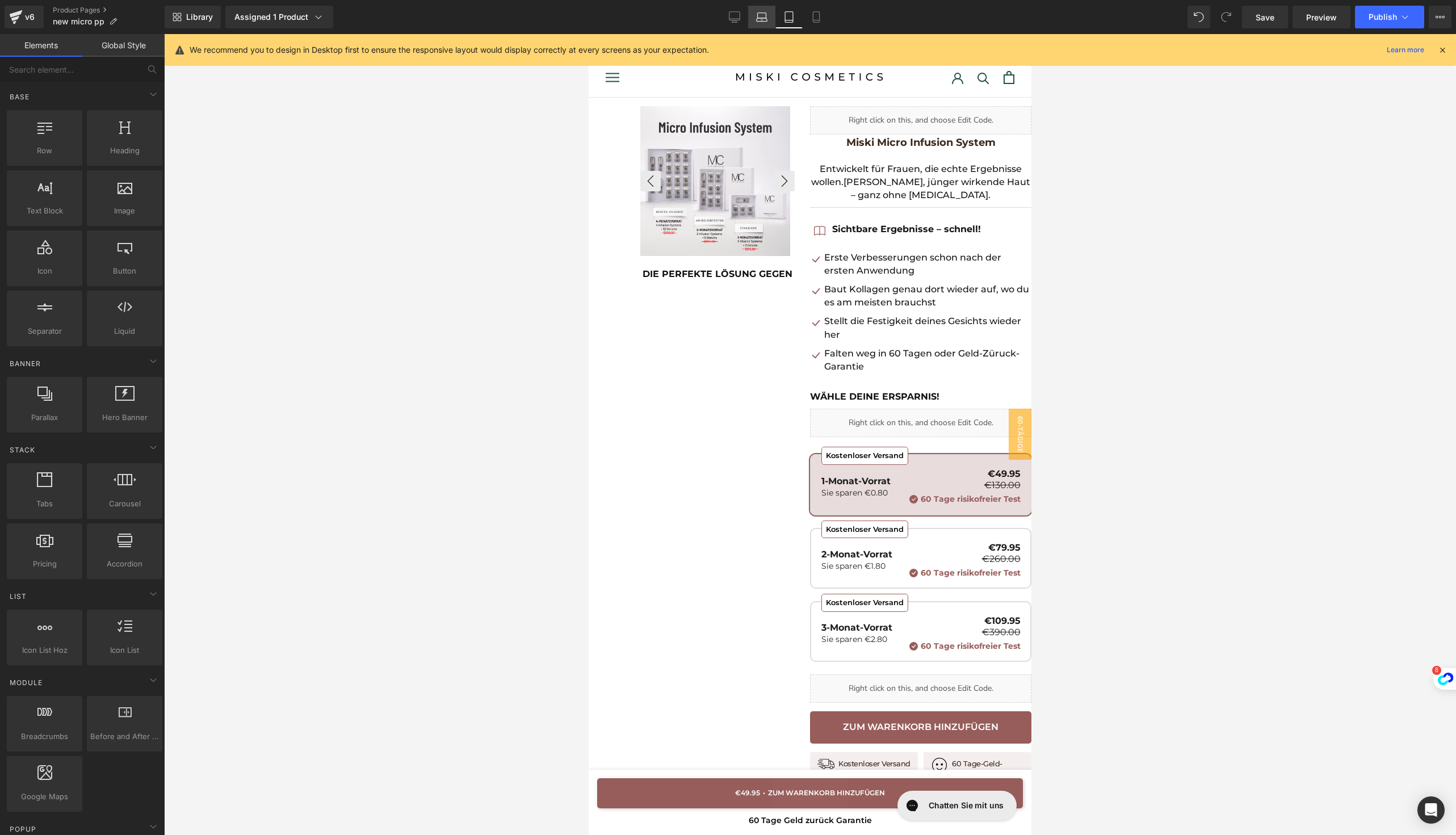
click at [764, 24] on link "Laptop" at bounding box center [762, 17] width 27 height 22
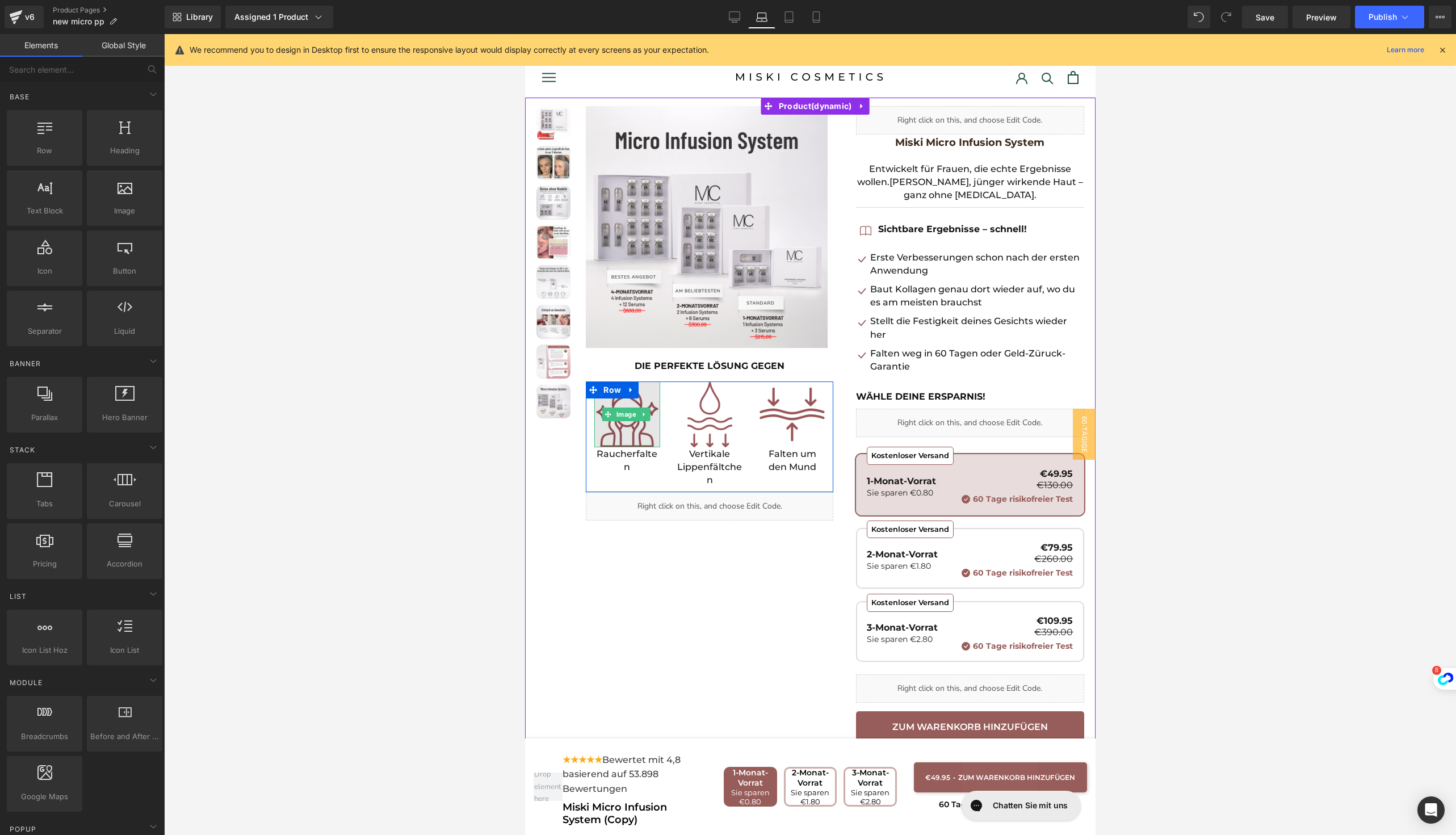
click at [619, 429] on img at bounding box center [626, 413] width 65 height 65
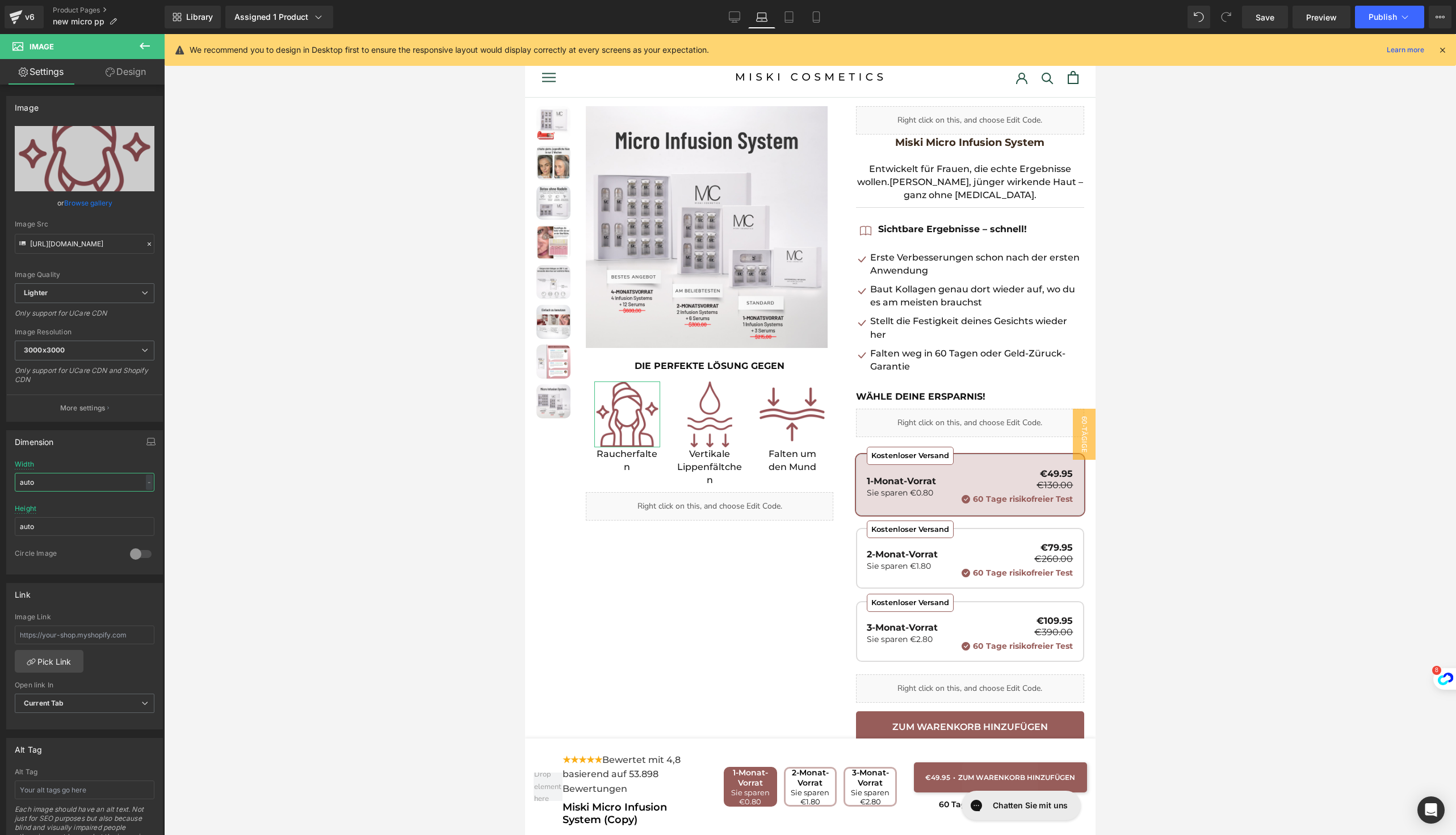
click at [49, 473] on input "auto" at bounding box center [85, 482] width 140 height 19
type input "4"
type input "5"
type input "60"
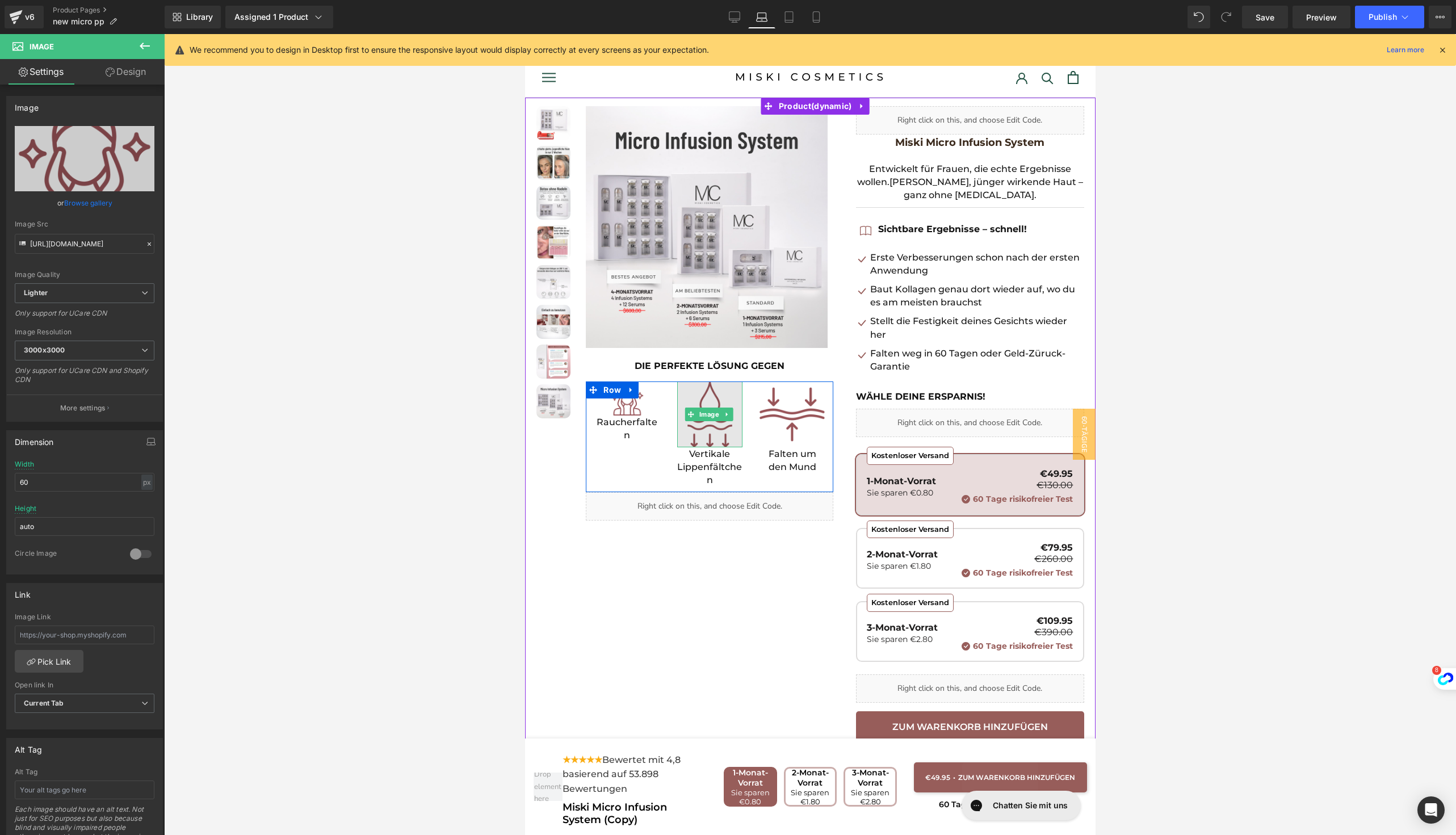
click at [708, 396] on img at bounding box center [708, 413] width 65 height 65
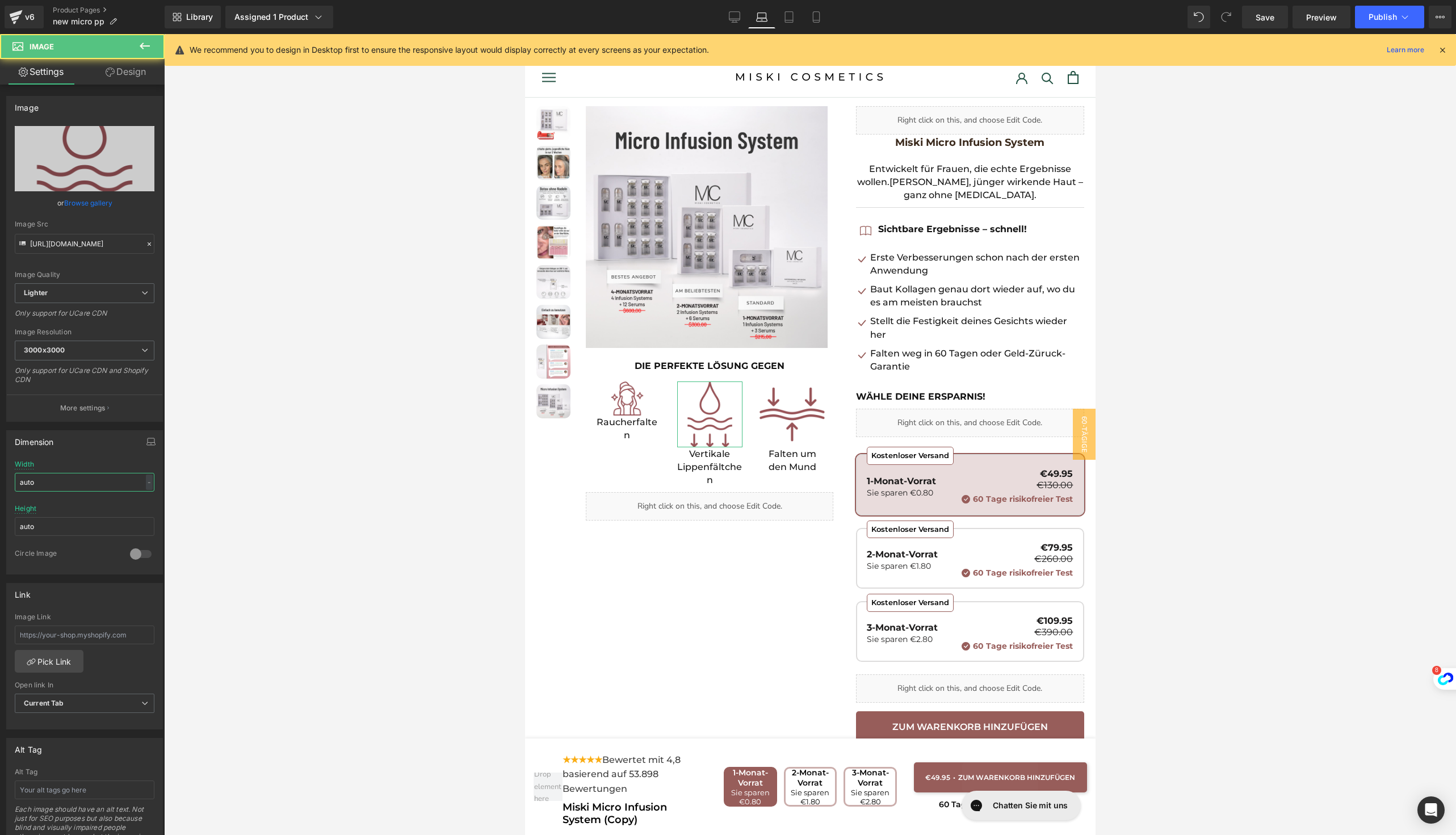
click at [77, 486] on input "auto" at bounding box center [85, 482] width 140 height 19
type input "60"
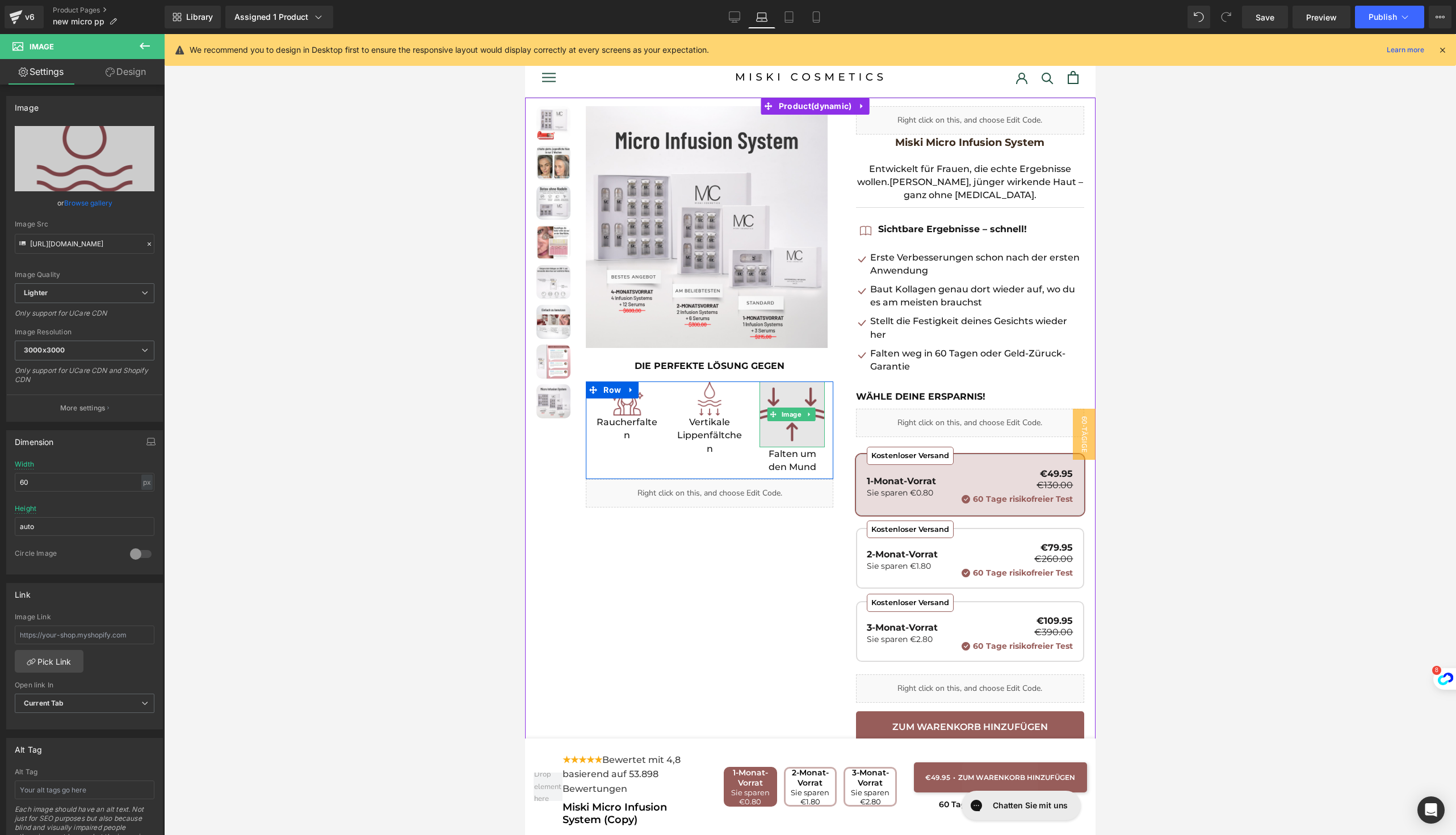
click at [759, 407] on img at bounding box center [791, 413] width 65 height 65
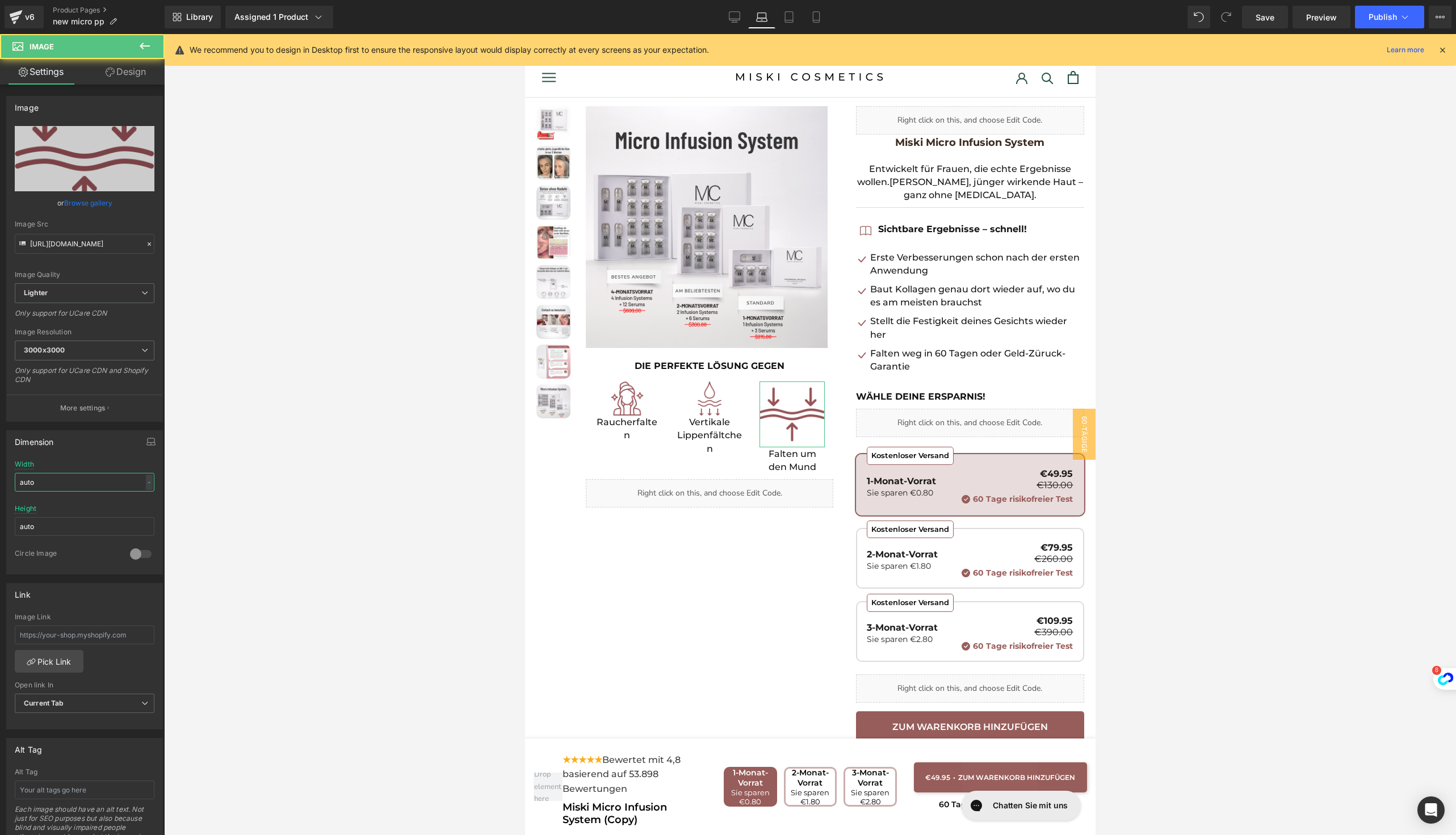
click at [92, 486] on input "auto" at bounding box center [85, 482] width 140 height 19
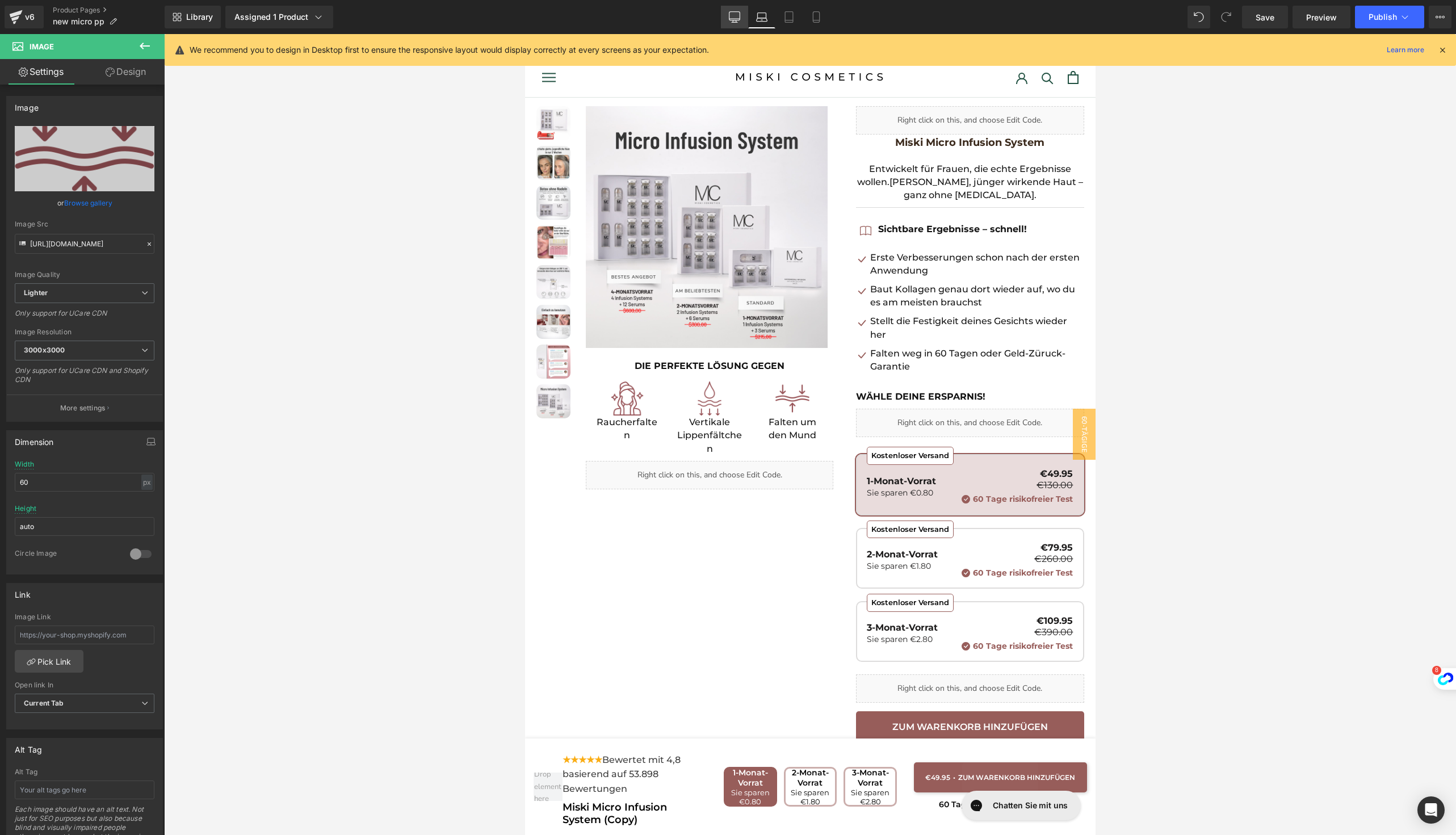
click at [739, 21] on icon at bounding box center [734, 17] width 11 height 11
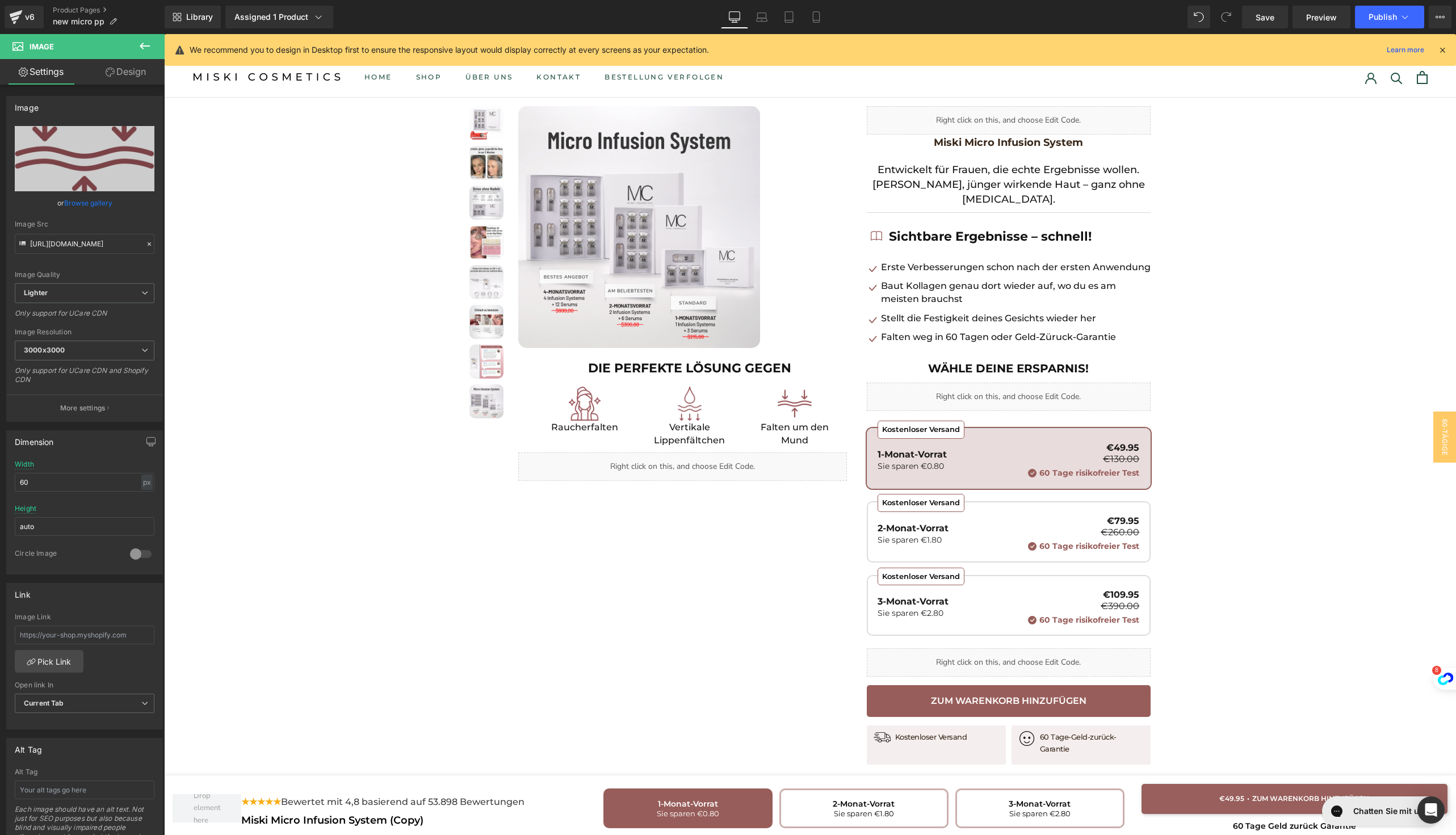
scroll to position [5, 0]
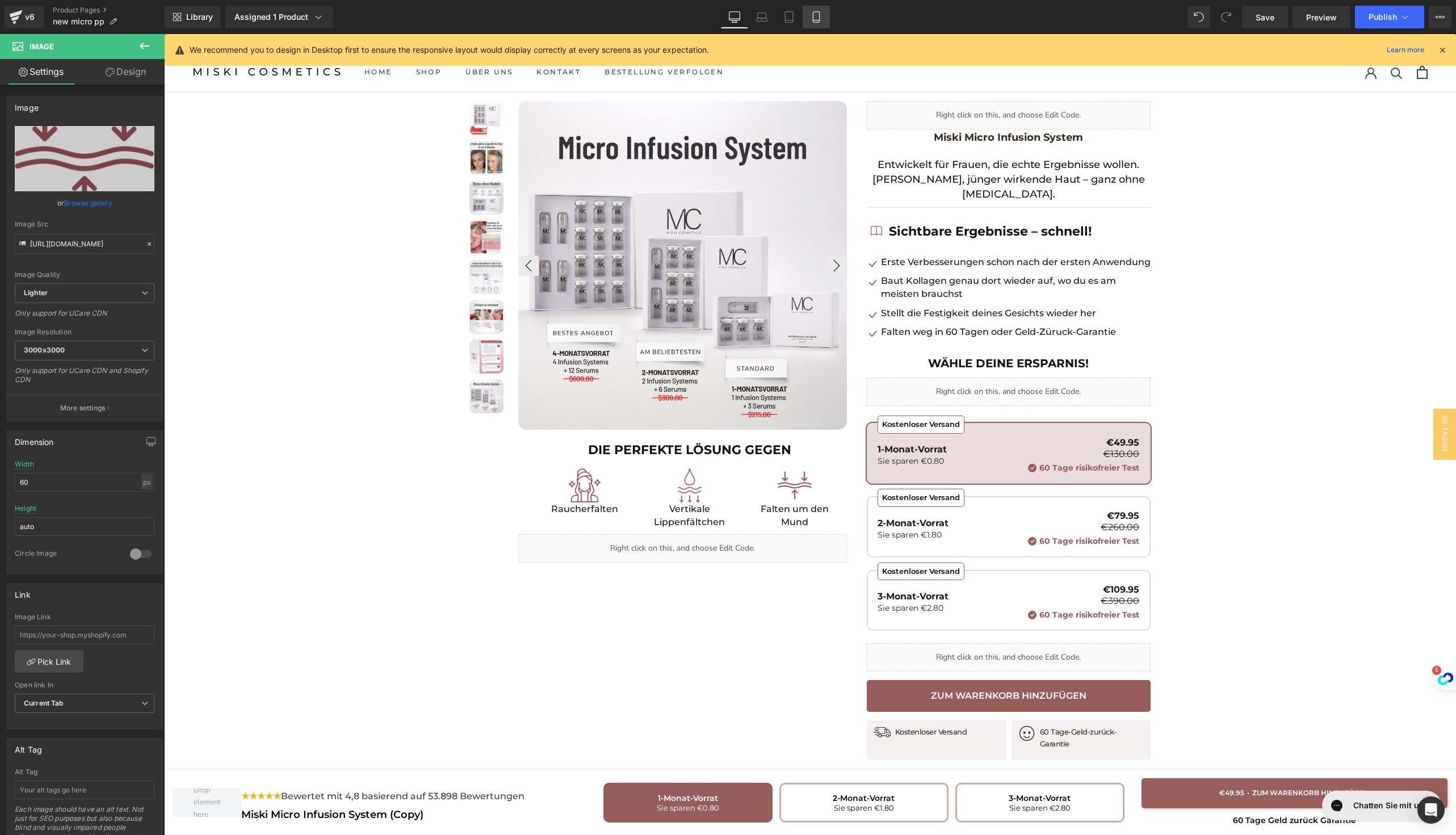
click at [820, 20] on icon at bounding box center [816, 17] width 11 height 11
type input "40"
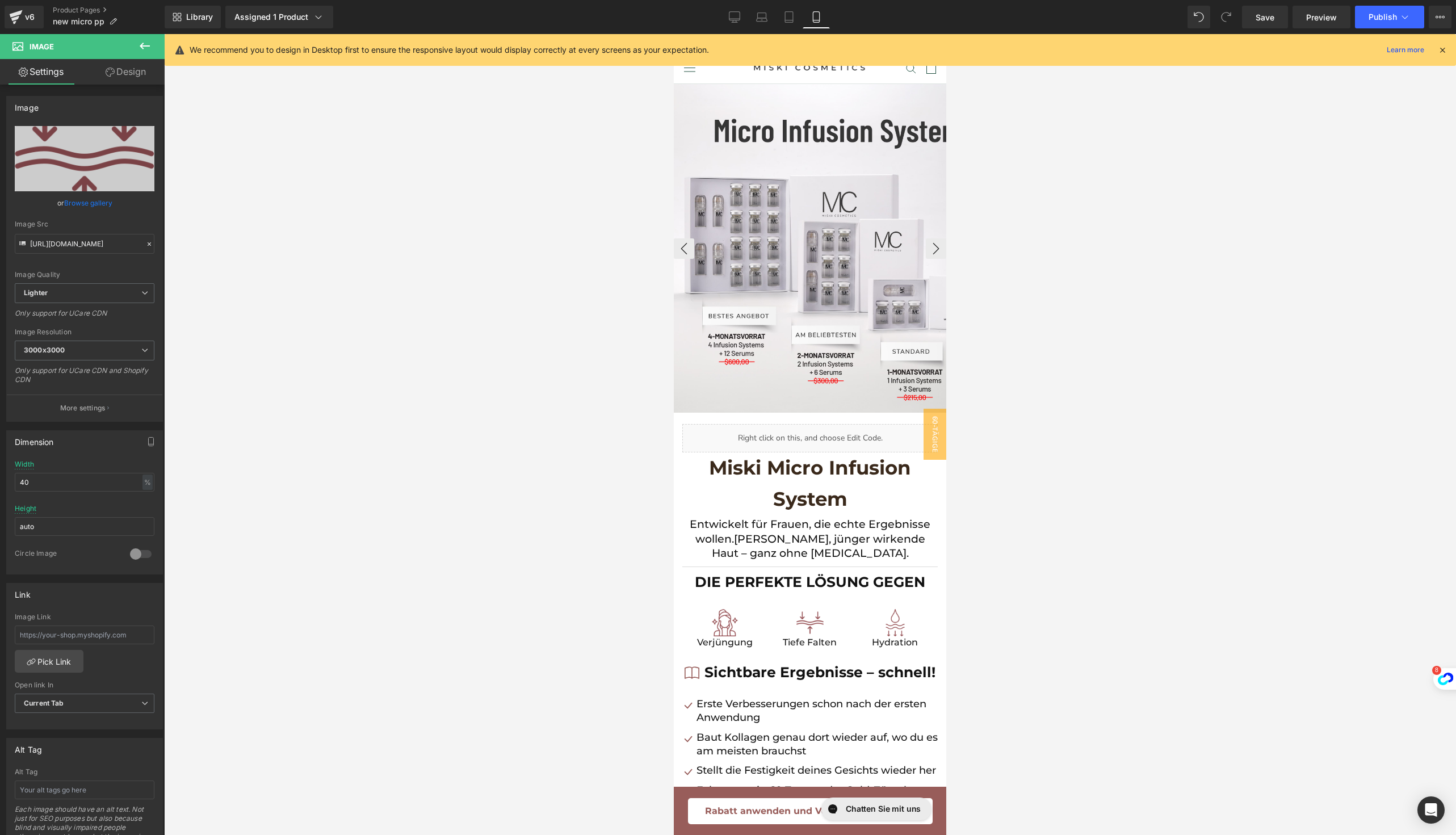
scroll to position [0, 0]
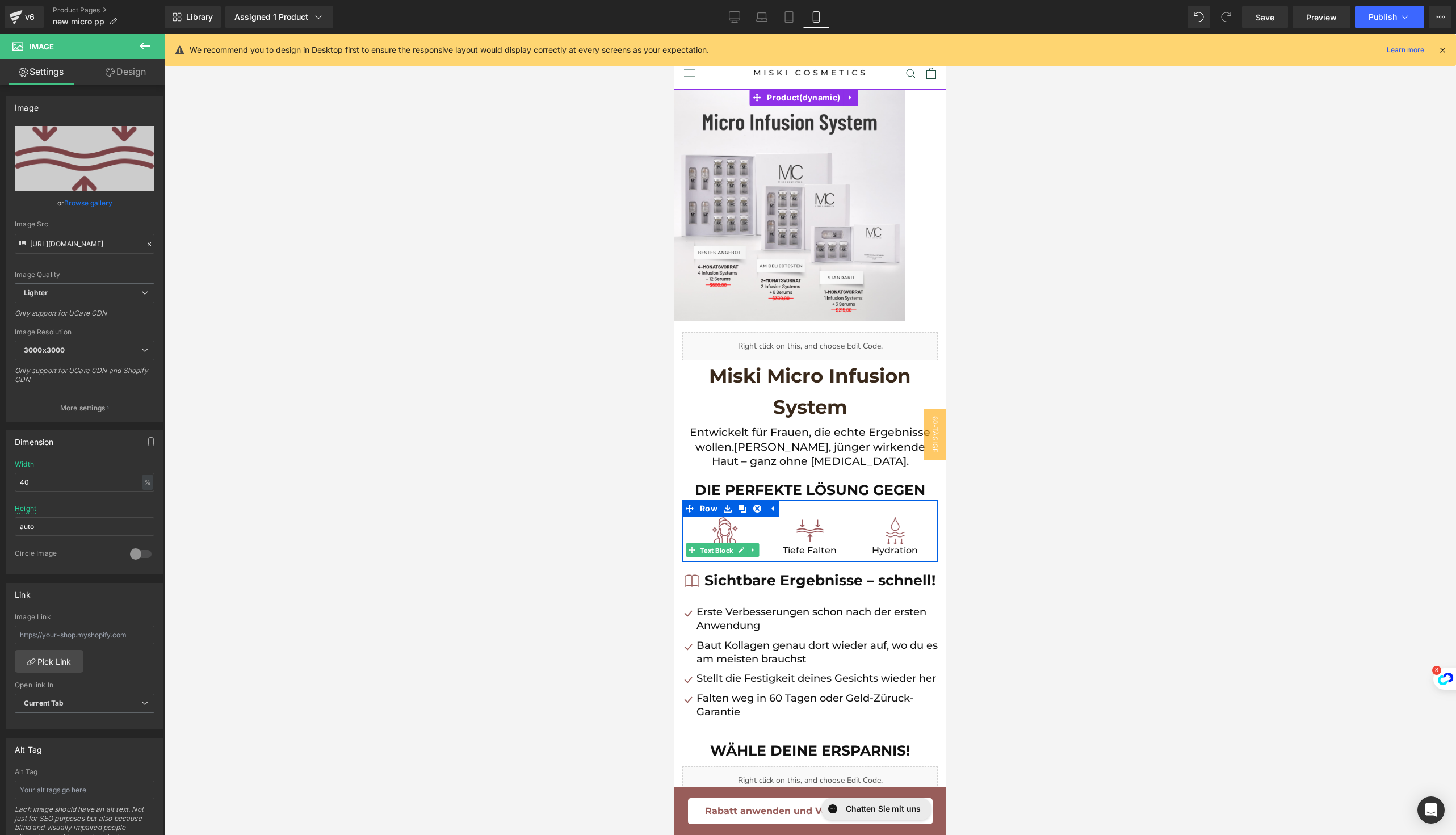
click at [727, 552] on span "Text Block" at bounding box center [717, 550] width 38 height 13
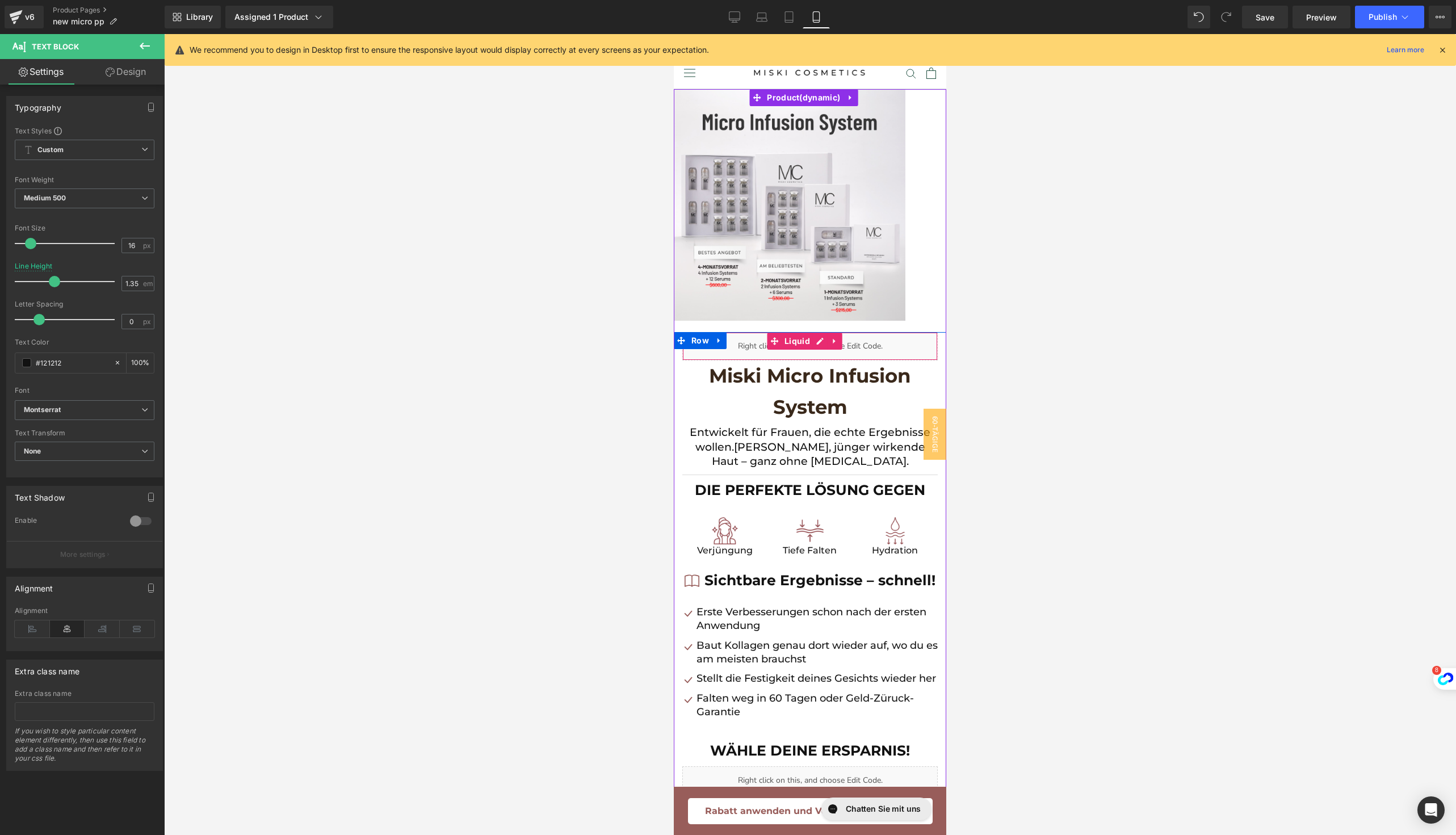
click at [818, 345] on div "Liquid" at bounding box center [809, 346] width 255 height 29
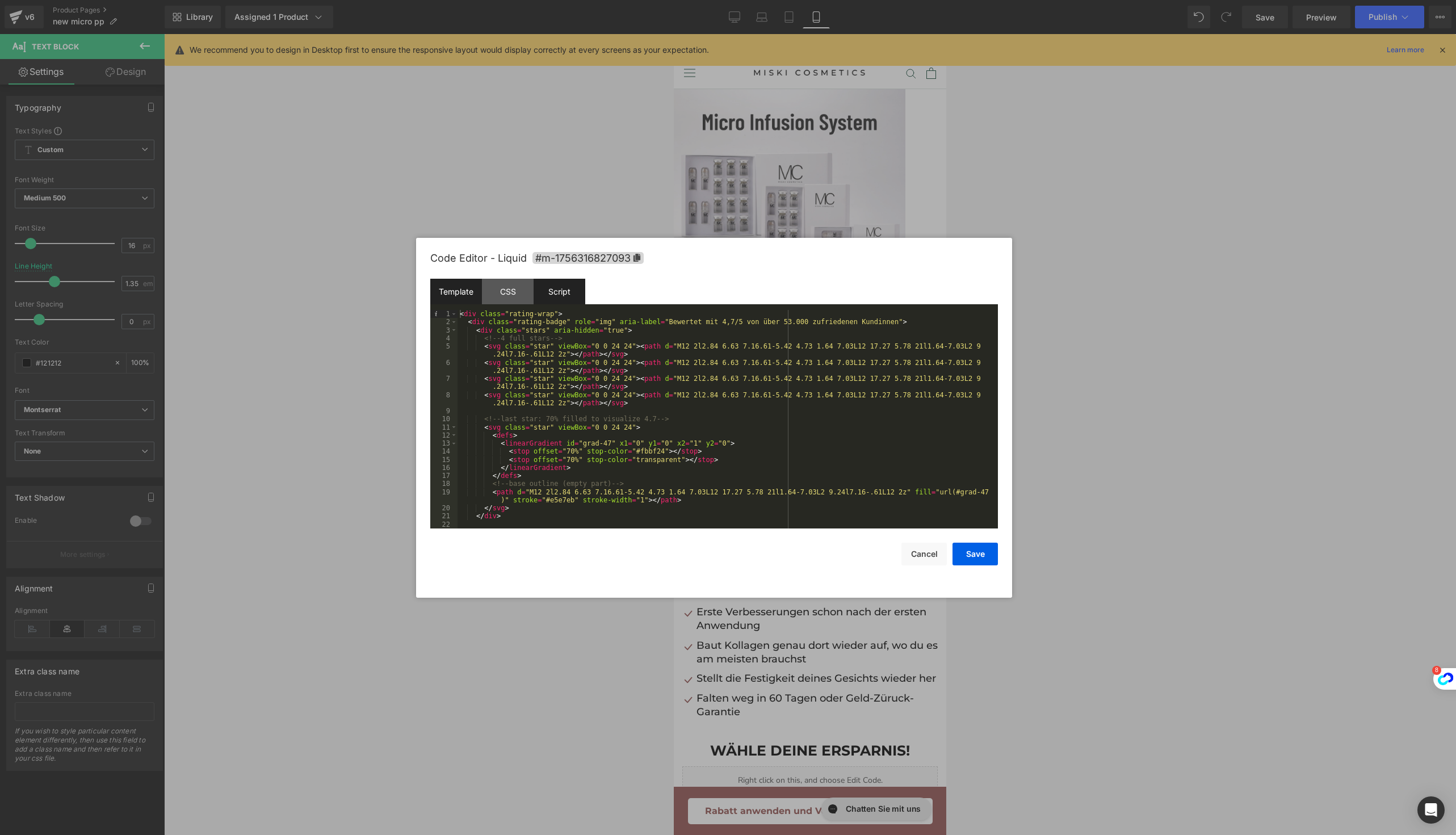
click at [569, 296] on div "Script" at bounding box center [559, 291] width 52 height 26
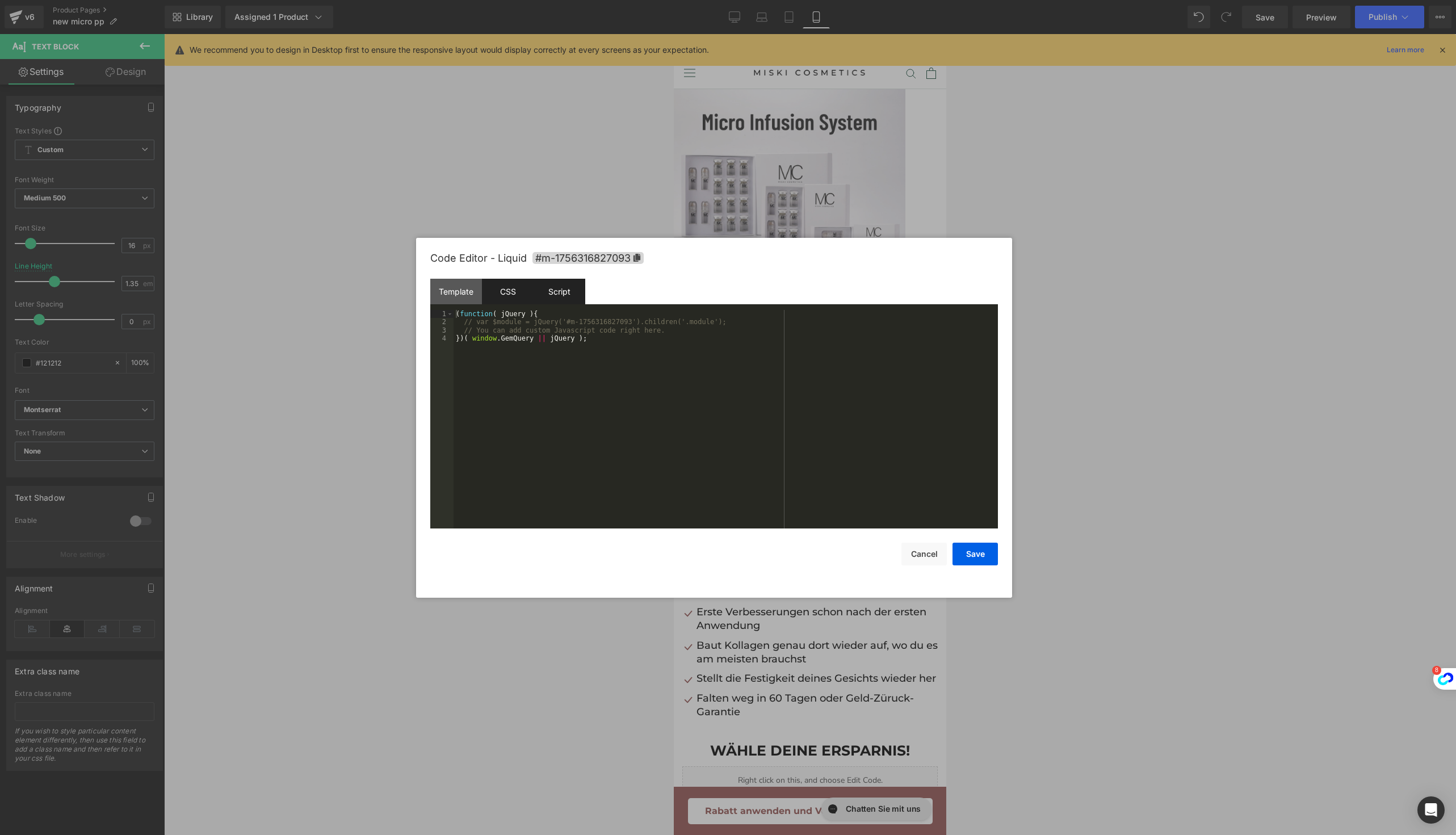
click at [513, 292] on div "CSS" at bounding box center [508, 291] width 52 height 26
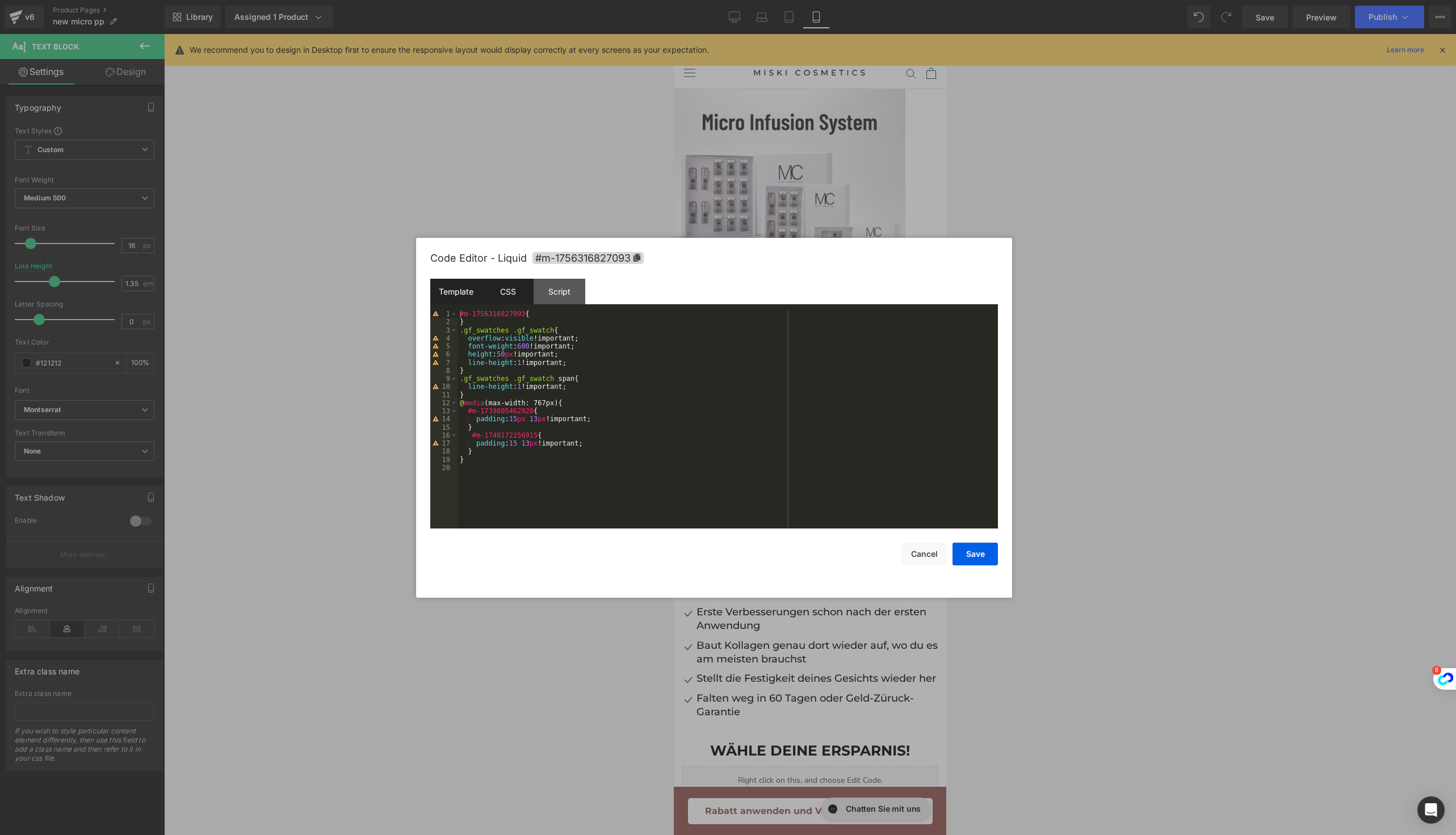
click at [445, 283] on div "Template" at bounding box center [456, 291] width 52 height 26
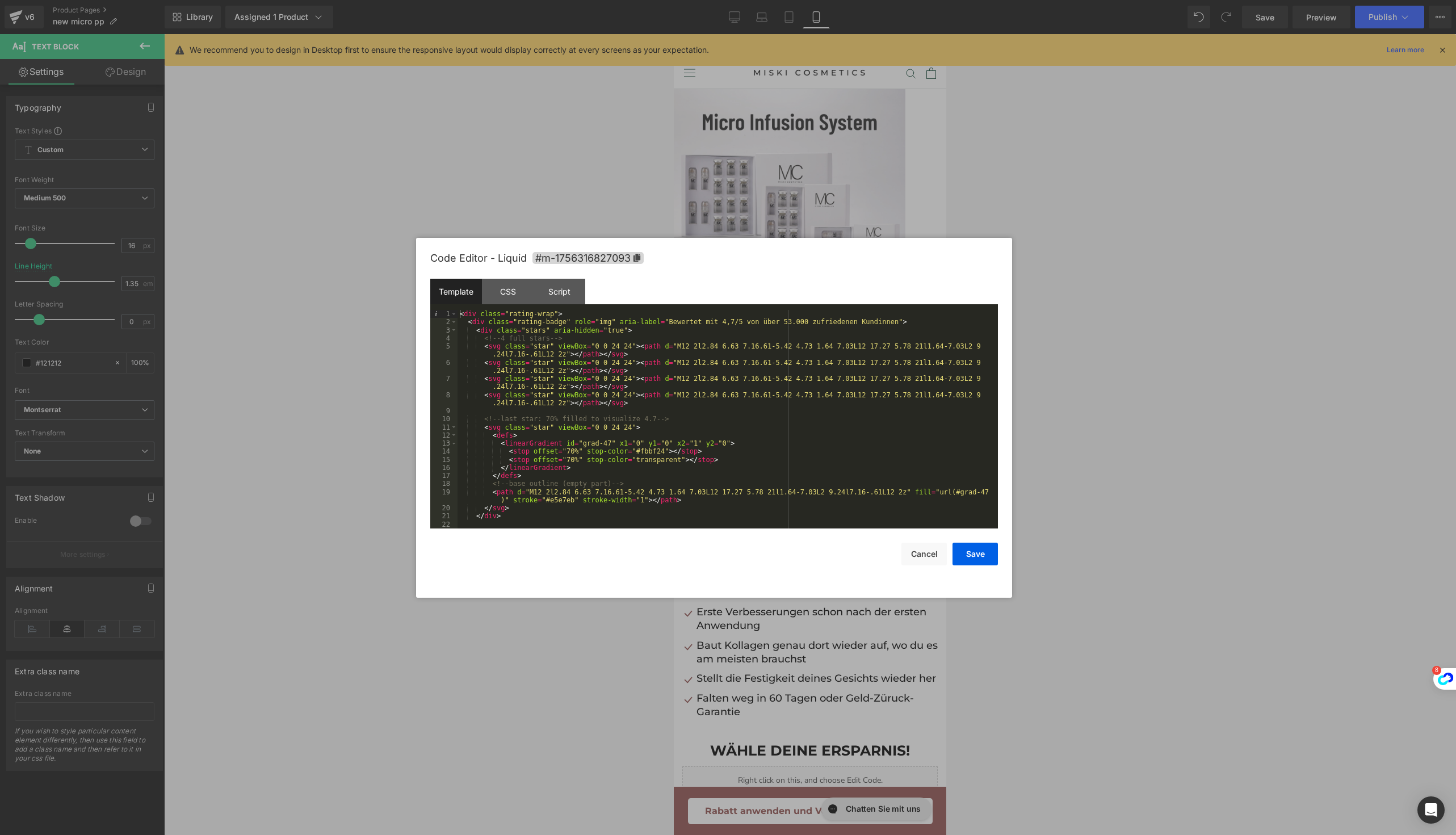
click at [959, 541] on div "Save Cancel" at bounding box center [714, 547] width 568 height 37
click at [959, 543] on button "Save" at bounding box center [975, 554] width 45 height 22
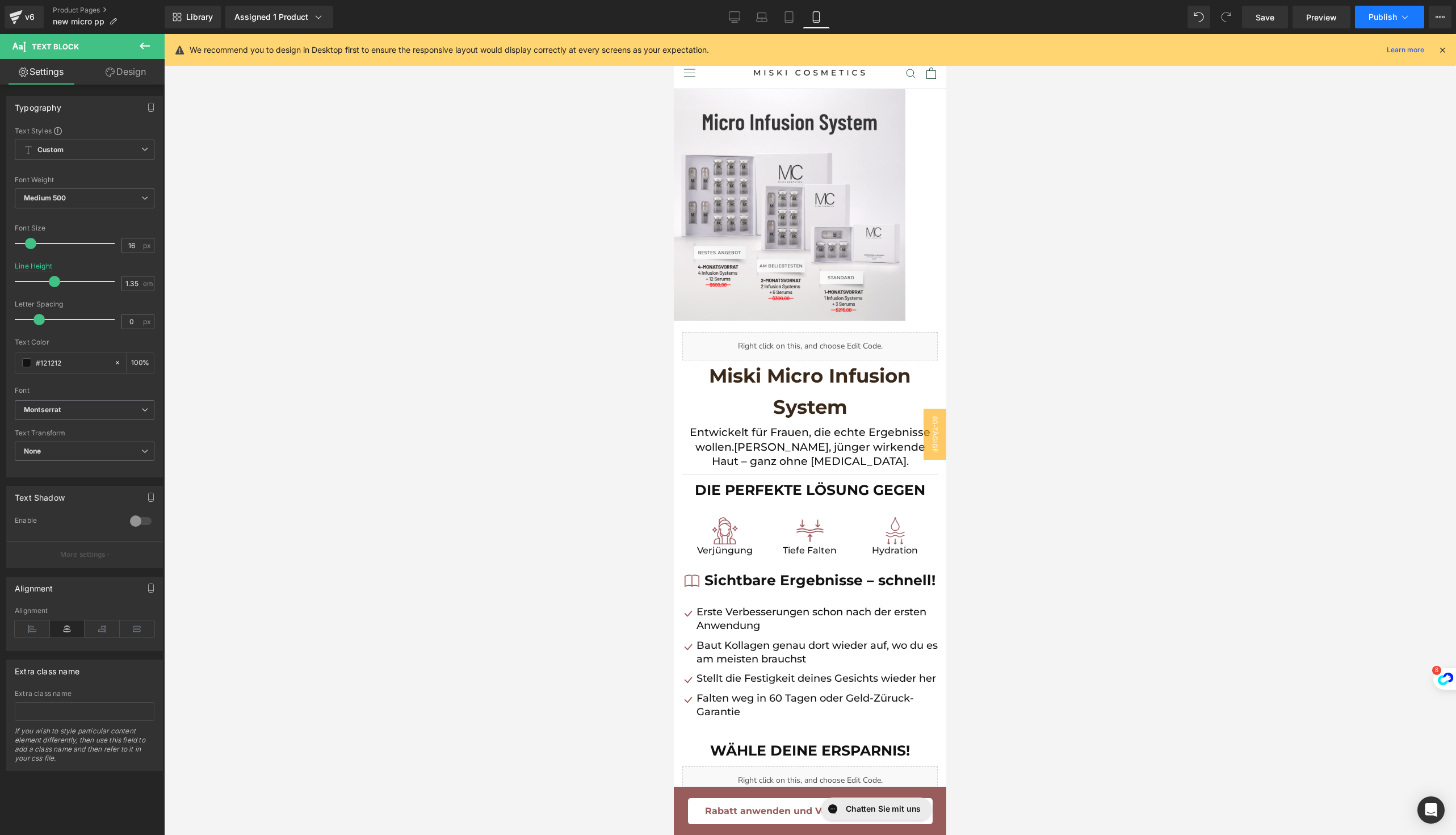
click at [1367, 10] on button "Publish" at bounding box center [1389, 17] width 69 height 22
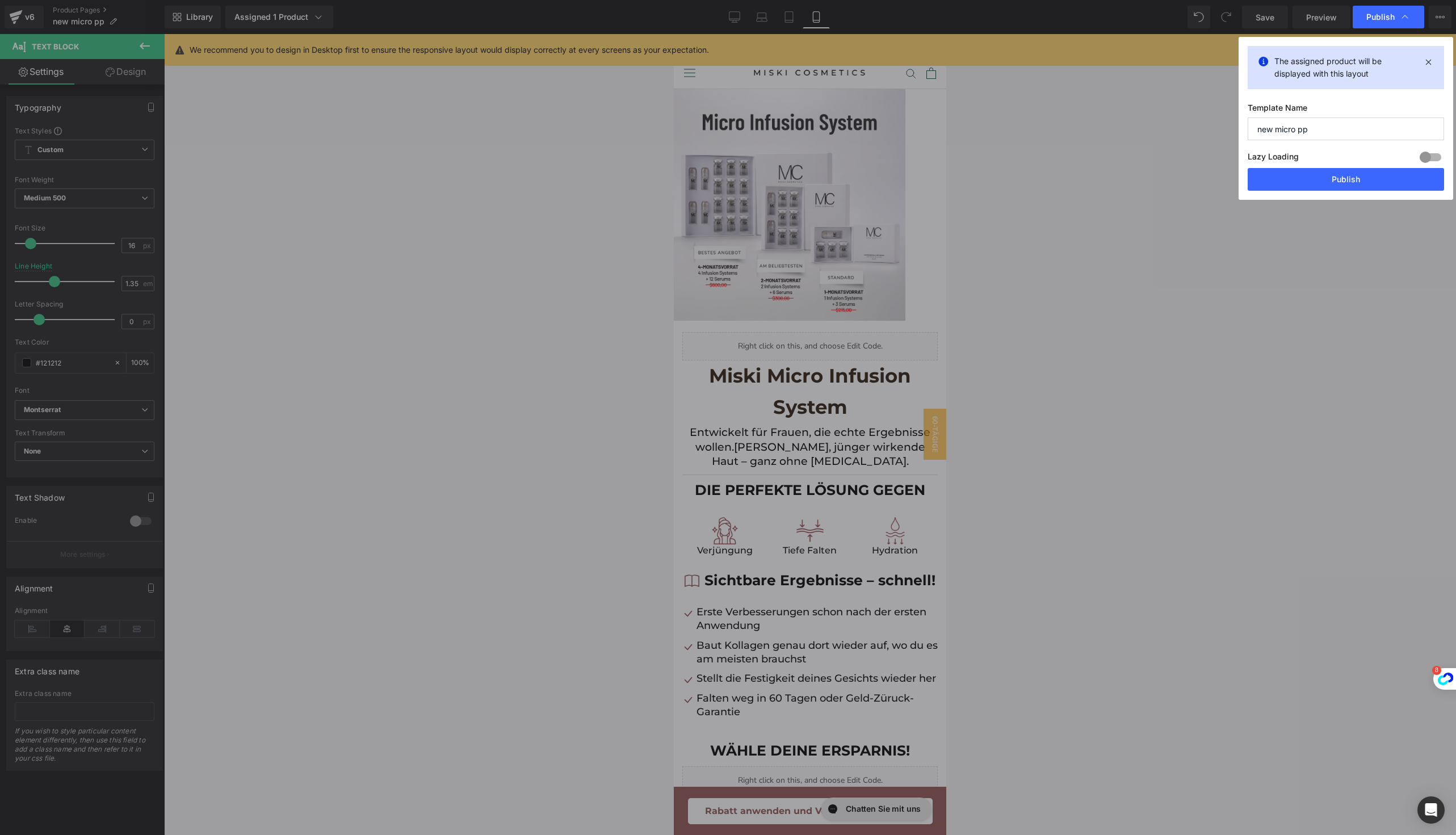
click at [1292, 193] on div "The assigned product will be displayed with this layout Template Name new micro…" at bounding box center [1346, 118] width 215 height 163
click at [1292, 187] on button "Publish" at bounding box center [1346, 179] width 197 height 22
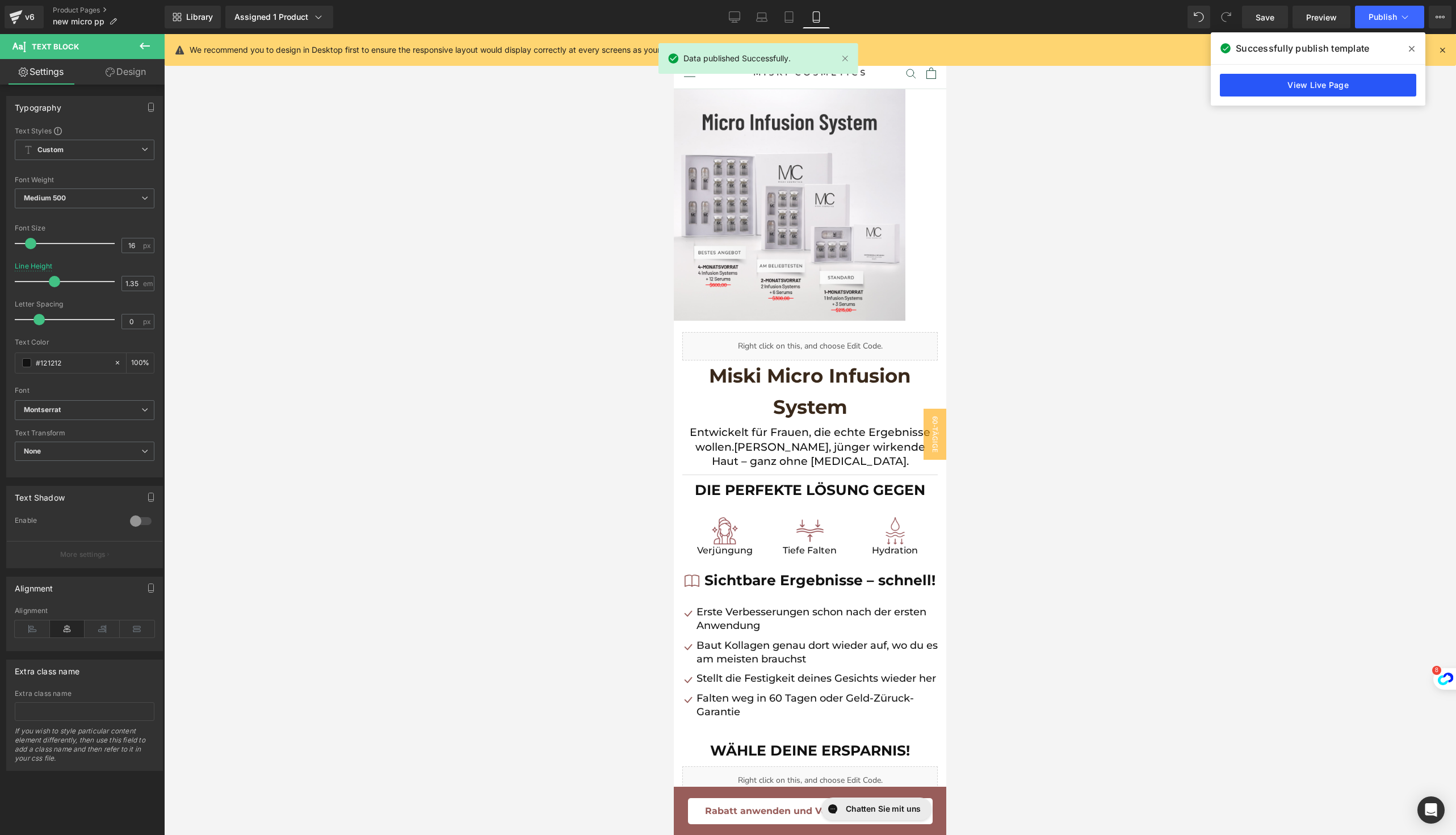
click at [1295, 80] on link "View Live Page" at bounding box center [1318, 85] width 197 height 22
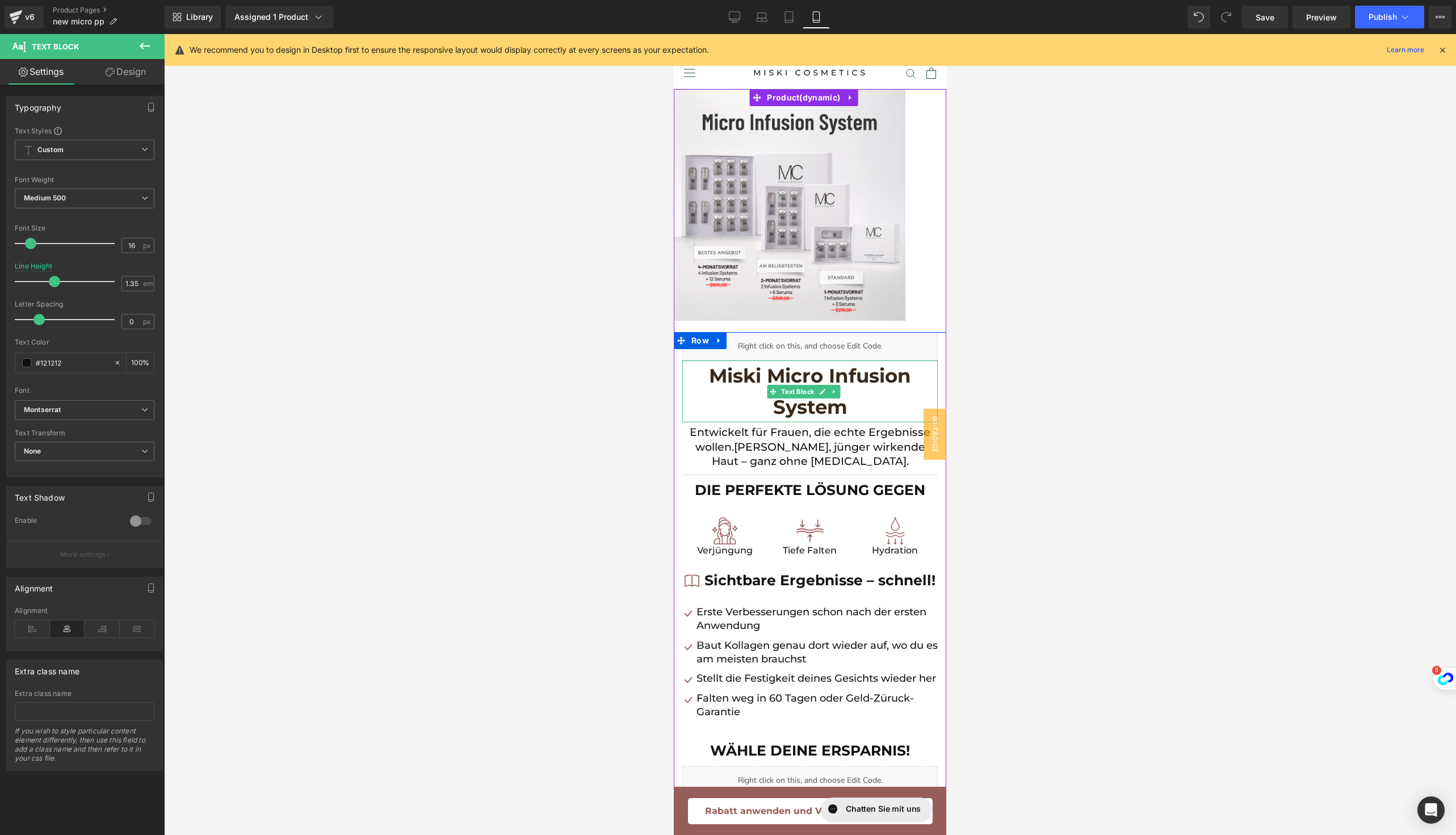
click at [750, 413] on p "Miski Micro Infusion System" at bounding box center [809, 391] width 255 height 62
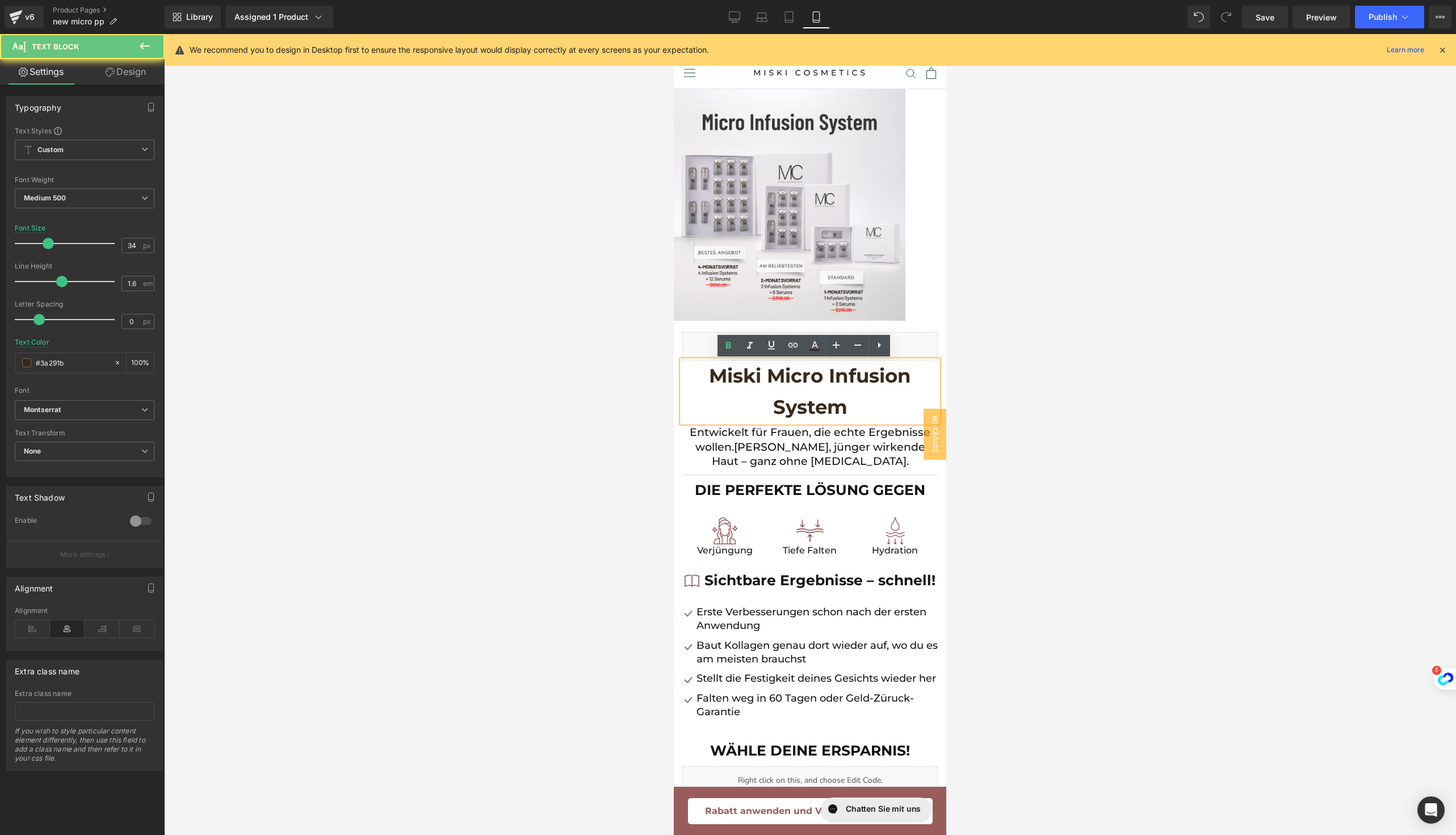
click at [747, 390] on p "Miski Micro Infusion System" at bounding box center [809, 391] width 255 height 62
click at [136, 246] on input "34" at bounding box center [131, 245] width 20 height 14
type input "30"
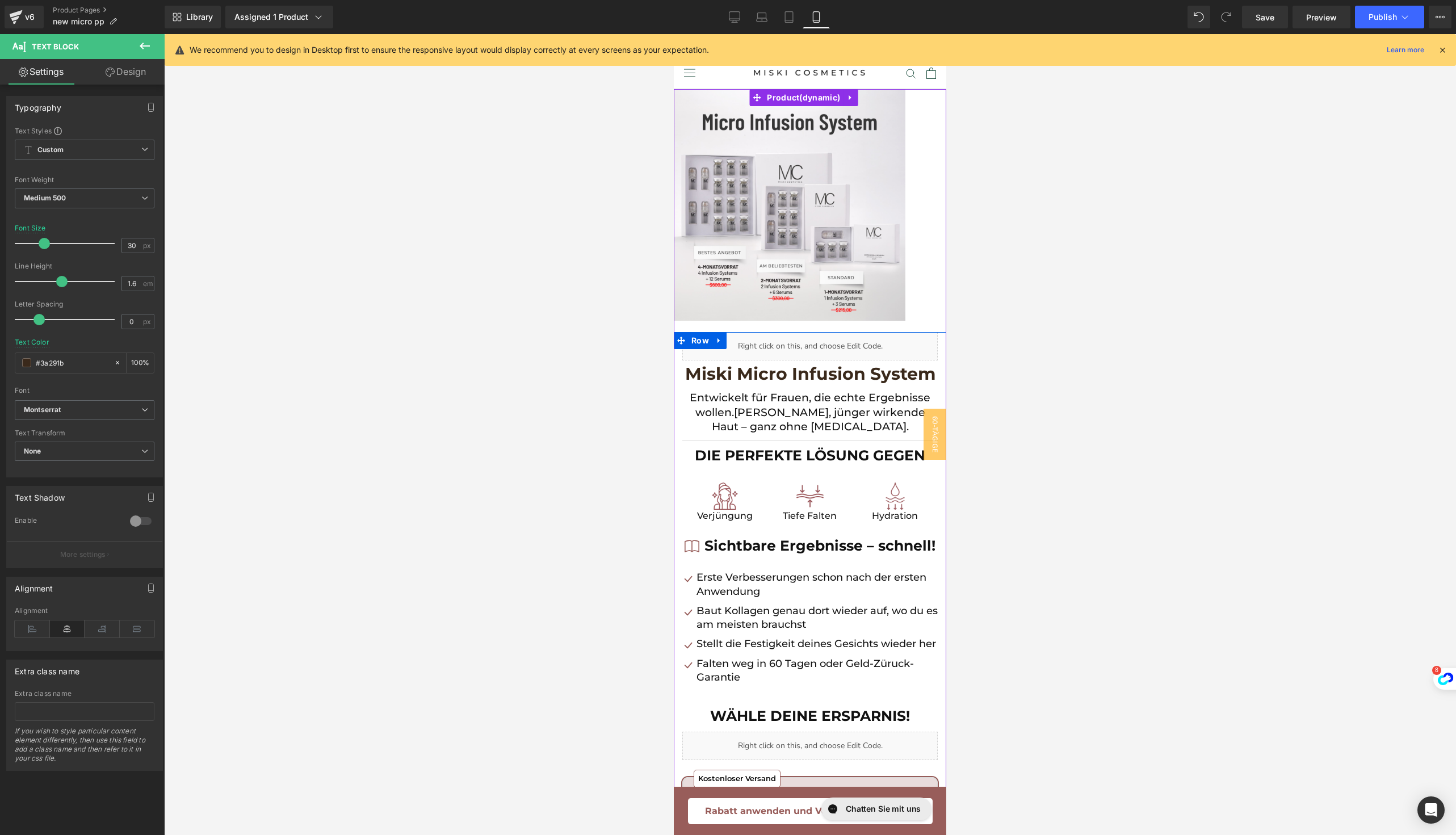
click at [711, 430] on p "Entwickelt für Frauen, die echte Ergebnisse wollen. [PERSON_NAME], jünger wirke…" at bounding box center [809, 412] width 255 height 43
click at [131, 247] on input "19" at bounding box center [131, 245] width 20 height 14
type input "18"
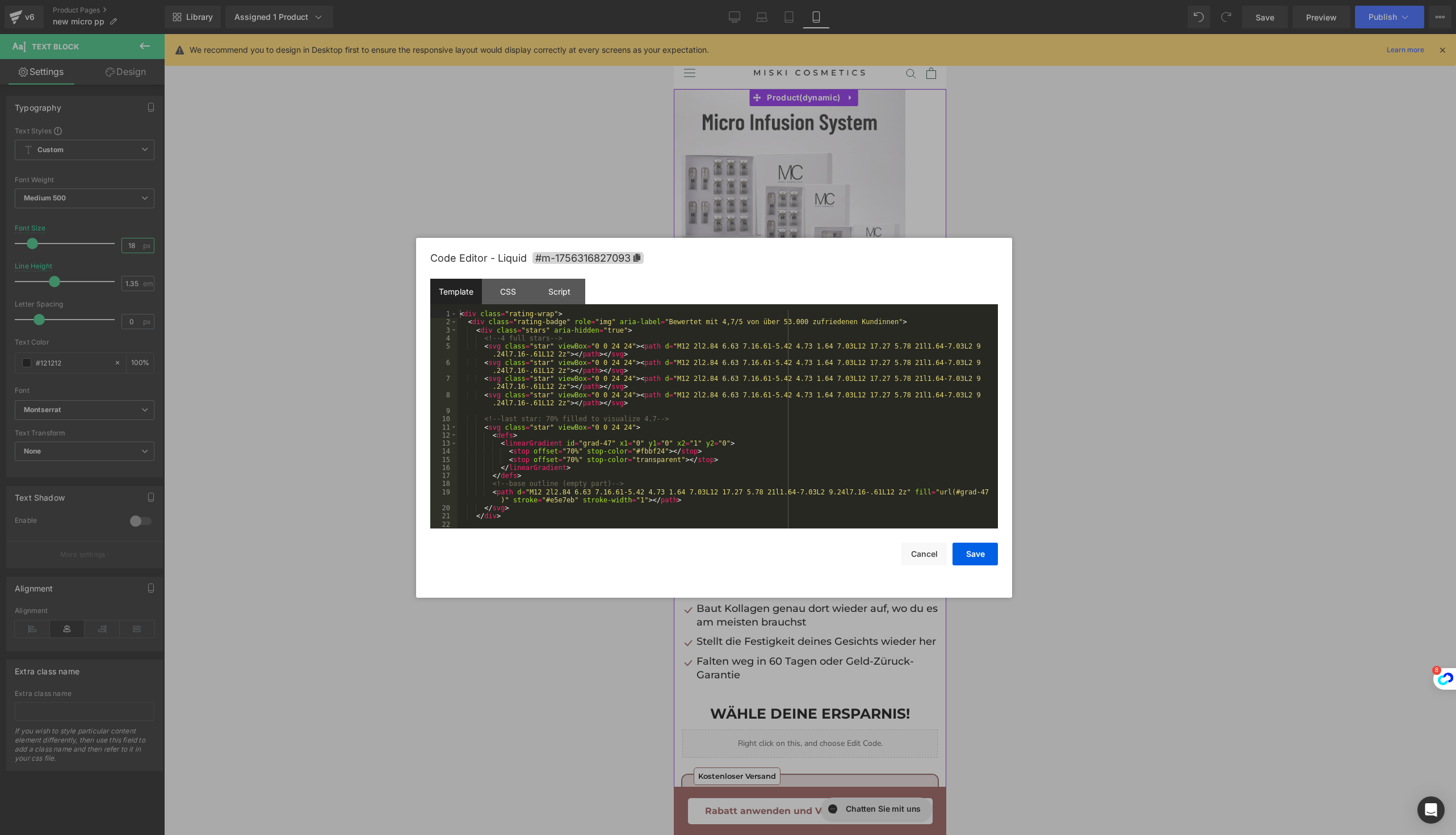
click at [815, 345] on div "Liquid" at bounding box center [809, 346] width 255 height 29
click at [918, 552] on button "Cancel" at bounding box center [924, 554] width 45 height 22
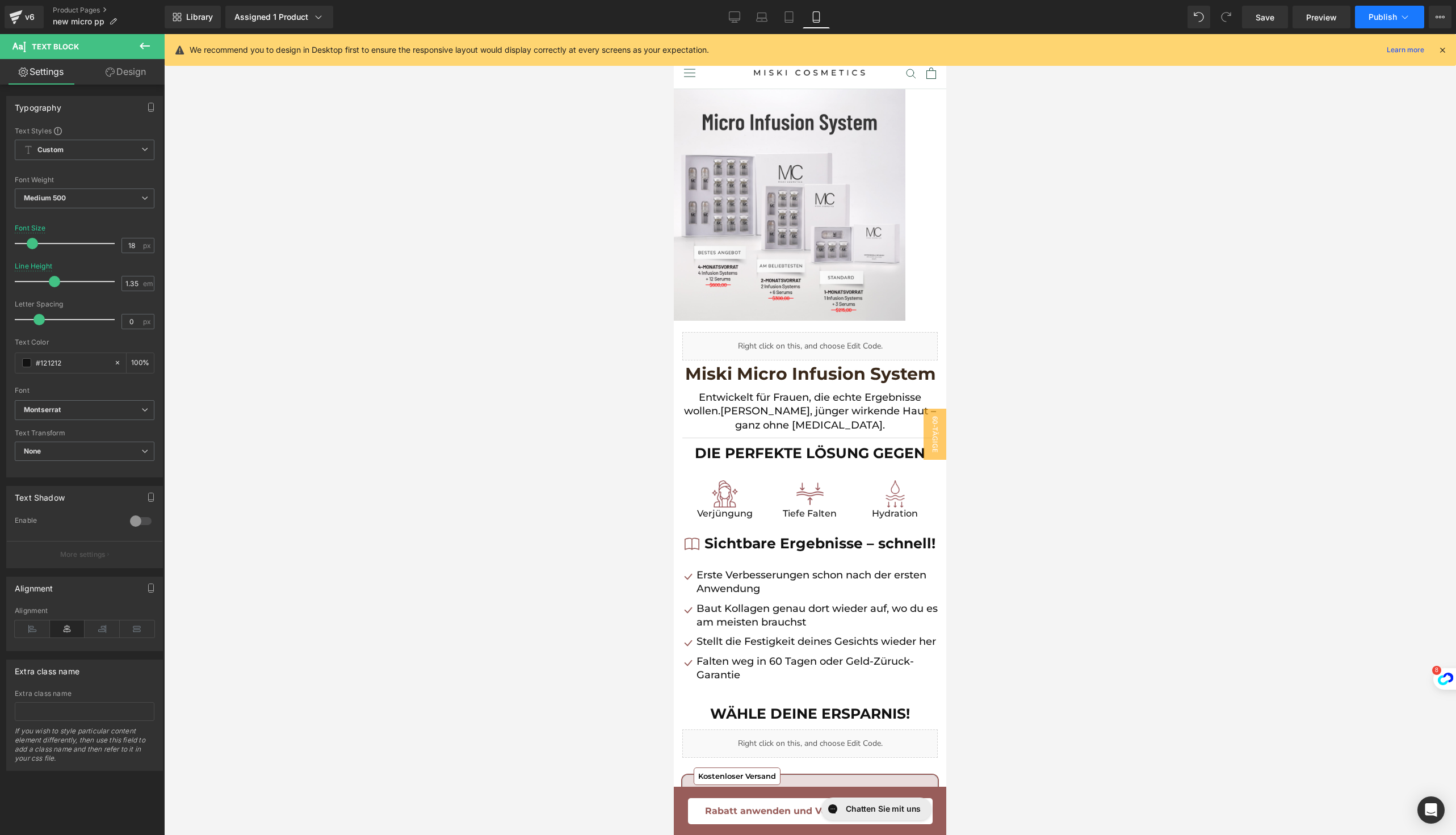
click at [1366, 5] on div "Library Assigned 1 Product Product Preview Miski Micro Infusion System (Copy) M…" at bounding box center [810, 17] width 1291 height 34
click at [1266, 13] on span "Save" at bounding box center [1264, 17] width 19 height 12
click at [1443, 14] on icon at bounding box center [1439, 17] width 9 height 9
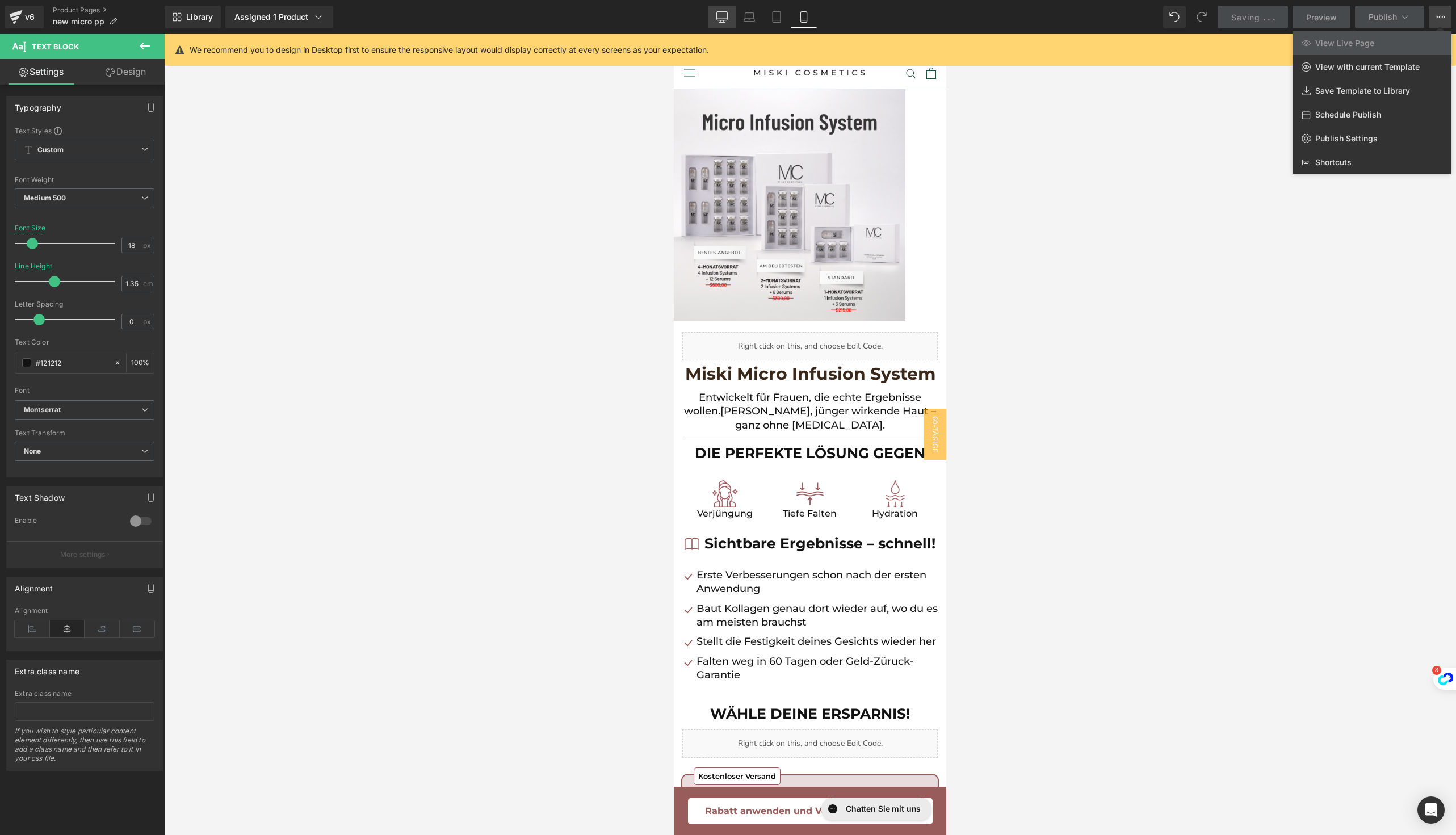
click at [711, 25] on link "Desktop" at bounding box center [722, 17] width 27 height 22
type input "1.45"
type input "100"
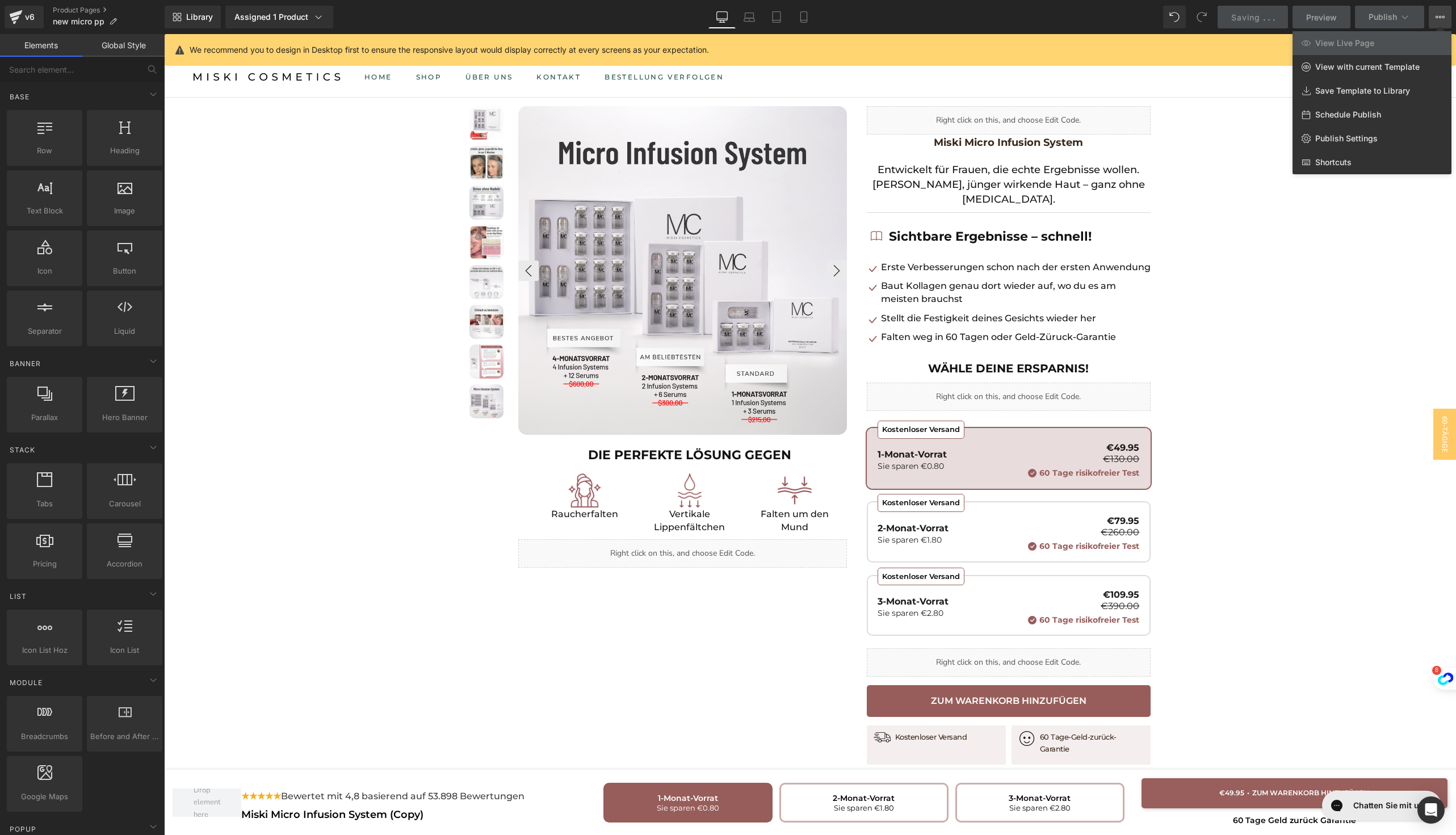
click at [920, 143] on div at bounding box center [810, 434] width 1292 height 801
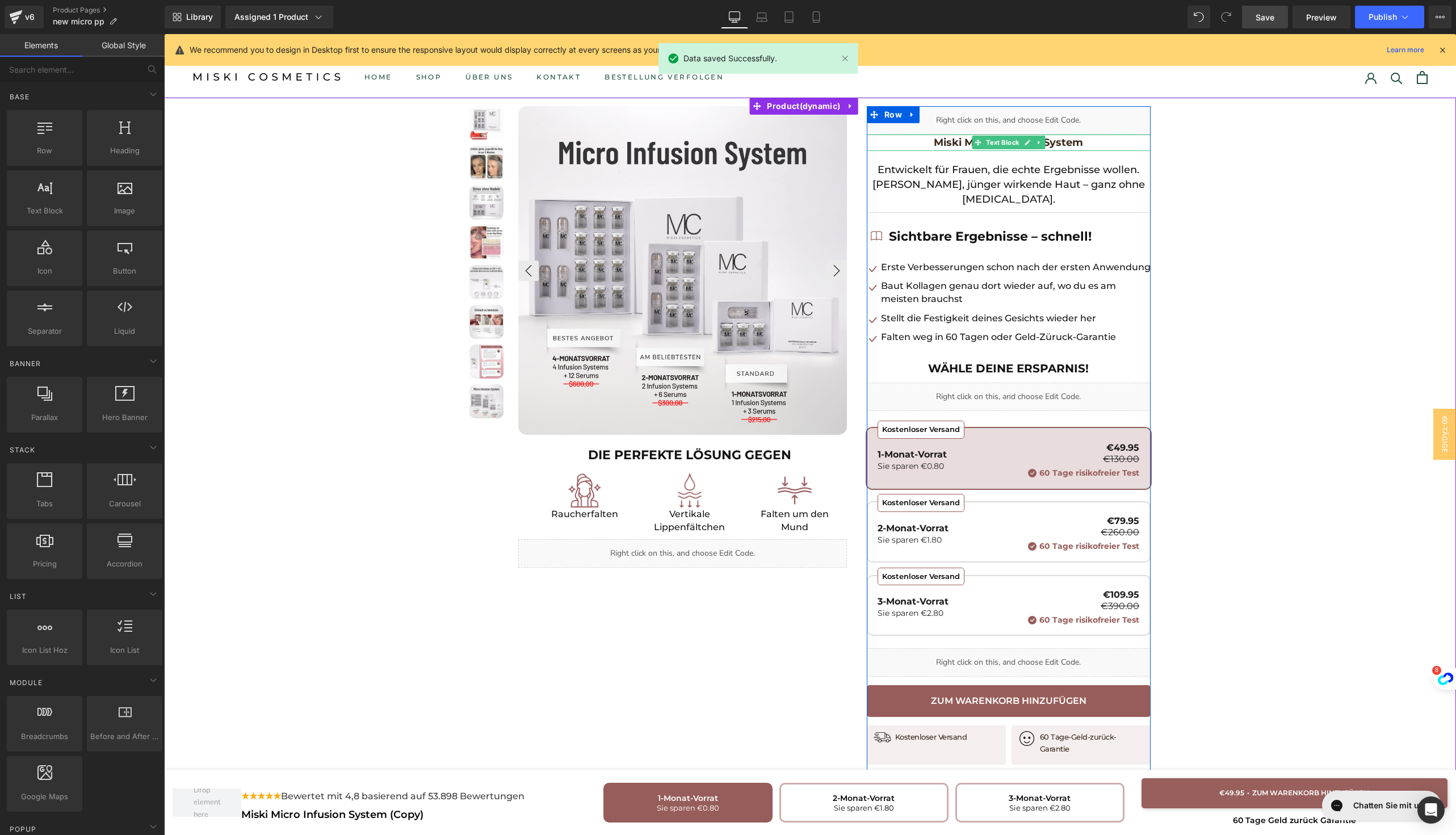
click at [938, 143] on strong "Miski Micro Infusion System" at bounding box center [1008, 143] width 149 height 13
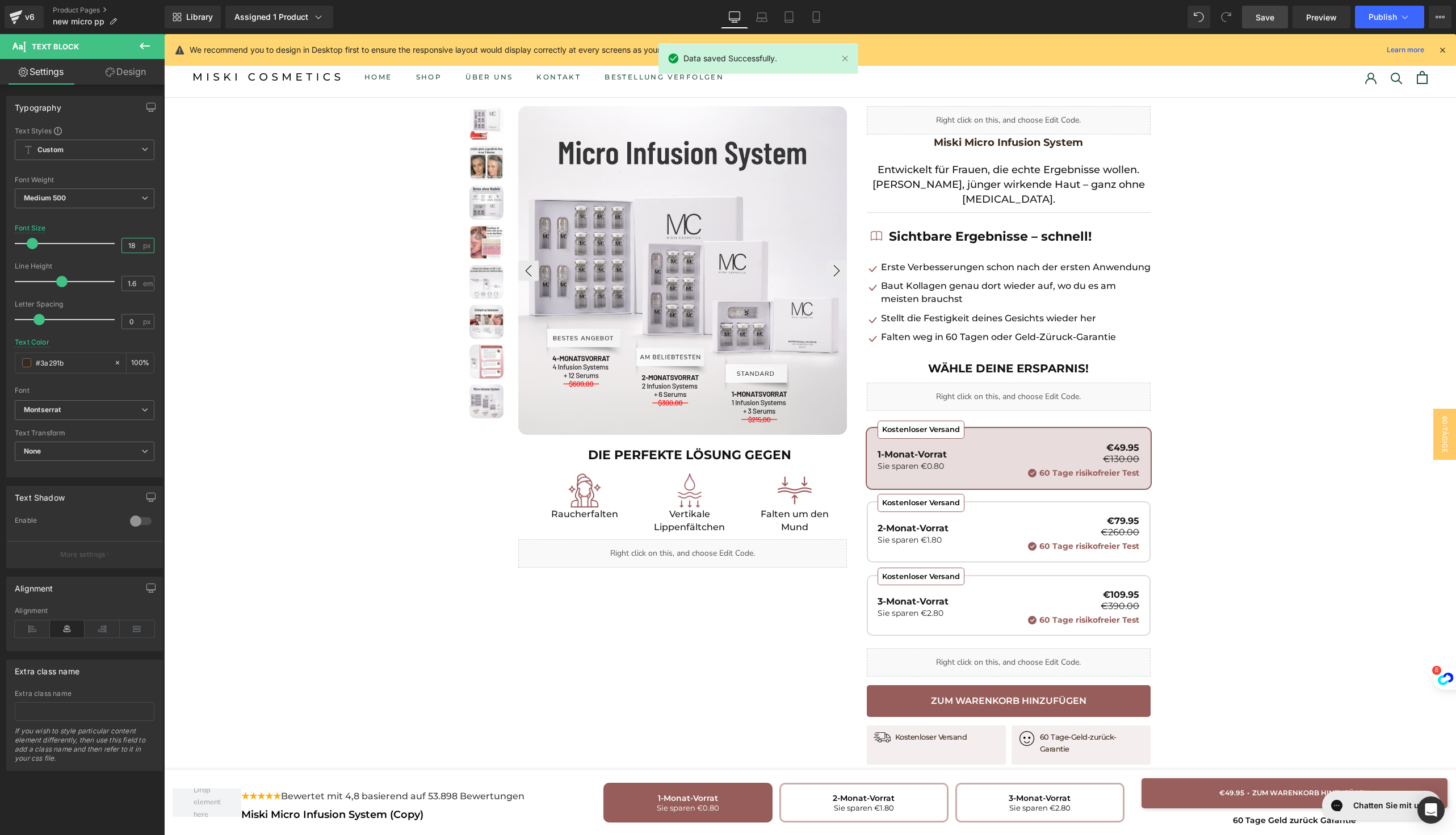
click at [128, 245] on input "18" at bounding box center [131, 245] width 20 height 14
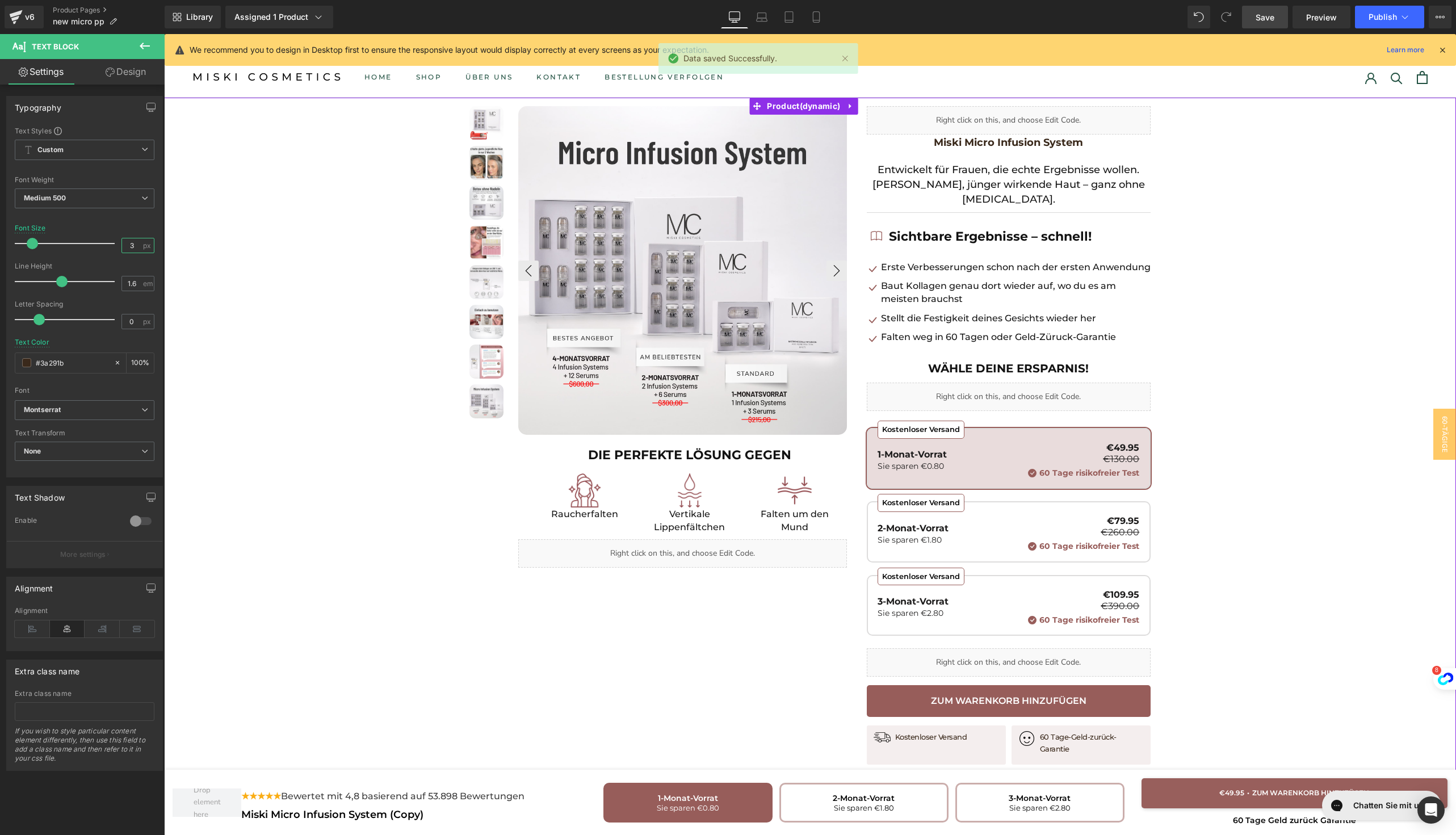
type input "34"
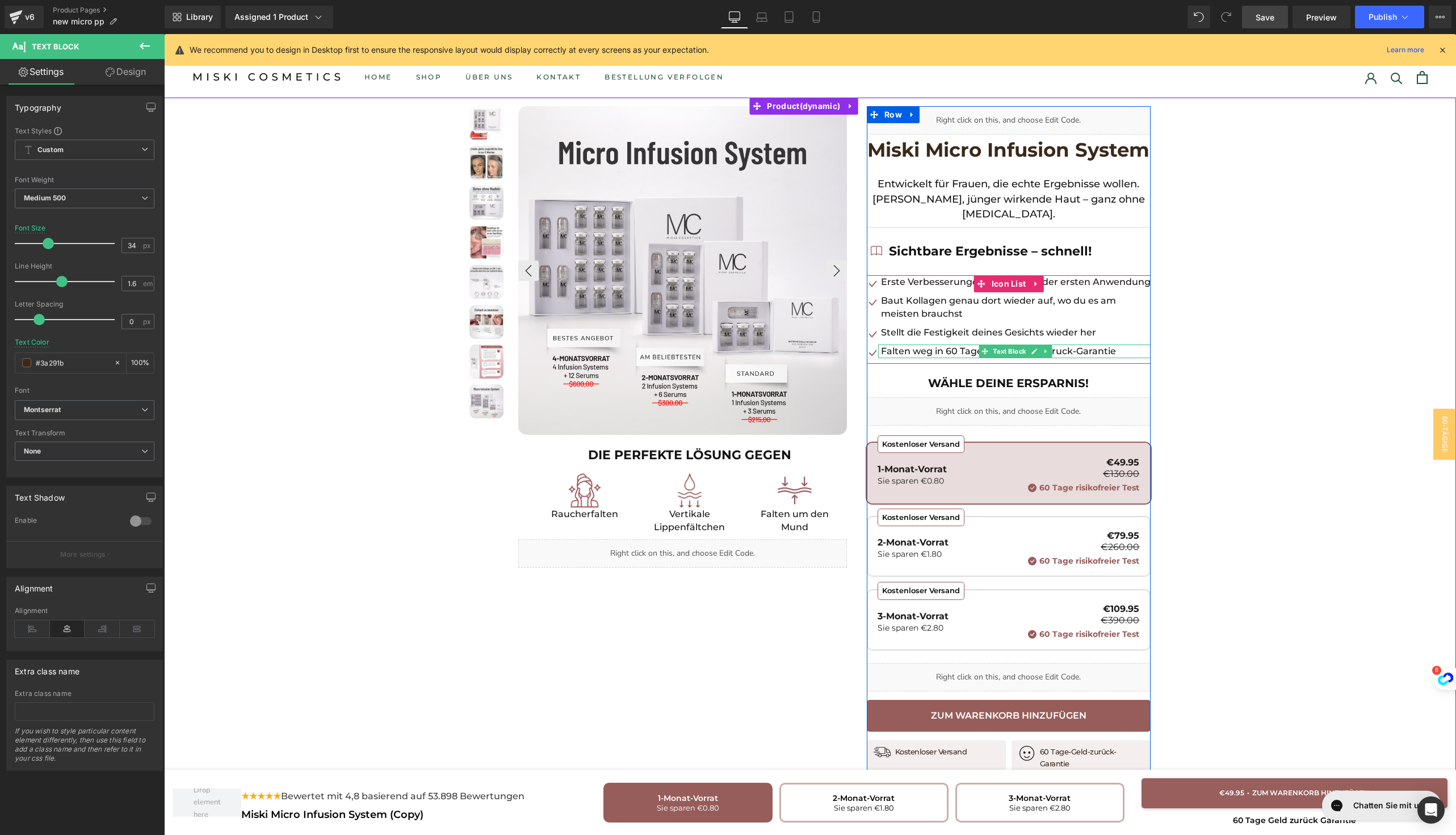
click at [1069, 351] on p "Falten weg in 60 Tagen oder Geld-Züruck-Garantie" at bounding box center [1015, 351] width 269 height 13
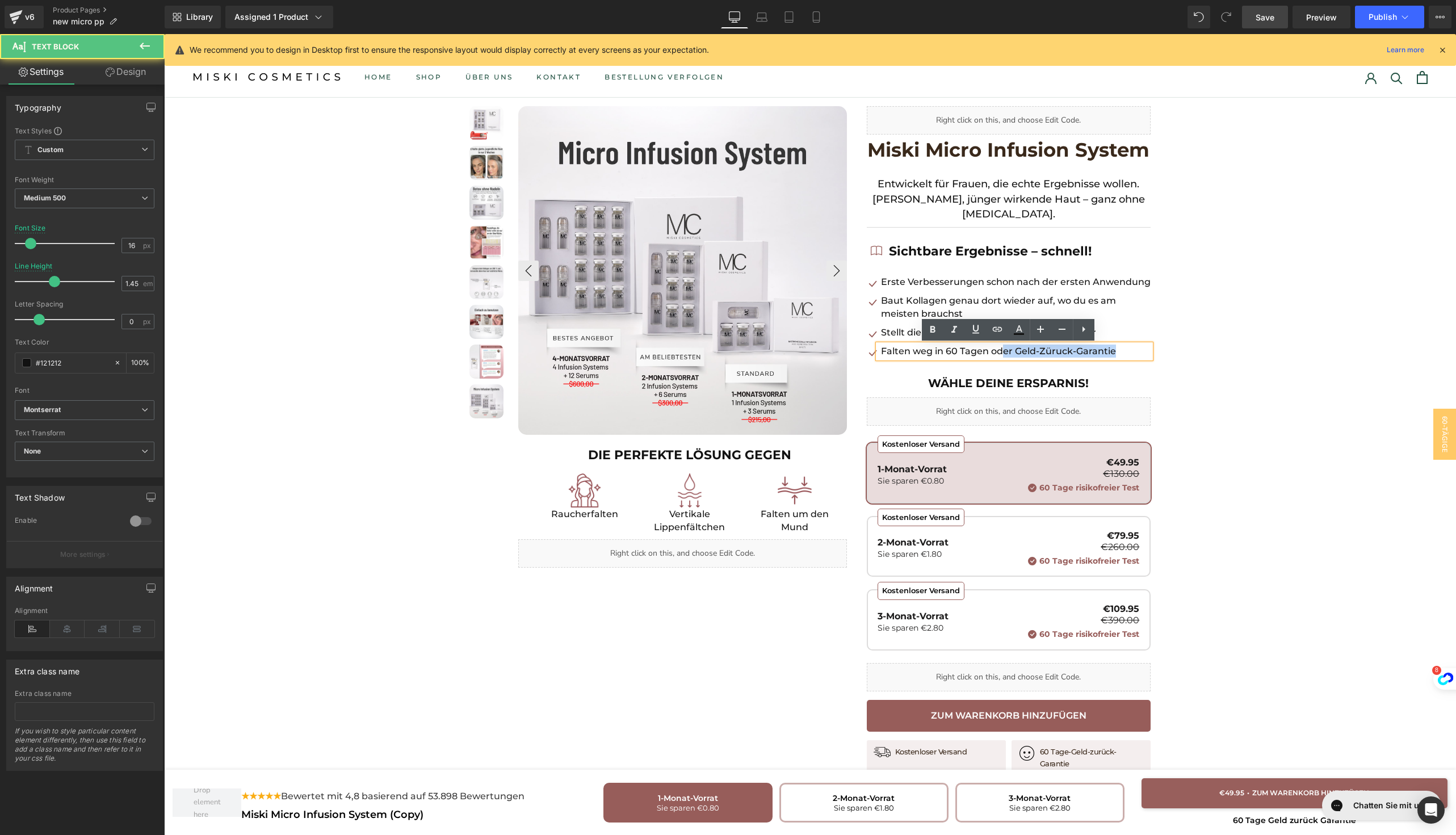
drag, startPoint x: 1113, startPoint y: 351, endPoint x: 999, endPoint y: 349, distance: 114.0
click at [999, 348] on p "Falten weg in 60 Tagen oder Geld-Züruck-Garantie" at bounding box center [1015, 351] width 269 height 13
click at [1380, 13] on span "Publish" at bounding box center [1383, 17] width 29 height 9
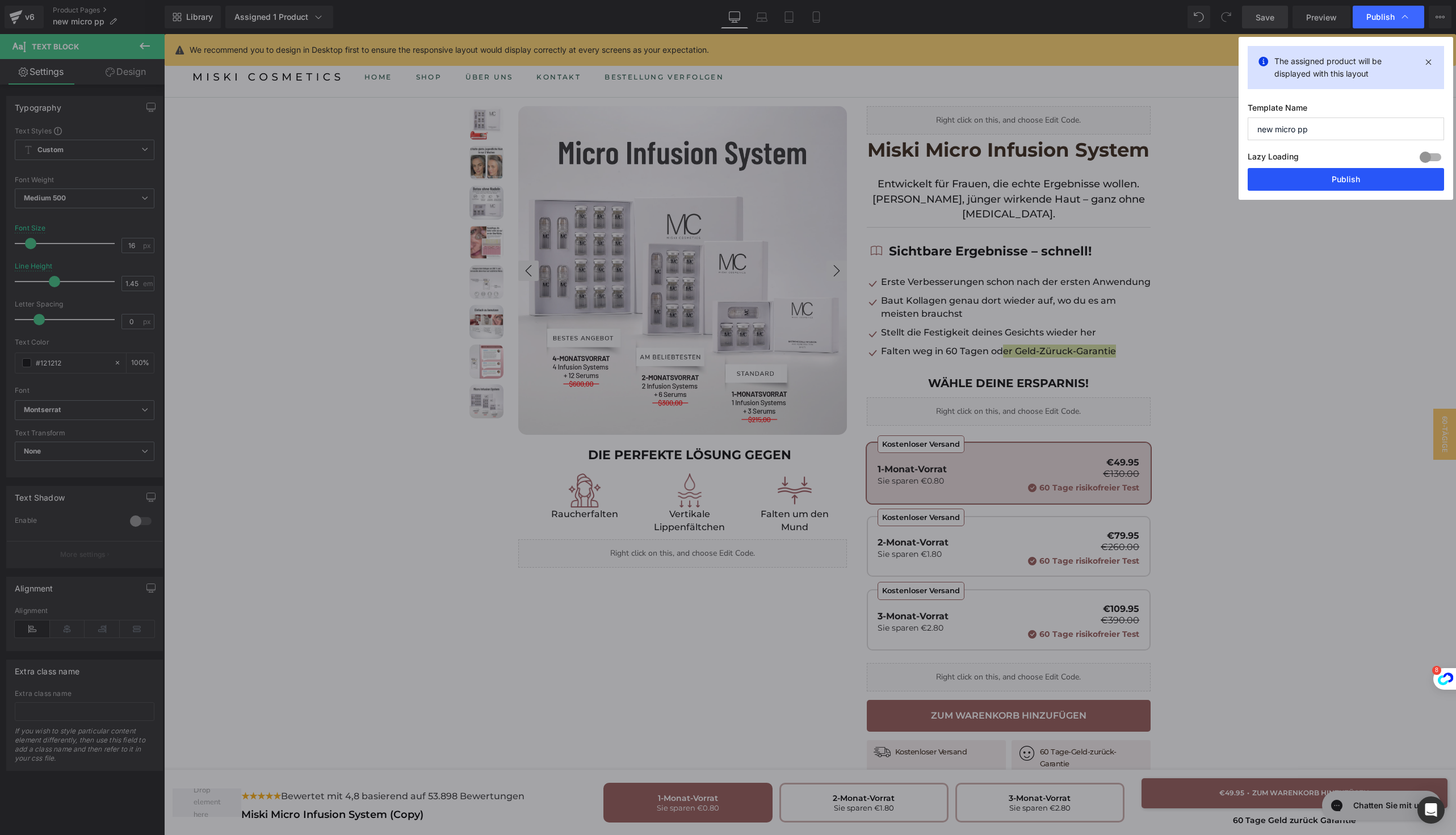
drag, startPoint x: 1293, startPoint y: 187, endPoint x: 992, endPoint y: 373, distance: 353.8
click at [1293, 187] on button "Publish" at bounding box center [1346, 179] width 197 height 22
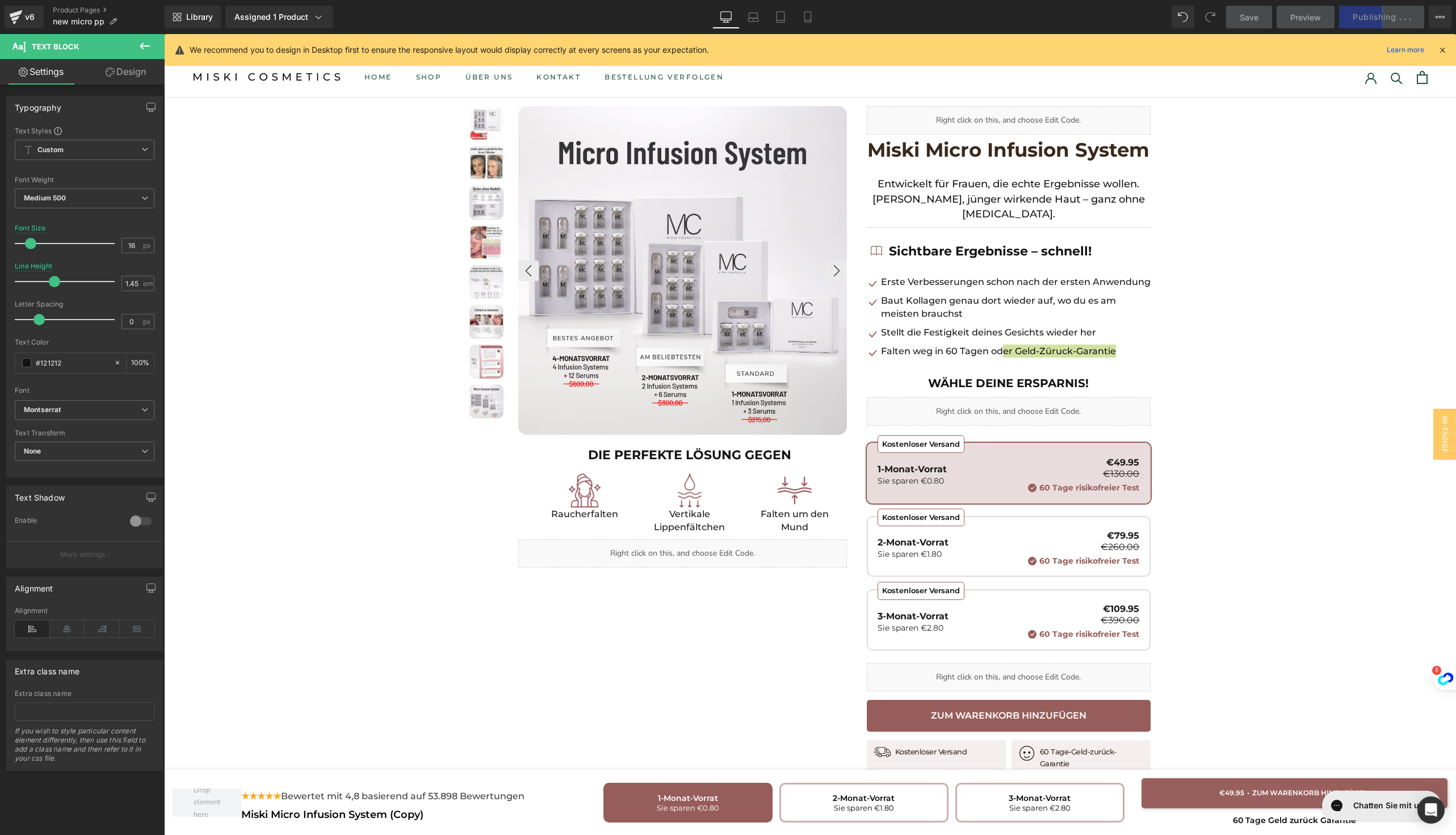
click at [1441, 50] on icon at bounding box center [1442, 50] width 10 height 10
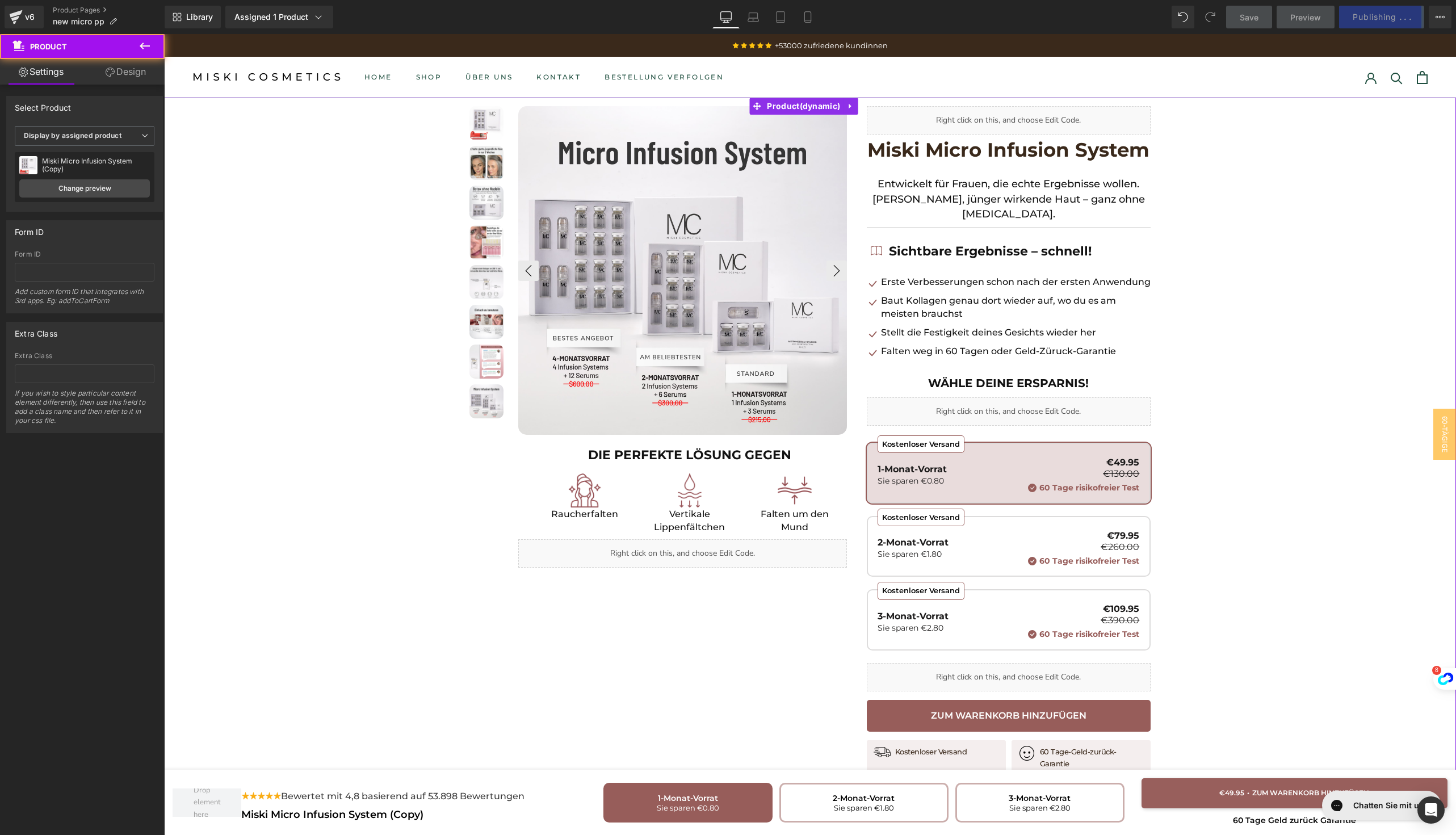
click at [1187, 378] on div at bounding box center [810, 548] width 1292 height 899
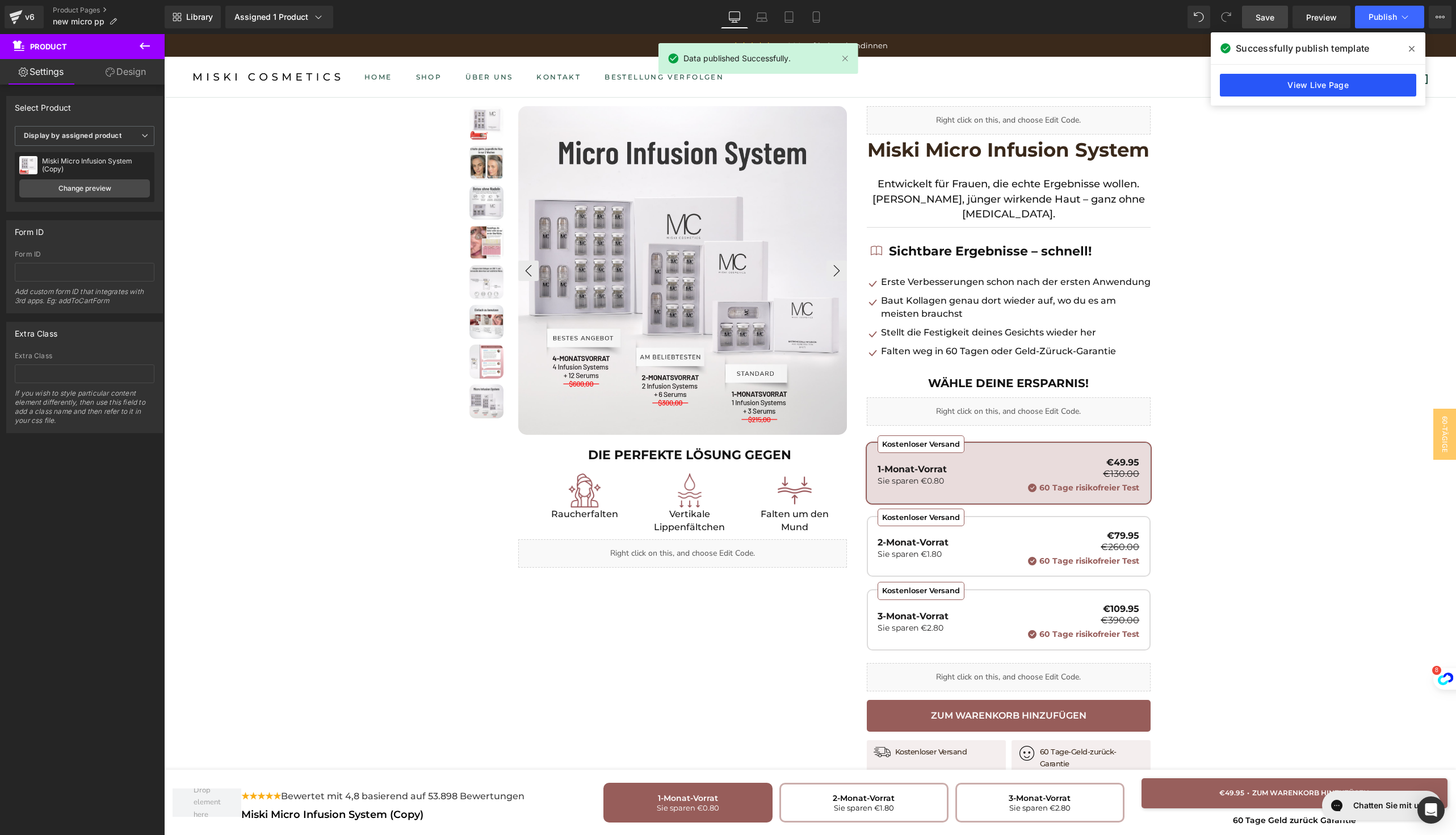
click at [1315, 87] on link "View Live Page" at bounding box center [1318, 85] width 197 height 22
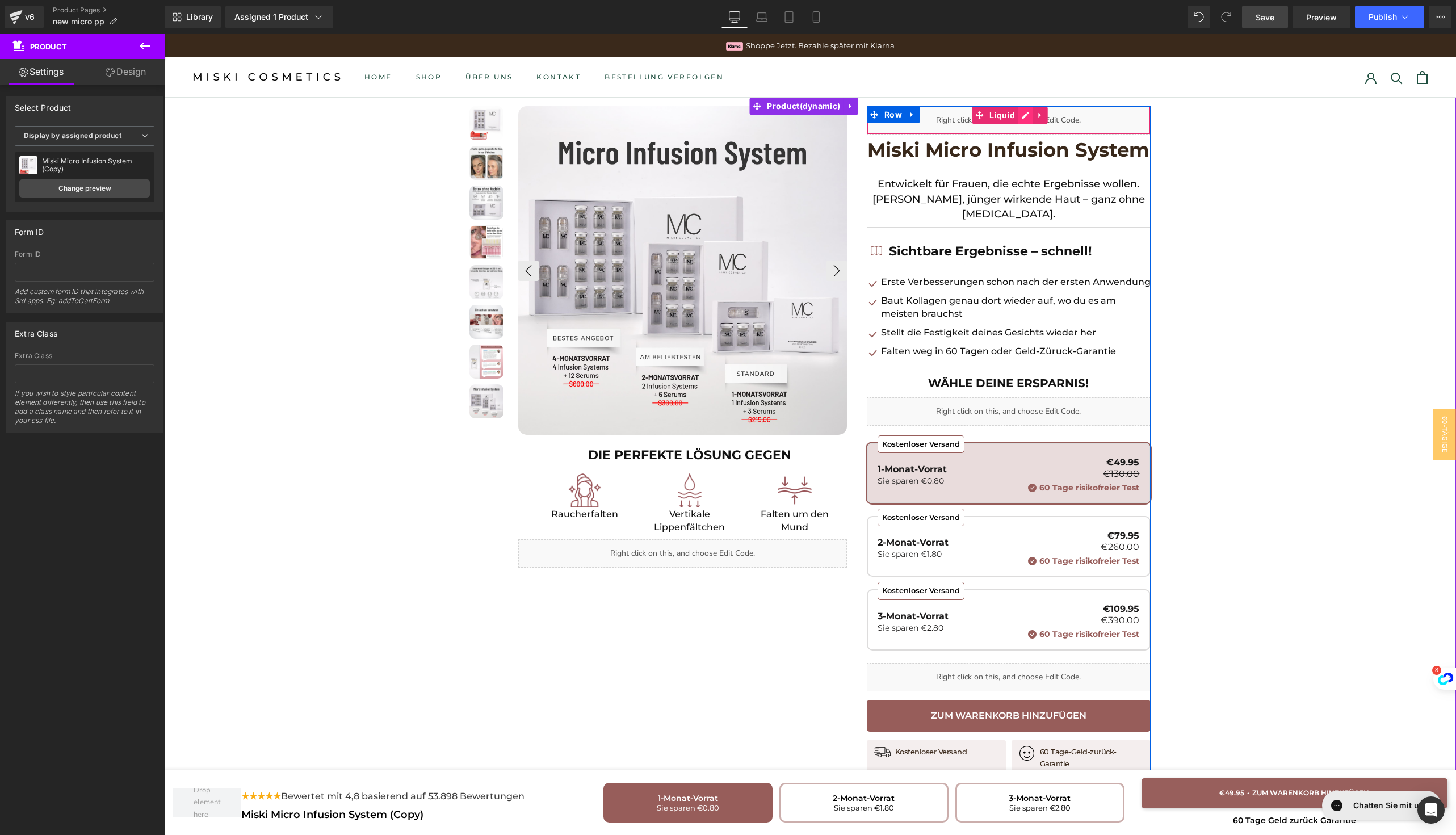
click at [1015, 119] on div "Liquid" at bounding box center [1008, 120] width 284 height 29
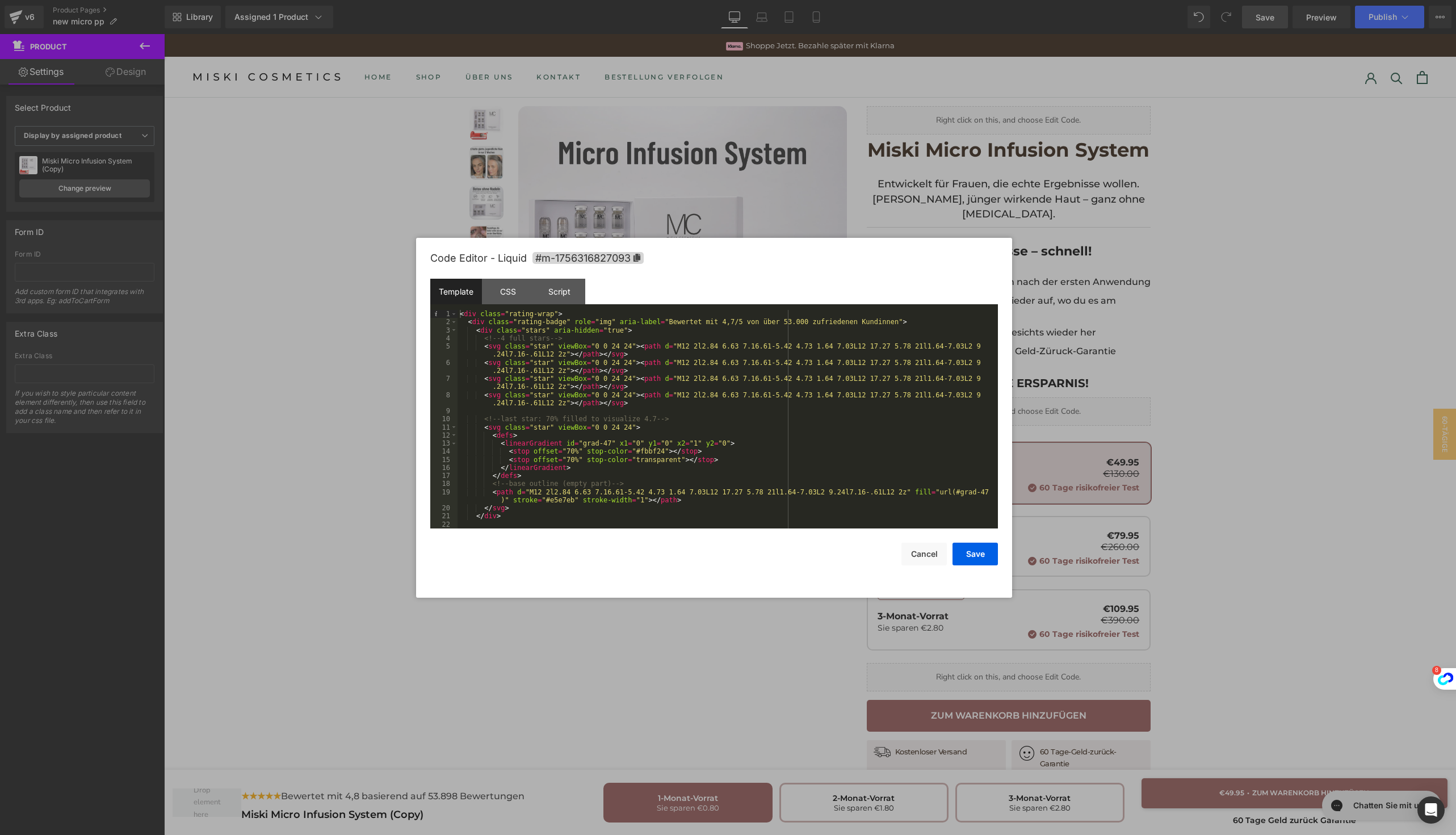
click at [769, 355] on div "< div class = "rating-wrap" > < div class = "rating-badge" role = "img" aria-la…" at bounding box center [725, 427] width 536 height 234
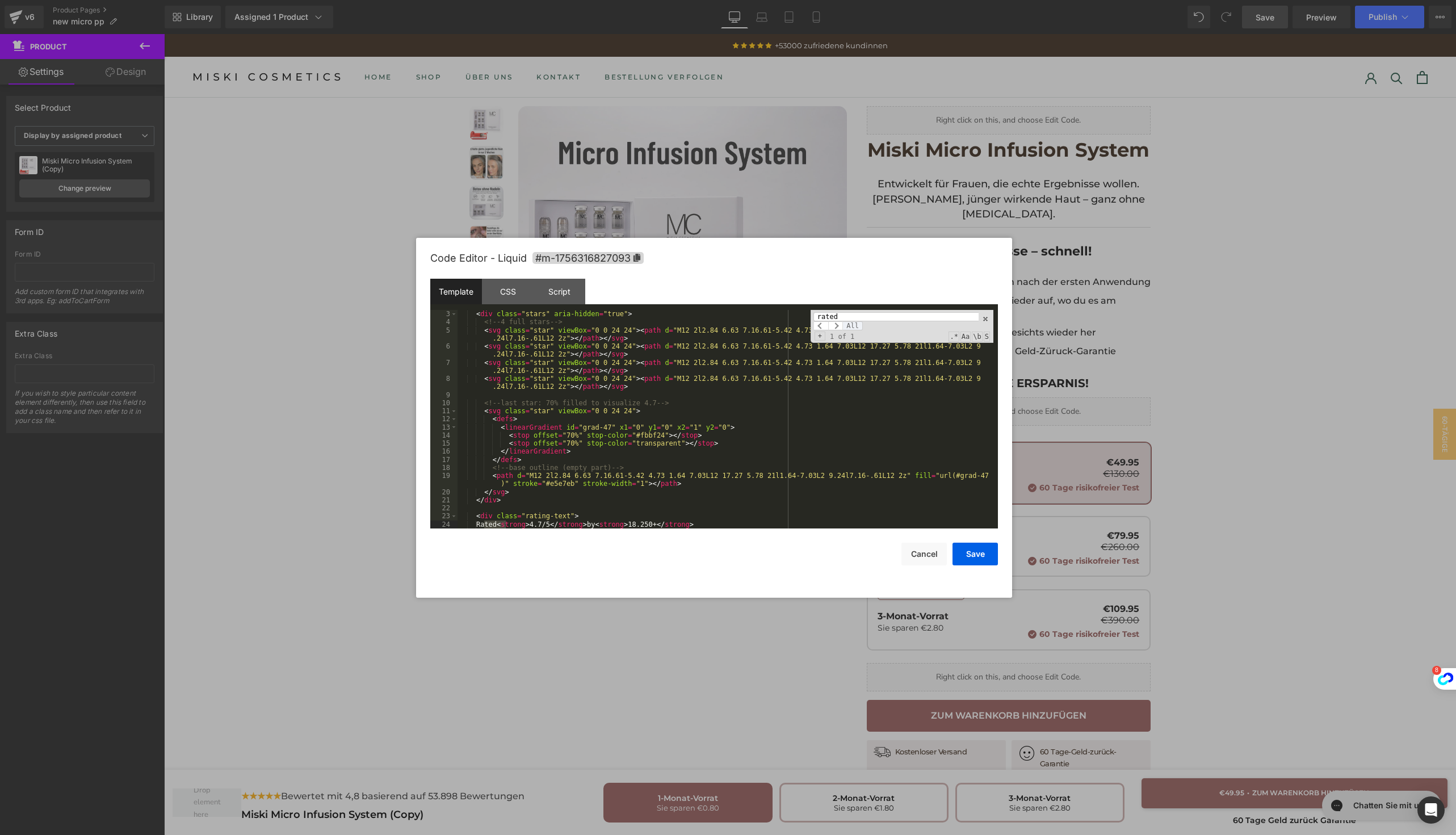
type input "rated"
click at [848, 326] on span "All" at bounding box center [852, 325] width 20 height 9
click at [766, 429] on div "< div class = "stars" aria-hidden = "true" > <!-- 4 full stars --> < svg class …" at bounding box center [725, 427] width 536 height 234
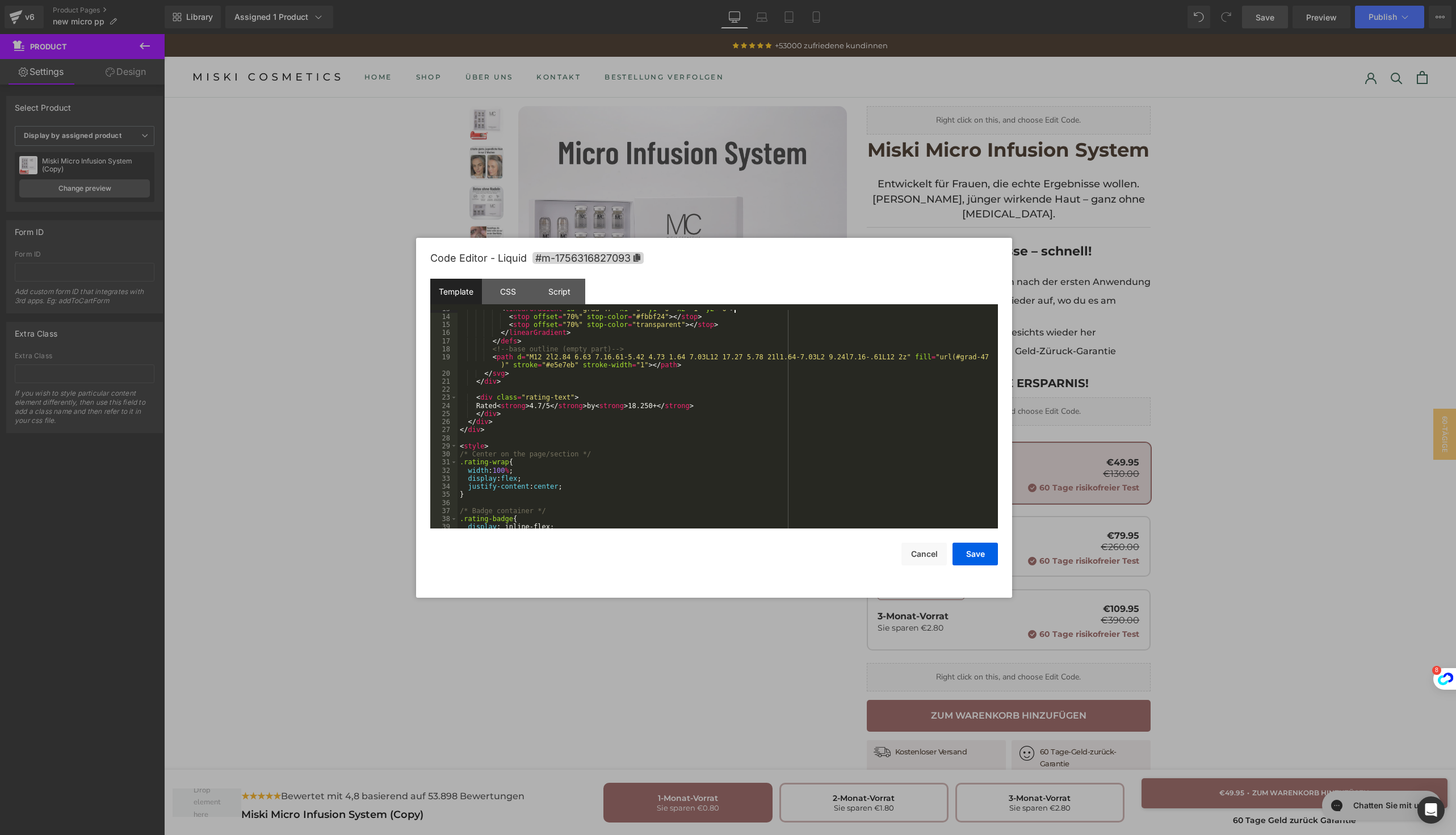
scroll to position [134, 0]
click at [498, 408] on div "< linearGradient id = "grad-47" x1 = "0" y1 = "0" x2 = "1" y2 = "0" > < stop of…" at bounding box center [725, 422] width 536 height 234
click at [611, 408] on div "< linearGradient id = "grad-47" x1 = "0" y1 = "0" x2 = "1" y2 = "0" > < stop of…" at bounding box center [725, 422] width 536 height 234
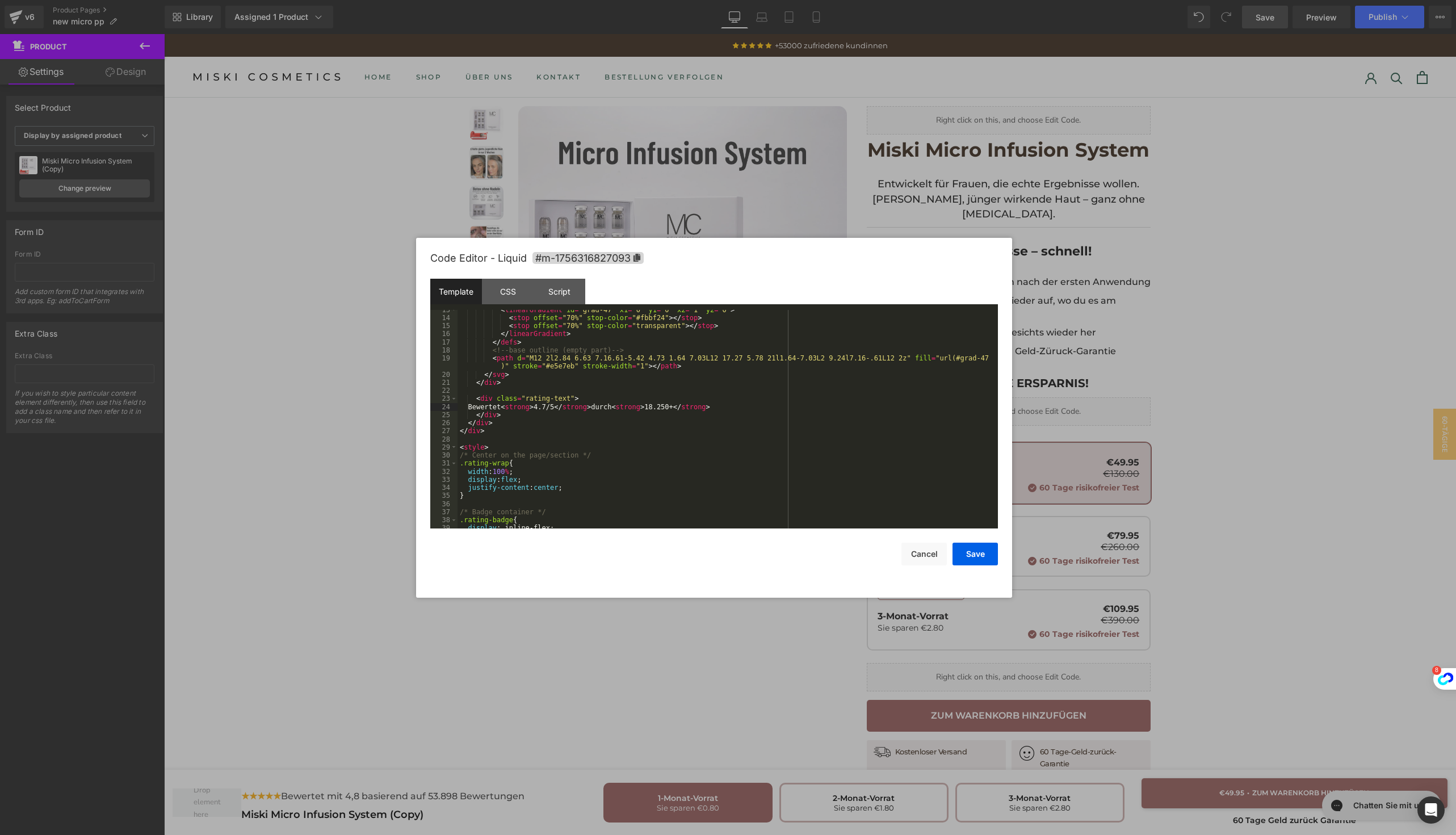
click at [671, 411] on div "< linearGradient id = "grad-47" x1 = "0" y1 = "0" x2 = "1" y2 = "0" > < stop of…" at bounding box center [725, 422] width 536 height 234
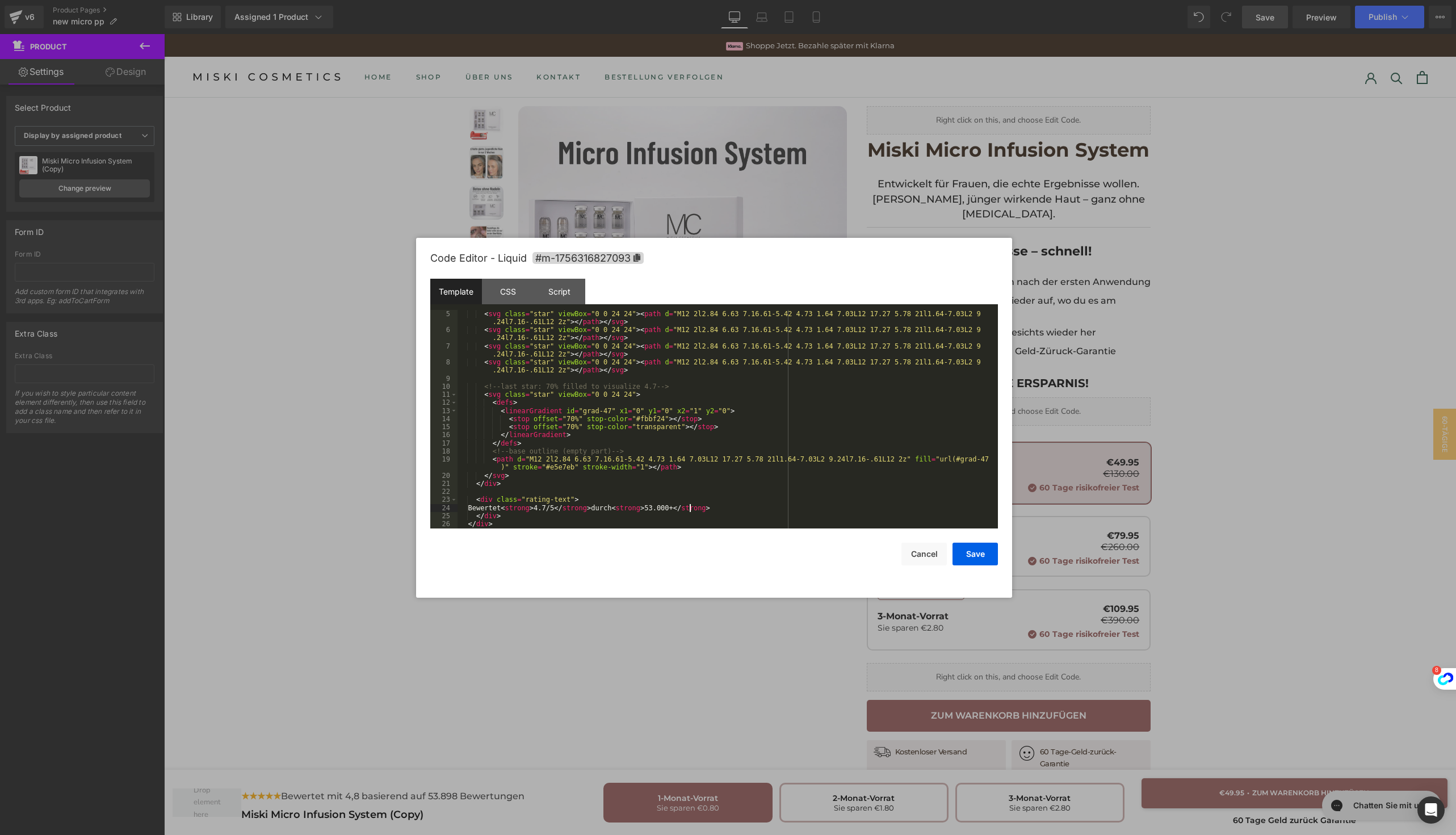
scroll to position [260, 0]
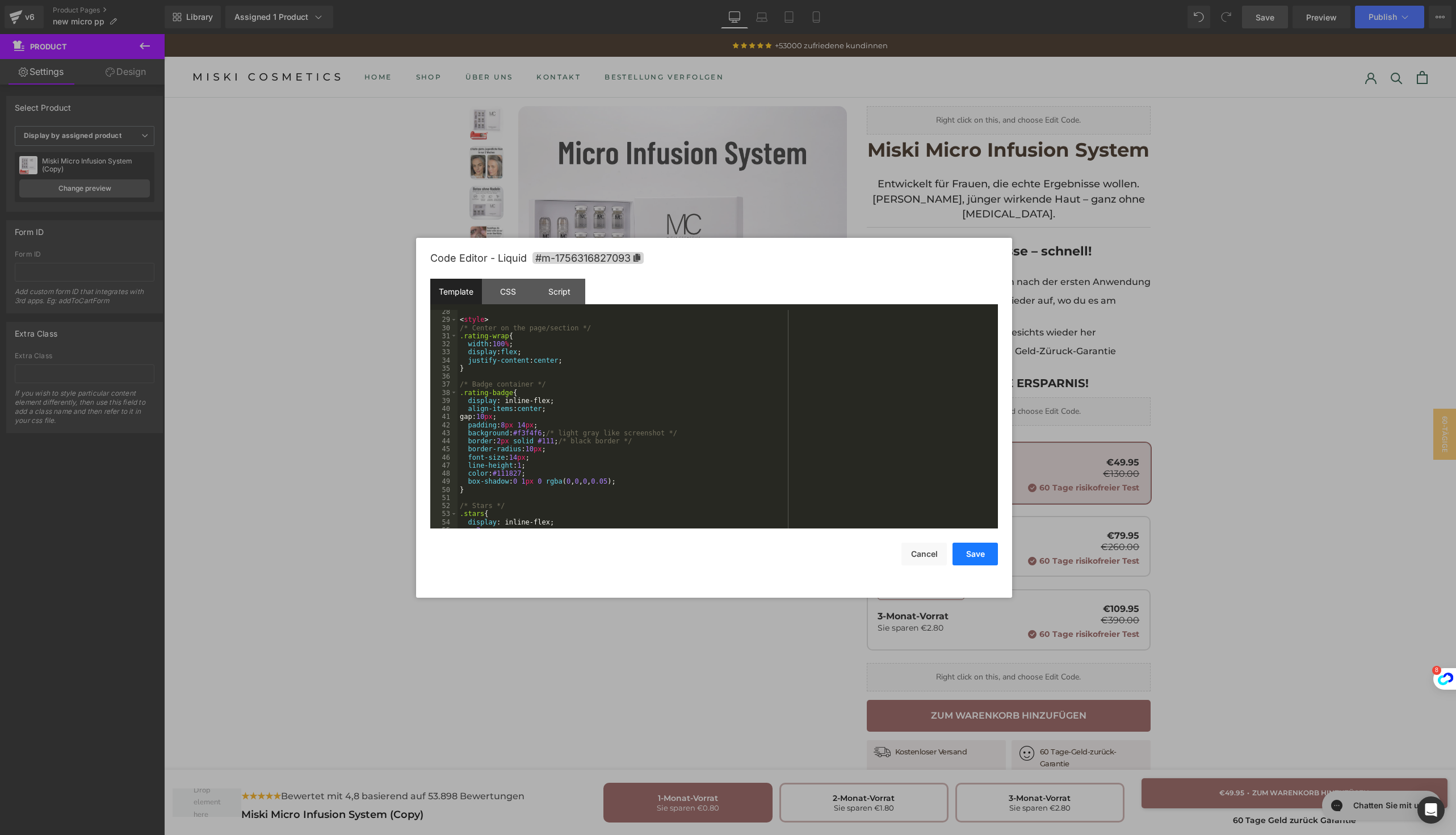
click at [959, 558] on button "Save" at bounding box center [975, 554] width 45 height 22
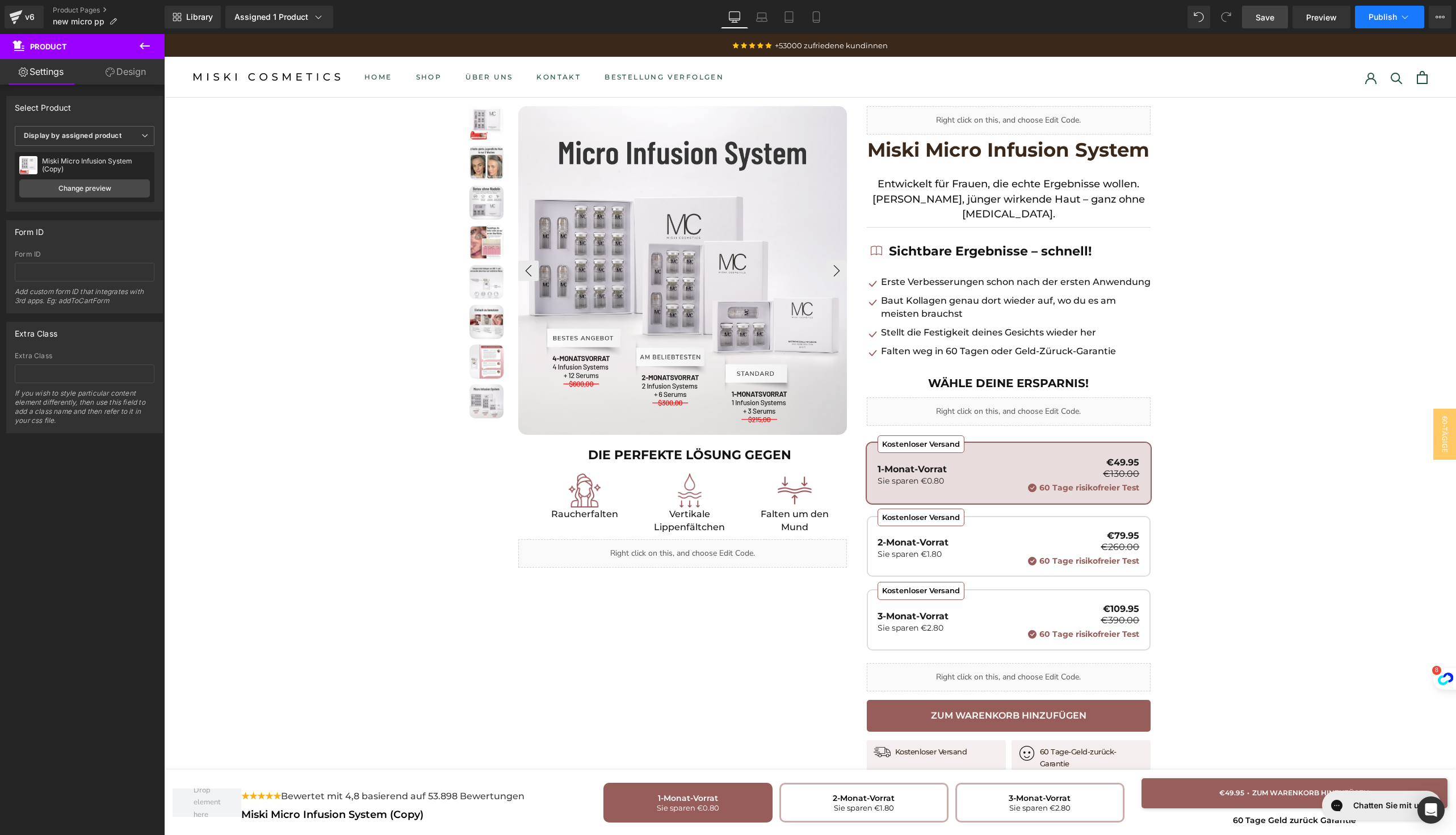
click at [1376, 10] on button "Publish" at bounding box center [1389, 17] width 69 height 22
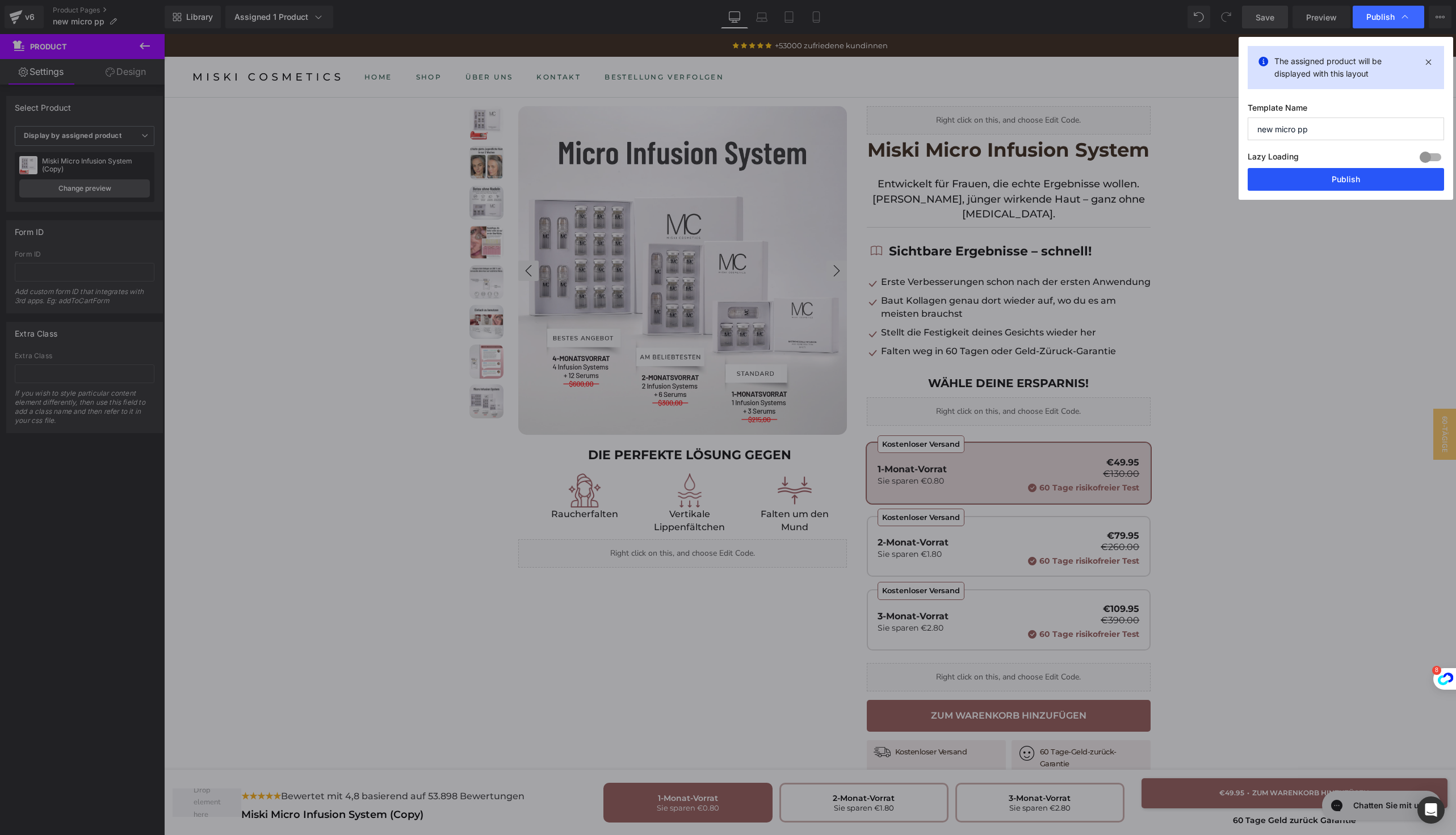
click at [1260, 183] on button "Publish" at bounding box center [1346, 179] width 197 height 22
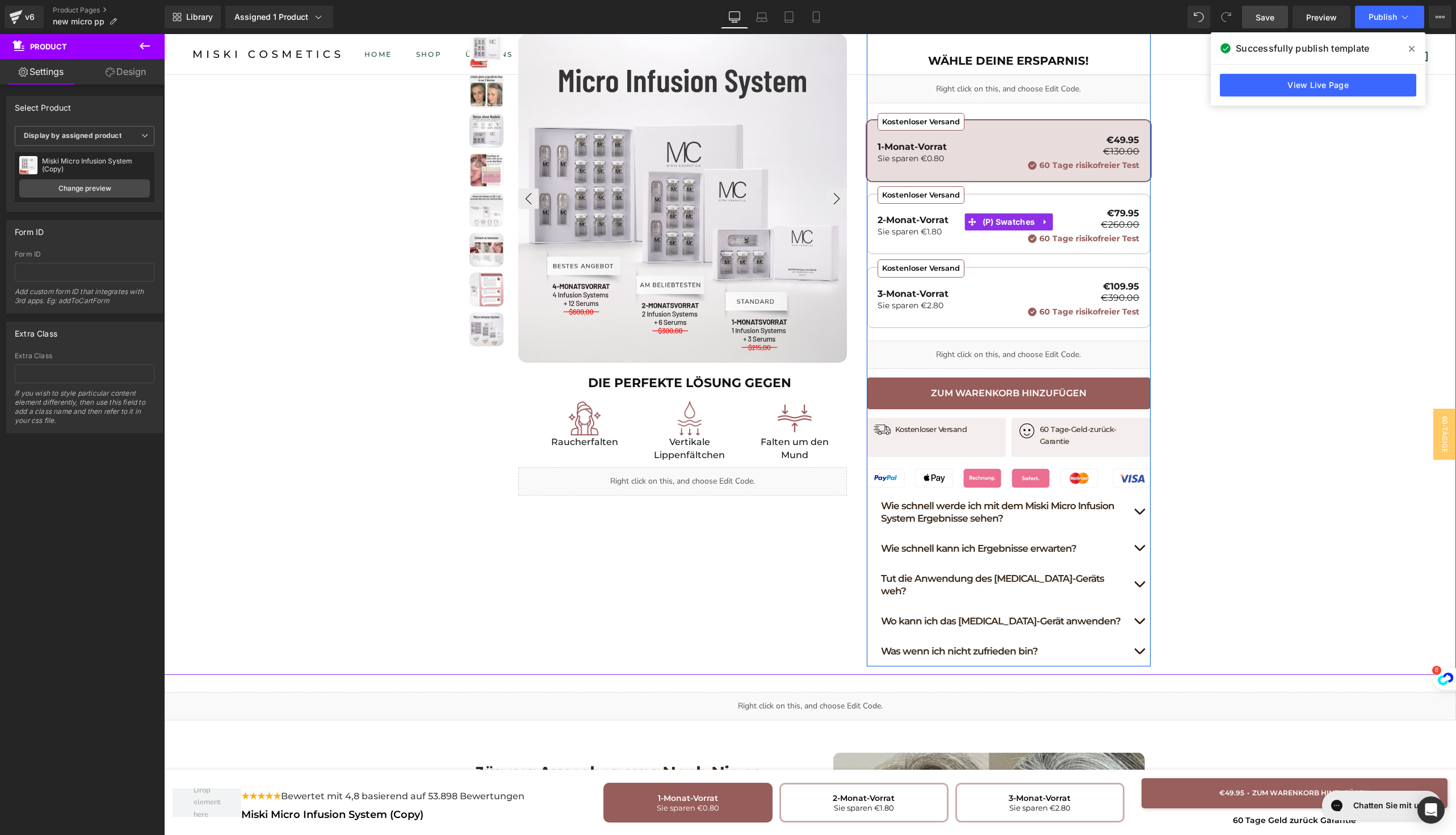
scroll to position [380, 0]
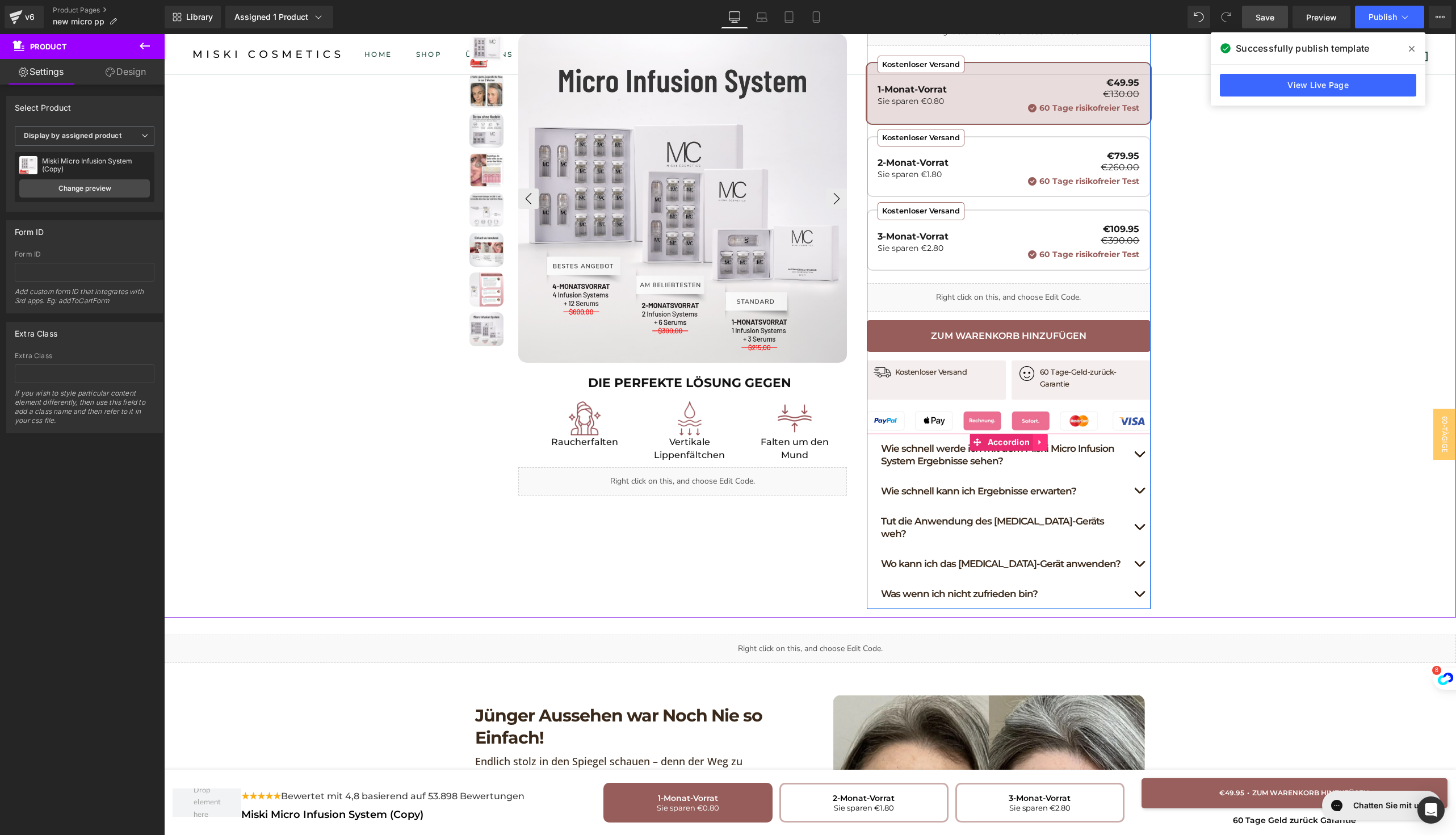
click at [1037, 438] on icon at bounding box center [1039, 442] width 8 height 8
click at [941, 476] on div "Wie schnell kann ich Ergebnisse erwarten? Heading" at bounding box center [1008, 491] width 284 height 30
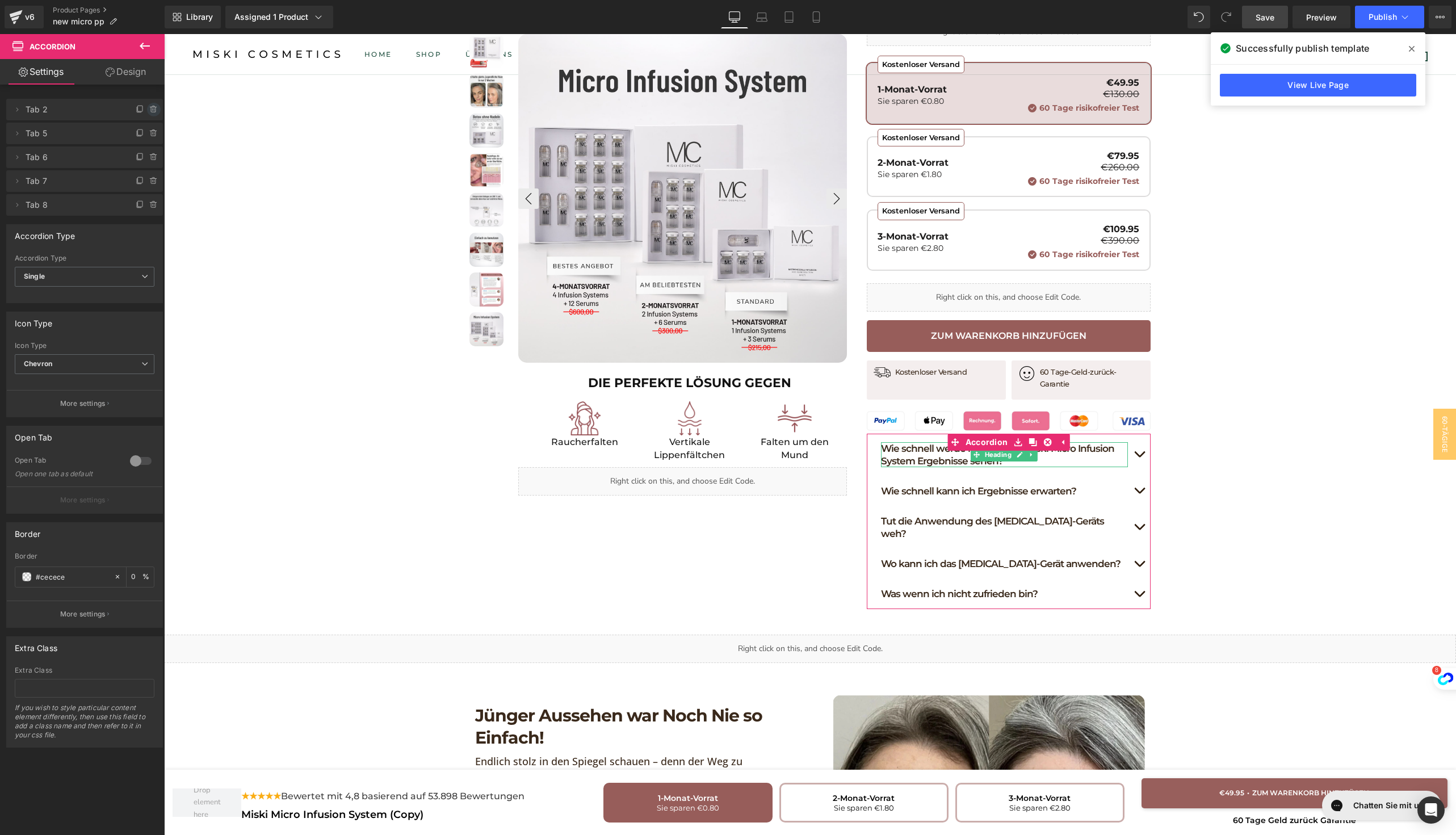
click at [149, 110] on icon at bounding box center [153, 109] width 9 height 9
click at [141, 113] on button "Delete" at bounding box center [141, 110] width 36 height 15
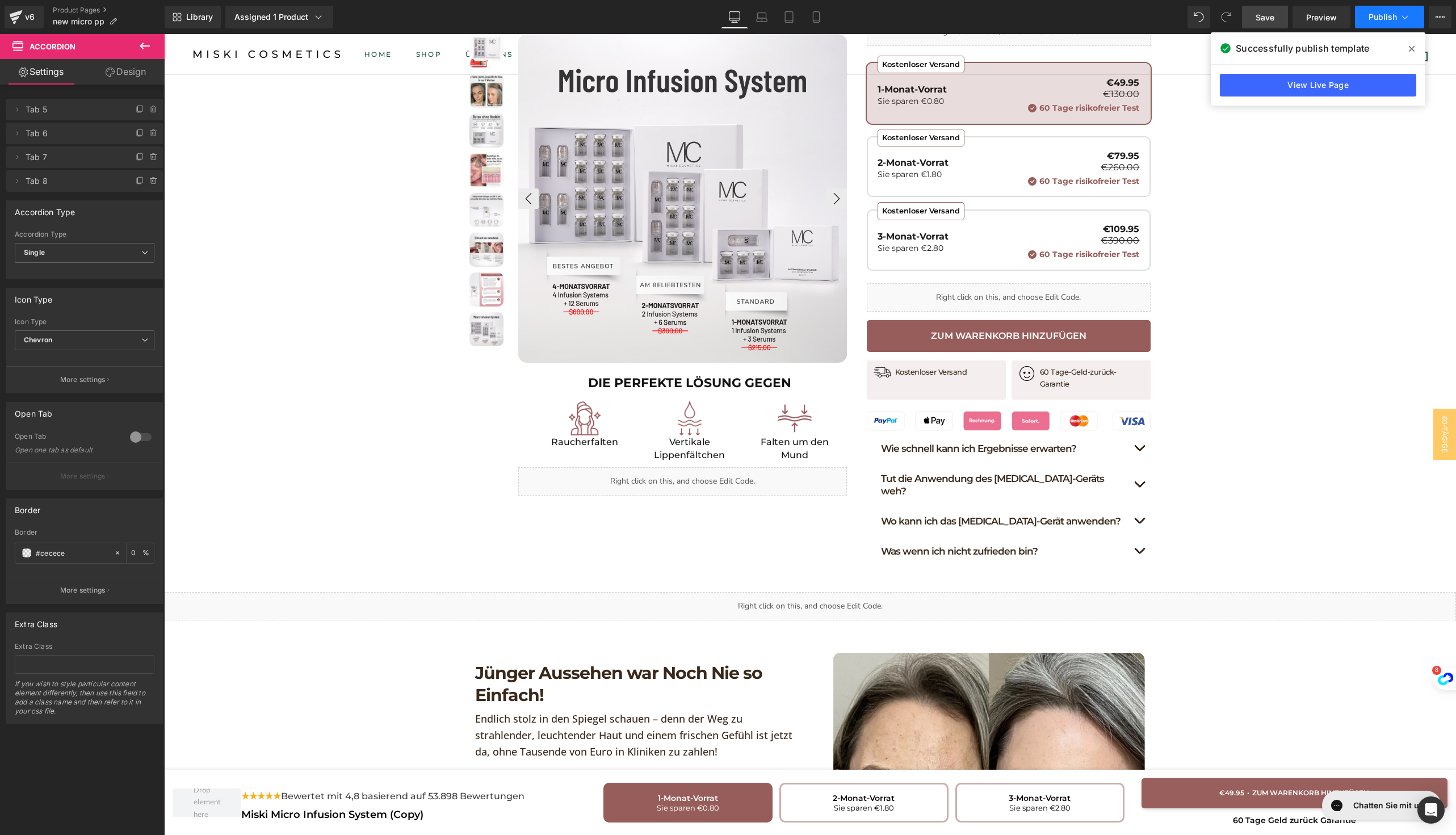
click at [1363, 12] on button "Publish" at bounding box center [1389, 17] width 69 height 22
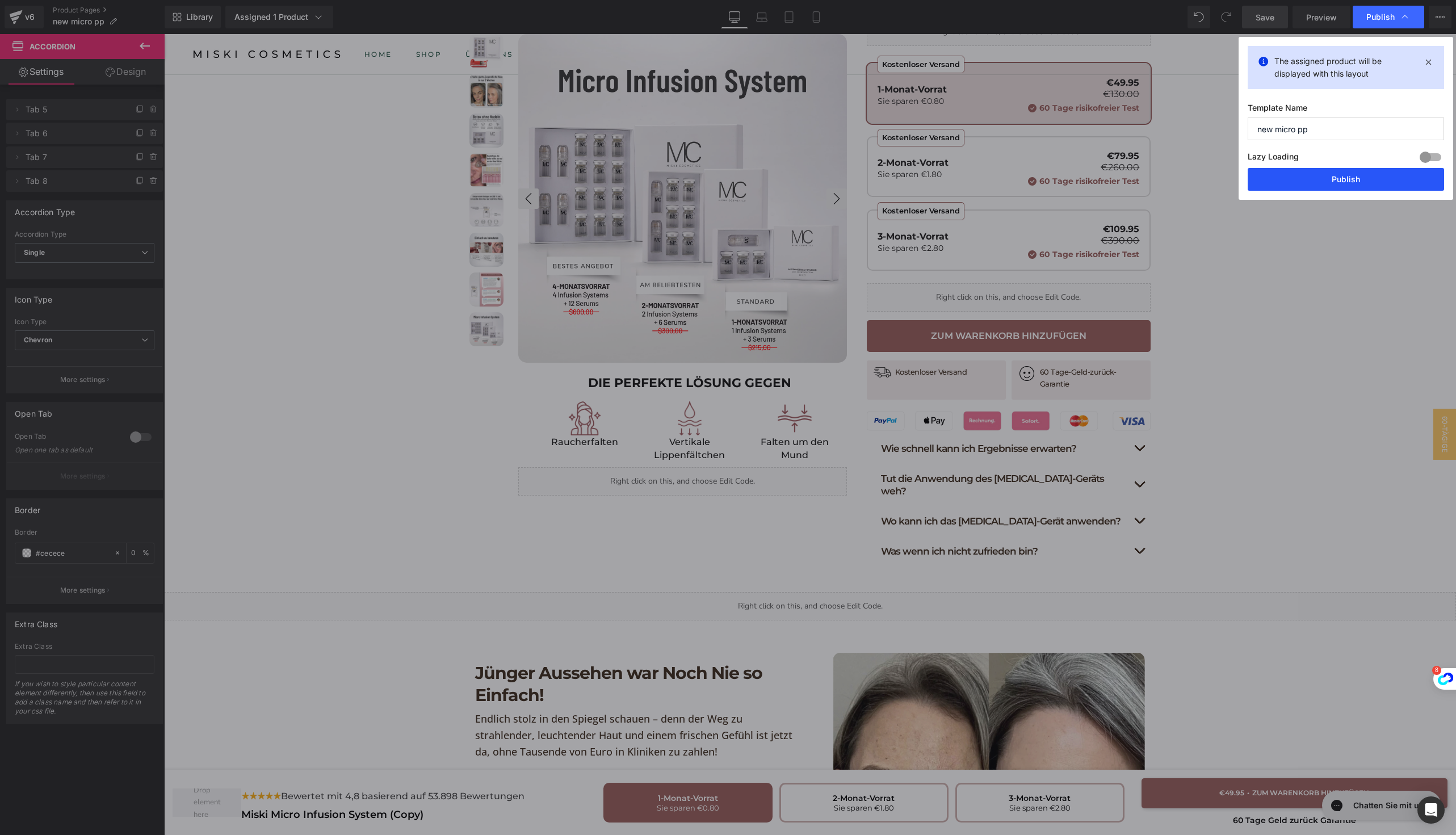
click at [1302, 172] on button "Publish" at bounding box center [1346, 179] width 197 height 22
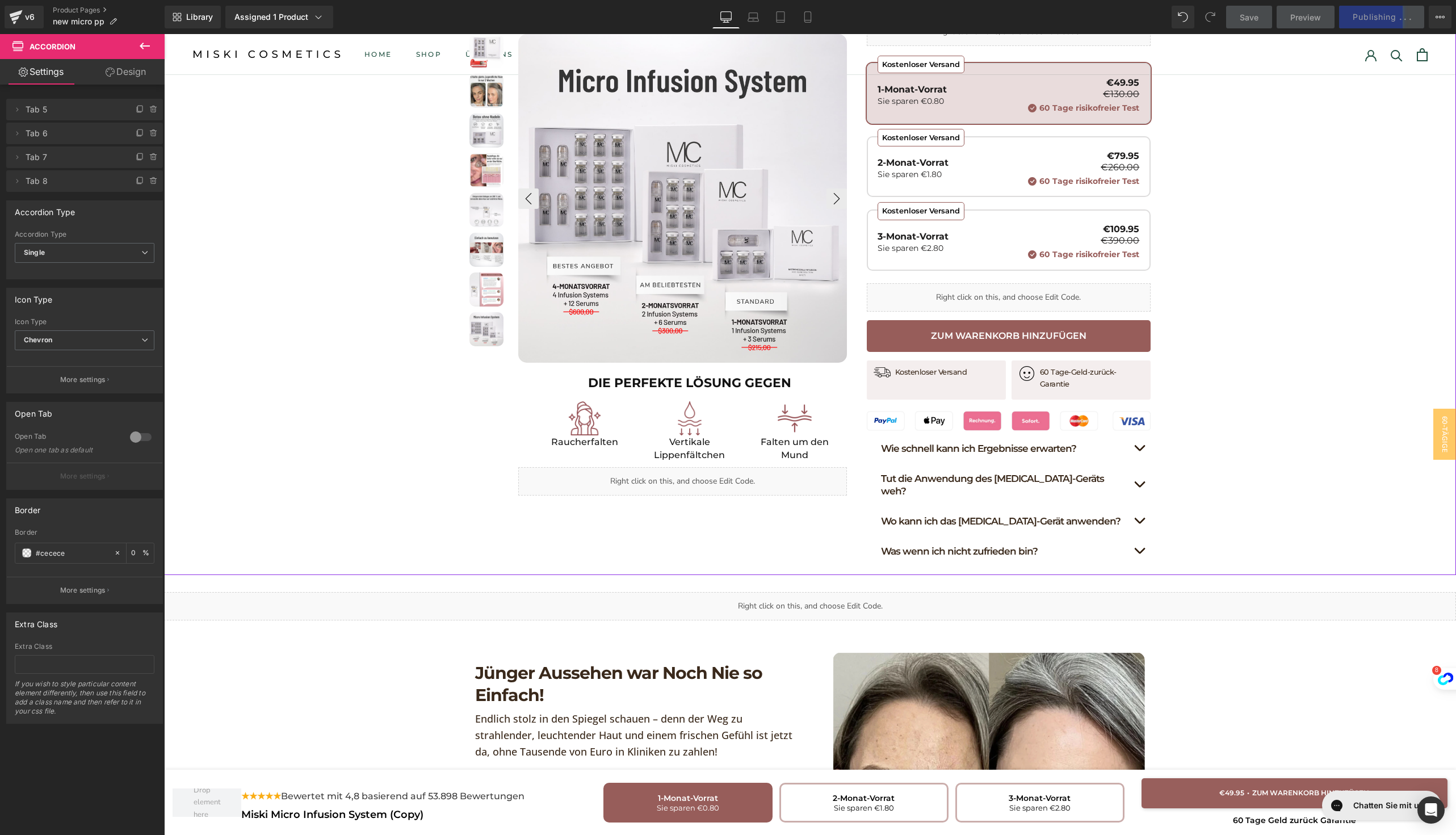
scroll to position [444, 0]
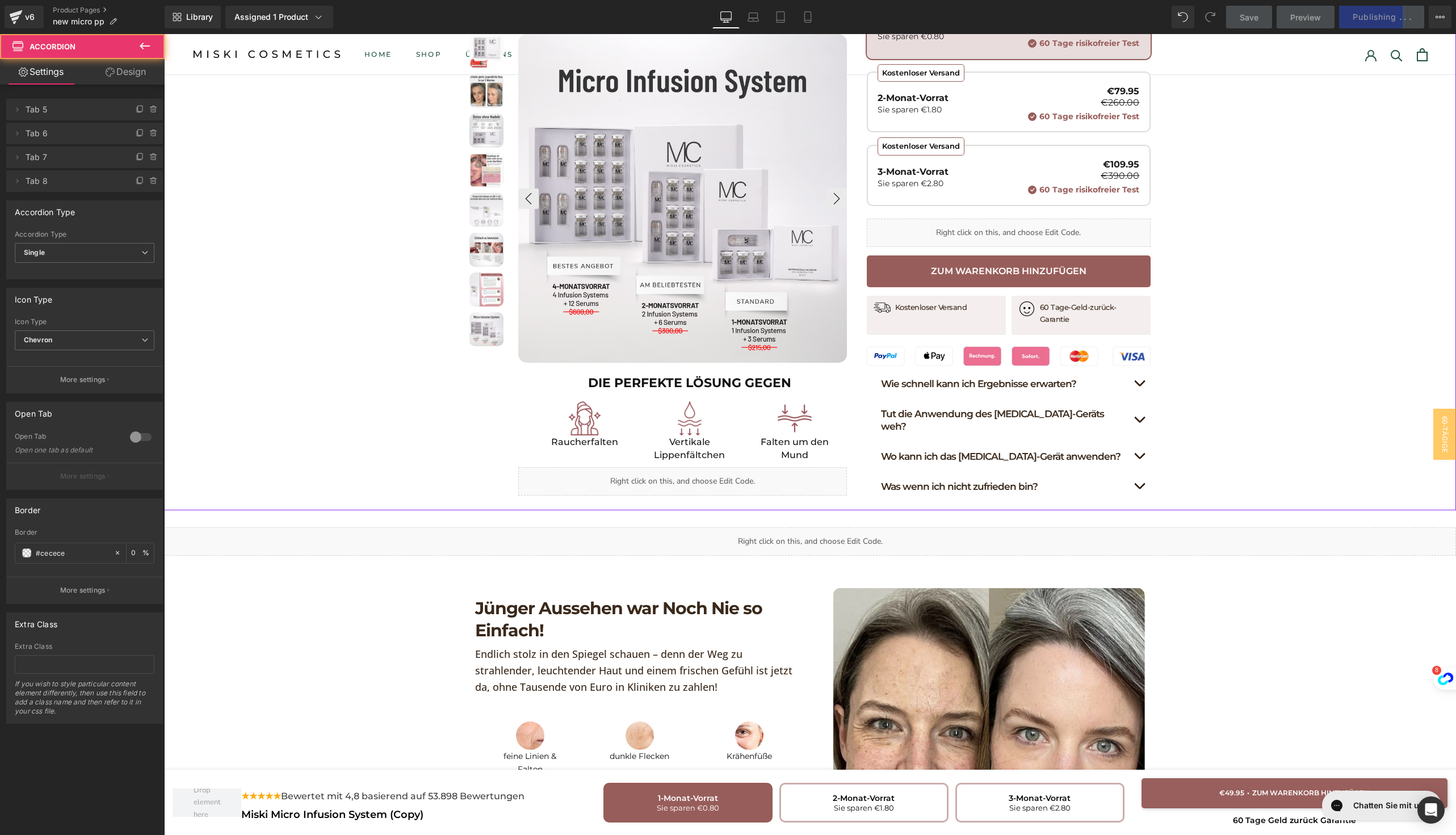
click at [1132, 471] on button "button" at bounding box center [1139, 486] width 22 height 29
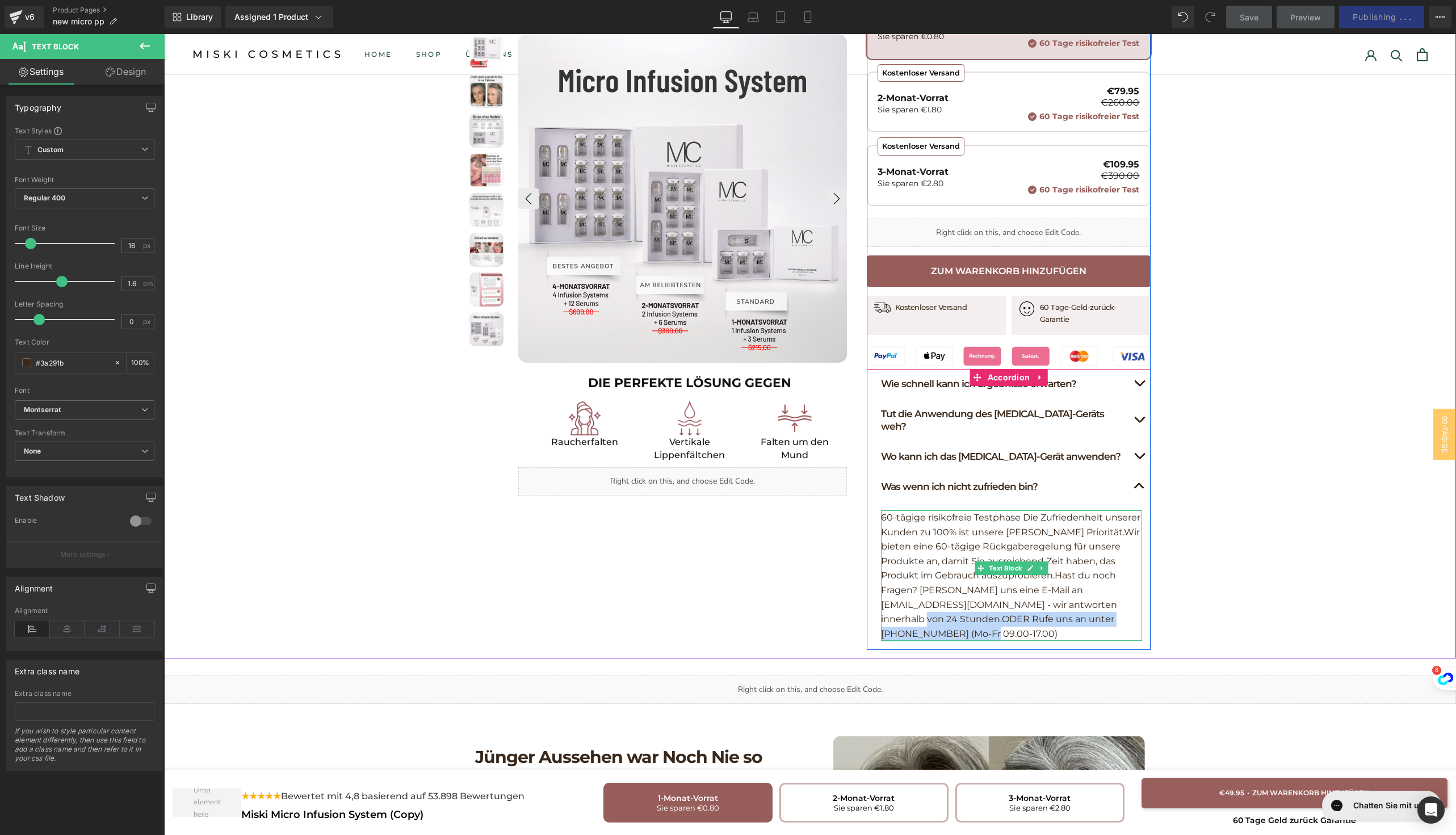
drag, startPoint x: 1073, startPoint y: 588, endPoint x: 1045, endPoint y: 579, distance: 29.4
click at [1045, 579] on p "60-tägige risikofreie Testphase Die Zufriedenheit unserer Kunden zu 100% ist un…" at bounding box center [1011, 576] width 261 height 131
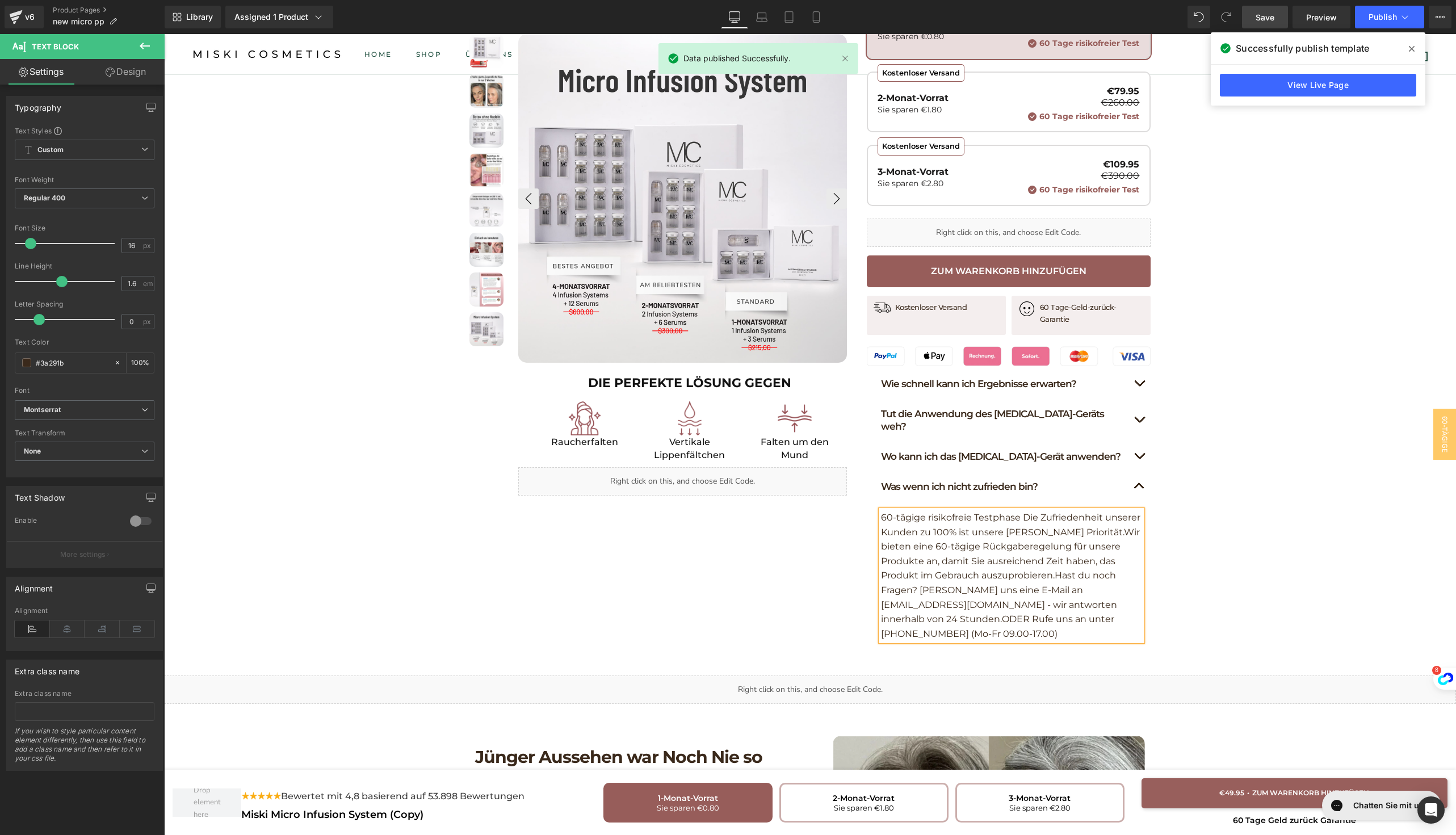
click at [1043, 579] on p "60-tägige risikofreie Testphase Die Zufriedenheit unserer Kunden zu 100% ist un…" at bounding box center [1011, 576] width 261 height 131
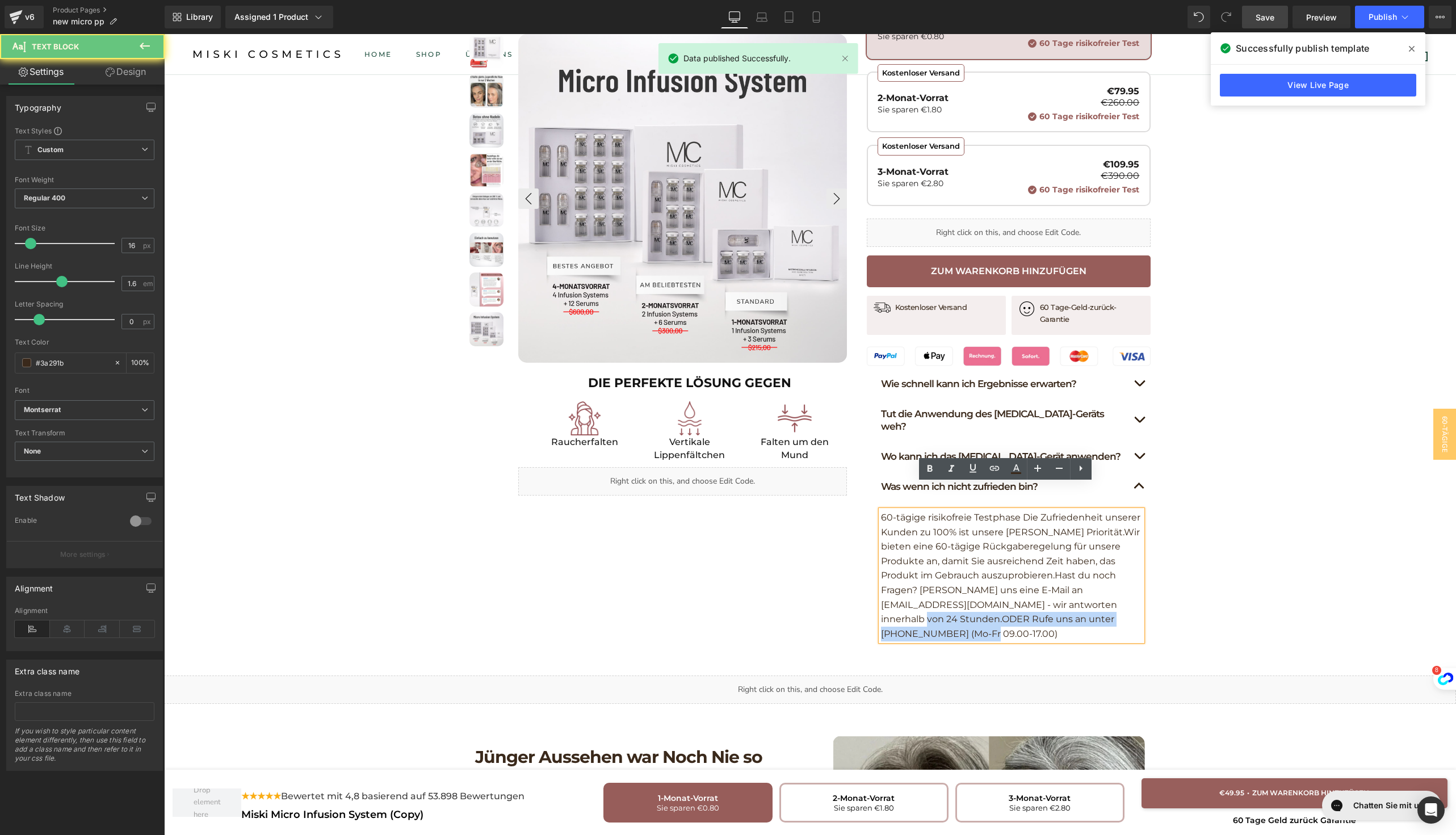
drag, startPoint x: 1044, startPoint y: 579, endPoint x: 1079, endPoint y: 592, distance: 37.3
click at [1079, 592] on p "60-tägige risikofreie Testphase Die Zufriedenheit unserer Kunden zu 100% ist un…" at bounding box center [1011, 576] width 261 height 131
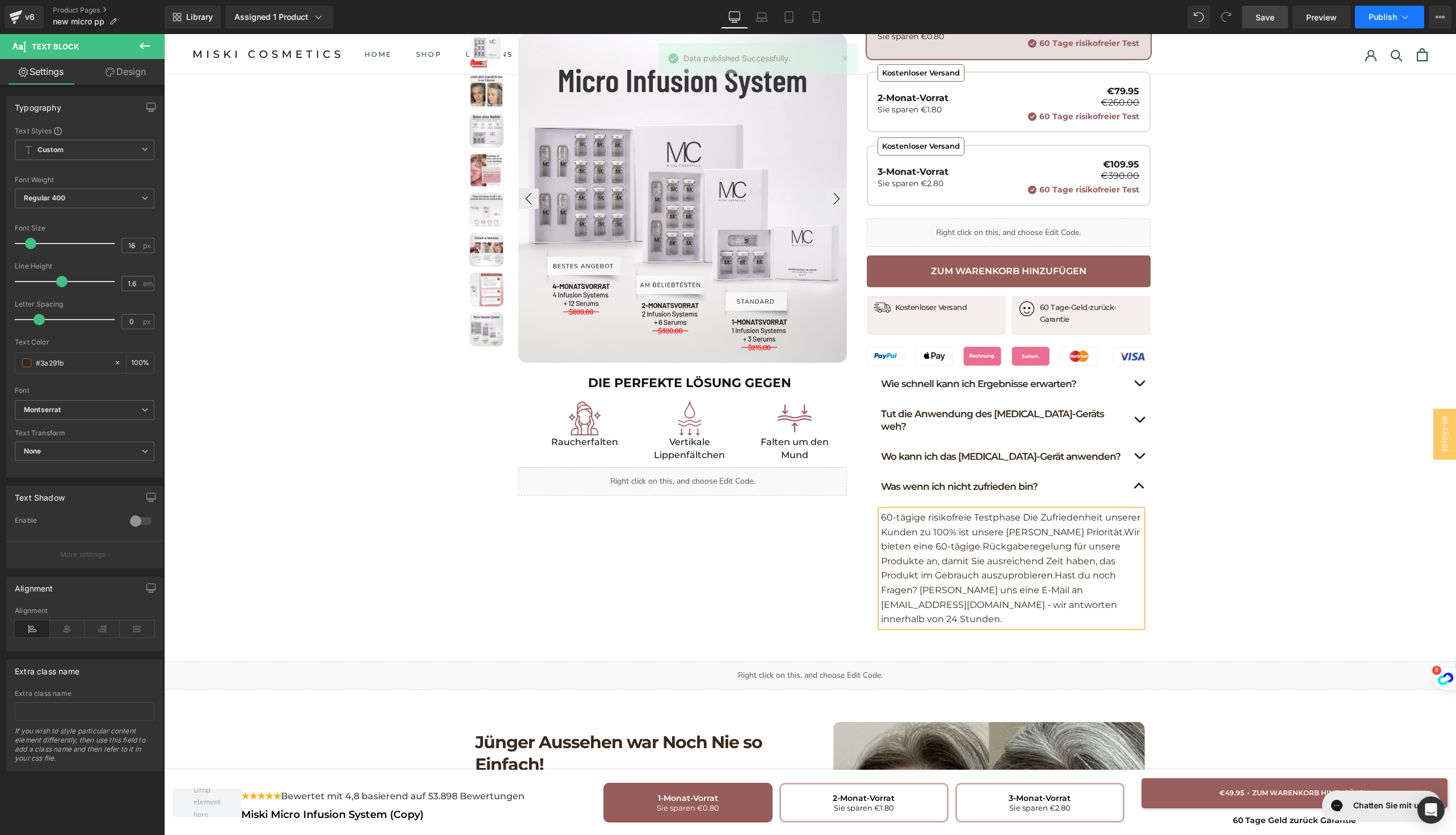
click at [1380, 19] on span "Publish" at bounding box center [1383, 17] width 29 height 9
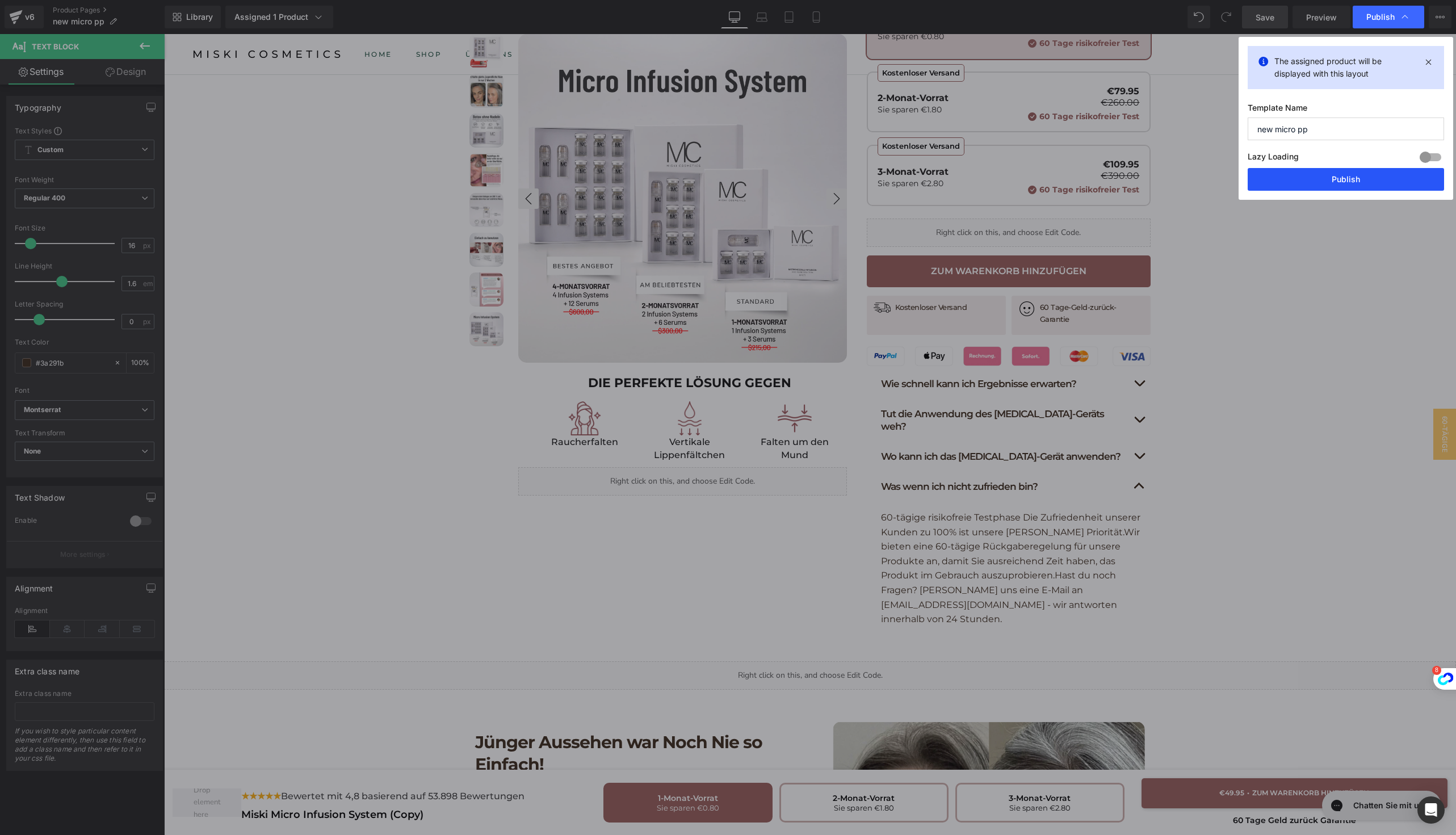
click at [1293, 179] on button "Publish" at bounding box center [1346, 179] width 197 height 22
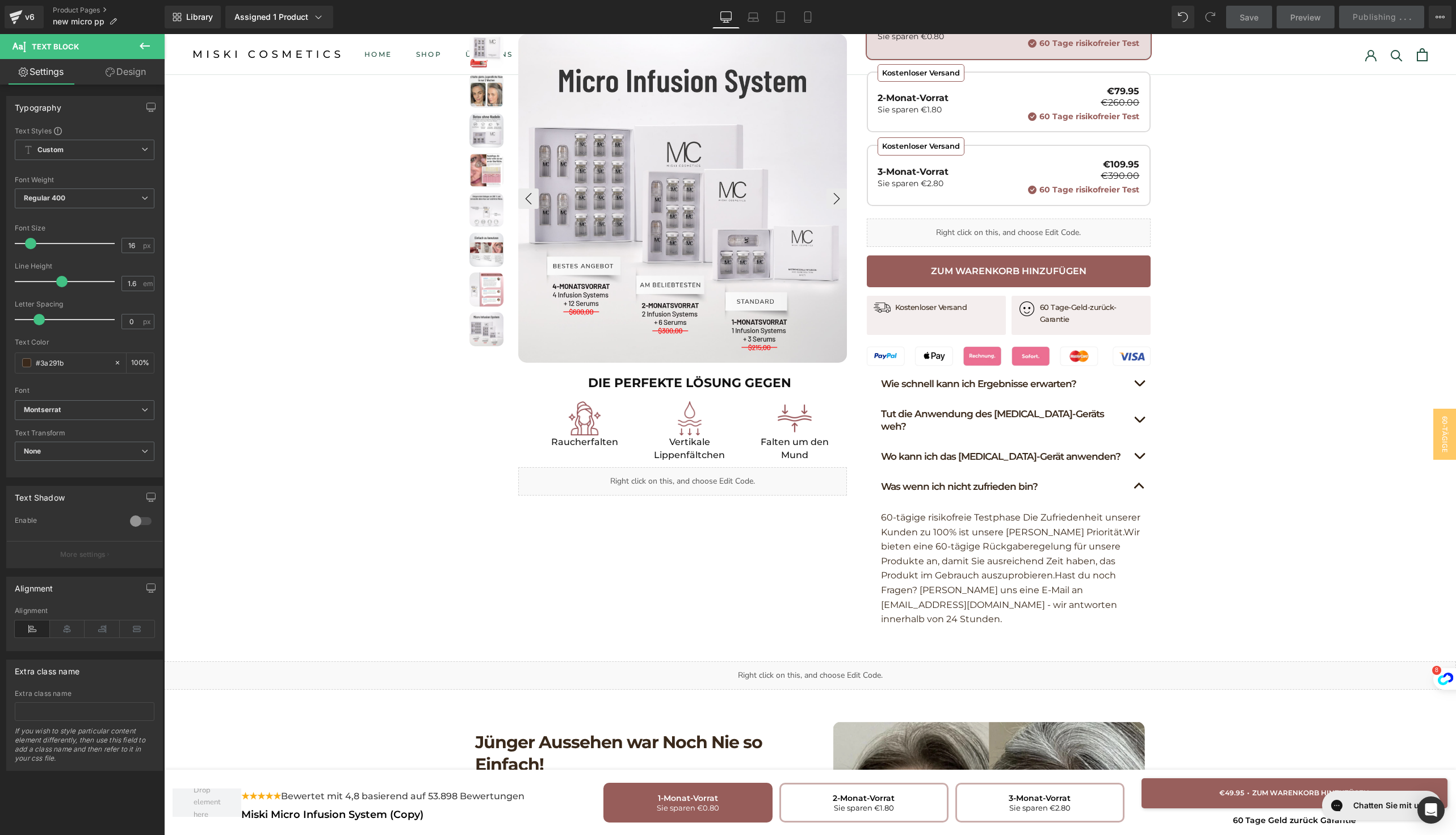
scroll to position [0, 0]
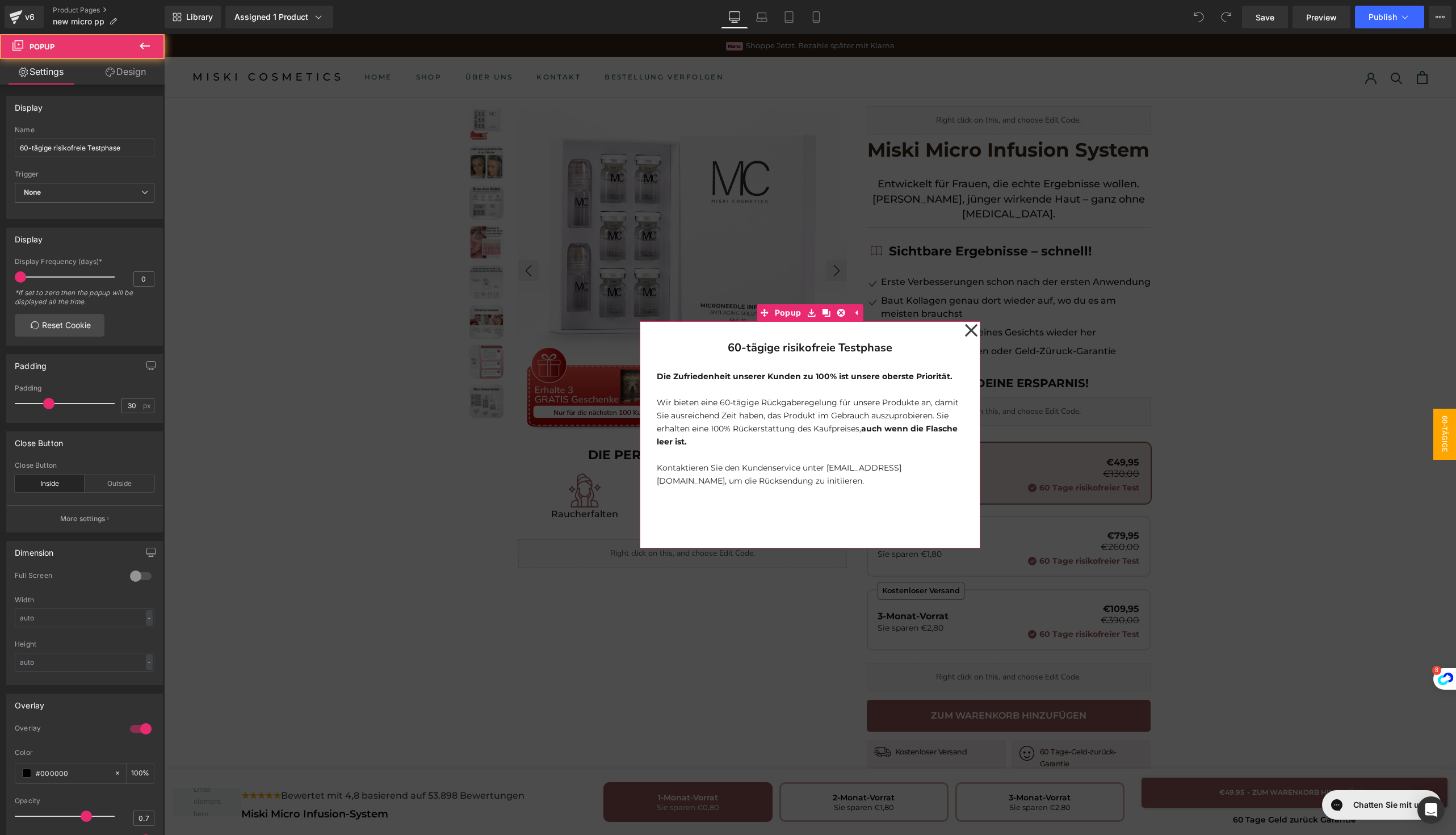
click icon
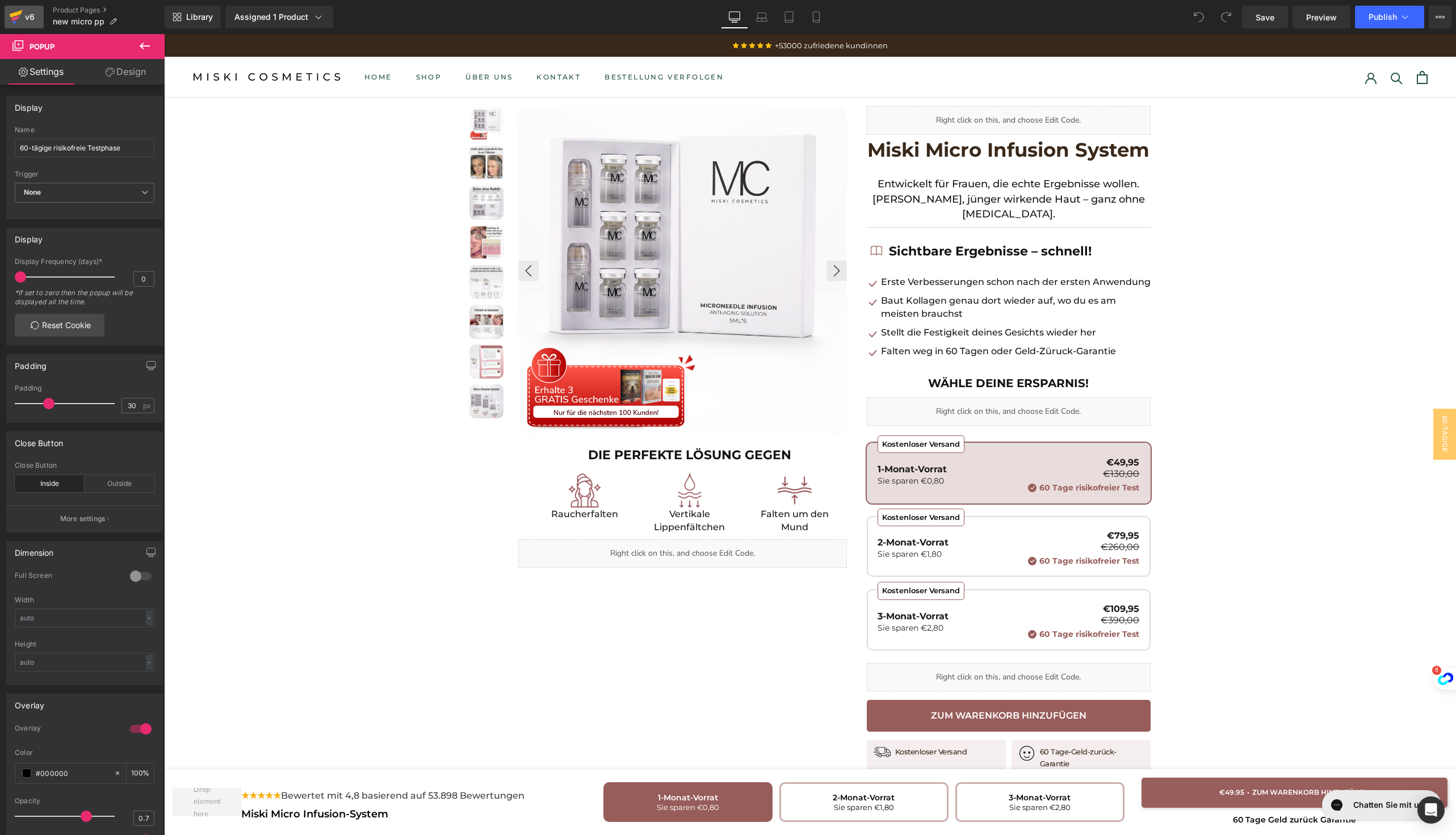
click link "v6"
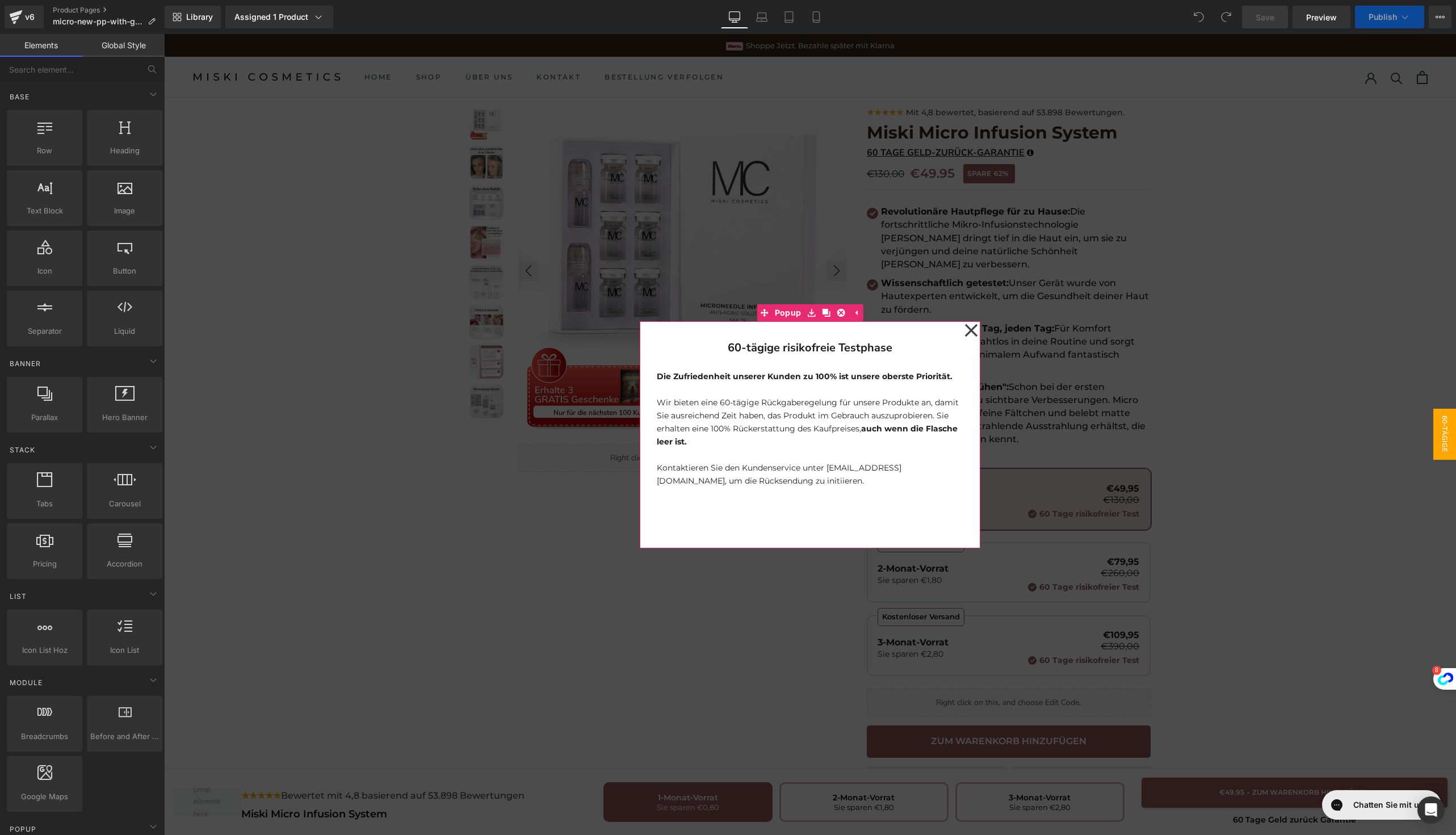
click at [964, 330] on icon at bounding box center [971, 330] width 13 height 57
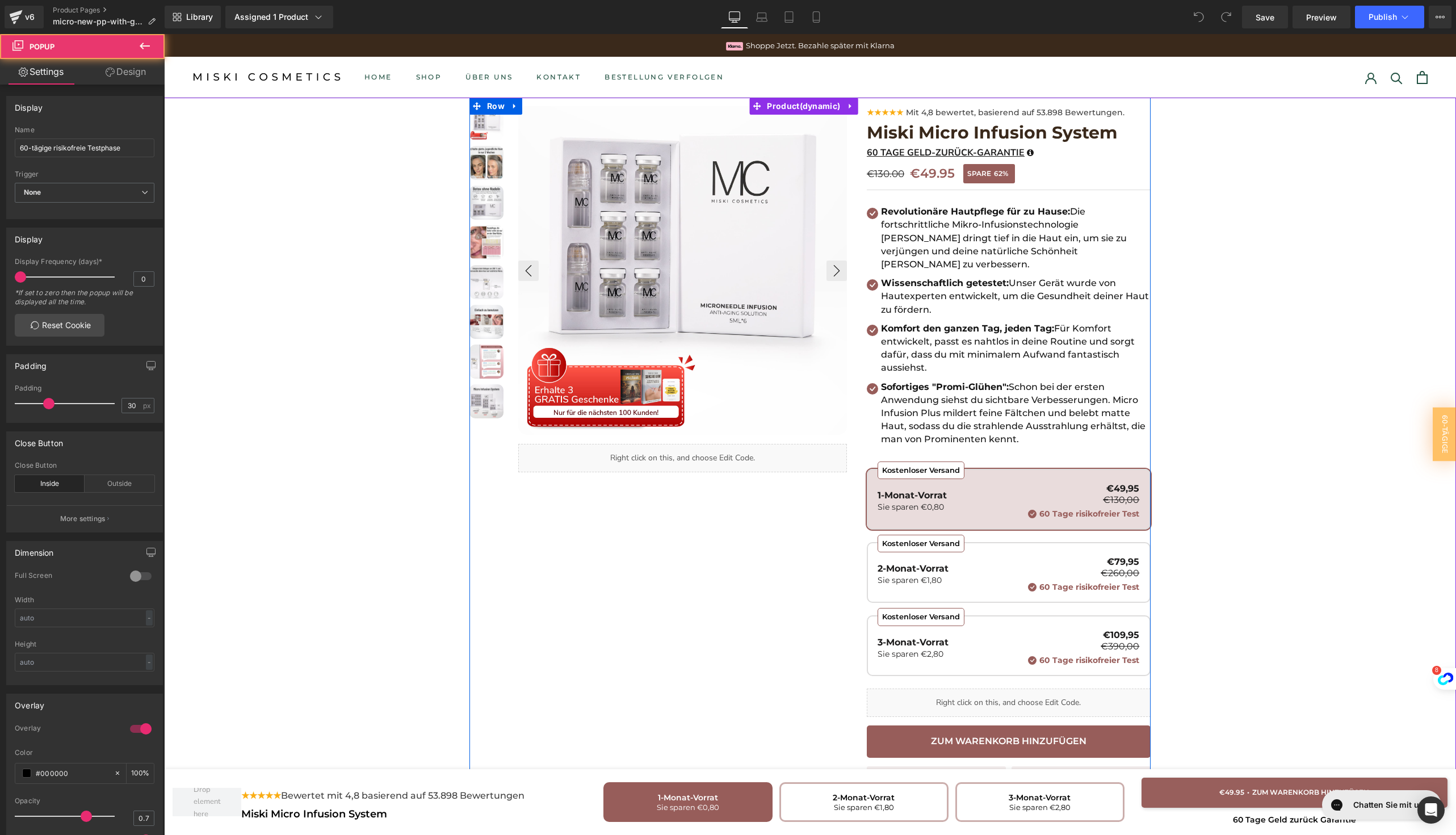
scroll to position [184, 0]
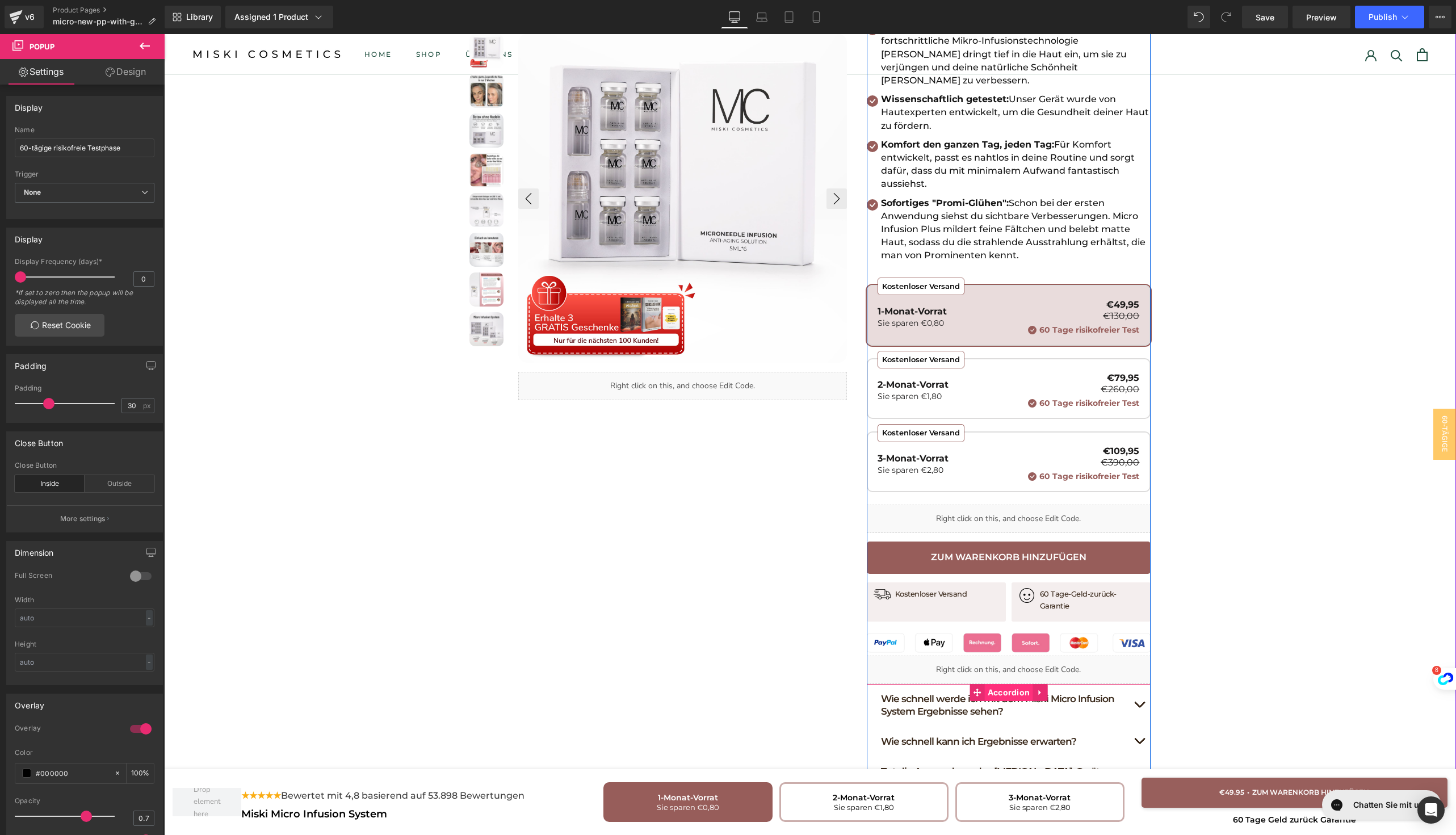
click at [986, 684] on span "Accordion" at bounding box center [1008, 692] width 48 height 17
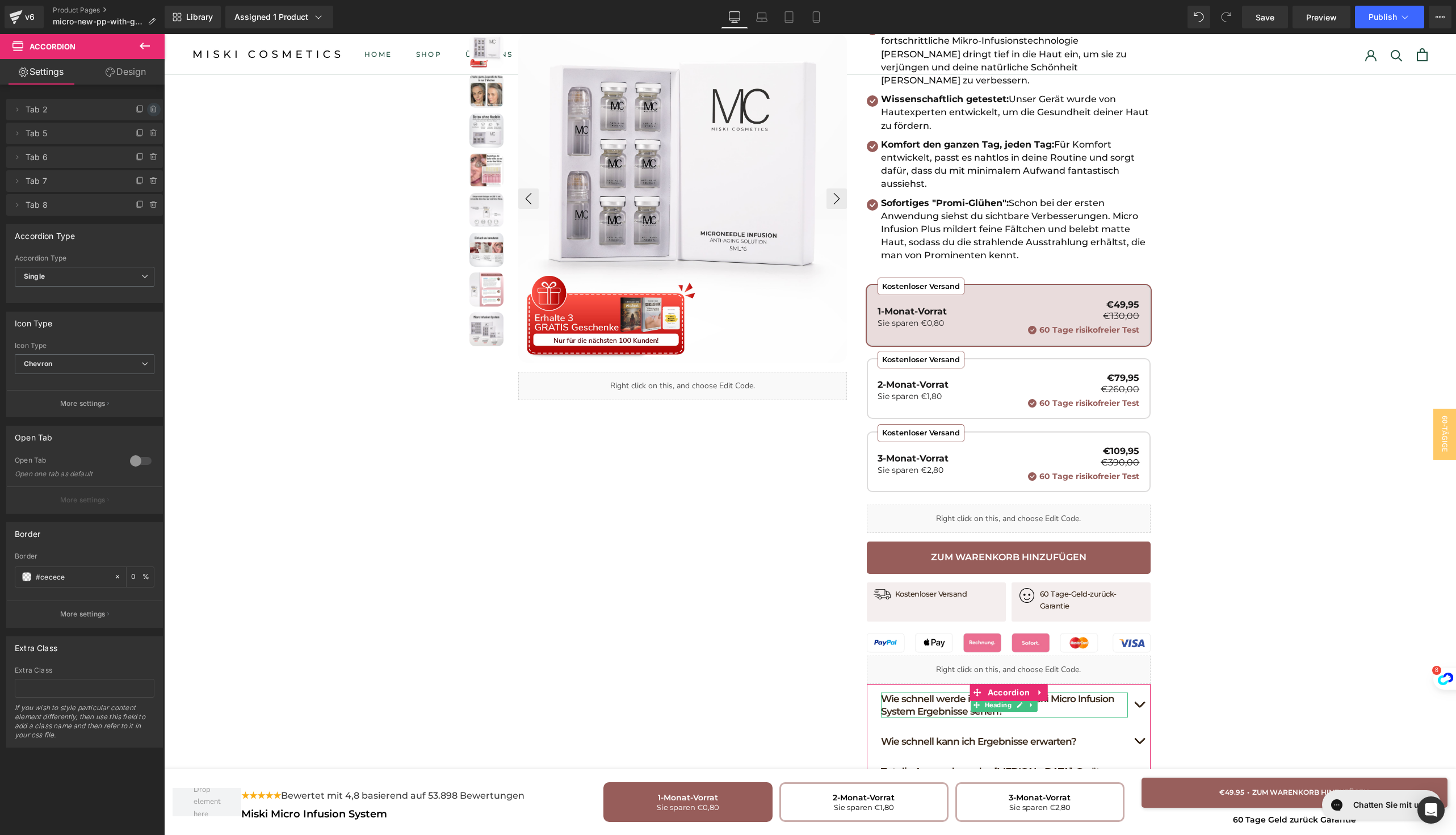
click at [149, 111] on icon at bounding box center [153, 109] width 9 height 9
click at [138, 110] on button "Delete" at bounding box center [141, 110] width 36 height 15
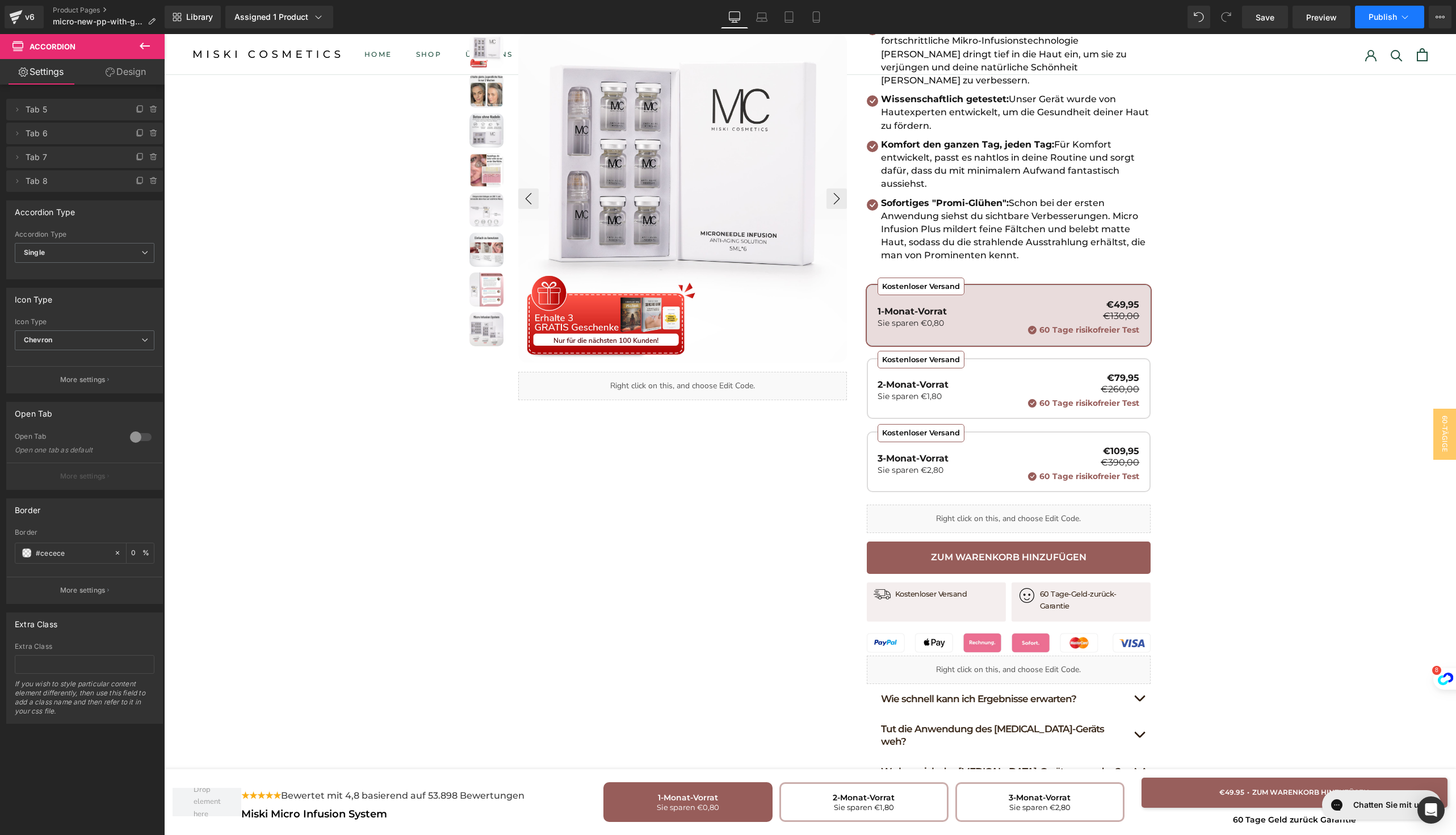
click at [1368, 24] on button "Publish" at bounding box center [1389, 17] width 69 height 22
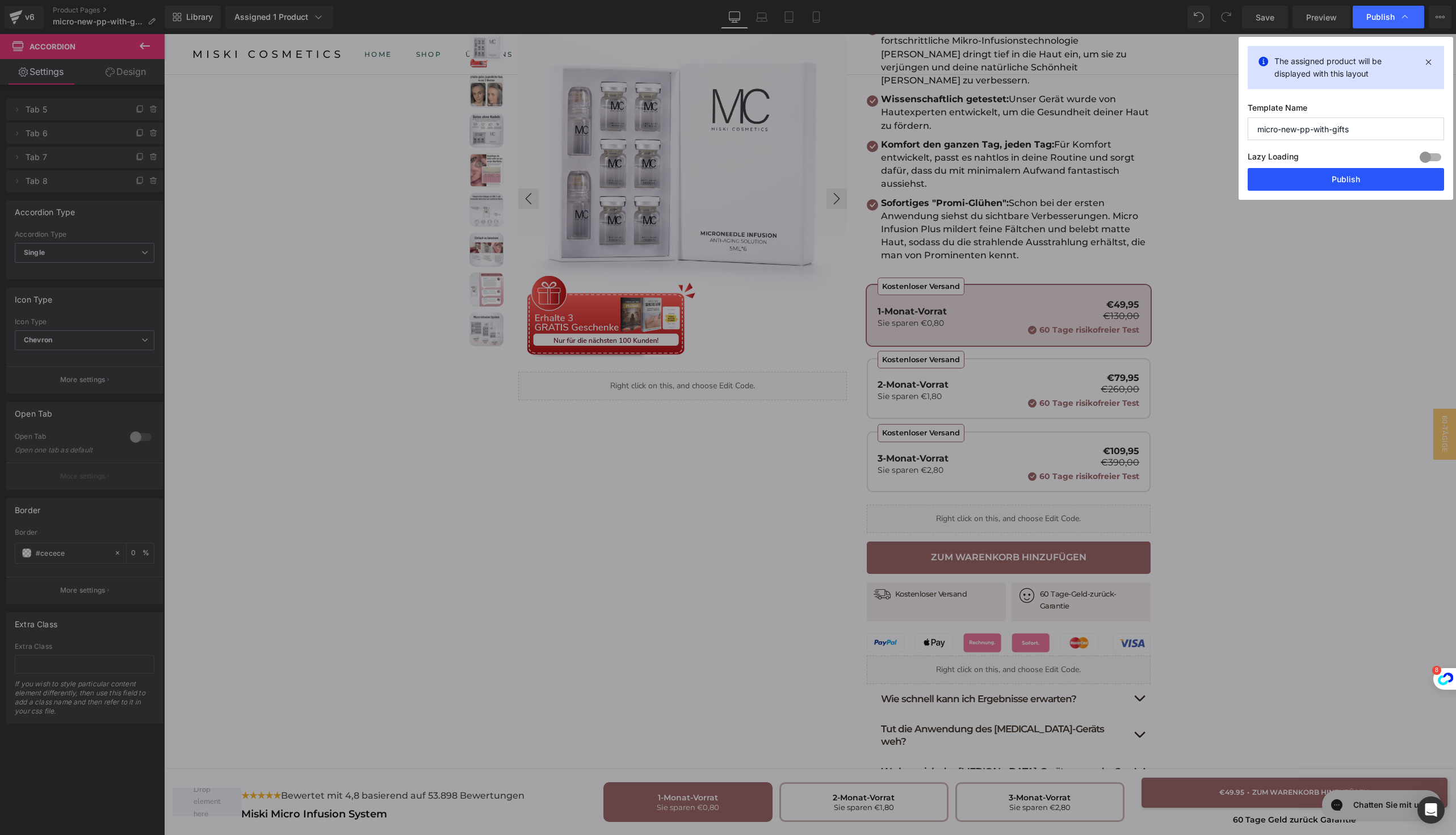
drag, startPoint x: 1293, startPoint y: 176, endPoint x: 725, endPoint y: 499, distance: 653.4
click at [1293, 176] on button "Publish" at bounding box center [1346, 179] width 197 height 22
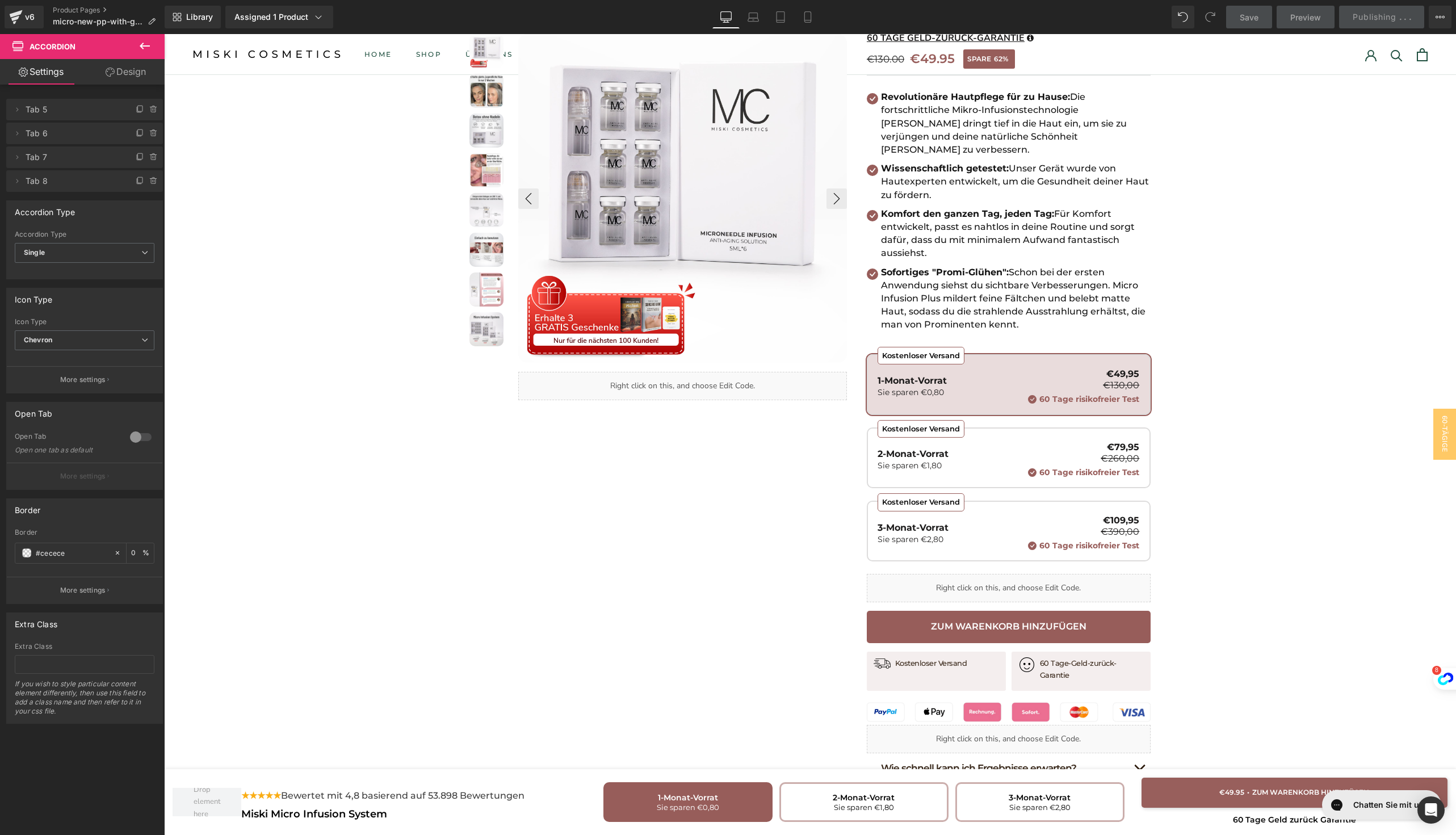
scroll to position [0, 0]
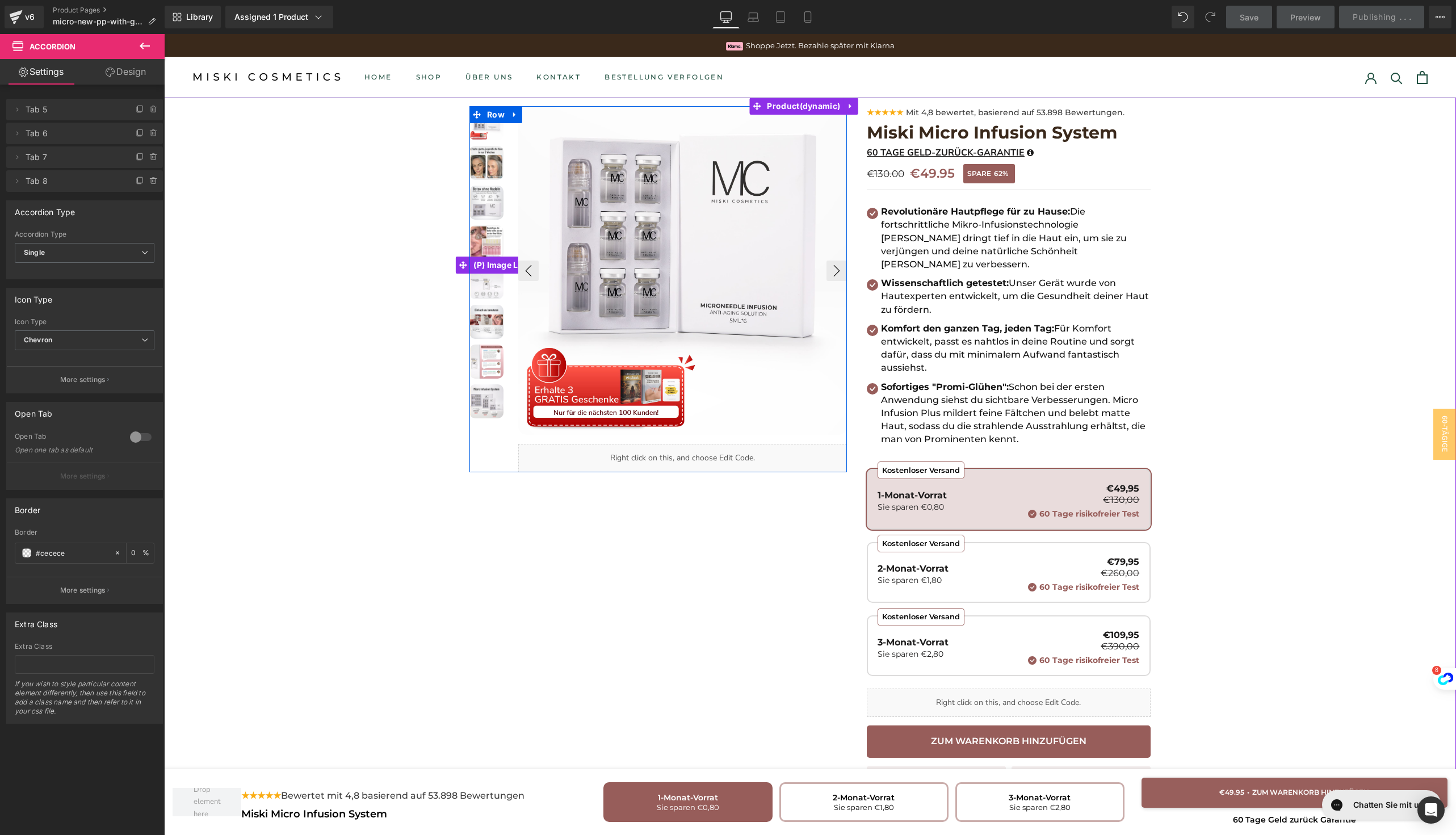
click at [481, 350] on img at bounding box center [486, 362] width 34 height 34
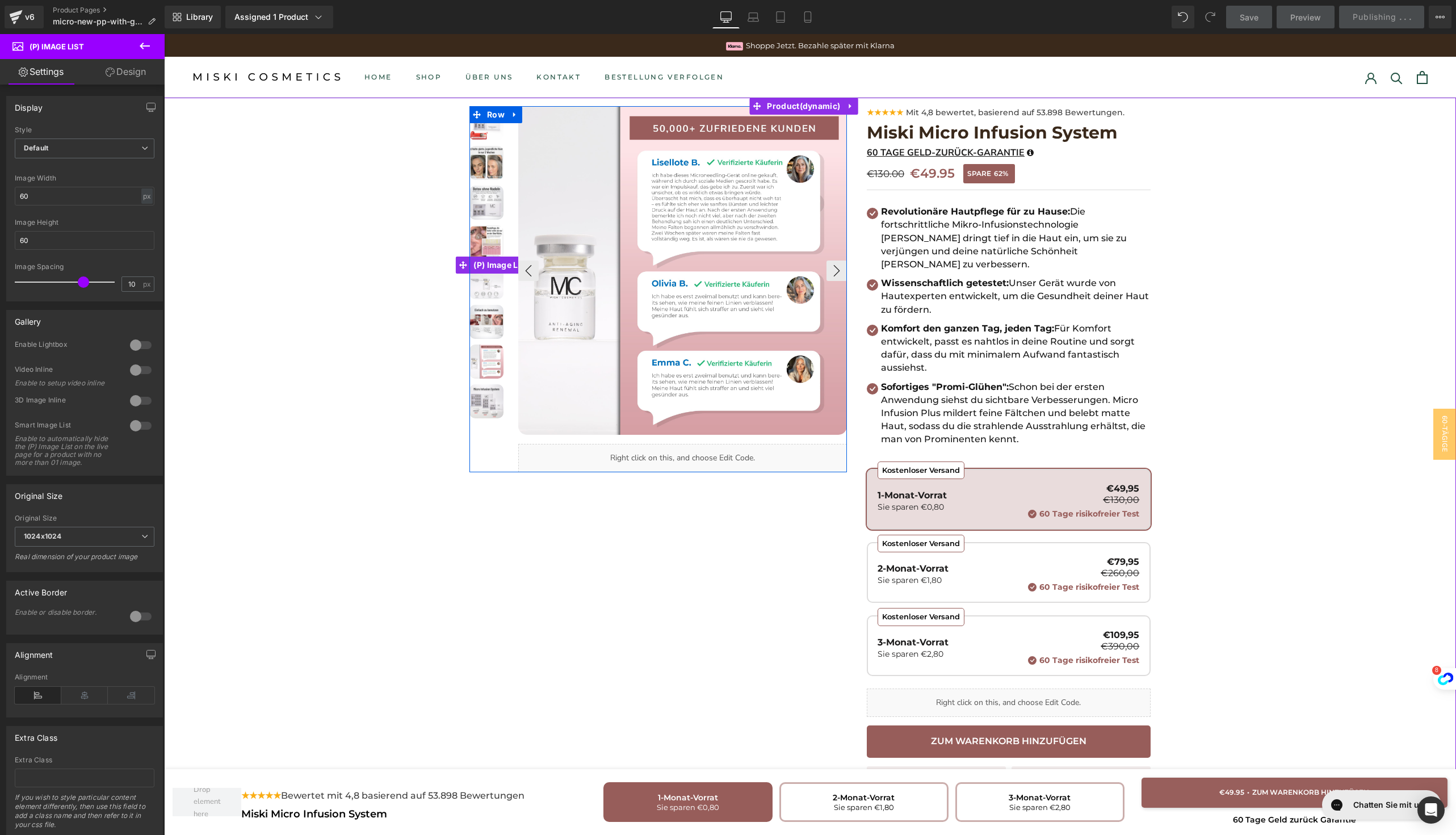
click at [477, 140] on img at bounding box center [486, 123] width 34 height 34
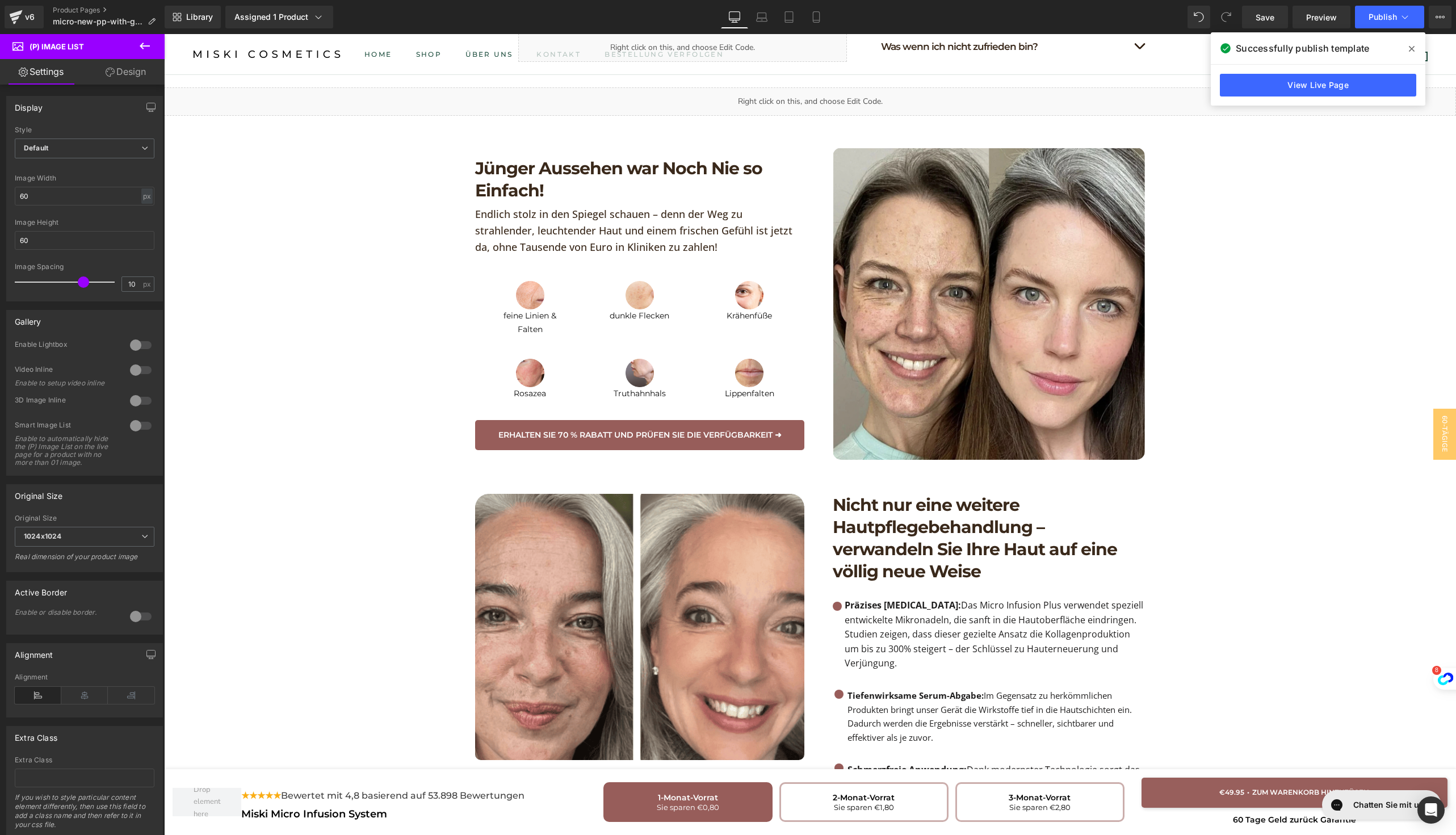
scroll to position [938, 0]
click at [670, 342] on div "Image Rosazea Text Block Image Truthahnhals Text Block Image Lippenfalten Text …" at bounding box center [639, 374] width 329 height 64
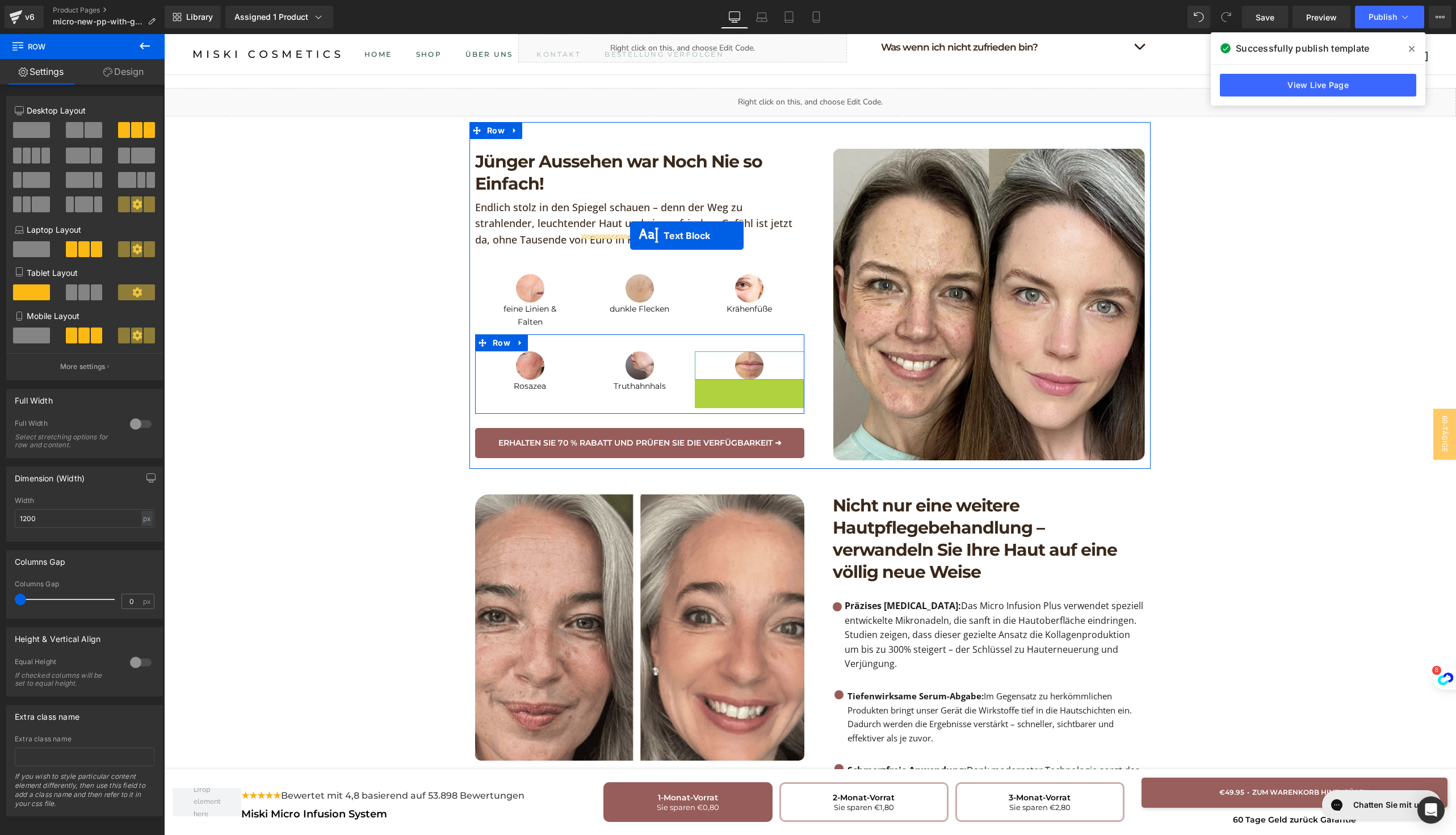
drag, startPoint x: 727, startPoint y: 352, endPoint x: 630, endPoint y: 236, distance: 151.2
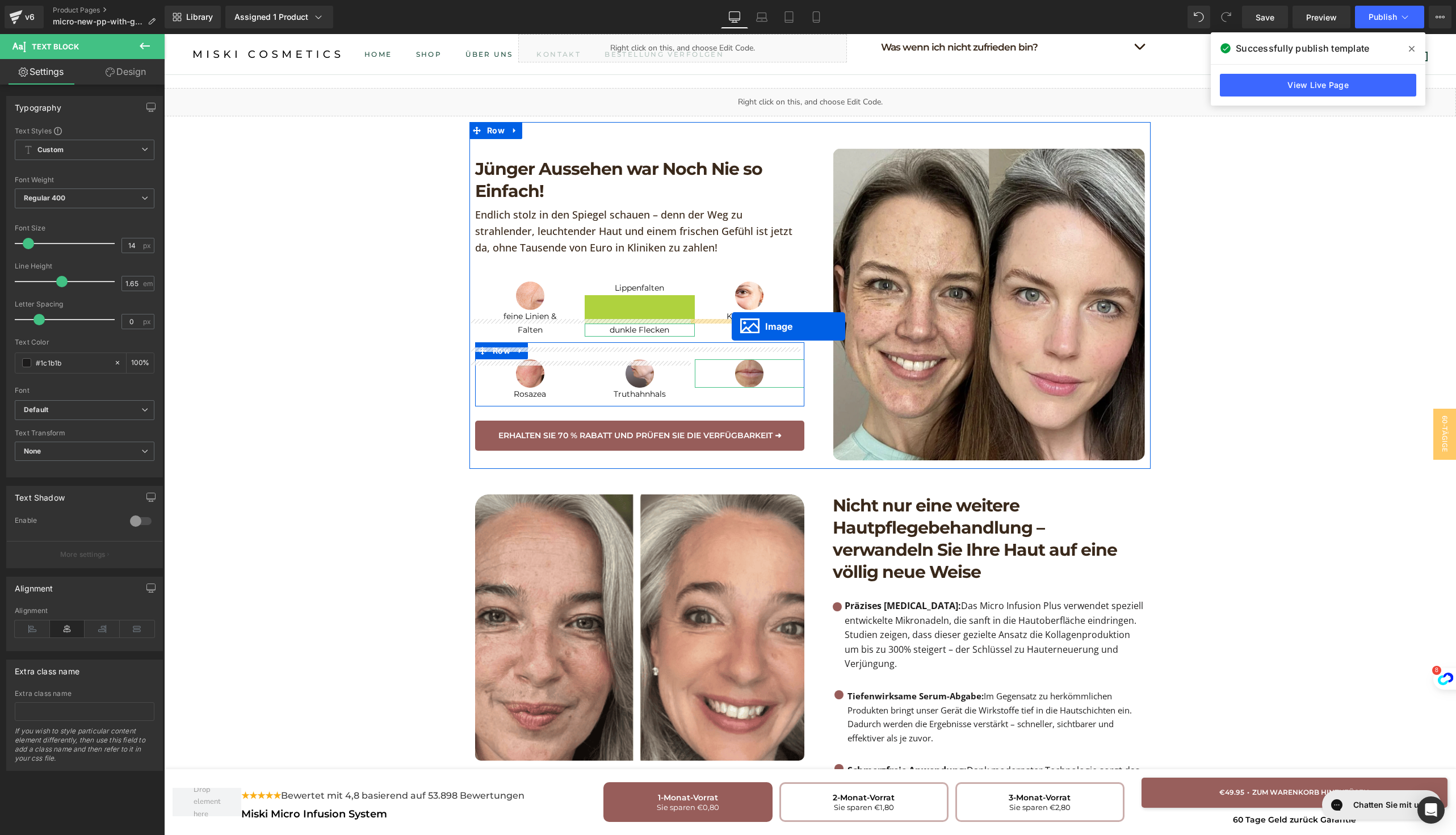
drag, startPoint x: 615, startPoint y: 267, endPoint x: 731, endPoint y: 327, distance: 130.6
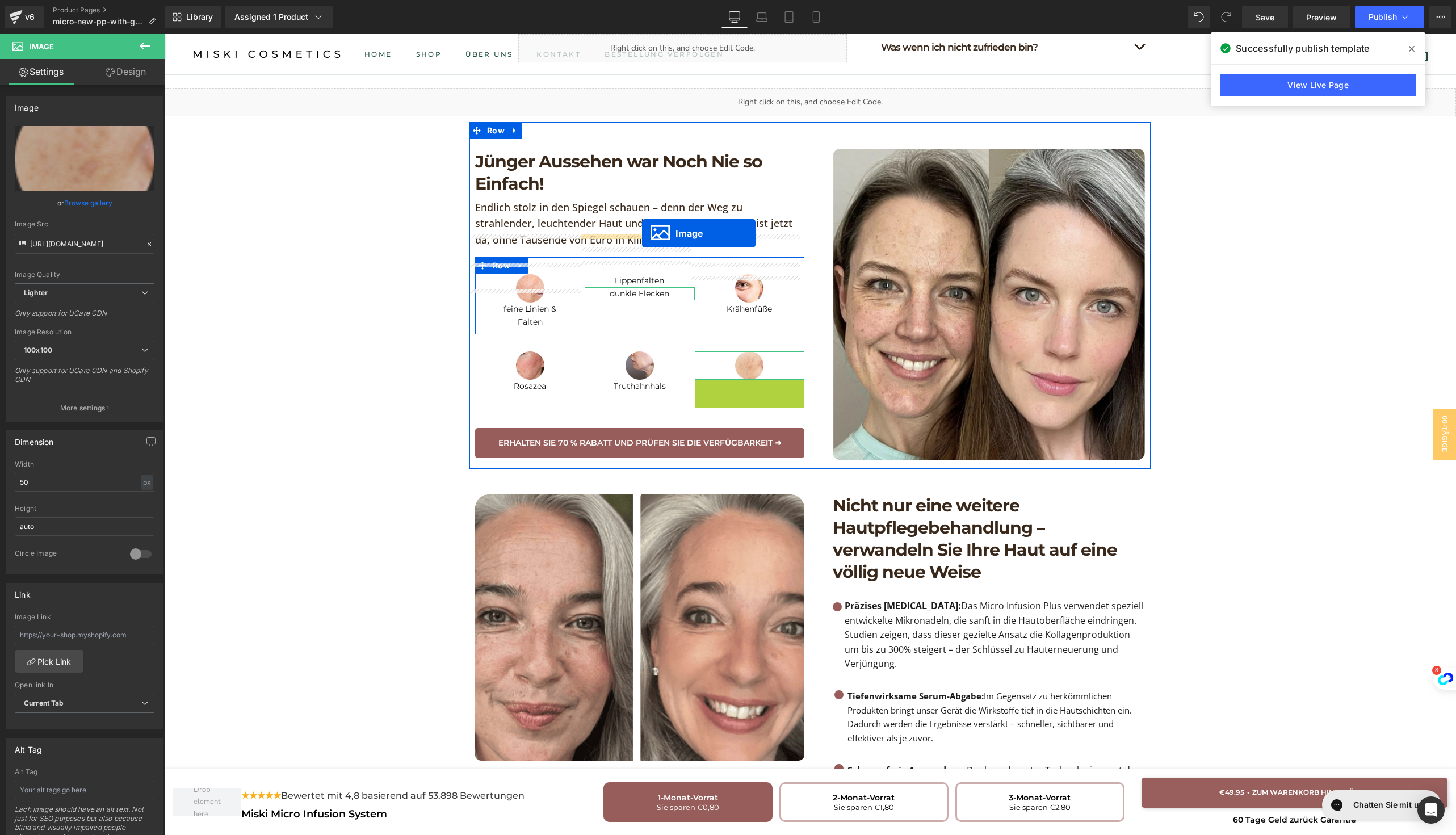
drag, startPoint x: 723, startPoint y: 351, endPoint x: 641, endPoint y: 234, distance: 142.9
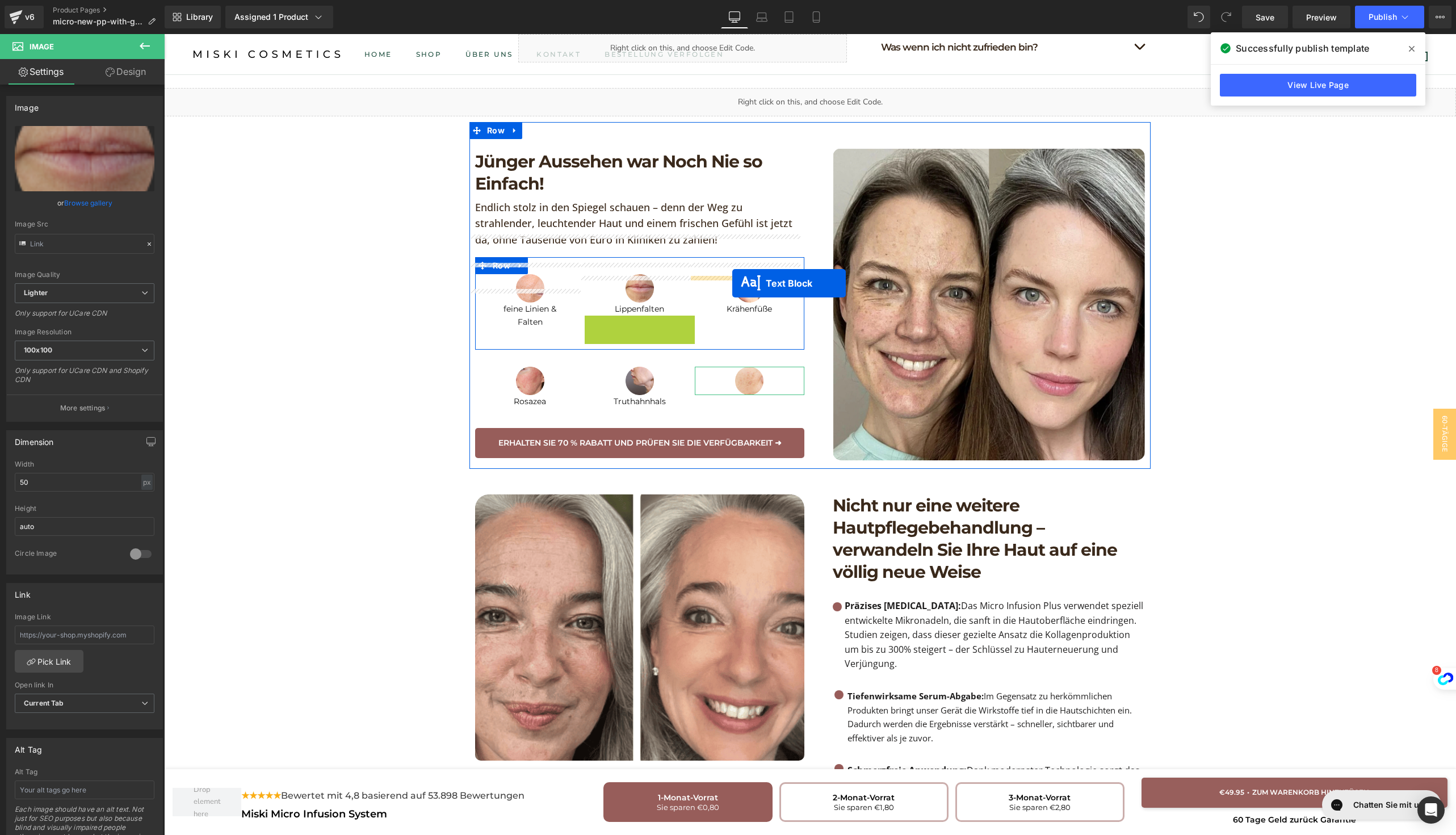
drag, startPoint x: 604, startPoint y: 289, endPoint x: 732, endPoint y: 283, distance: 128.1
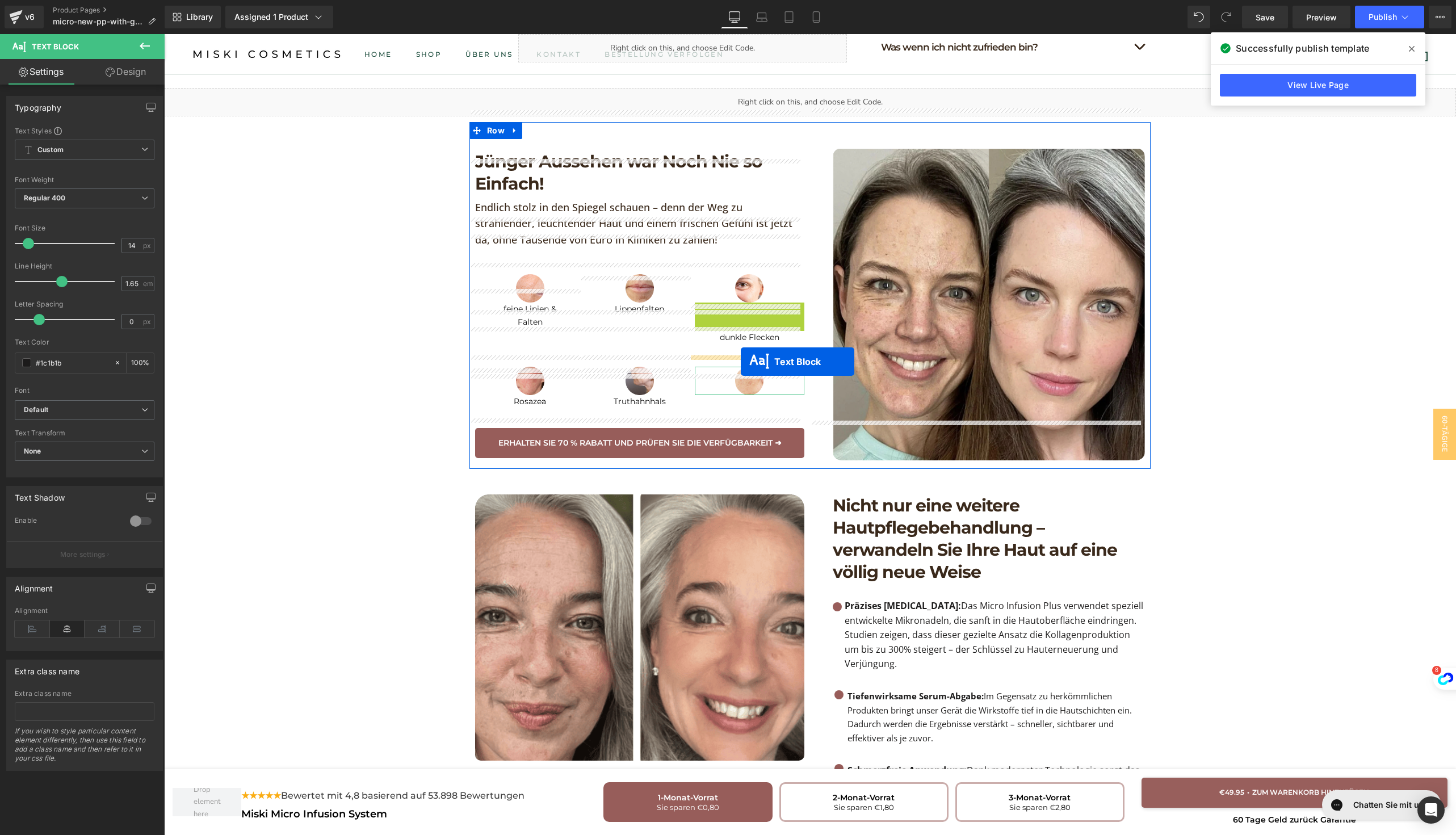
drag, startPoint x: 711, startPoint y: 276, endPoint x: 741, endPoint y: 362, distance: 91.1
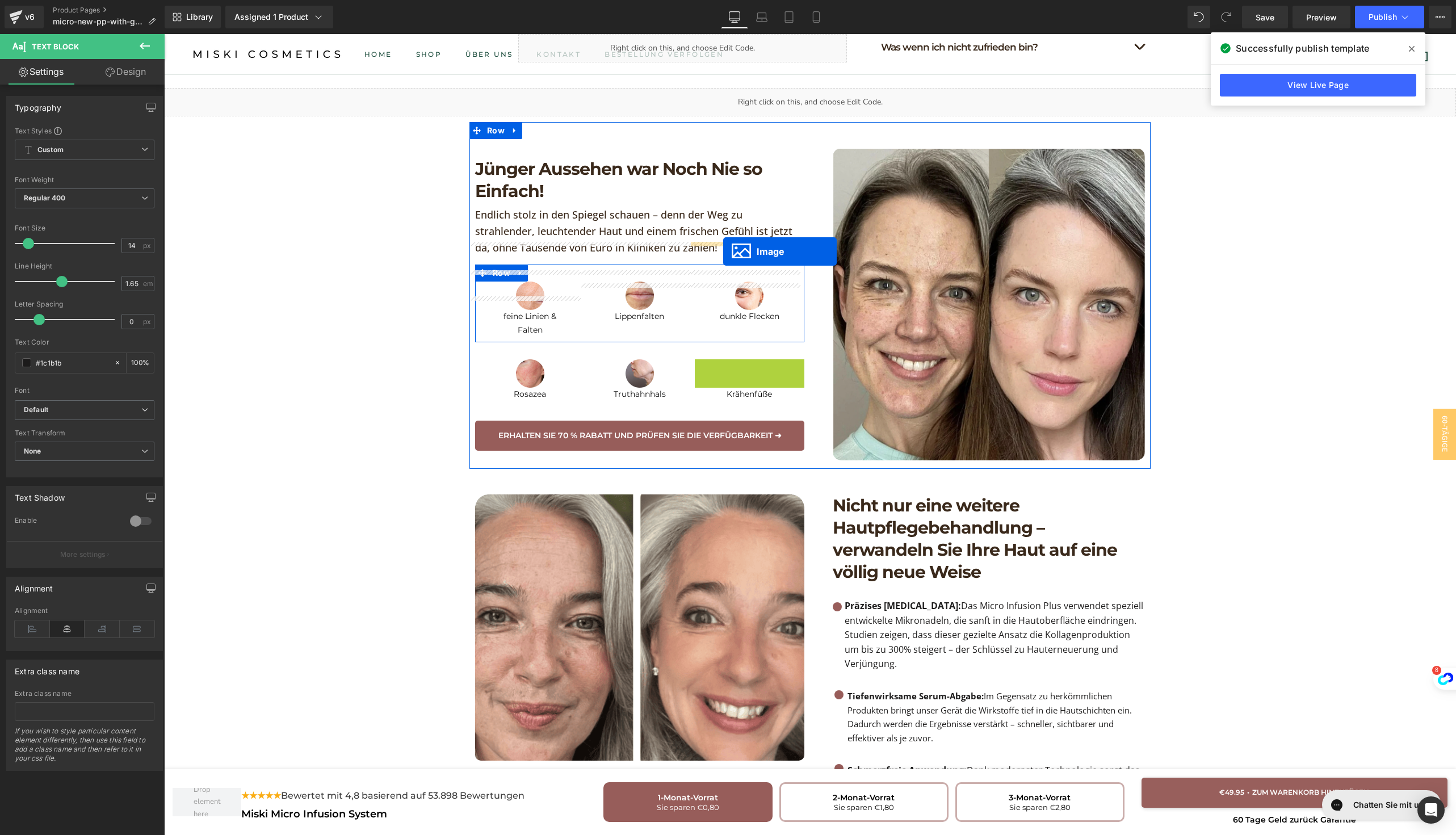
drag, startPoint x: 724, startPoint y: 332, endPoint x: 723, endPoint y: 252, distance: 80.0
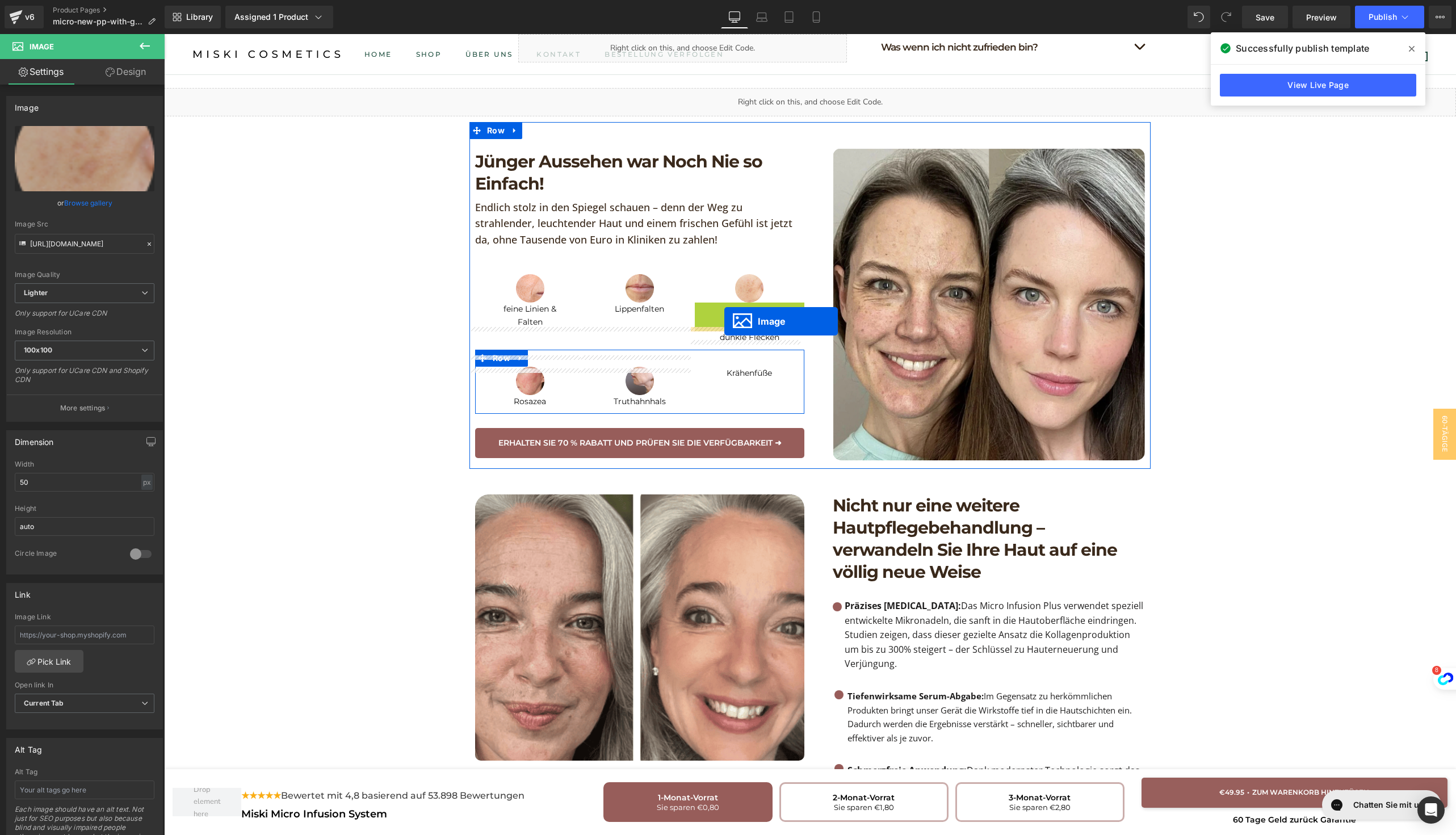
drag, startPoint x: 722, startPoint y: 274, endPoint x: 725, endPoint y: 321, distance: 47.1
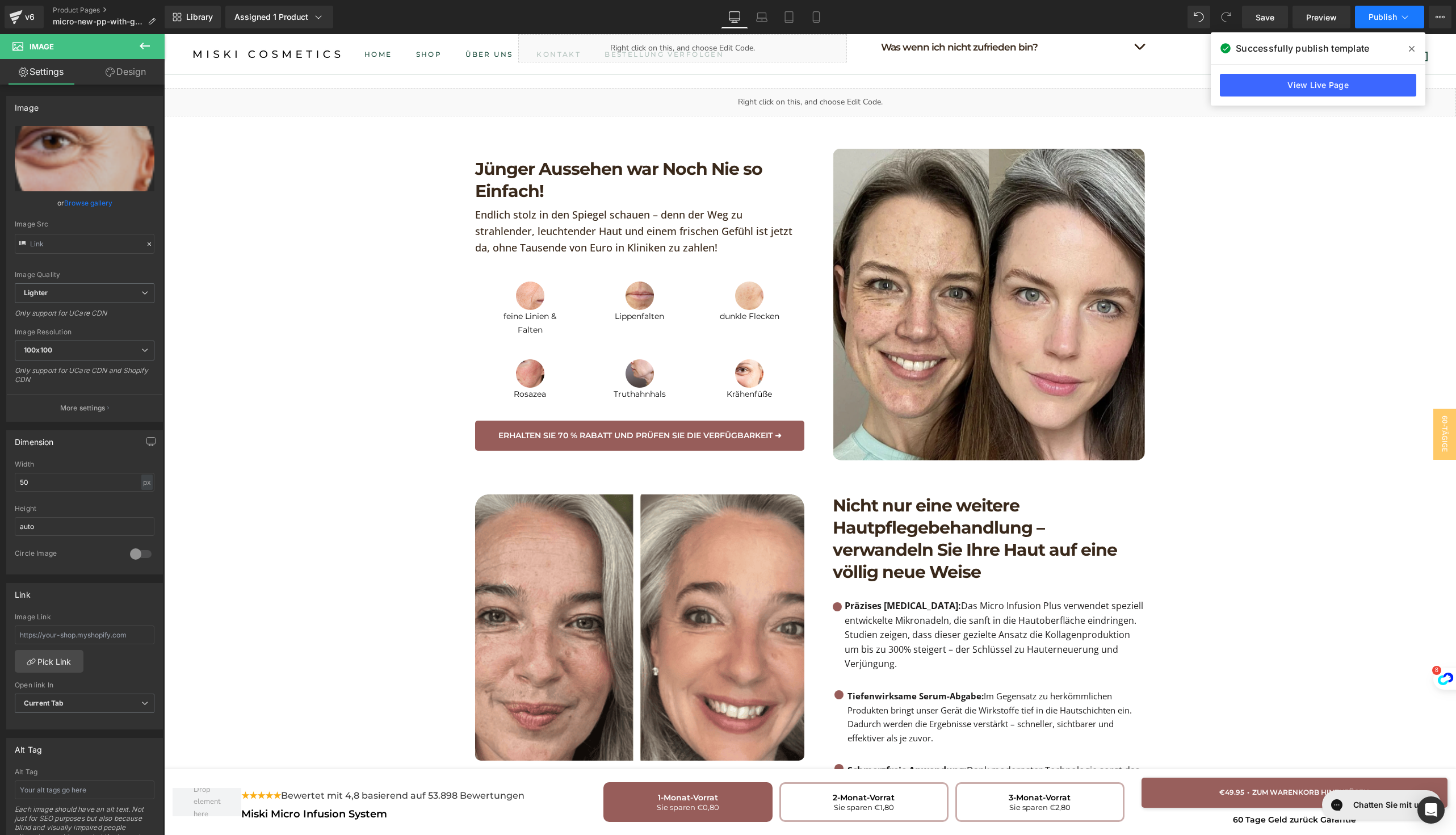
click at [1367, 20] on button "Publish" at bounding box center [1389, 17] width 69 height 22
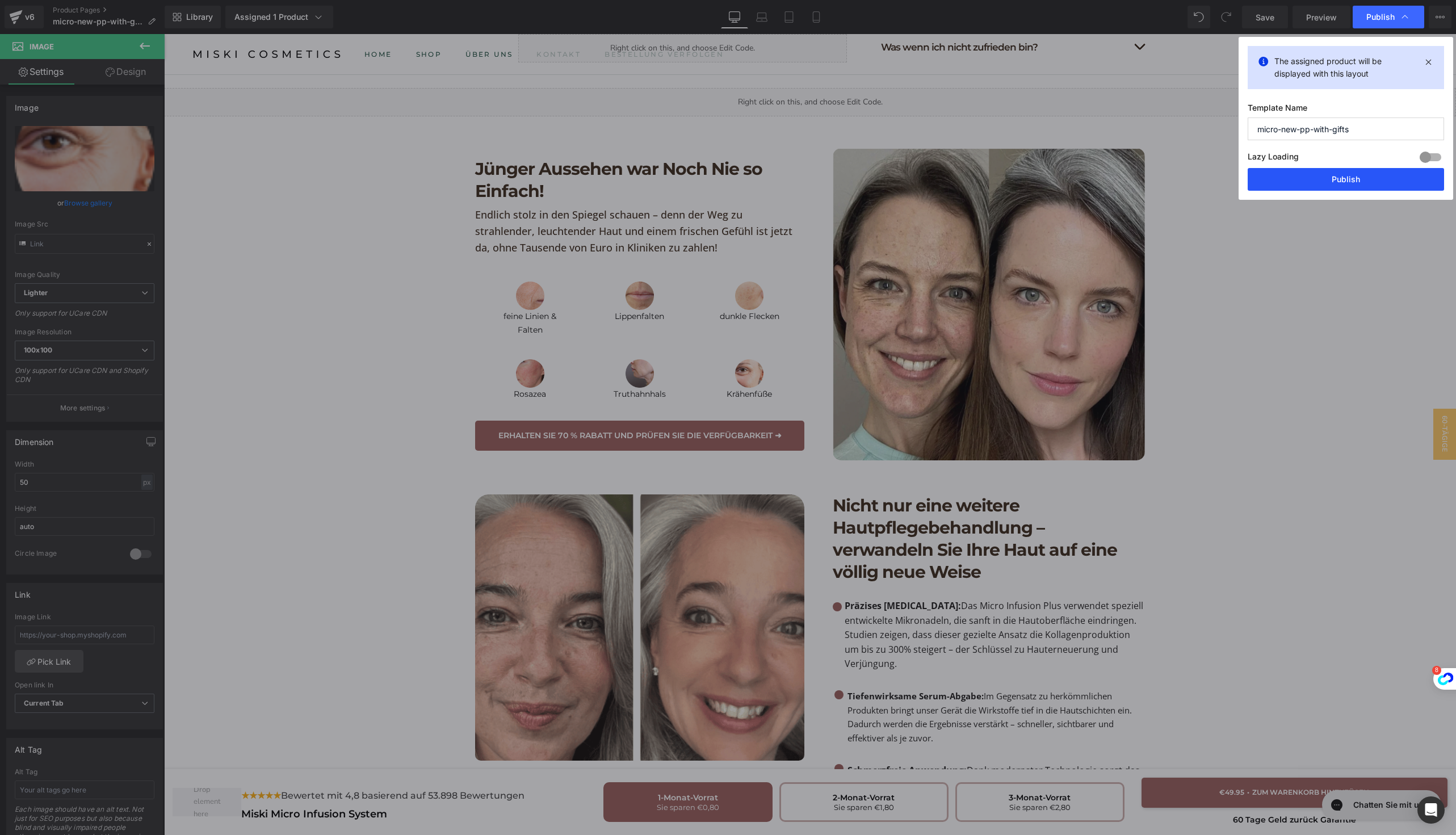
click at [0, 0] on button "Publish" at bounding box center [0, 0] width 0 height 0
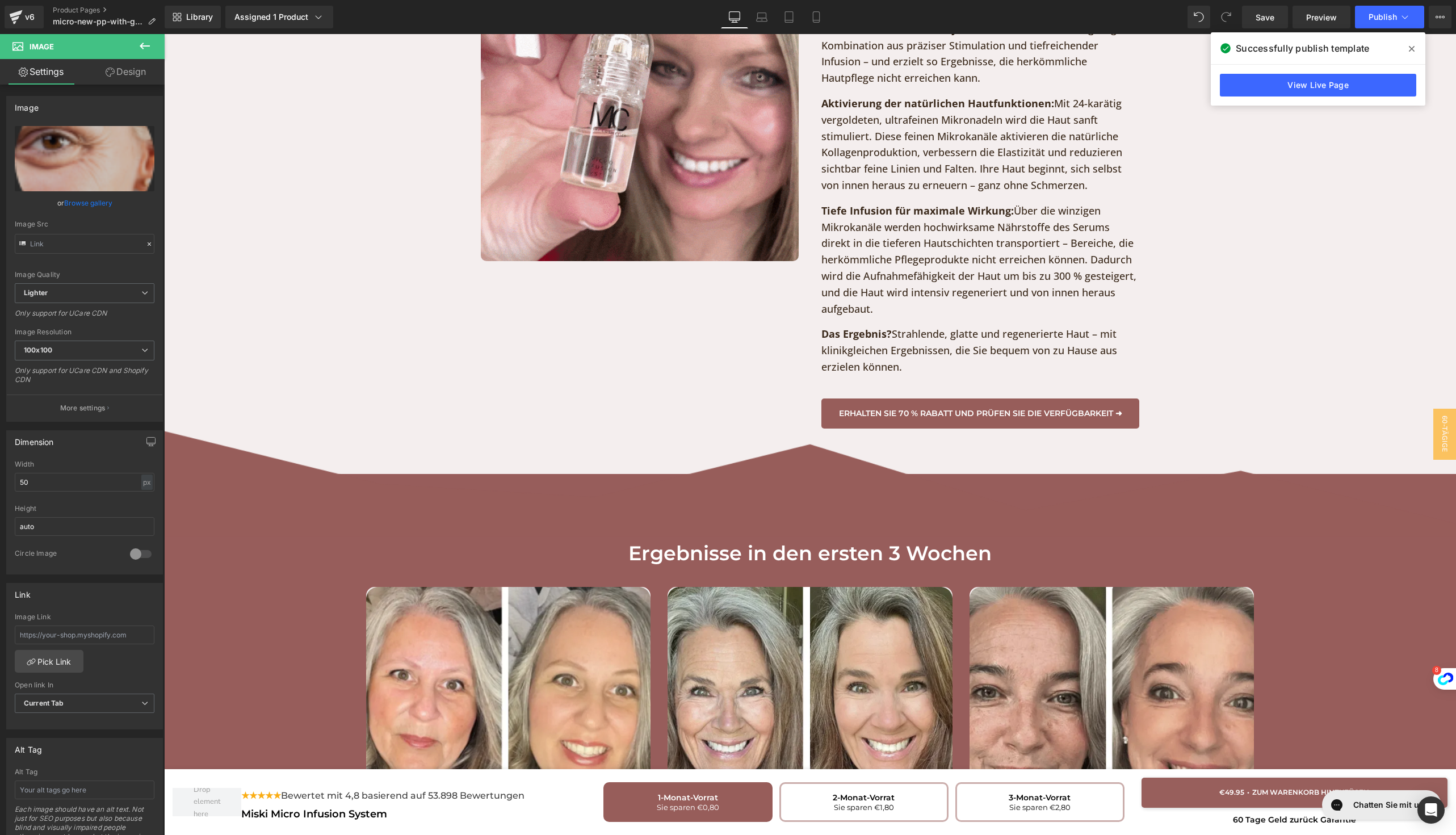
scroll to position [3293, 0]
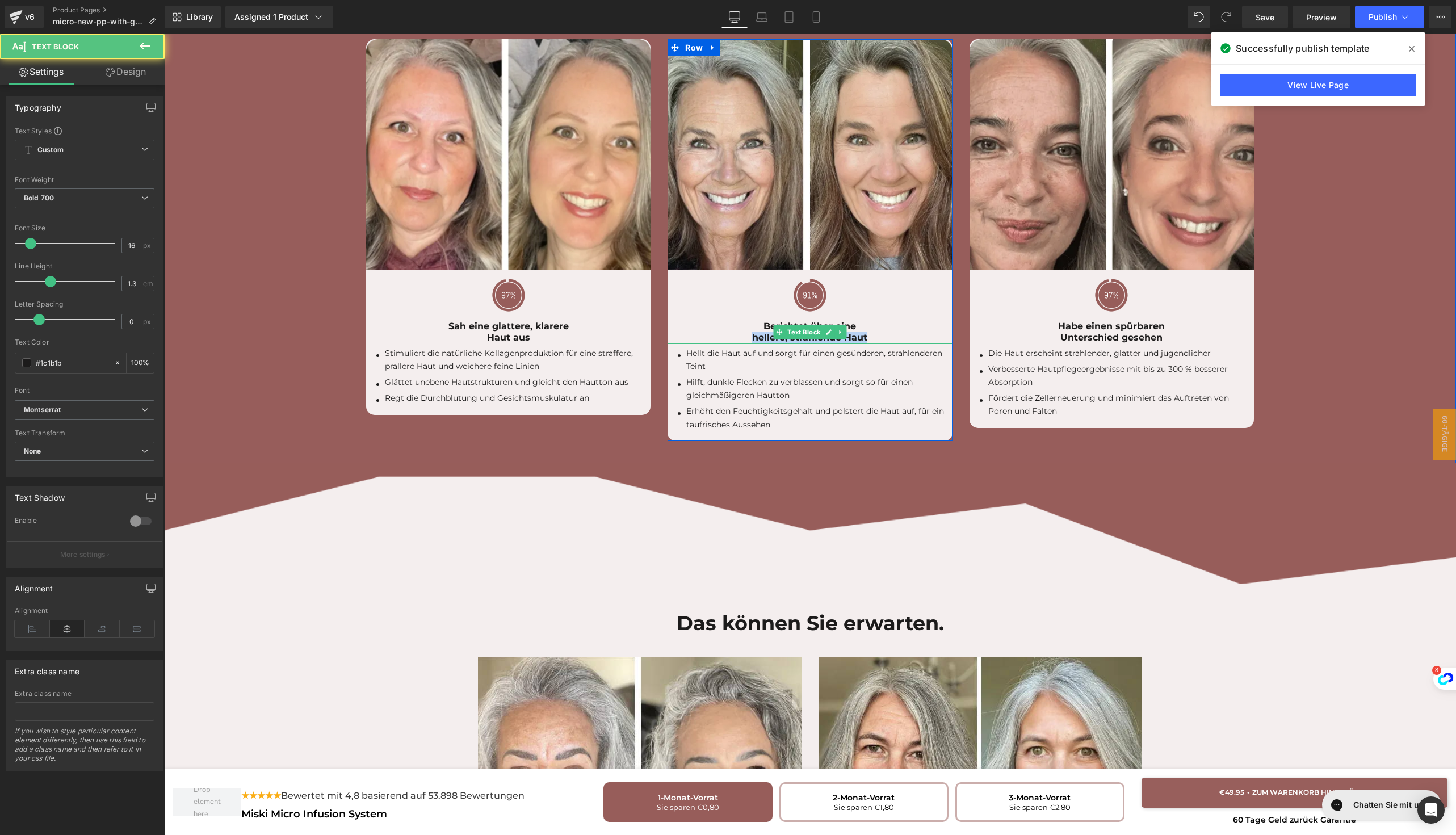
drag, startPoint x: 748, startPoint y: 299, endPoint x: 861, endPoint y: 299, distance: 113.0
click at [862, 321] on p "Berichtet über eine hellere, strahlende Haut" at bounding box center [809, 333] width 285 height 24
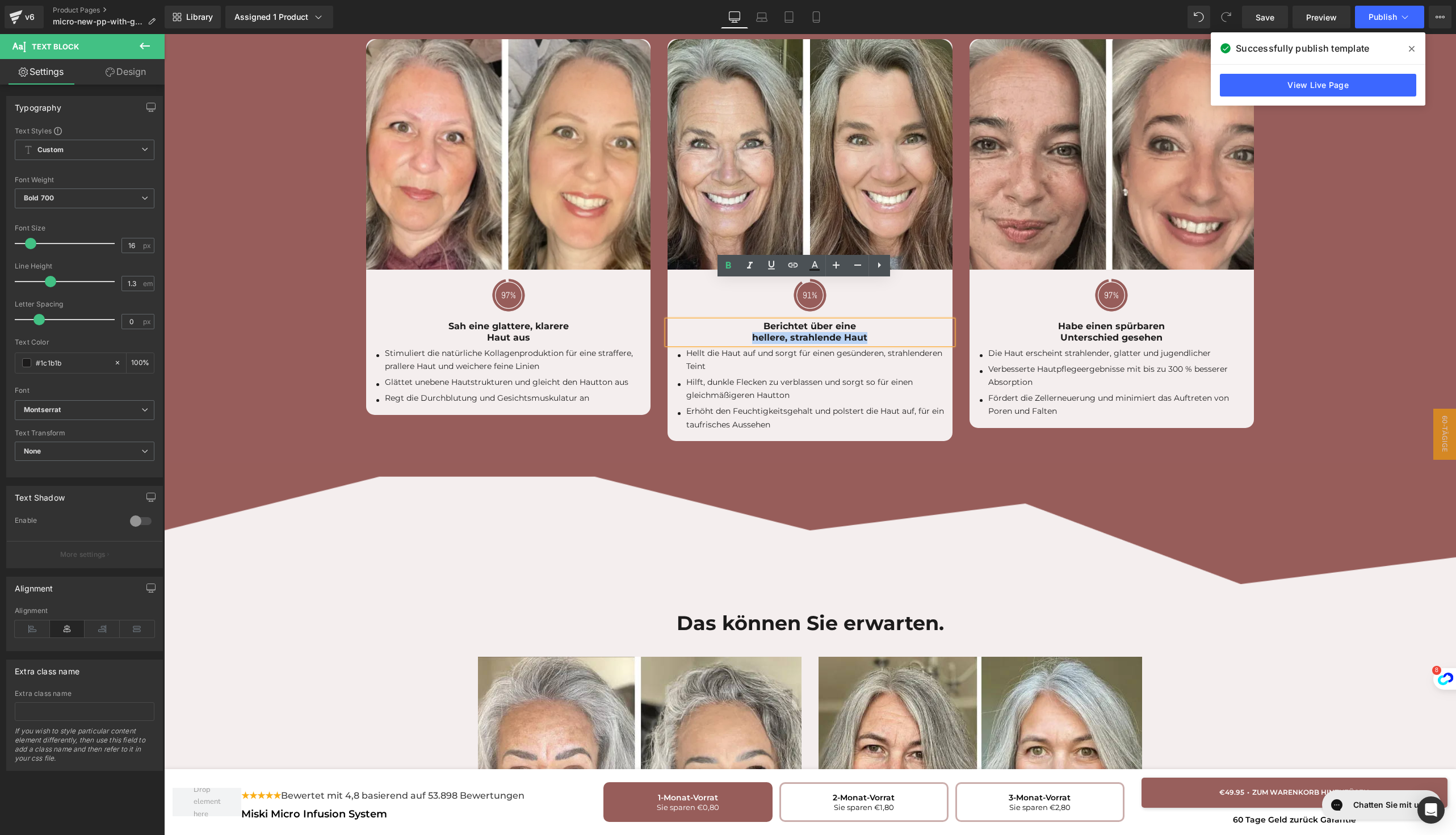
click at [861, 321] on p "Berichtet über eine hellere, strahlende Haut" at bounding box center [809, 333] width 285 height 24
drag, startPoint x: 863, startPoint y: 301, endPoint x: 831, endPoint y: 290, distance: 33.8
click at [831, 321] on p "Berichtet über eine hellere, strahlende Haut" at bounding box center [809, 333] width 285 height 24
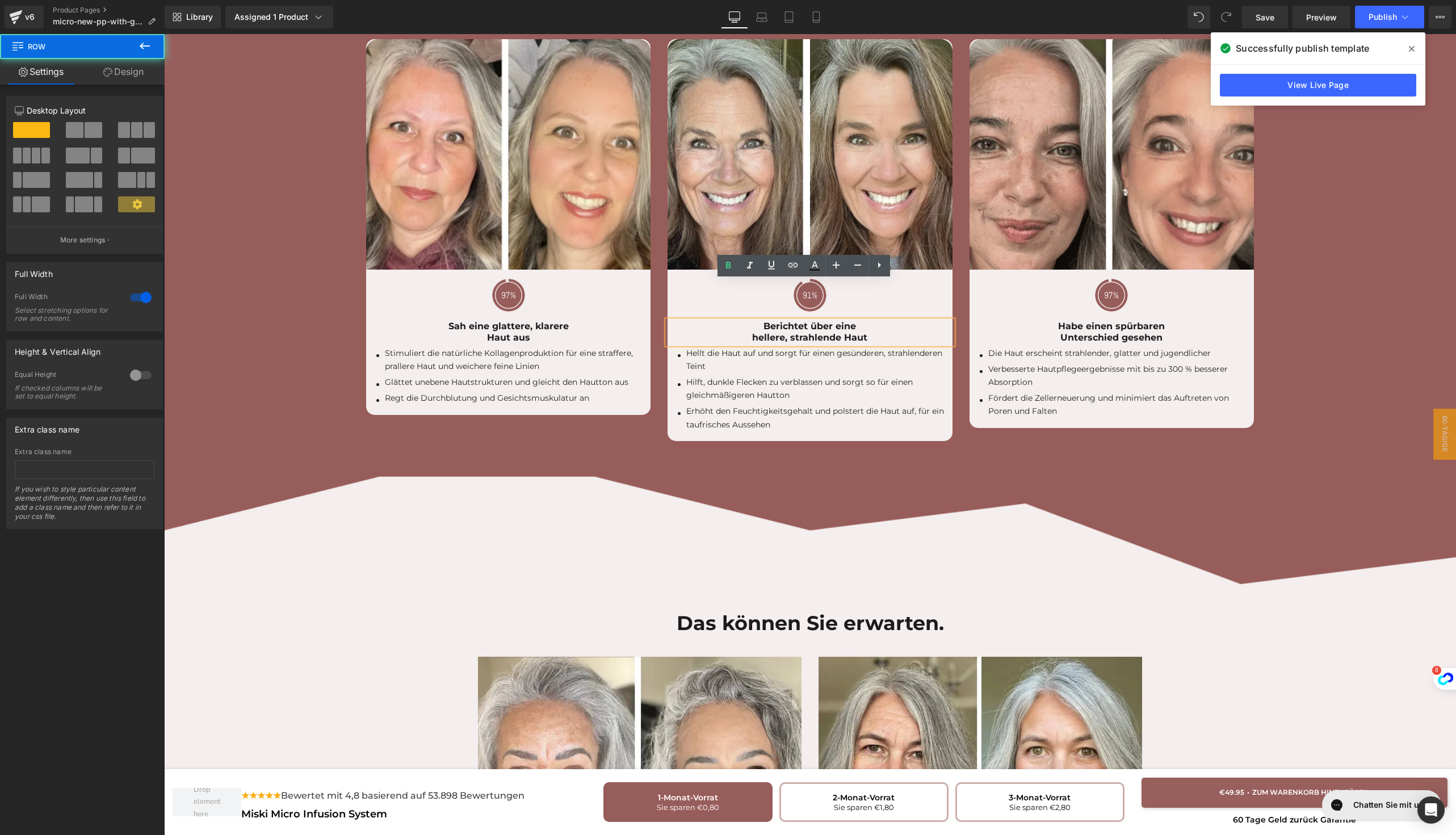
click at [1125, 408] on div "Image Ergebnisse in den ersten 3 Wochen Heading Image Image Sah eine glattere, …" at bounding box center [810, 195] width 1292 height 538
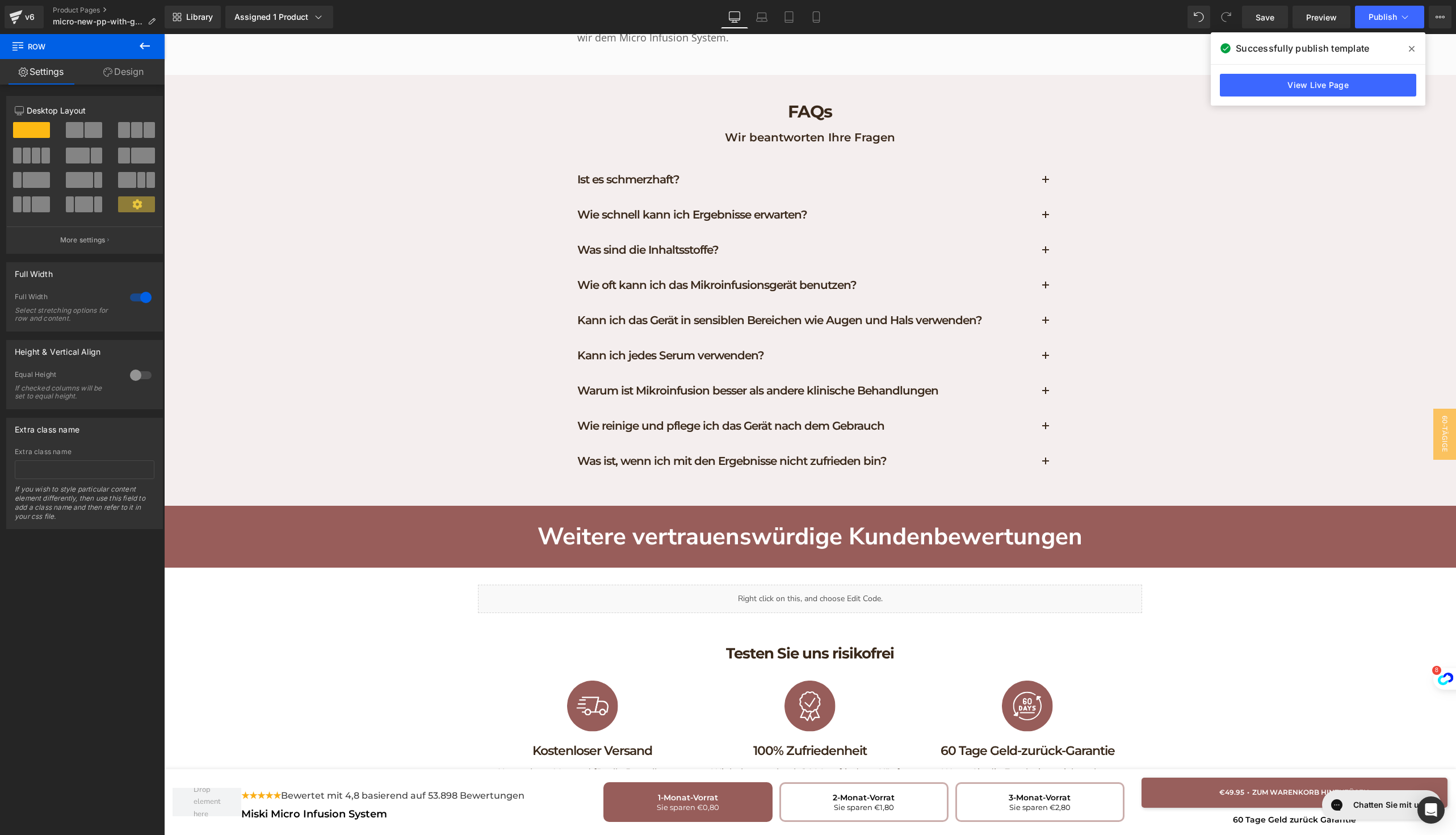
scroll to position [6232, 0]
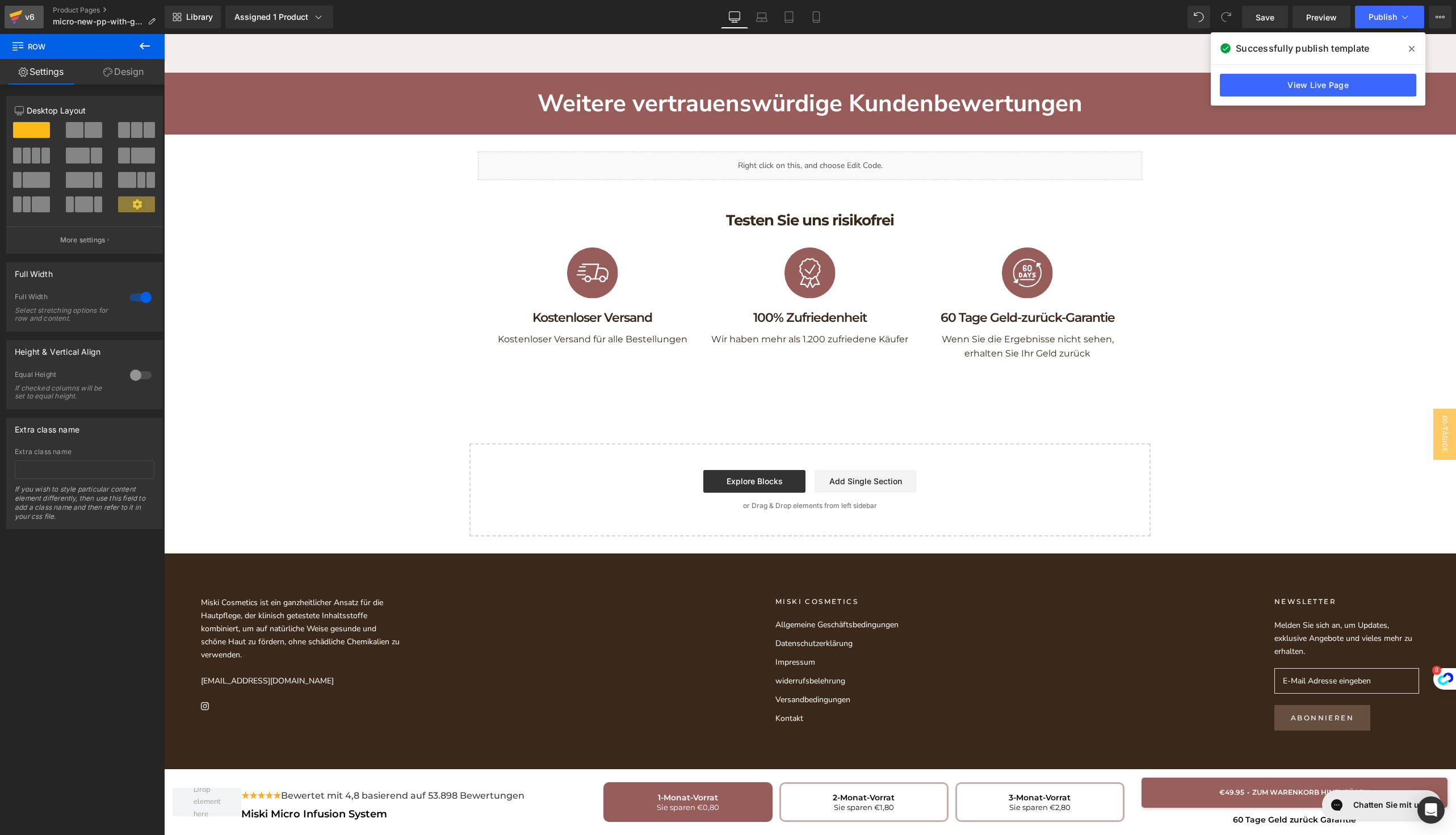
click at [30, 17] on div "v6" at bounding box center [29, 17] width 14 height 15
